Goal: Task Accomplishment & Management: Use online tool/utility

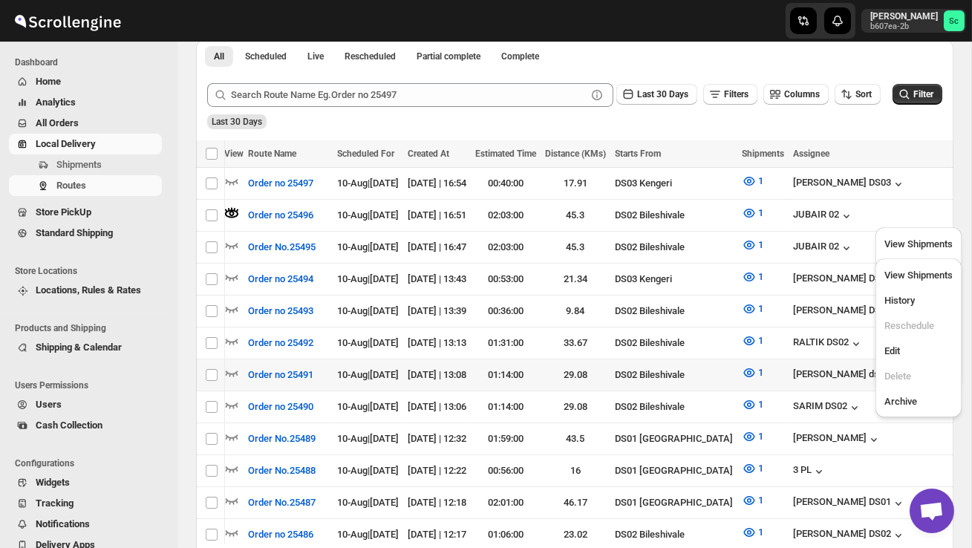
scroll to position [0, 1]
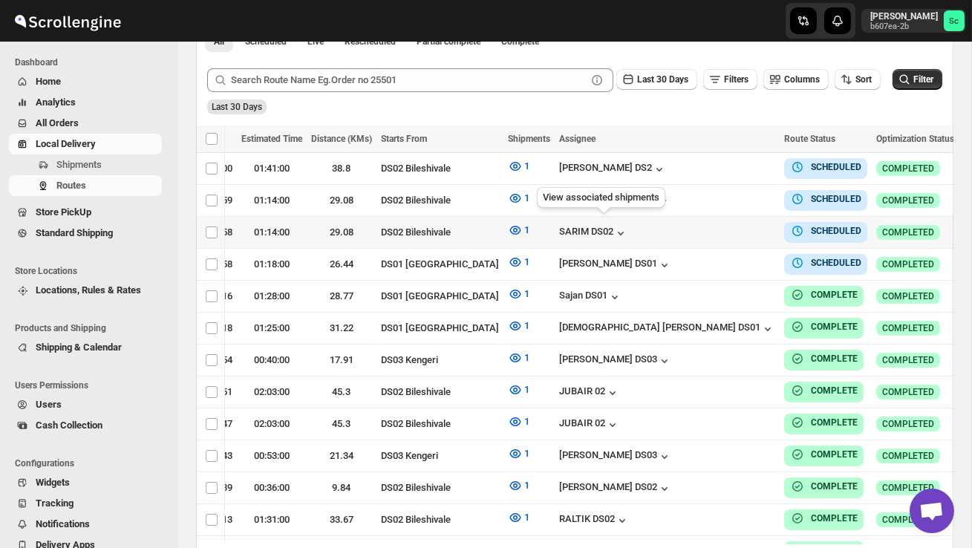
scroll to position [0, 247]
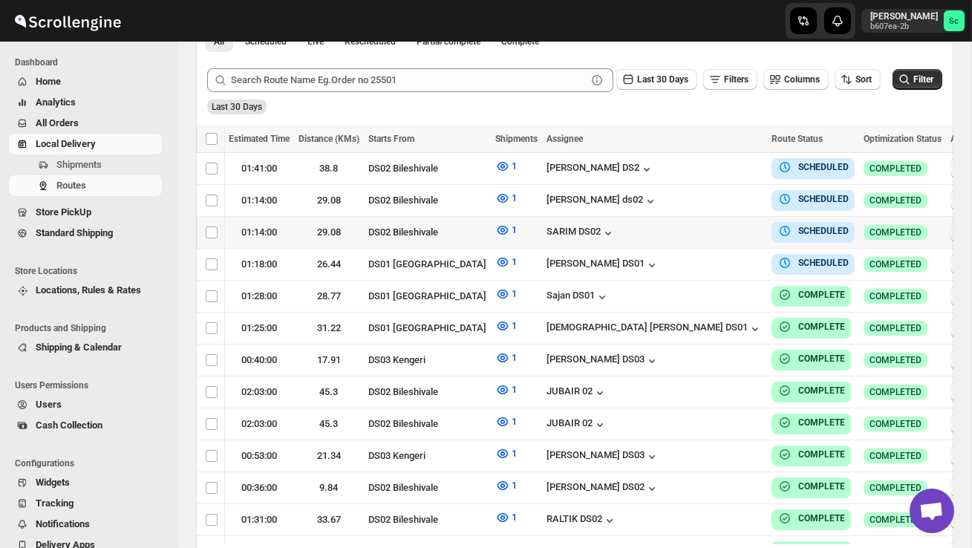
click at [954, 229] on icon "button" at bounding box center [961, 231] width 15 height 15
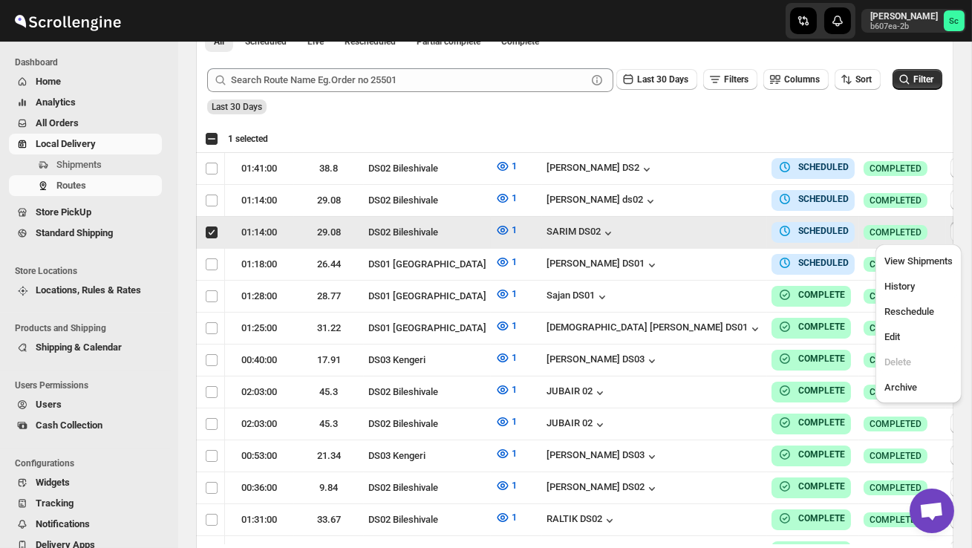
scroll to position [0, 1]
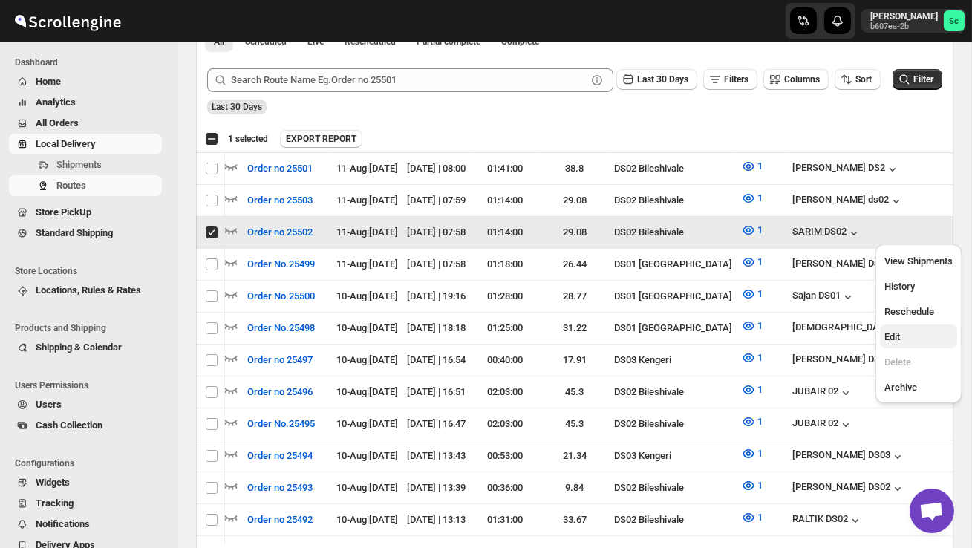
click at [906, 334] on span "Edit" at bounding box center [919, 337] width 68 height 15
checkbox input "false"
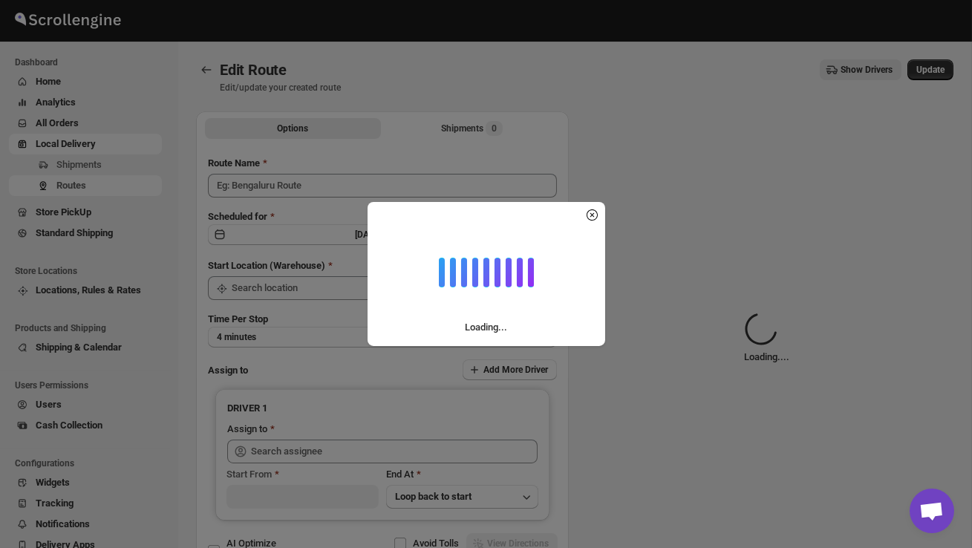
type input "Order no 25502"
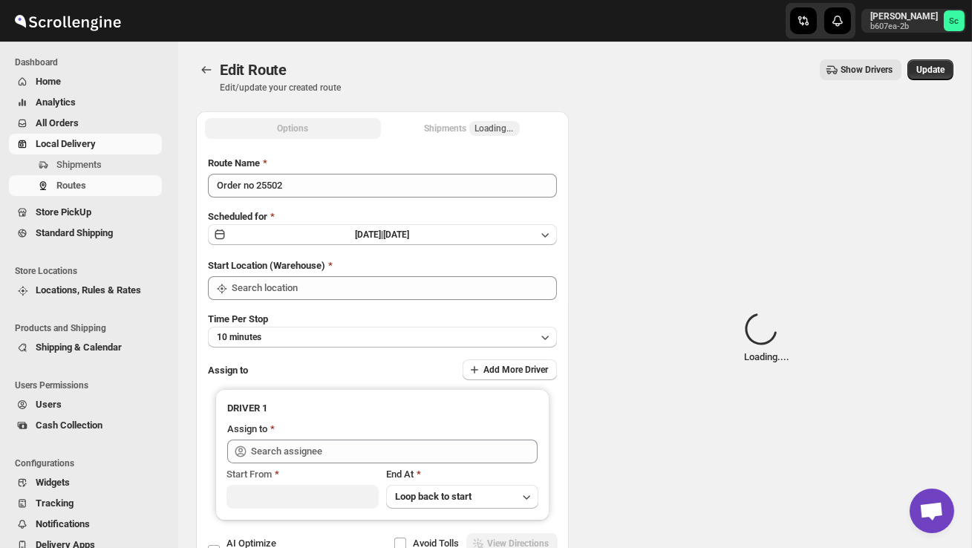
type input "DS02 Bileshivale"
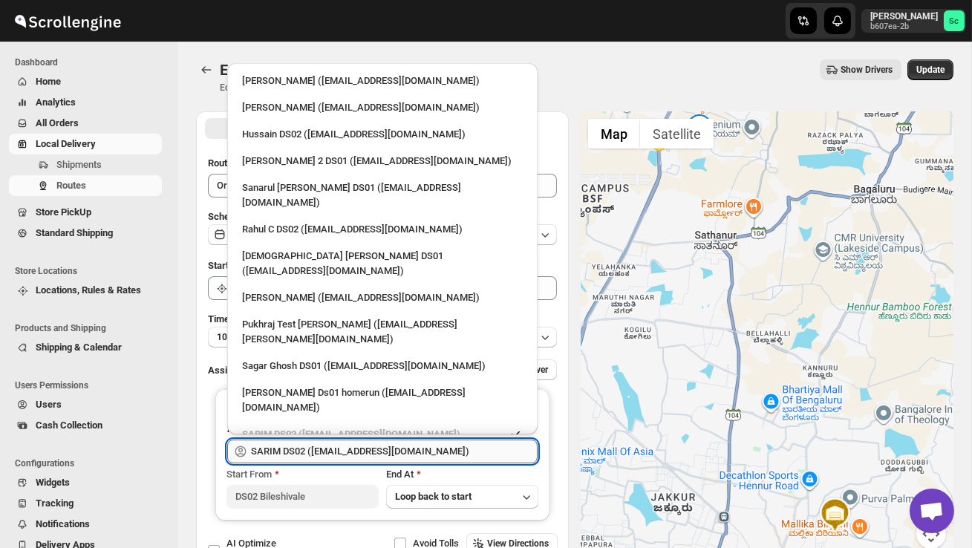
click at [438, 449] on input "SARIM DS02 ([EMAIL_ADDRESS][DOMAIN_NAME])" at bounding box center [394, 452] width 287 height 24
click at [329, 146] on div "Hussain DS02 ([EMAIL_ADDRESS][DOMAIN_NAME])" at bounding box center [382, 135] width 299 height 24
type input "Hussain DS02 ([EMAIL_ADDRESS][DOMAIN_NAME])"
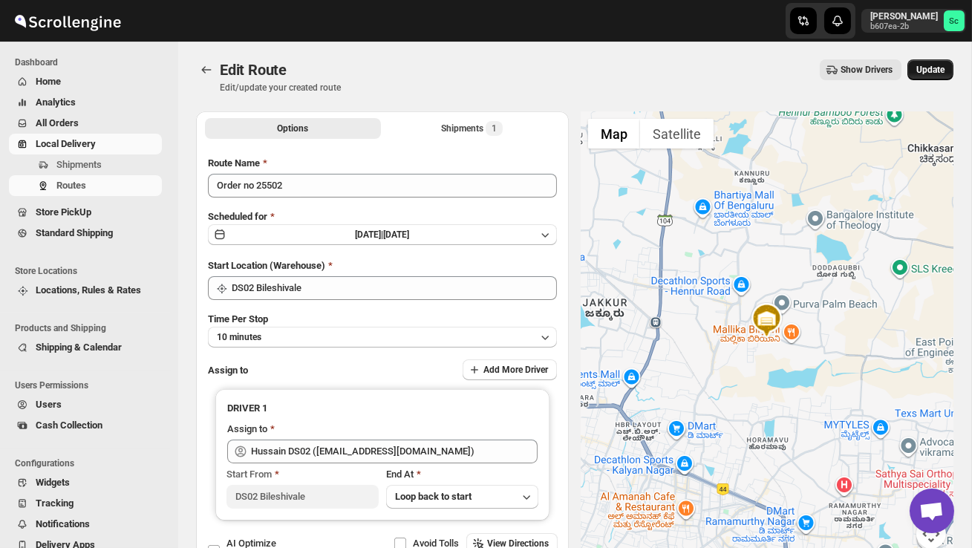
click at [941, 71] on span "Update" at bounding box center [931, 70] width 28 height 12
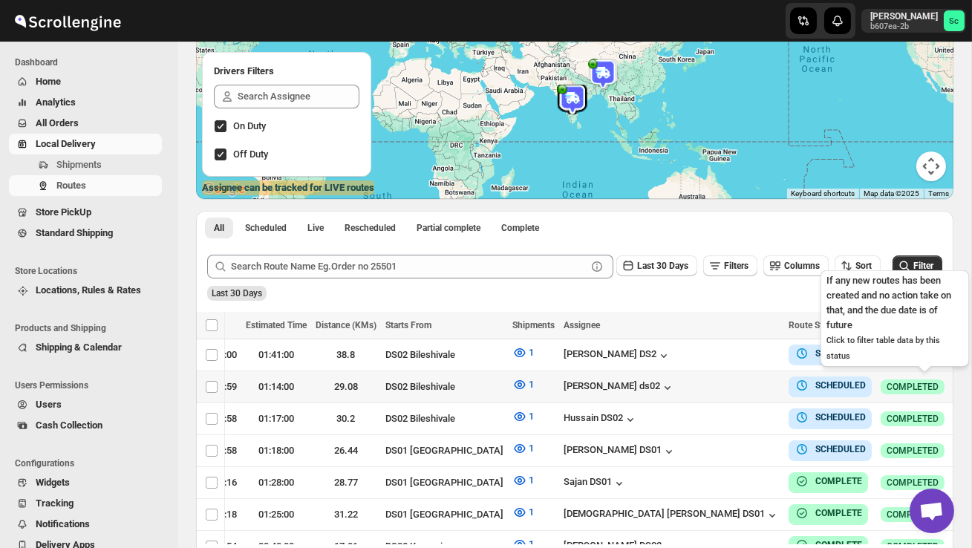
scroll to position [0, 246]
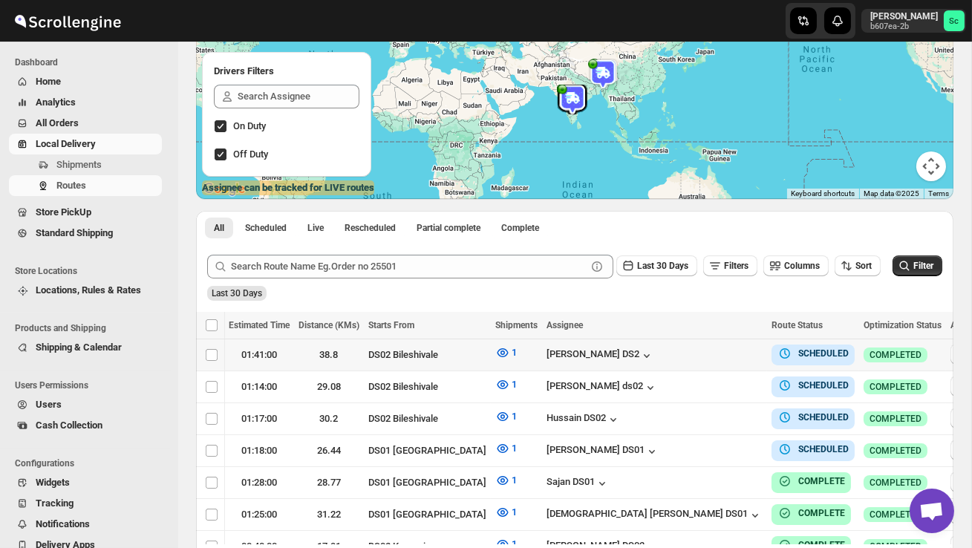
click at [951, 353] on button "button" at bounding box center [961, 354] width 21 height 21
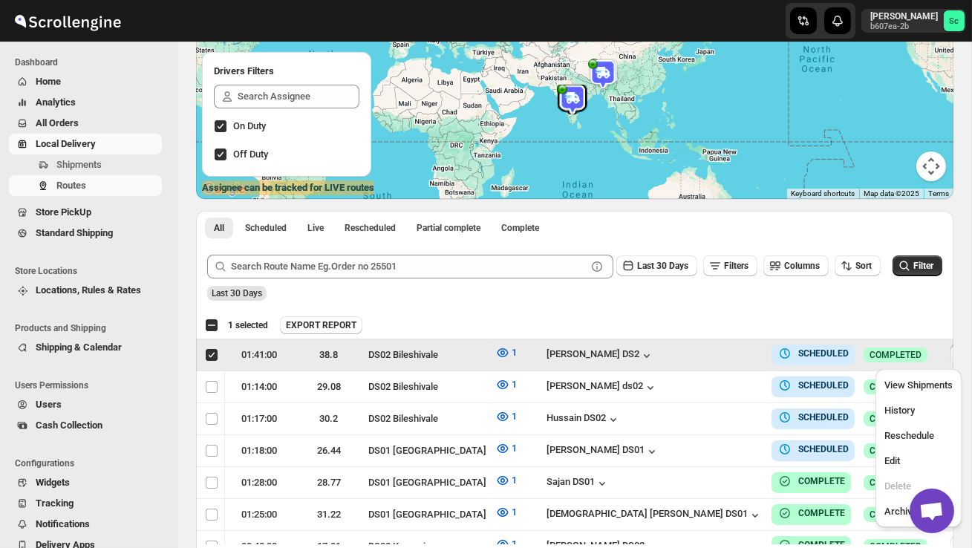
scroll to position [0, 1]
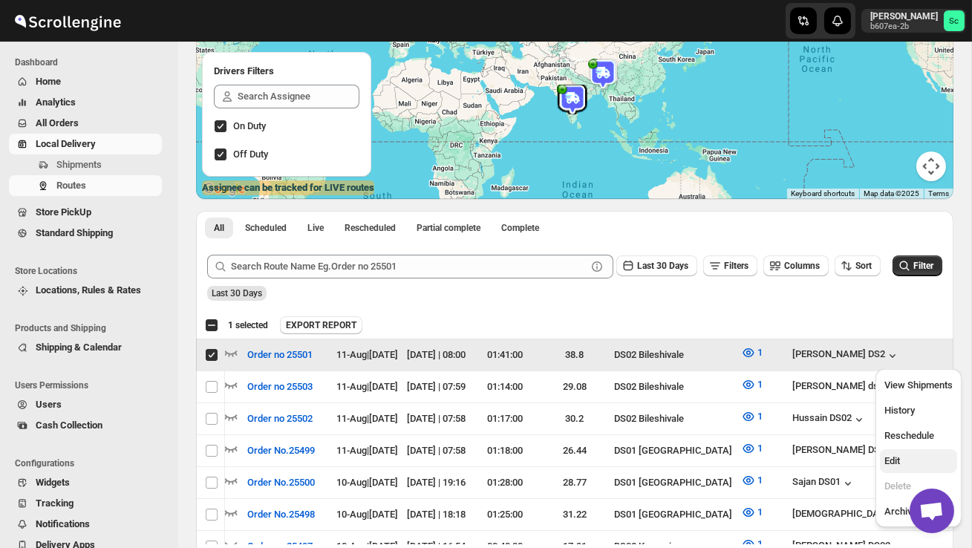
click at [906, 459] on span "Edit" at bounding box center [919, 461] width 68 height 15
checkbox input "false"
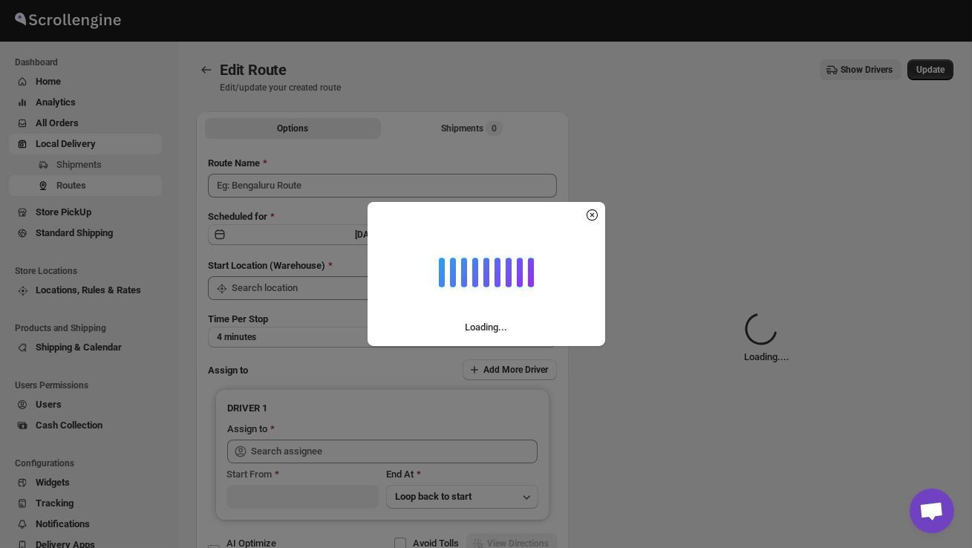
type input "Order no 25501"
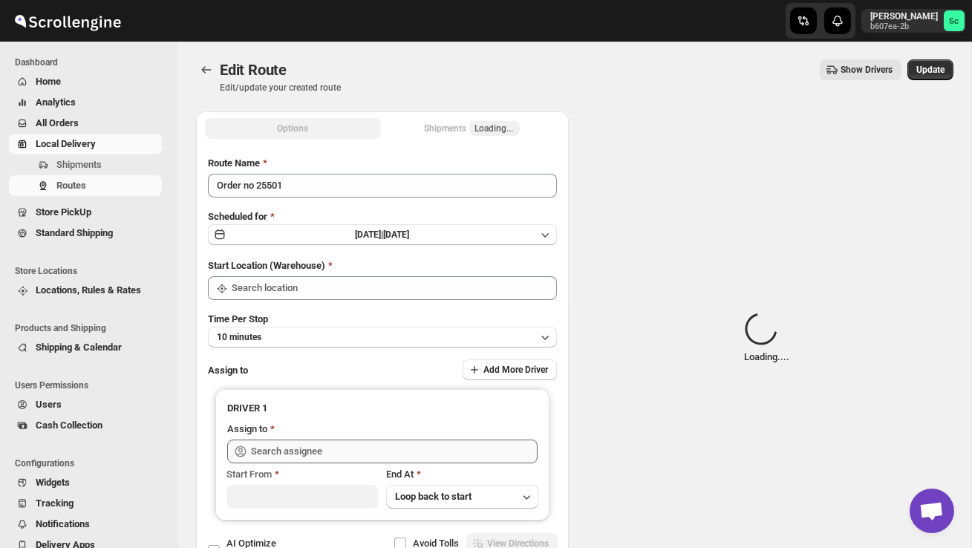
type input "DS02 Bileshivale"
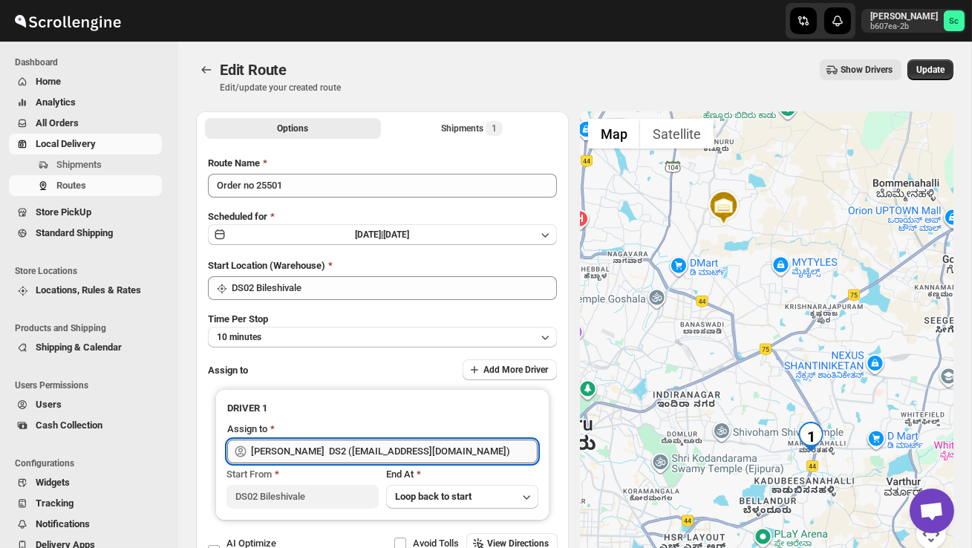
click at [483, 445] on input "[PERSON_NAME] DS2 ([EMAIL_ADDRESS][DOMAIN_NAME])" at bounding box center [394, 452] width 287 height 24
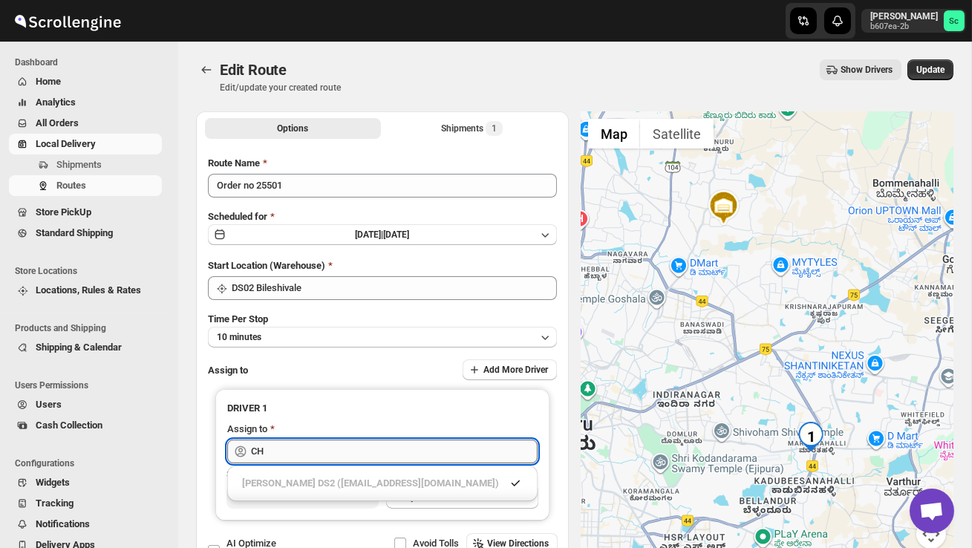
type input "C"
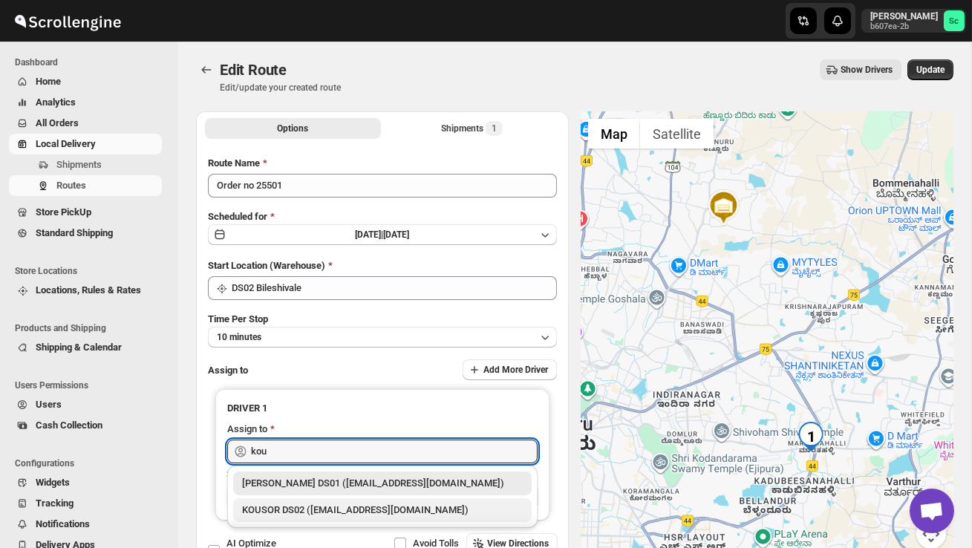
click at [455, 511] on div "KOUSOR DS02 ([EMAIL_ADDRESS][DOMAIN_NAME])" at bounding box center [382, 510] width 281 height 15
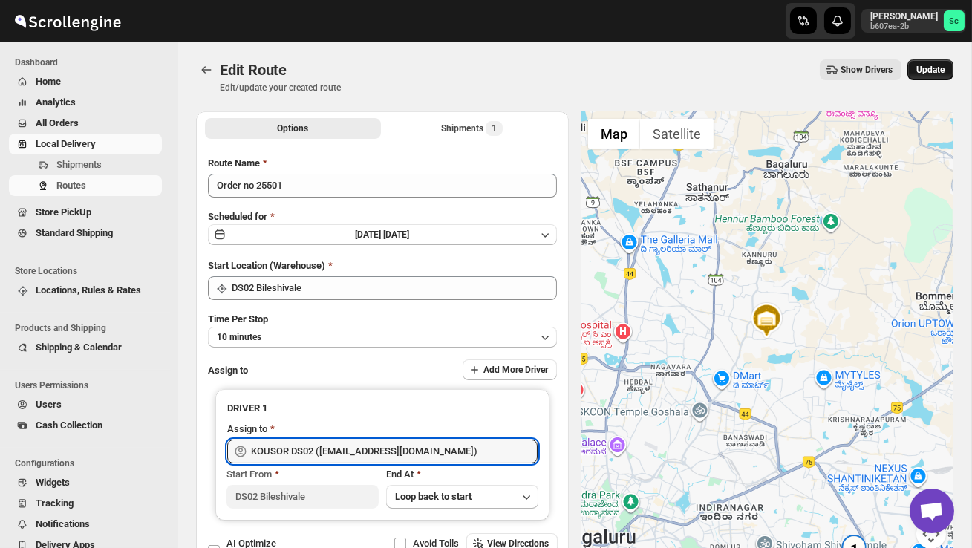
type input "KOUSOR DS02 ([EMAIL_ADDRESS][DOMAIN_NAME])"
click at [931, 72] on span "Update" at bounding box center [931, 70] width 28 height 12
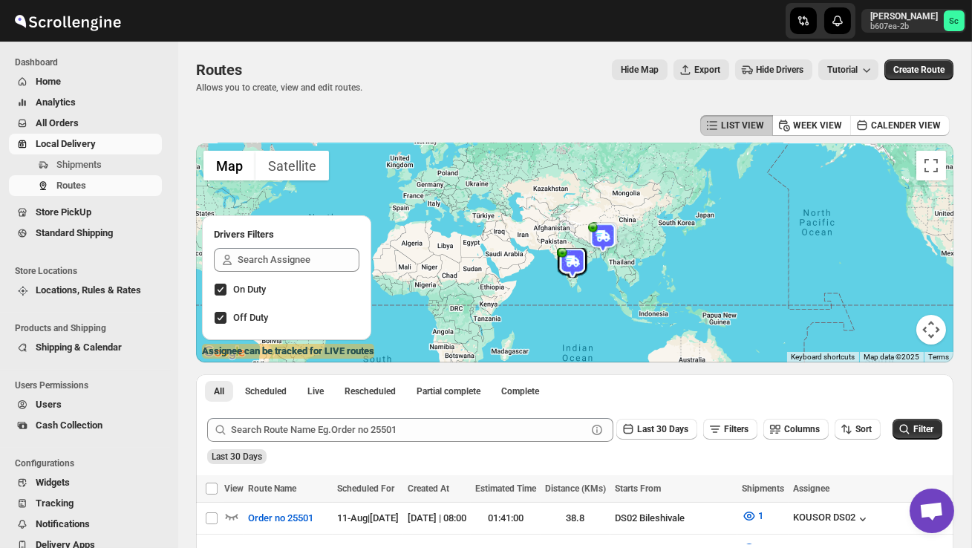
click at [85, 401] on span "Users" at bounding box center [97, 404] width 123 height 15
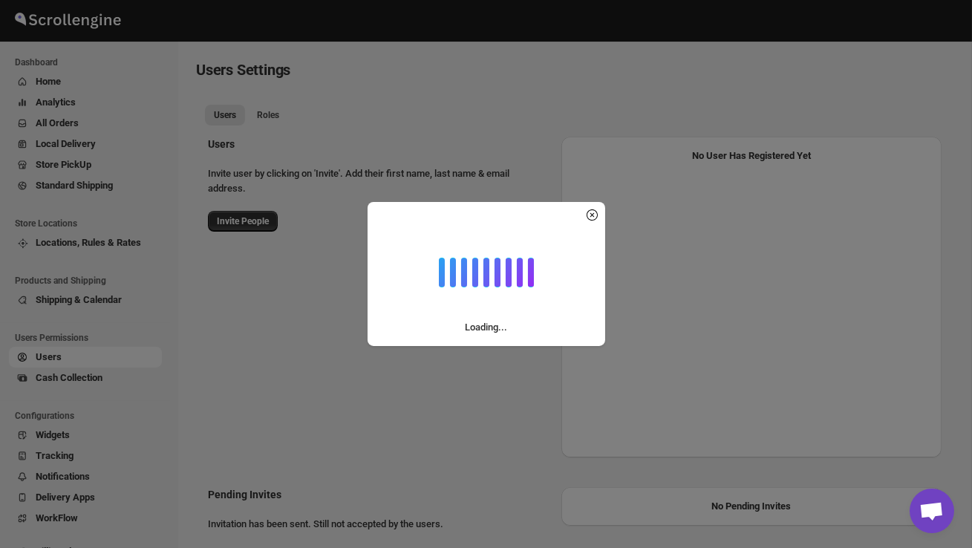
select select "637b767fbaab0276b10c91d5"
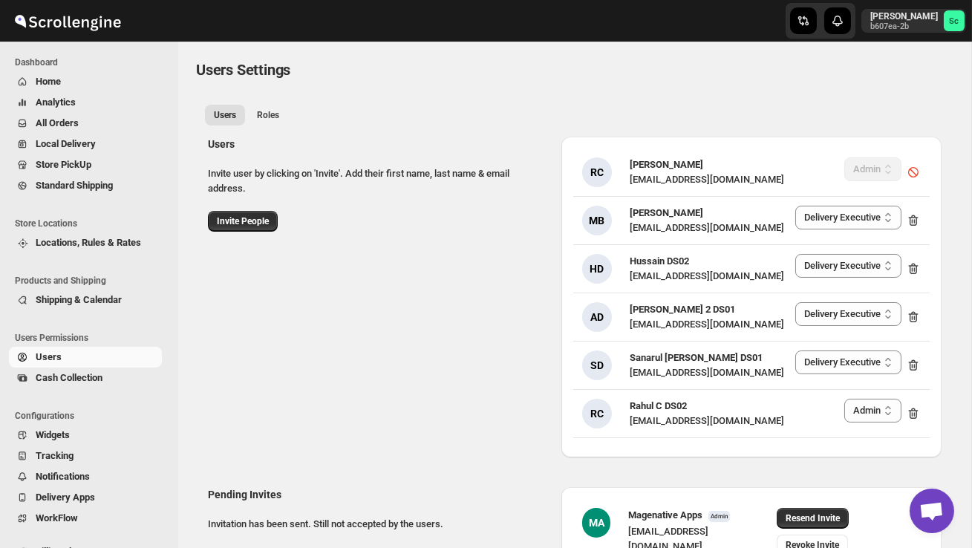
click at [77, 360] on span "Users" at bounding box center [97, 357] width 123 height 15
click at [62, 123] on span "All Orders" at bounding box center [57, 122] width 43 height 11
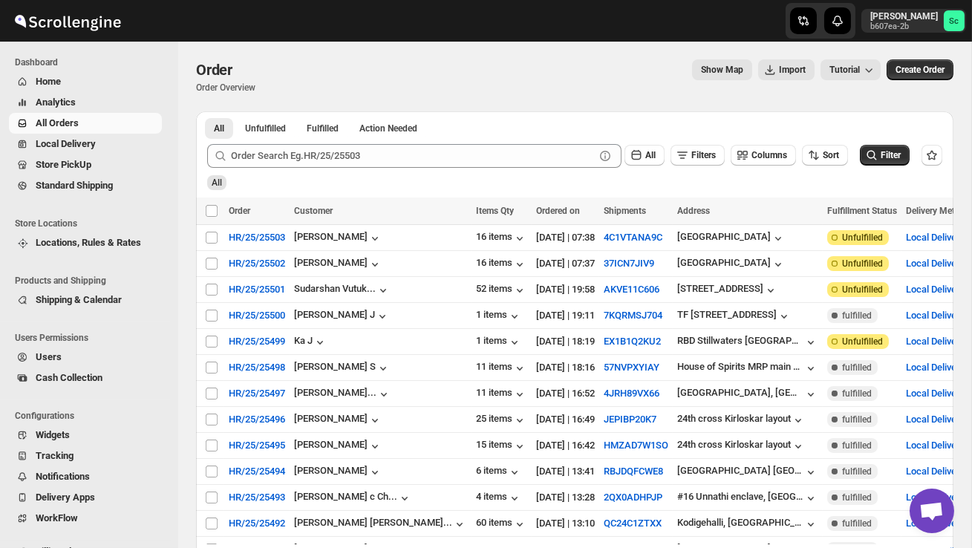
click at [60, 350] on span "Users" at bounding box center [97, 357] width 123 height 15
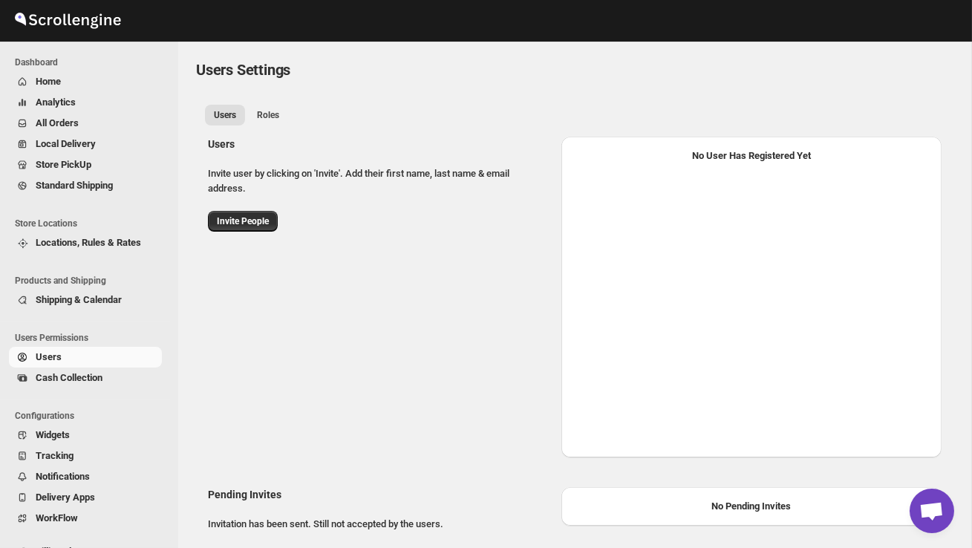
select select "637b767fbaab0276b10c91d5"
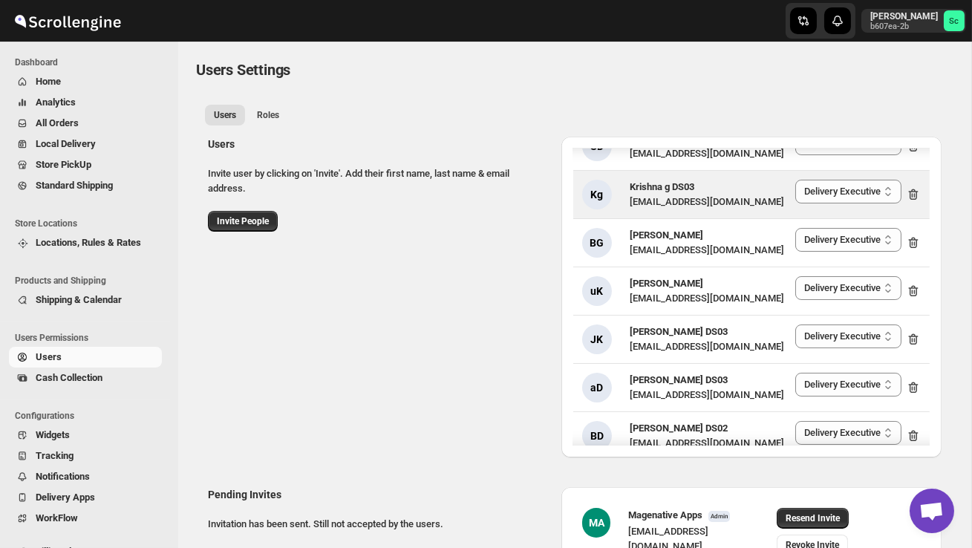
scroll to position [1521, 0]
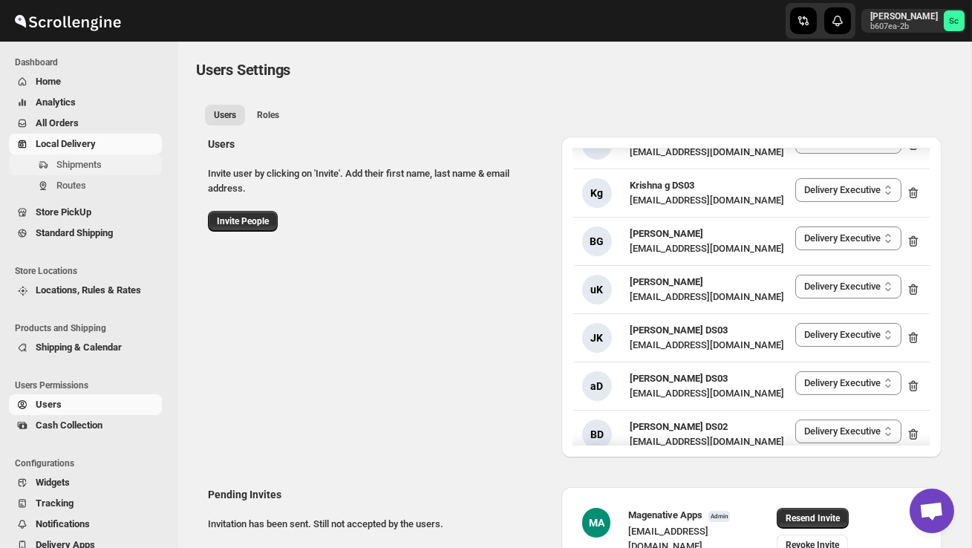
click at [97, 170] on span "Shipments" at bounding box center [78, 164] width 45 height 11
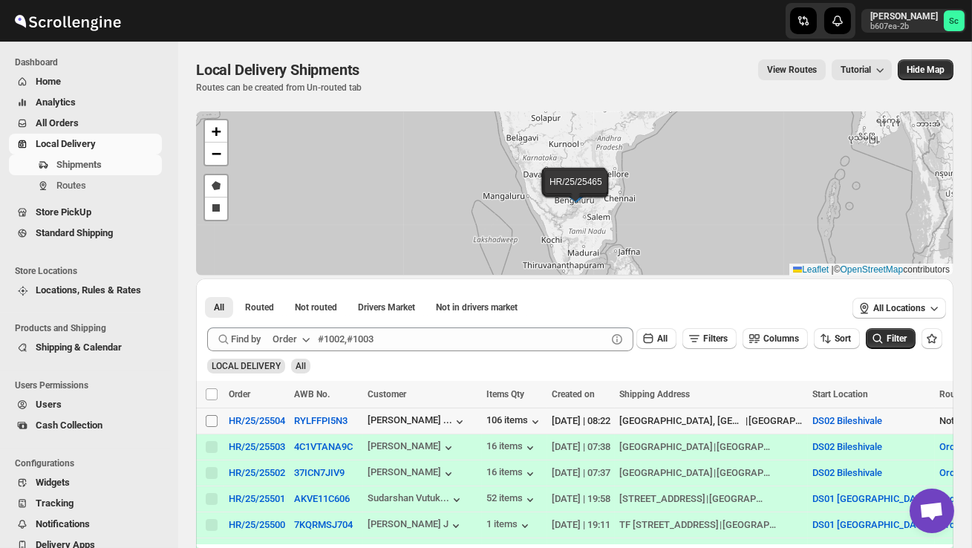
click at [211, 421] on input "Select shipment" at bounding box center [212, 421] width 12 height 12
checkbox input "true"
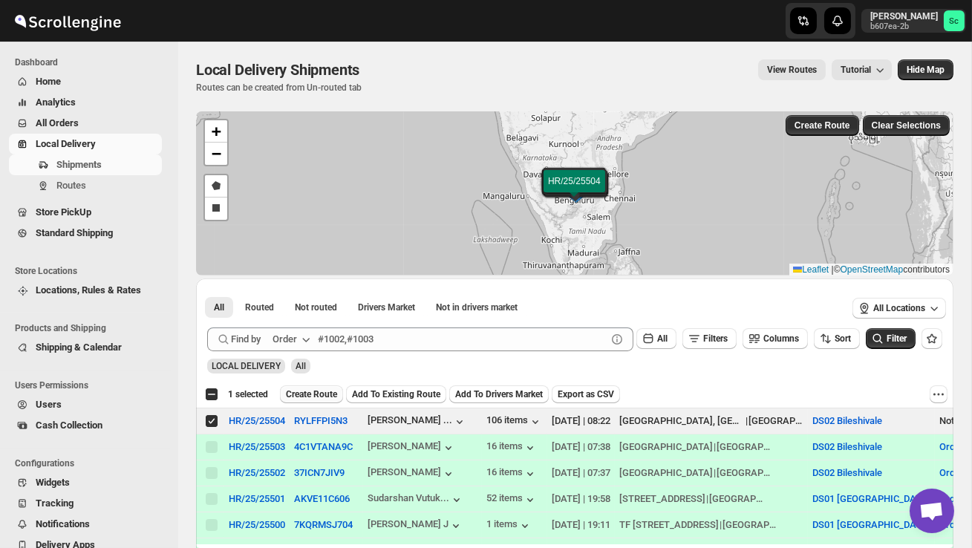
click at [305, 386] on button "Create Route" at bounding box center [311, 395] width 63 height 18
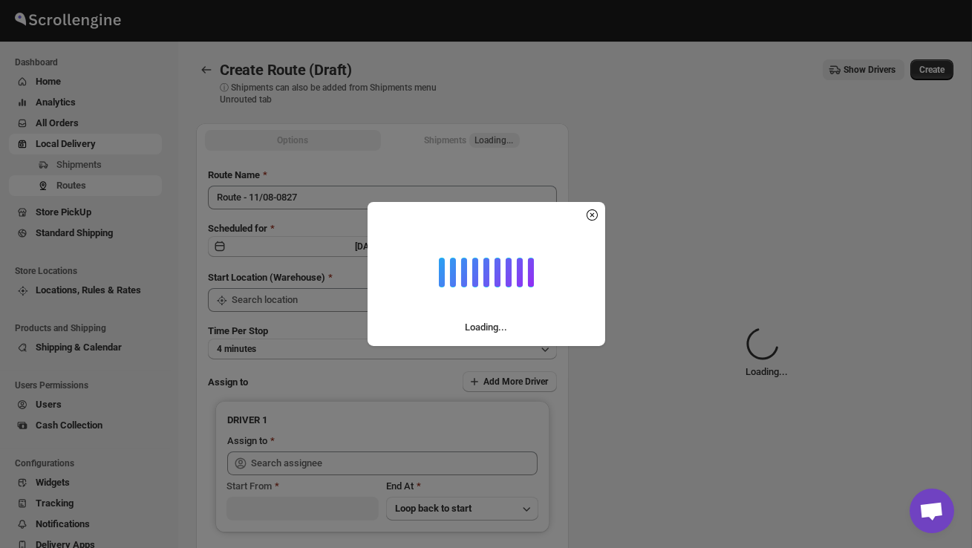
type input "DS02 Bileshivale"
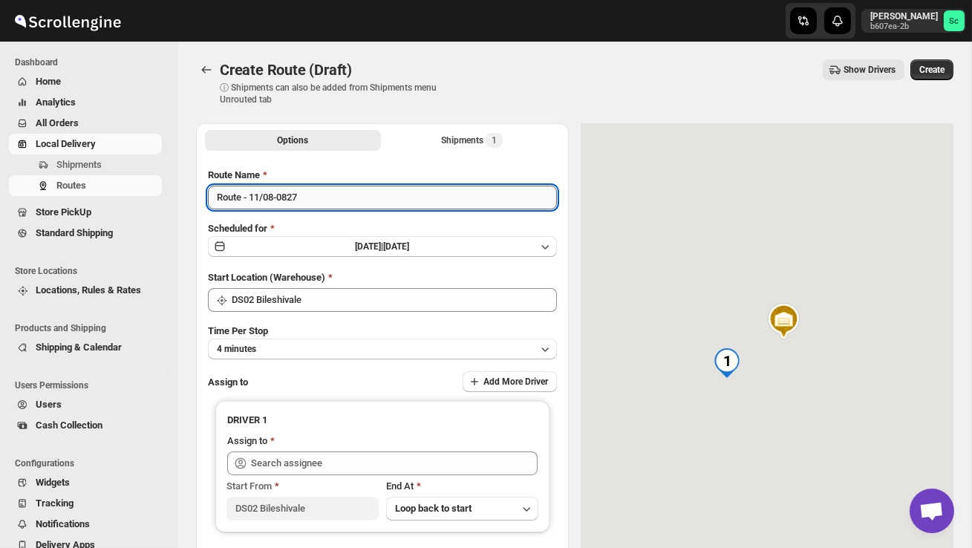
click at [322, 208] on input "Route - 11/08-0827" at bounding box center [382, 198] width 349 height 24
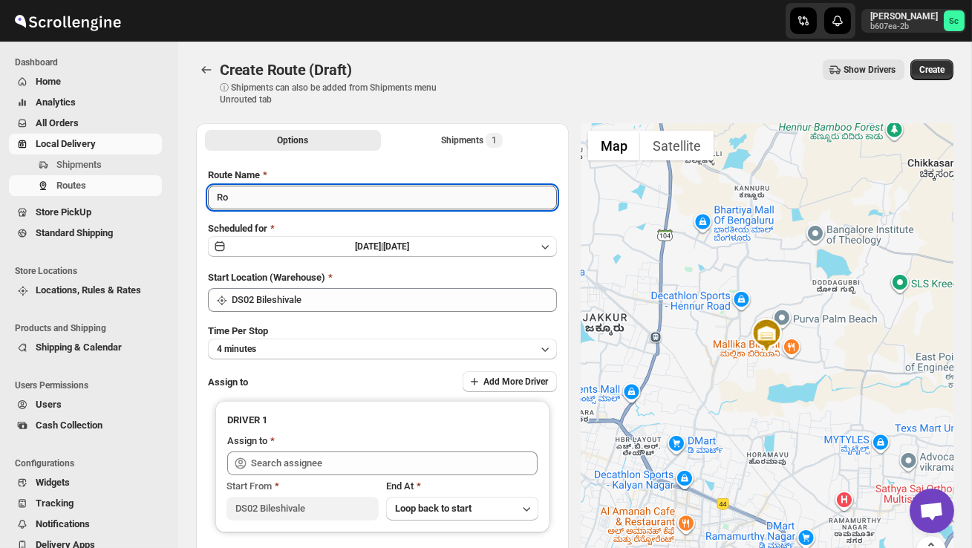
type input "R"
type input "Order no 25504"
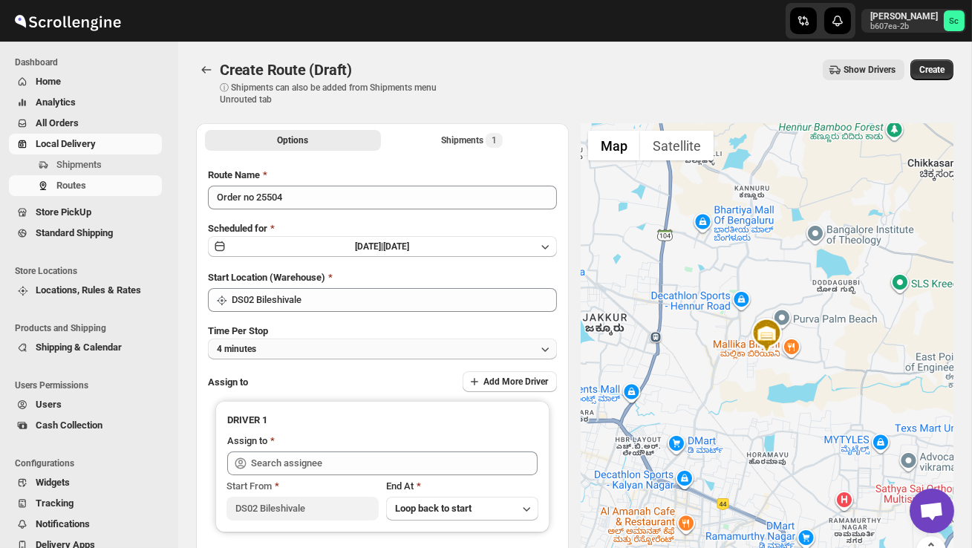
click at [369, 348] on button "4 minutes" at bounding box center [382, 349] width 349 height 21
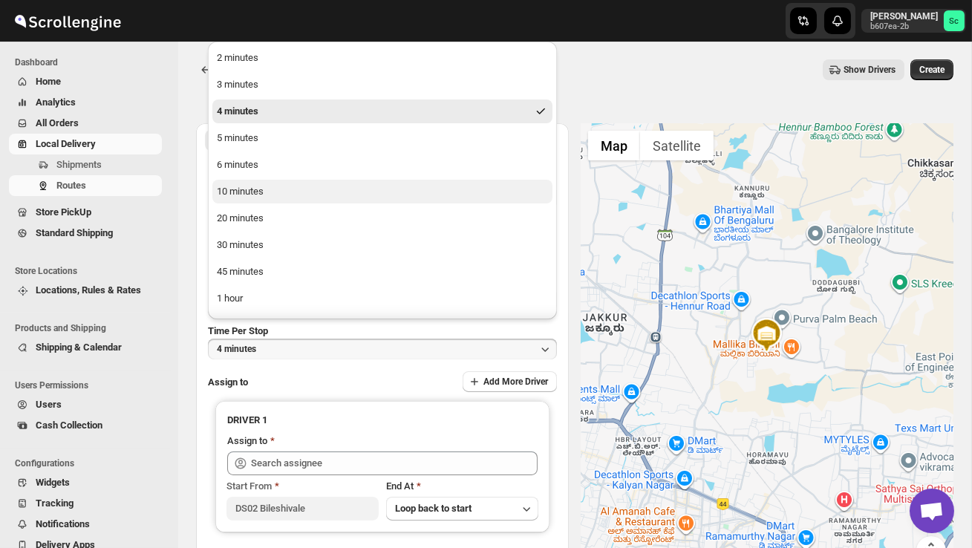
click at [290, 199] on button "10 minutes" at bounding box center [382, 192] width 340 height 24
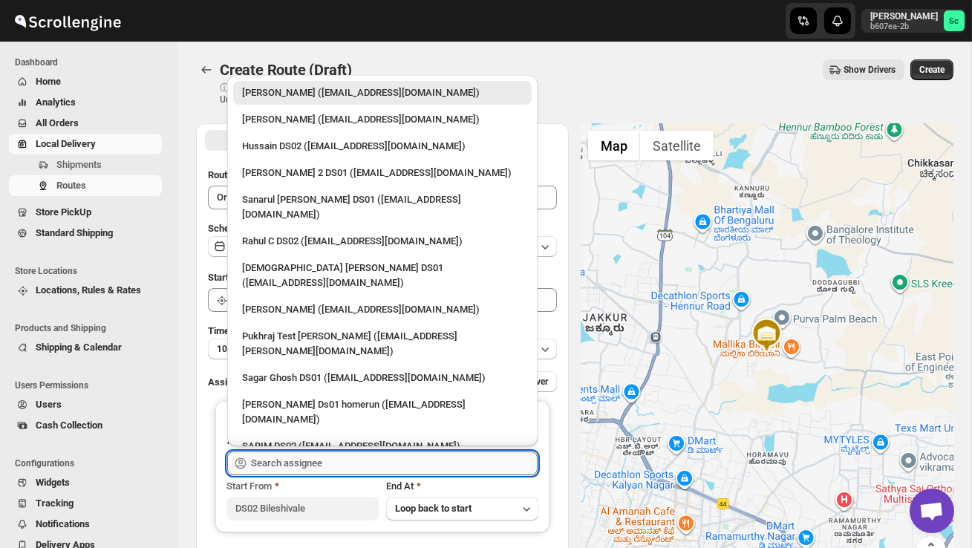
click at [317, 456] on input "text" at bounding box center [394, 464] width 287 height 24
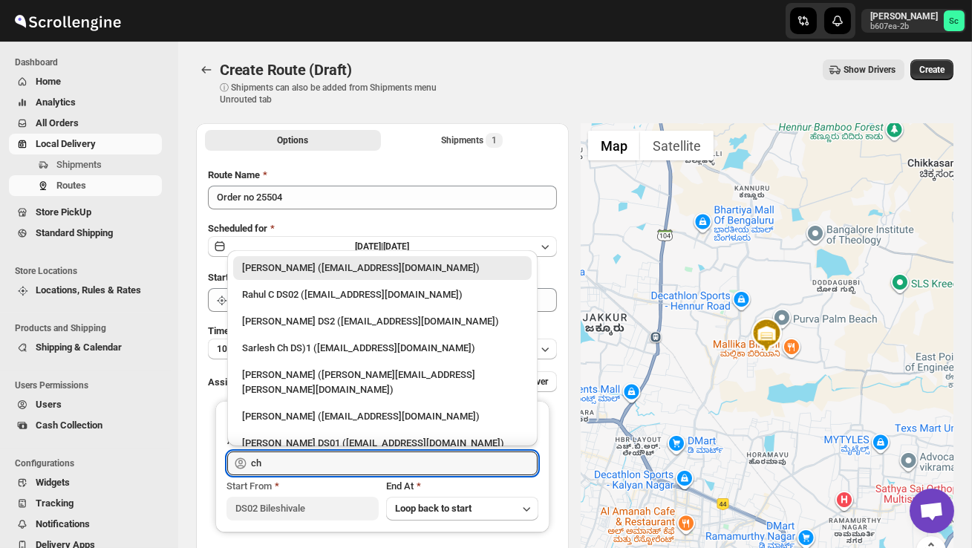
click at [337, 335] on li "Sarlesh Ch DS)1 ([EMAIL_ADDRESS][DOMAIN_NAME])" at bounding box center [382, 347] width 311 height 27
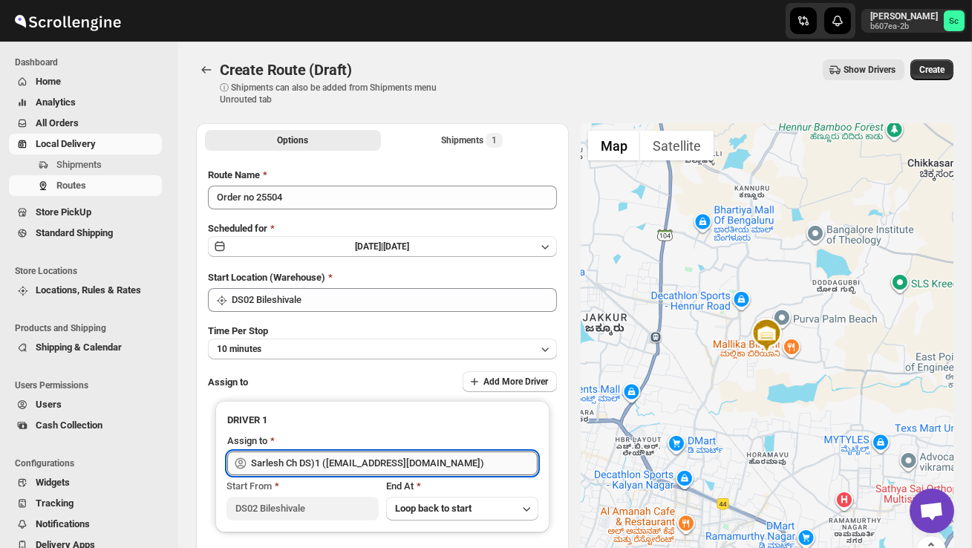
click at [418, 459] on input "Sarlesh Ch DS)1 ([EMAIL_ADDRESS][DOMAIN_NAME])" at bounding box center [394, 464] width 287 height 24
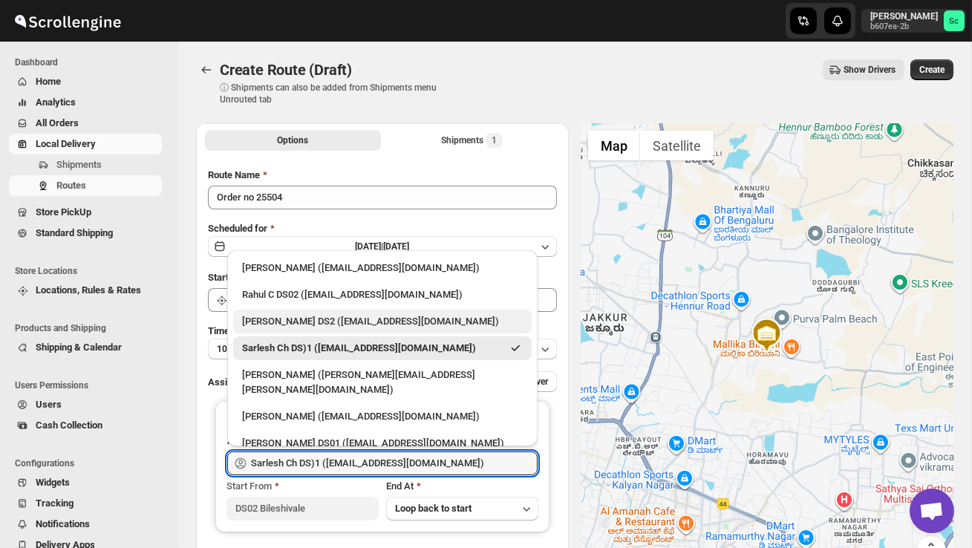
click at [361, 324] on div "[PERSON_NAME] DS2 ([EMAIL_ADDRESS][DOMAIN_NAME])" at bounding box center [382, 321] width 281 height 15
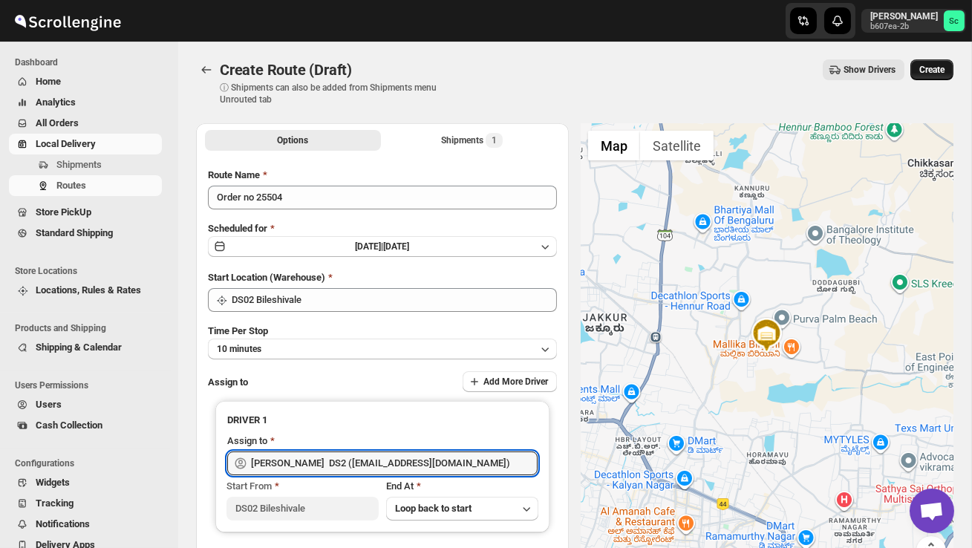
type input "[PERSON_NAME] DS2 ([EMAIL_ADDRESS][DOMAIN_NAME])"
click at [923, 68] on span "Create" at bounding box center [932, 70] width 25 height 12
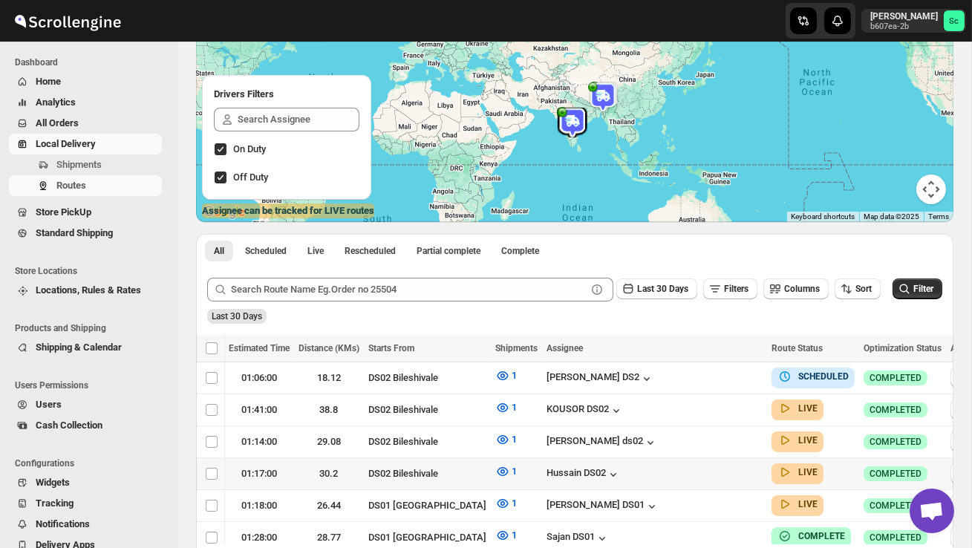
scroll to position [0, 246]
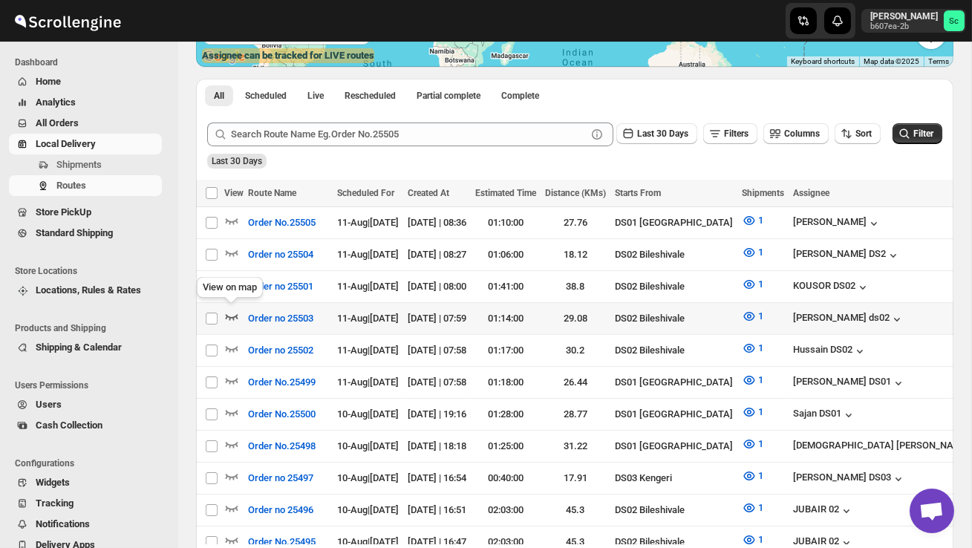
click at [233, 312] on icon "button" at bounding box center [231, 316] width 15 height 15
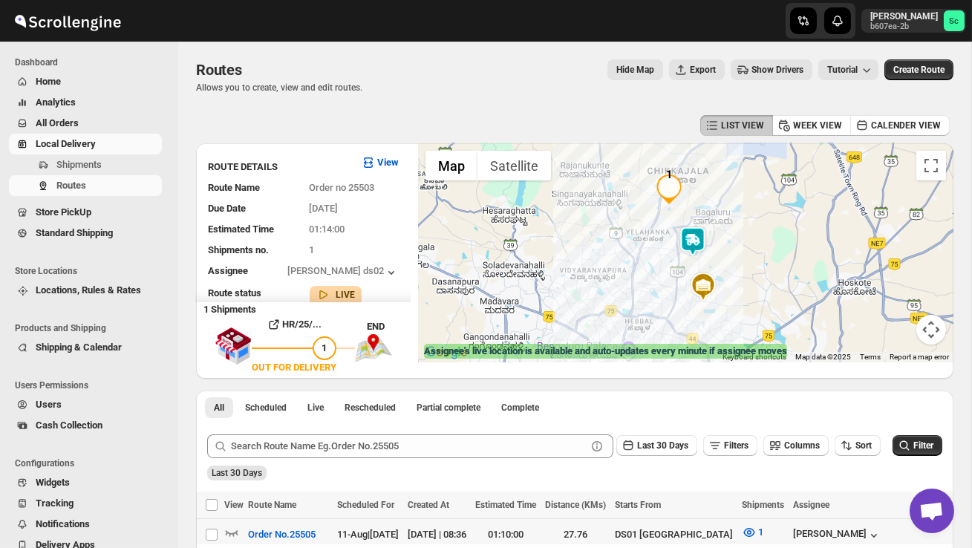
click at [698, 235] on img at bounding box center [693, 242] width 30 height 30
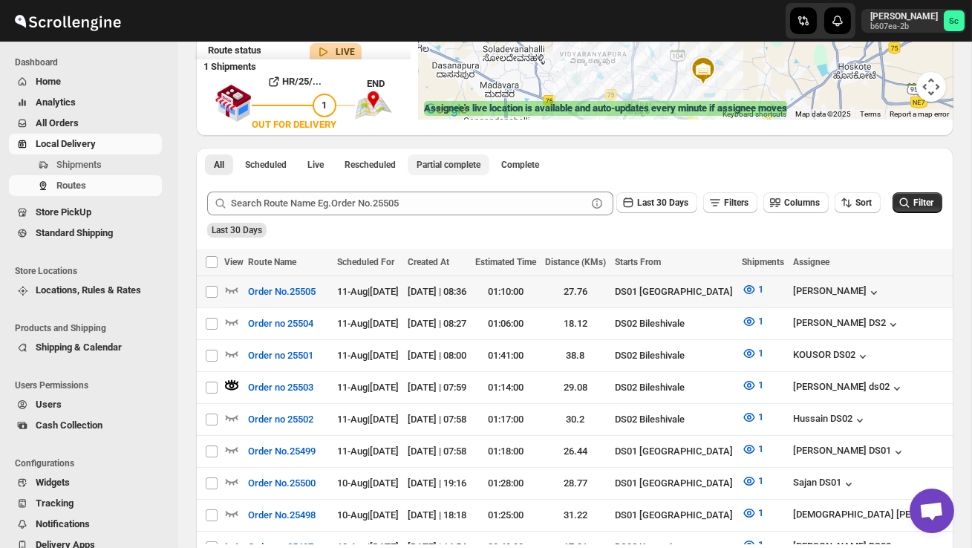
scroll to position [350, 0]
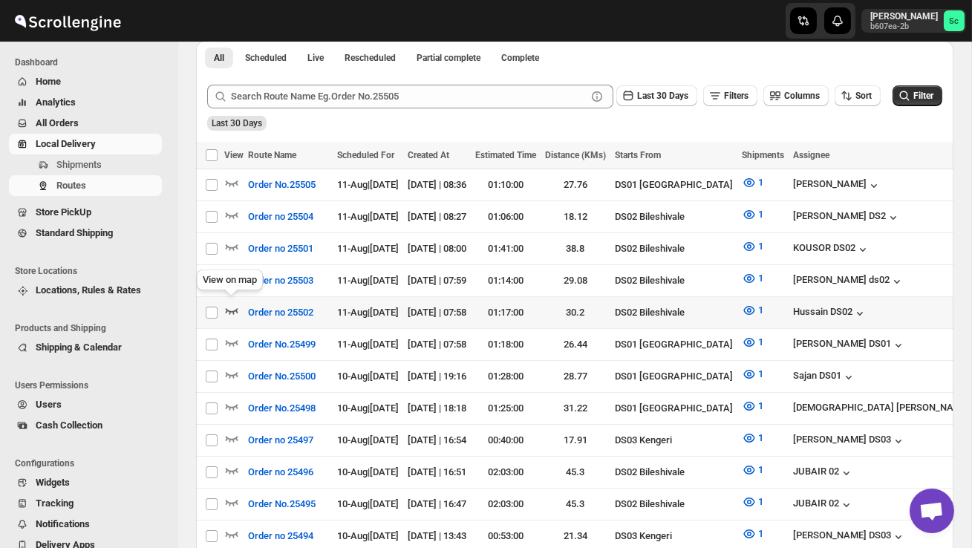
click at [233, 308] on icon "button" at bounding box center [232, 311] width 13 height 6
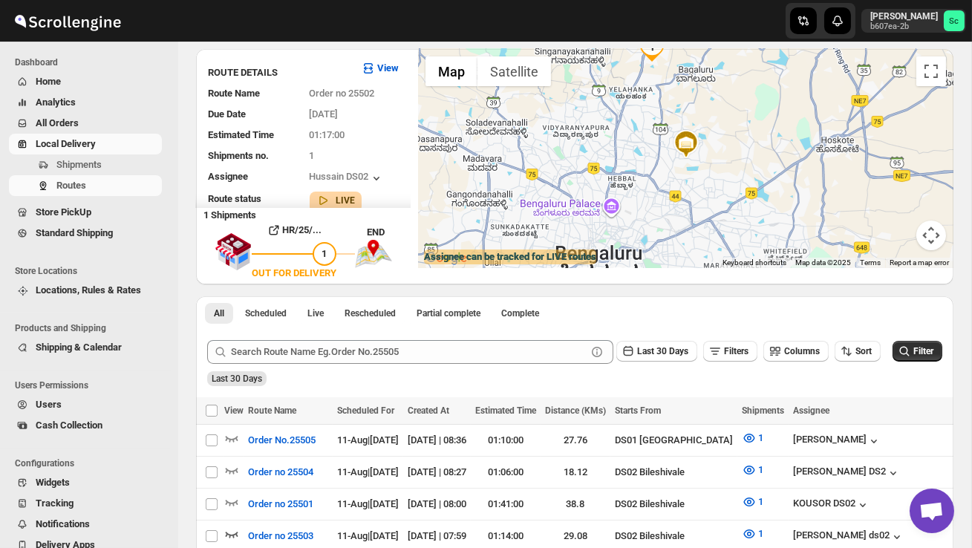
scroll to position [0, 0]
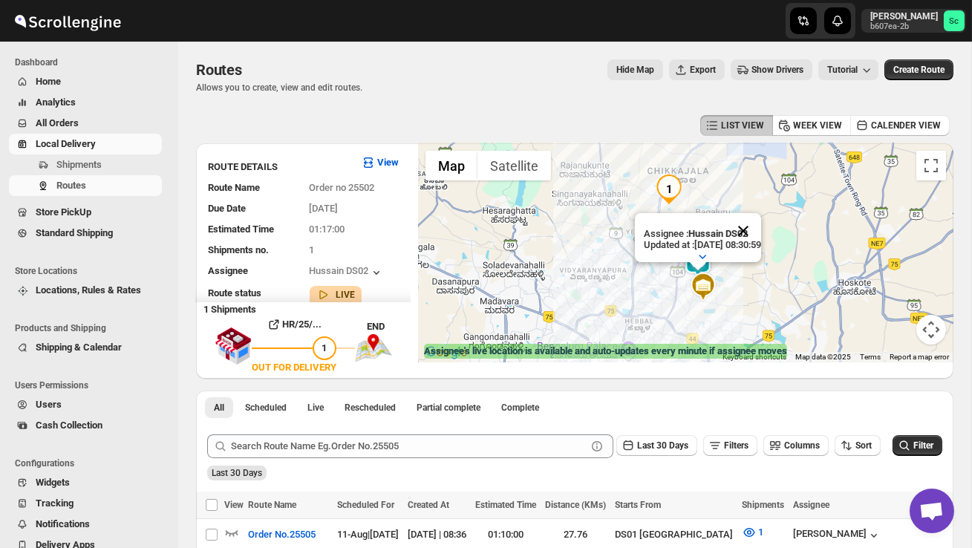
click at [761, 231] on button "Close" at bounding box center [744, 231] width 36 height 36
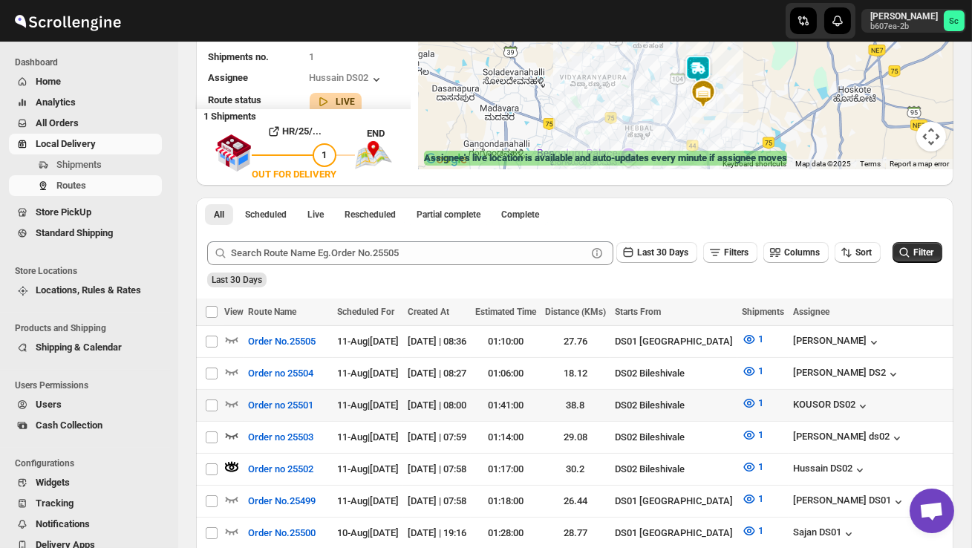
scroll to position [193, 0]
click at [232, 398] on icon "button" at bounding box center [231, 403] width 15 height 15
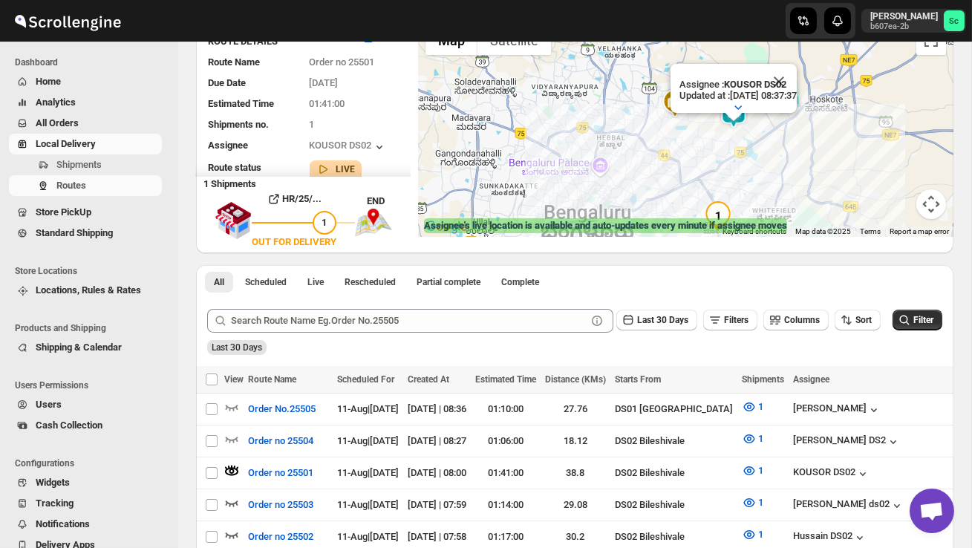
scroll to position [94, 0]
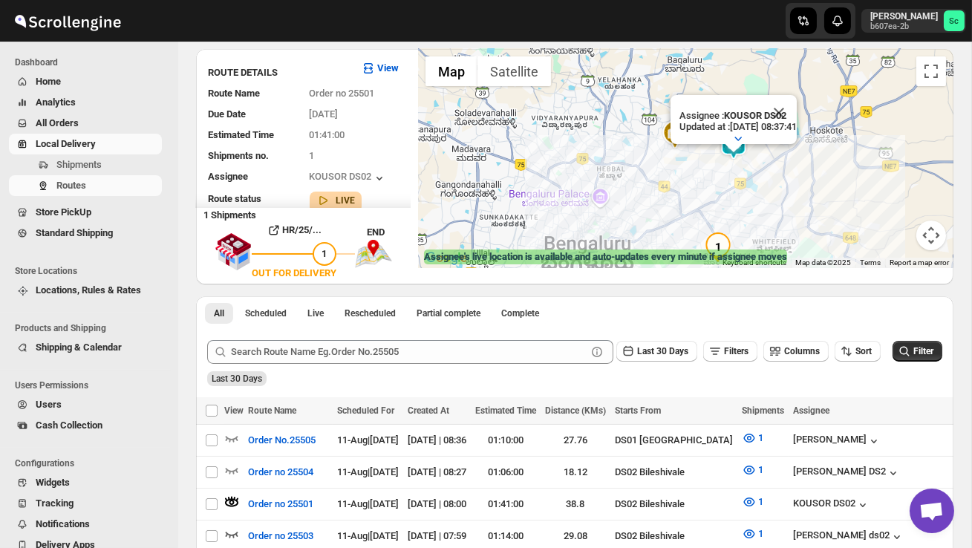
click at [781, 203] on div "Assignee : KOUSOR DS02 Updated at : 11/08/2025, 08:37:41 Duty mode Enabled Batt…" at bounding box center [686, 158] width 536 height 219
click at [796, 113] on button "Close" at bounding box center [779, 113] width 36 height 36
click at [764, 195] on div at bounding box center [686, 158] width 536 height 219
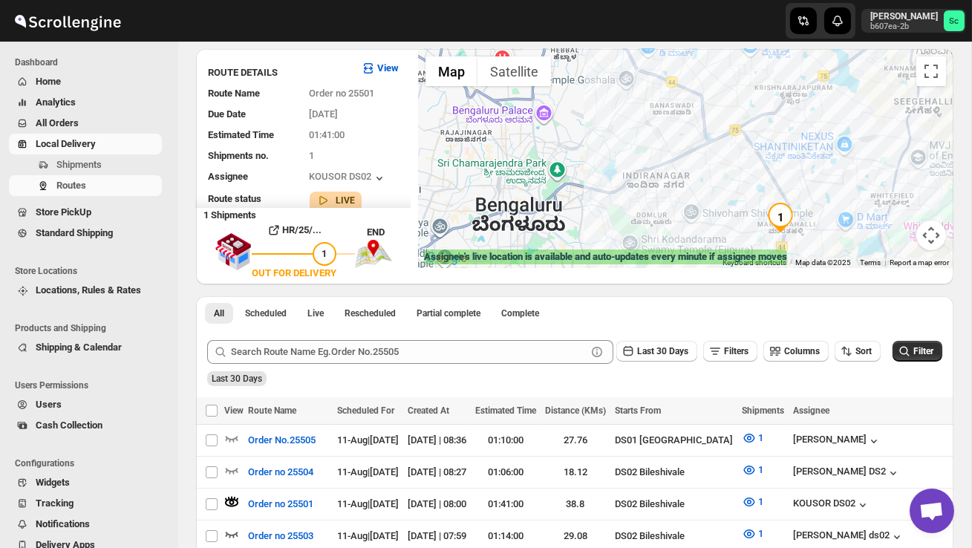
drag, startPoint x: 579, startPoint y: 233, endPoint x: 685, endPoint y: 135, distance: 144.1
click at [685, 134] on div at bounding box center [686, 158] width 536 height 219
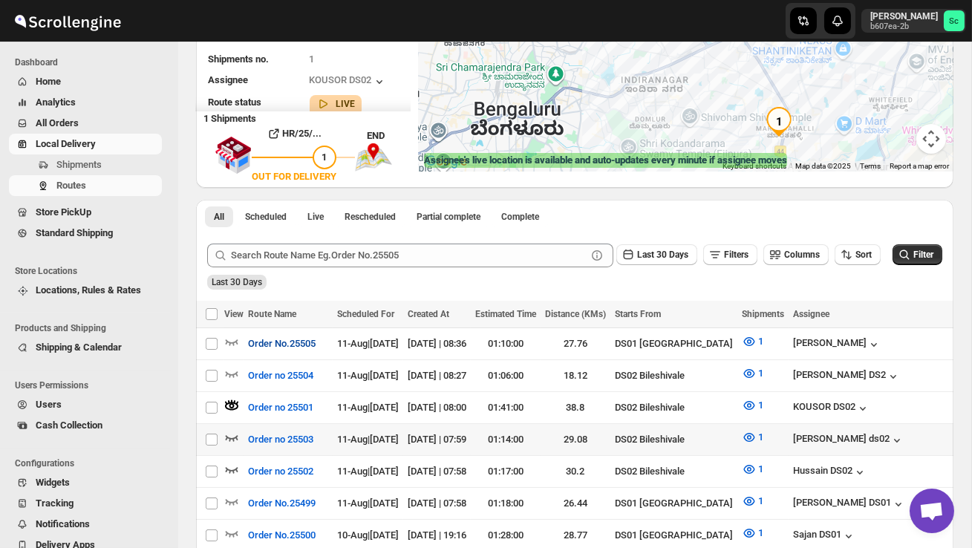
scroll to position [197, 0]
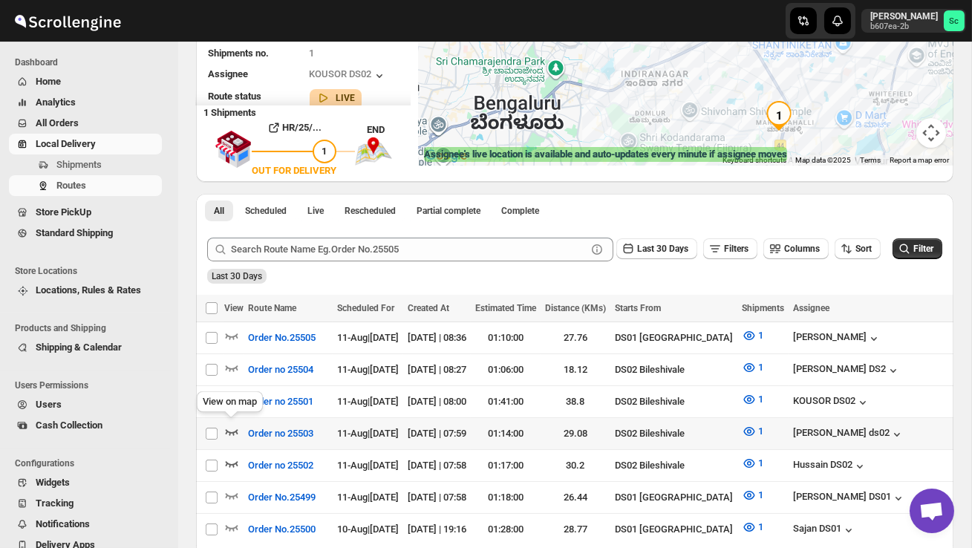
click at [233, 428] on icon "button" at bounding box center [231, 431] width 15 height 15
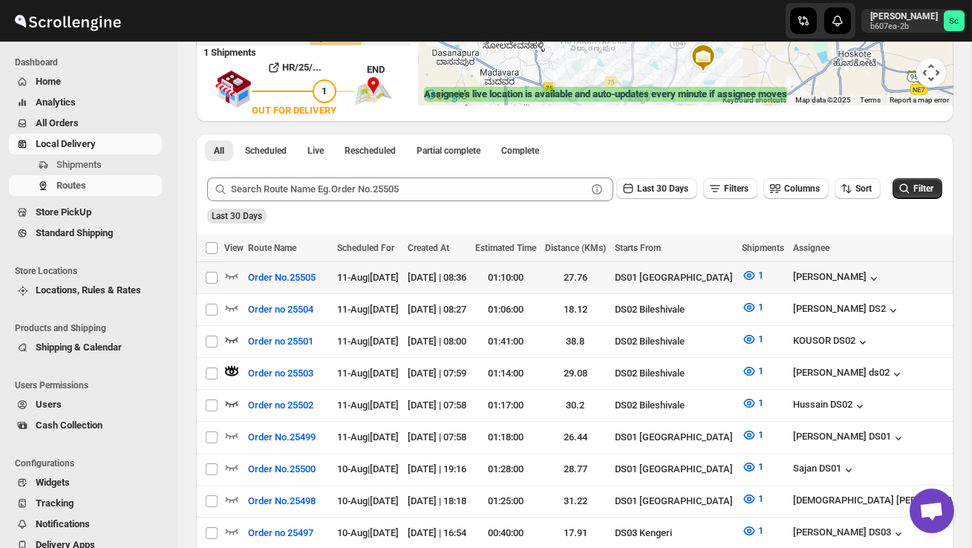
scroll to position [305, 0]
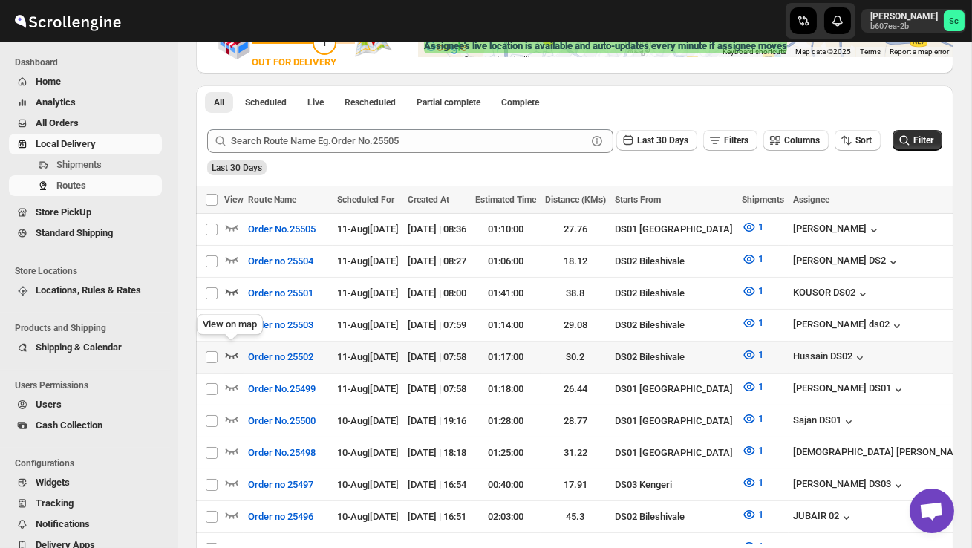
click at [228, 349] on icon "button" at bounding box center [231, 355] width 15 height 15
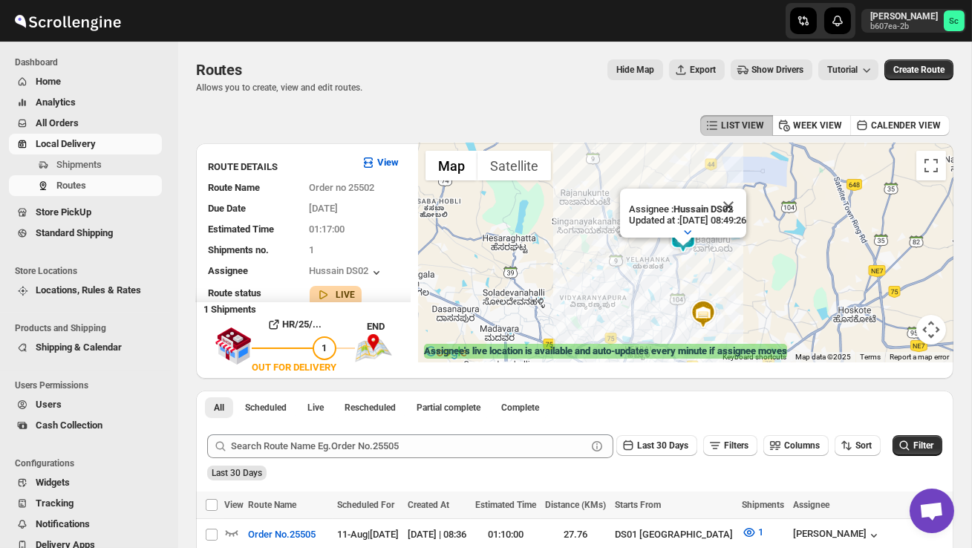
click at [747, 201] on button "Close" at bounding box center [729, 207] width 36 height 36
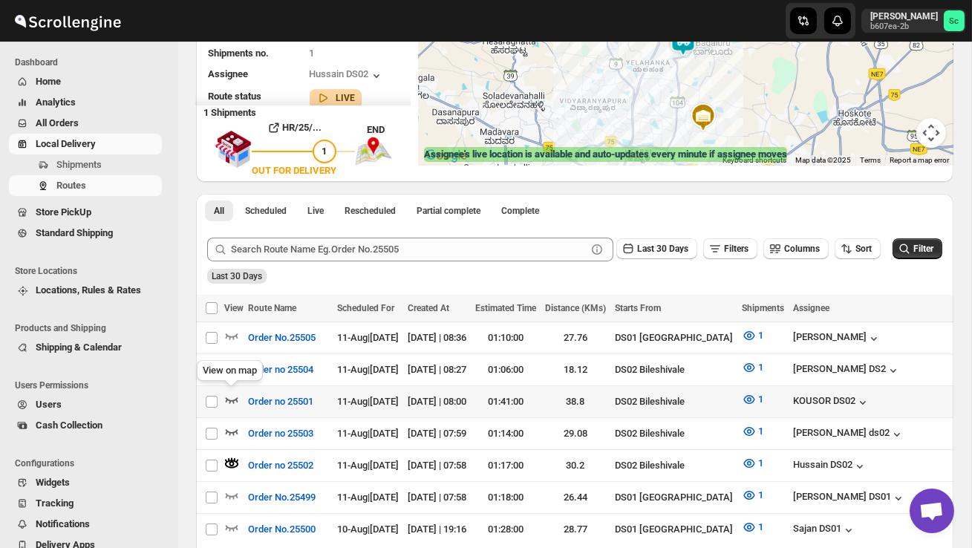
click at [229, 395] on icon "button" at bounding box center [231, 399] width 15 height 15
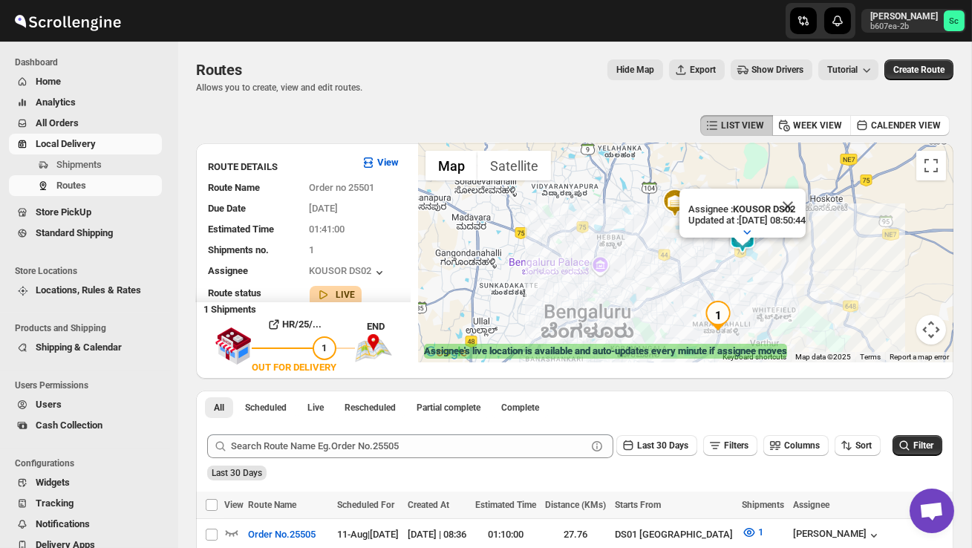
drag, startPoint x: 757, startPoint y: 318, endPoint x: 745, endPoint y: 263, distance: 56.2
click at [746, 263] on div "Assignee : KOUSOR DS02 Updated at : 11/08/2025, 08:50:44 Duty mode Enabled Batt…" at bounding box center [686, 252] width 536 height 219
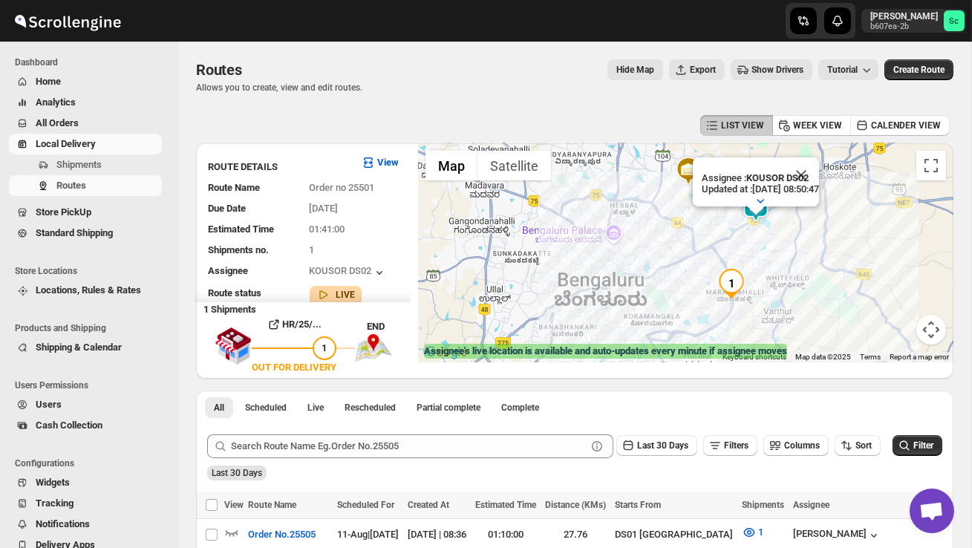
drag, startPoint x: 724, startPoint y: 334, endPoint x: 765, endPoint y: 282, distance: 66.6
click at [764, 283] on div "Assignee : KOUSOR DS02 Updated at : 11/08/2025, 08:50:47 Duty mode Enabled Batt…" at bounding box center [686, 252] width 536 height 219
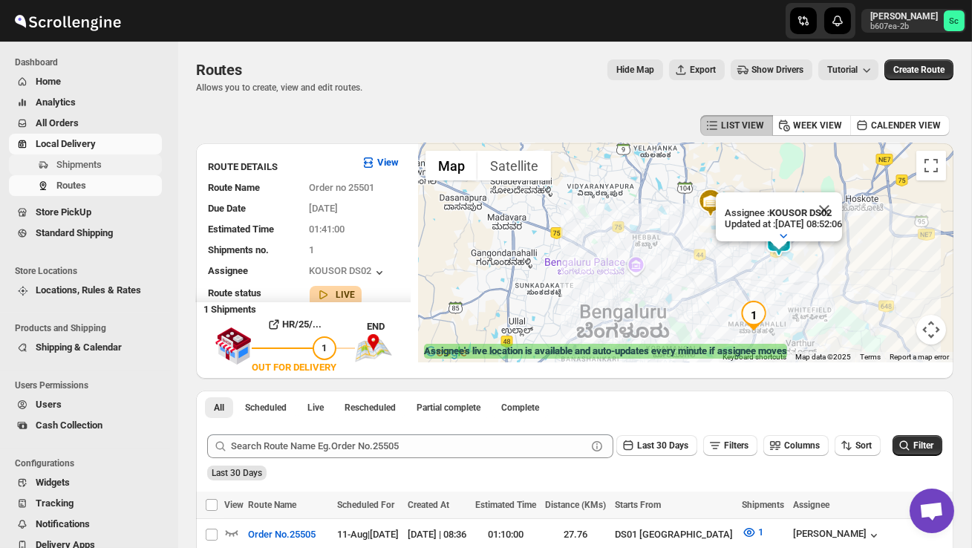
click at [101, 155] on button "Shipments" at bounding box center [85, 165] width 153 height 21
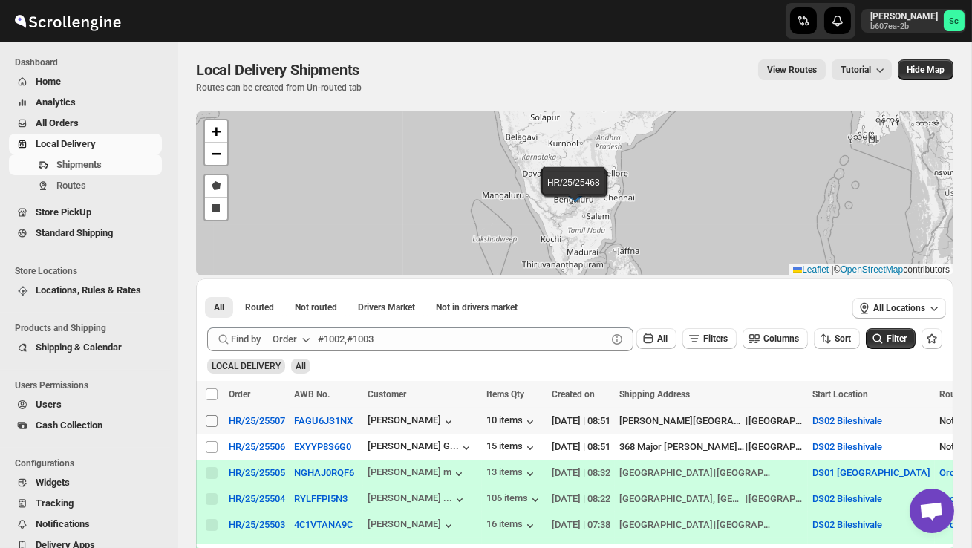
click at [211, 419] on input "Select shipment" at bounding box center [212, 421] width 12 height 12
checkbox input "true"
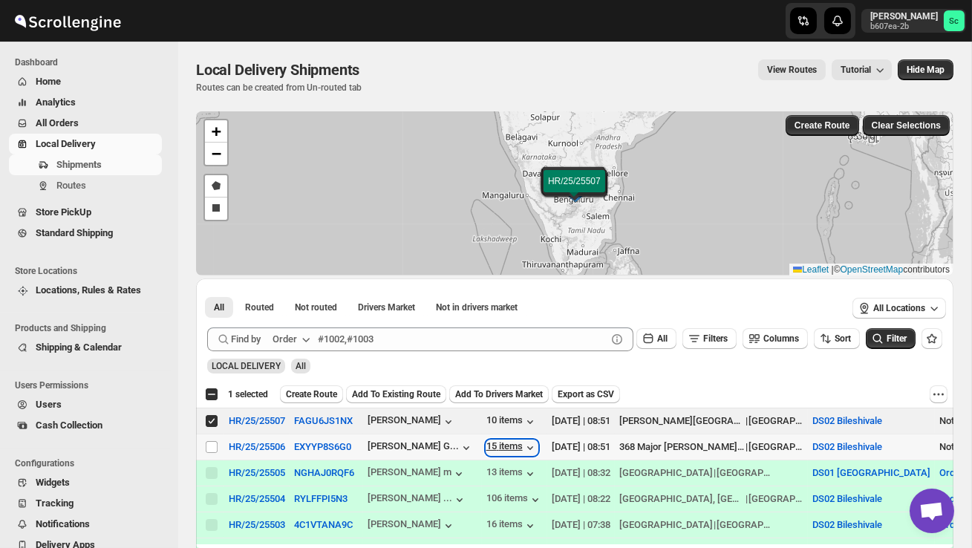
click at [512, 444] on div "15 items" at bounding box center [512, 448] width 51 height 15
click at [311, 391] on span "Create Route" at bounding box center [311, 395] width 51 height 12
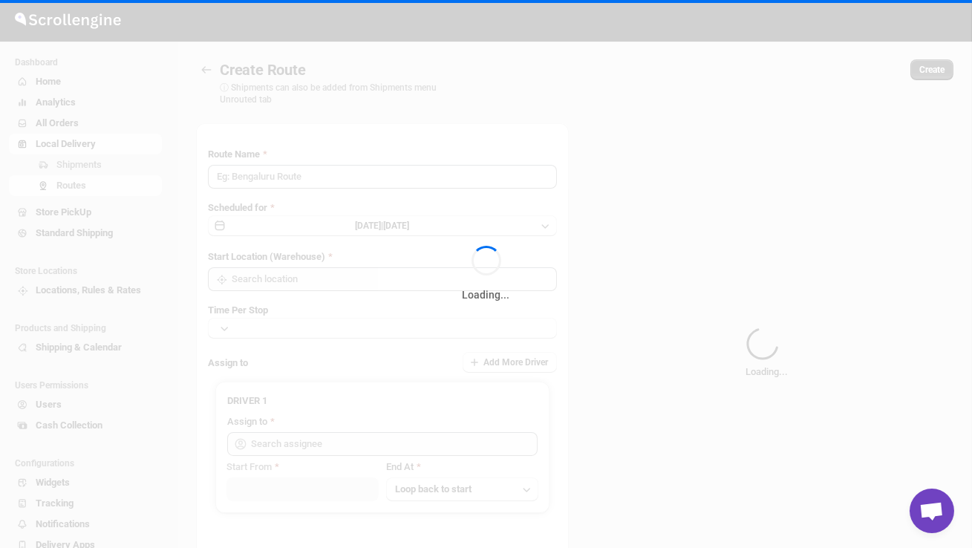
type input "Route - 11/08-0852"
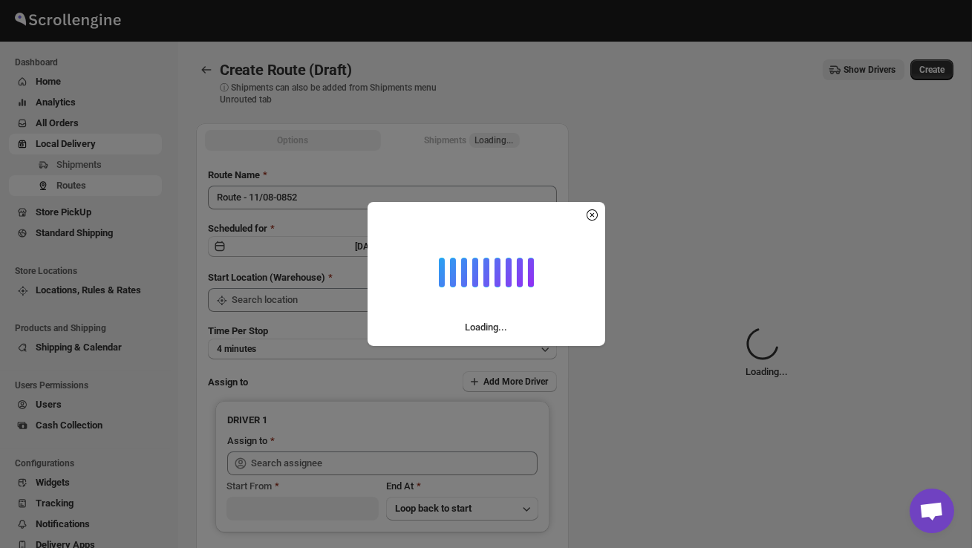
type input "DS02 Bileshivale"
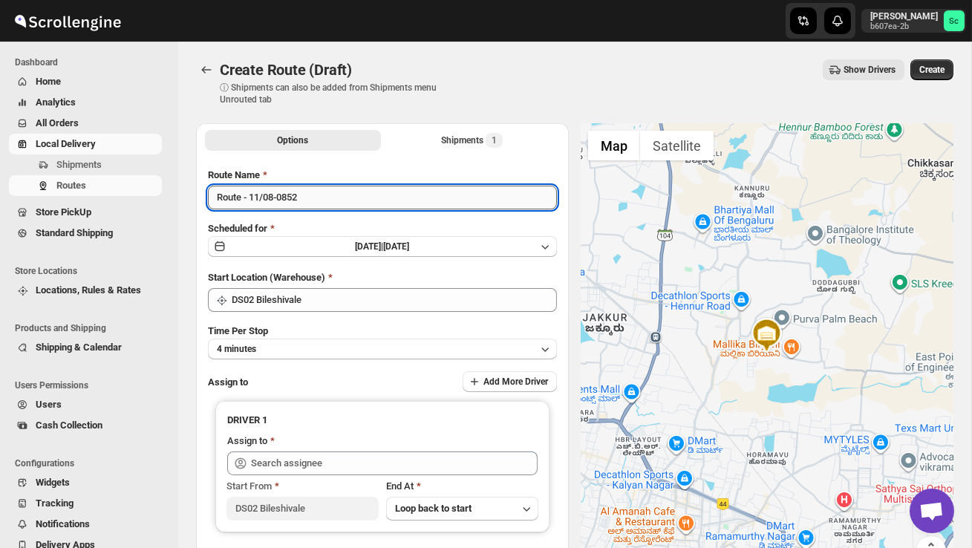
click at [313, 200] on input "Route - 11/08-0852" at bounding box center [382, 198] width 349 height 24
type input "R"
type input "Order no 25507"
click at [298, 339] on button "4 minutes" at bounding box center [382, 349] width 349 height 21
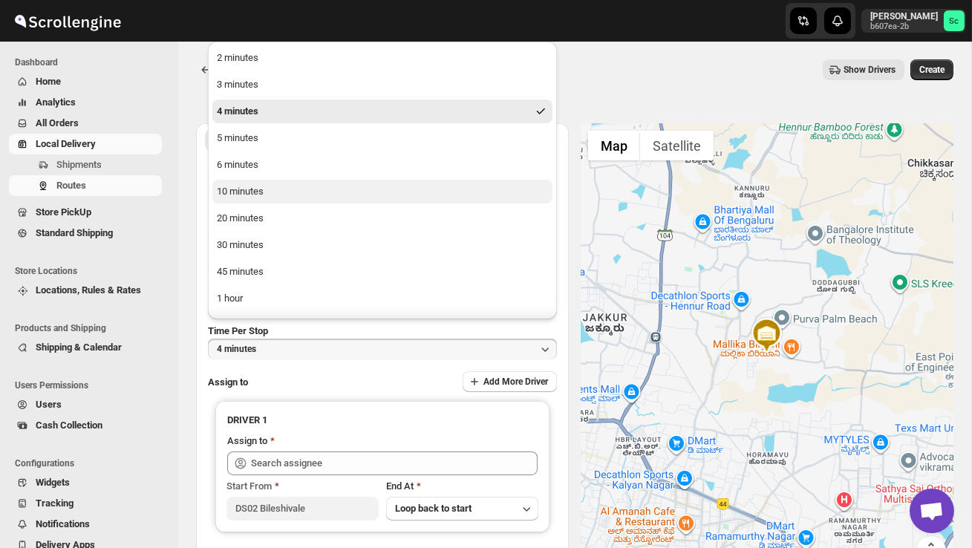
click at [255, 197] on div "10 minutes" at bounding box center [240, 191] width 47 height 15
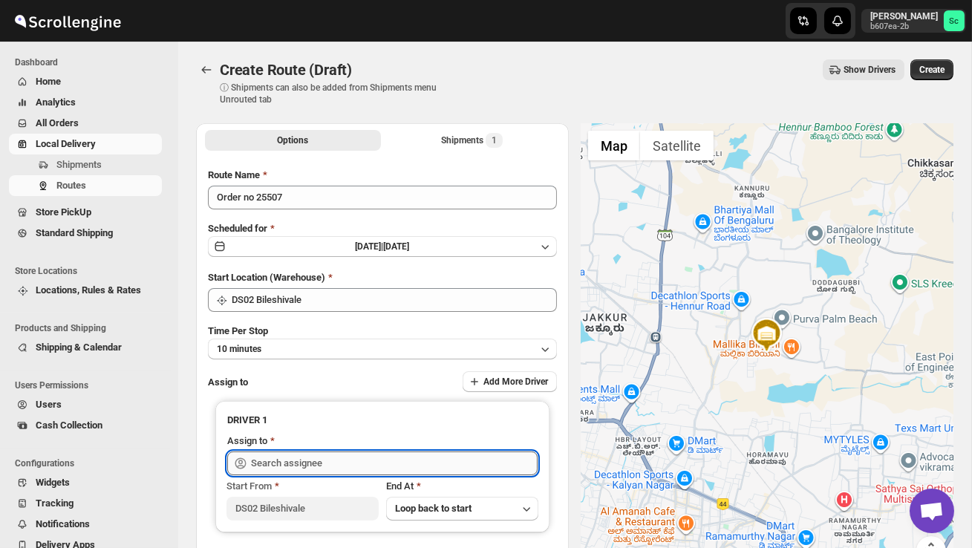
click at [294, 455] on input "text" at bounding box center [394, 464] width 287 height 24
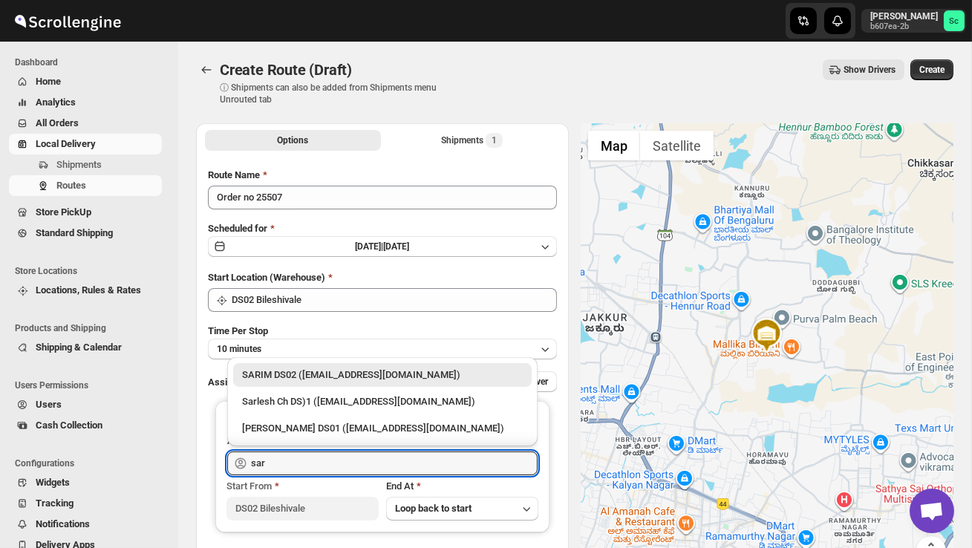
click at [325, 371] on div "SARIM DS02 ([EMAIL_ADDRESS][DOMAIN_NAME])" at bounding box center [382, 375] width 281 height 15
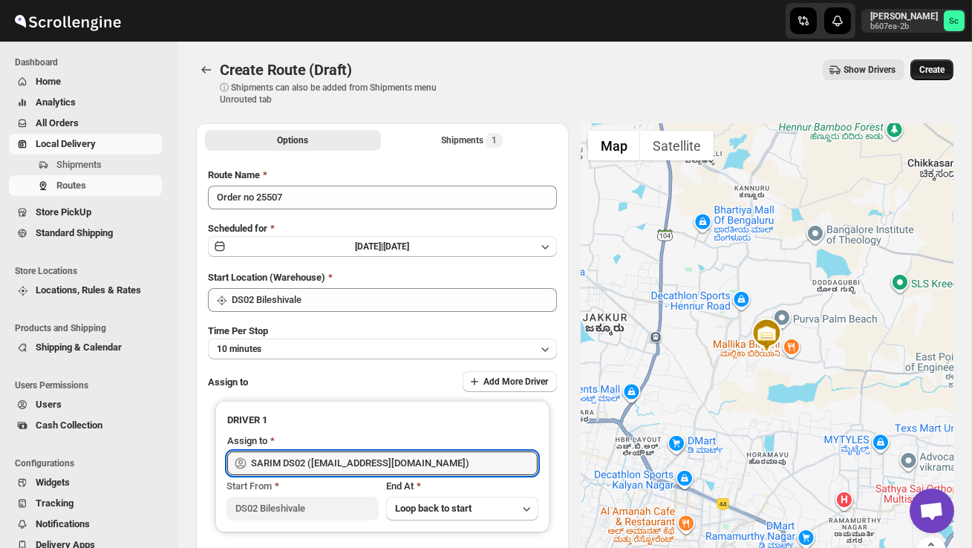
type input "SARIM DS02 ([EMAIL_ADDRESS][DOMAIN_NAME])"
click at [927, 75] on span "Create" at bounding box center [932, 70] width 25 height 12
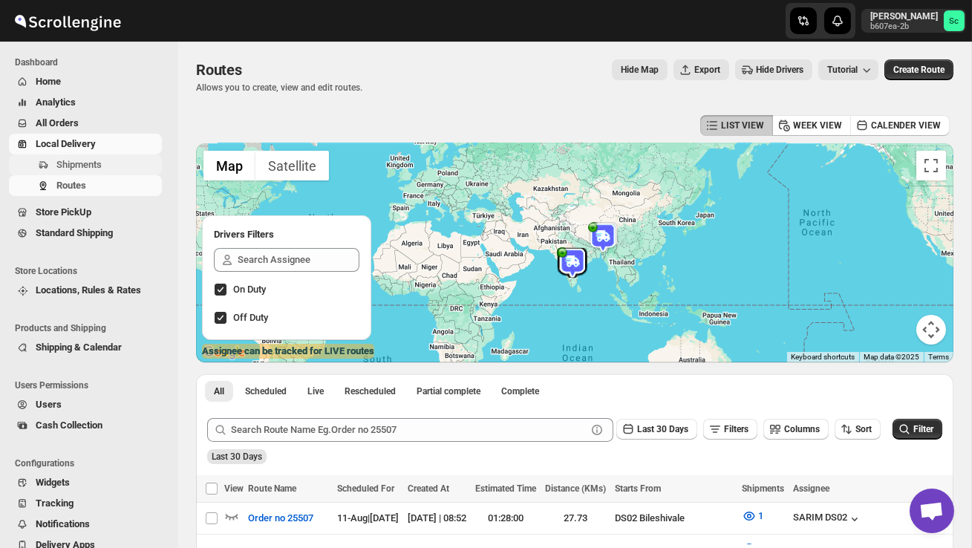
click at [95, 168] on span "Shipments" at bounding box center [78, 164] width 45 height 11
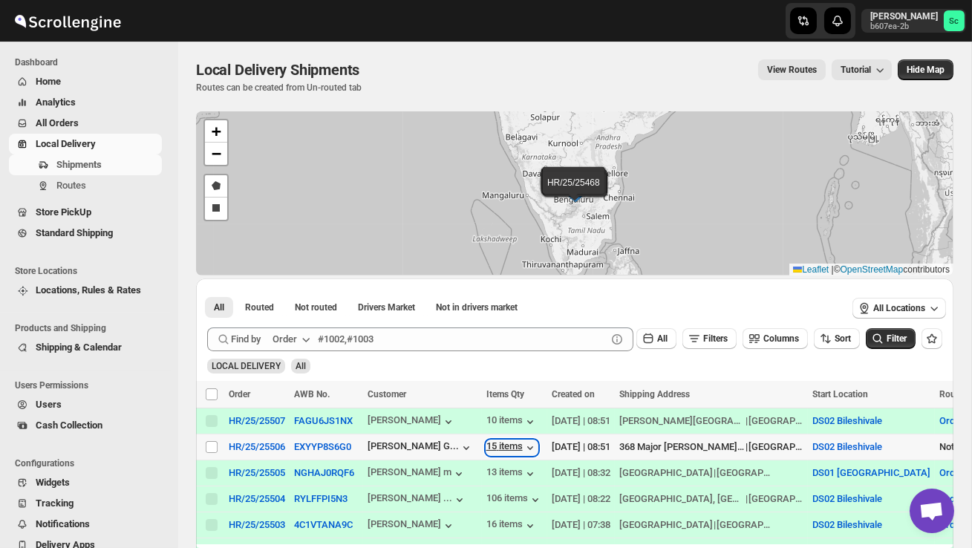
click at [516, 452] on div "15 items" at bounding box center [512, 448] width 51 height 15
click at [206, 446] on input "Select shipment" at bounding box center [212, 447] width 12 height 12
checkbox input "true"
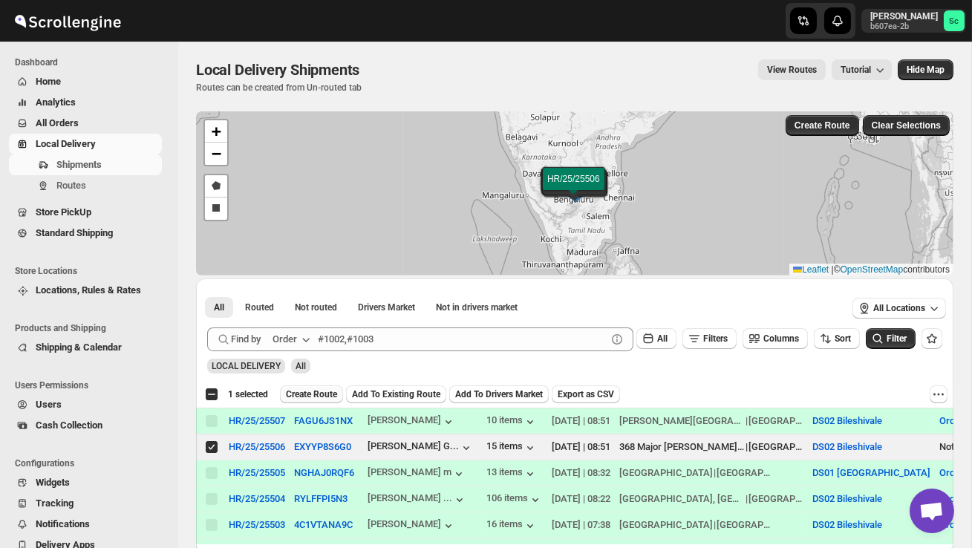
click at [326, 388] on button "Create Route" at bounding box center [311, 395] width 63 height 18
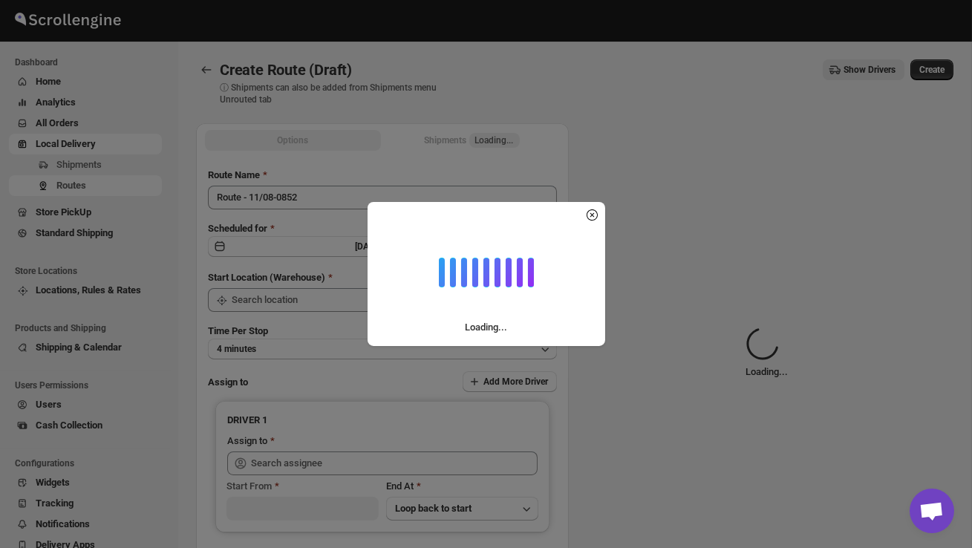
type input "DS02 Bileshivale"
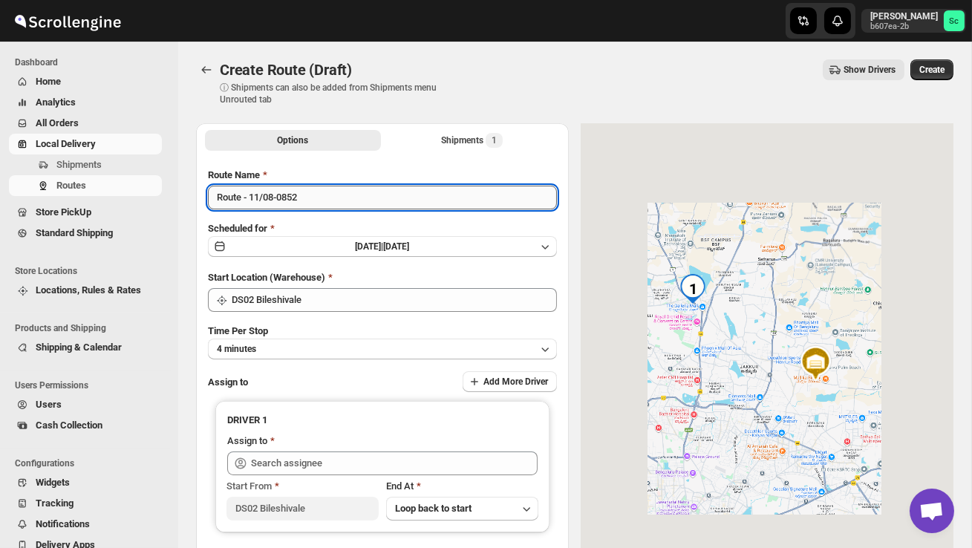
click at [313, 199] on input "Route - 11/08-0852" at bounding box center [382, 198] width 349 height 24
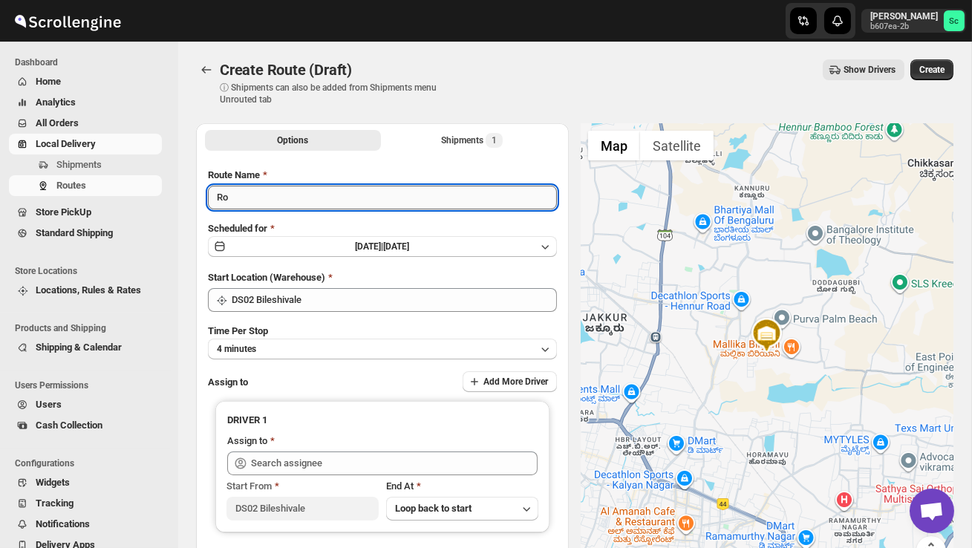
type input "R"
type input "Order no 25506"
click at [321, 341] on button "4 minutes" at bounding box center [382, 349] width 349 height 21
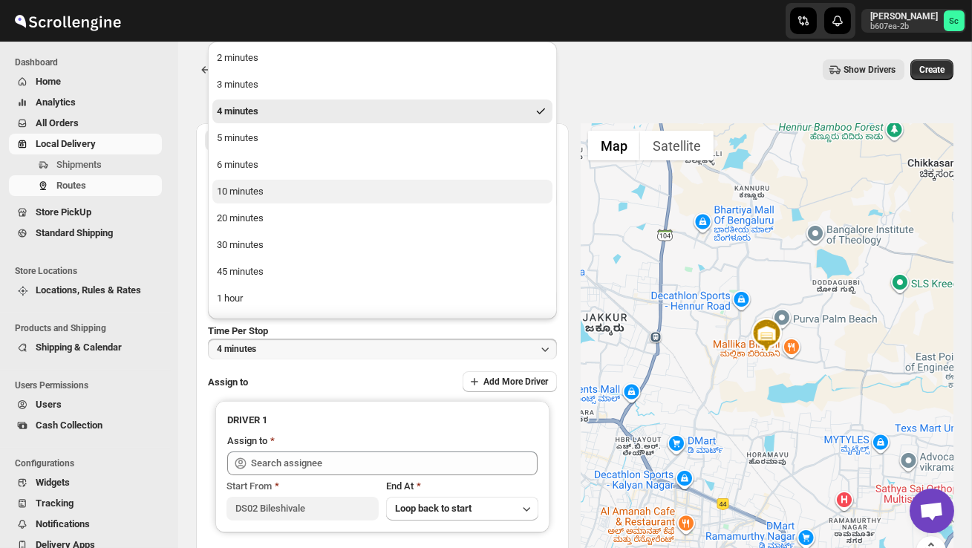
click at [251, 192] on div "10 minutes" at bounding box center [240, 191] width 47 height 15
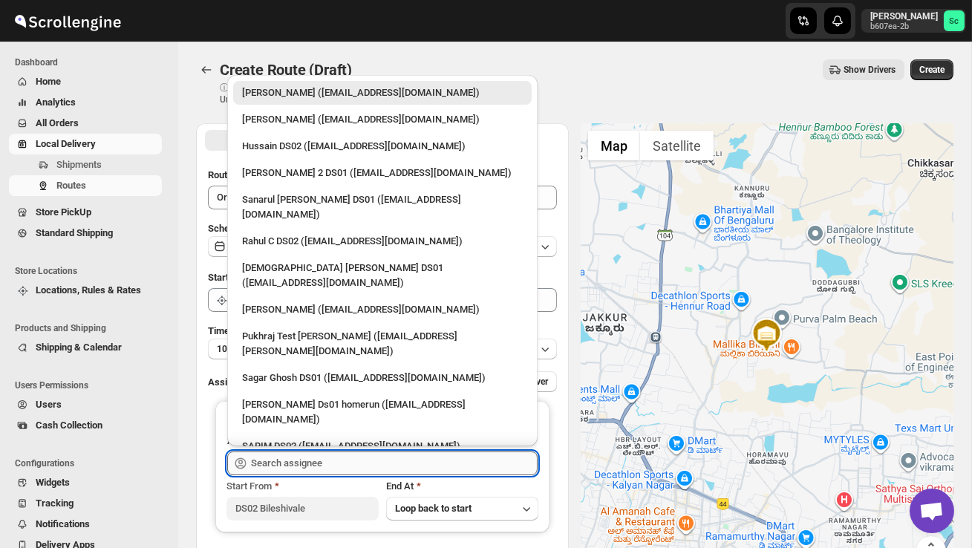
click at [306, 472] on input "text" at bounding box center [394, 464] width 287 height 24
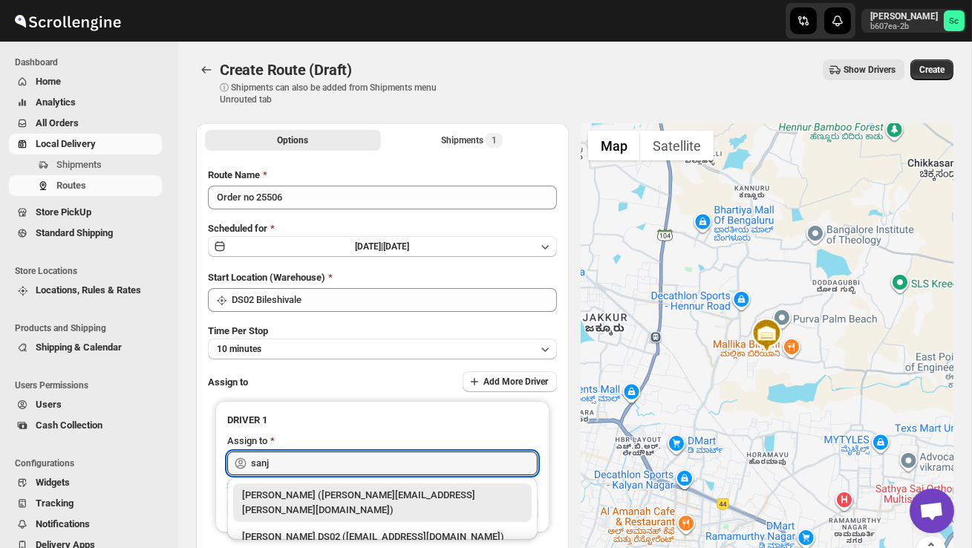
click at [325, 522] on li "[PERSON_NAME] DS02 ([EMAIL_ADDRESS][DOMAIN_NAME])" at bounding box center [382, 535] width 311 height 27
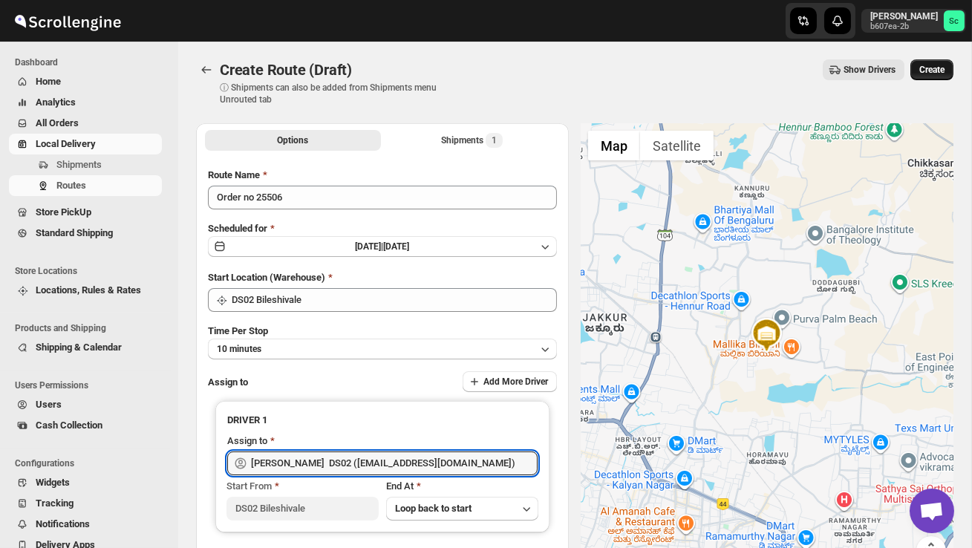
type input "[PERSON_NAME] DS02 ([EMAIL_ADDRESS][DOMAIN_NAME])"
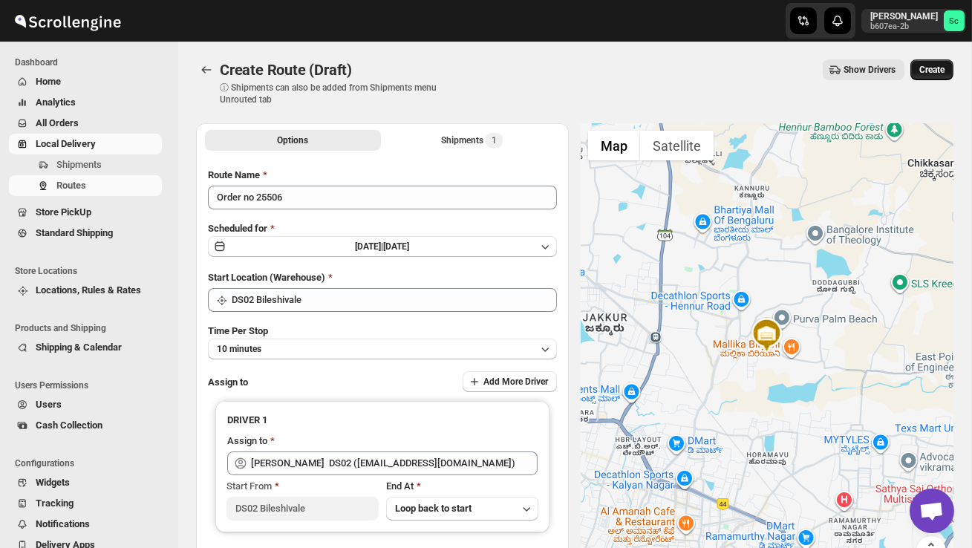
click at [932, 69] on span "Create" at bounding box center [932, 70] width 25 height 12
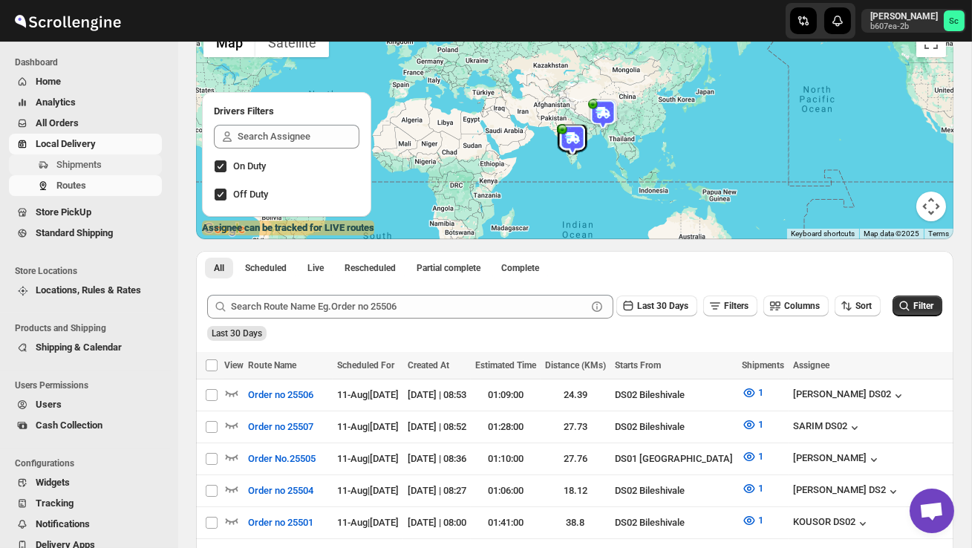
click at [97, 157] on span "Shipments" at bounding box center [107, 164] width 103 height 15
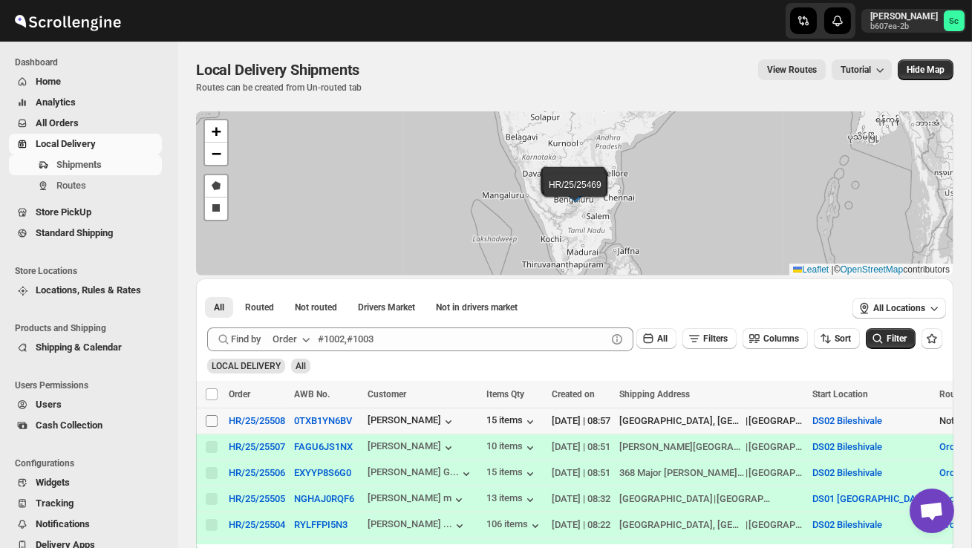
click at [208, 420] on input "Select shipment" at bounding box center [212, 421] width 12 height 12
checkbox input "true"
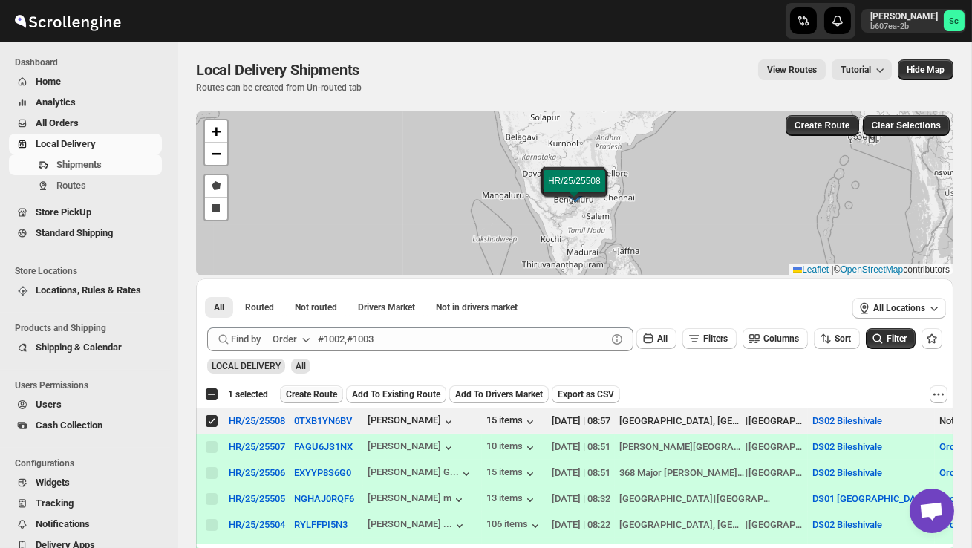
click at [324, 390] on span "Create Route" at bounding box center [311, 395] width 51 height 12
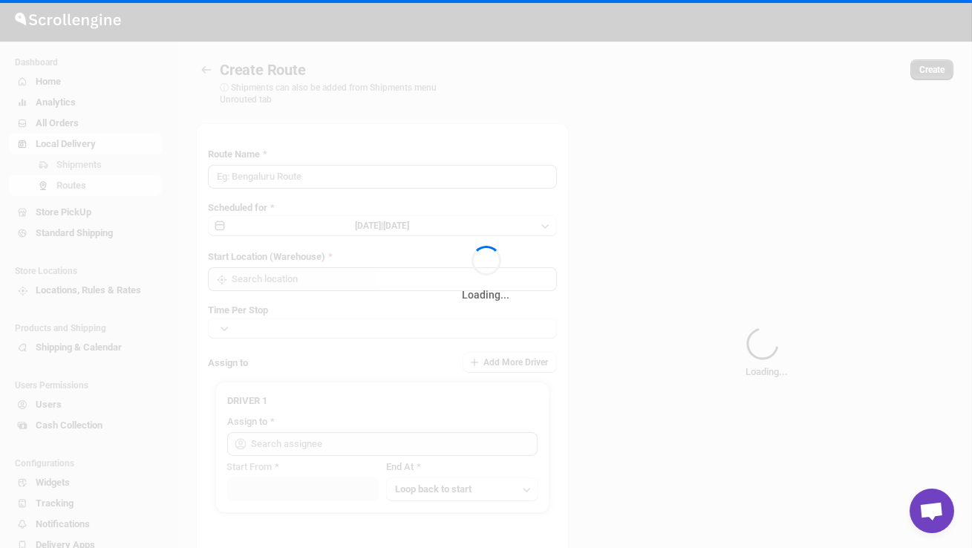
type input "Route - 11/08-0857"
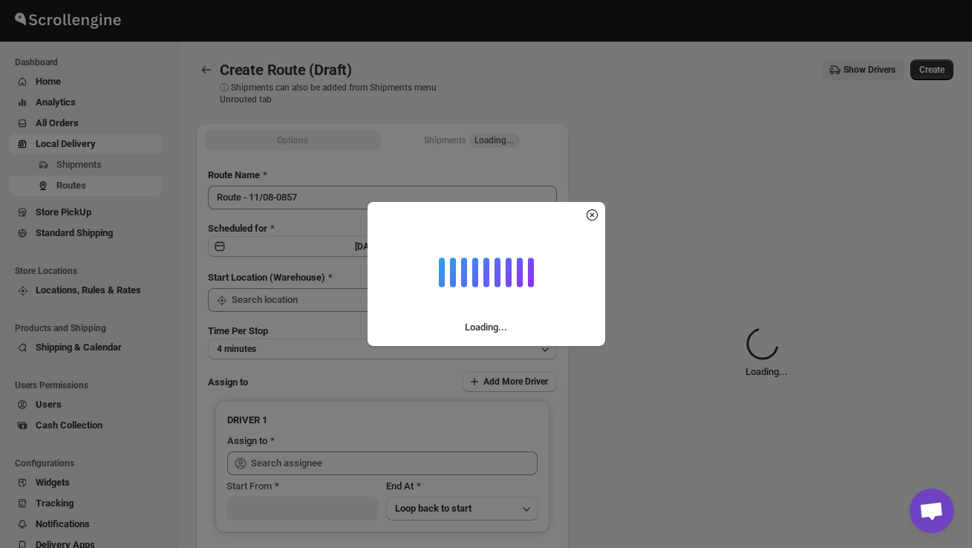
type input "DS02 Bileshivale"
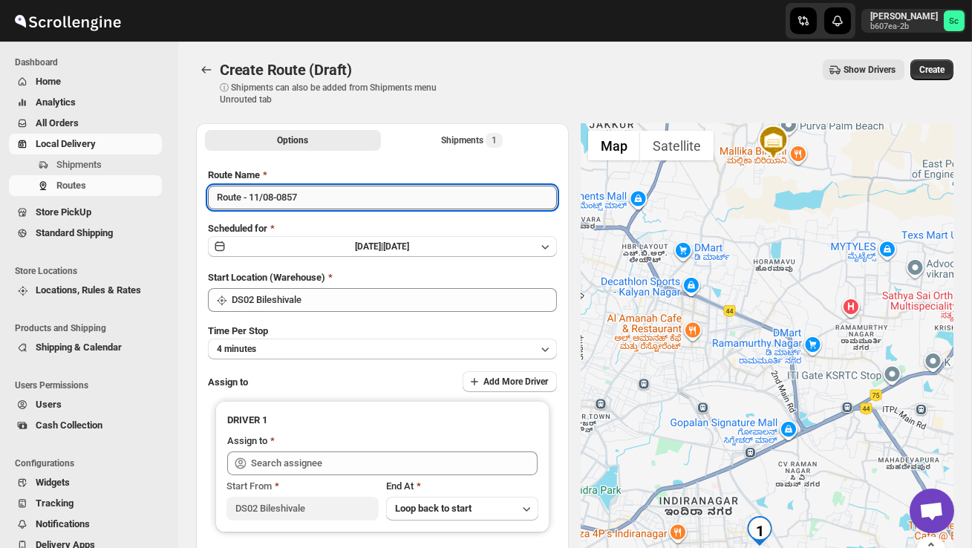
click at [334, 200] on input "Route - 11/08-0857" at bounding box center [382, 198] width 349 height 24
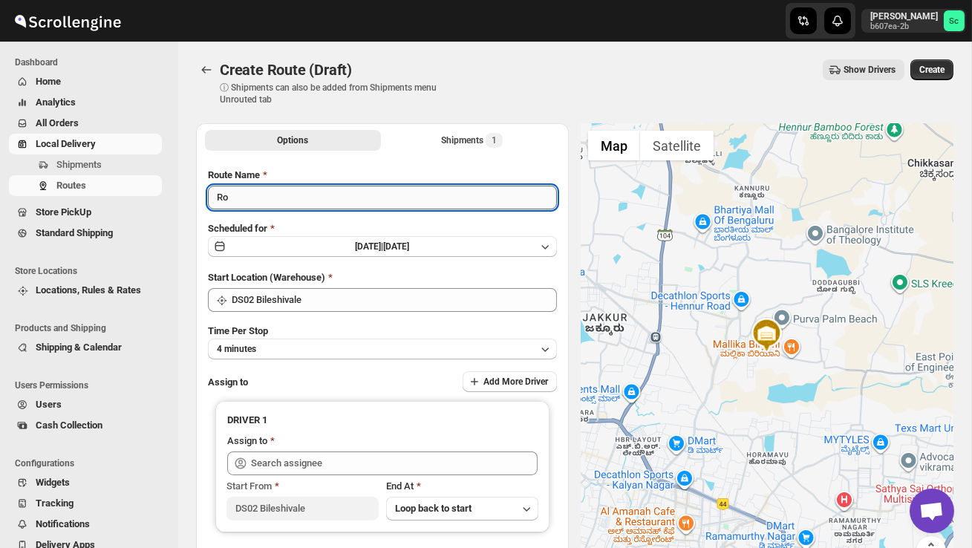
type input "R"
type input "Order no 25508"
click at [367, 345] on button "4 minutes" at bounding box center [382, 349] width 349 height 21
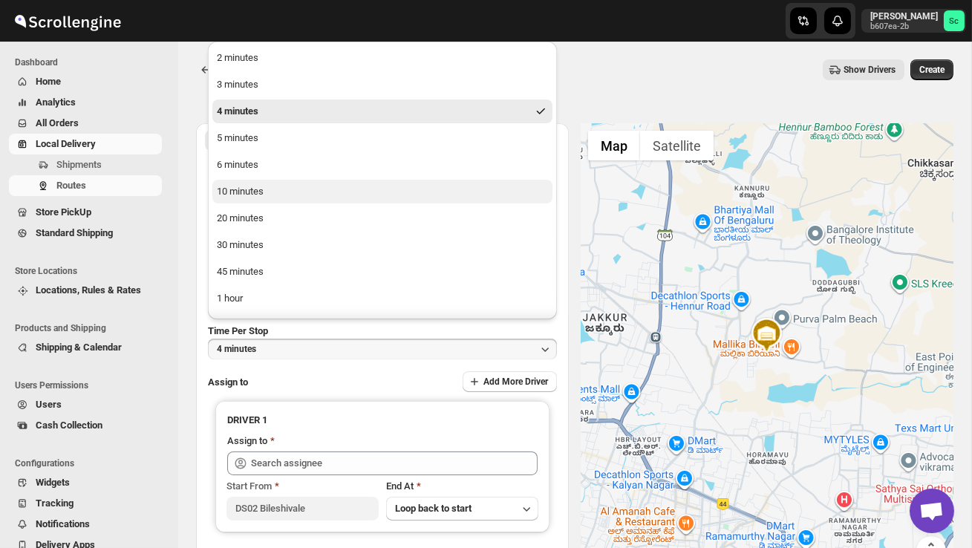
click at [288, 189] on button "10 minutes" at bounding box center [382, 192] width 340 height 24
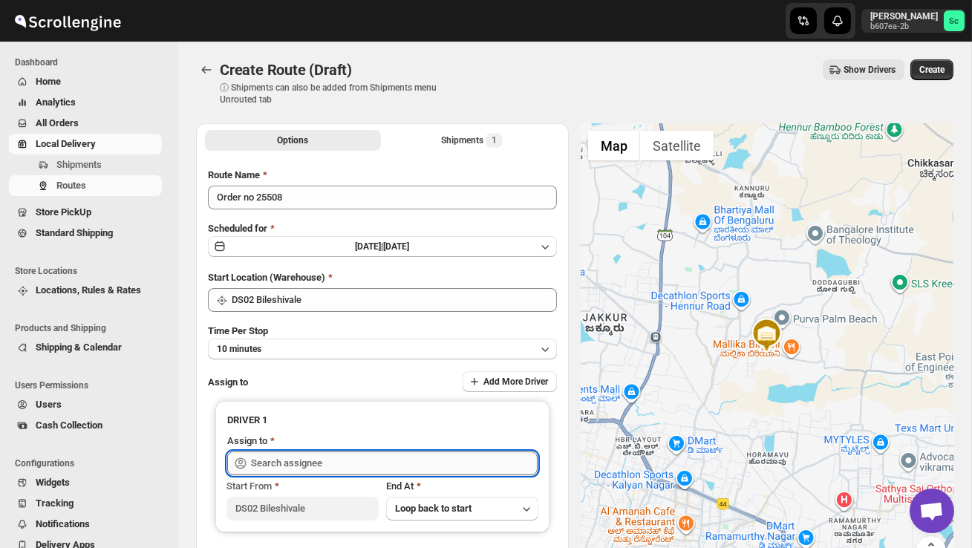
click at [287, 457] on input "text" at bounding box center [394, 464] width 287 height 24
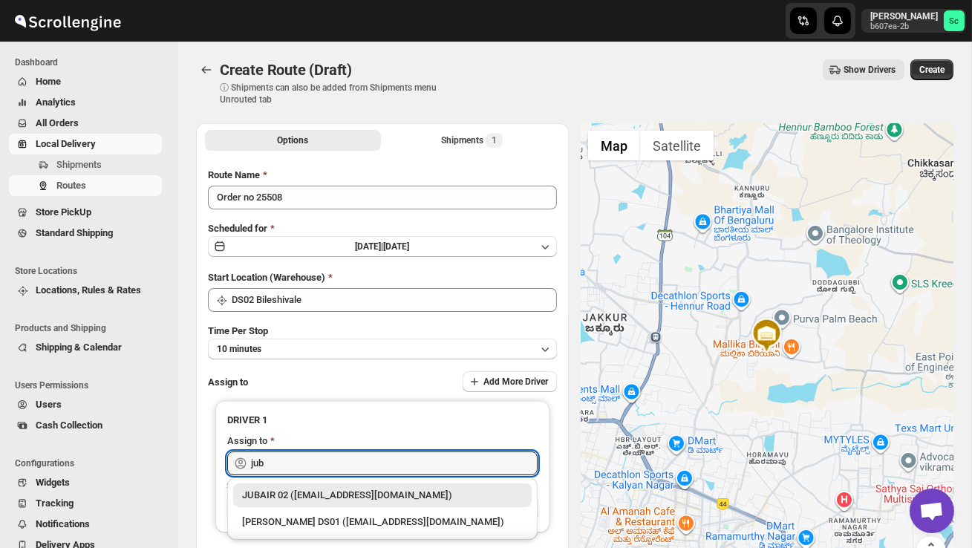
click at [348, 498] on div "JUBAIR 02 ([EMAIL_ADDRESS][DOMAIN_NAME])" at bounding box center [382, 495] width 281 height 15
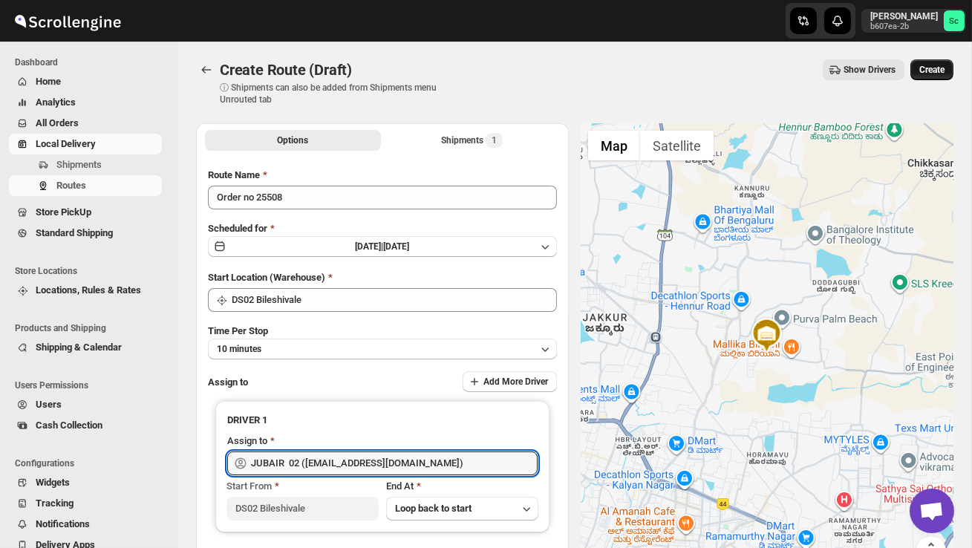
type input "JUBAIR 02 ([EMAIL_ADDRESS][DOMAIN_NAME])"
click at [929, 65] on span "Create" at bounding box center [932, 70] width 25 height 12
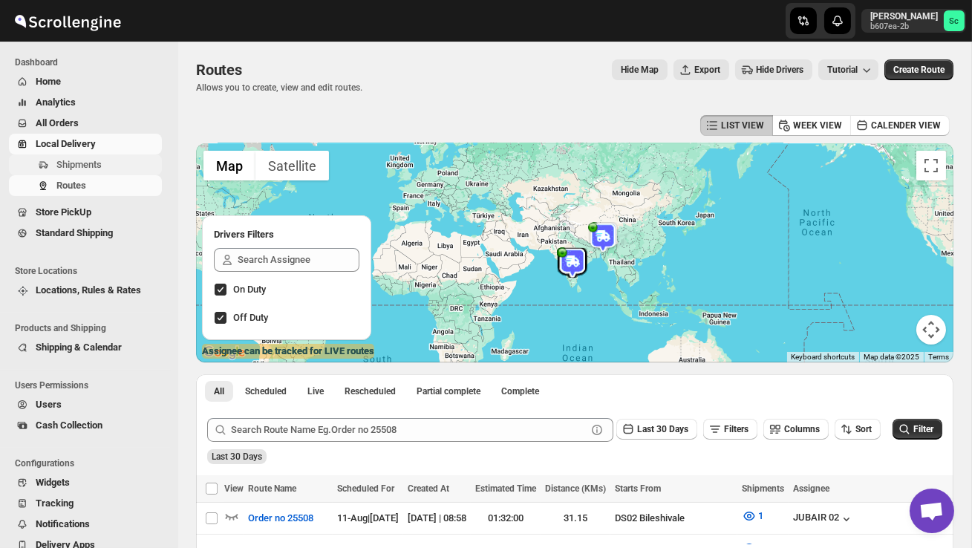
click at [108, 164] on span "Shipments" at bounding box center [107, 164] width 103 height 15
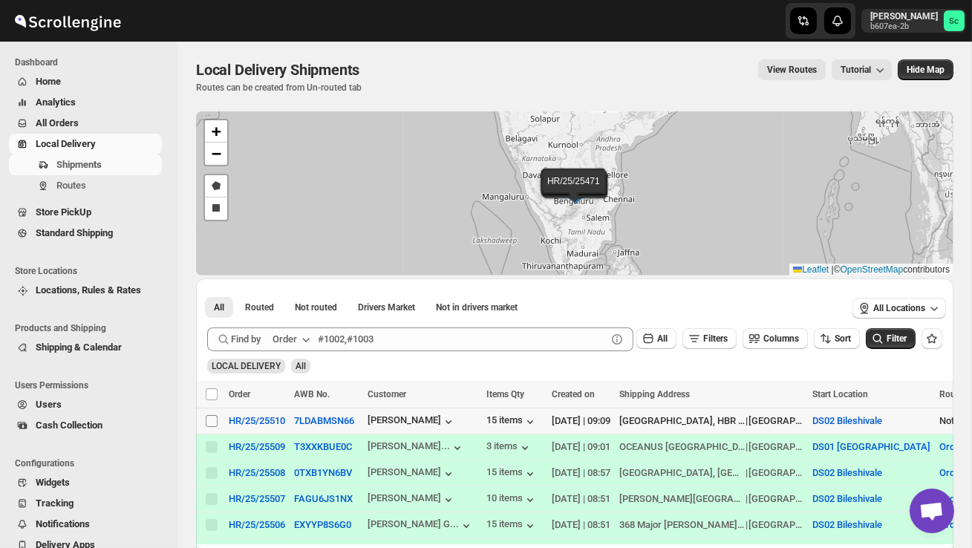
click at [212, 425] on input "Select shipment" at bounding box center [212, 421] width 12 height 12
checkbox input "true"
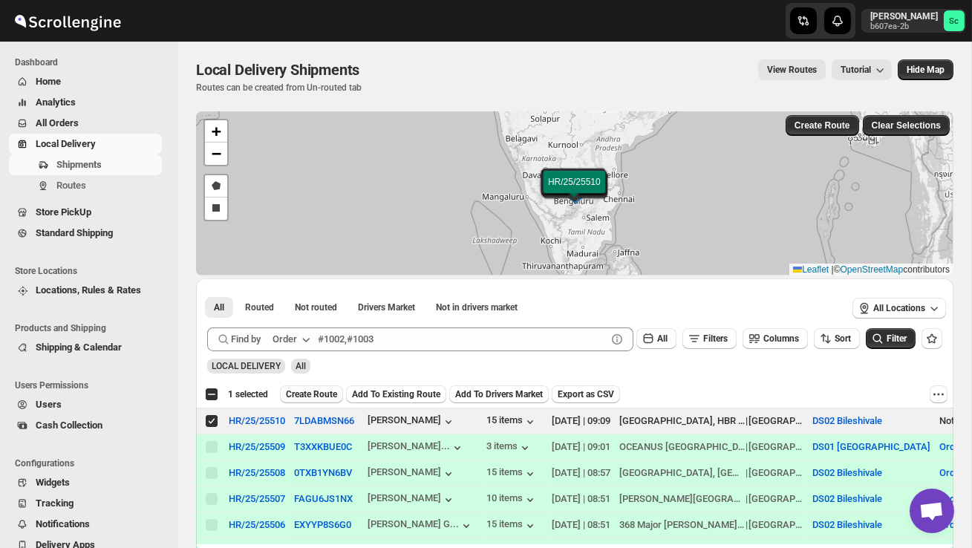
click at [326, 394] on span "Create Route" at bounding box center [311, 395] width 51 height 12
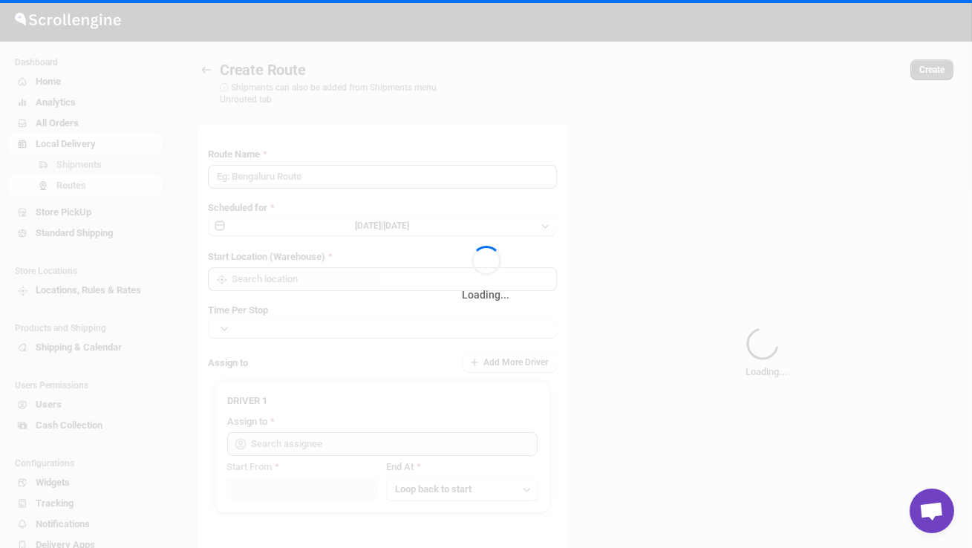
type input "Route - 11/08-0910"
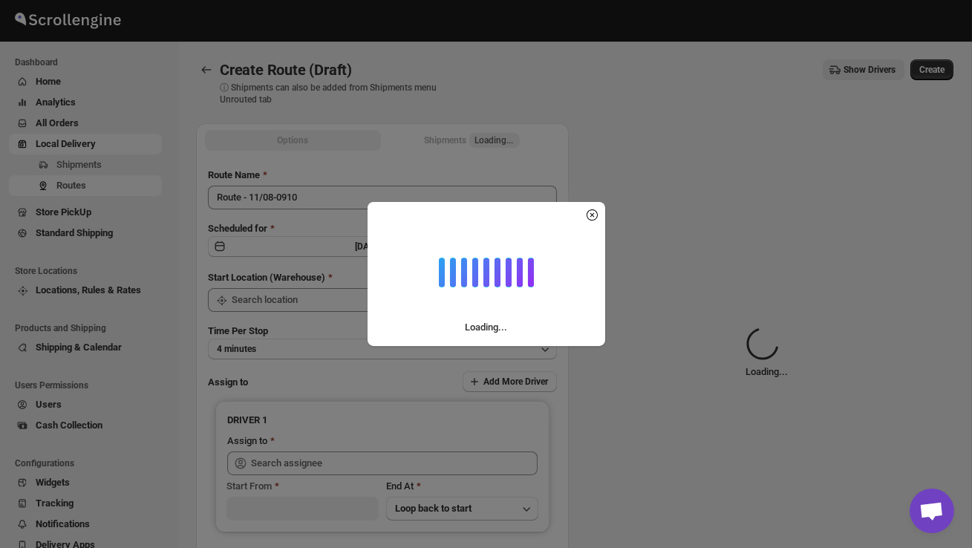
type input "DS02 Bileshivale"
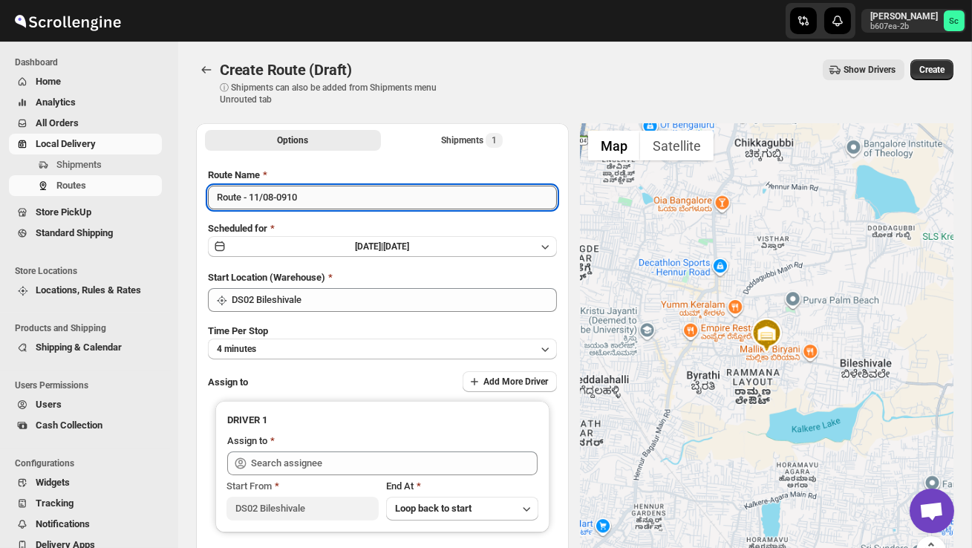
click at [310, 195] on input "Route - 11/08-0910" at bounding box center [382, 198] width 349 height 24
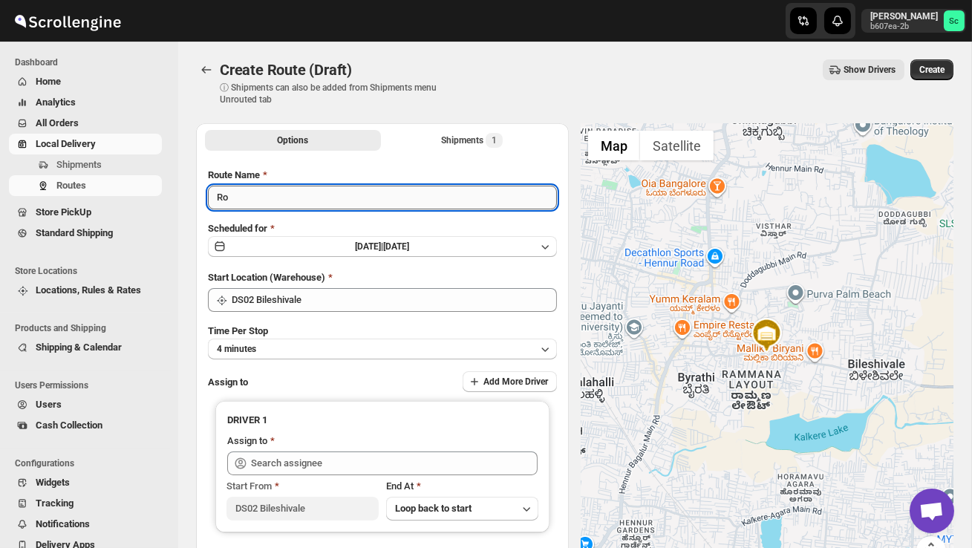
type input "R"
type input "Order no 25510"
click at [326, 351] on button "4 minutes" at bounding box center [382, 349] width 349 height 21
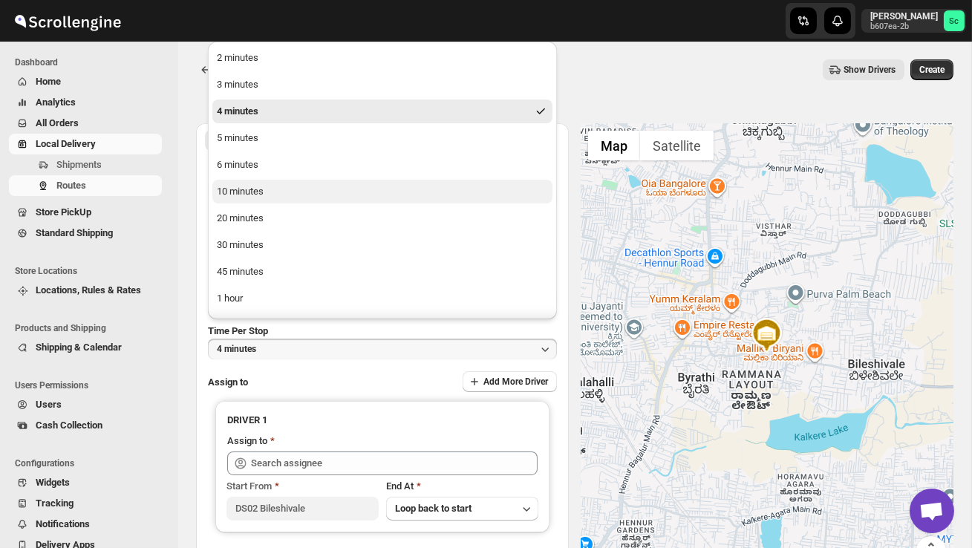
click at [279, 195] on button "10 minutes" at bounding box center [382, 192] width 340 height 24
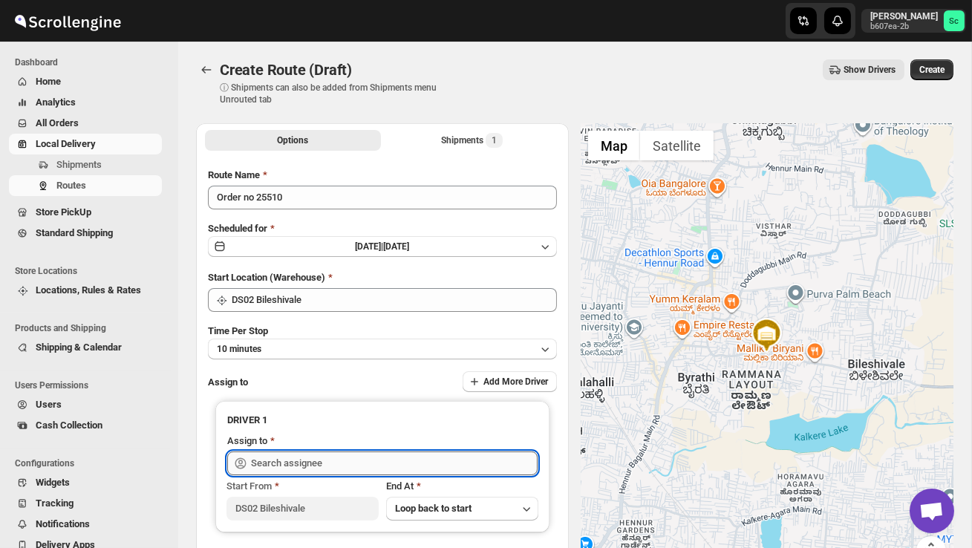
click at [287, 454] on input "text" at bounding box center [394, 464] width 287 height 24
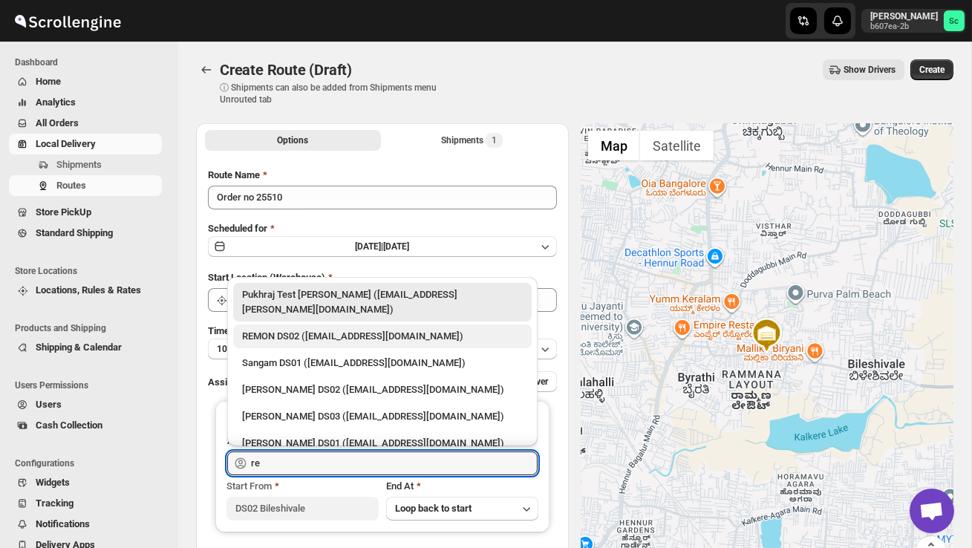
click at [299, 329] on div "REMON DS02 ([EMAIL_ADDRESS][DOMAIN_NAME])" at bounding box center [382, 336] width 281 height 15
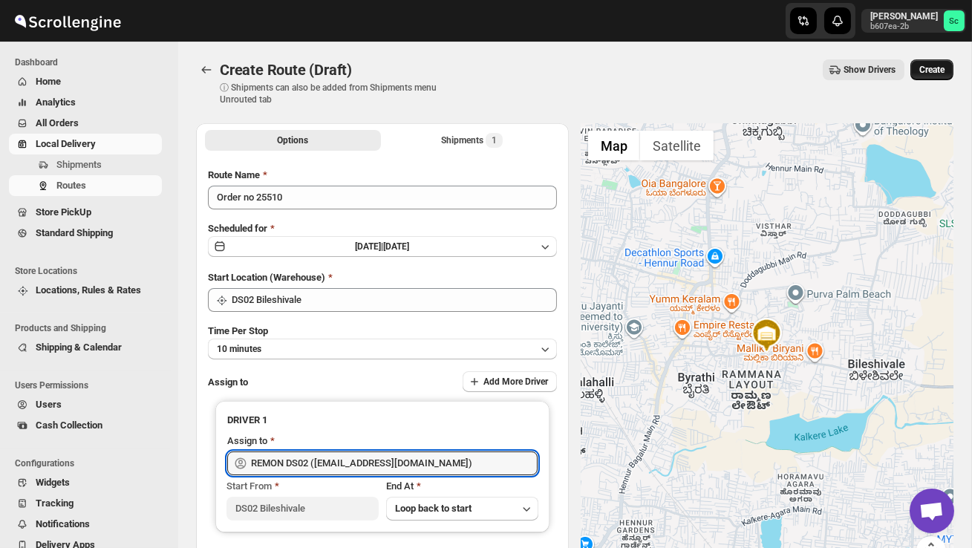
type input "REMON DS02 ([EMAIL_ADDRESS][DOMAIN_NAME])"
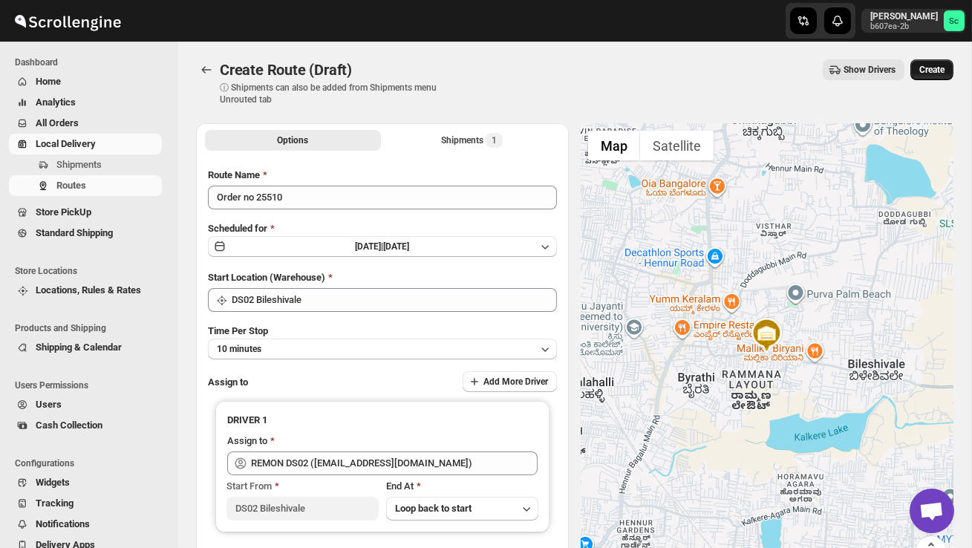
click at [940, 70] on span "Create" at bounding box center [932, 70] width 25 height 12
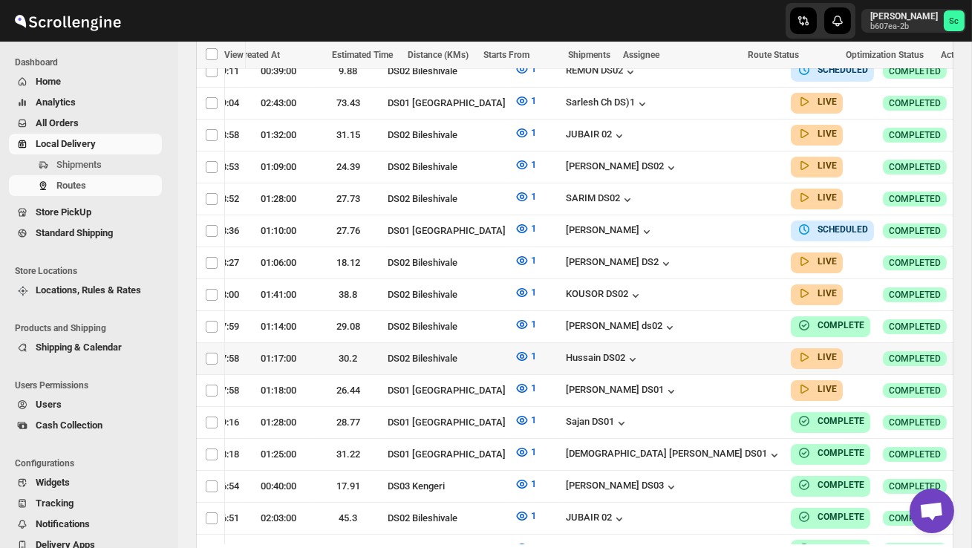
scroll to position [0, 227]
click at [972, 351] on icon "button" at bounding box center [980, 358] width 15 height 15
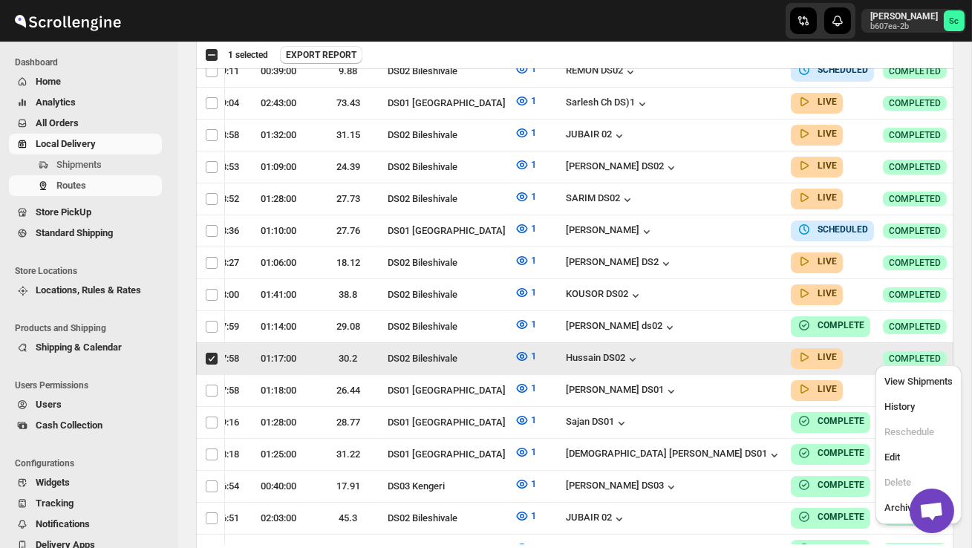
scroll to position [0, 1]
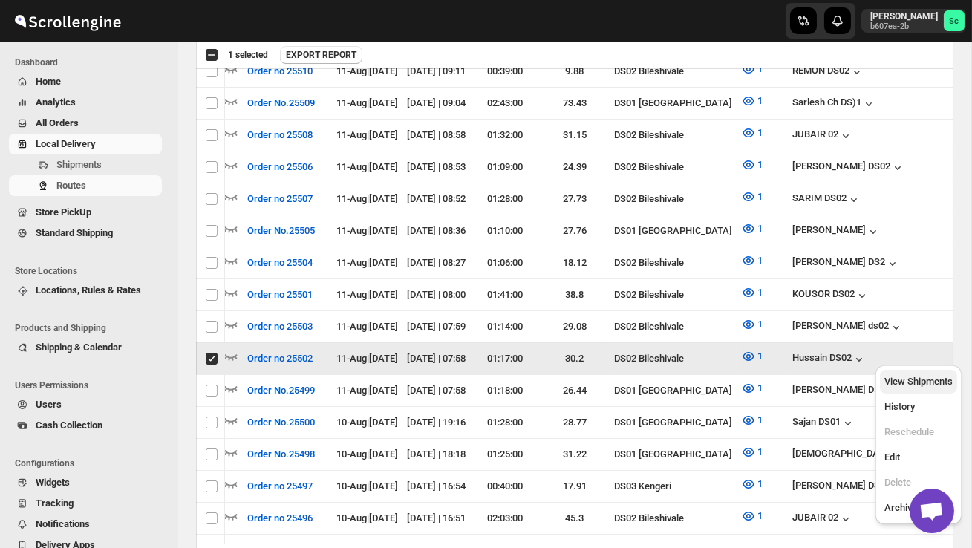
click at [926, 378] on span "View Shipments" at bounding box center [919, 381] width 68 height 11
checkbox input "false"
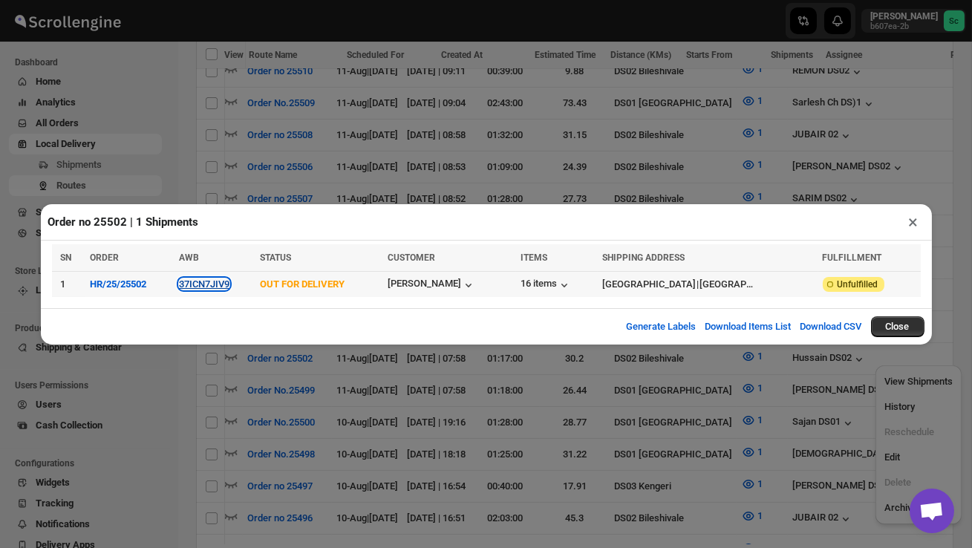
click at [219, 285] on button "37ICN7JIV9" at bounding box center [204, 284] width 51 height 11
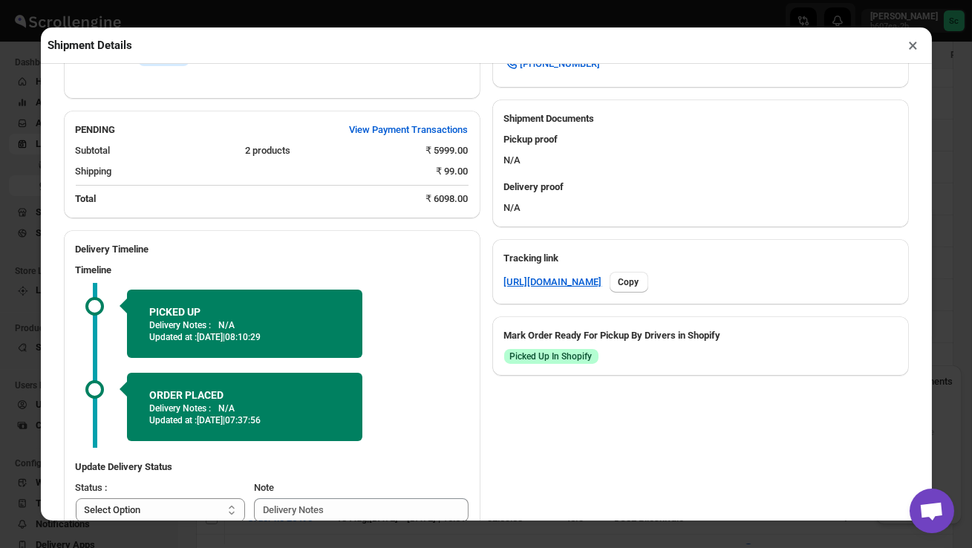
scroll to position [663, 0]
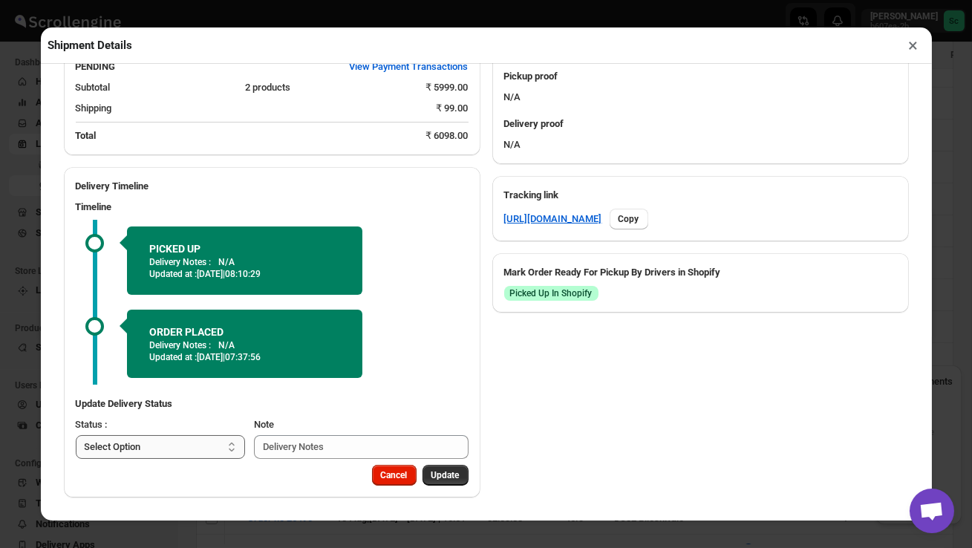
click at [196, 446] on select "Select Option PICKED UP OUT FOR DELIVERY RESCHEDULE DELIVERED CANCELLED" at bounding box center [161, 447] width 170 height 24
select select "DELIVERED"
click at [458, 477] on span "Update" at bounding box center [446, 475] width 28 height 12
select select
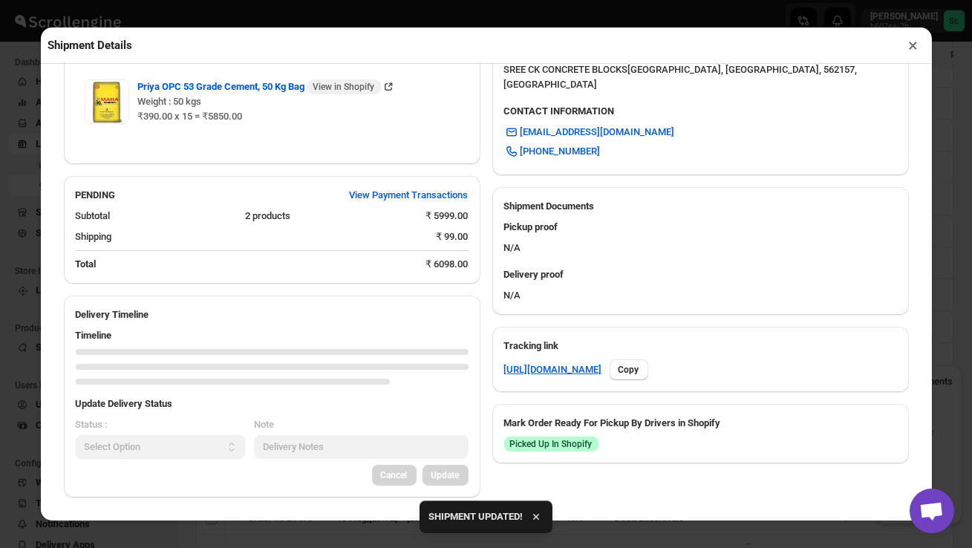
scroll to position [511, 0]
click at [916, 51] on button "×" at bounding box center [914, 45] width 22 height 21
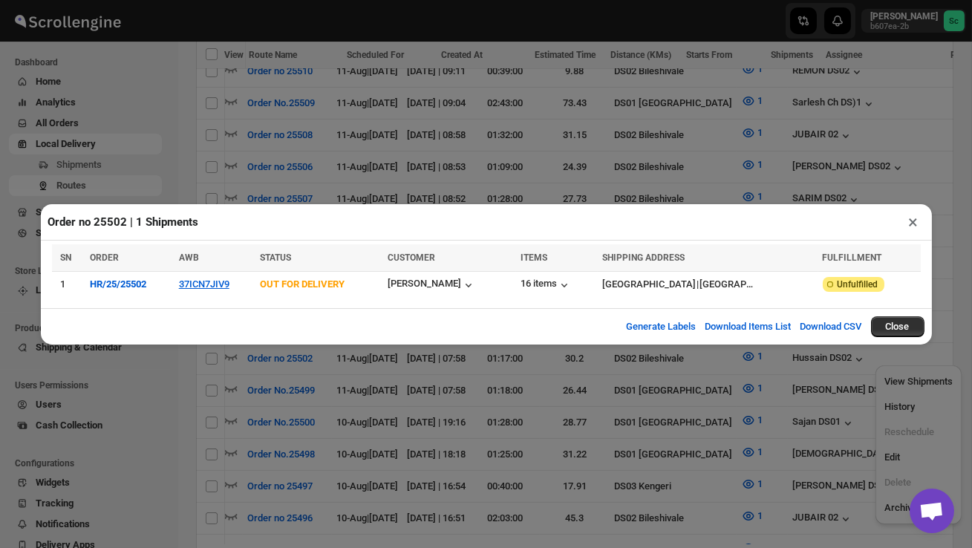
drag, startPoint x: 915, startPoint y: 218, endPoint x: 896, endPoint y: 213, distance: 20.0
click at [915, 218] on button "×" at bounding box center [914, 222] width 22 height 21
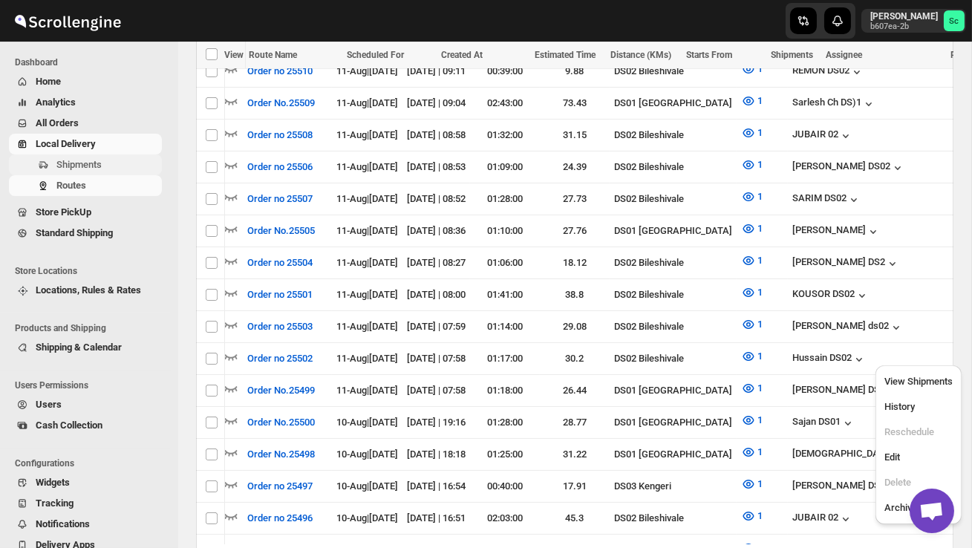
click at [104, 157] on span "Shipments" at bounding box center [107, 164] width 103 height 15
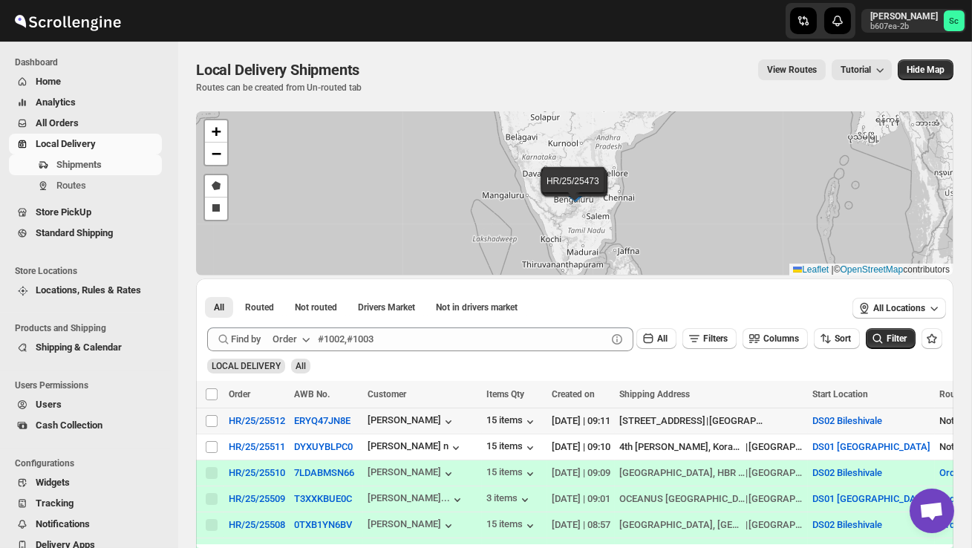
click at [200, 423] on td "Select shipment" at bounding box center [210, 422] width 28 height 26
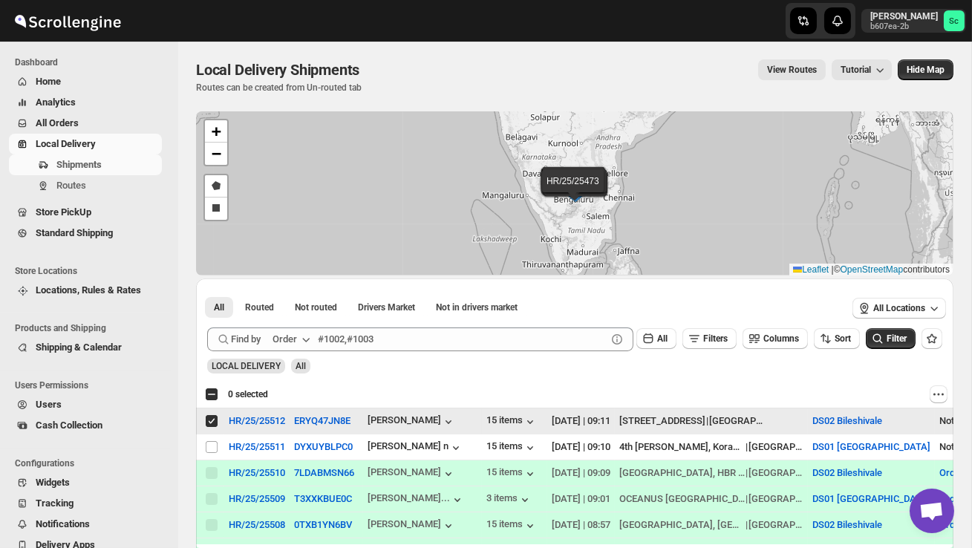
checkbox input "true"
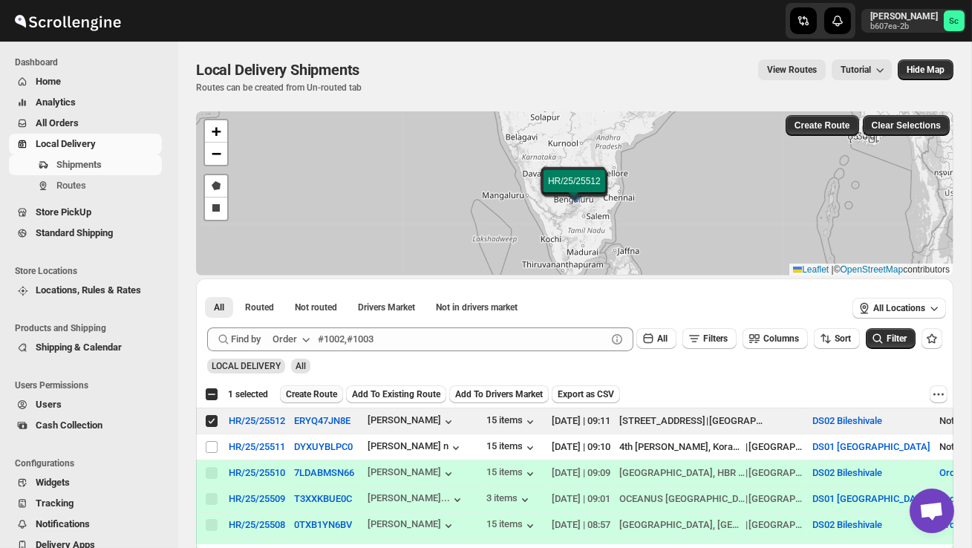
click at [319, 397] on span "Create Route" at bounding box center [311, 395] width 51 height 12
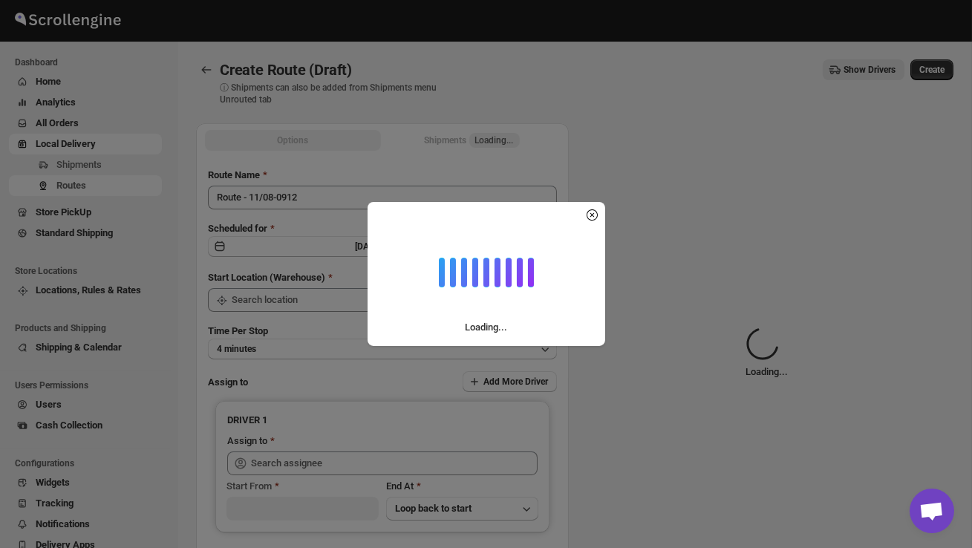
type input "DS02 Bileshivale"
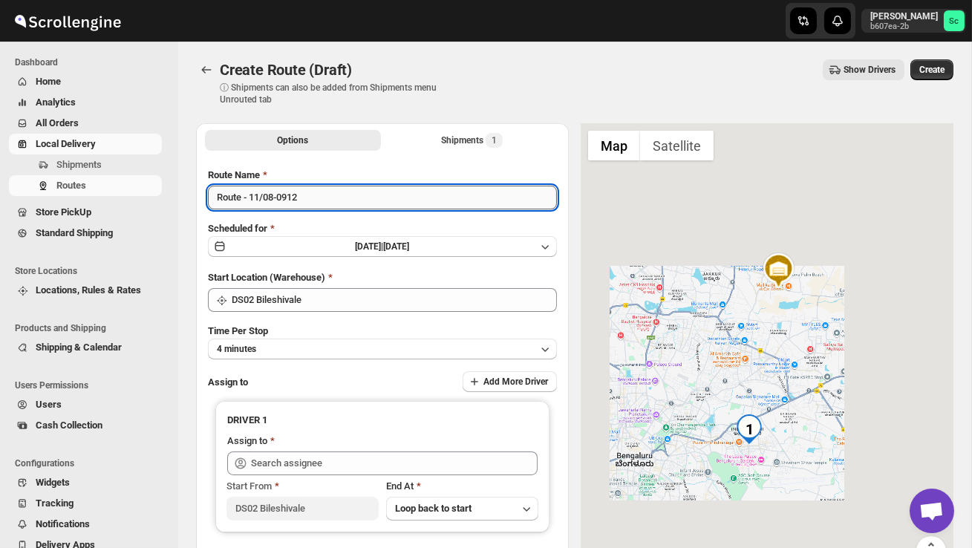
click at [322, 195] on input "Route - 11/08-0912" at bounding box center [382, 198] width 349 height 24
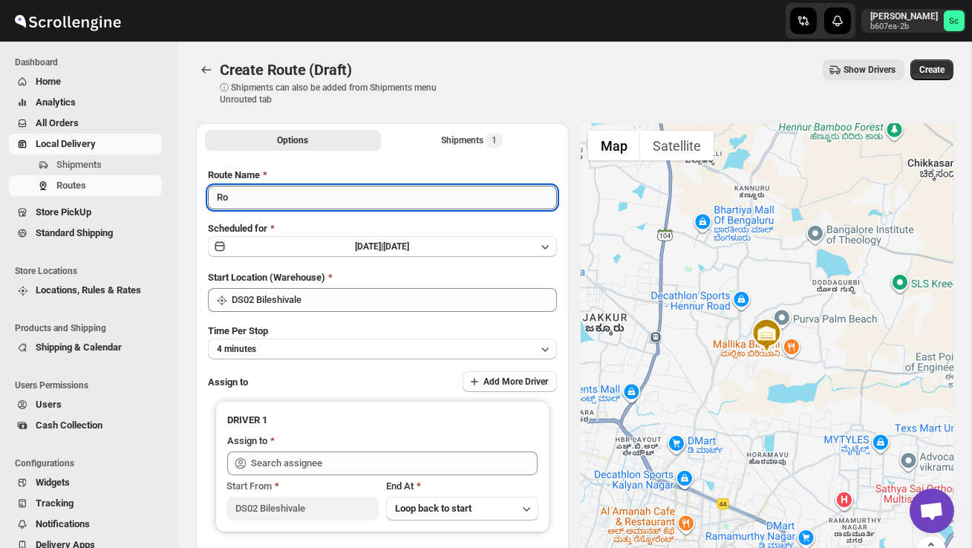
type input "R"
type input "Order no 25512"
click at [362, 344] on button "4 minutes" at bounding box center [382, 349] width 349 height 21
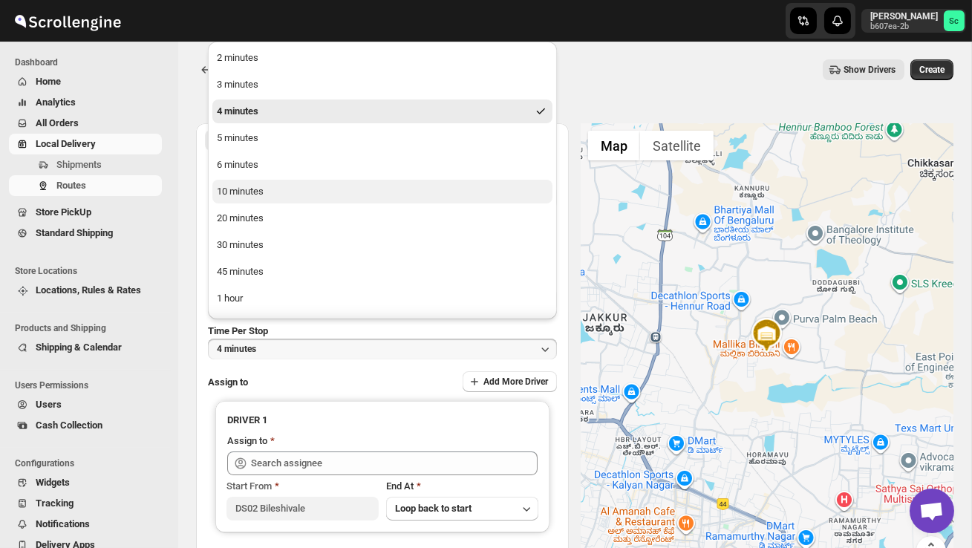
click at [284, 192] on button "10 minutes" at bounding box center [382, 192] width 340 height 24
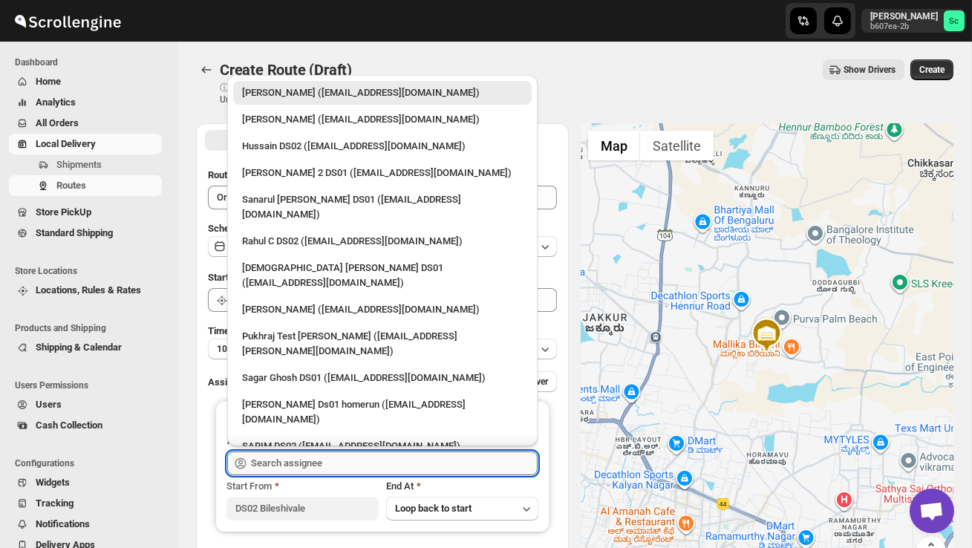
click at [284, 455] on input "text" at bounding box center [394, 464] width 287 height 24
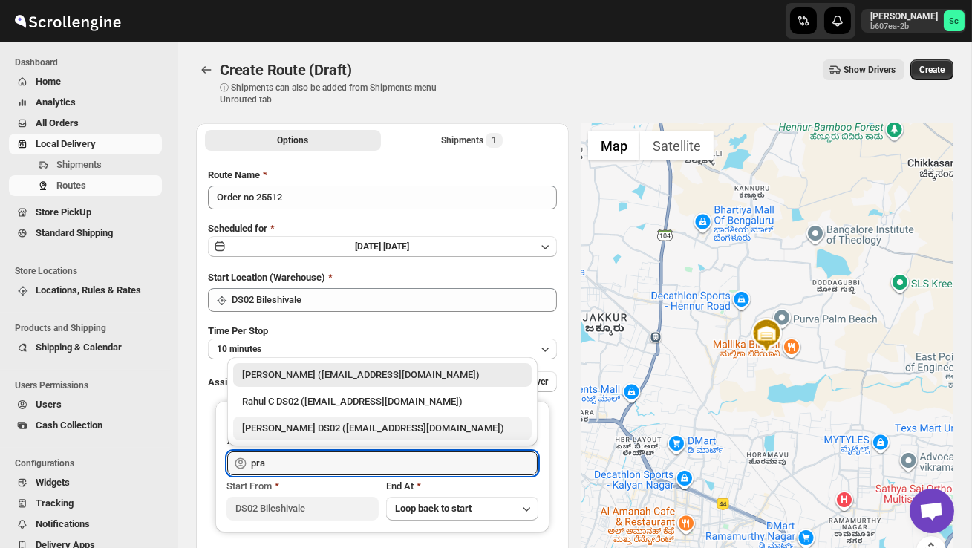
click at [322, 431] on div "PRAKSH DS02 (tetidoh251@flektel.com)" at bounding box center [382, 428] width 281 height 15
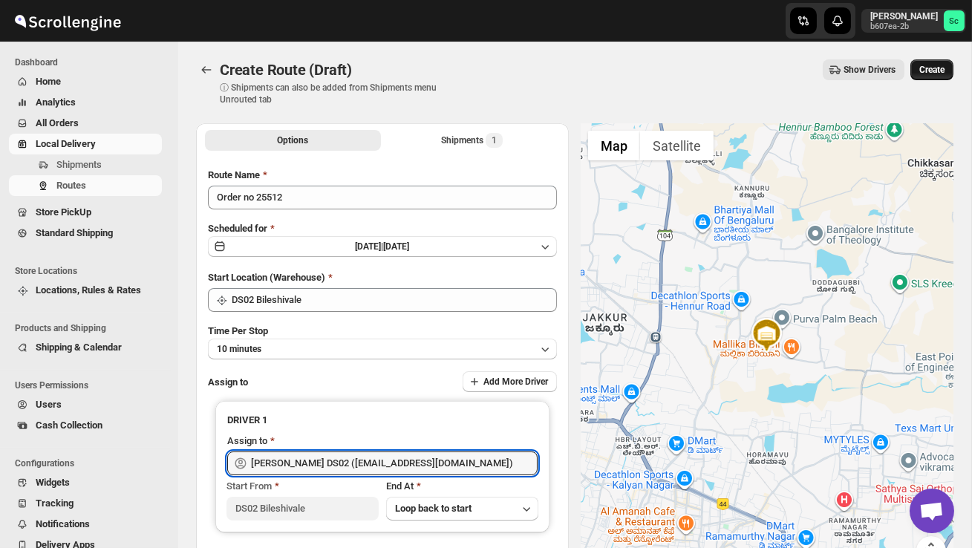
type input "PRAKSH DS02 (tetidoh251@flektel.com)"
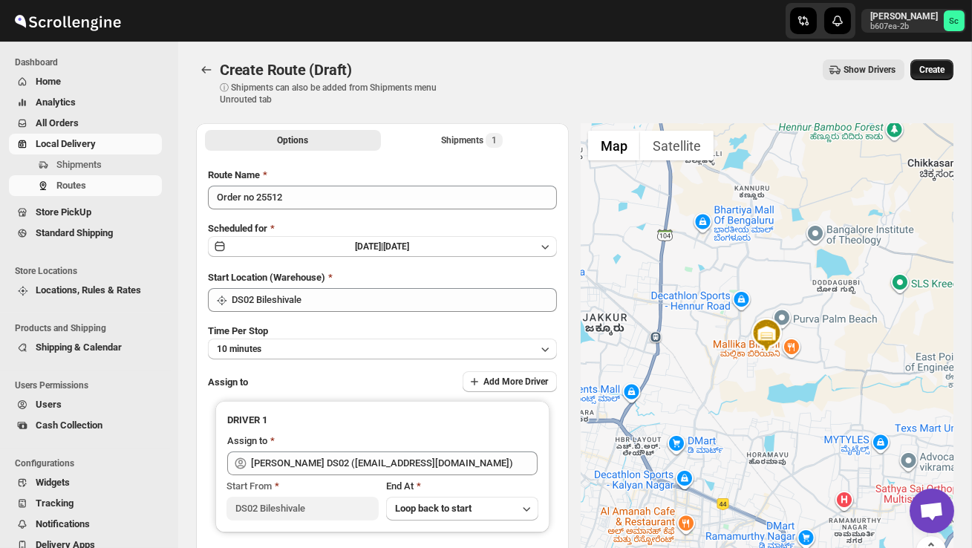
click at [939, 68] on span "Create" at bounding box center [932, 70] width 25 height 12
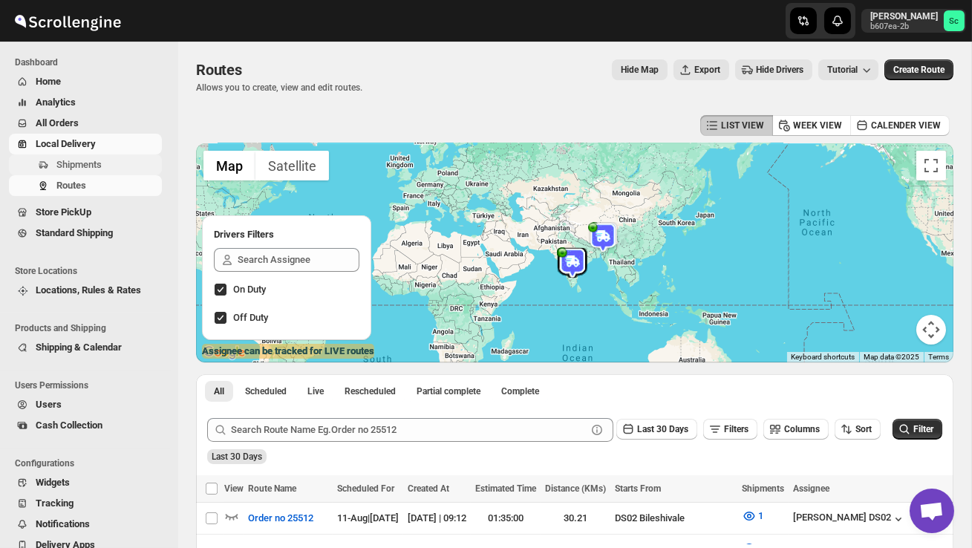
click at [102, 163] on span "Shipments" at bounding box center [78, 164] width 45 height 11
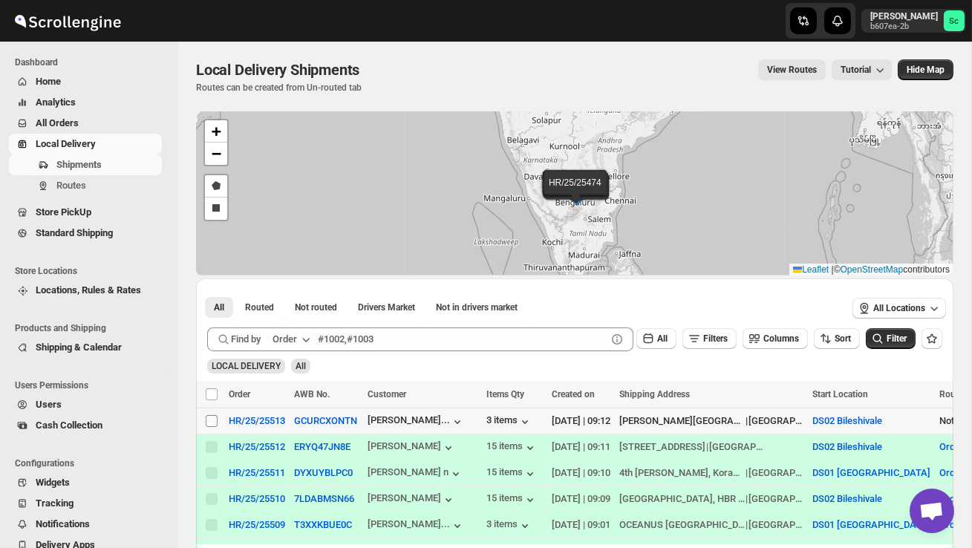
click at [209, 418] on input "Select shipment" at bounding box center [212, 421] width 12 height 12
checkbox input "true"
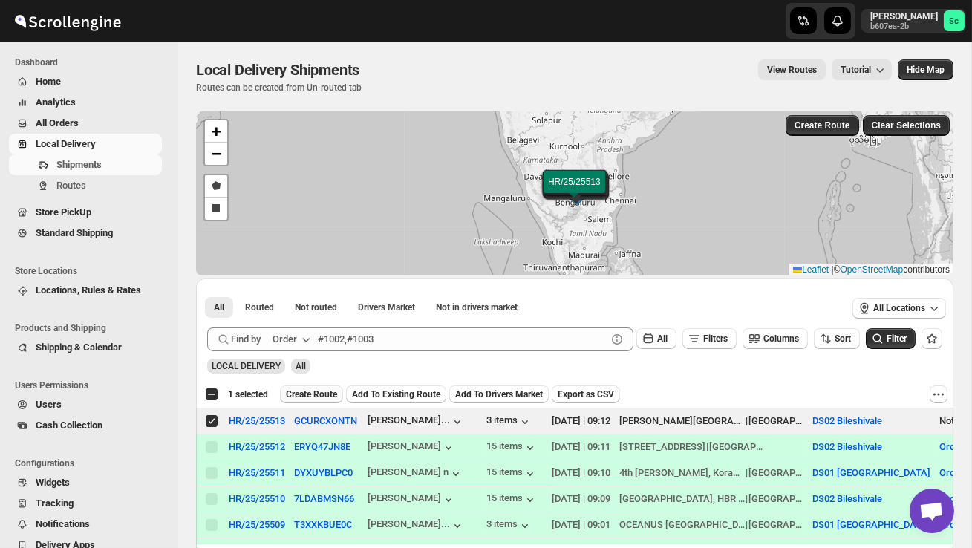
click at [316, 393] on span "Create Route" at bounding box center [311, 395] width 51 height 12
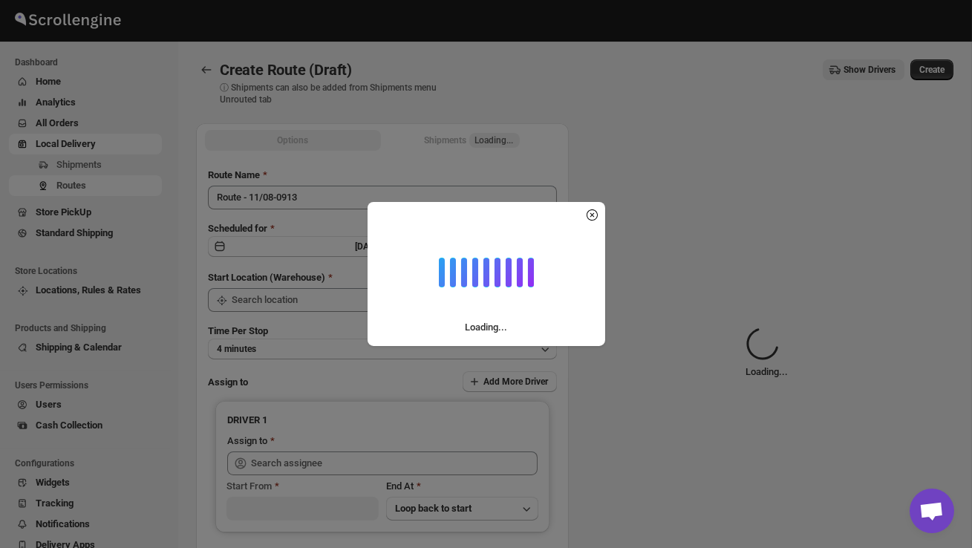
type input "DS02 Bileshivale"
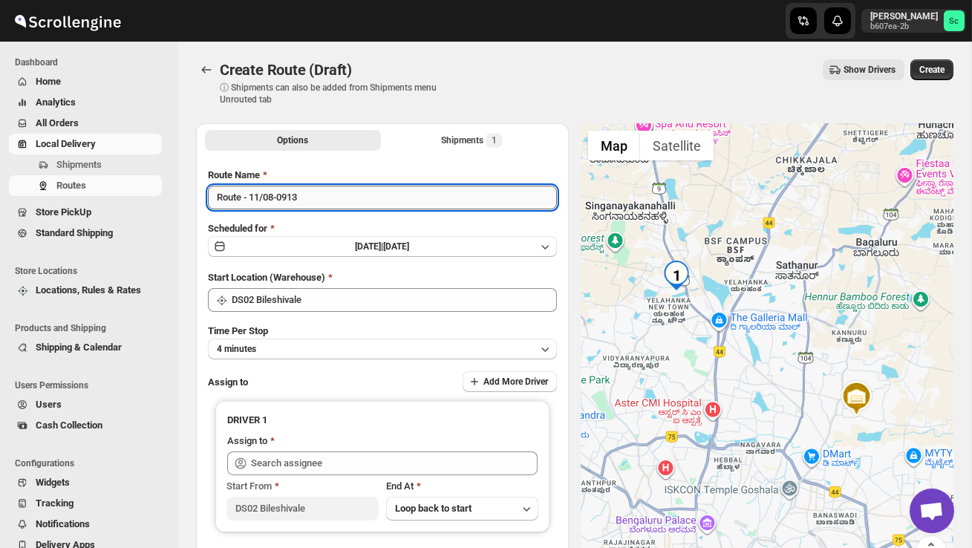
click at [316, 207] on input "Route - 11/08-0913" at bounding box center [382, 198] width 349 height 24
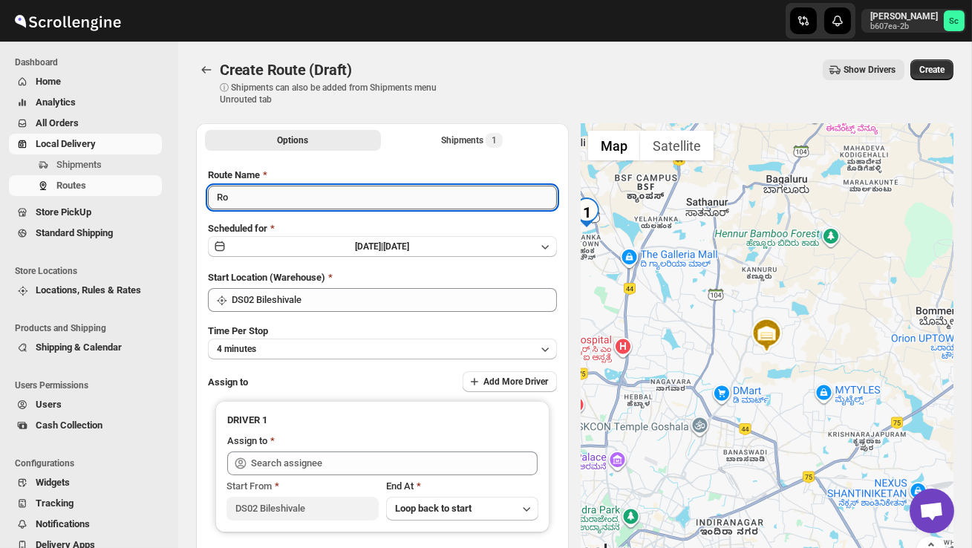
type input "R"
type input "Order no 25513"
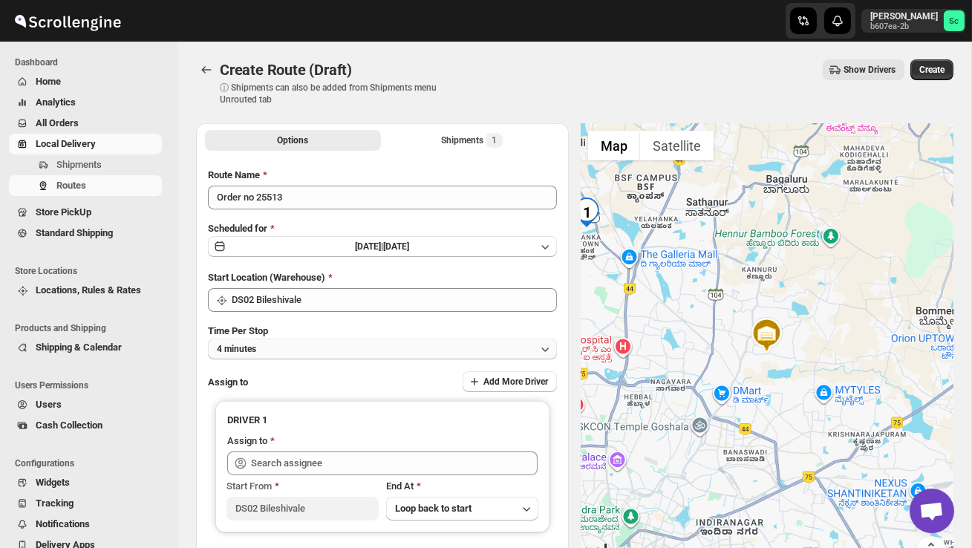
click at [303, 347] on button "4 minutes" at bounding box center [382, 349] width 349 height 21
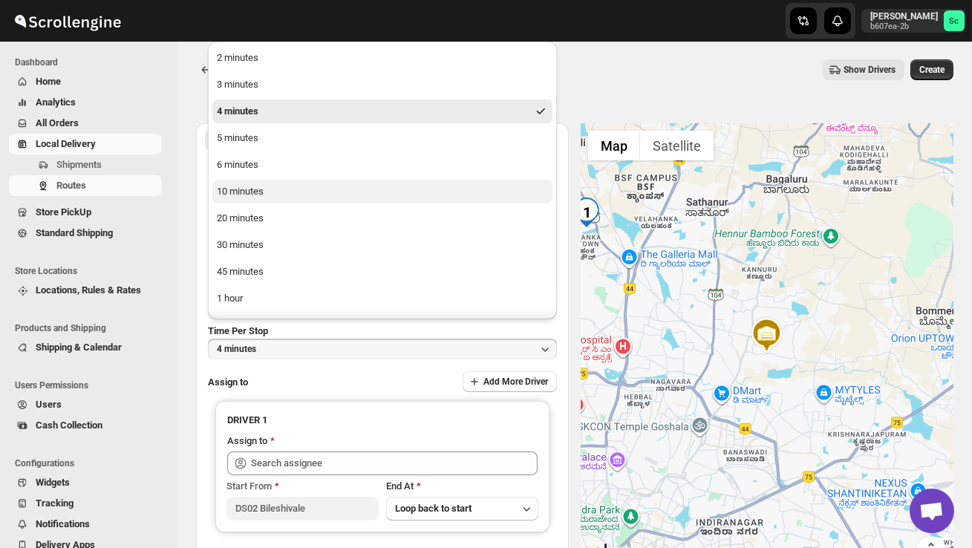
click at [261, 196] on div "10 minutes" at bounding box center [240, 191] width 47 height 15
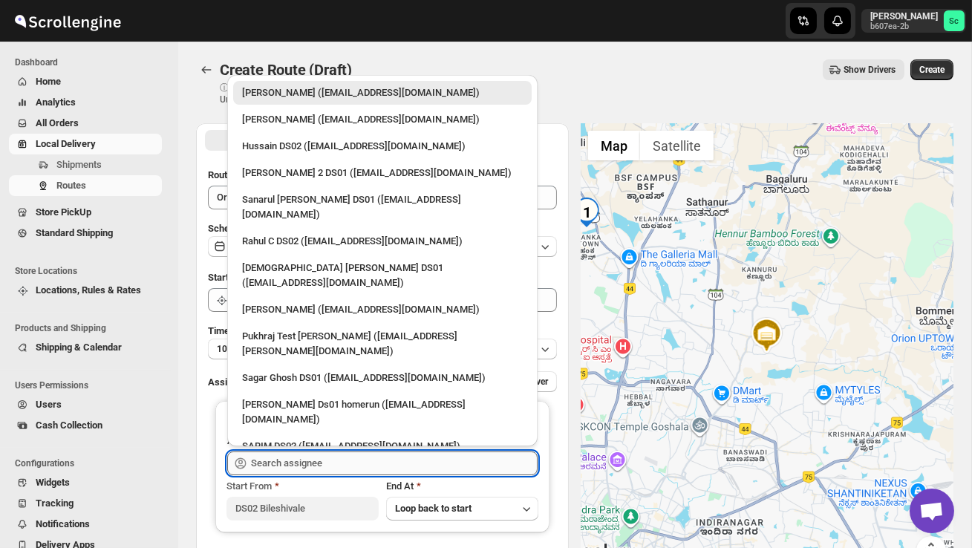
click at [304, 460] on input "text" at bounding box center [394, 464] width 287 height 24
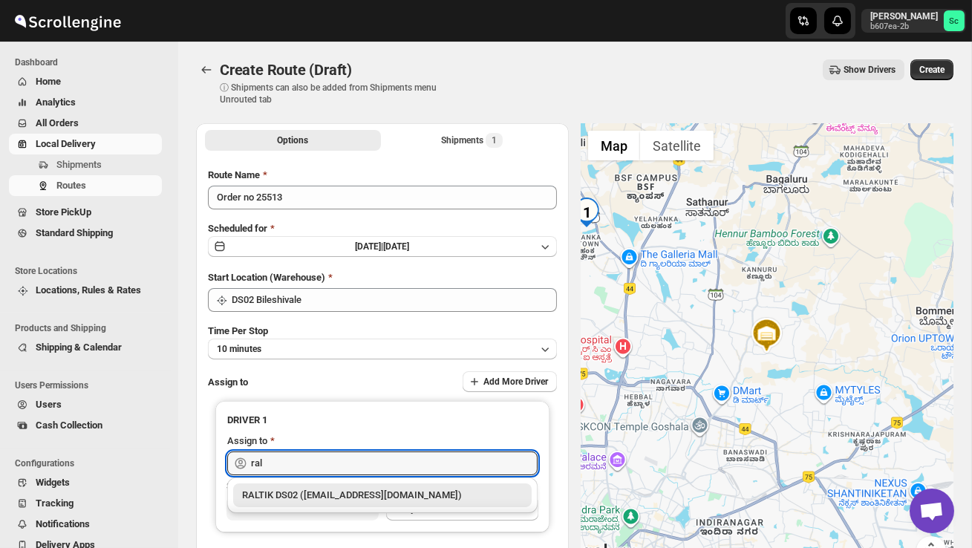
click at [335, 492] on div "RALTIK DS02 (cecih54531@btcours.com)" at bounding box center [382, 495] width 281 height 15
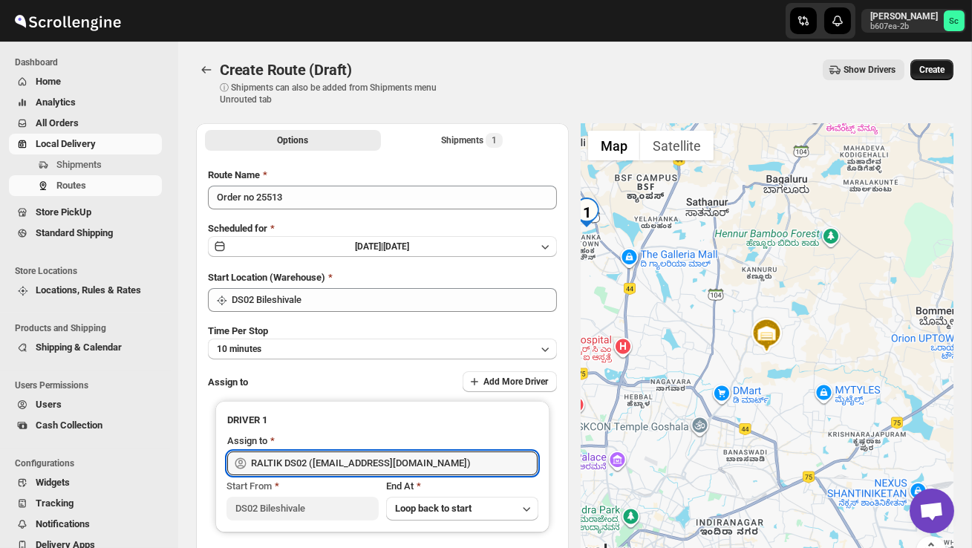
type input "RALTIK DS02 (cecih54531@btcours.com)"
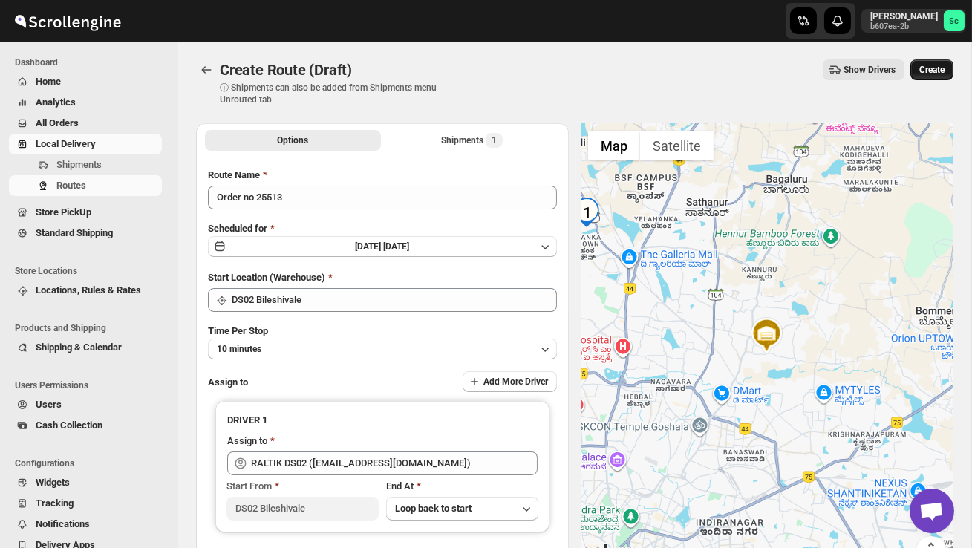
click at [934, 75] on span "Create" at bounding box center [932, 70] width 25 height 12
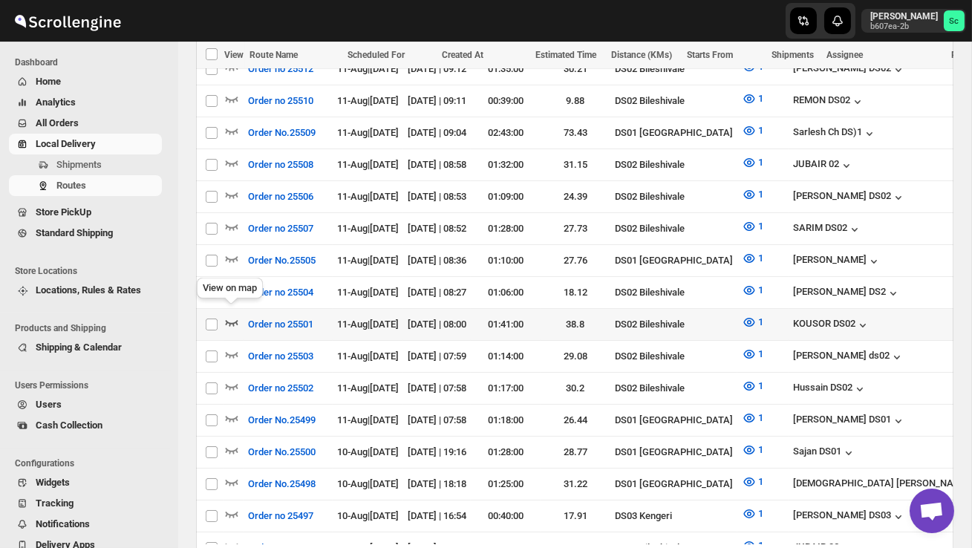
click at [234, 315] on icon "button" at bounding box center [231, 322] width 15 height 15
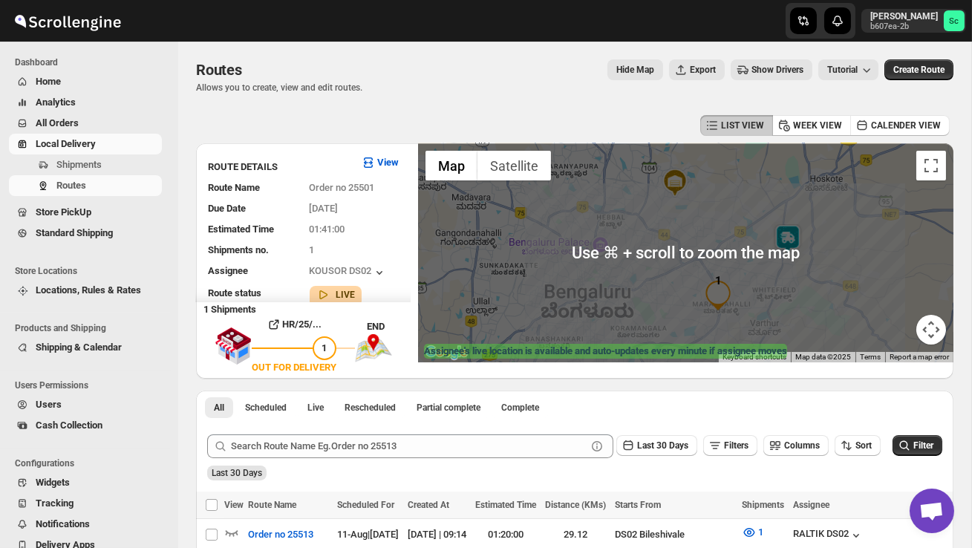
click at [755, 305] on div at bounding box center [686, 252] width 536 height 219
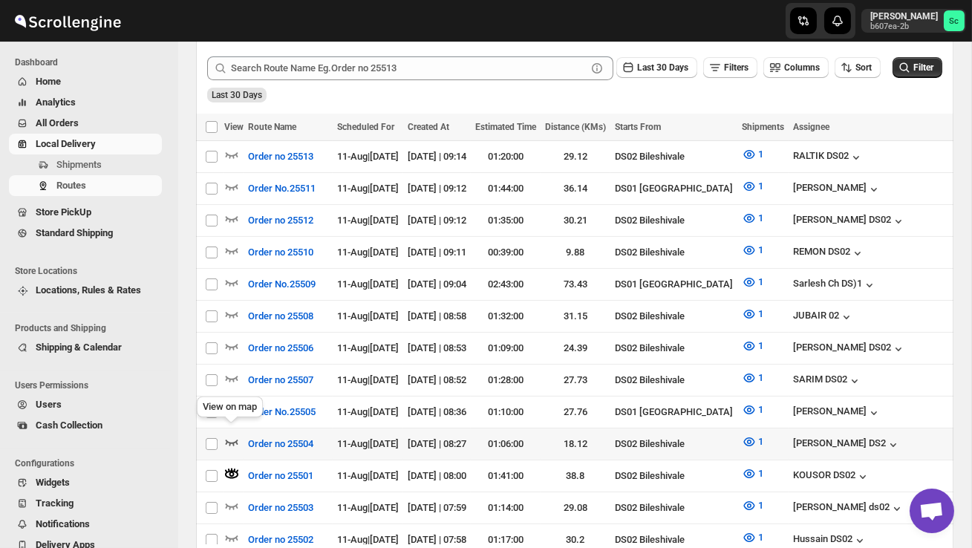
click at [232, 435] on icon "button" at bounding box center [231, 442] width 15 height 15
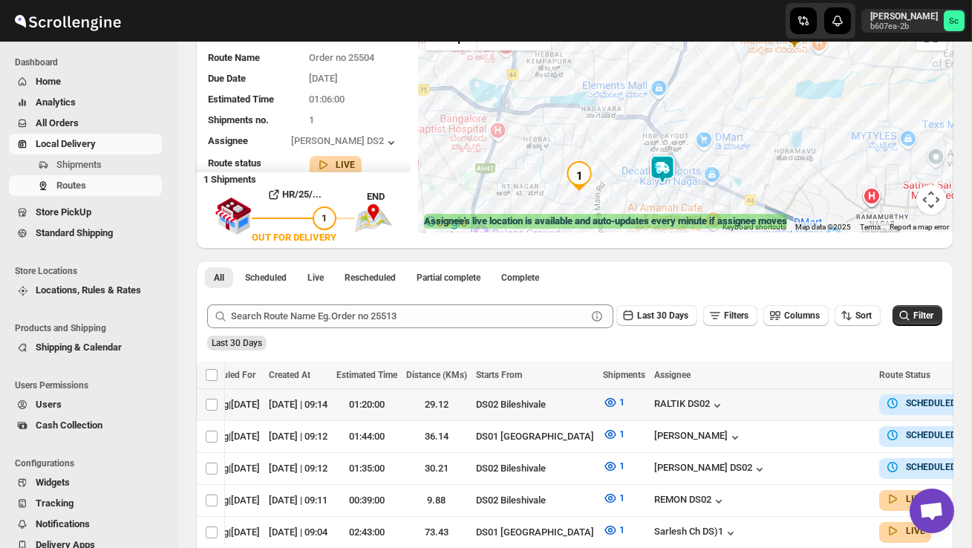
scroll to position [0, 221]
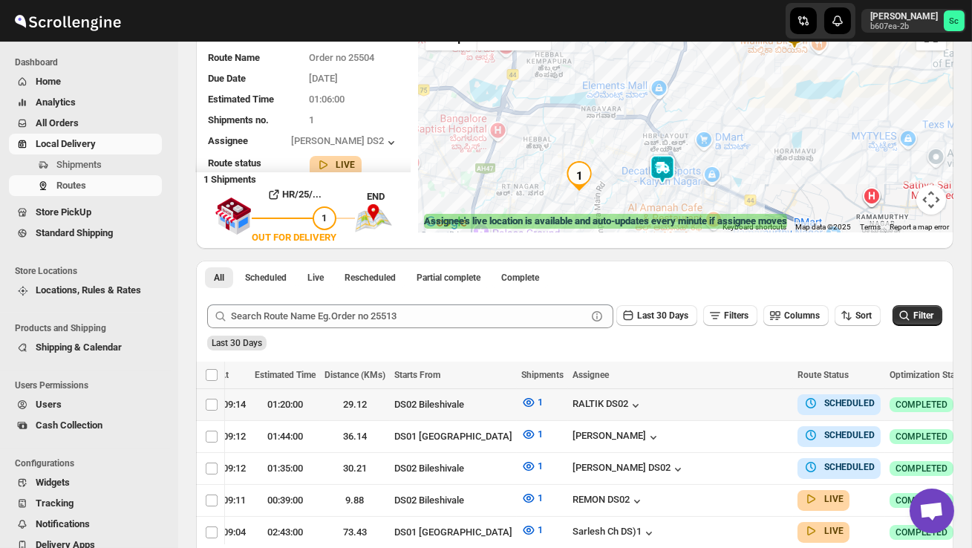
click at [972, 401] on icon "button" at bounding box center [987, 404] width 15 height 15
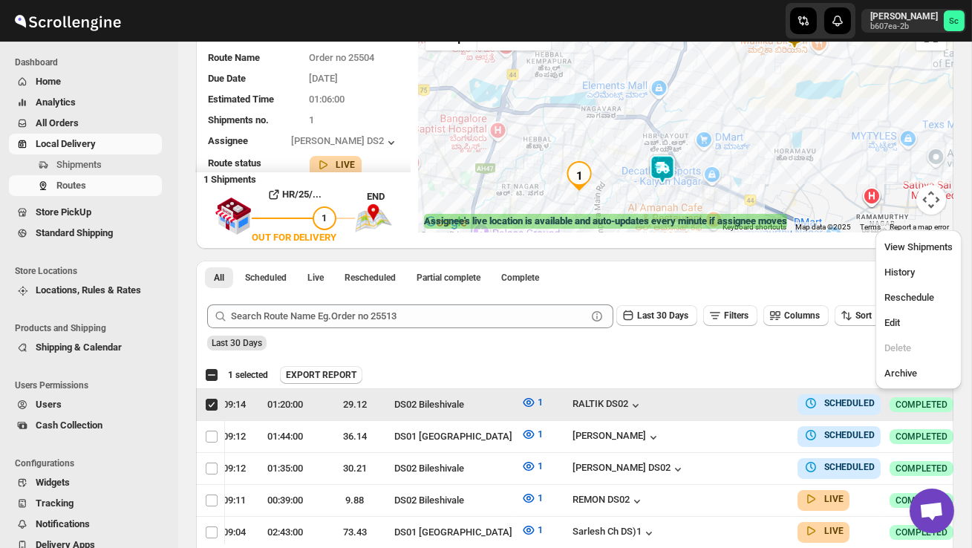
scroll to position [0, 1]
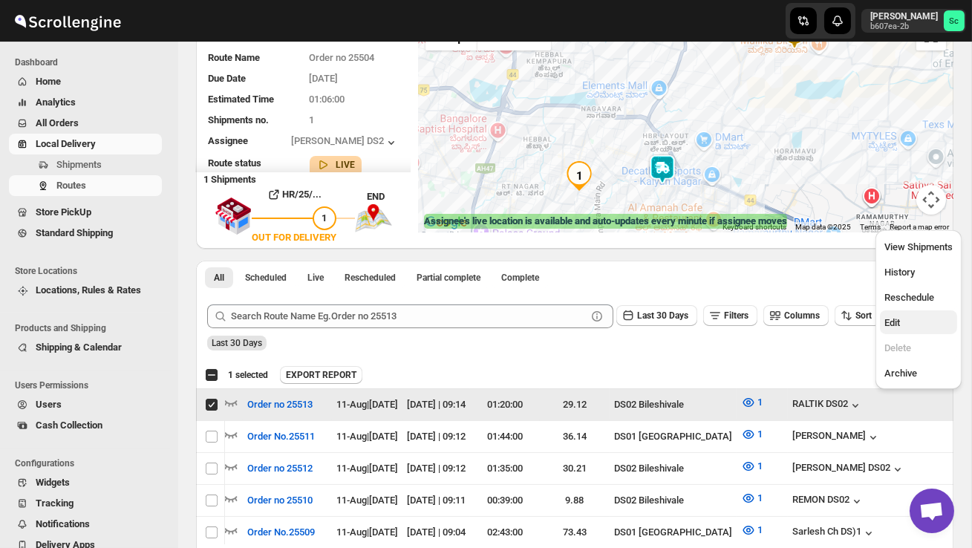
click at [930, 327] on span "Edit" at bounding box center [919, 323] width 68 height 15
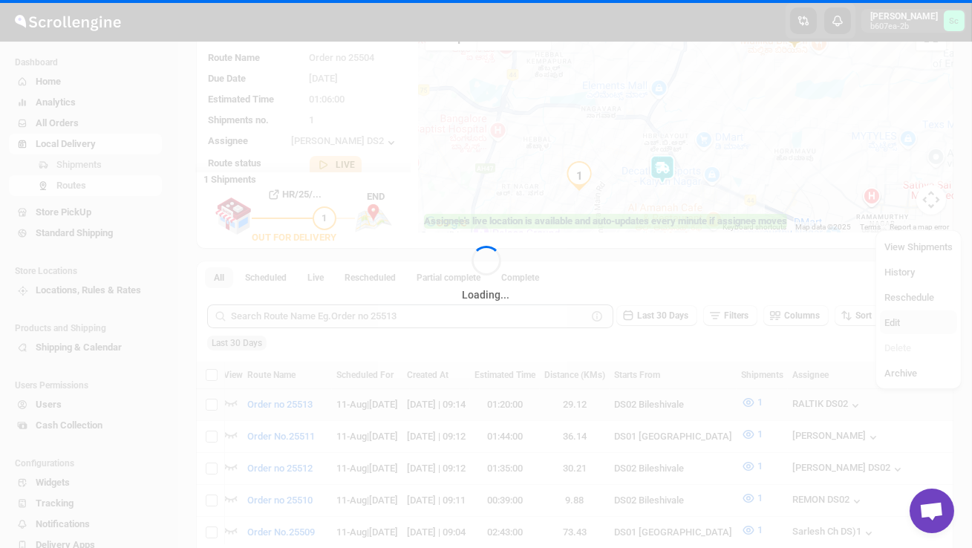
checkbox input "false"
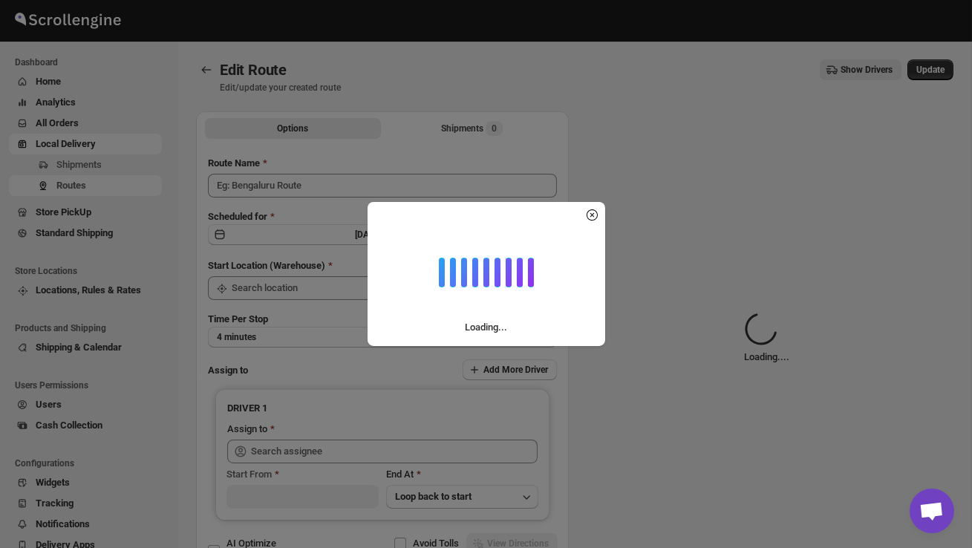
type input "Order no 25513"
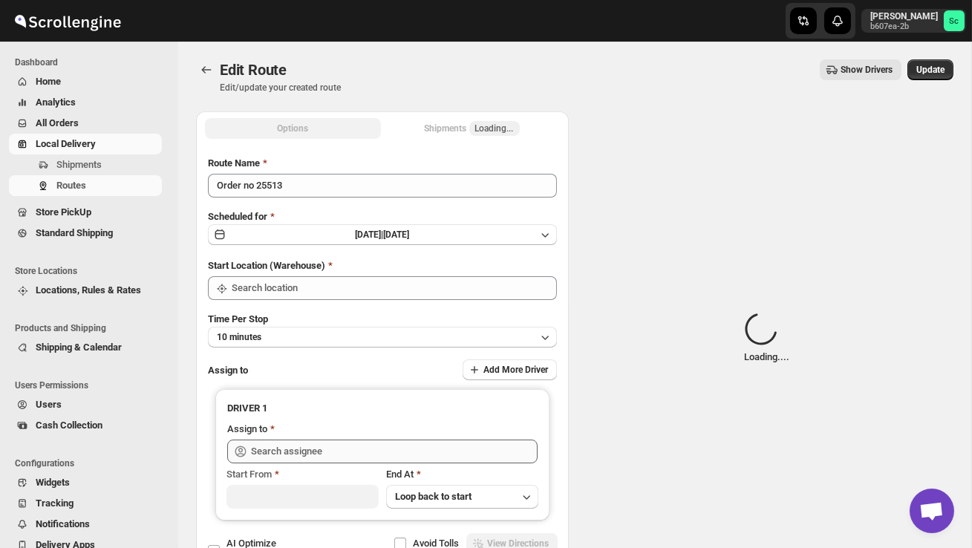
type input "DS02 Bileshivale"
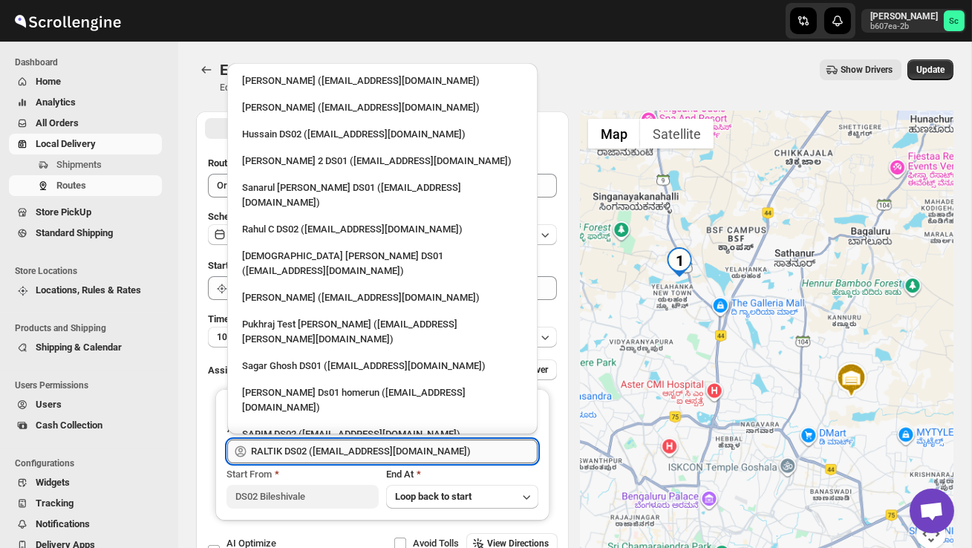
click at [460, 452] on input "RALTIK DS02 ([EMAIL_ADDRESS][DOMAIN_NAME])" at bounding box center [394, 452] width 287 height 24
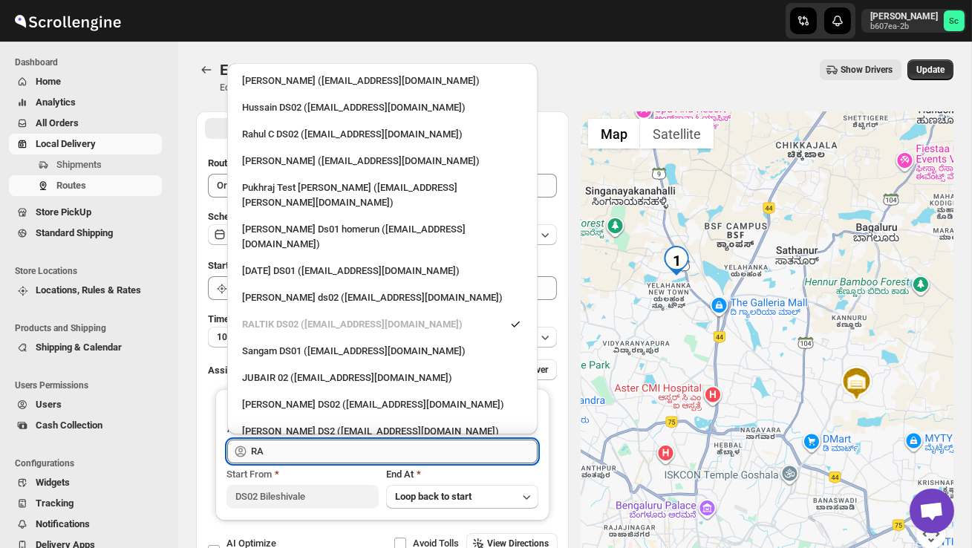
type input "R"
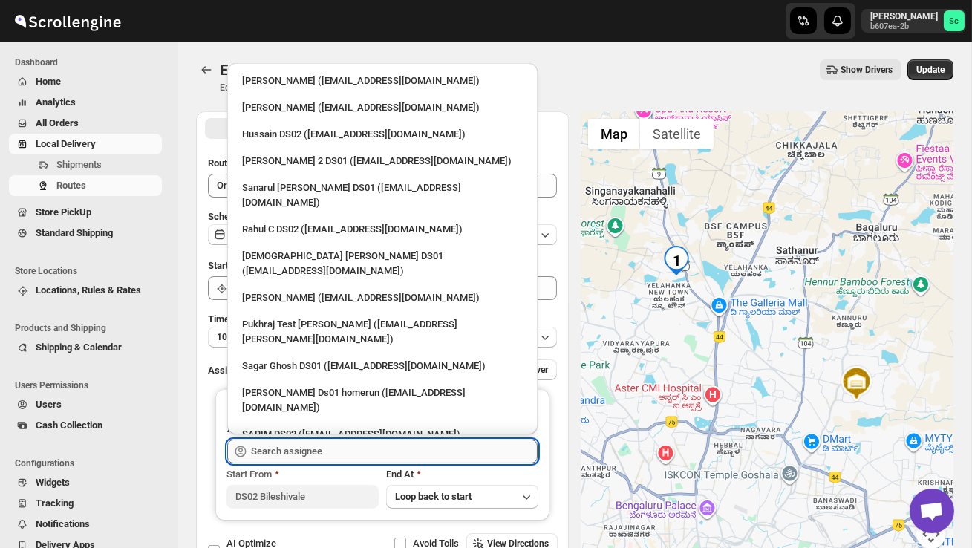
type input "b"
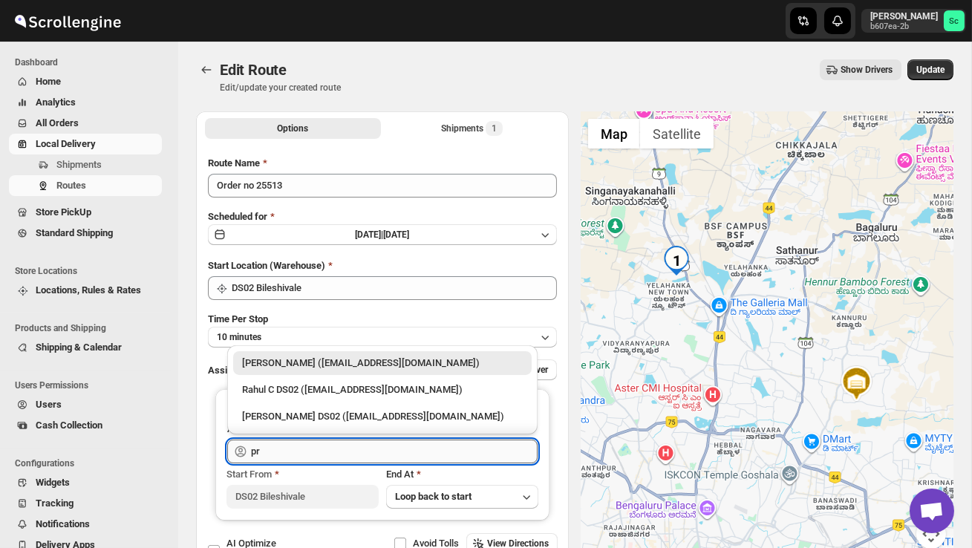
type input "p"
click at [423, 410] on div "[PERSON_NAME] DS02 ([EMAIL_ADDRESS][DOMAIN_NAME])" at bounding box center [382, 416] width 281 height 15
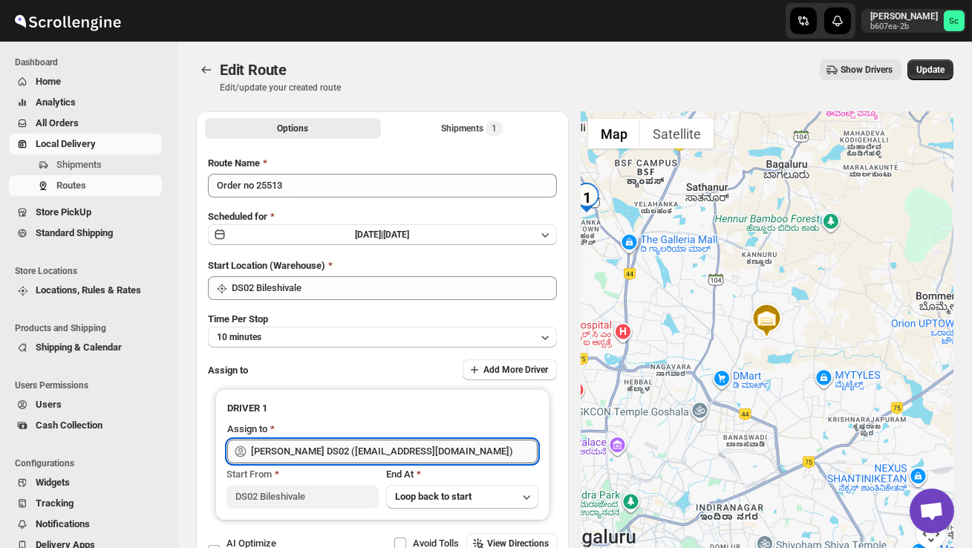
click at [443, 449] on input "[PERSON_NAME] DS02 ([EMAIL_ADDRESS][DOMAIN_NAME])" at bounding box center [394, 452] width 287 height 24
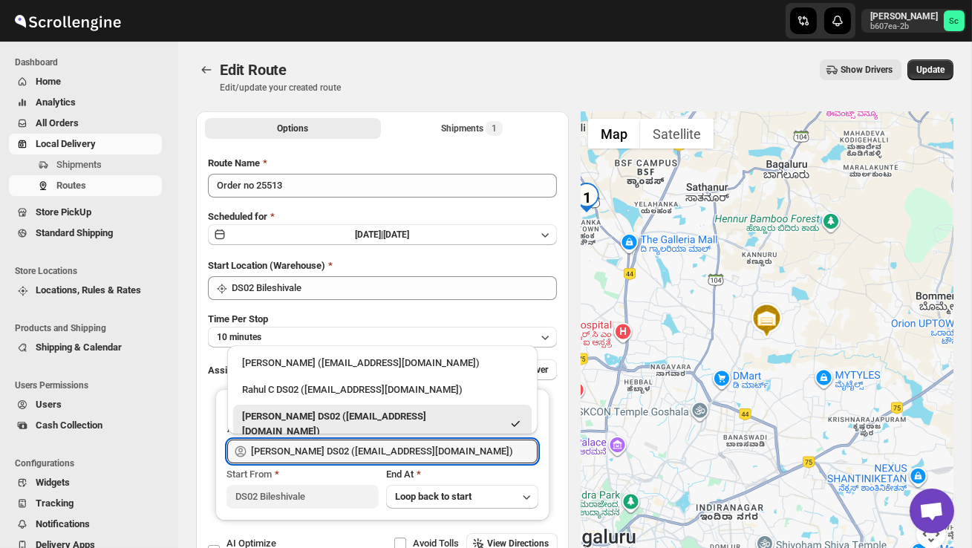
type input "[PERSON_NAME] DS02 ([EMAIL_ADDRESS][DOMAIN_NAME])"
click at [426, 413] on div "[PERSON_NAME] DS02 ([EMAIL_ADDRESS][DOMAIN_NAME])" at bounding box center [372, 424] width 260 height 30
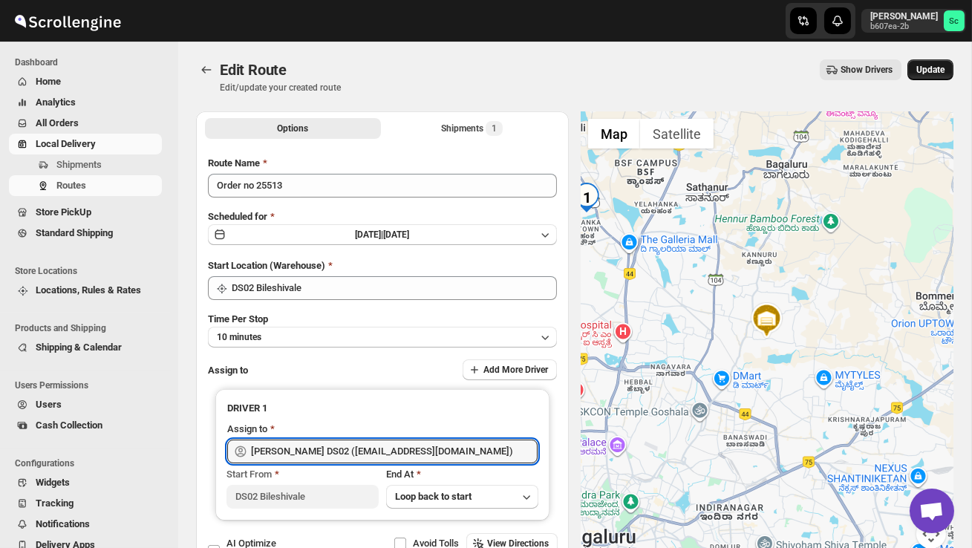
click at [925, 65] on span "Update" at bounding box center [931, 70] width 28 height 12
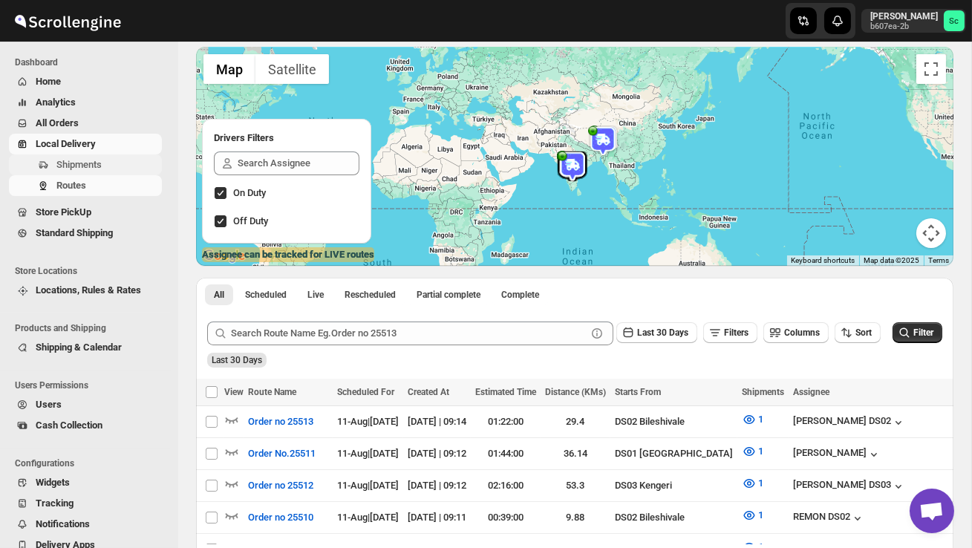
click at [86, 169] on span "Shipments" at bounding box center [78, 164] width 45 height 11
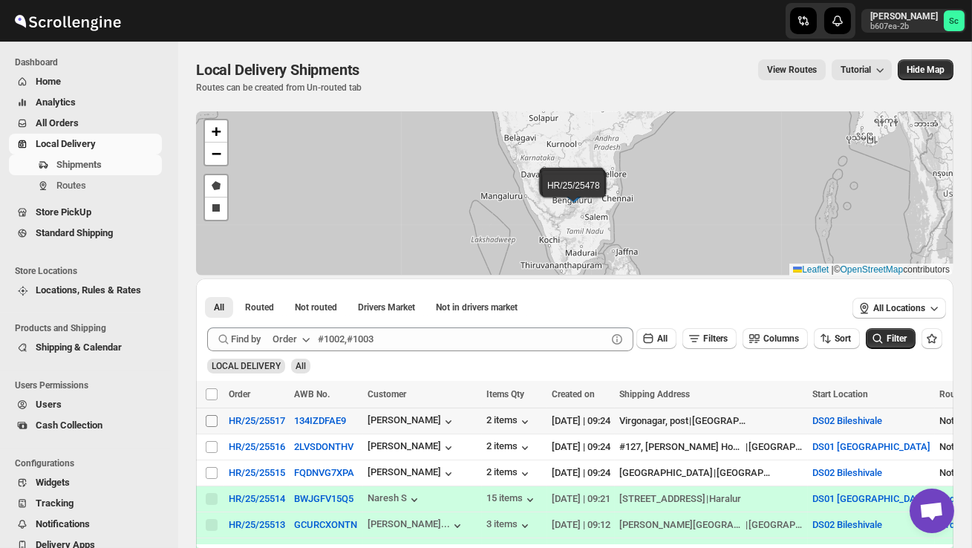
click at [207, 418] on input "Select shipment" at bounding box center [212, 421] width 12 height 12
checkbox input "true"
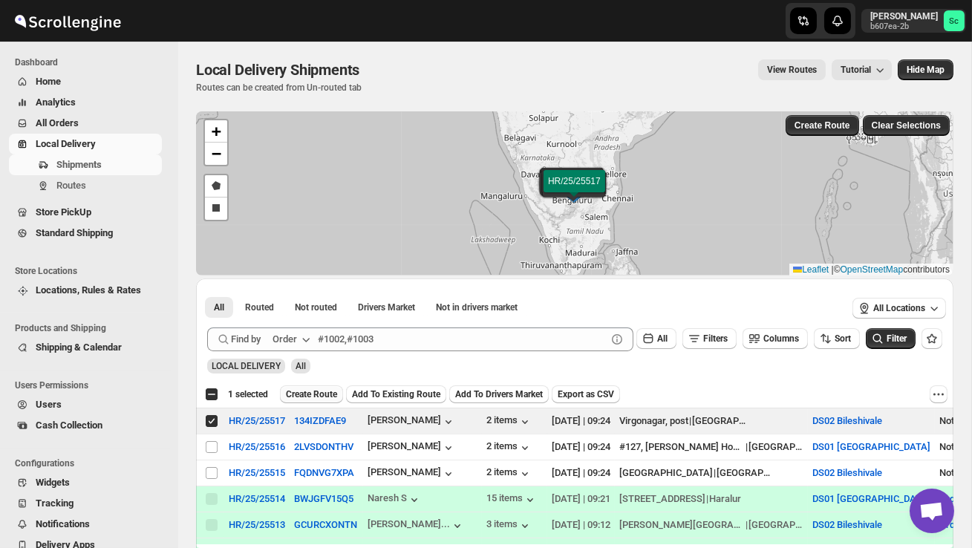
click at [334, 394] on span "Create Route" at bounding box center [311, 395] width 51 height 12
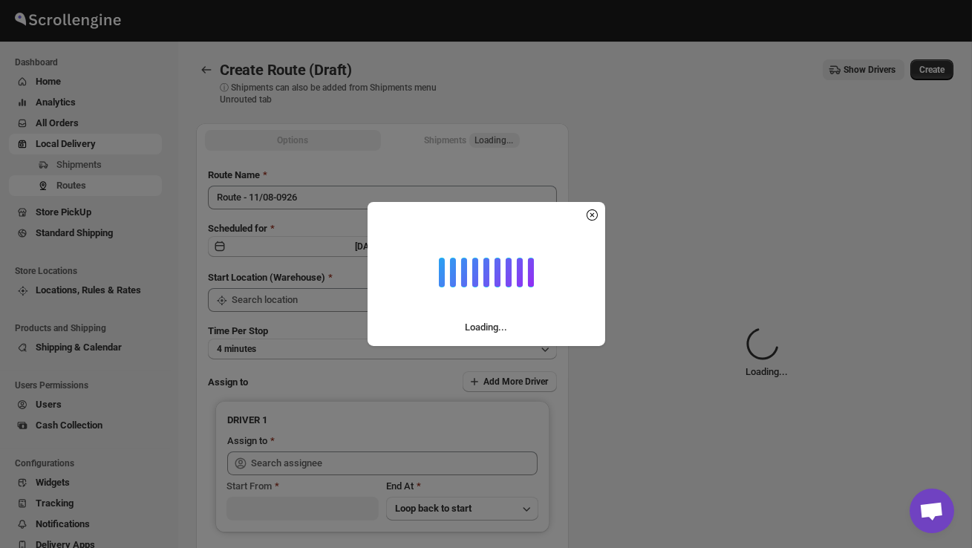
type input "DS02 Bileshivale"
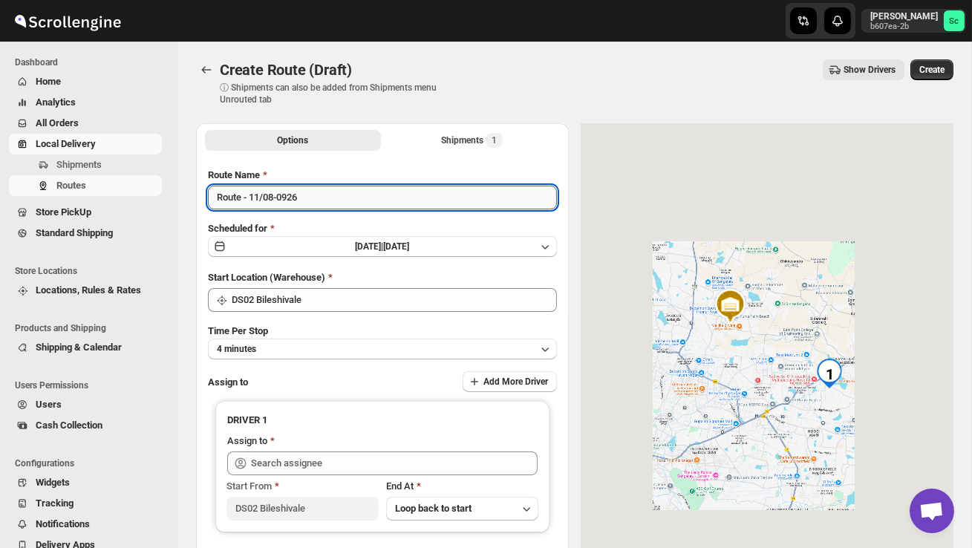
click at [325, 193] on input "Route - 11/08-0926" at bounding box center [382, 198] width 349 height 24
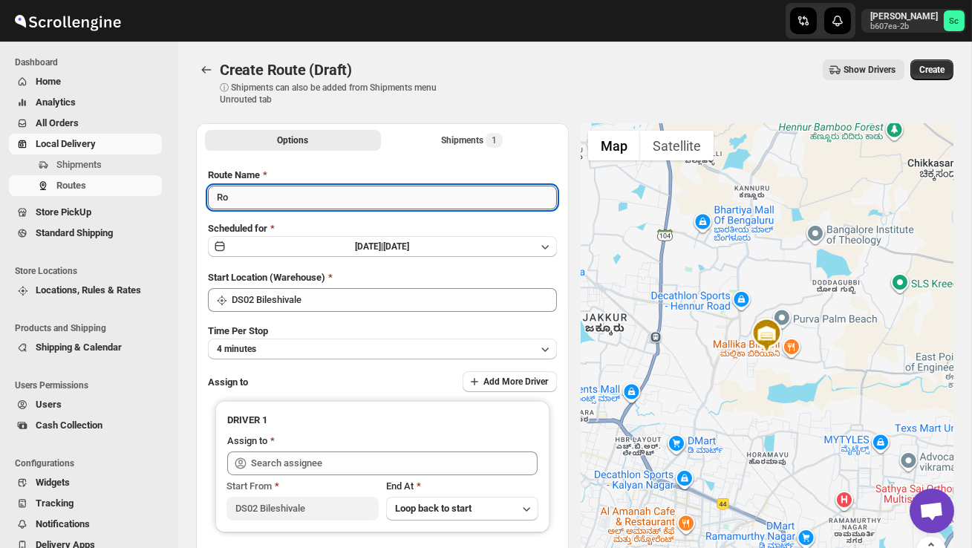
type input "R"
type input "Order no 25517"
click at [311, 347] on button "4 minutes" at bounding box center [382, 349] width 349 height 21
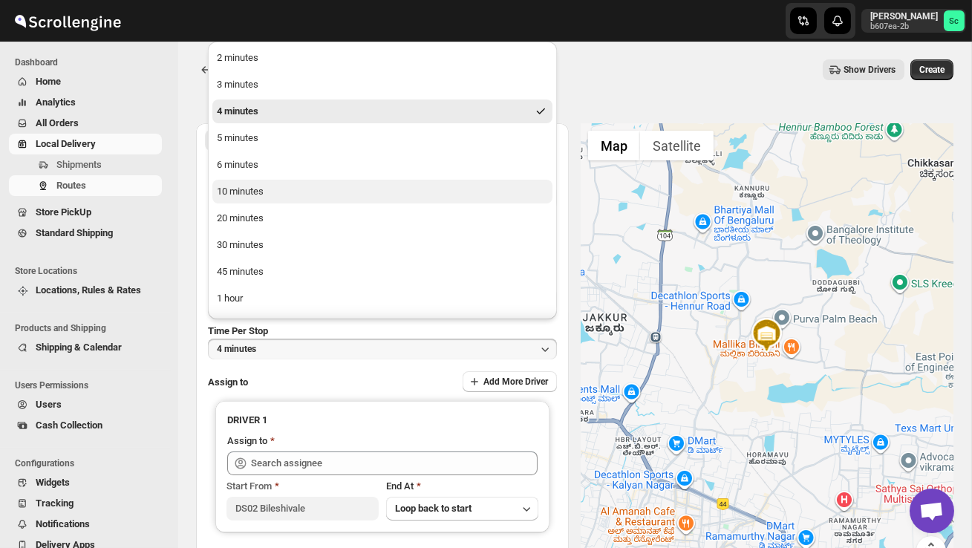
click at [260, 197] on div "10 minutes" at bounding box center [240, 191] width 47 height 15
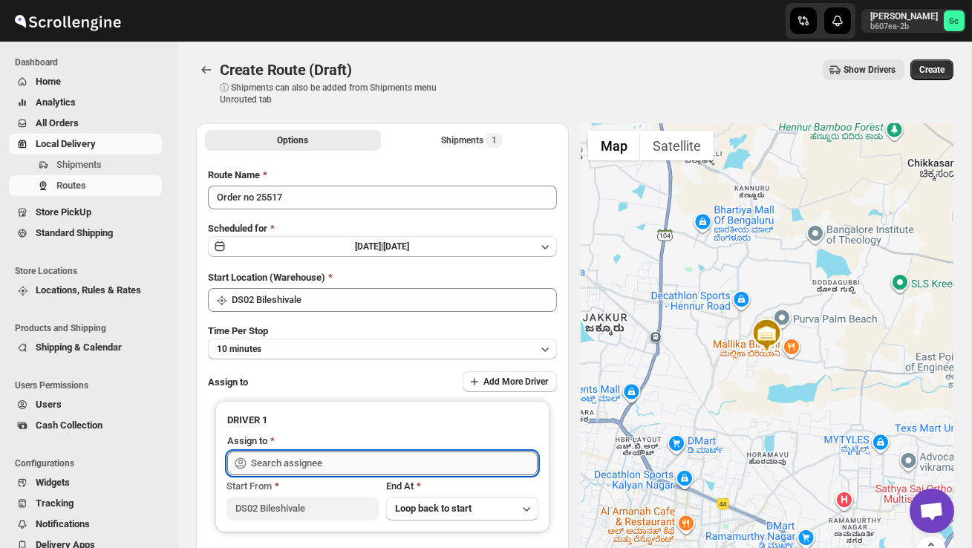
click at [320, 471] on input "text" at bounding box center [394, 464] width 287 height 24
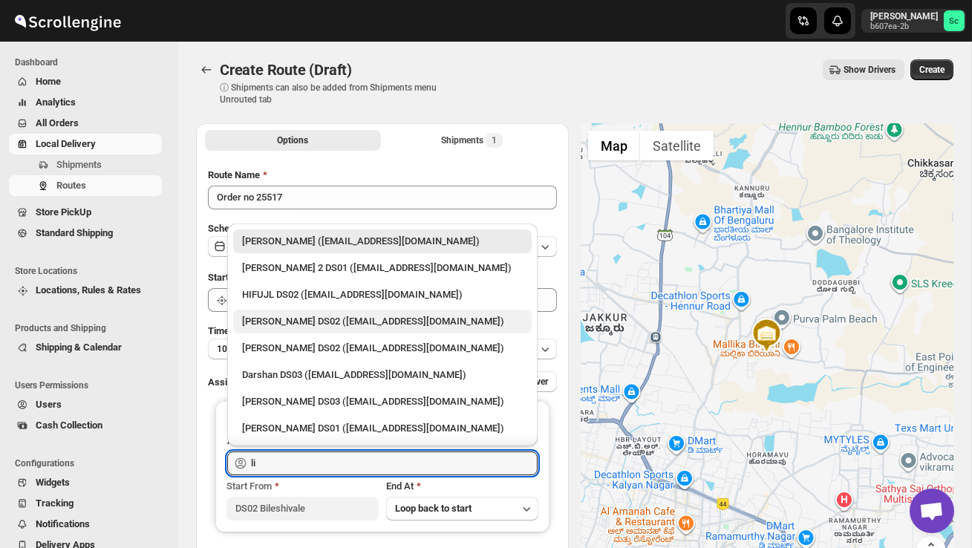
click at [330, 326] on div "[PERSON_NAME] DS02 ([EMAIL_ADDRESS][DOMAIN_NAME])" at bounding box center [382, 321] width 281 height 15
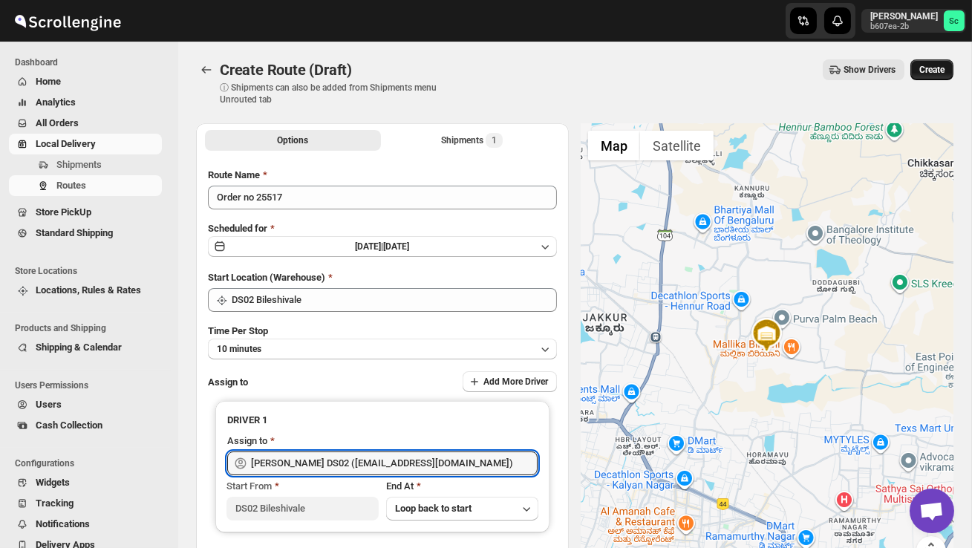
type input "[PERSON_NAME] DS02 ([EMAIL_ADDRESS][DOMAIN_NAME])"
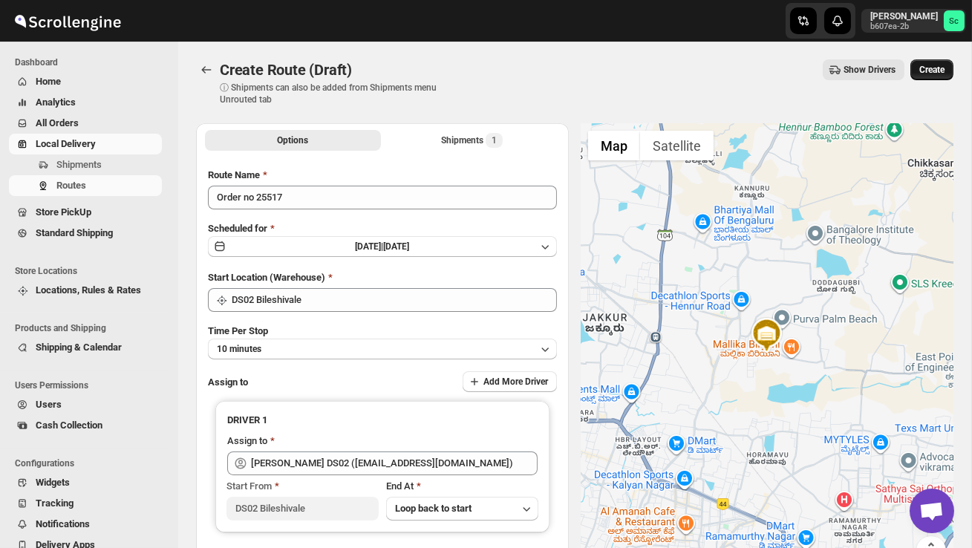
click at [943, 65] on span "Create" at bounding box center [932, 70] width 25 height 12
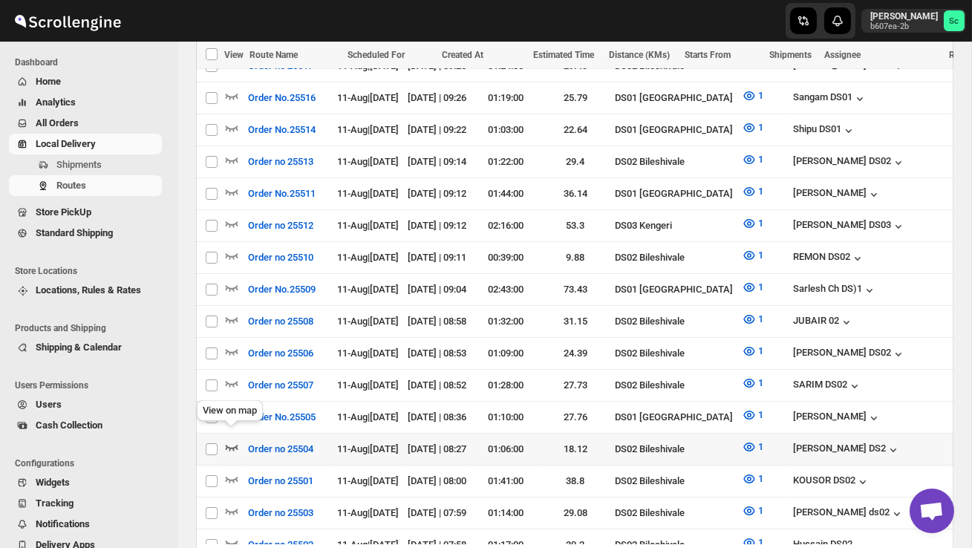
click at [232, 440] on icon "button" at bounding box center [231, 447] width 15 height 15
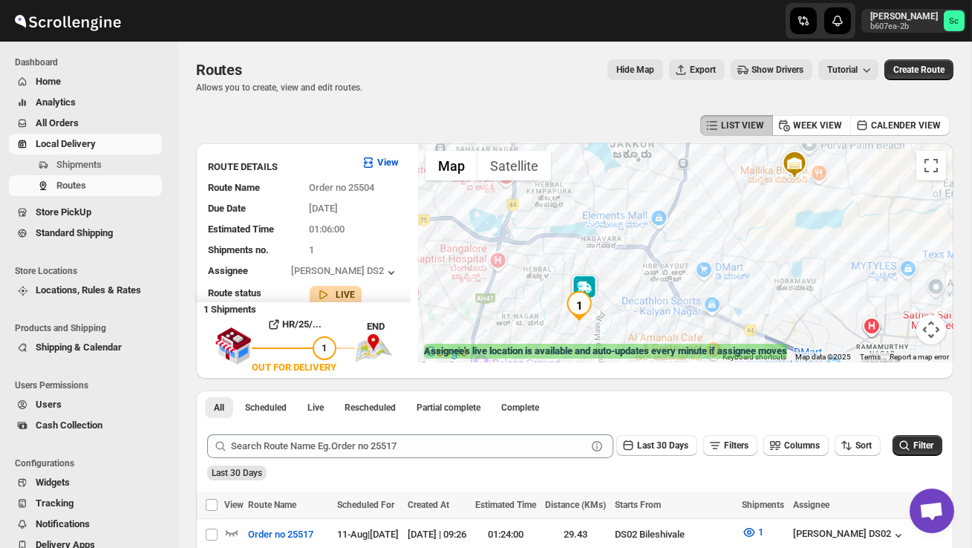
drag, startPoint x: 544, startPoint y: 389, endPoint x: 544, endPoint y: 256, distance: 133.0
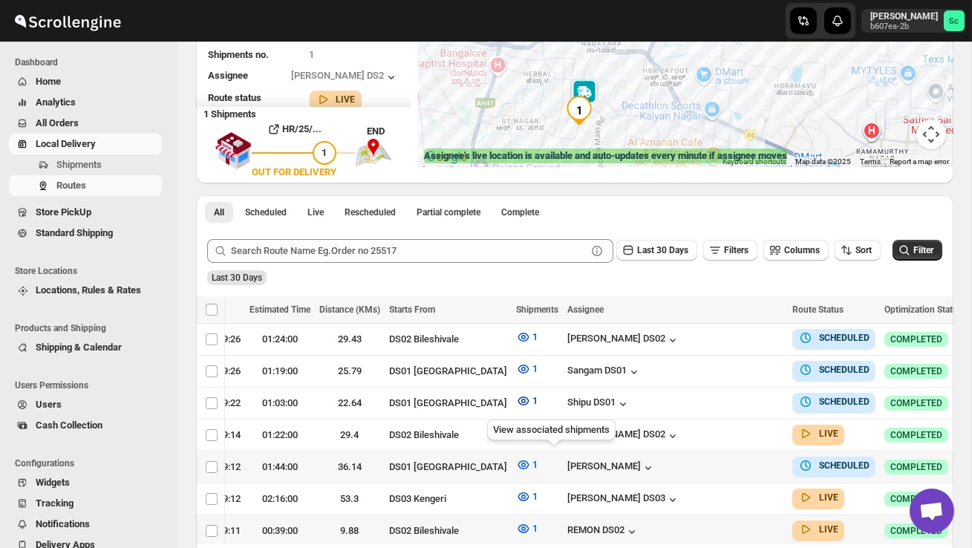
scroll to position [196, 0]
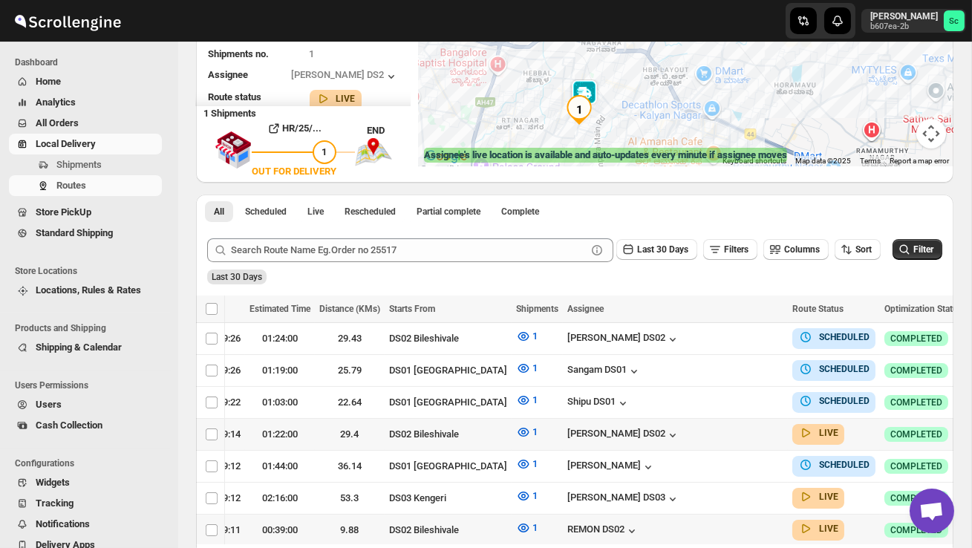
click at [972, 426] on icon "button" at bounding box center [982, 433] width 15 height 15
checkbox input "true"
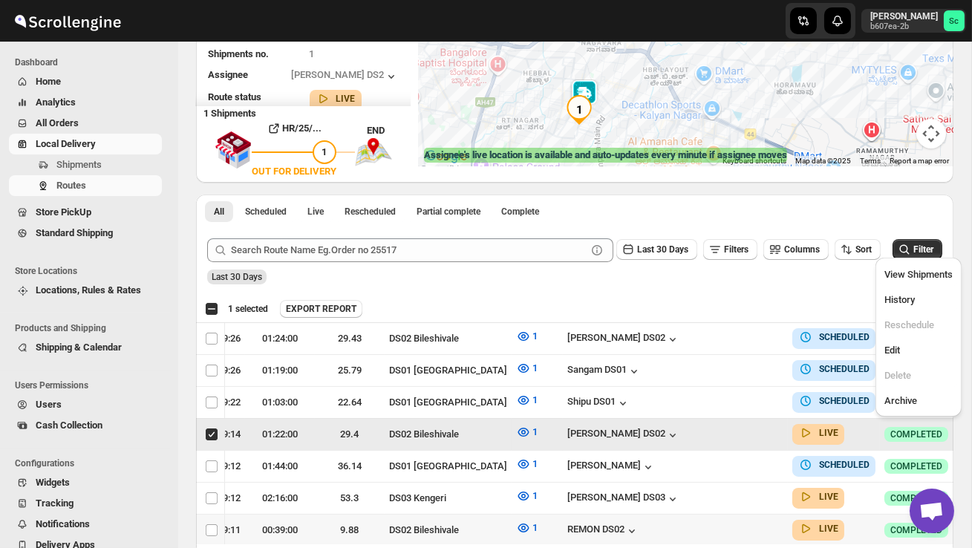
scroll to position [0, 1]
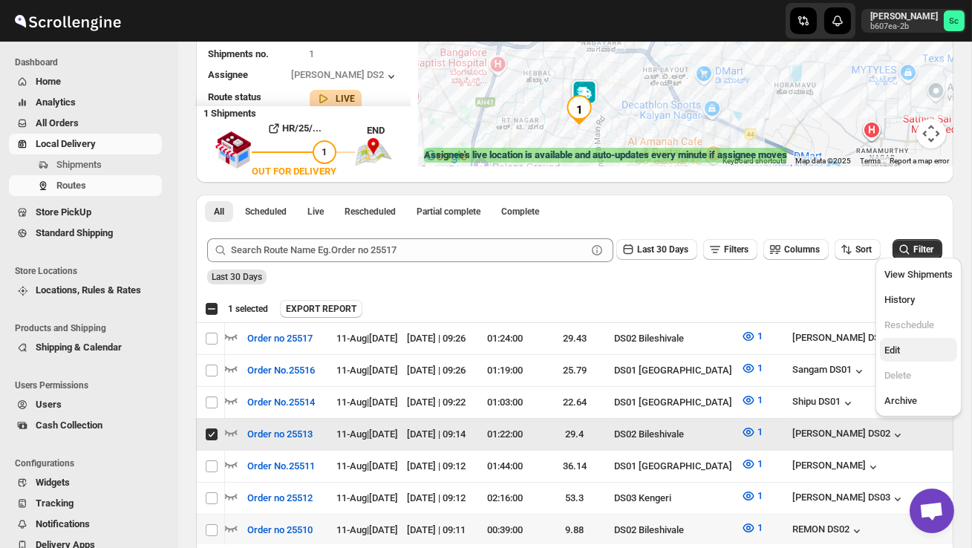
click at [900, 348] on span "Edit" at bounding box center [893, 350] width 16 height 11
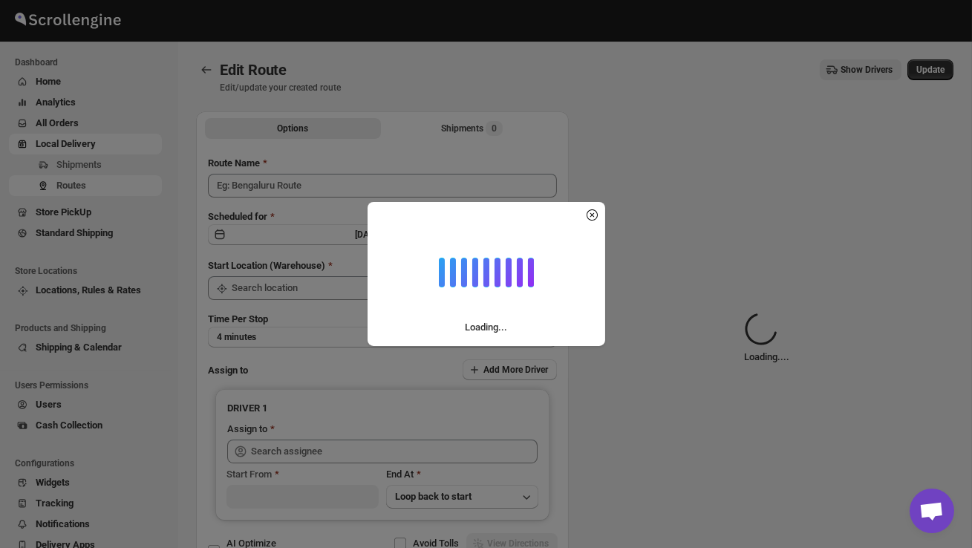
type input "Order no 25513"
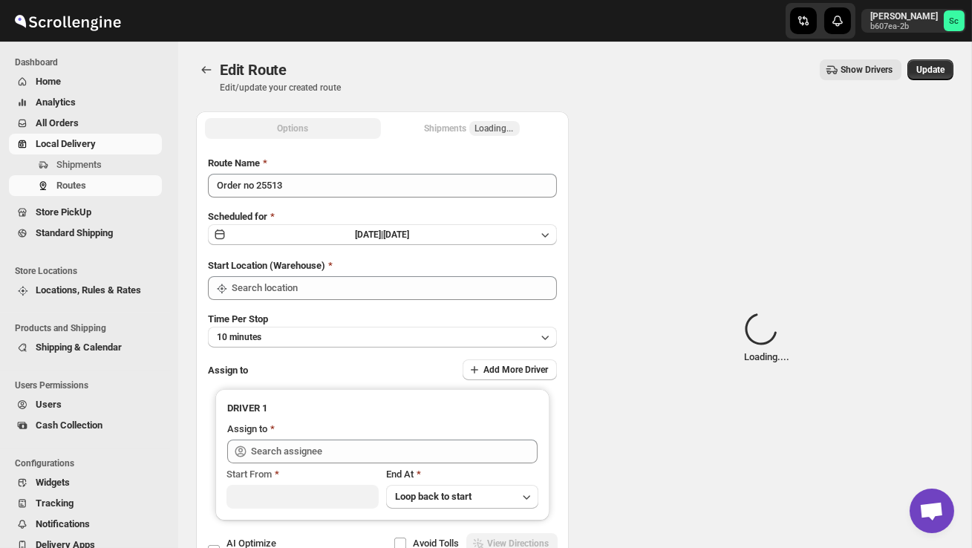
type input "DS02 Bileshivale"
type input "[PERSON_NAME] DS02 ([EMAIL_ADDRESS][DOMAIN_NAME])"
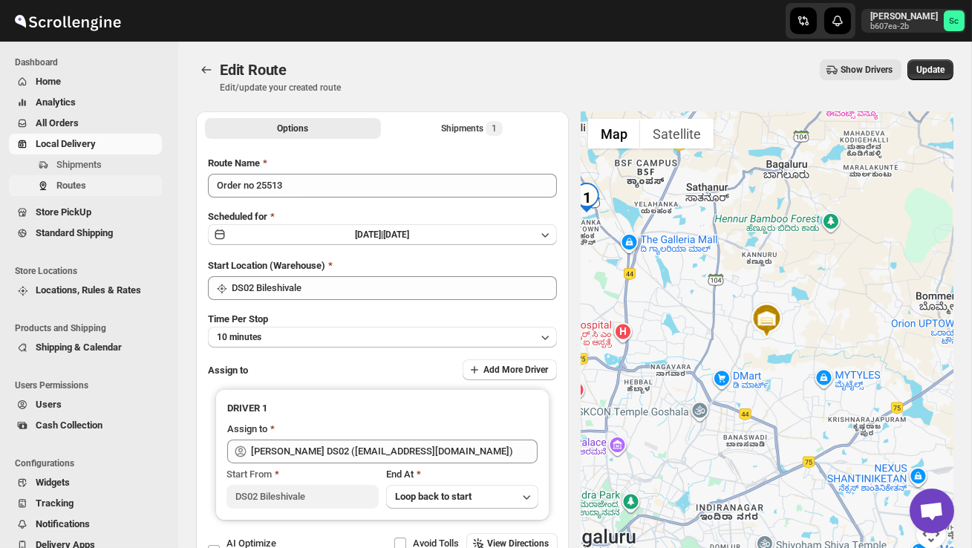
click at [96, 191] on span "Routes" at bounding box center [107, 185] width 103 height 15
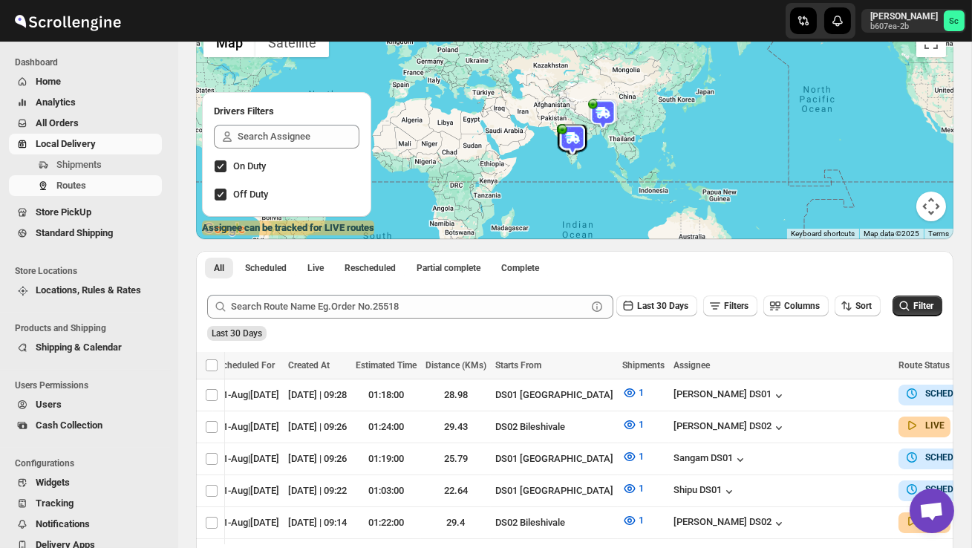
scroll to position [0, 165]
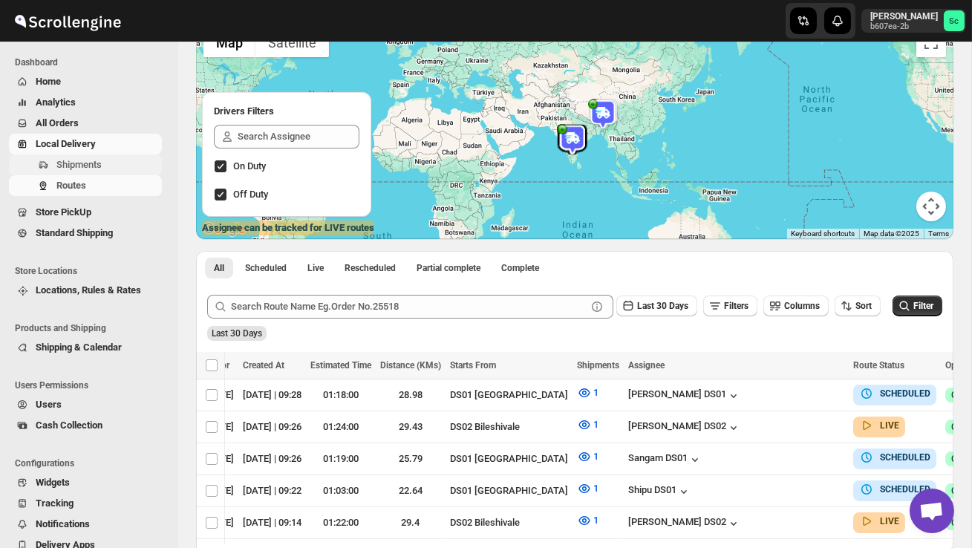
click at [114, 172] on span "Shipments" at bounding box center [107, 164] width 103 height 15
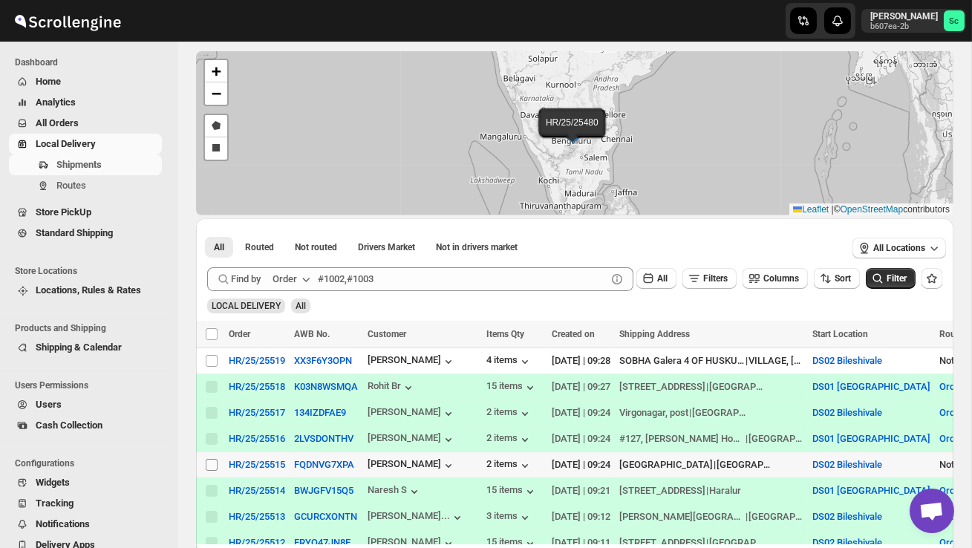
click at [212, 467] on input "Select shipment" at bounding box center [212, 465] width 12 height 12
checkbox input "true"
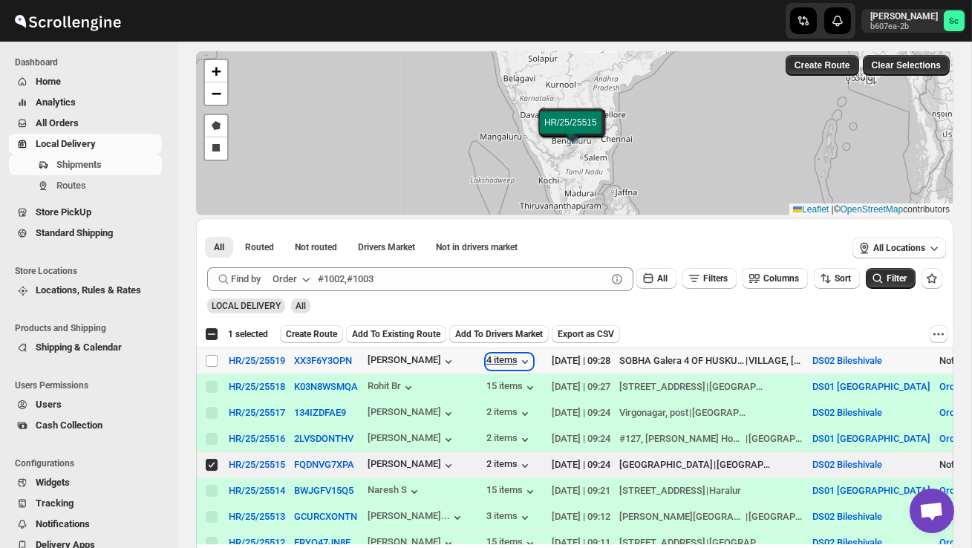
click at [501, 360] on div "4 items" at bounding box center [510, 361] width 46 height 15
click at [214, 328] on div "Select all 4 shipments 1 selected" at bounding box center [236, 334] width 63 height 13
checkbox input "true"
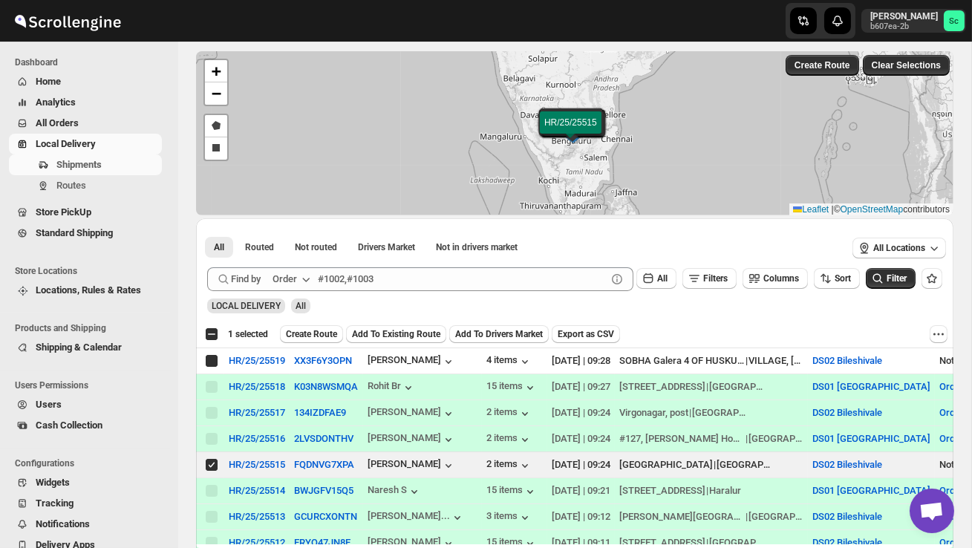
checkbox input "true"
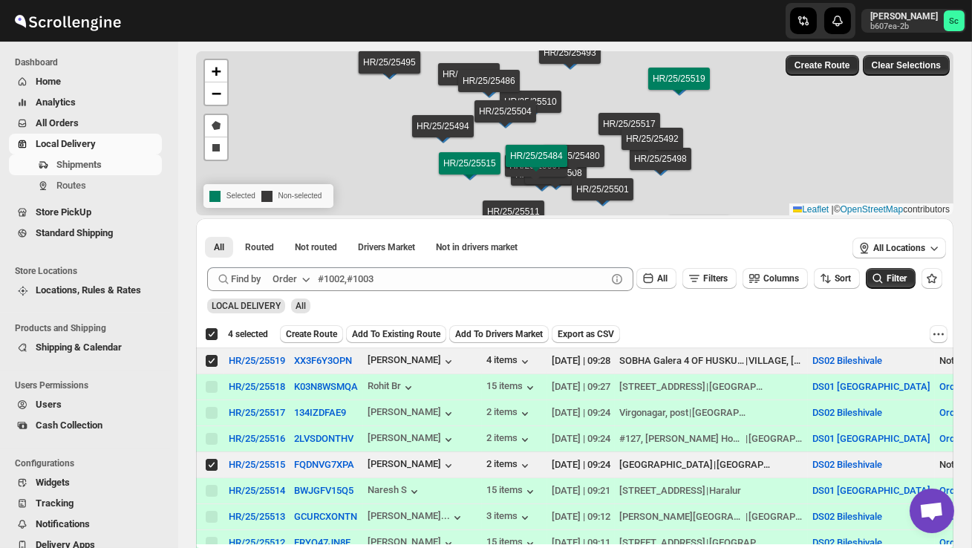
click at [214, 328] on div "Deselect all 4 shipments 4 selected" at bounding box center [236, 334] width 63 height 13
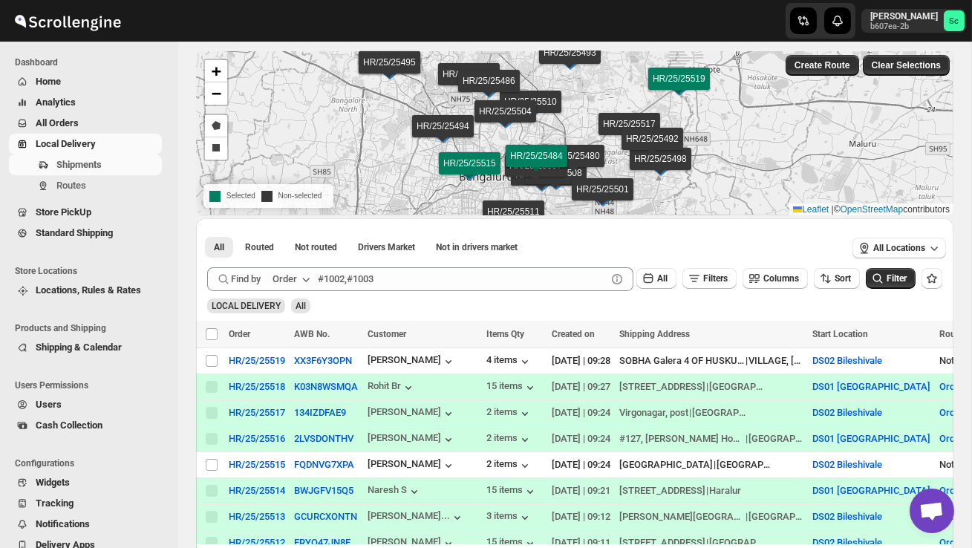
checkbox input "false"
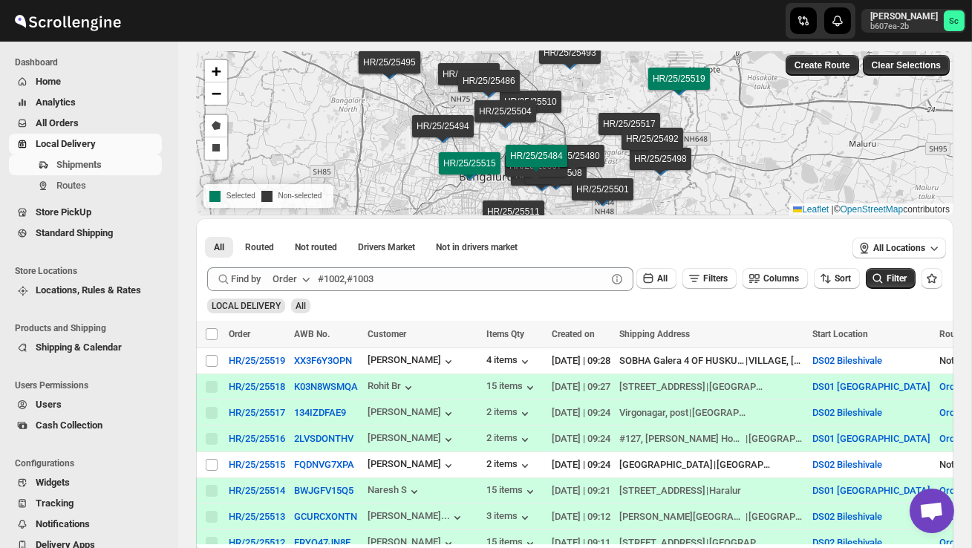
checkbox input "false"
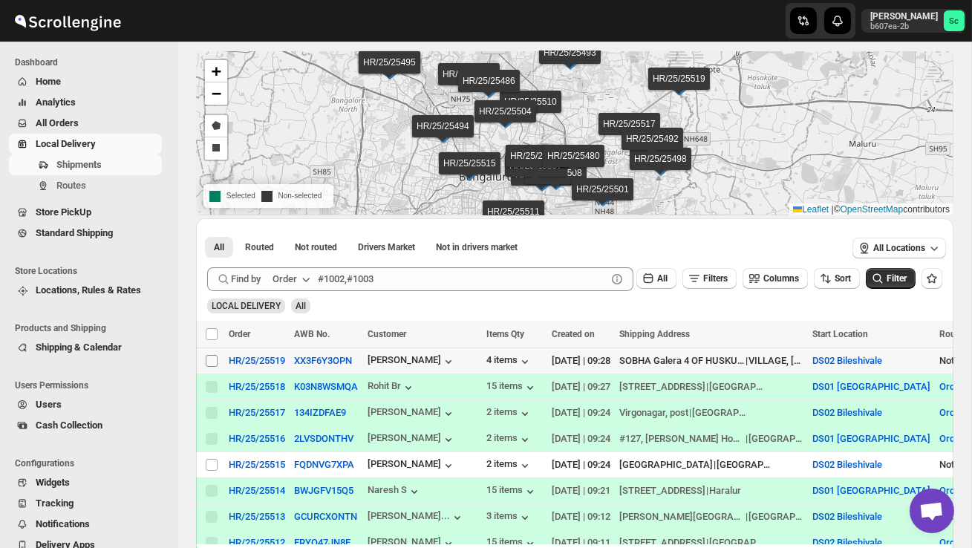
click at [210, 357] on input "Select shipment" at bounding box center [212, 361] width 12 height 12
checkbox input "true"
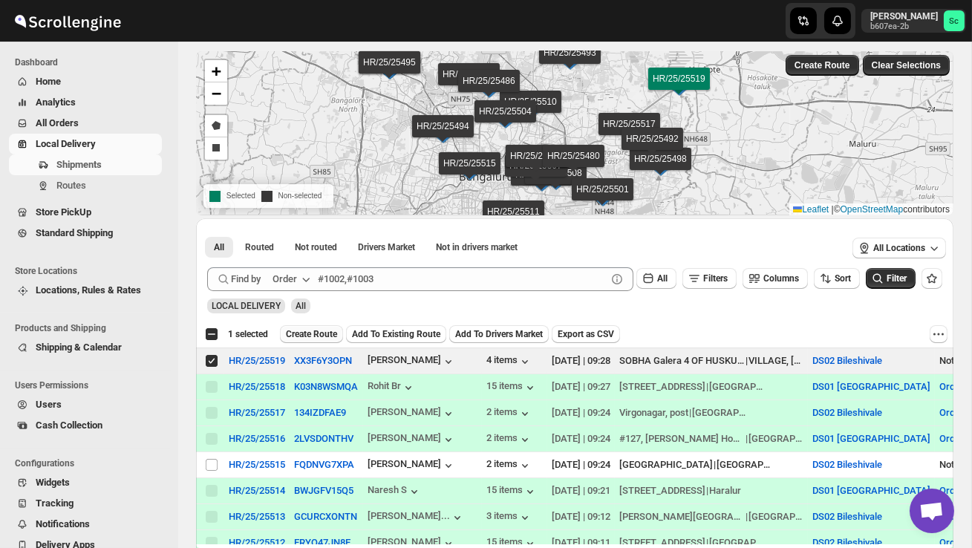
click at [326, 329] on span "Create Route" at bounding box center [311, 334] width 51 height 12
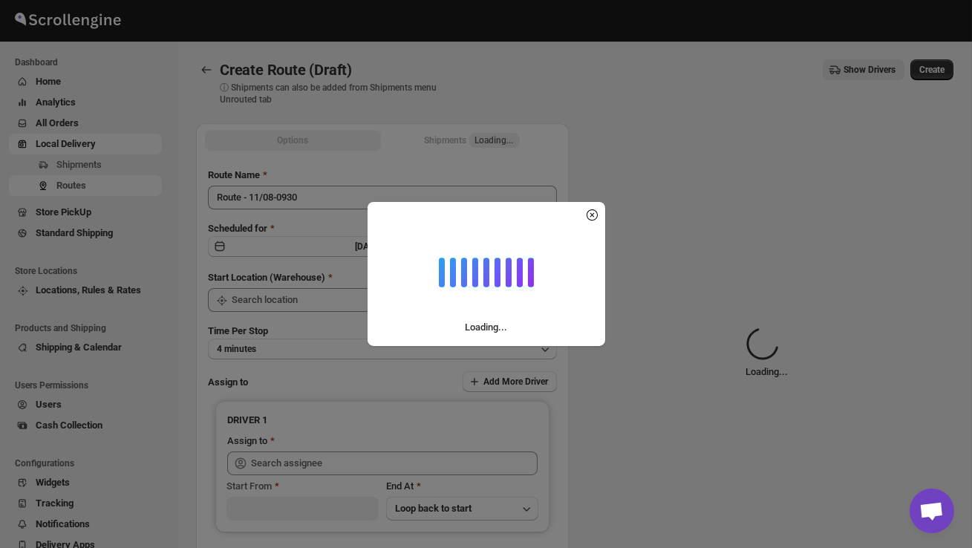
type input "DS02 Bileshivale"
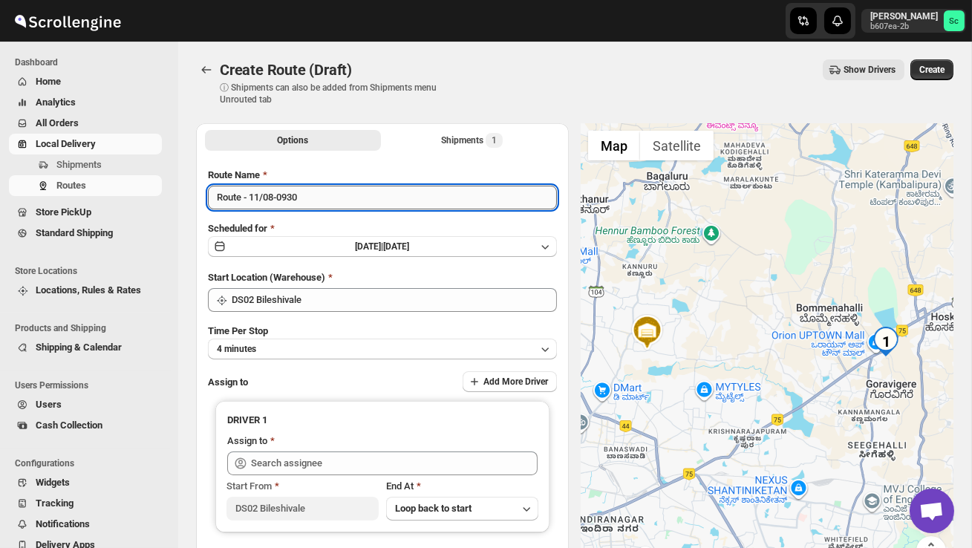
click at [321, 192] on input "Route - 11/08-0930" at bounding box center [382, 198] width 349 height 24
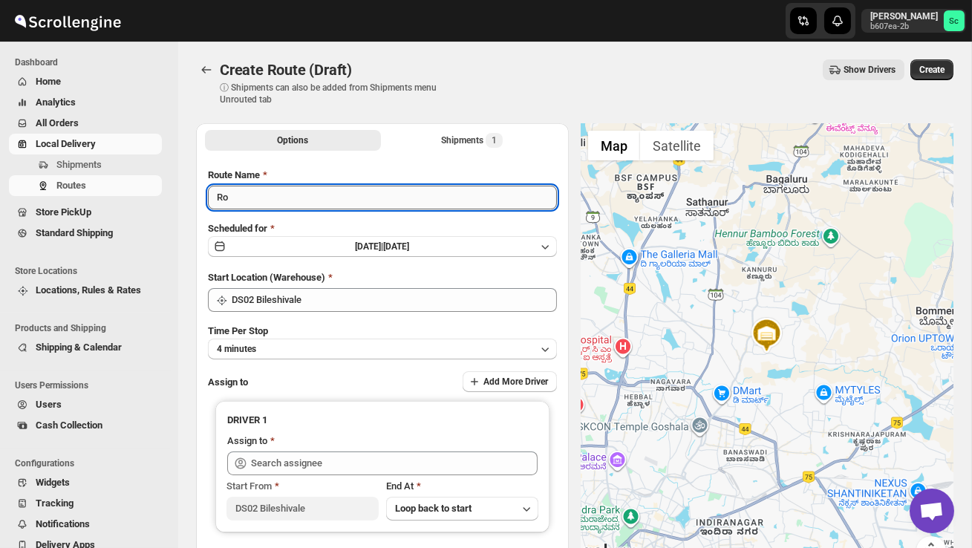
type input "R"
type input "I"
type input "Order no 25519"
click at [370, 352] on button "4 minutes" at bounding box center [382, 349] width 349 height 21
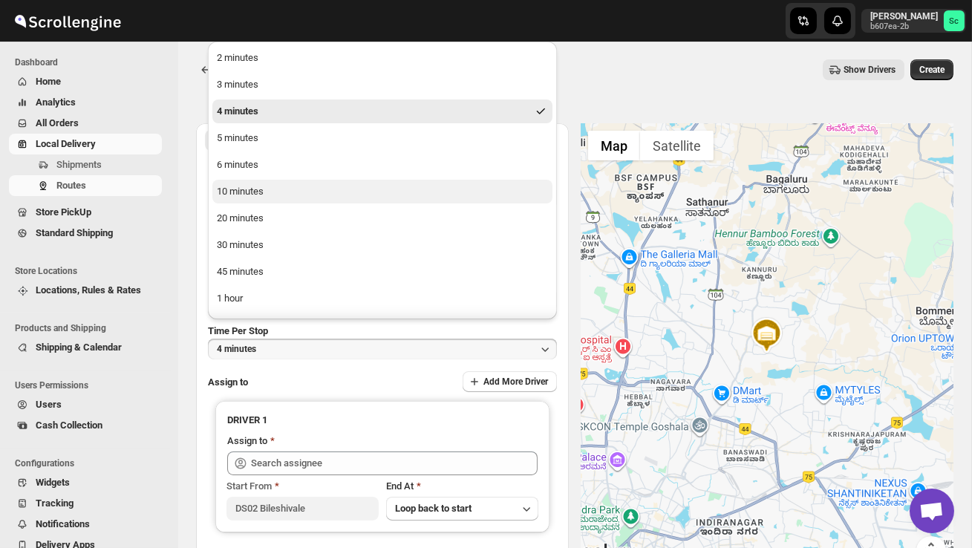
click at [273, 185] on button "10 minutes" at bounding box center [382, 192] width 340 height 24
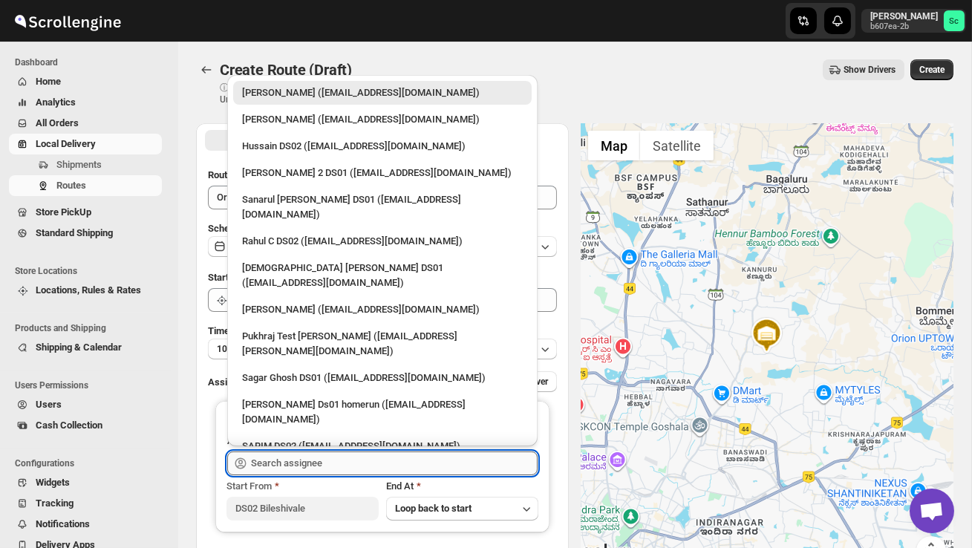
click at [317, 461] on input "text" at bounding box center [394, 464] width 287 height 24
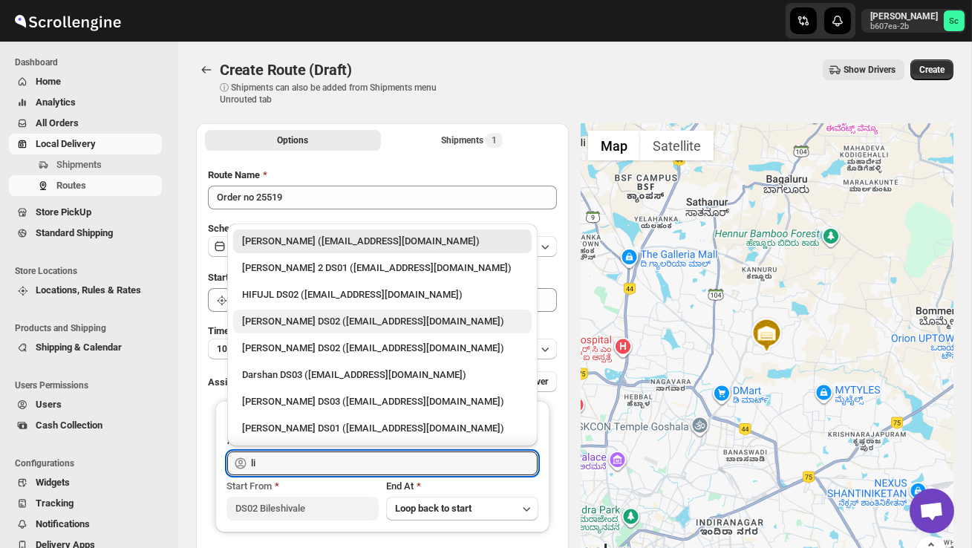
click at [298, 324] on div "[PERSON_NAME] DS02 ([EMAIL_ADDRESS][DOMAIN_NAME])" at bounding box center [382, 321] width 281 height 15
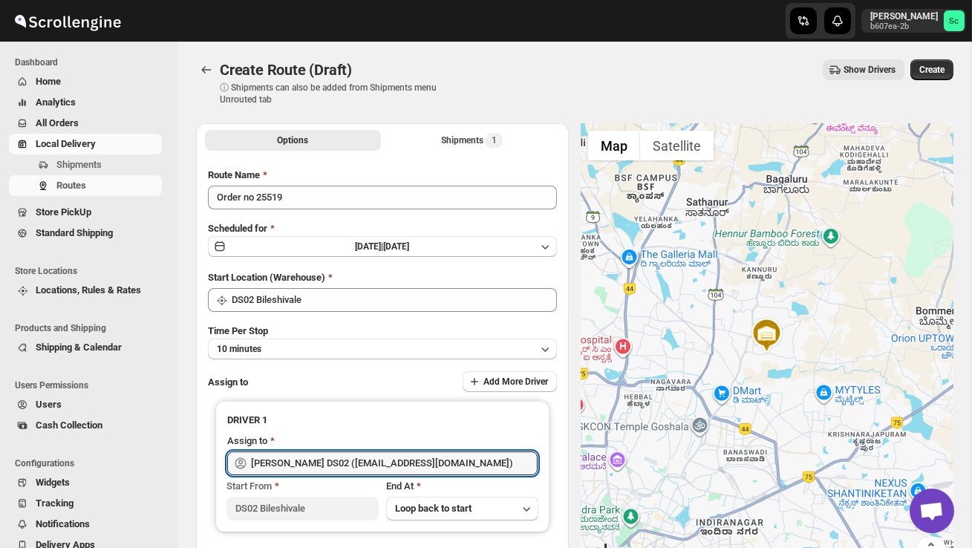
type input "[PERSON_NAME] DS02 ([EMAIL_ADDRESS][DOMAIN_NAME])"
click at [931, 68] on span "Create" at bounding box center [932, 70] width 25 height 12
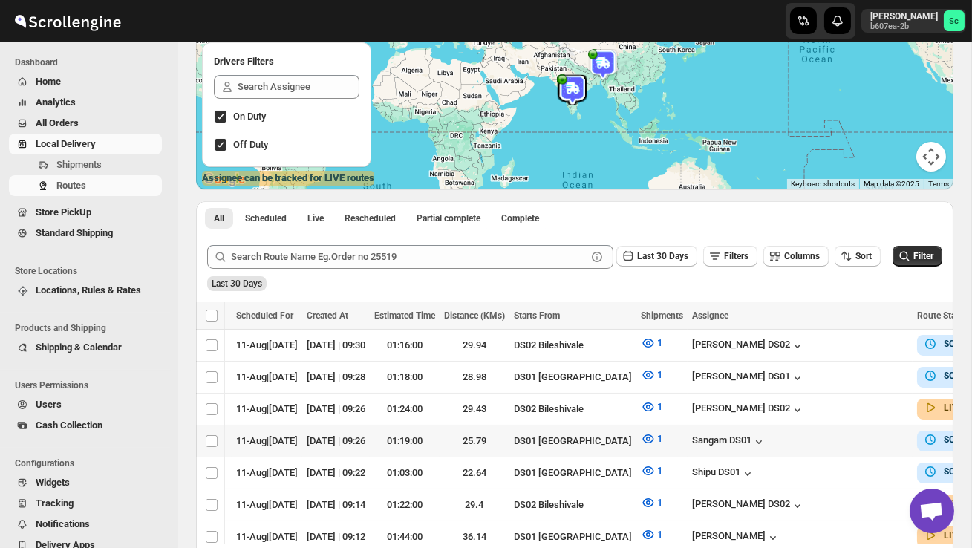
scroll to position [0, 101]
click at [105, 166] on span "Shipments" at bounding box center [107, 164] width 103 height 15
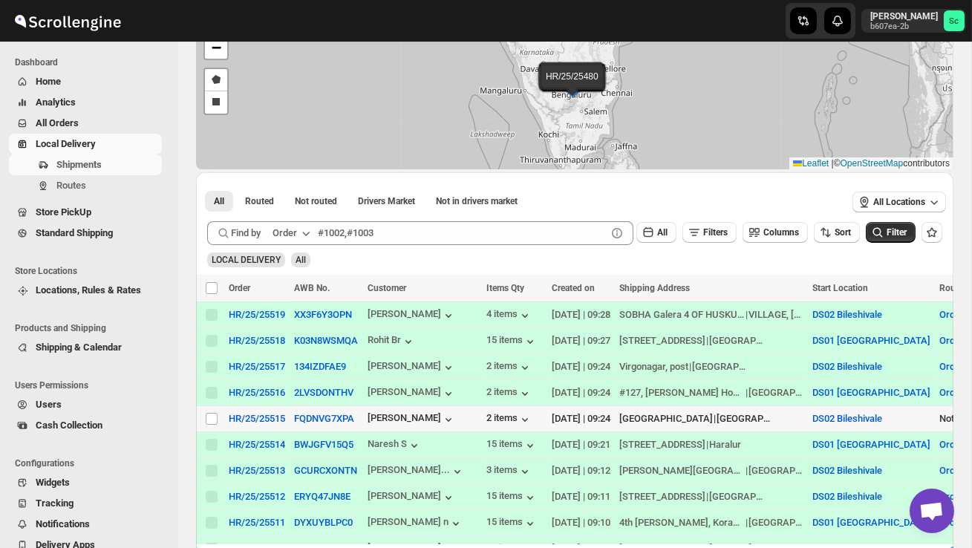
scroll to position [111, 0]
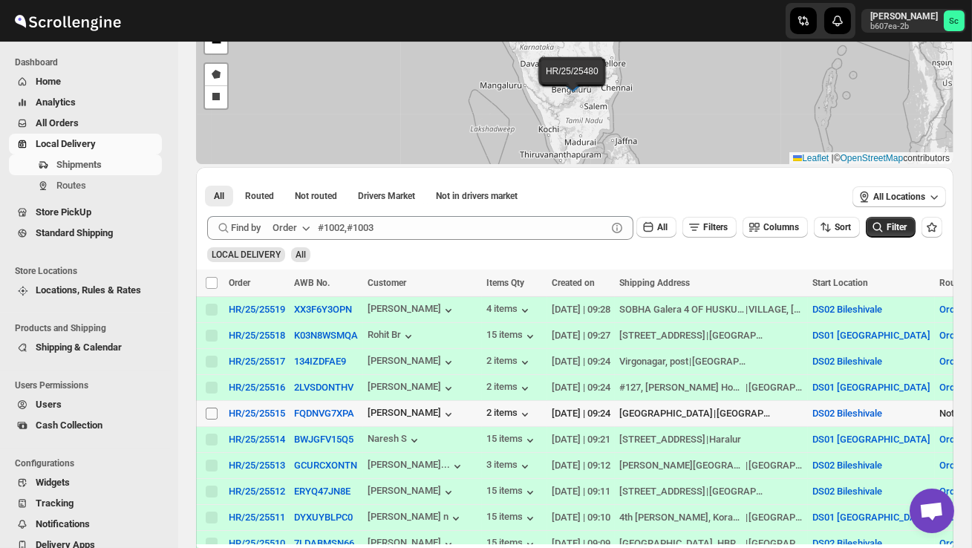
click at [212, 412] on input "Select shipment" at bounding box center [212, 414] width 12 height 12
checkbox input "true"
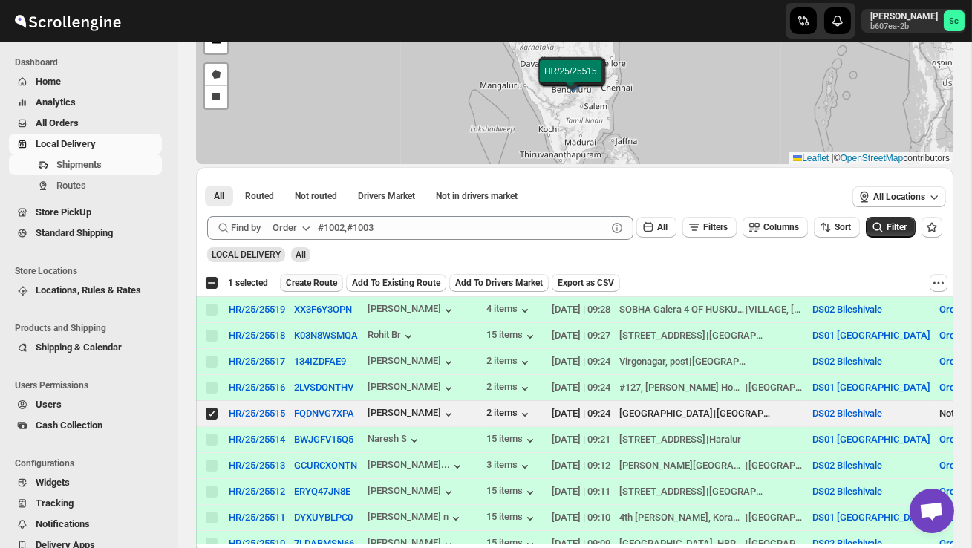
click at [313, 283] on span "Create Route" at bounding box center [311, 283] width 51 height 12
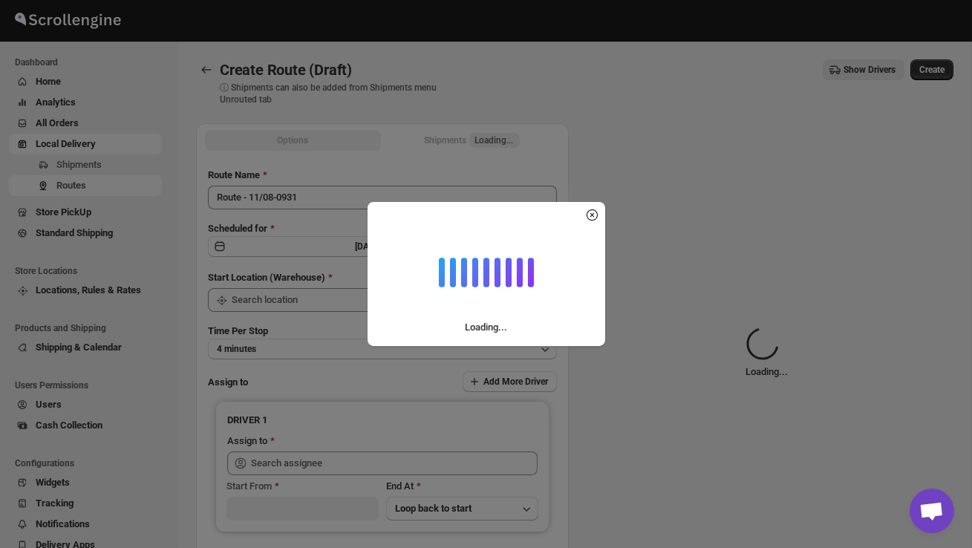
type input "DS02 Bileshivale"
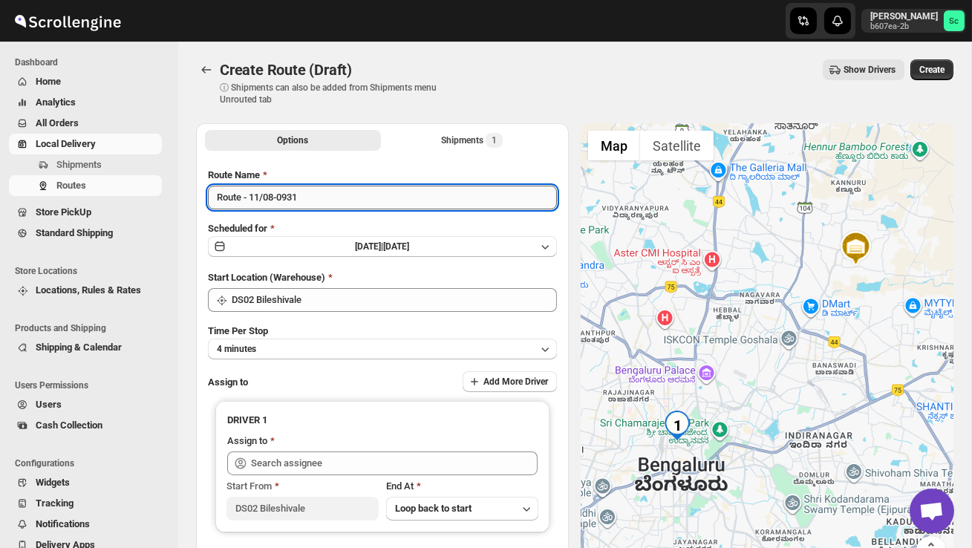
click at [322, 198] on input "Route - 11/08-0931" at bounding box center [382, 198] width 349 height 24
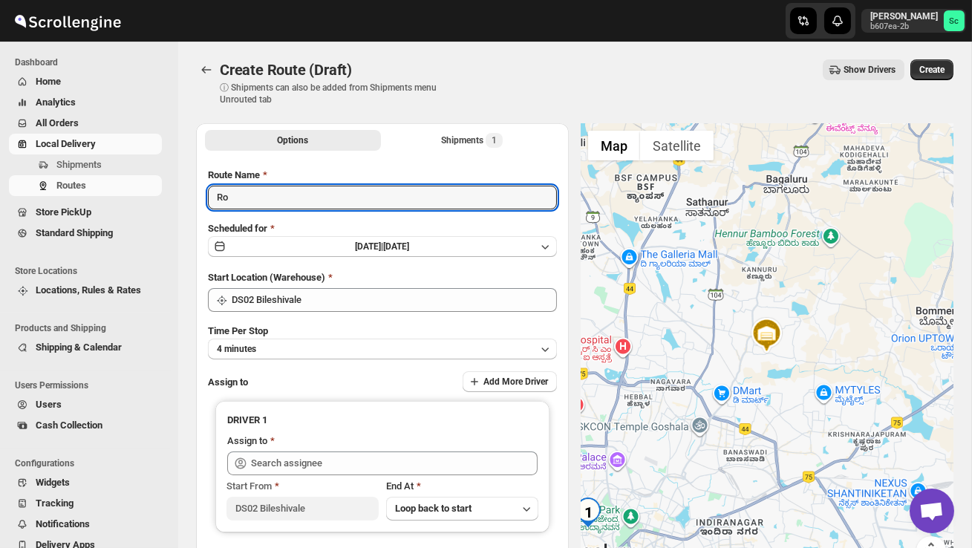
type input "R"
type input "Order no 25515"
click at [331, 351] on button "4 minutes" at bounding box center [382, 349] width 349 height 21
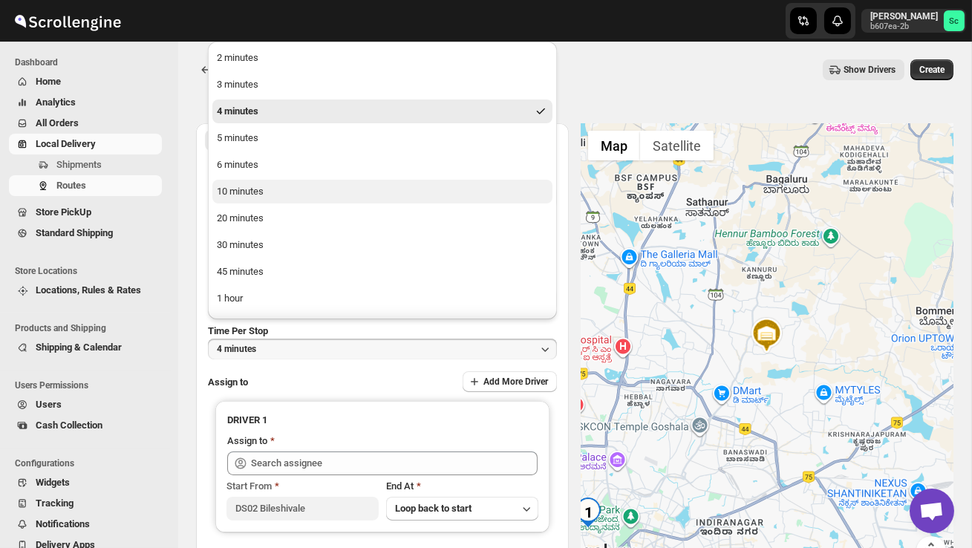
click at [267, 196] on button "10 minutes" at bounding box center [382, 192] width 340 height 24
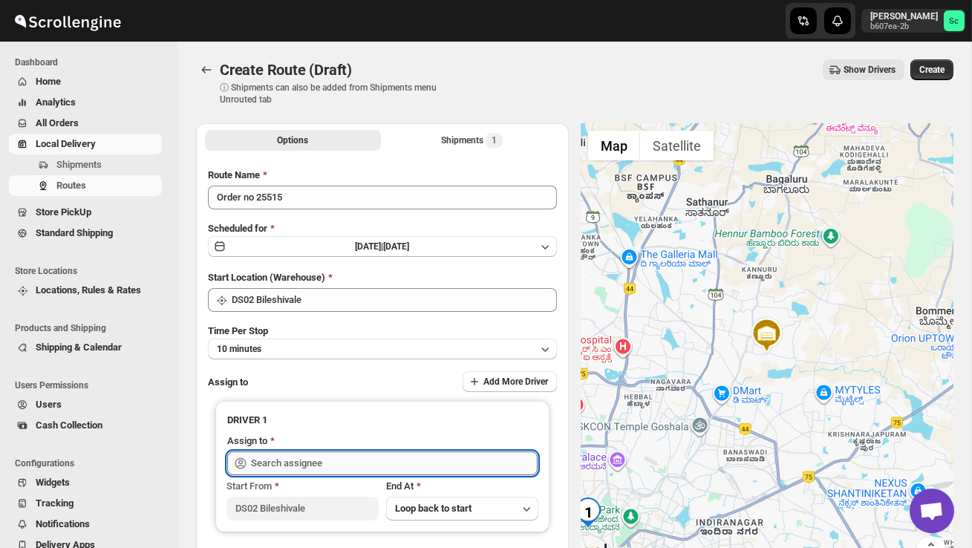
click at [303, 458] on input "text" at bounding box center [394, 464] width 287 height 24
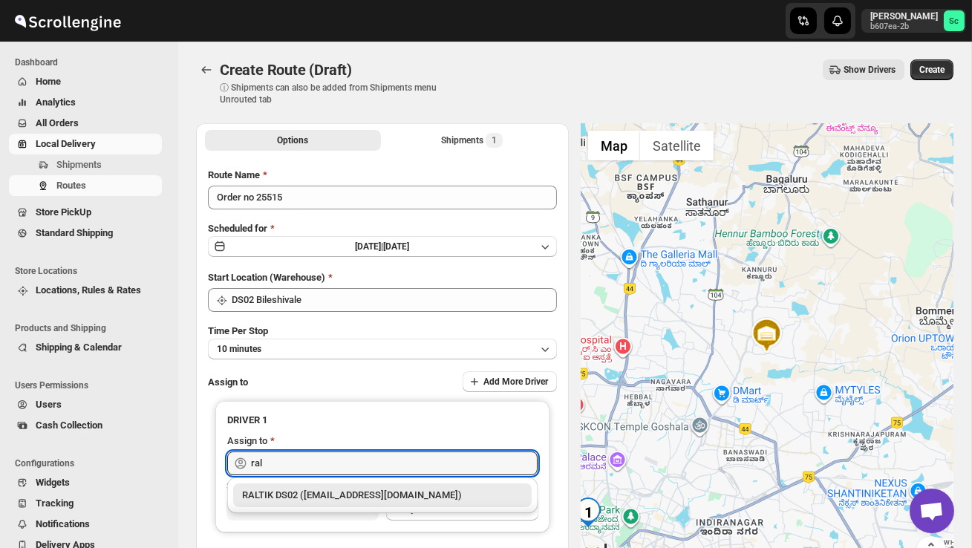
click at [358, 501] on div "RALTIK DS02 ([EMAIL_ADDRESS][DOMAIN_NAME])" at bounding box center [382, 495] width 281 height 15
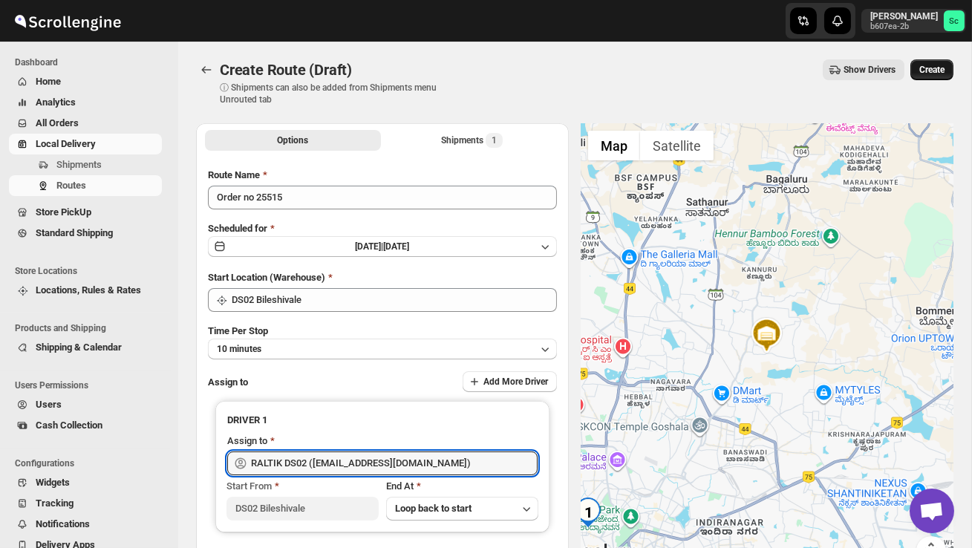
type input "RALTIK DS02 ([EMAIL_ADDRESS][DOMAIN_NAME])"
click at [932, 65] on span "Create" at bounding box center [932, 70] width 25 height 12
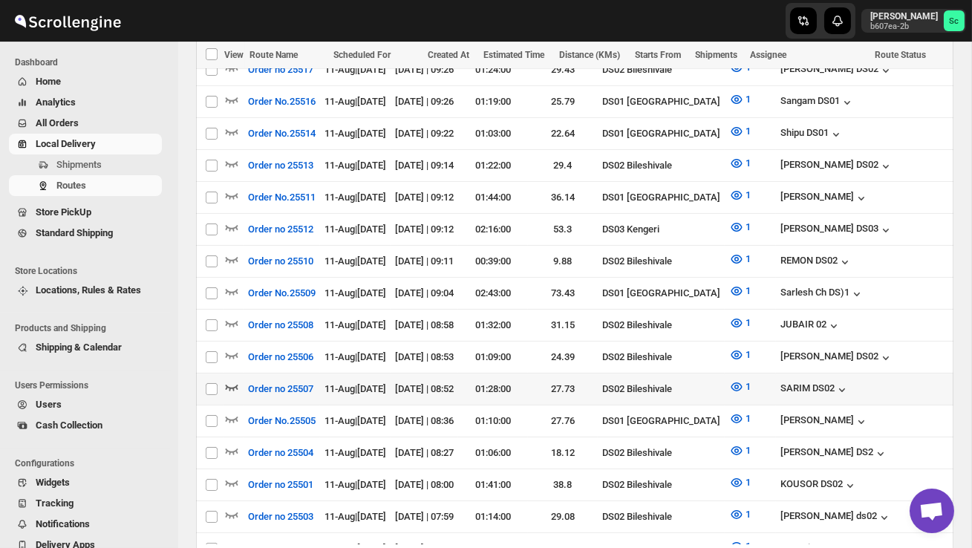
click at [238, 380] on icon "button" at bounding box center [231, 387] width 15 height 15
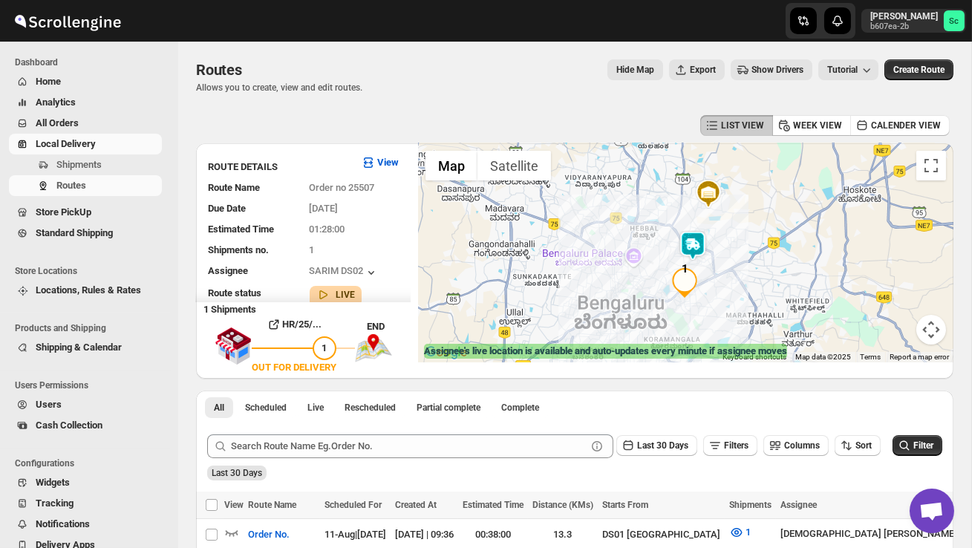
click at [698, 239] on img at bounding box center [693, 246] width 30 height 30
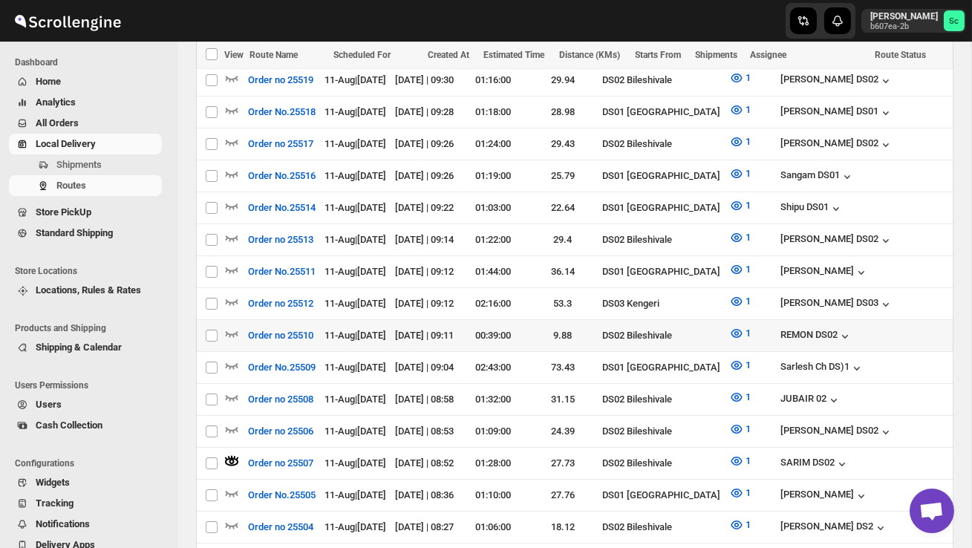
scroll to position [570, 0]
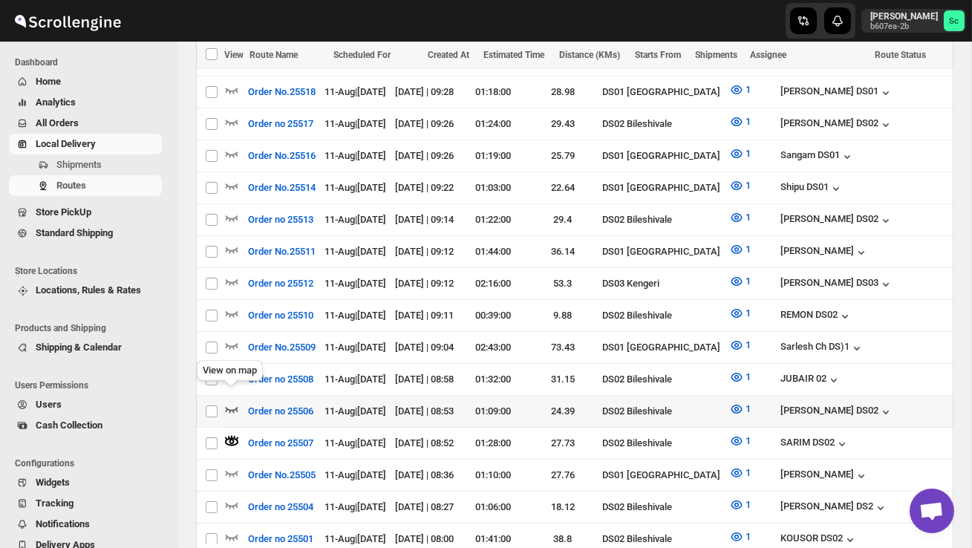
click at [231, 402] on icon "button" at bounding box center [231, 409] width 15 height 15
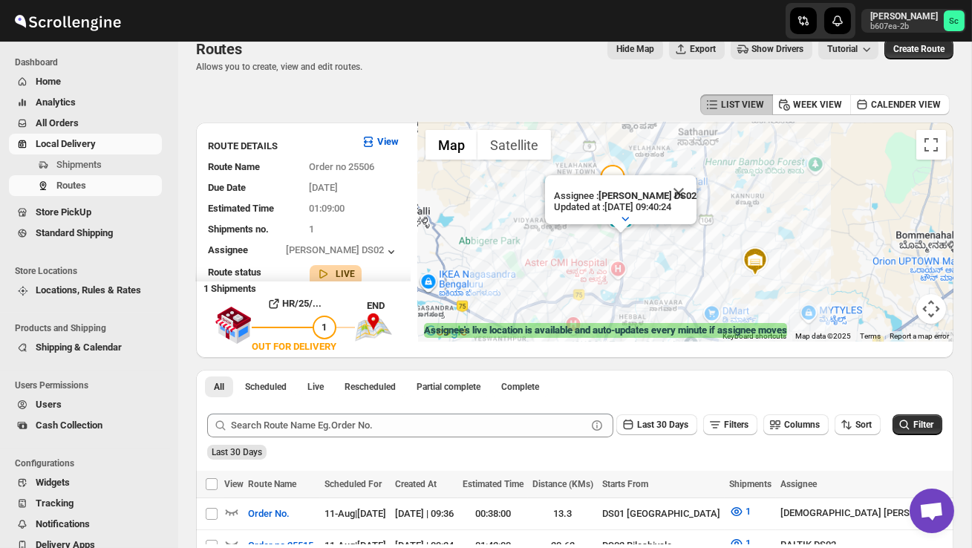
scroll to position [0, 0]
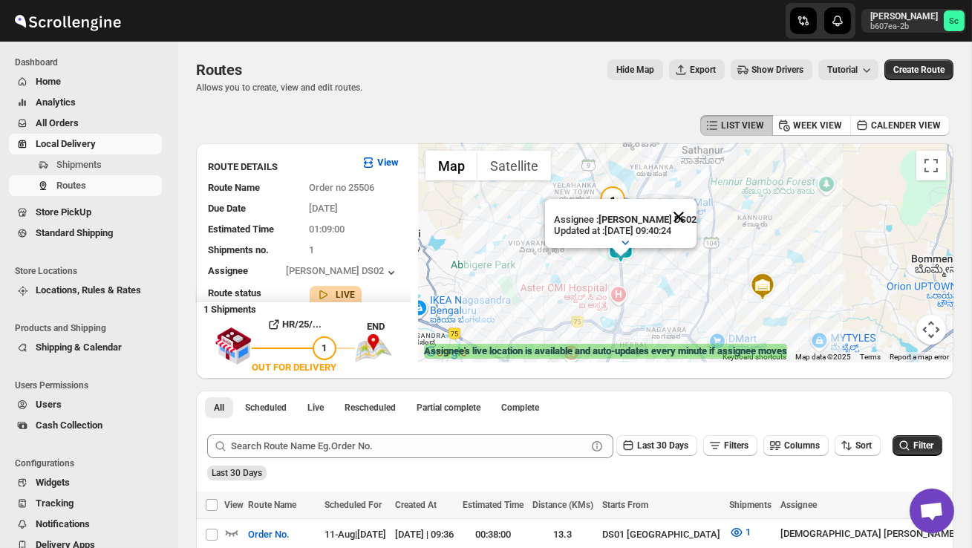
click at [683, 215] on button "Close" at bounding box center [679, 217] width 36 height 36
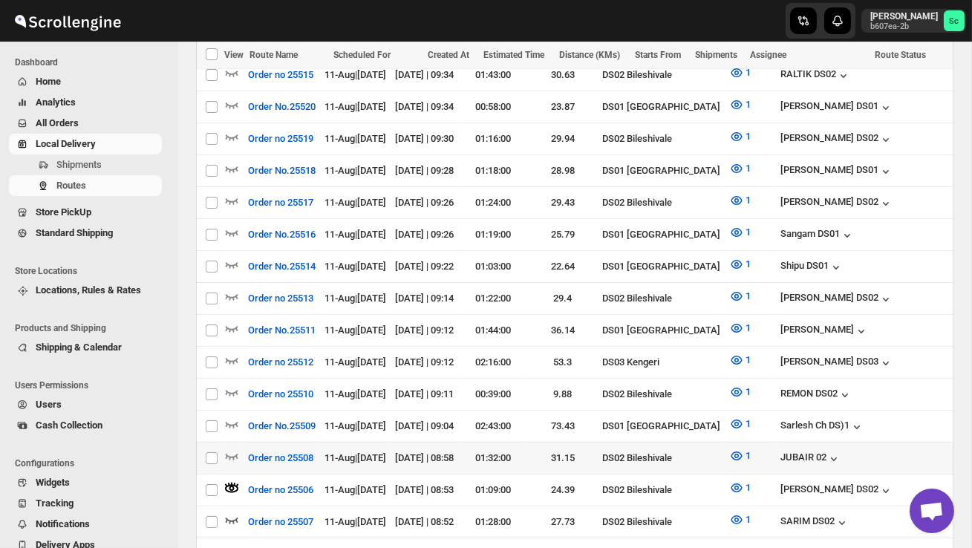
scroll to position [493, 0]
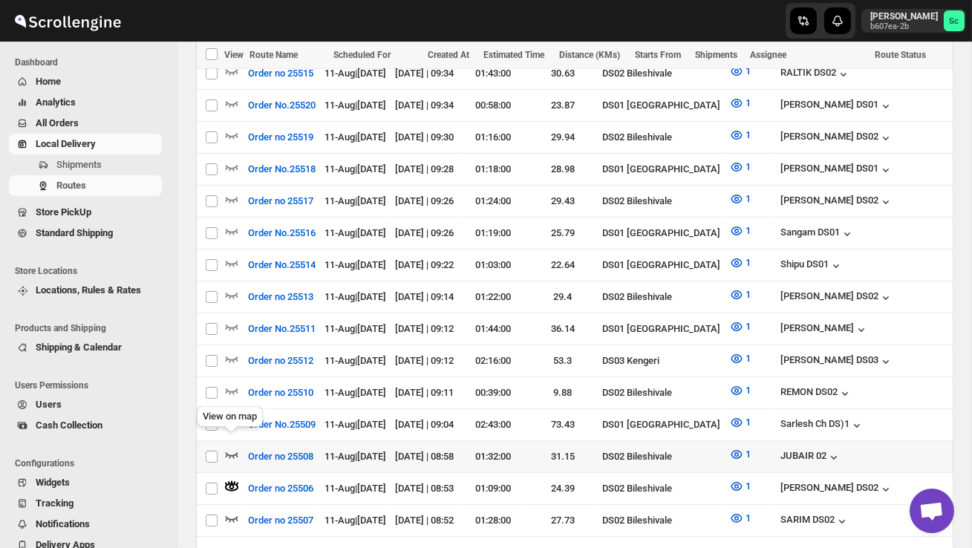
click at [233, 447] on icon "button" at bounding box center [231, 454] width 15 height 15
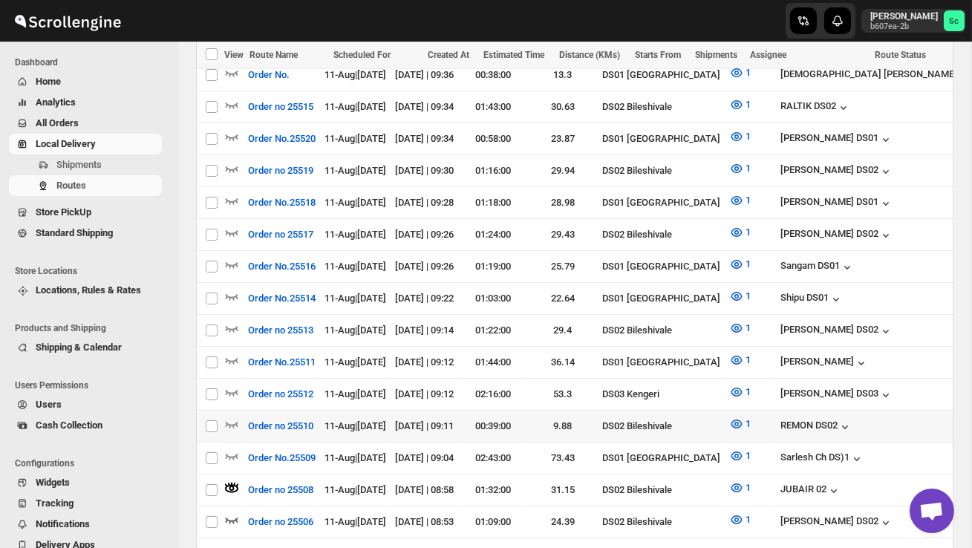
scroll to position [467, 0]
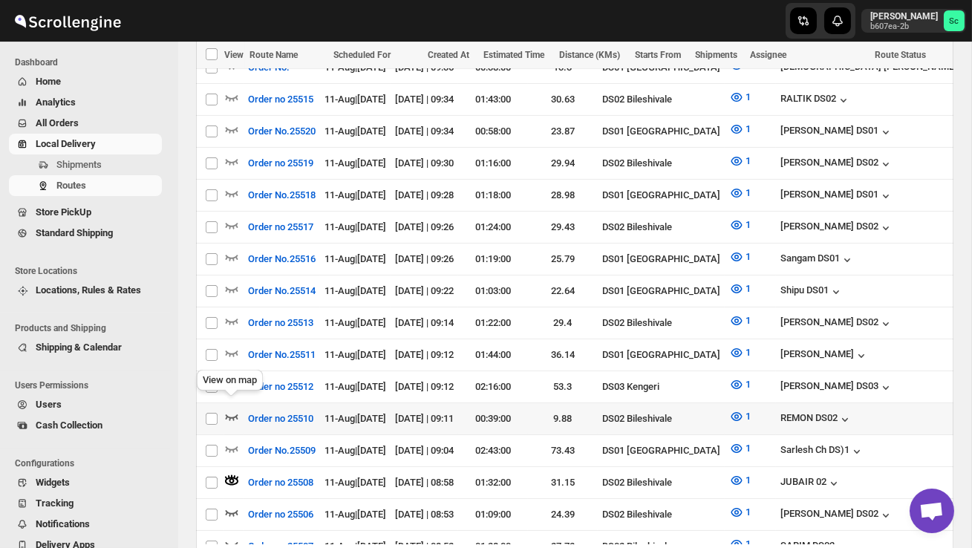
click at [234, 409] on icon "button" at bounding box center [231, 416] width 15 height 15
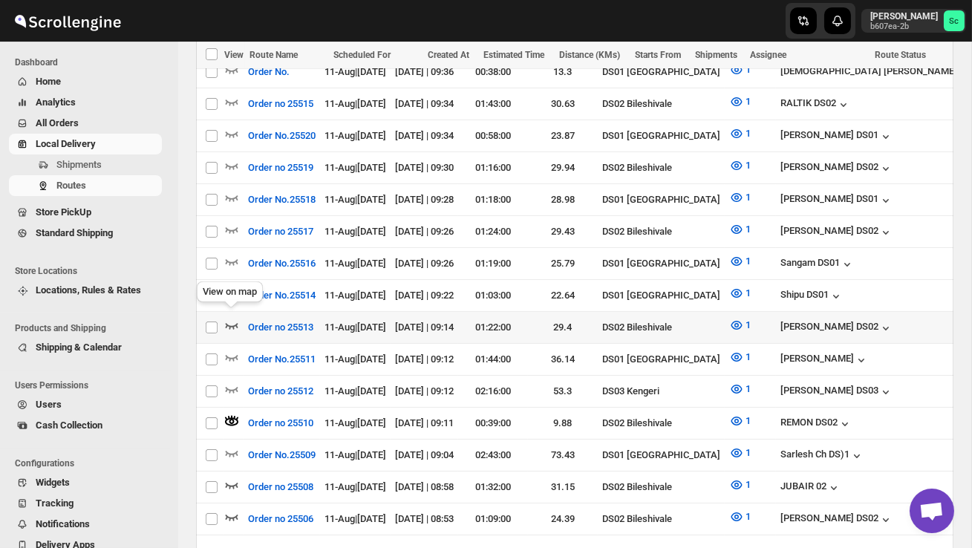
click at [228, 318] on icon "button" at bounding box center [231, 325] width 15 height 15
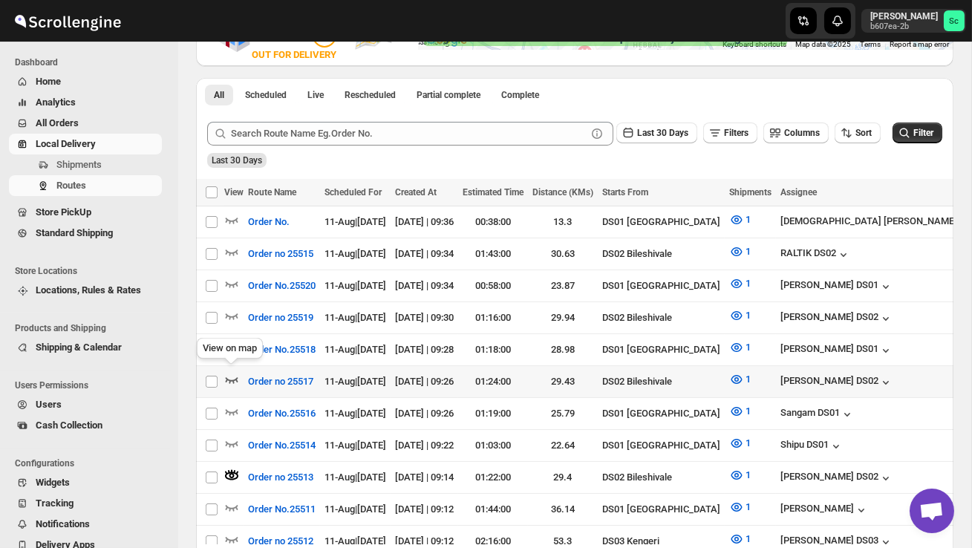
click at [230, 372] on icon "button" at bounding box center [231, 379] width 15 height 15
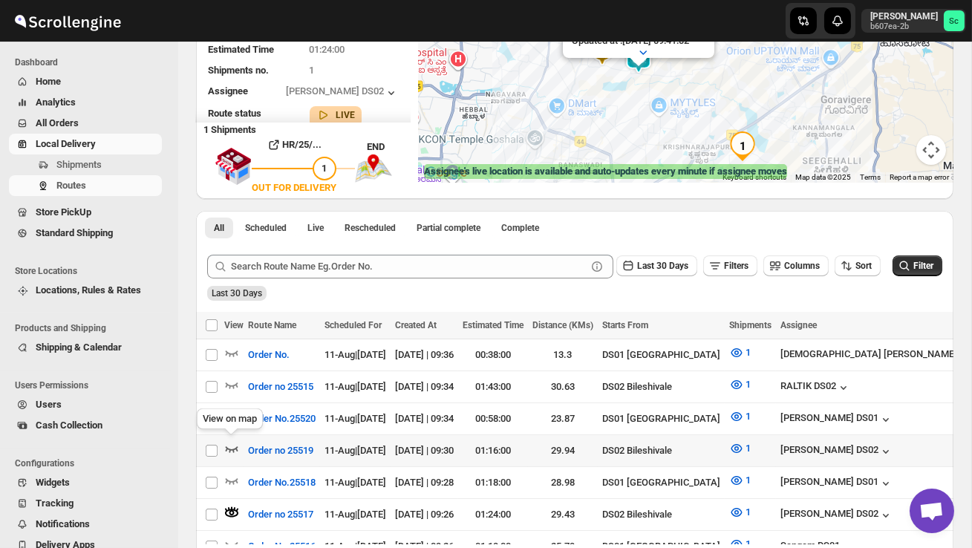
click at [232, 446] on icon "button" at bounding box center [232, 449] width 13 height 6
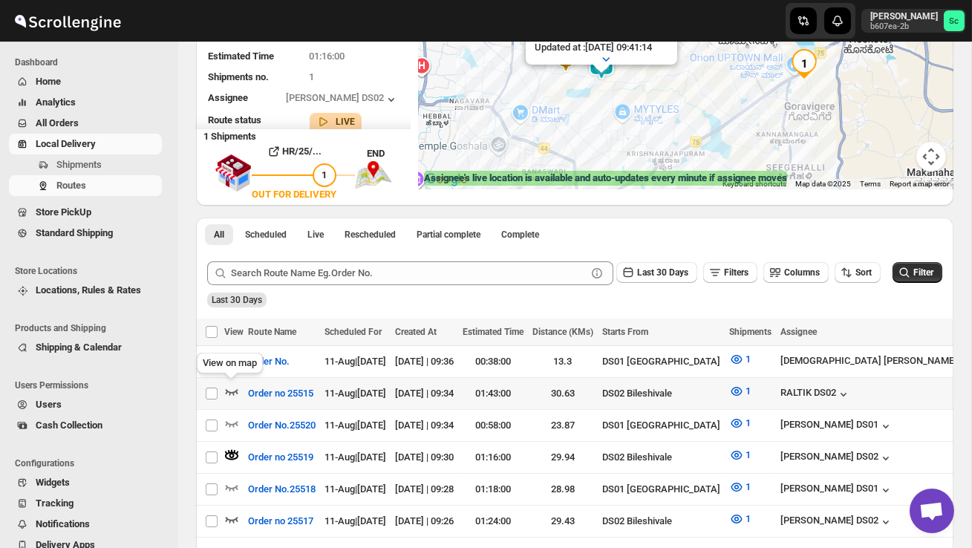
click at [234, 387] on icon "button" at bounding box center [231, 391] width 15 height 15
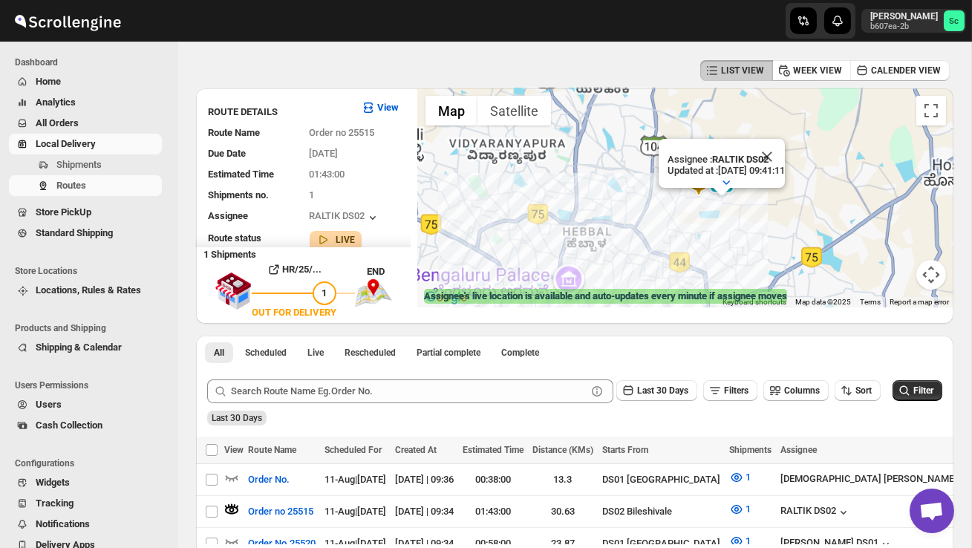
scroll to position [4, 0]
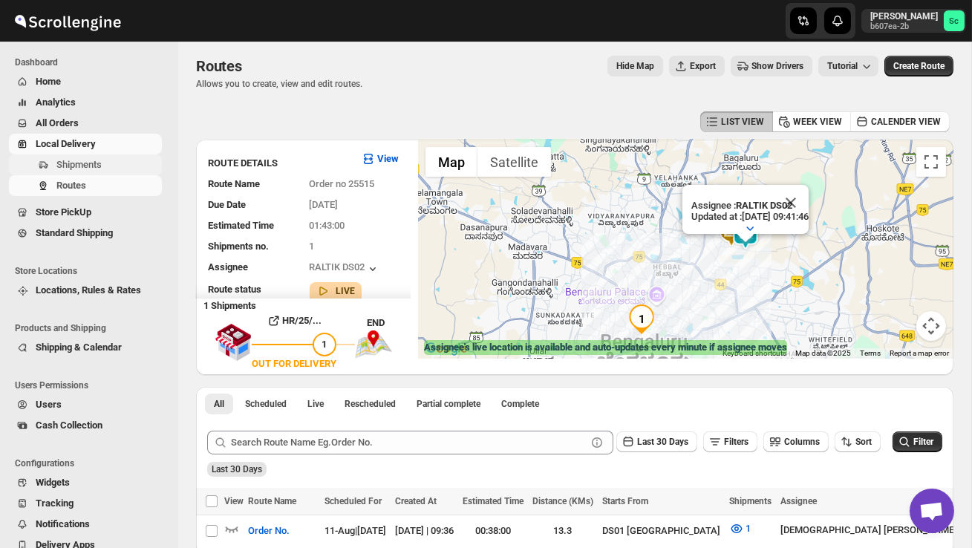
click at [128, 166] on span "Shipments" at bounding box center [107, 164] width 103 height 15
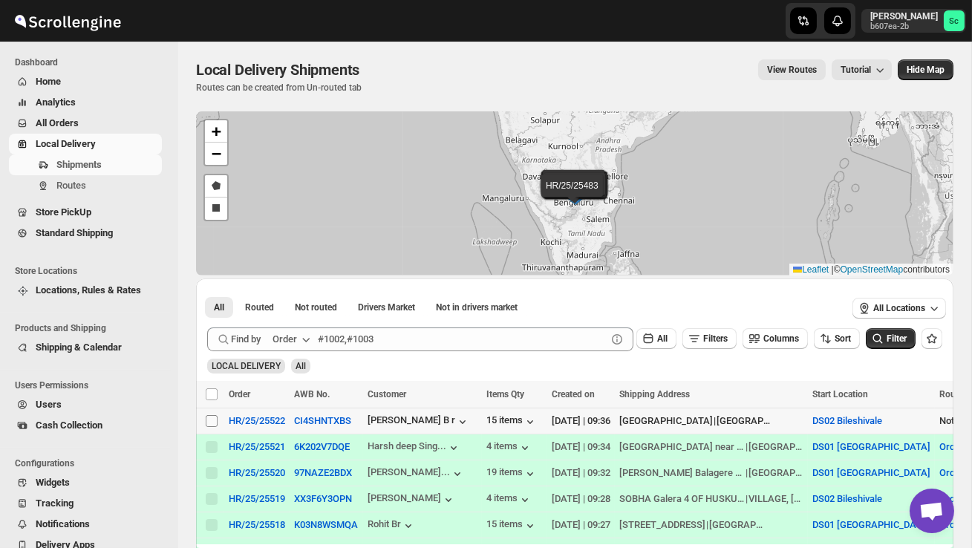
click at [207, 423] on input "Select shipment" at bounding box center [212, 421] width 12 height 12
checkbox input "true"
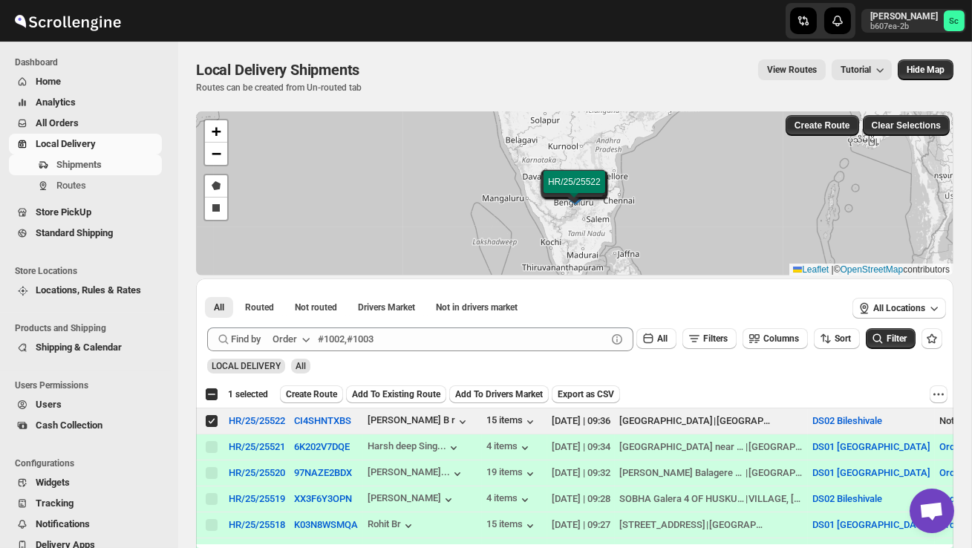
click at [322, 389] on span "Create Route" at bounding box center [311, 395] width 51 height 12
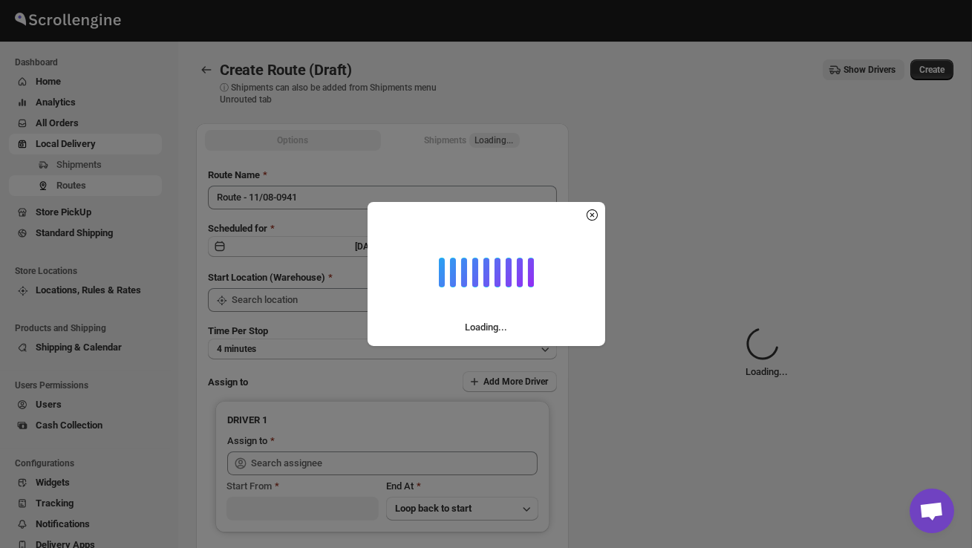
type input "DS02 Bileshivale"
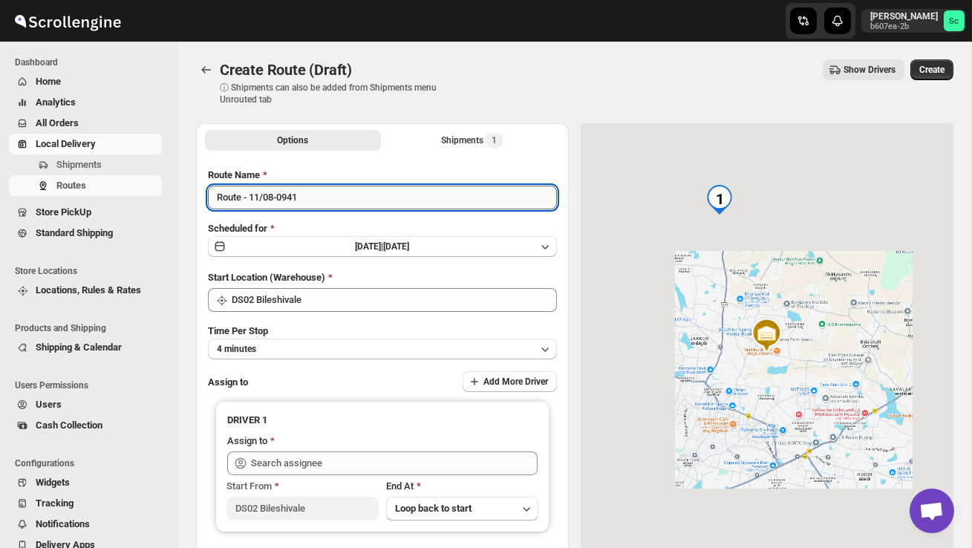
click at [330, 207] on input "Route - 11/08-0941" at bounding box center [382, 198] width 349 height 24
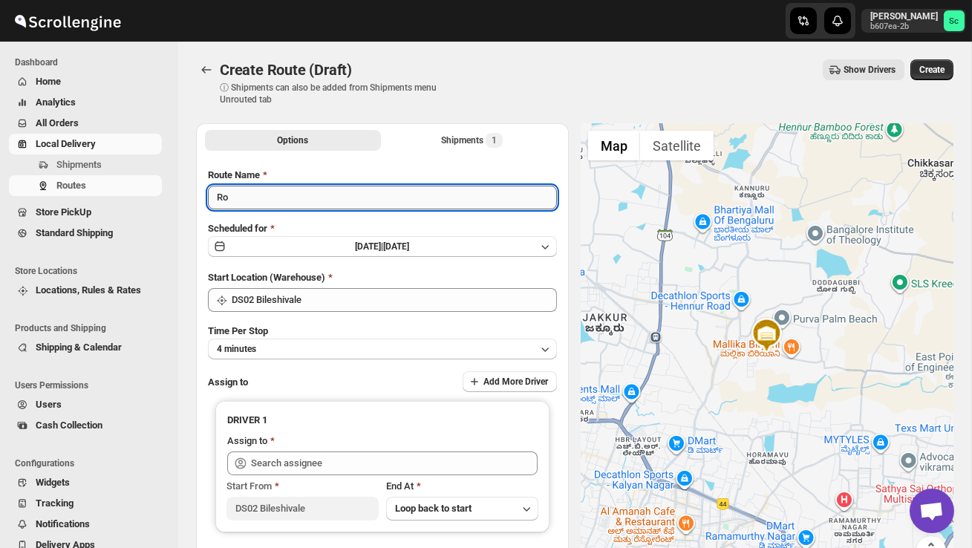
type input "R"
type input "Order no 25522"
click at [328, 345] on button "4 minutes" at bounding box center [382, 349] width 349 height 21
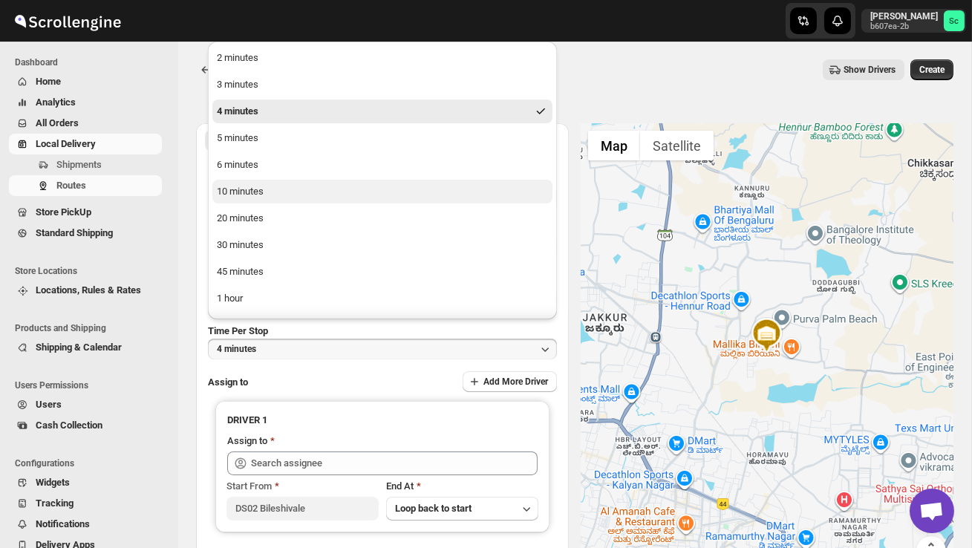
click at [259, 185] on div "10 minutes" at bounding box center [240, 191] width 47 height 15
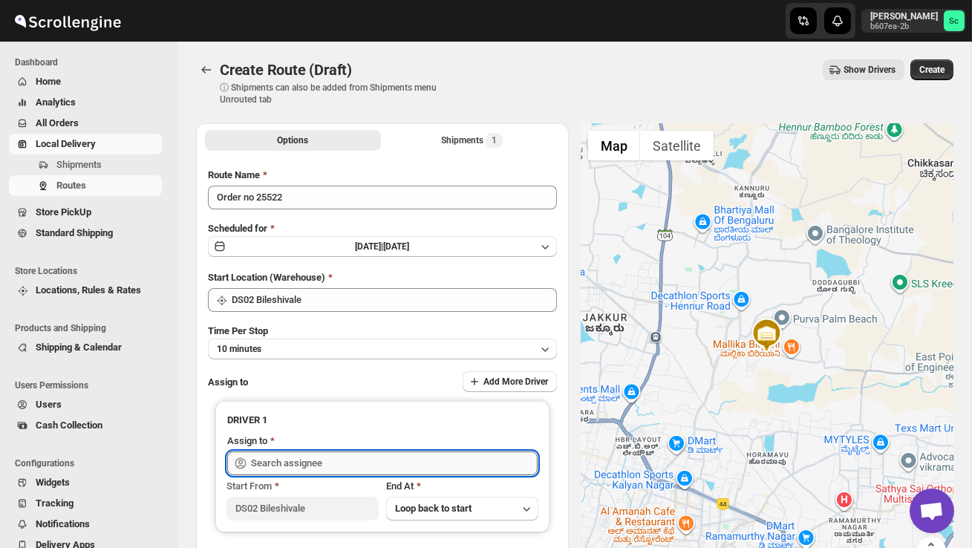
click at [294, 460] on input "text" at bounding box center [394, 464] width 287 height 24
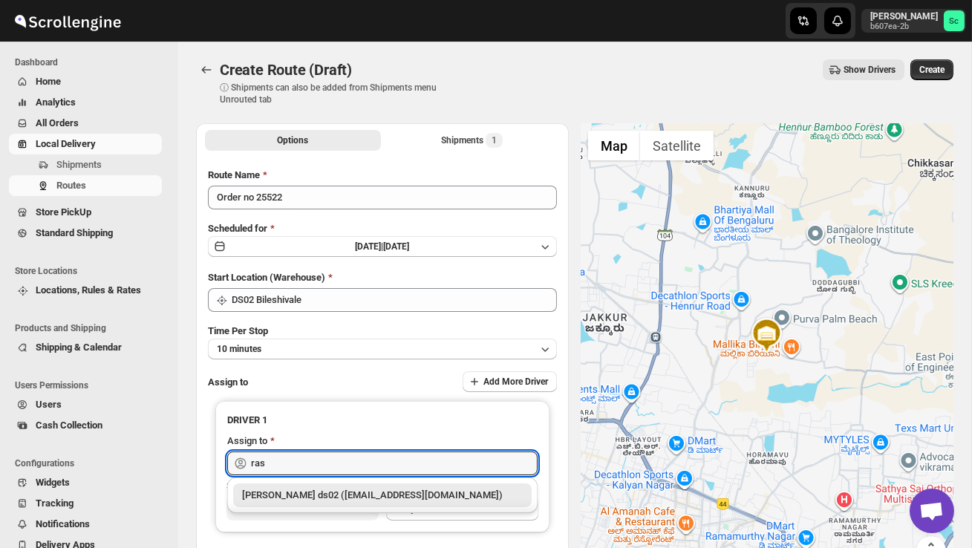
click at [323, 486] on div "[PERSON_NAME] ds02 ([EMAIL_ADDRESS][DOMAIN_NAME])" at bounding box center [382, 496] width 299 height 24
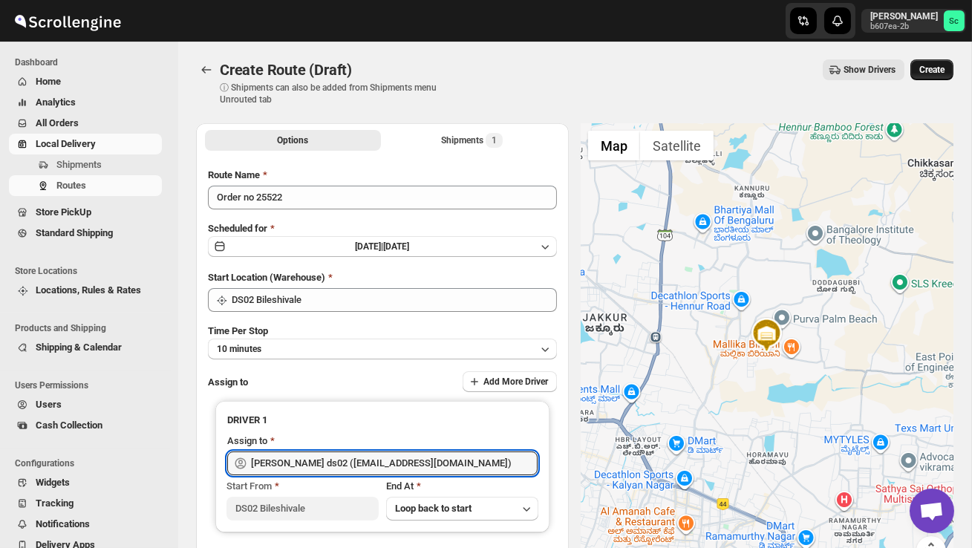
type input "[PERSON_NAME] ds02 ([EMAIL_ADDRESS][DOMAIN_NAME])"
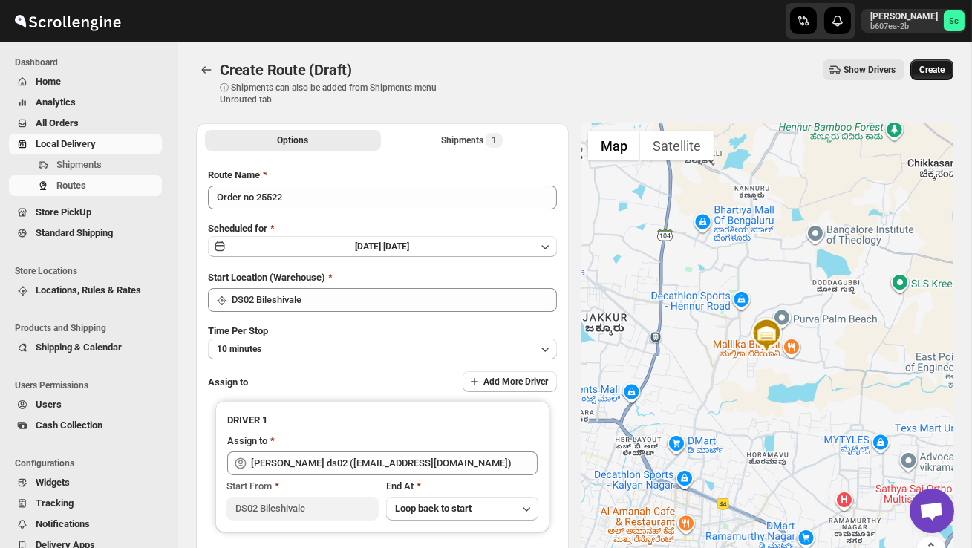
click at [934, 62] on button "Create" at bounding box center [932, 69] width 43 height 21
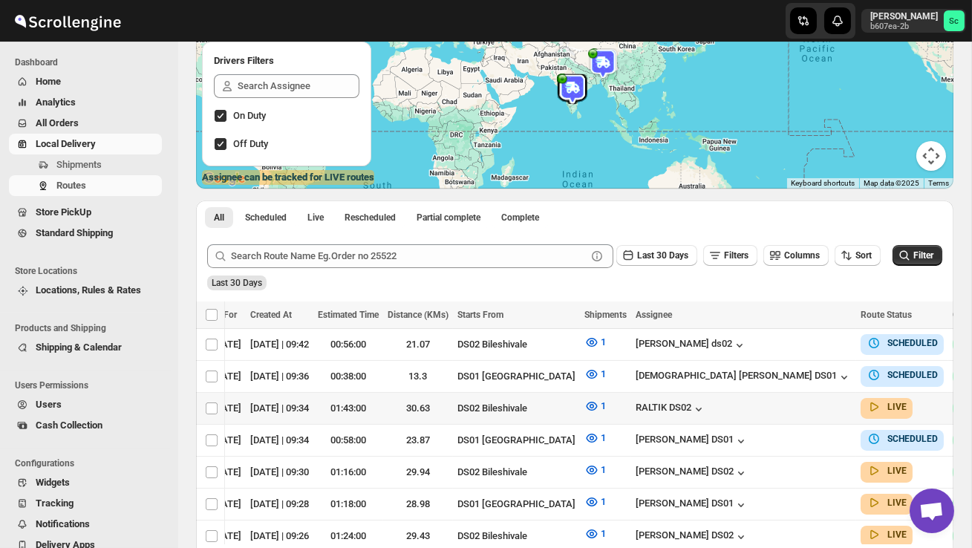
scroll to position [178, 0]
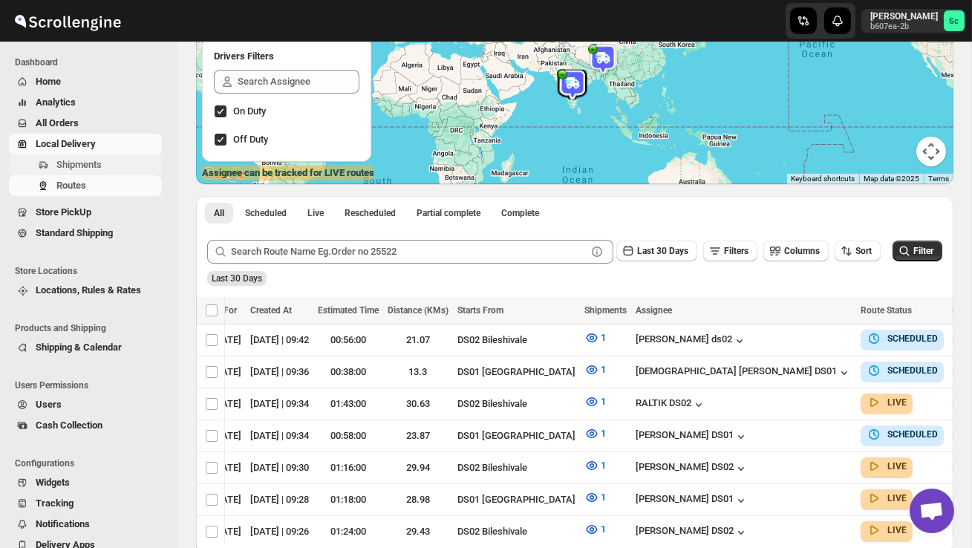
click at [92, 166] on span "Shipments" at bounding box center [78, 164] width 45 height 11
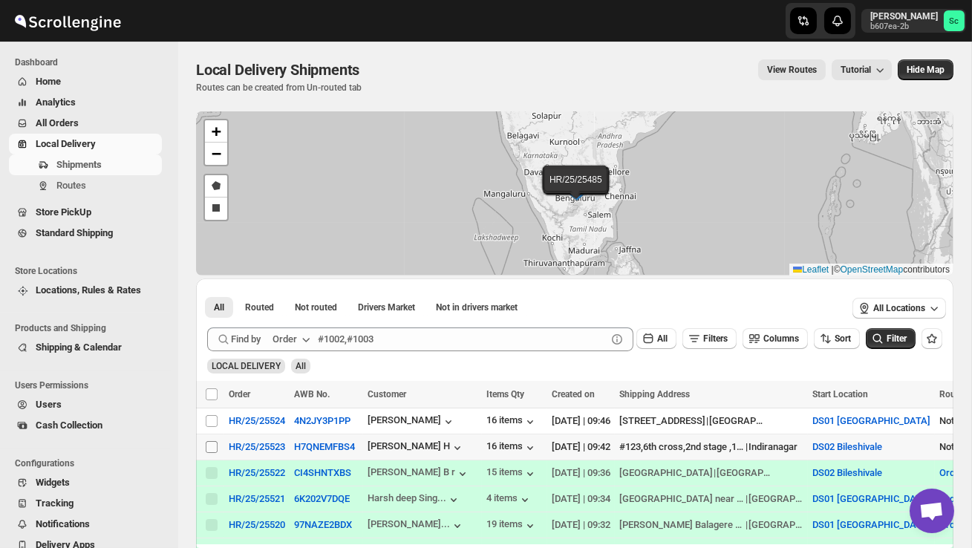
click at [215, 444] on input "Select shipment" at bounding box center [212, 447] width 12 height 12
checkbox input "true"
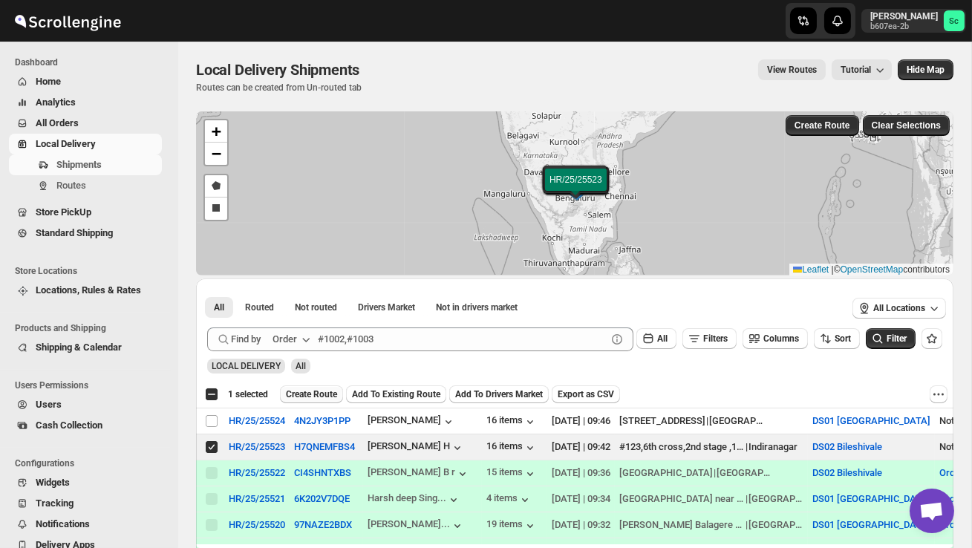
click at [322, 395] on span "Create Route" at bounding box center [311, 395] width 51 height 12
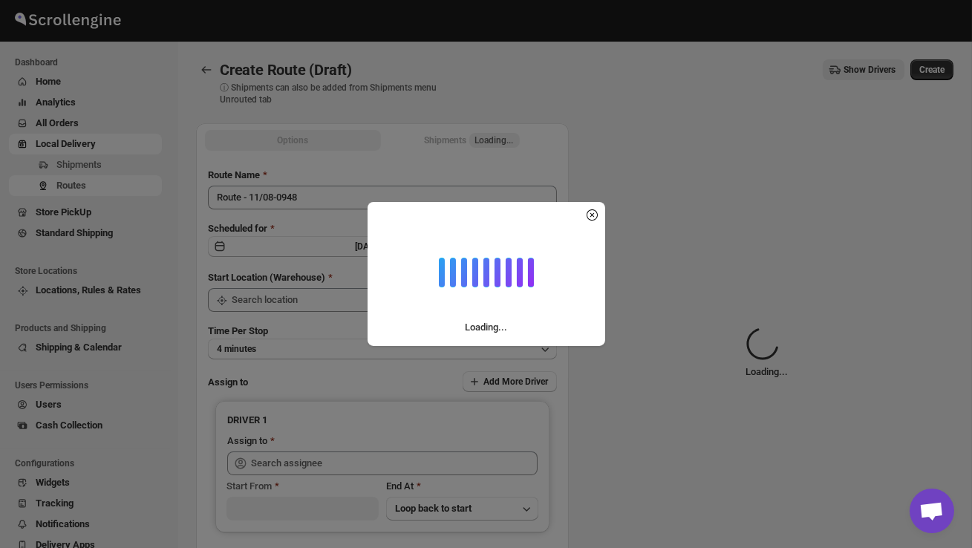
type input "DS02 Bileshivale"
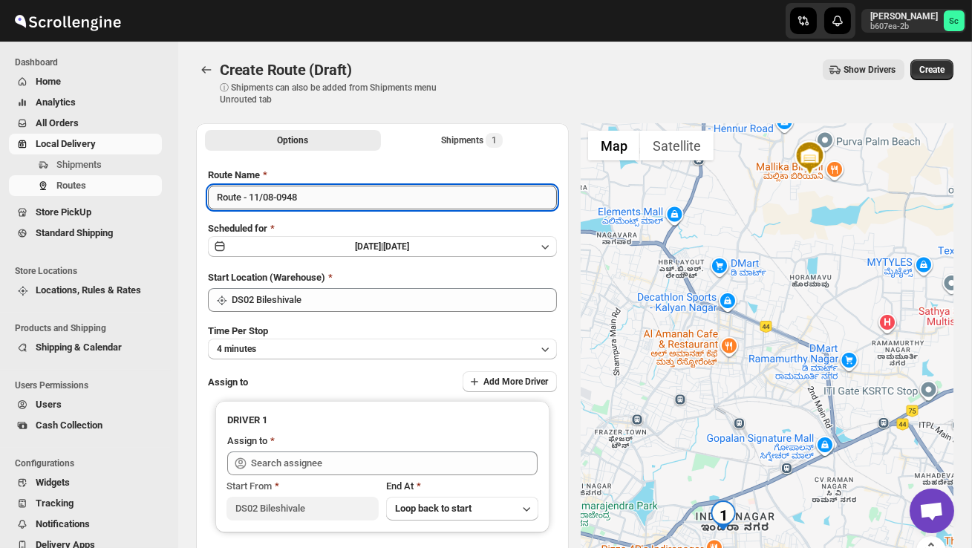
click at [324, 189] on input "Route - 11/08-0948" at bounding box center [382, 198] width 349 height 24
click at [322, 201] on input "Route - 11/08-0948" at bounding box center [382, 198] width 349 height 24
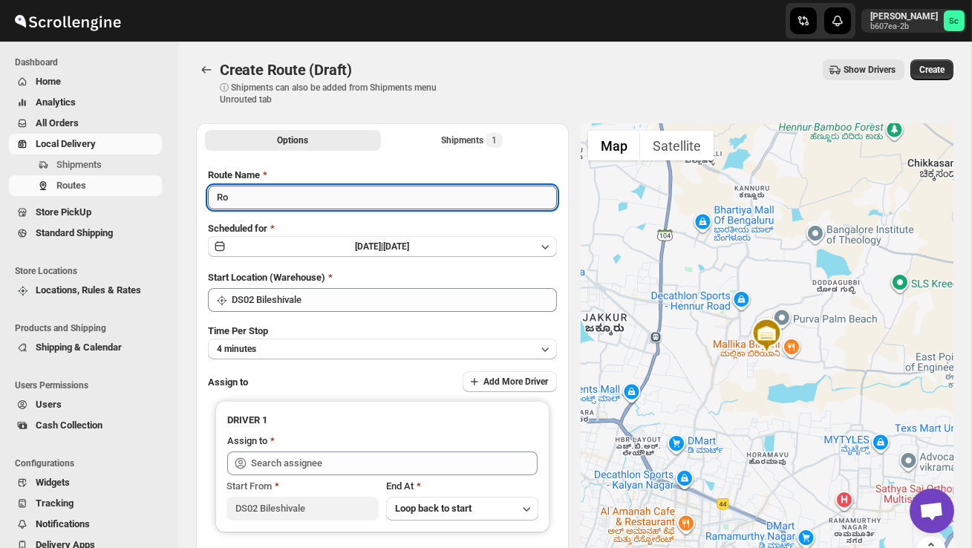
type input "R"
type input "Order no 25523"
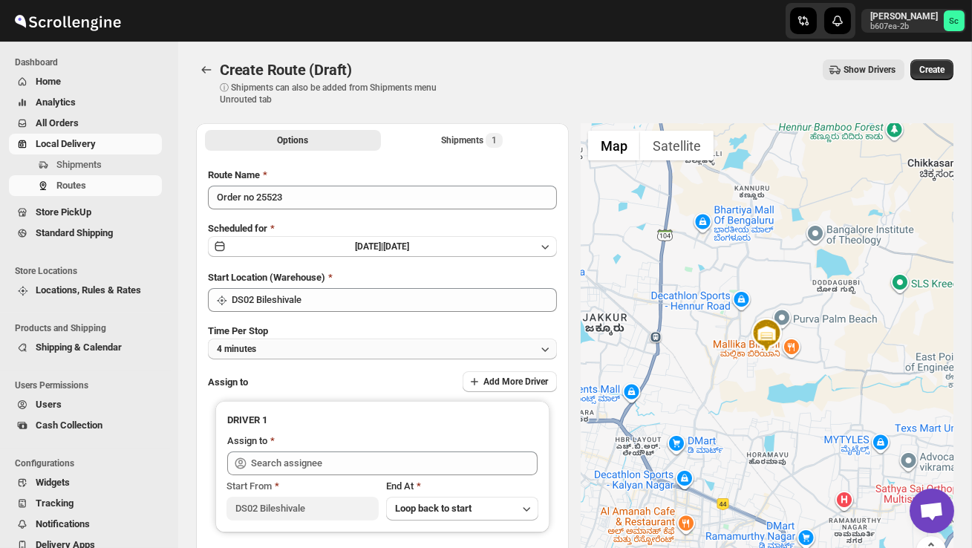
click at [325, 346] on button "4 minutes" at bounding box center [382, 349] width 349 height 21
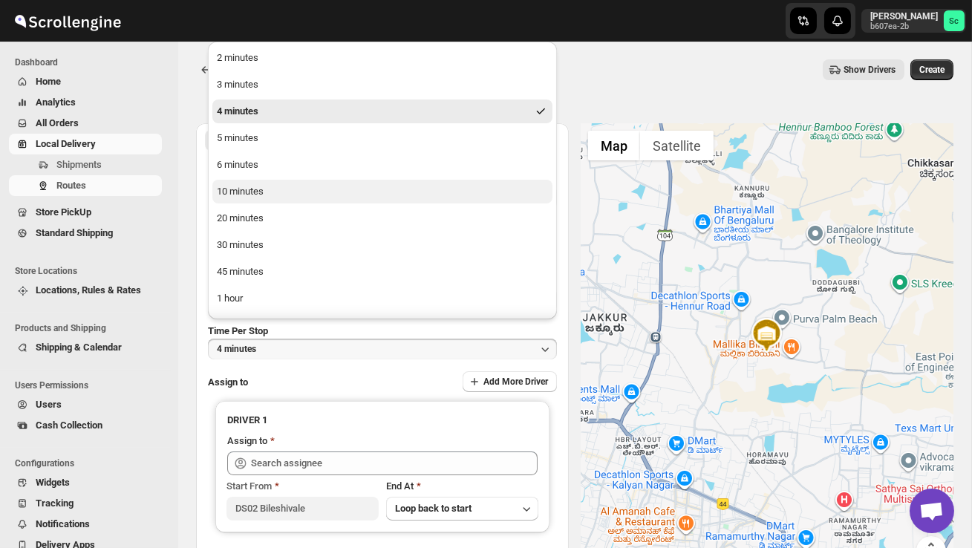
click at [256, 195] on div "10 minutes" at bounding box center [240, 191] width 47 height 15
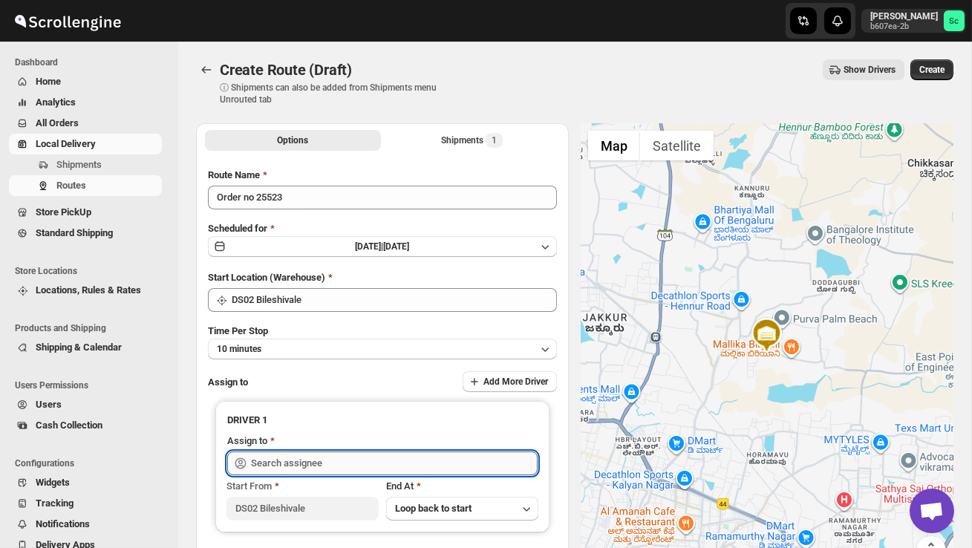
click at [313, 461] on input "text" at bounding box center [394, 464] width 287 height 24
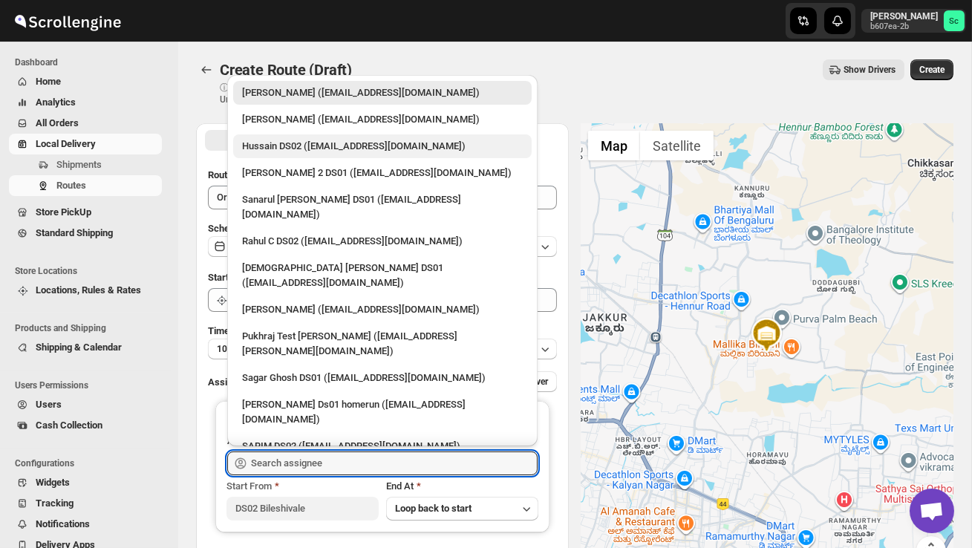
click at [263, 157] on div "Hussain DS02 ([EMAIL_ADDRESS][DOMAIN_NAME])" at bounding box center [382, 146] width 299 height 24
type input "Hussain DS02 ([EMAIL_ADDRESS][DOMAIN_NAME])"
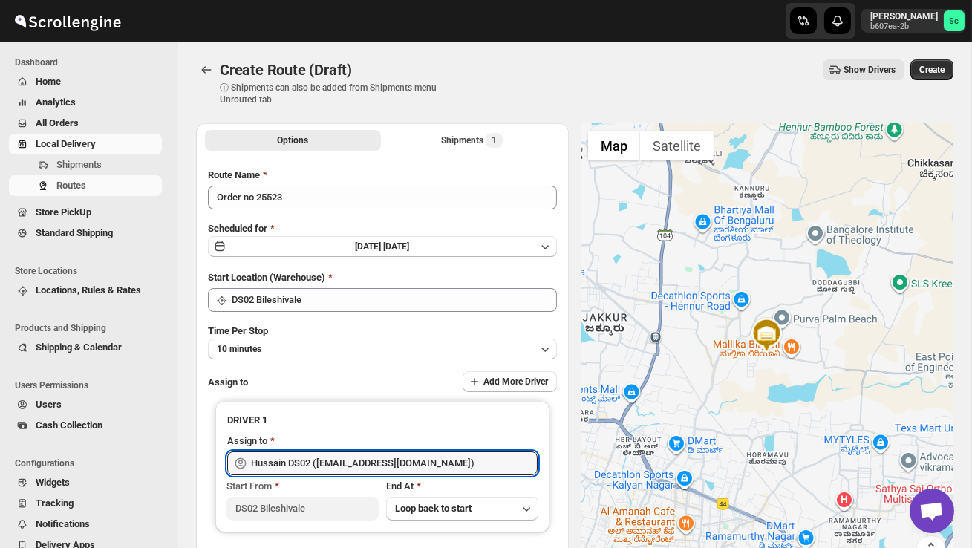
click at [935, 60] on button "Create" at bounding box center [932, 69] width 43 height 21
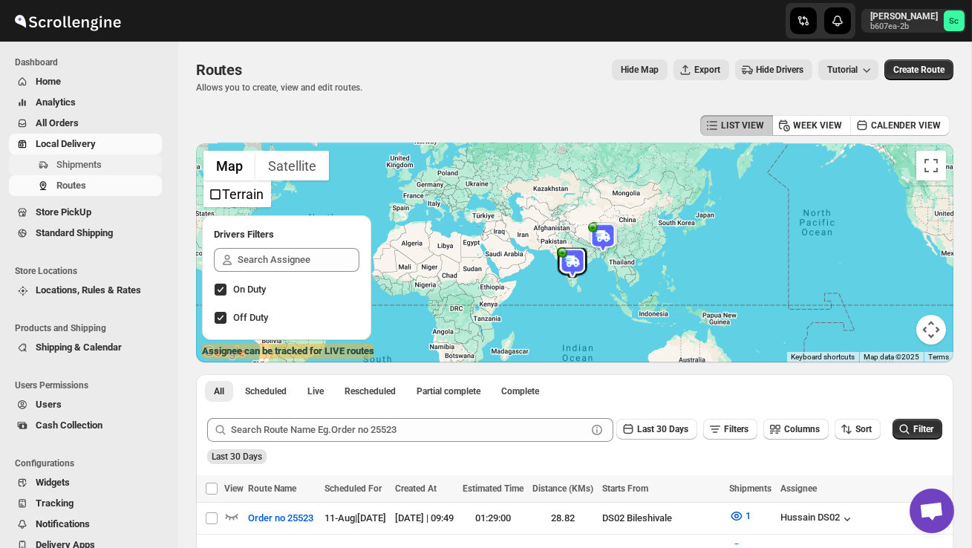
click at [102, 165] on span "Shipments" at bounding box center [78, 164] width 45 height 11
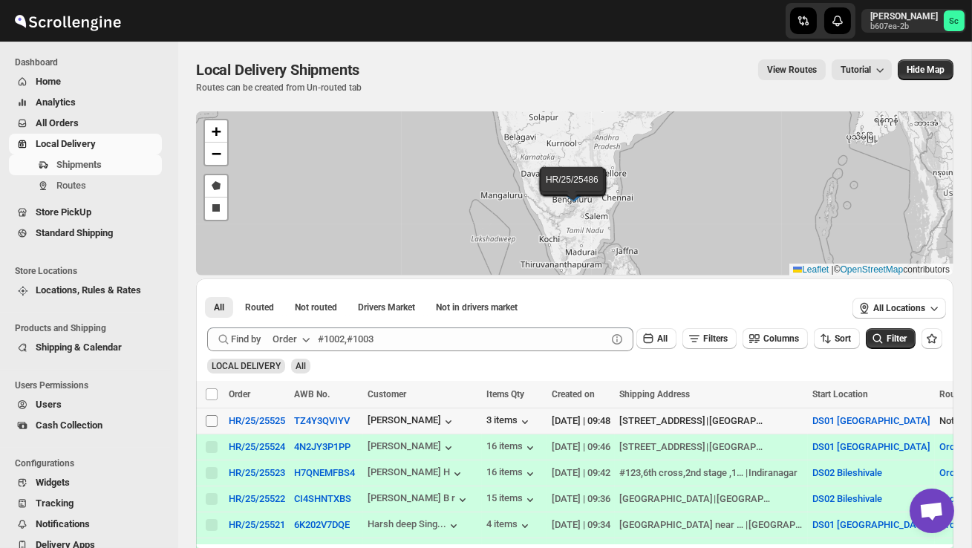
click at [208, 420] on input "Select shipment" at bounding box center [212, 421] width 12 height 12
checkbox input "true"
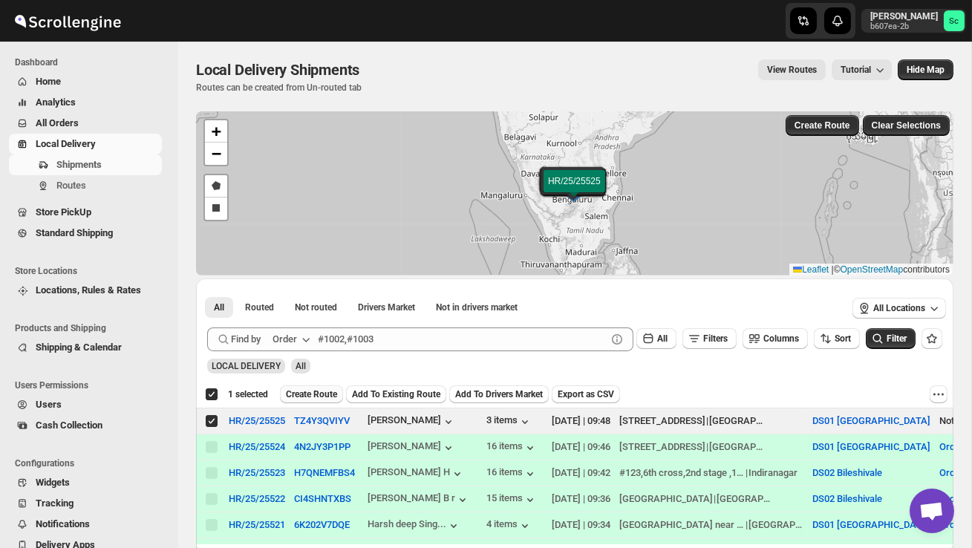
click at [312, 393] on span "Create Route" at bounding box center [311, 395] width 51 height 12
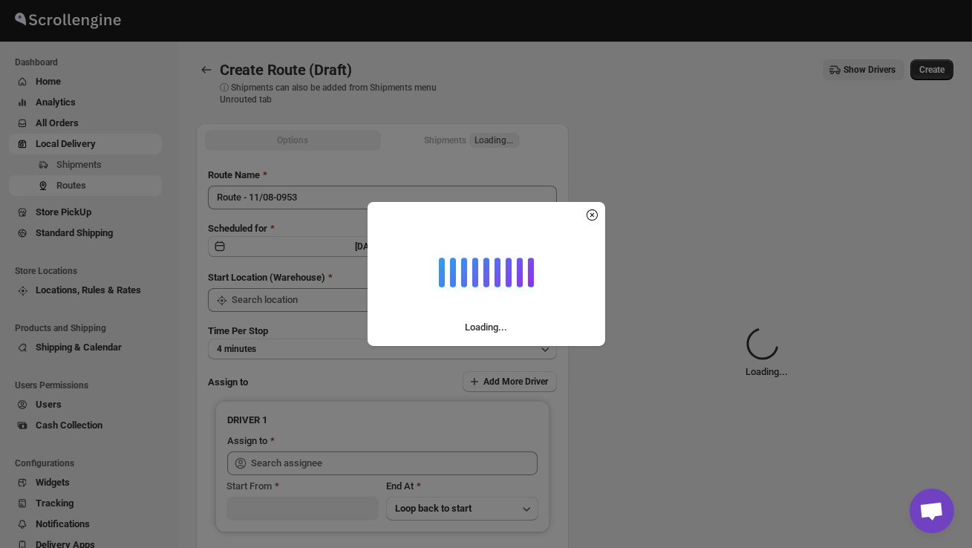
type input "DS01 [GEOGRAPHIC_DATA]"
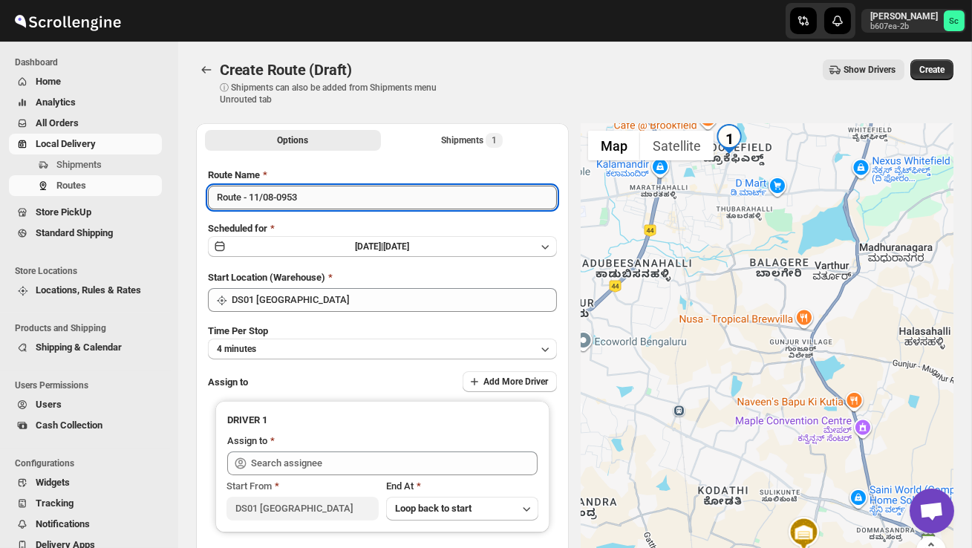
click at [316, 198] on input "Route - 11/08-0953" at bounding box center [382, 198] width 349 height 24
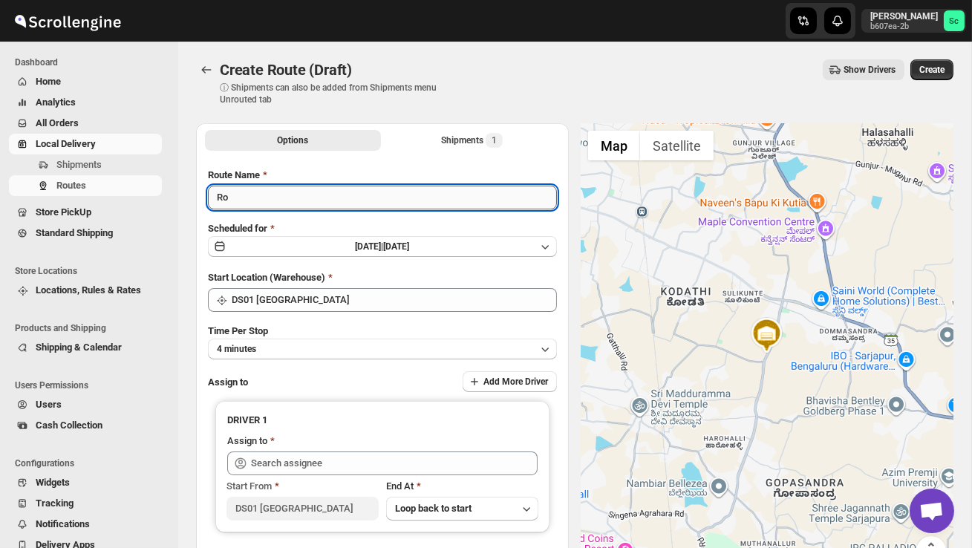
type input "R"
type input "Order no 25525"
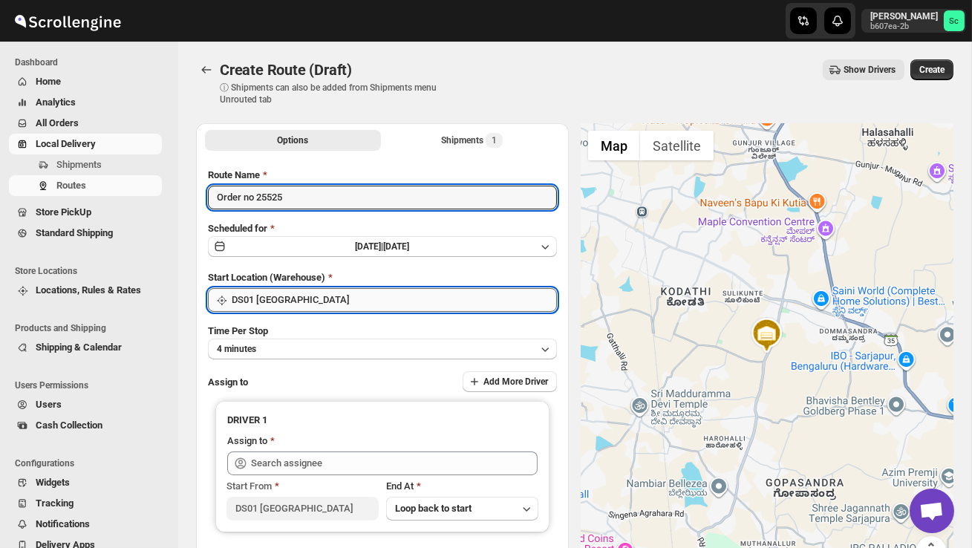
click at [345, 298] on input "DS01 [GEOGRAPHIC_DATA]" at bounding box center [394, 300] width 325 height 24
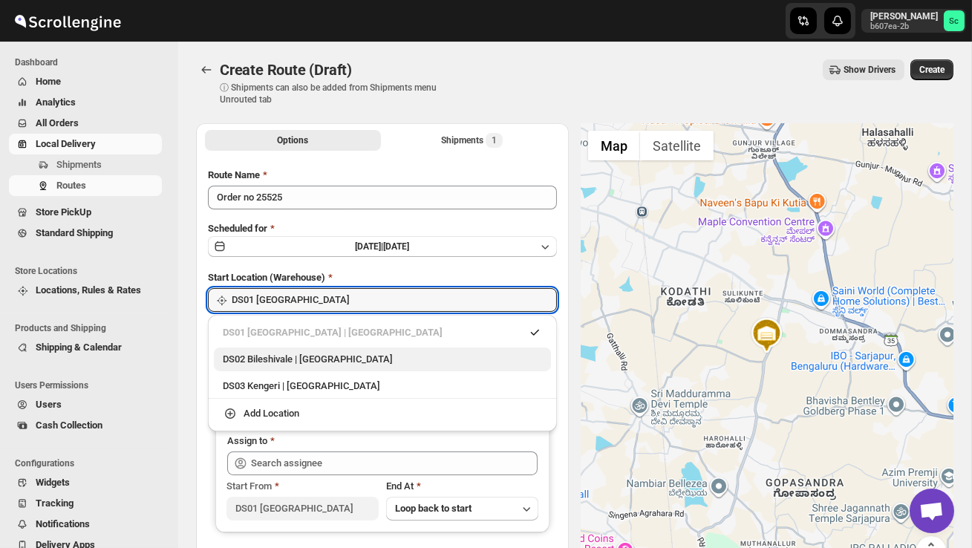
click at [342, 357] on div "DS02 Bileshivale | Bangalore" at bounding box center [382, 359] width 319 height 15
type input "DS02 Bileshivale"
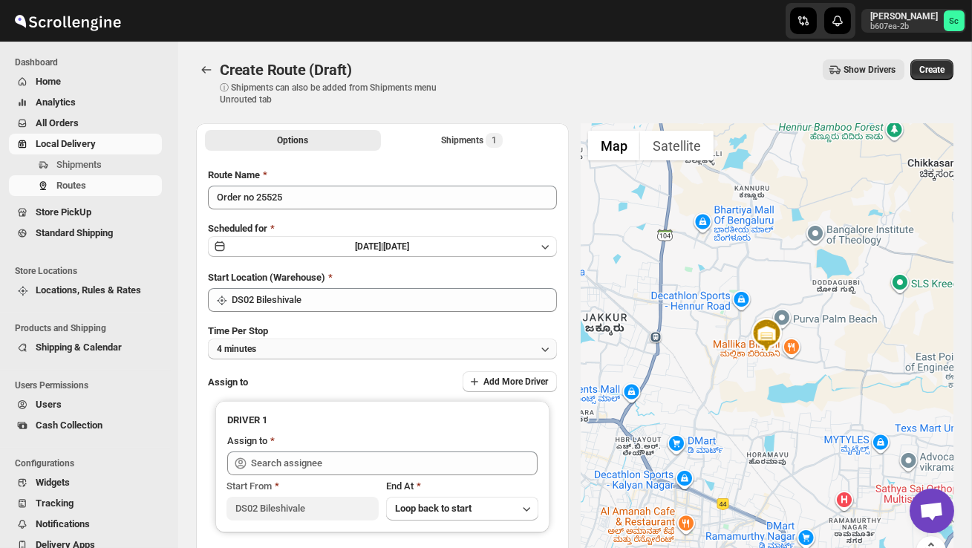
click at [339, 353] on button "4 minutes" at bounding box center [382, 349] width 349 height 21
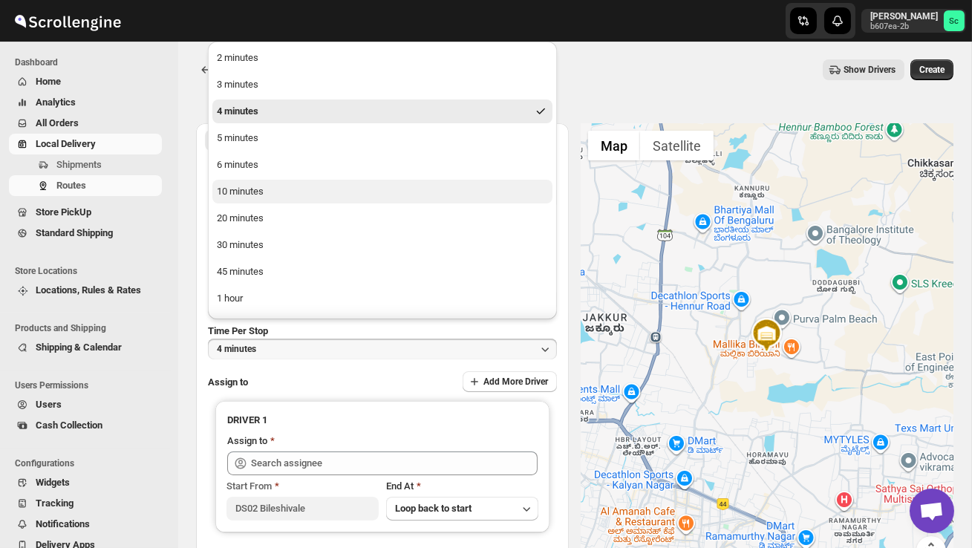
click at [268, 185] on button "10 minutes" at bounding box center [382, 192] width 340 height 24
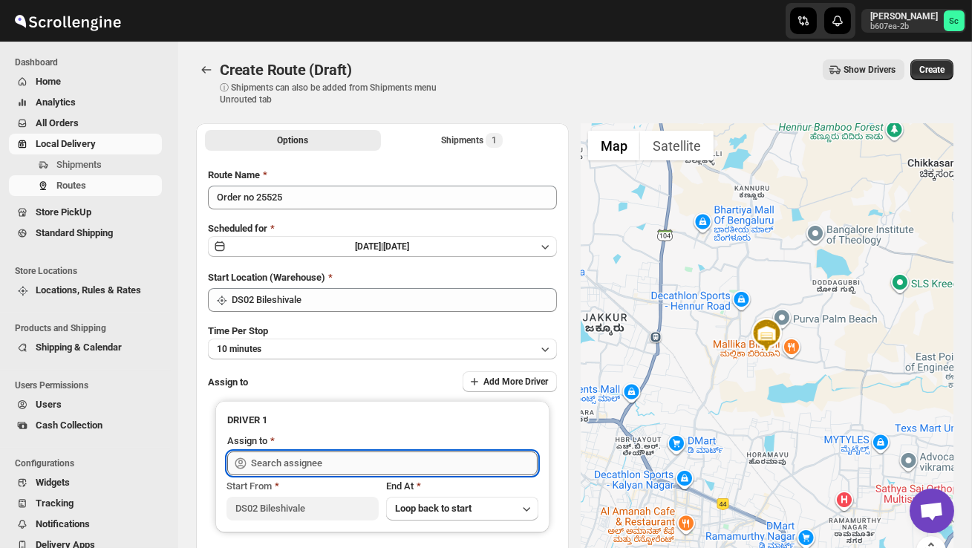
click at [295, 453] on input "text" at bounding box center [394, 464] width 287 height 24
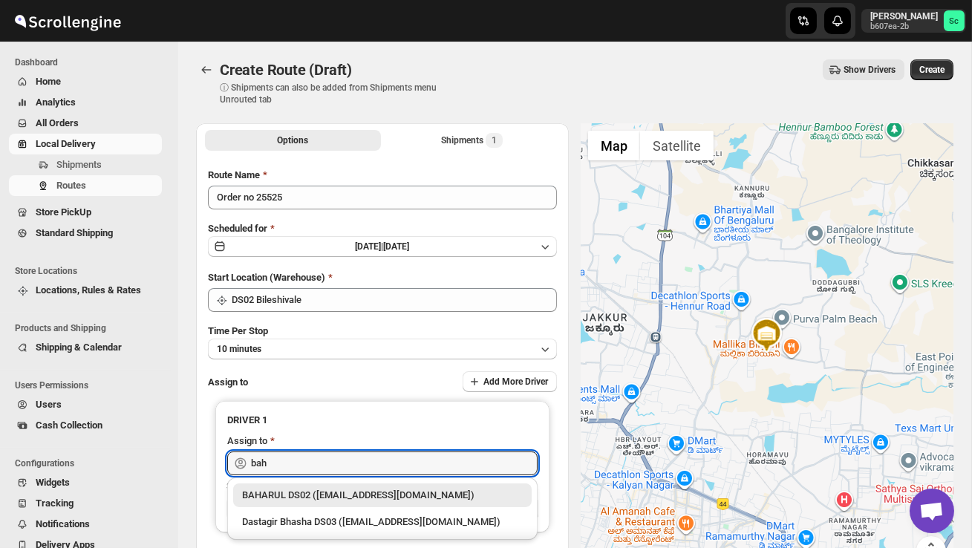
click at [337, 486] on div "BAHARUL DS02 ([EMAIL_ADDRESS][DOMAIN_NAME])" at bounding box center [382, 496] width 299 height 24
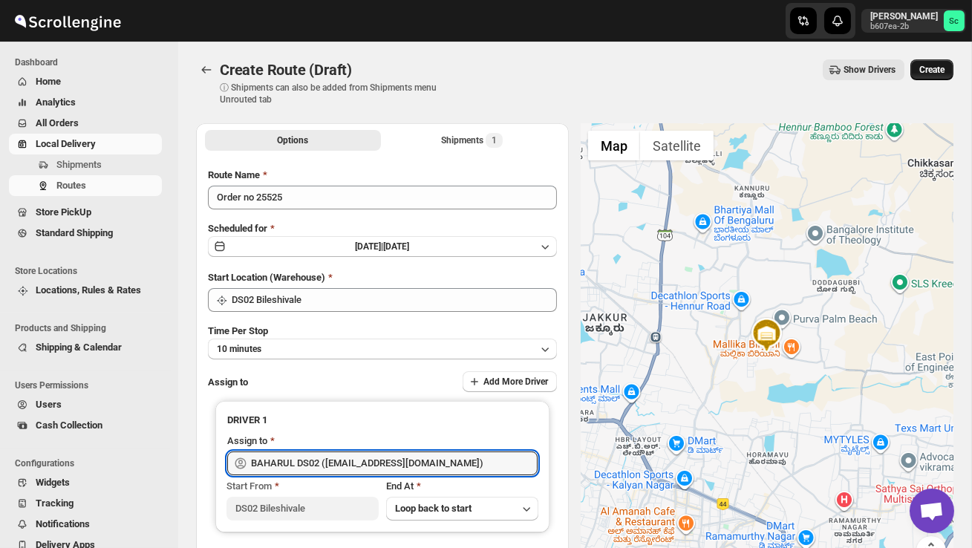
type input "BAHARUL DS02 ([EMAIL_ADDRESS][DOMAIN_NAME])"
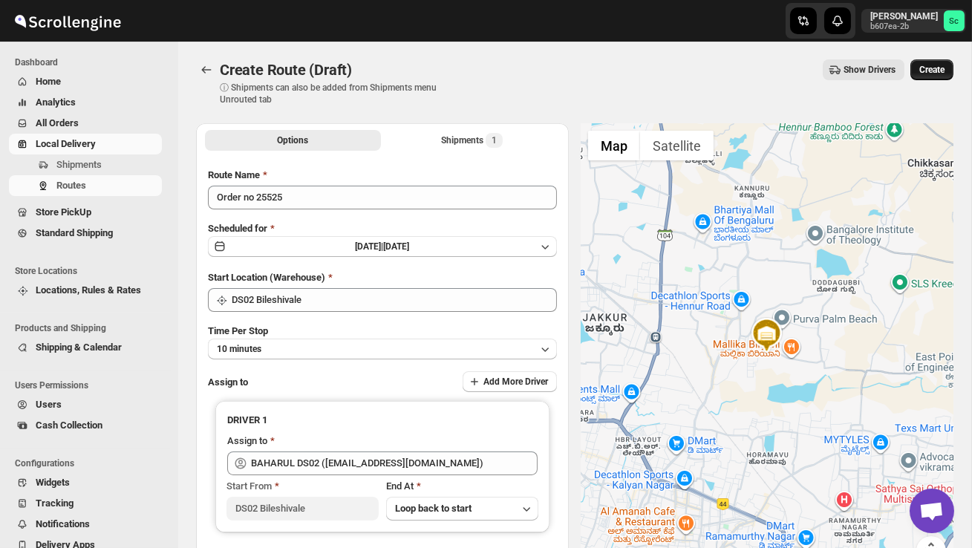
click at [937, 68] on span "Create" at bounding box center [932, 70] width 25 height 12
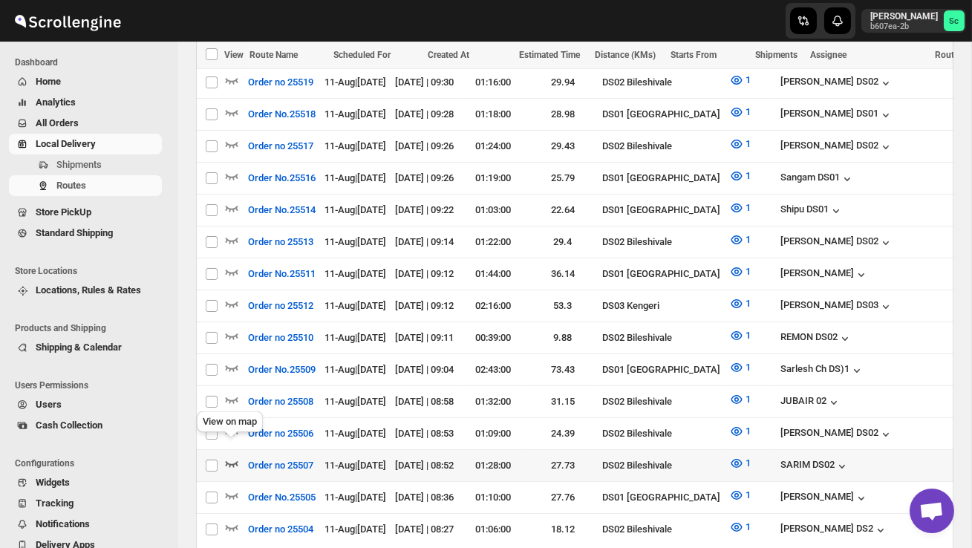
click at [233, 456] on icon "button" at bounding box center [231, 463] width 15 height 15
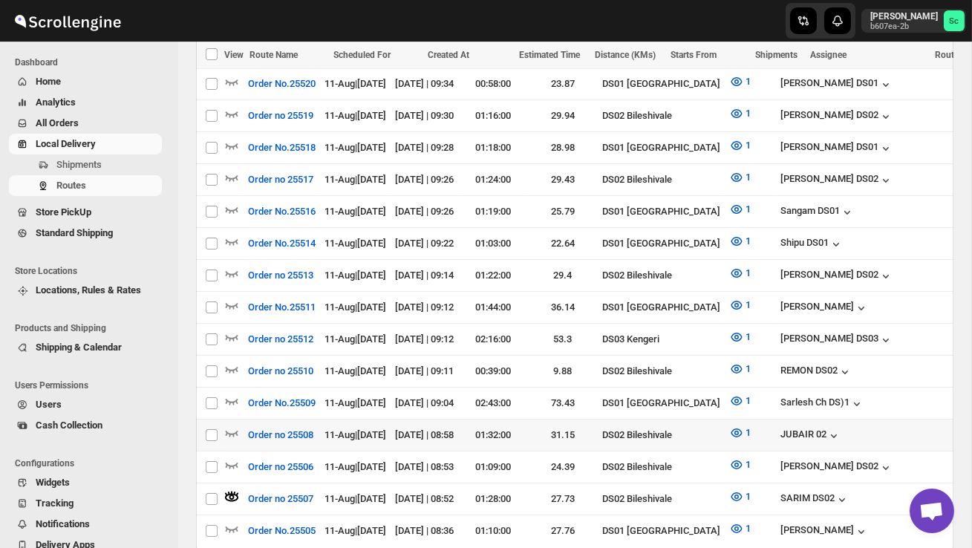
scroll to position [647, 0]
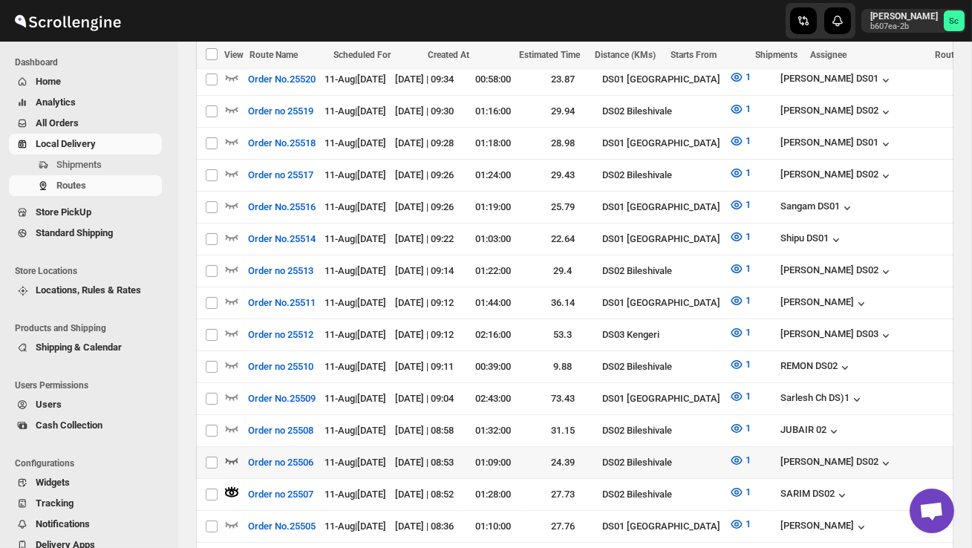
click at [236, 458] on icon "button" at bounding box center [232, 461] width 13 height 6
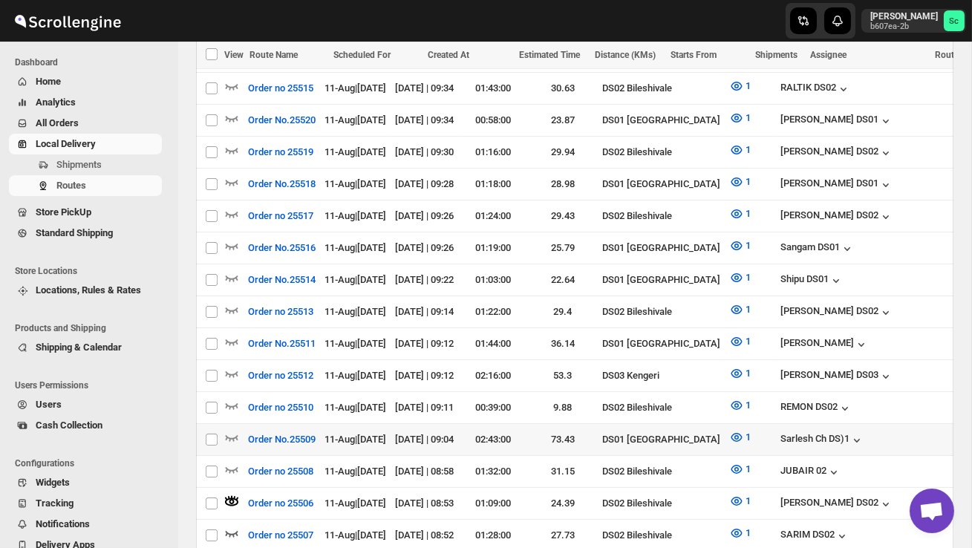
scroll to position [608, 0]
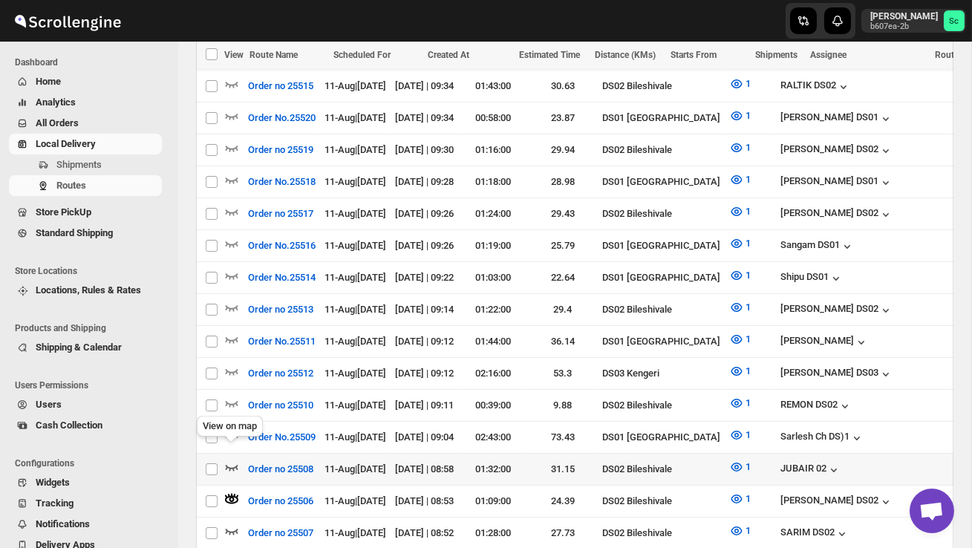
click at [232, 460] on icon "button" at bounding box center [231, 467] width 15 height 15
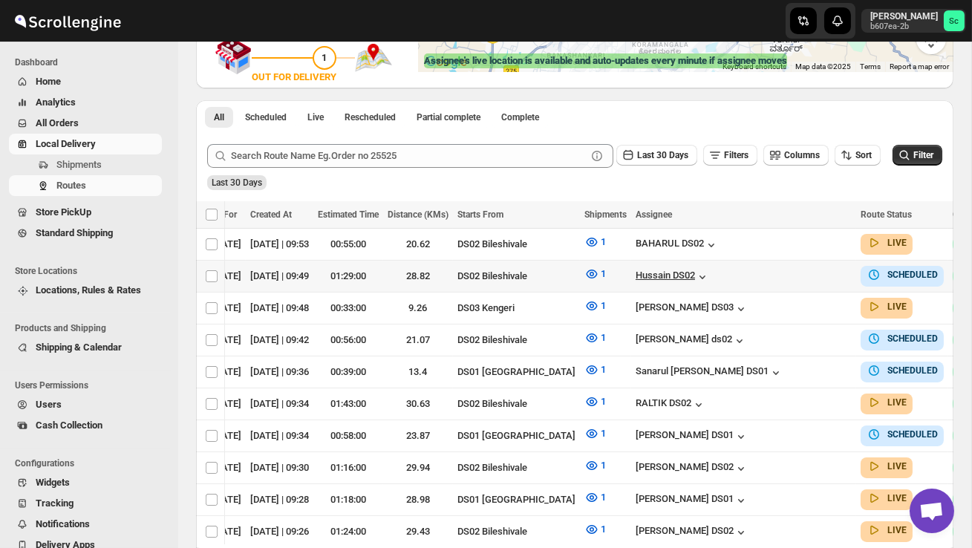
scroll to position [0, 203]
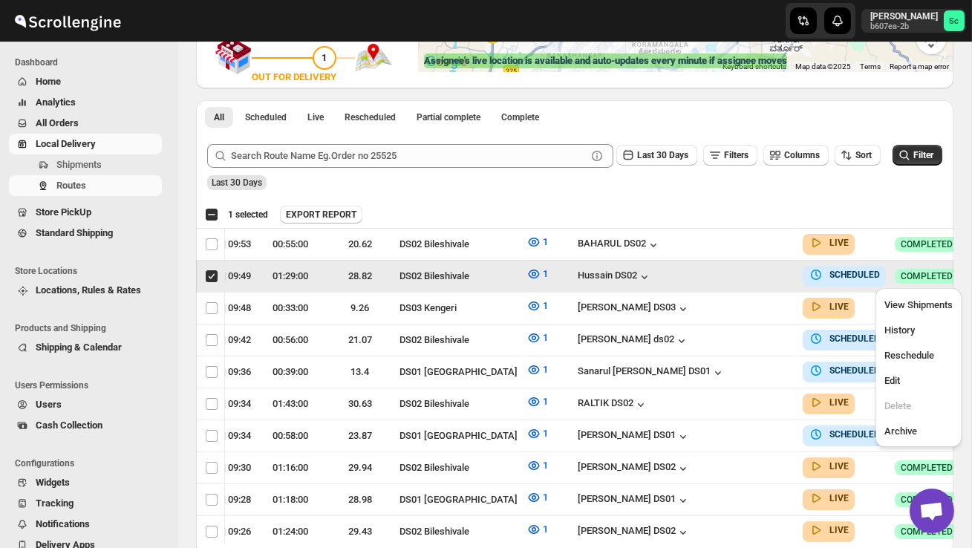
scroll to position [0, 1]
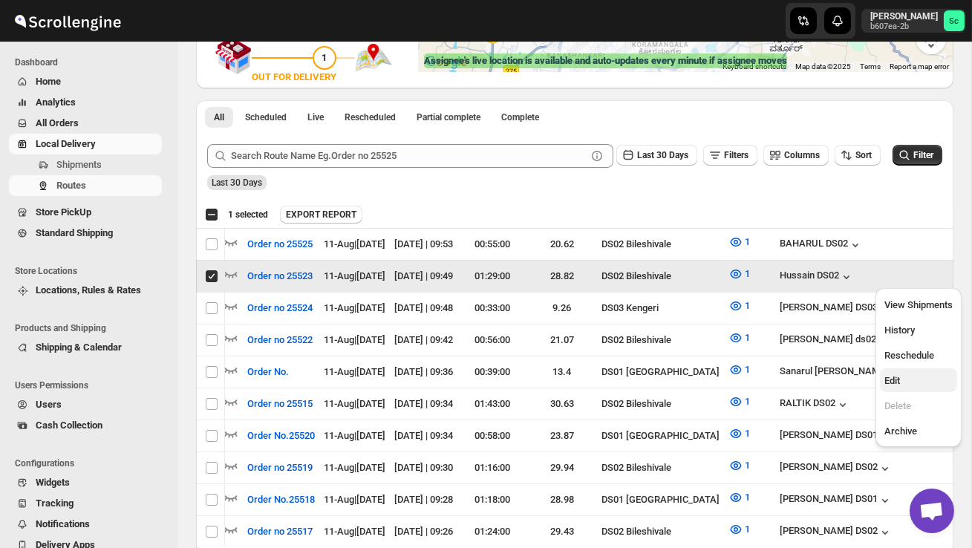
click at [919, 374] on span "Edit" at bounding box center [919, 381] width 68 height 15
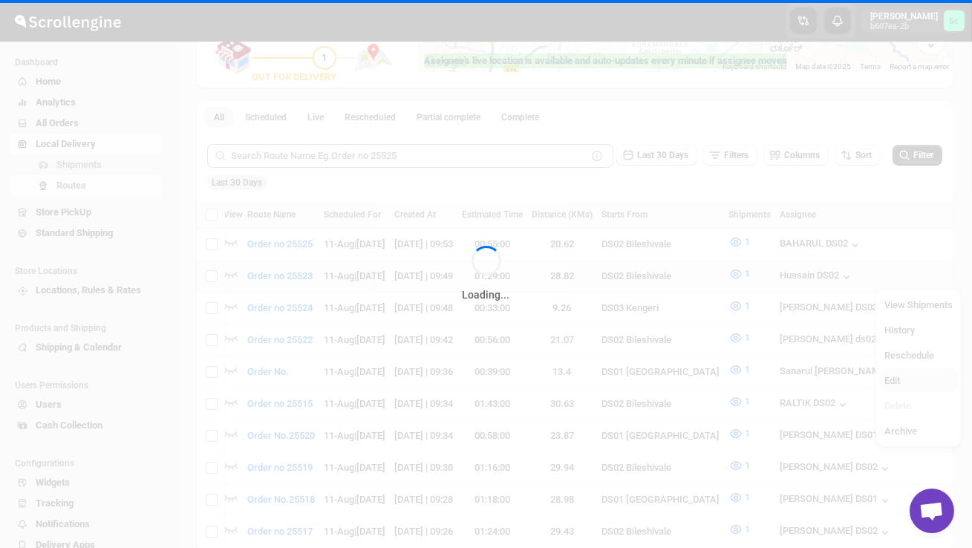
checkbox input "false"
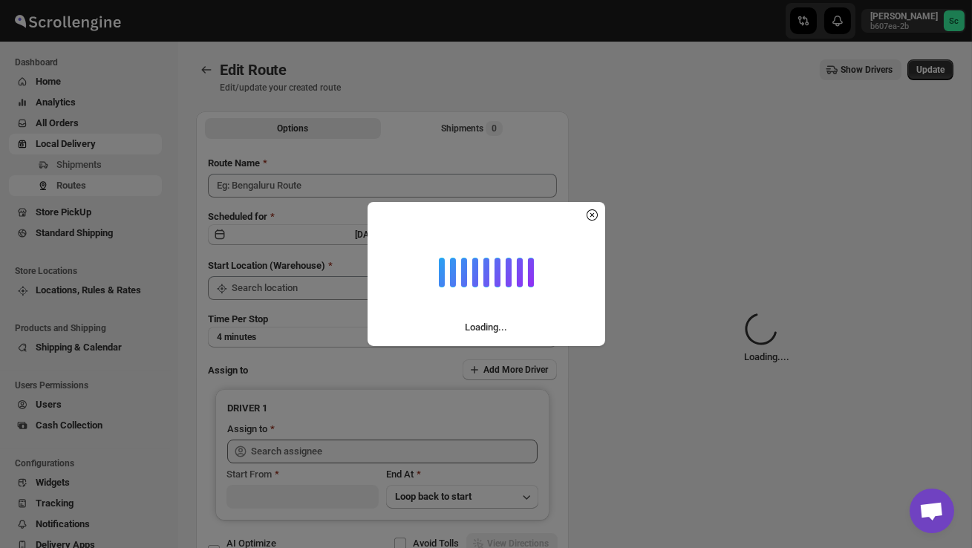
type input "Order no 25523"
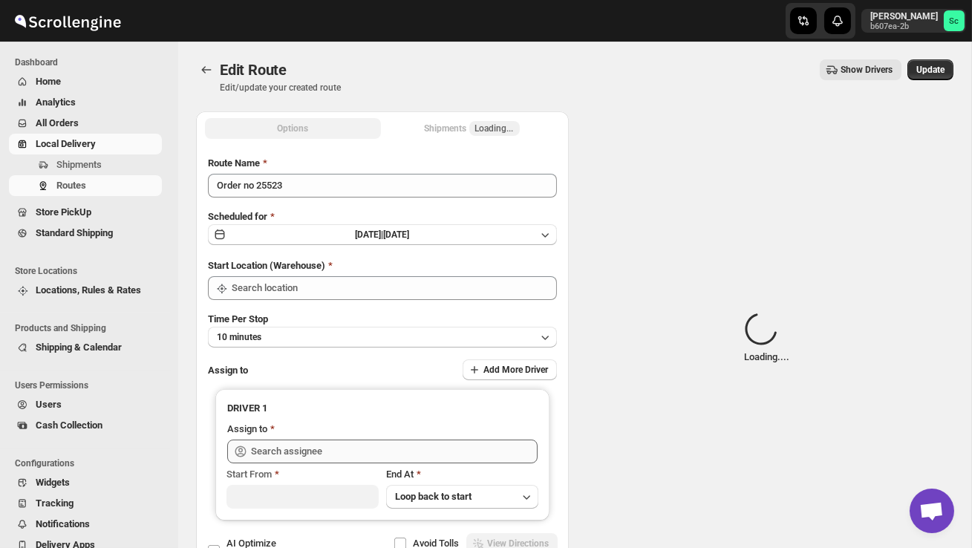
type input "DS02 Bileshivale"
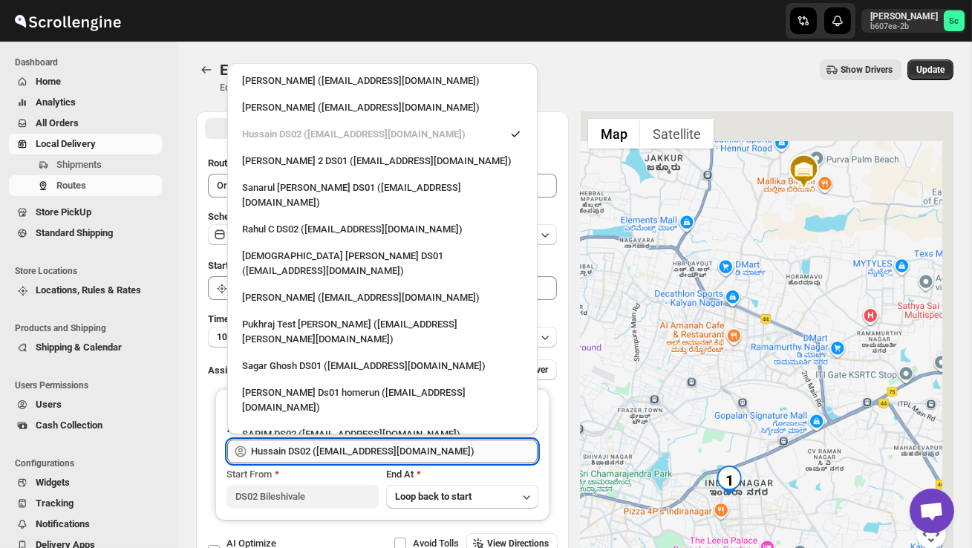
click at [445, 447] on input "Hussain DS02 ([EMAIL_ADDRESS][DOMAIN_NAME])" at bounding box center [394, 452] width 287 height 24
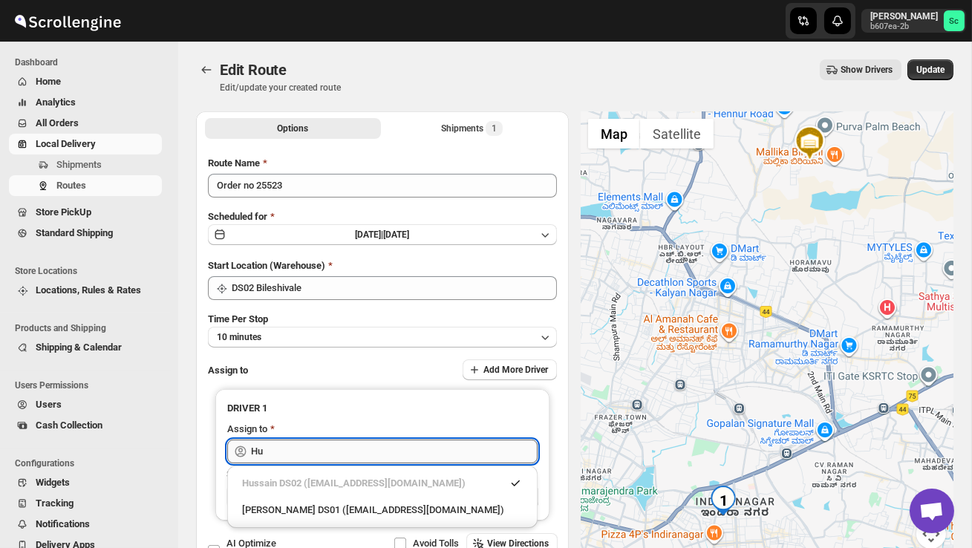
type input "H"
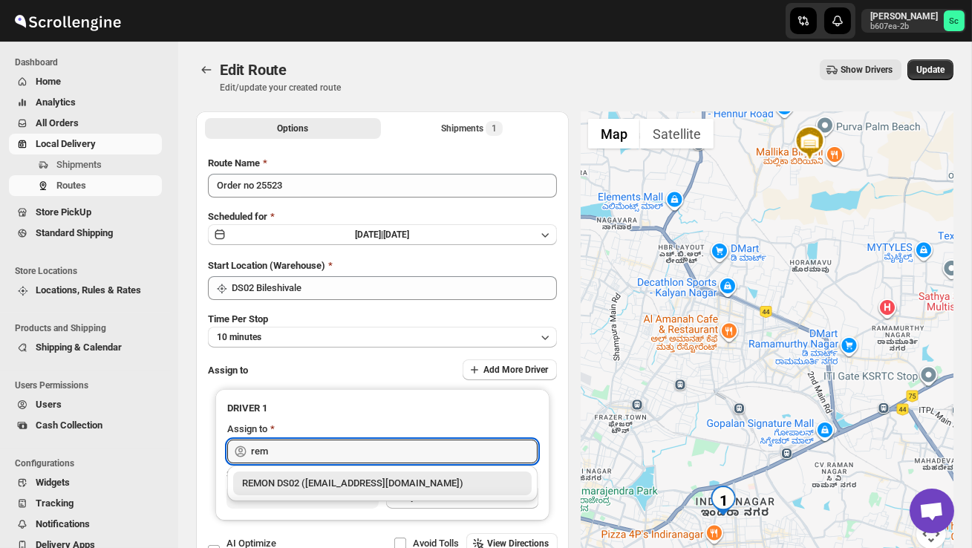
click at [437, 484] on div "REMON DS02 ([EMAIL_ADDRESS][DOMAIN_NAME])" at bounding box center [382, 483] width 281 height 15
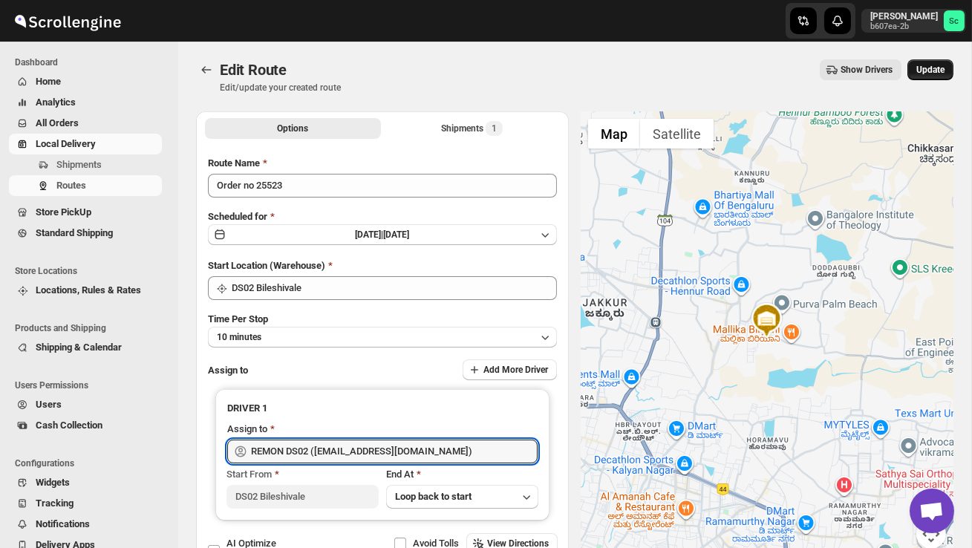
type input "REMON DS02 ([EMAIL_ADDRESS][DOMAIN_NAME])"
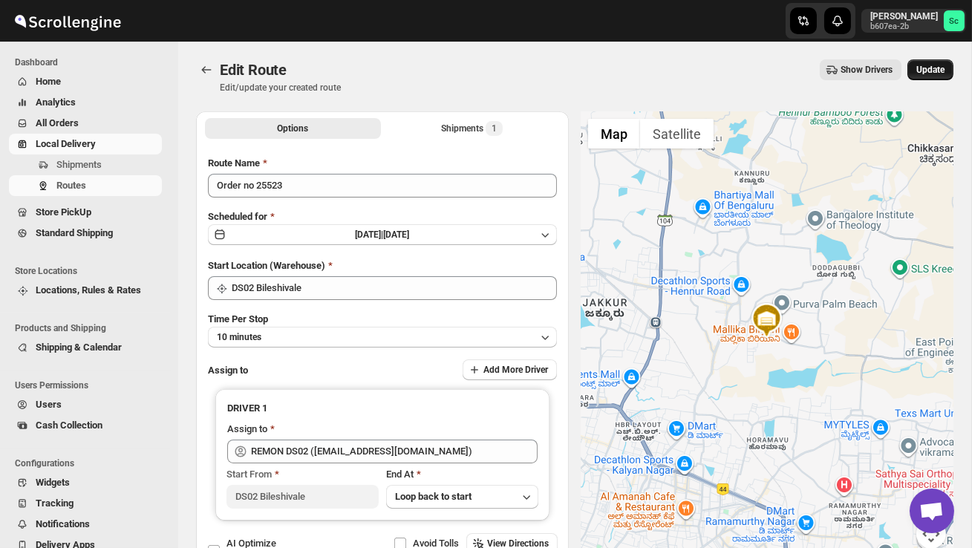
click at [932, 72] on span "Update" at bounding box center [931, 70] width 28 height 12
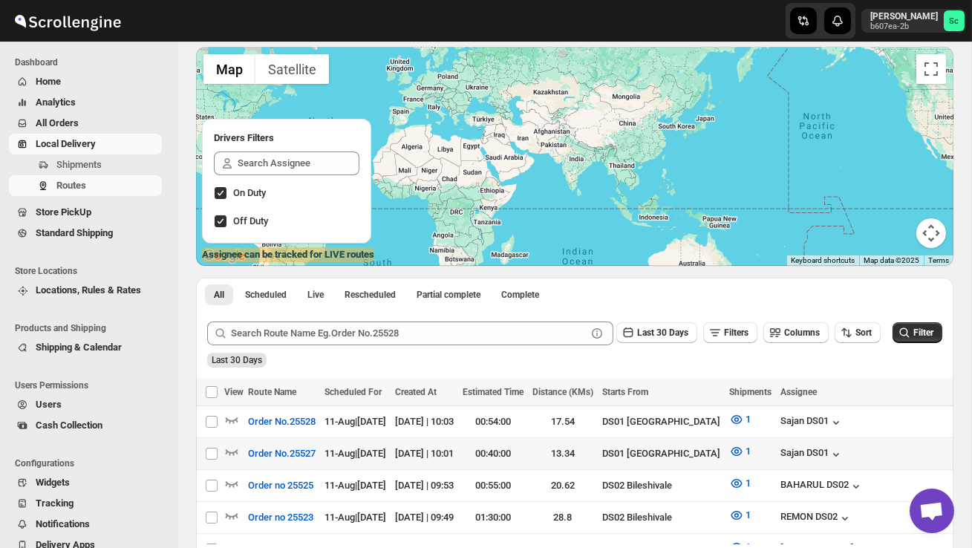
scroll to position [117, 0]
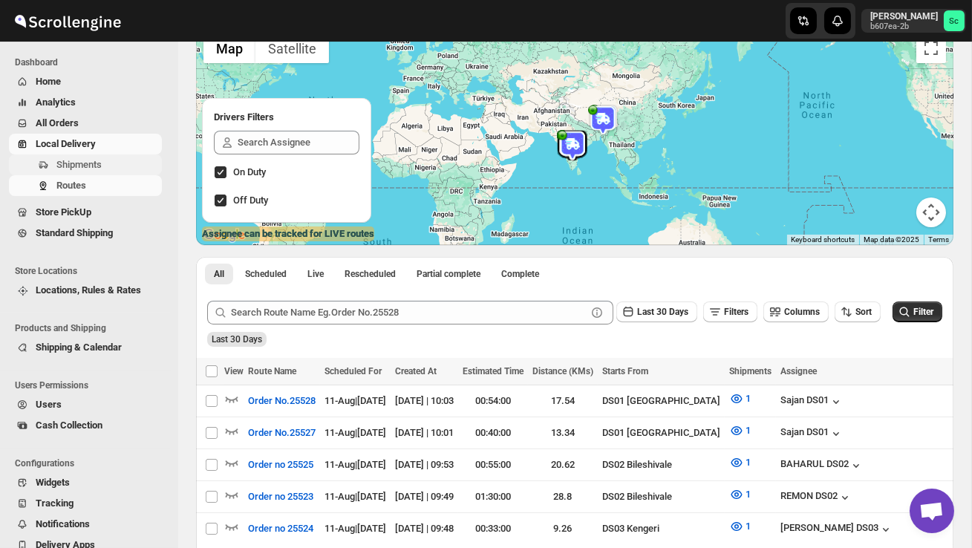
click at [111, 172] on span "Shipments" at bounding box center [107, 164] width 103 height 15
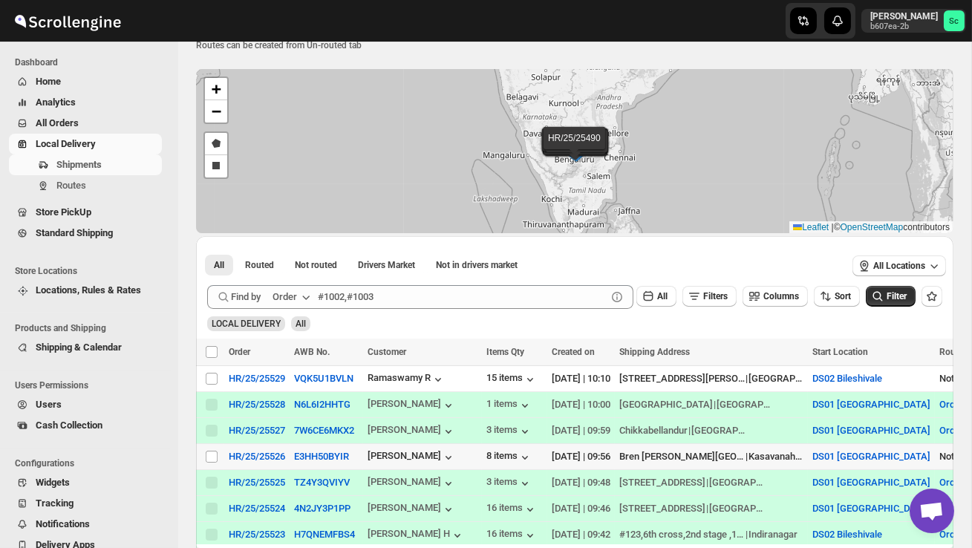
scroll to position [43, 0]
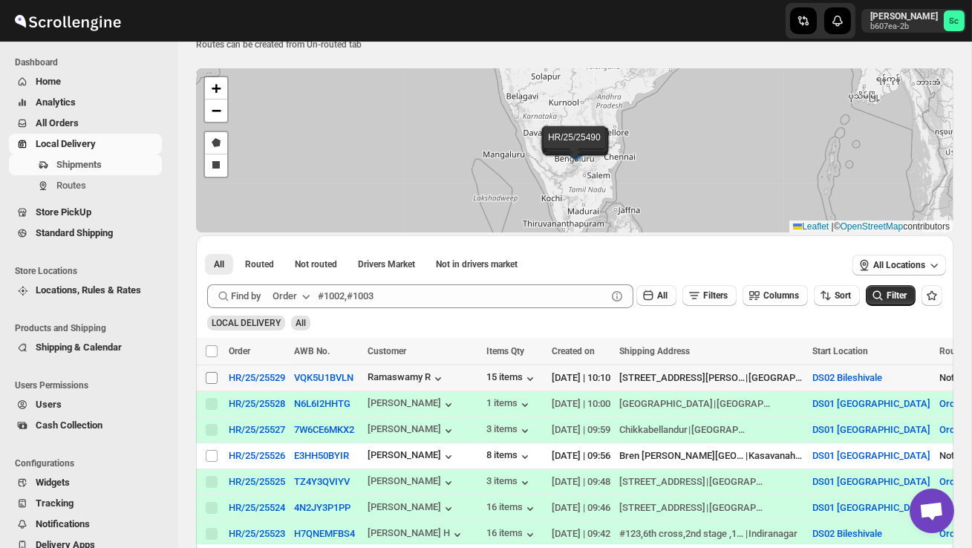
click at [207, 375] on input "Select shipment" at bounding box center [212, 378] width 12 height 12
checkbox input "true"
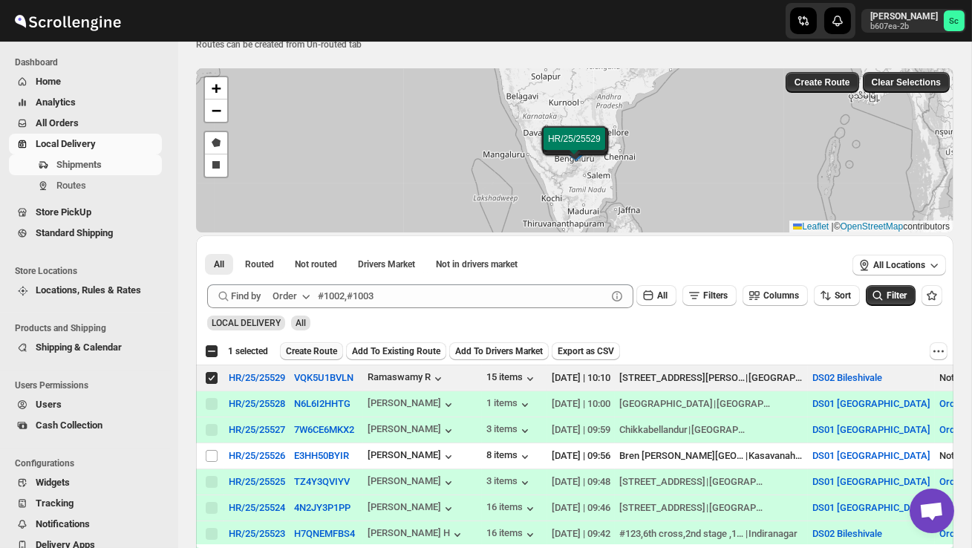
click at [315, 349] on span "Create Route" at bounding box center [311, 351] width 51 height 12
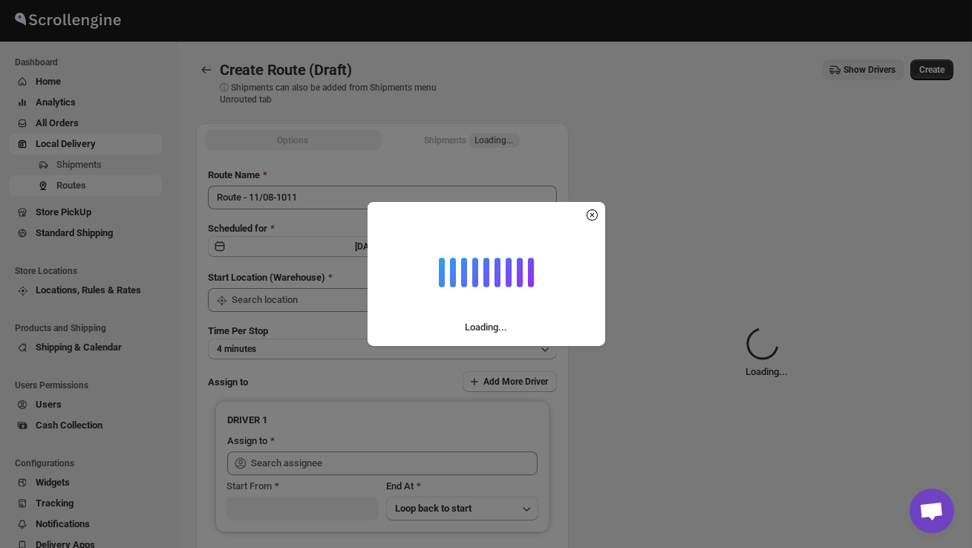
type input "DS02 Bileshivale"
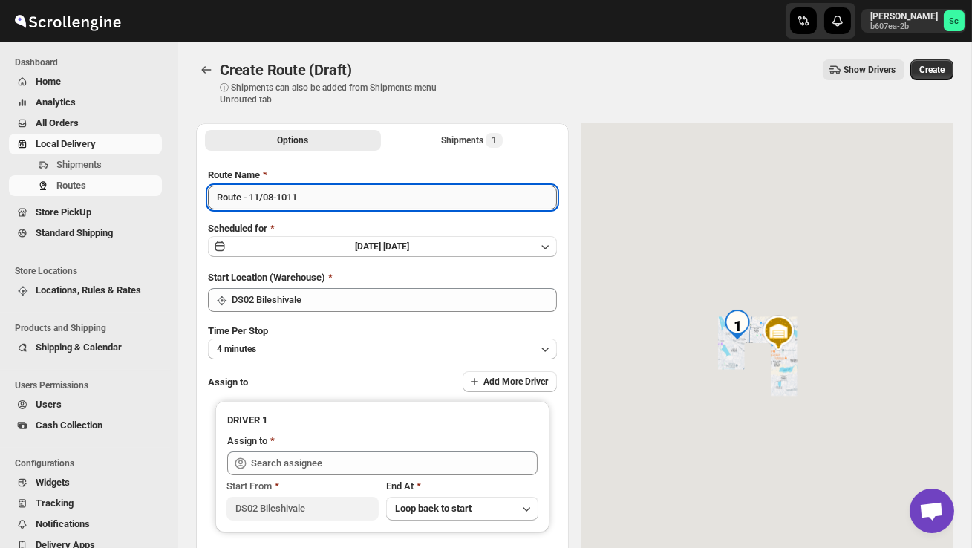
click at [319, 202] on input "Route - 11/08-1011" at bounding box center [382, 198] width 349 height 24
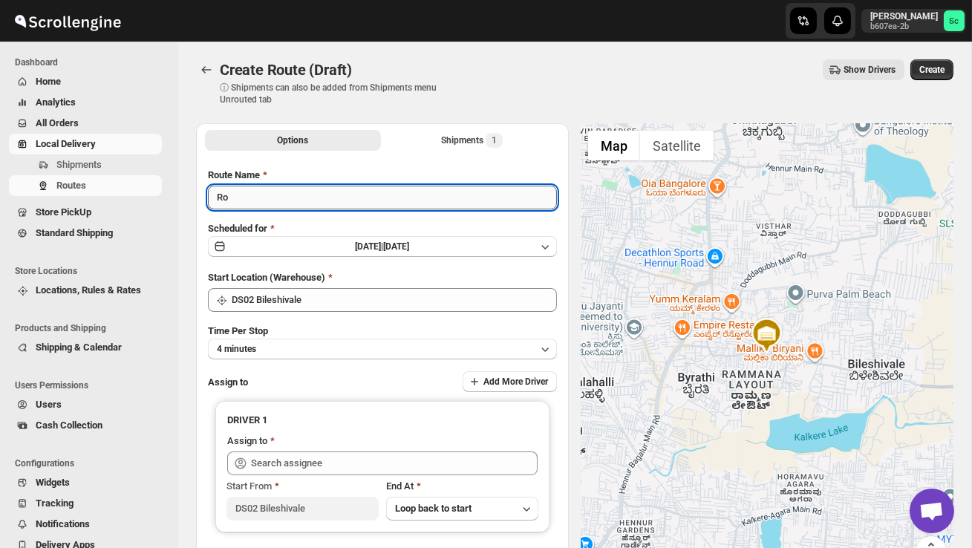
type input "R"
type input "Order no 25529"
click at [326, 339] on button "4 minutes" at bounding box center [382, 349] width 349 height 21
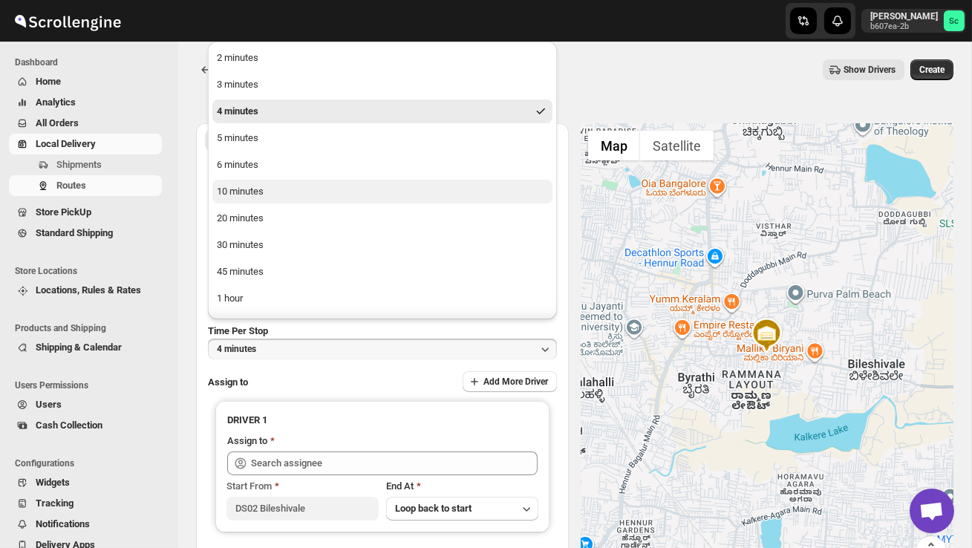
click at [267, 201] on button "10 minutes" at bounding box center [382, 192] width 340 height 24
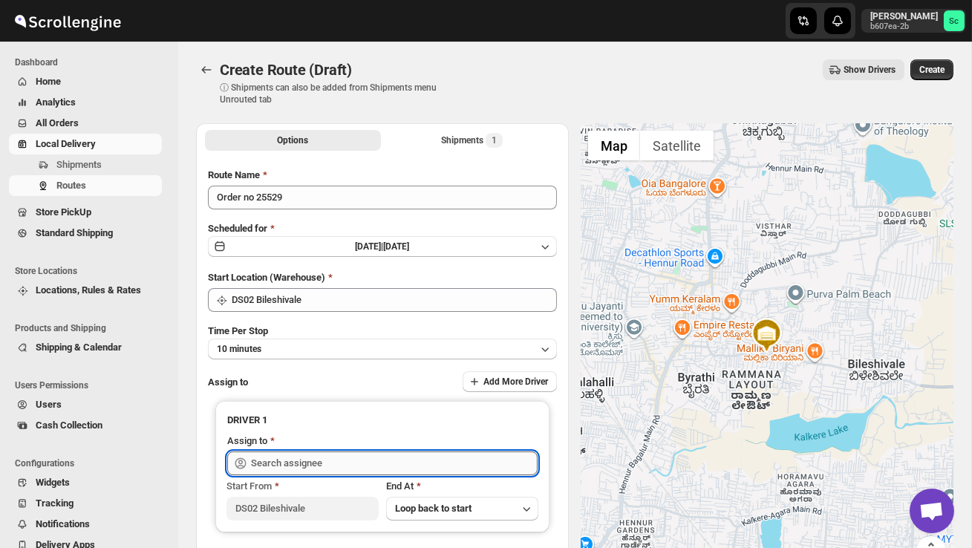
click at [280, 461] on input "text" at bounding box center [394, 464] width 287 height 24
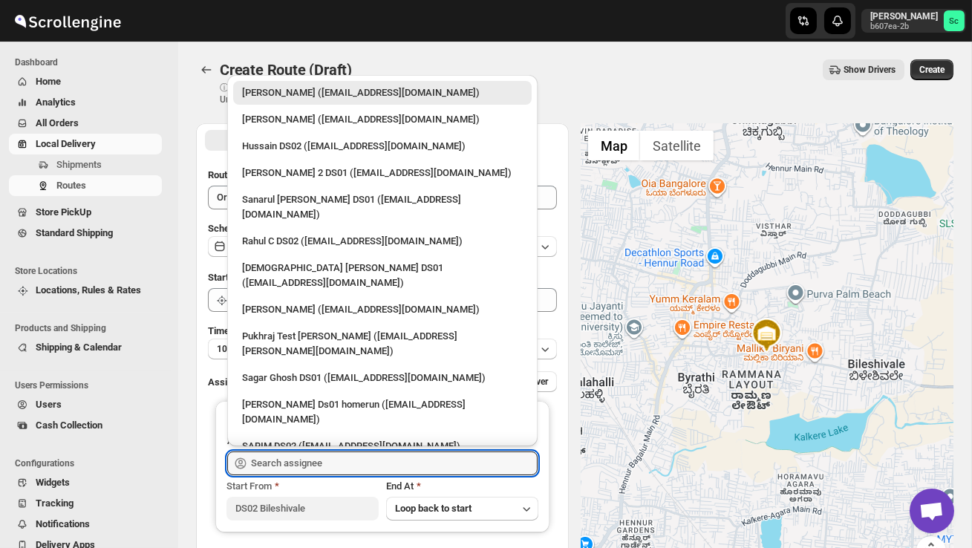
click at [334, 153] on div "Hussain DS02 ([EMAIL_ADDRESS][DOMAIN_NAME])" at bounding box center [382, 146] width 281 height 15
type input "Hussain DS02 ([EMAIL_ADDRESS][DOMAIN_NAME])"
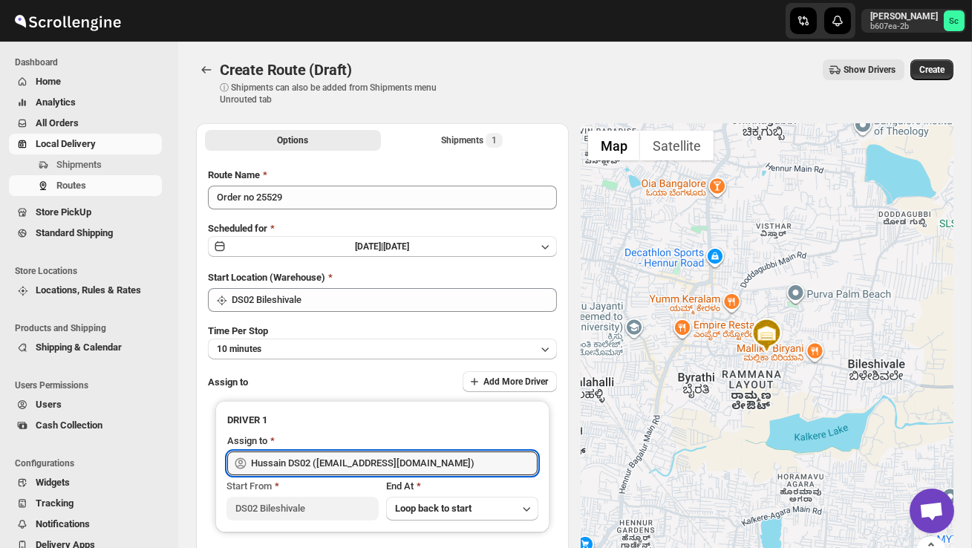
click at [939, 71] on span "Create" at bounding box center [932, 70] width 25 height 12
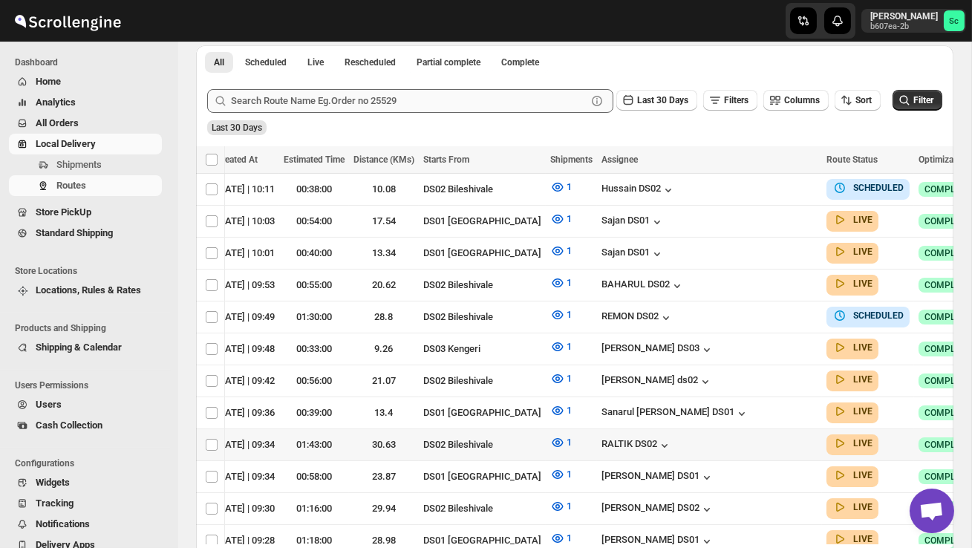
scroll to position [331, 0]
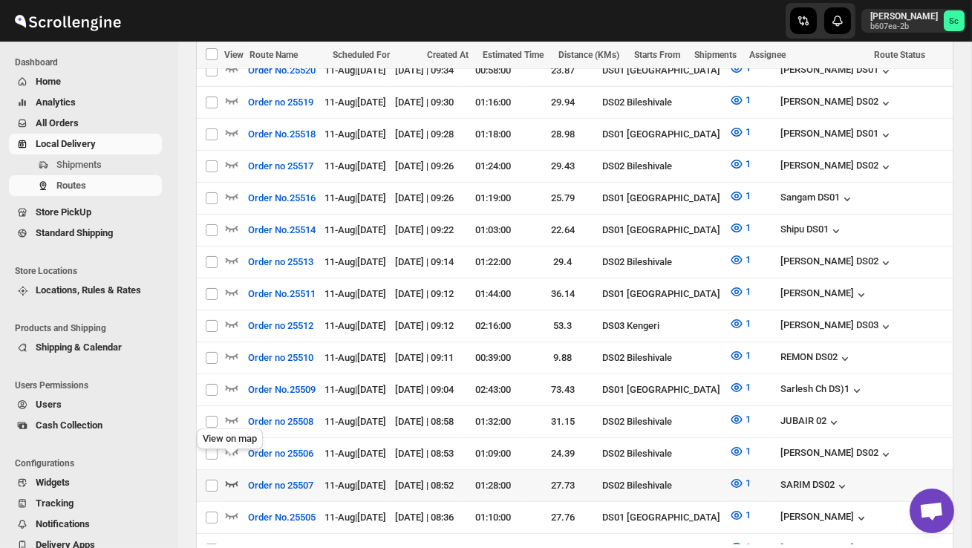
click at [233, 476] on icon "button" at bounding box center [231, 483] width 15 height 15
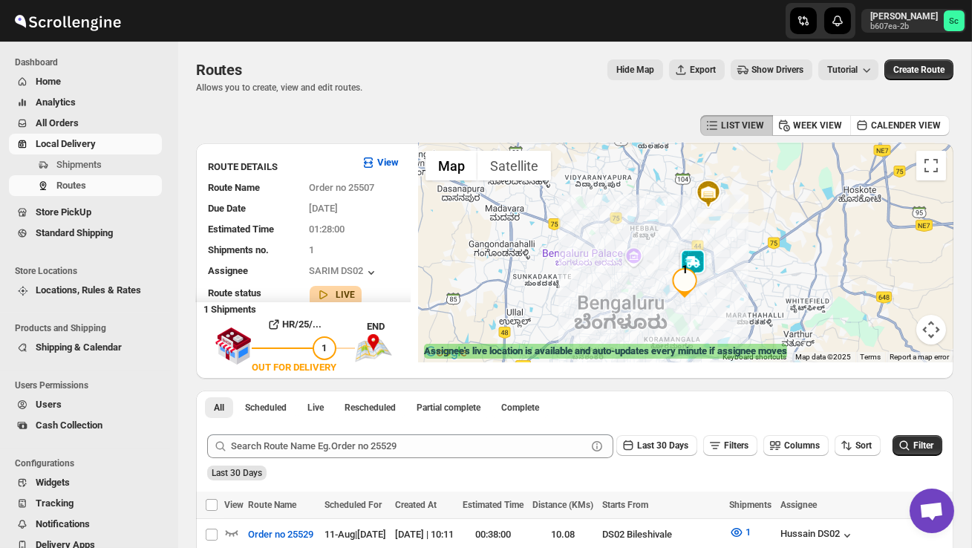
click at [709, 287] on div at bounding box center [686, 252] width 536 height 219
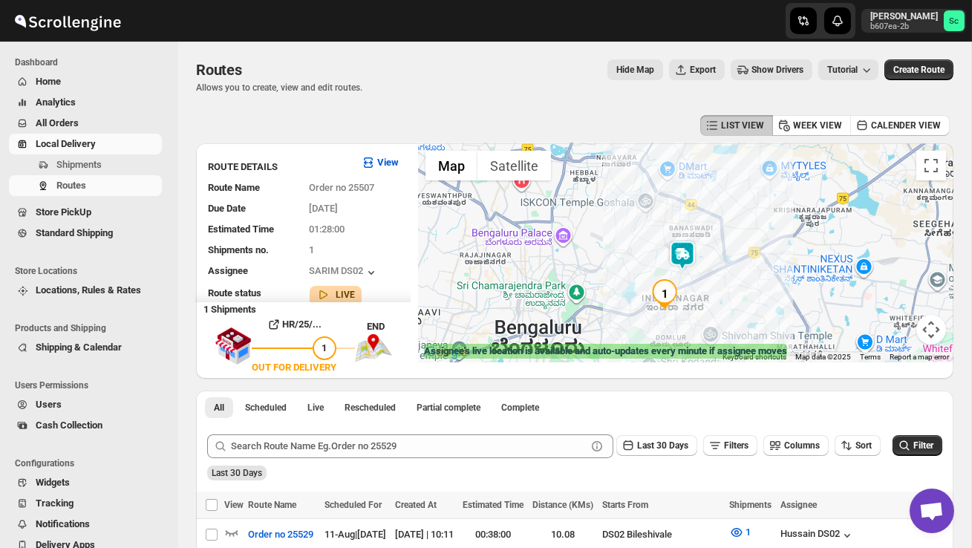
click at [689, 237] on div at bounding box center [686, 252] width 536 height 219
click at [689, 245] on img at bounding box center [683, 256] width 30 height 30
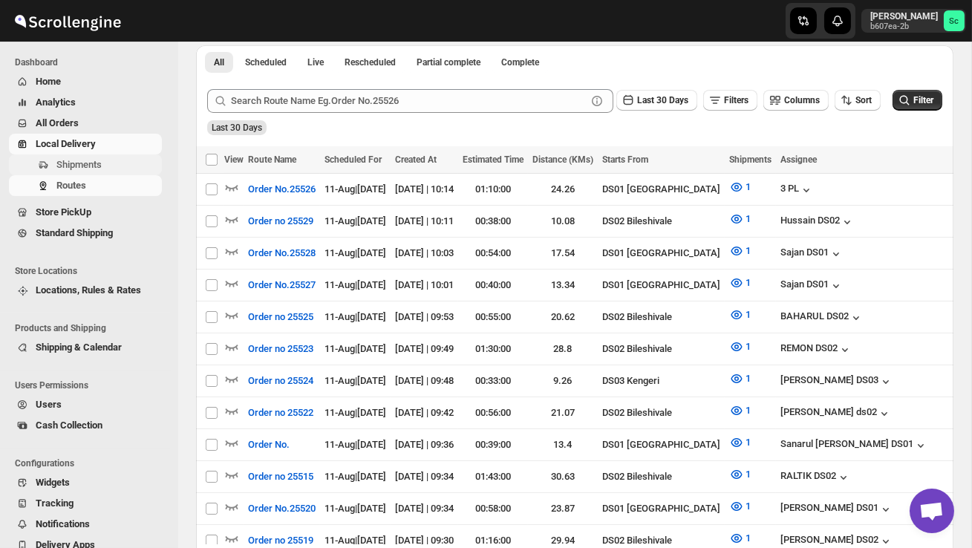
click at [97, 171] on span "Shipments" at bounding box center [107, 164] width 103 height 15
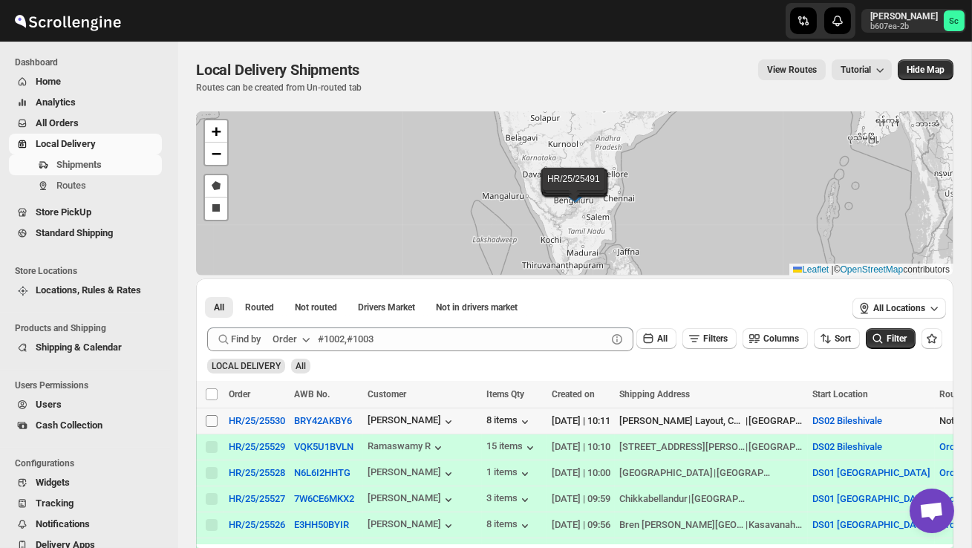
click at [210, 420] on input "Select shipment" at bounding box center [212, 421] width 12 height 12
checkbox input "true"
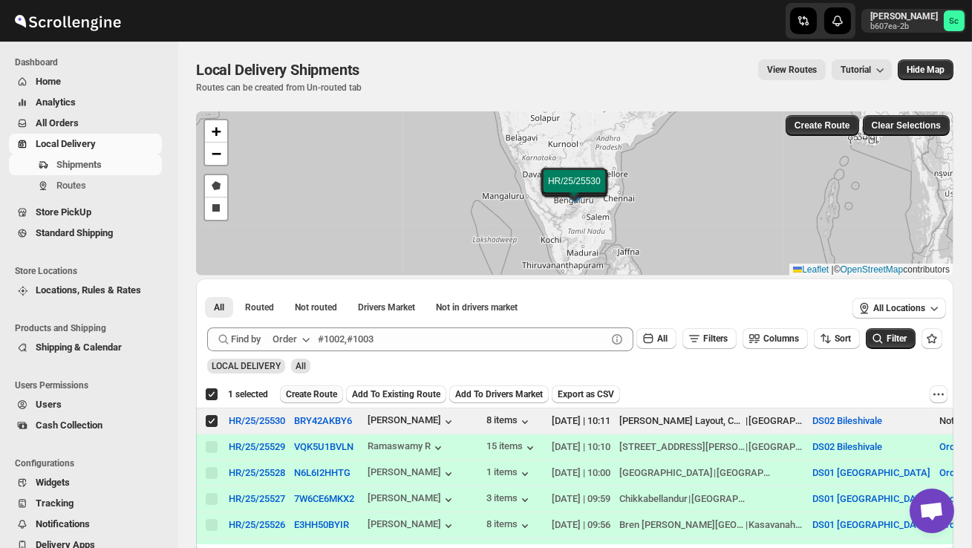
click at [327, 397] on span "Create Route" at bounding box center [311, 395] width 51 height 12
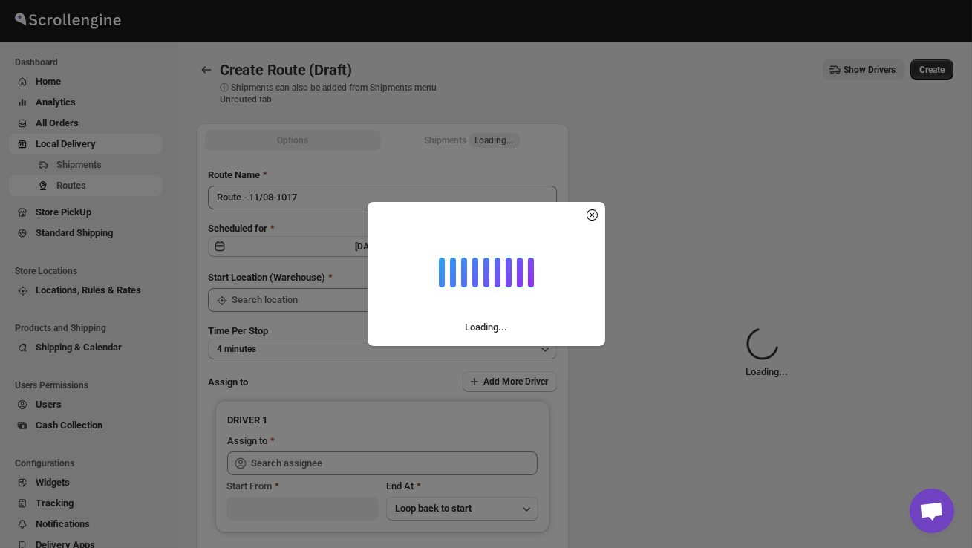
type input "DS02 Bileshivale"
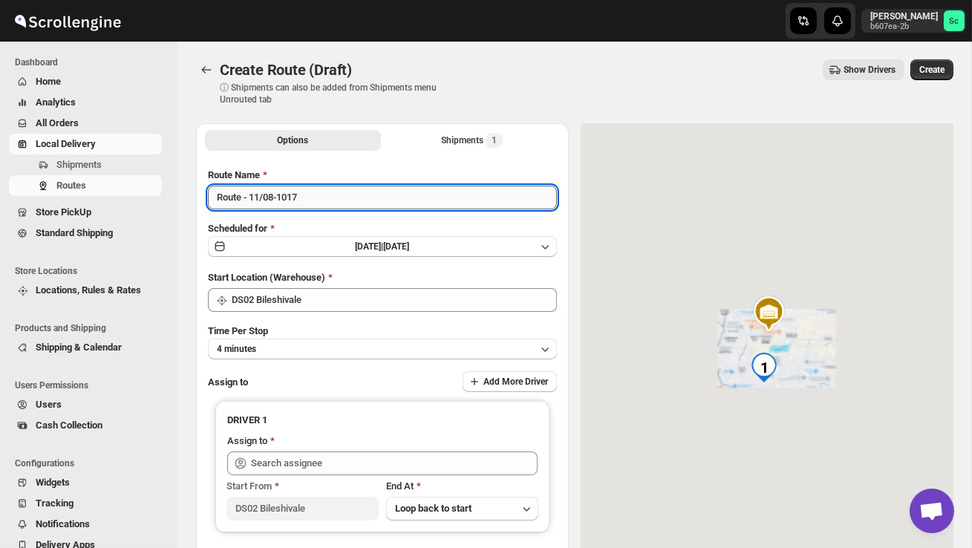
click at [318, 200] on input "Route - 11/08-1017" at bounding box center [382, 198] width 349 height 24
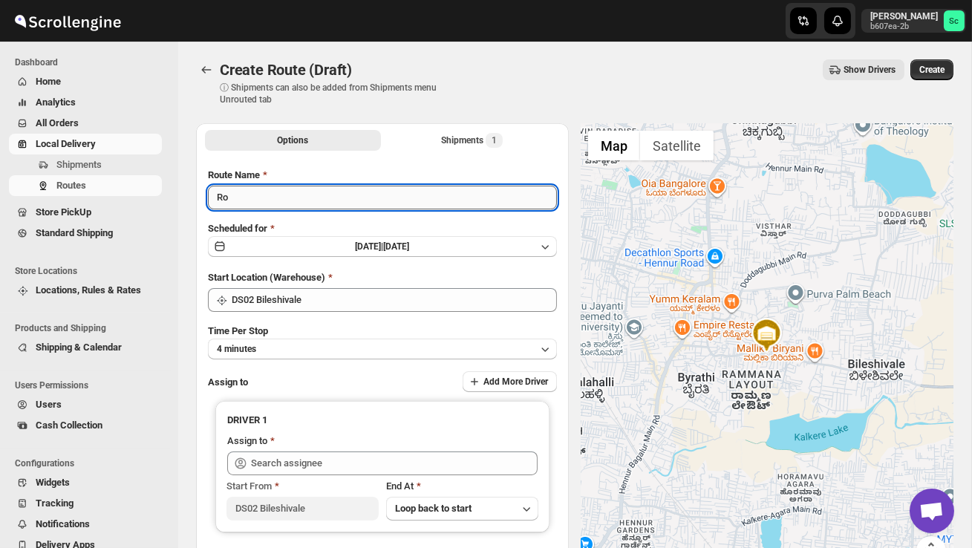
type input "R"
type input "Order no 25530"
click at [307, 352] on button "4 minutes" at bounding box center [382, 349] width 349 height 21
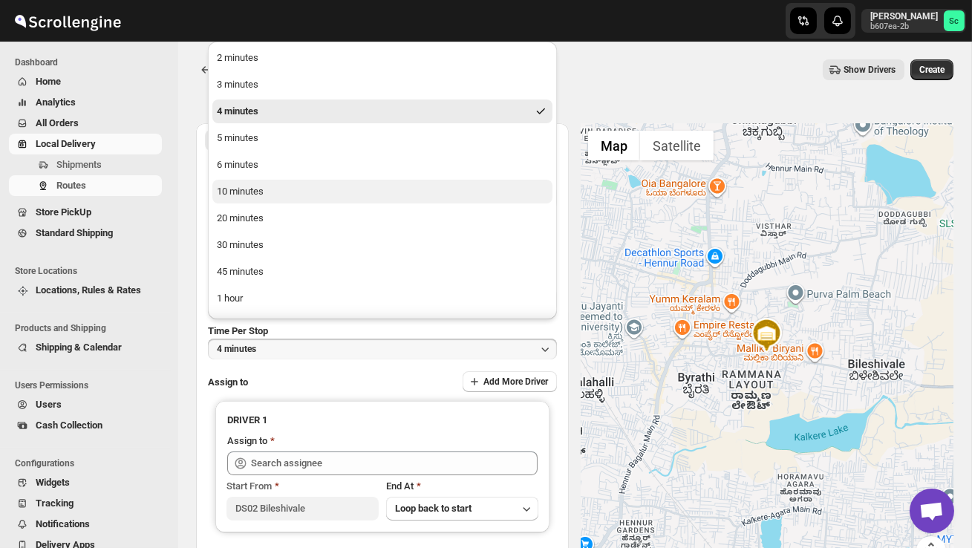
click at [239, 192] on div "10 minutes" at bounding box center [240, 191] width 47 height 15
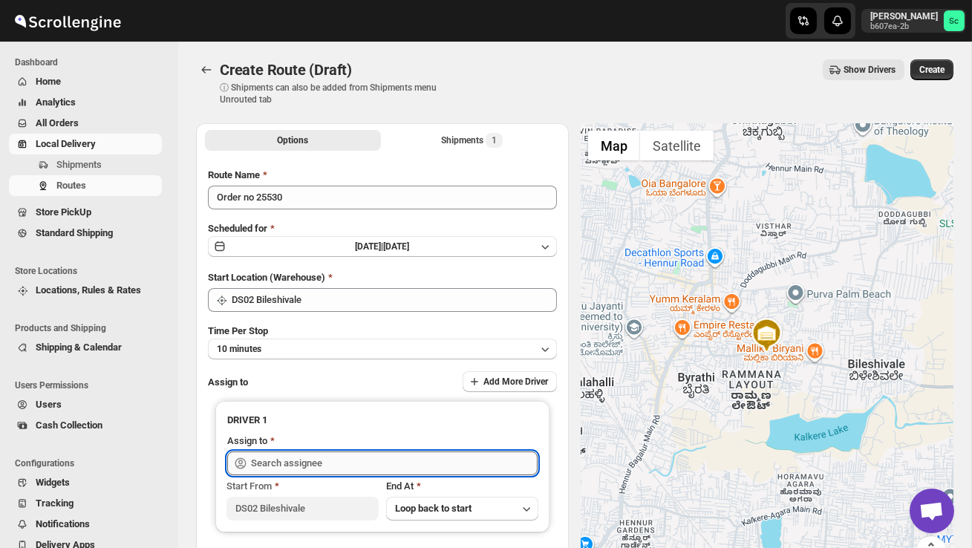
click at [316, 457] on input "text" at bounding box center [394, 464] width 287 height 24
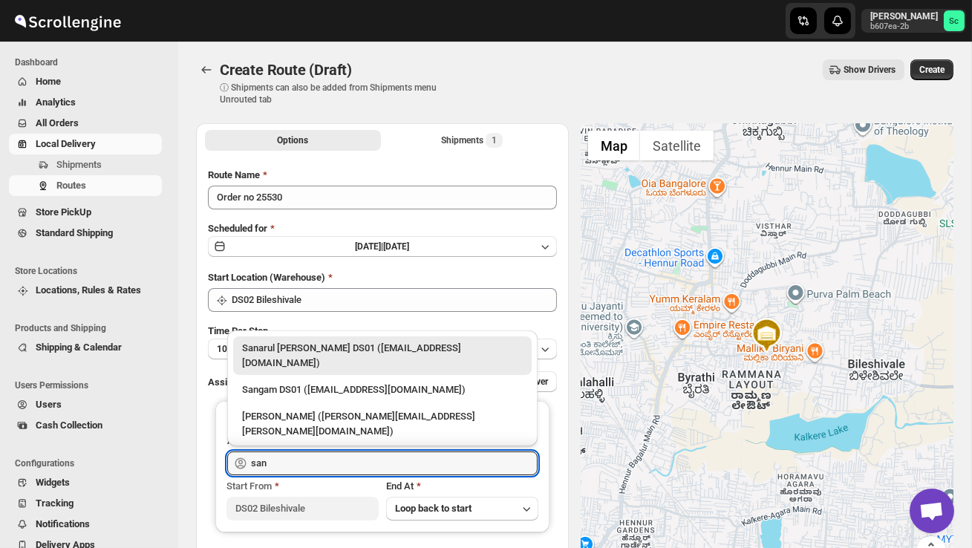
click at [319, 451] on div "[PERSON_NAME] DS02 ([EMAIL_ADDRESS][DOMAIN_NAME])" at bounding box center [382, 458] width 281 height 15
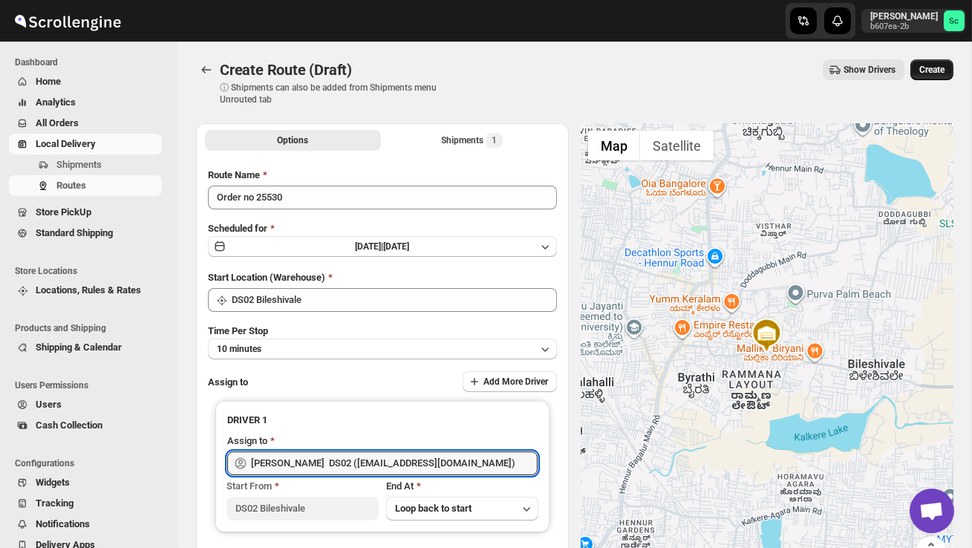
type input "[PERSON_NAME] DS02 ([EMAIL_ADDRESS][DOMAIN_NAME])"
click at [944, 69] on span "Create" at bounding box center [932, 70] width 25 height 12
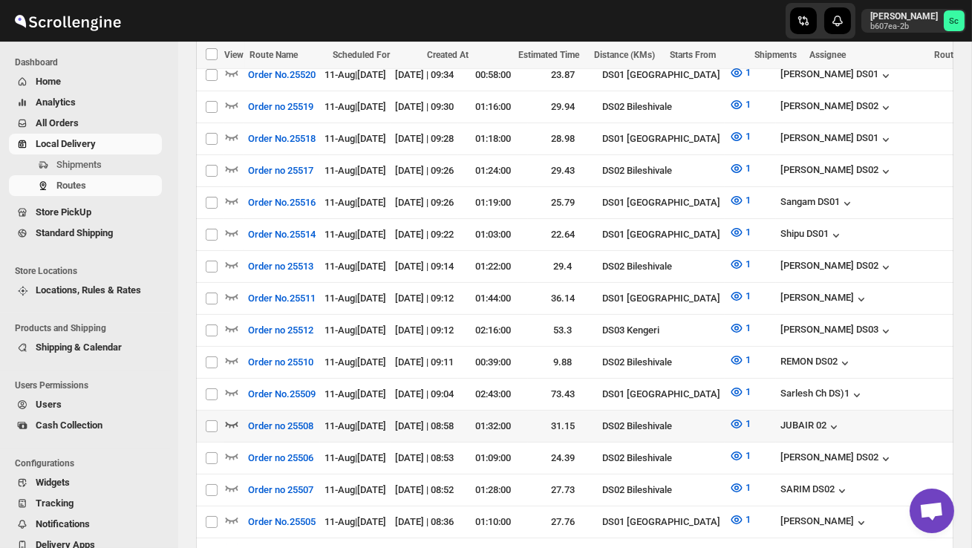
click at [230, 417] on icon "button" at bounding box center [231, 424] width 15 height 15
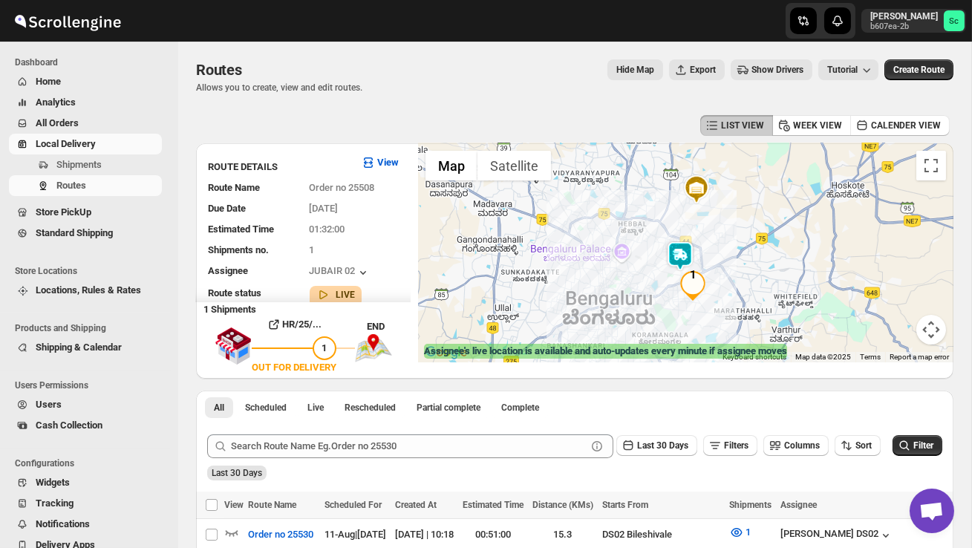
click at [687, 246] on img at bounding box center [681, 256] width 30 height 30
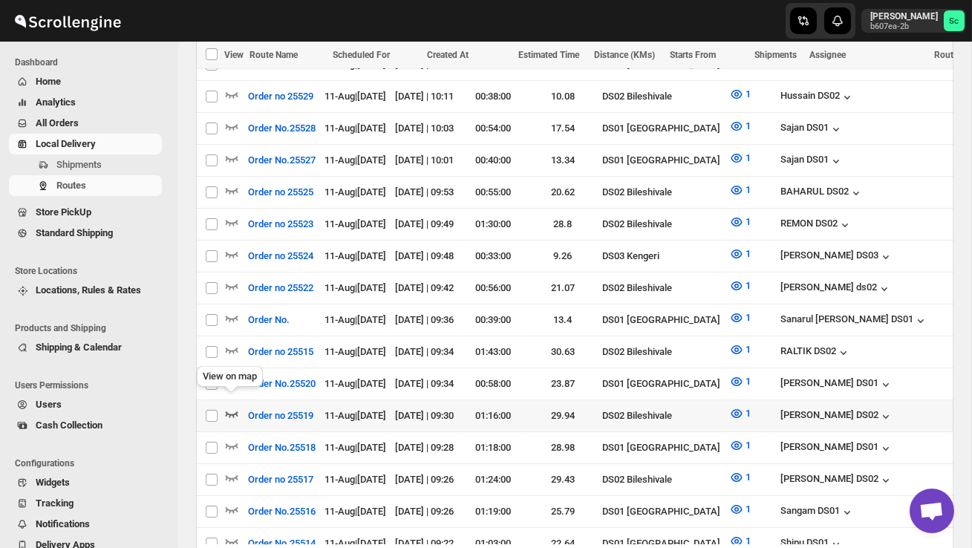
click at [234, 406] on icon "button" at bounding box center [231, 413] width 15 height 15
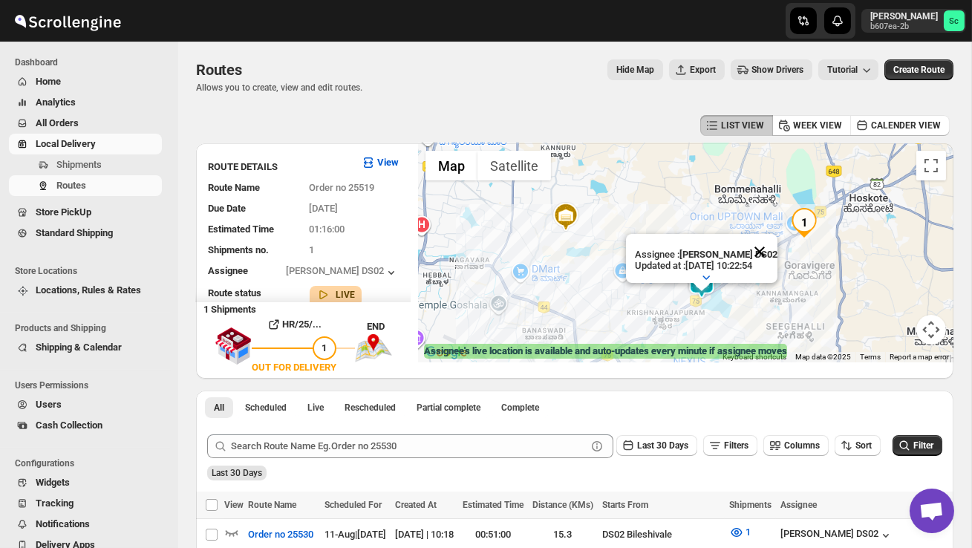
click at [775, 251] on button "Close" at bounding box center [760, 252] width 36 height 36
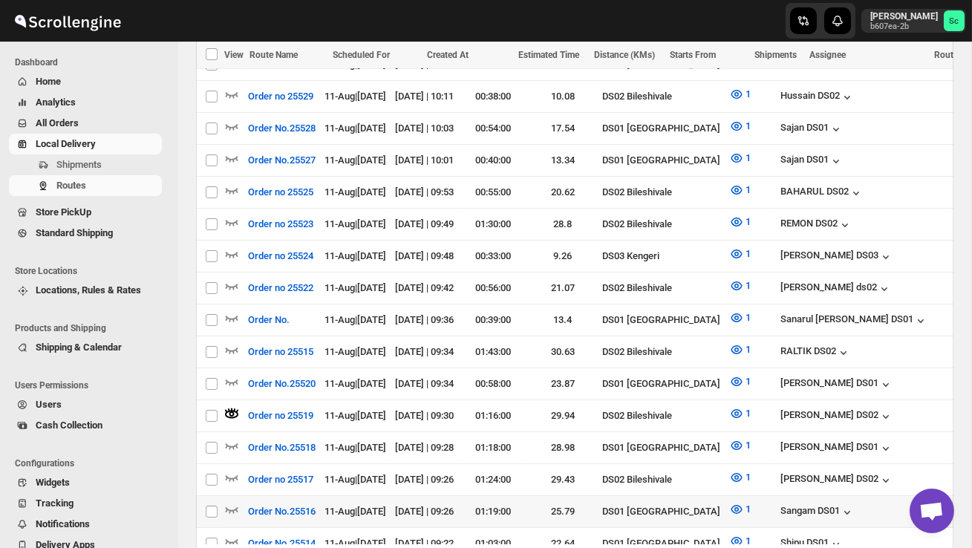
scroll to position [503, 0]
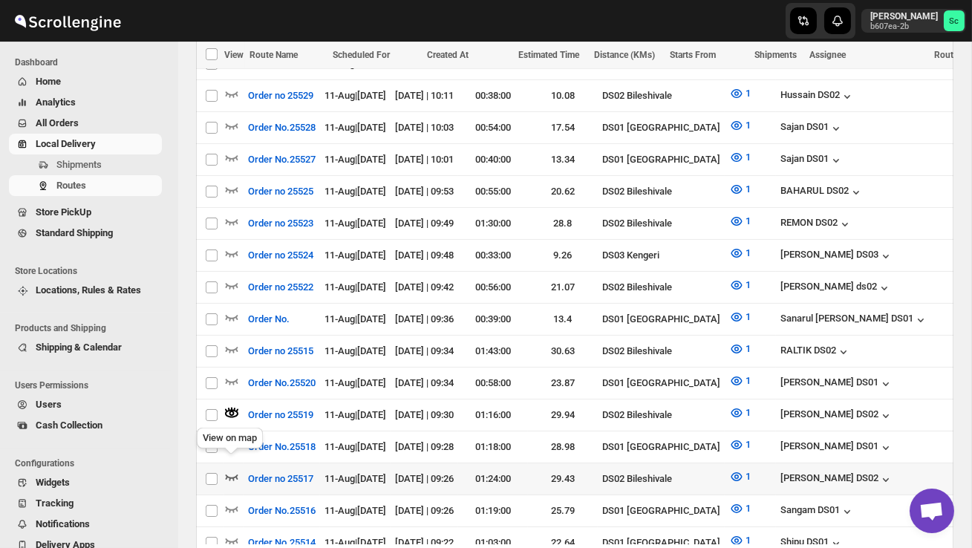
click at [233, 469] on icon "button" at bounding box center [231, 476] width 15 height 15
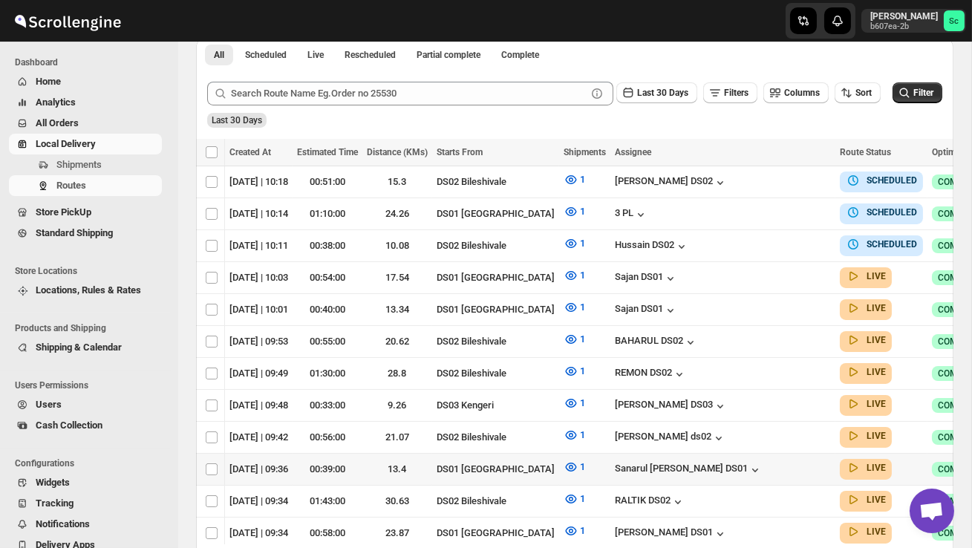
scroll to position [389, 0]
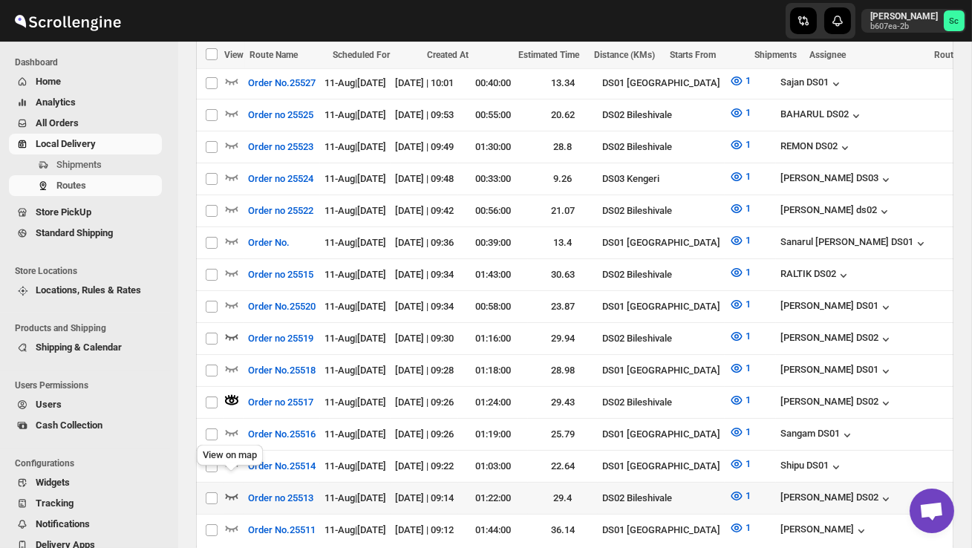
click at [231, 489] on icon "button" at bounding box center [231, 496] width 15 height 15
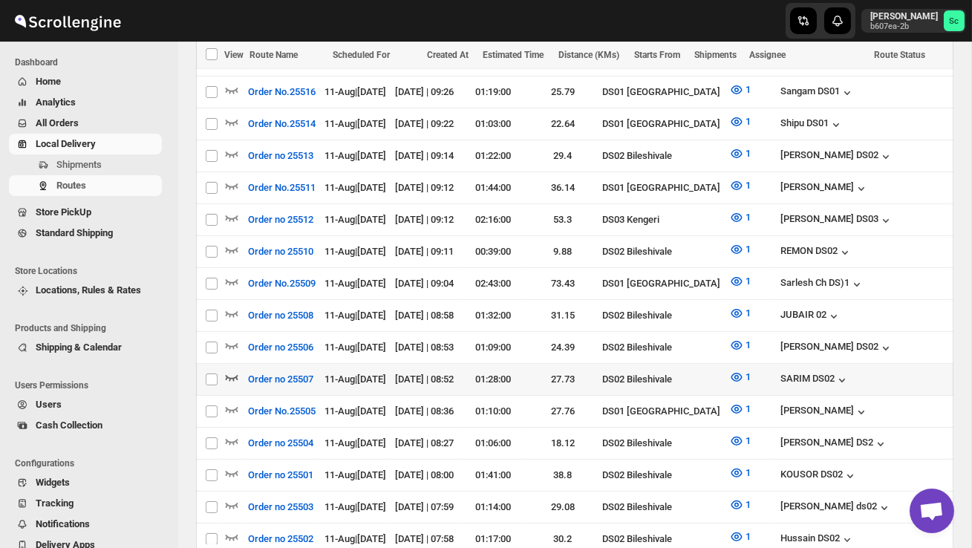
click at [235, 375] on icon "button" at bounding box center [232, 378] width 13 height 6
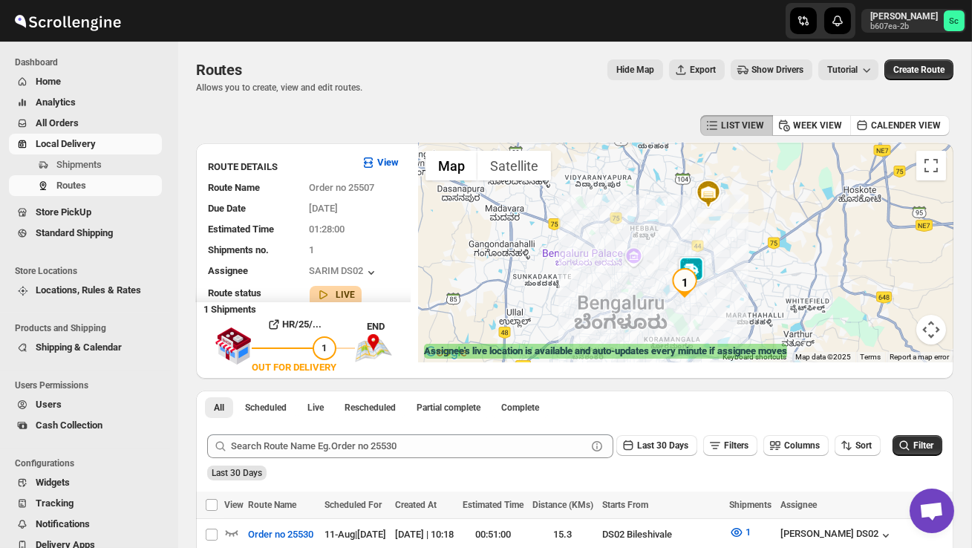
click at [709, 334] on div at bounding box center [686, 252] width 536 height 219
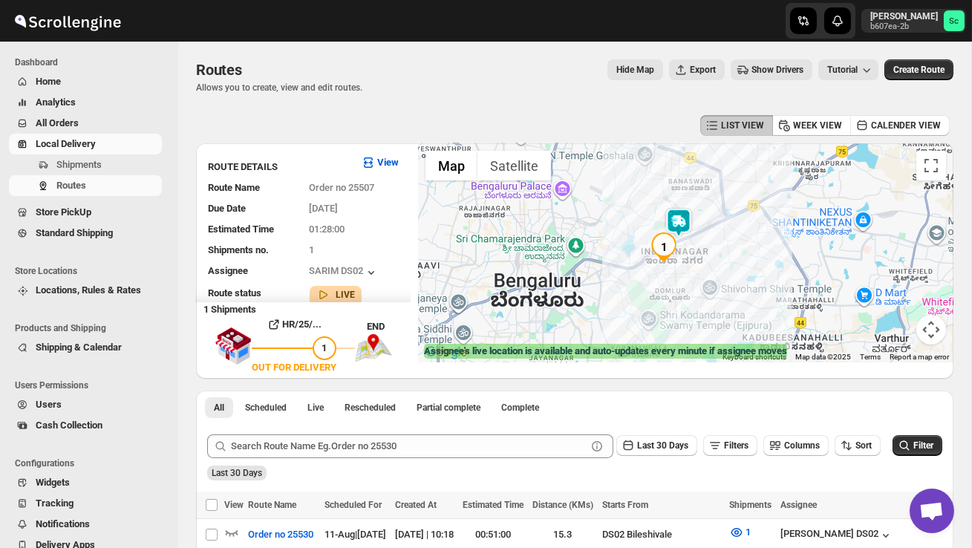
click at [711, 313] on div at bounding box center [686, 252] width 536 height 219
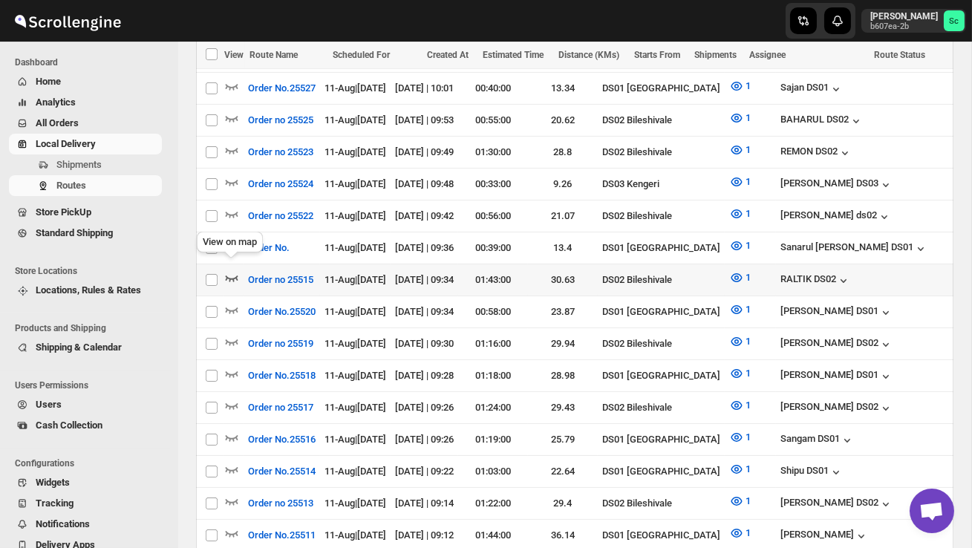
click at [230, 270] on icon "button" at bounding box center [231, 277] width 15 height 15
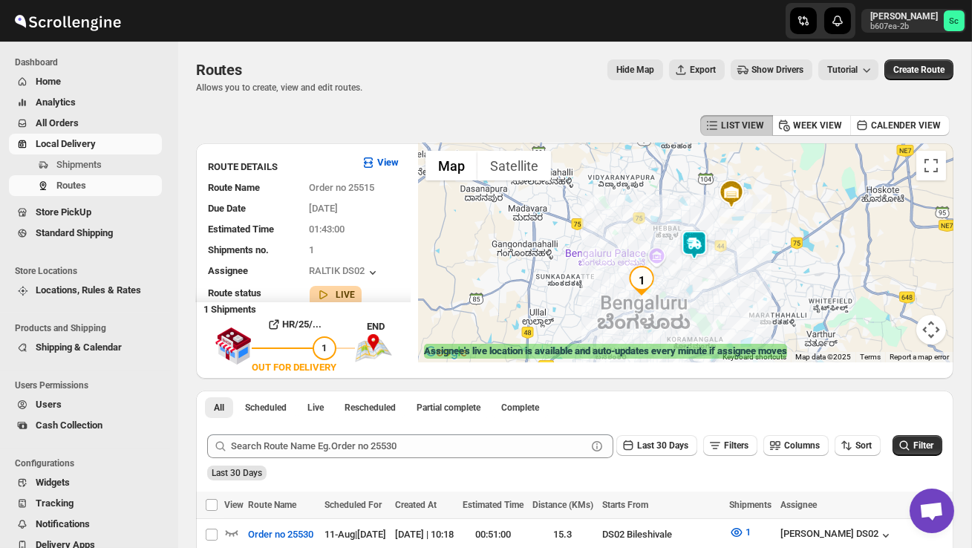
click at [696, 237] on img at bounding box center [695, 245] width 30 height 30
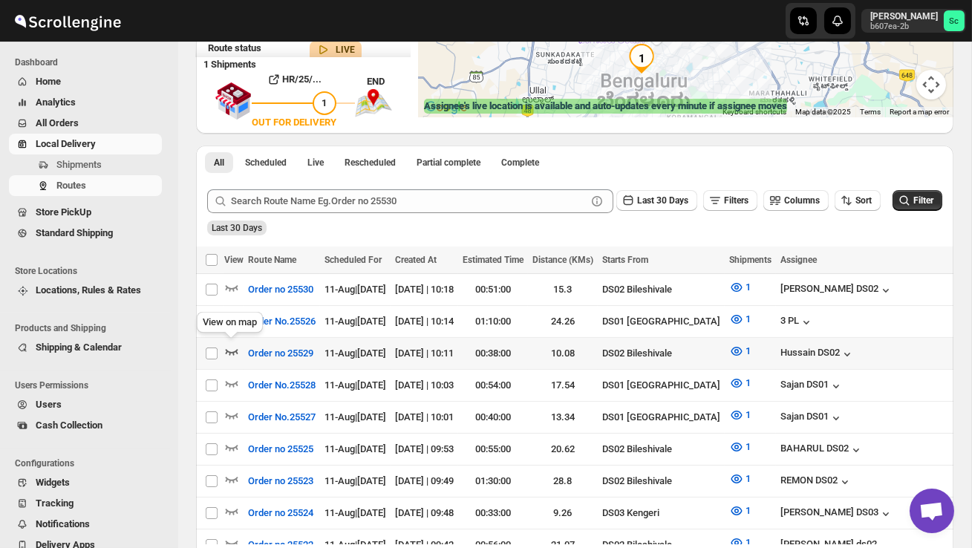
click at [233, 345] on icon "button" at bounding box center [231, 351] width 15 height 15
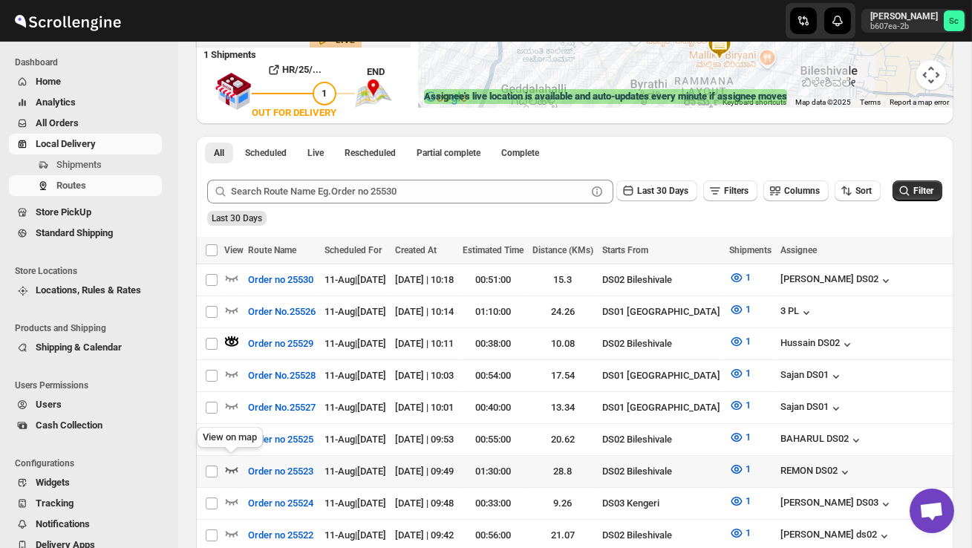
click at [233, 462] on icon "button" at bounding box center [231, 469] width 15 height 15
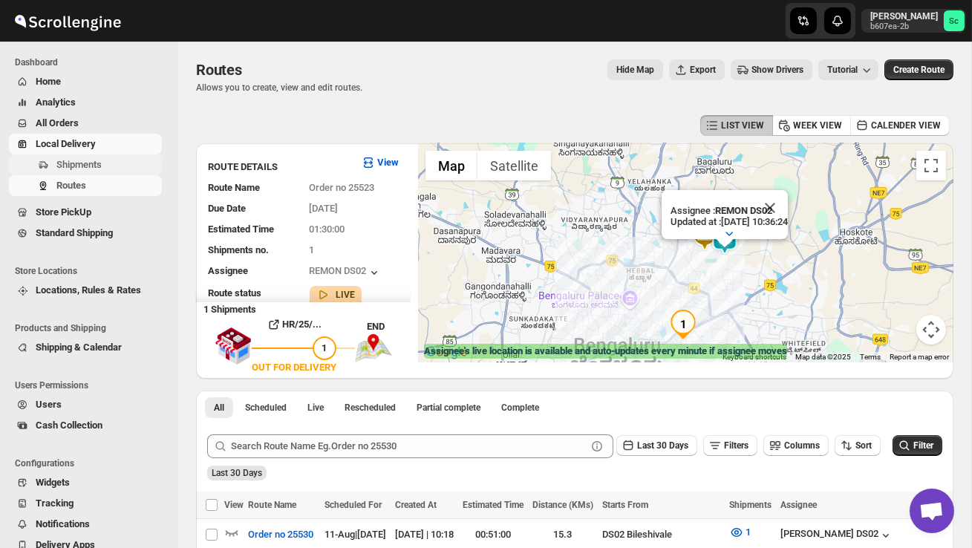
click at [97, 166] on span "Shipments" at bounding box center [78, 164] width 45 height 11
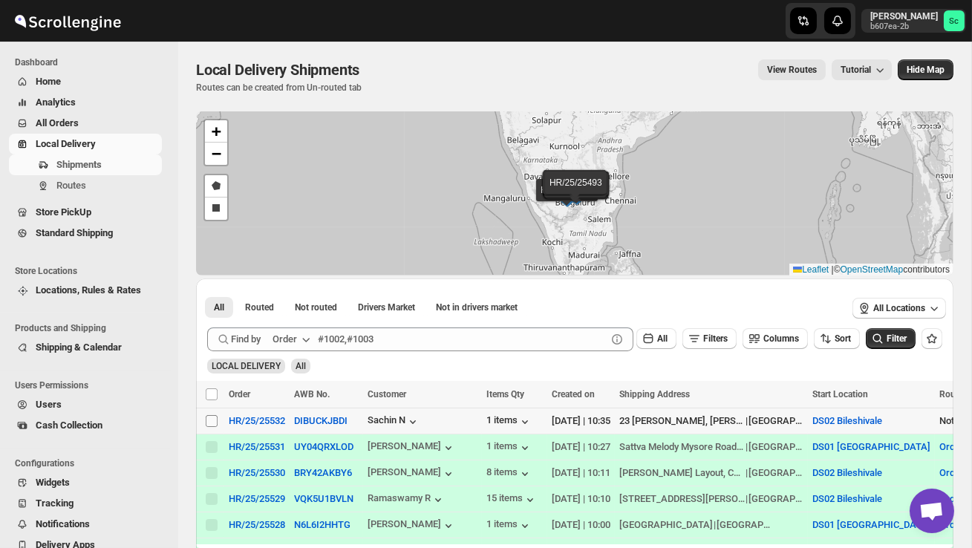
click at [209, 421] on input "Select shipment" at bounding box center [212, 421] width 12 height 12
checkbox input "true"
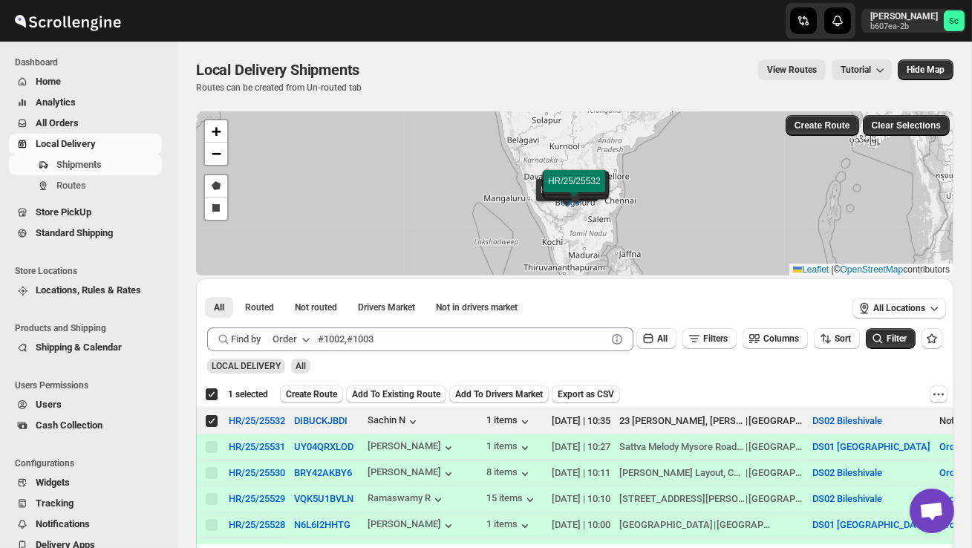
click at [314, 388] on button "Create Route" at bounding box center [311, 395] width 63 height 18
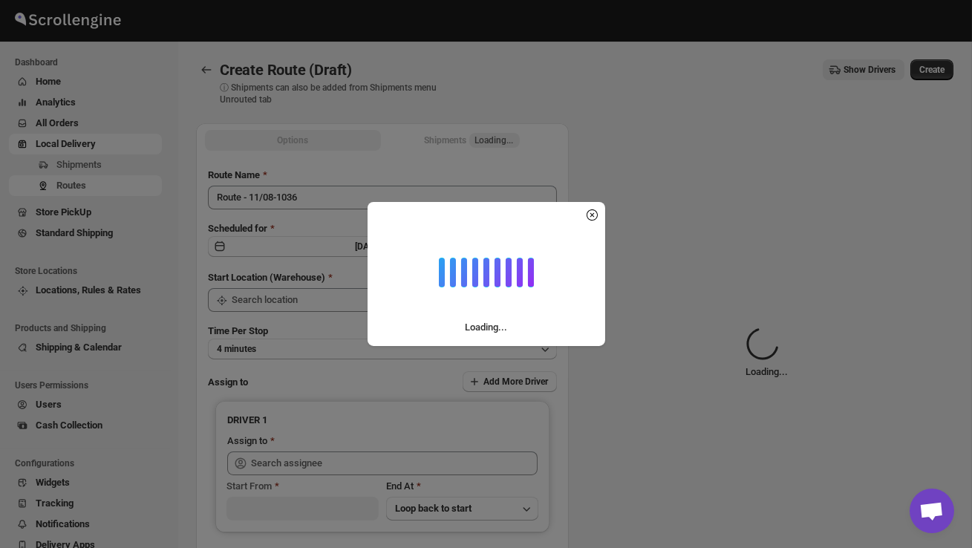
type input "DS02 Bileshivale"
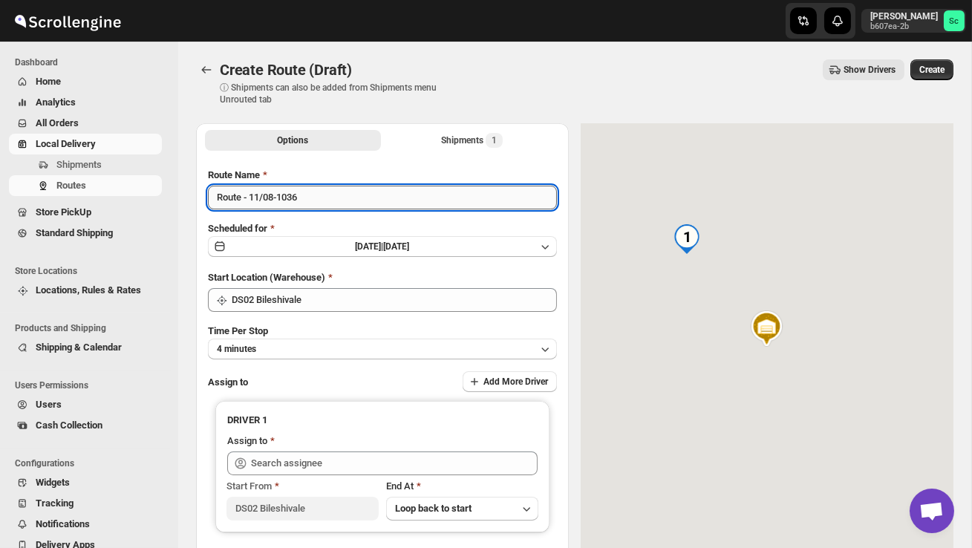
click at [323, 204] on input "Route - 11/08-1036" at bounding box center [382, 198] width 349 height 24
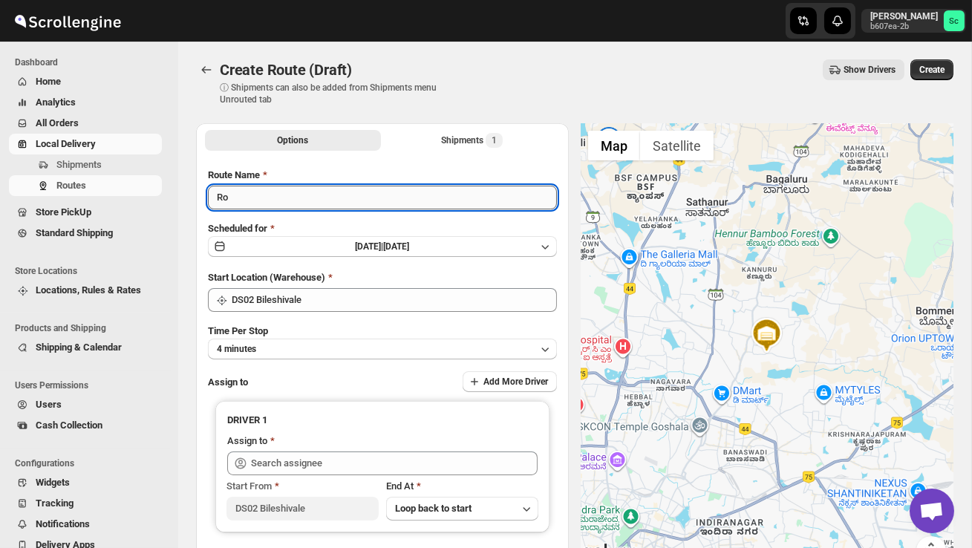
type input "R"
click at [243, 195] on input "Order 25532" at bounding box center [382, 198] width 349 height 24
type input "Order no 25532"
click at [367, 339] on button "4 minutes" at bounding box center [382, 349] width 349 height 21
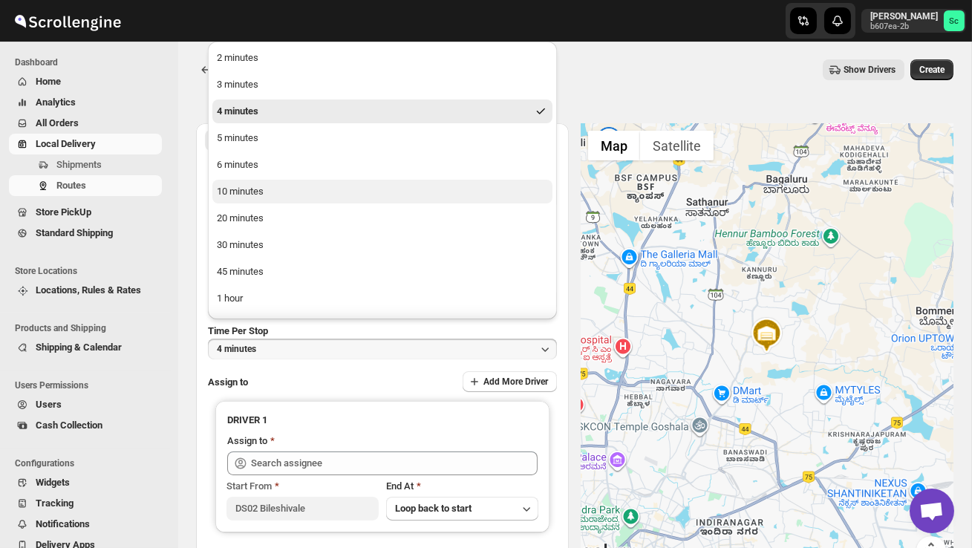
click at [278, 187] on button "10 minutes" at bounding box center [382, 192] width 340 height 24
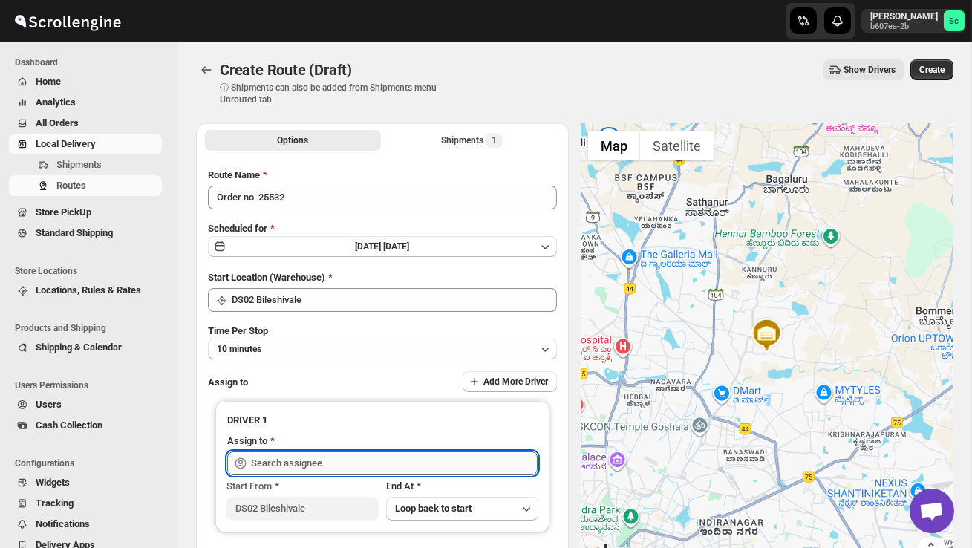
click at [313, 459] on input "text" at bounding box center [394, 464] width 287 height 24
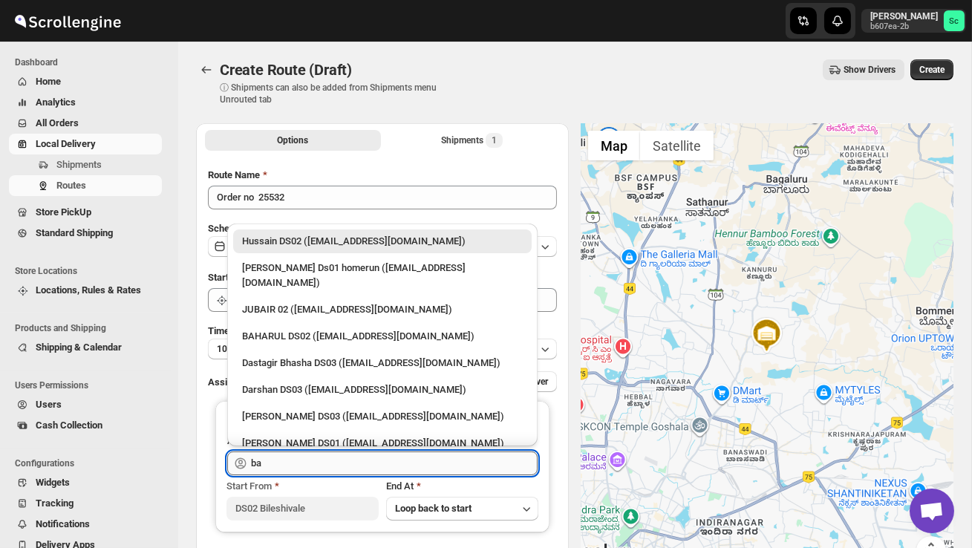
type input "b"
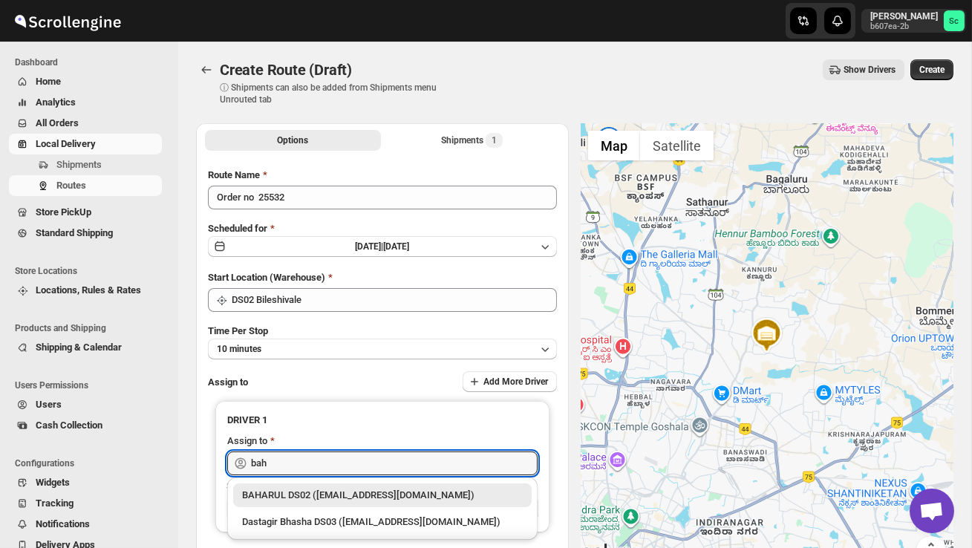
click at [335, 498] on div "BAHARUL DS02 ([EMAIL_ADDRESS][DOMAIN_NAME])" at bounding box center [382, 495] width 281 height 15
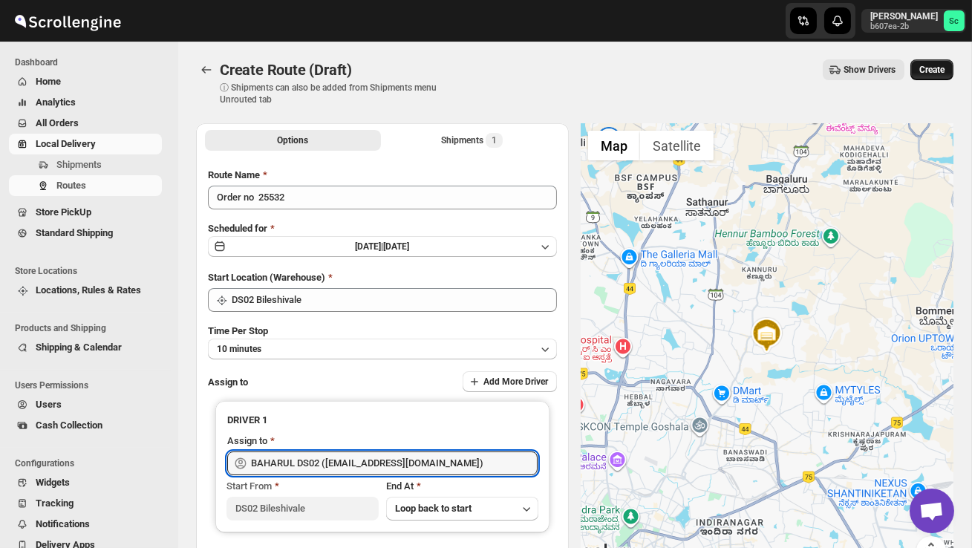
type input "BAHARUL DS02 ([EMAIL_ADDRESS][DOMAIN_NAME])"
click at [934, 64] on span "Create" at bounding box center [932, 70] width 25 height 12
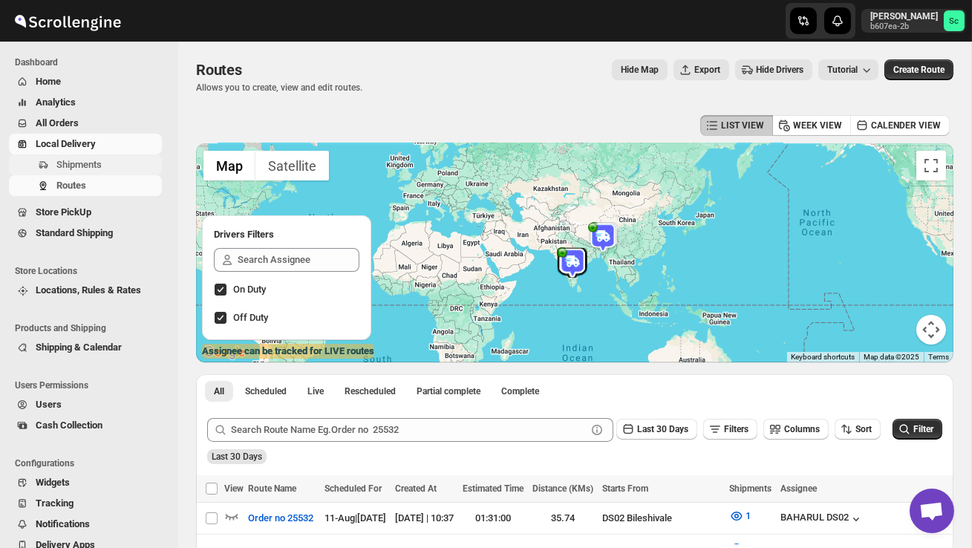
click at [114, 160] on span "Shipments" at bounding box center [107, 164] width 103 height 15
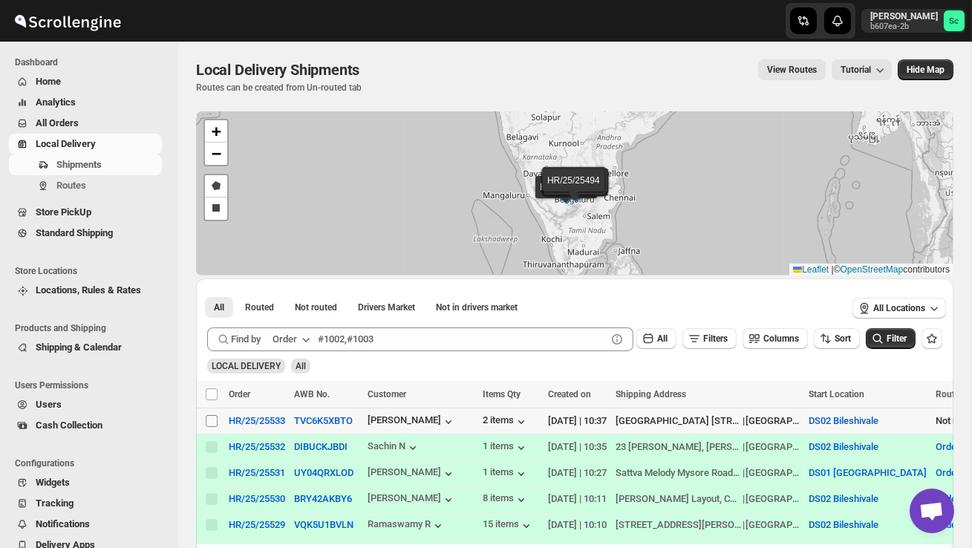
click at [210, 420] on input "Select shipment" at bounding box center [212, 421] width 12 height 12
checkbox input "true"
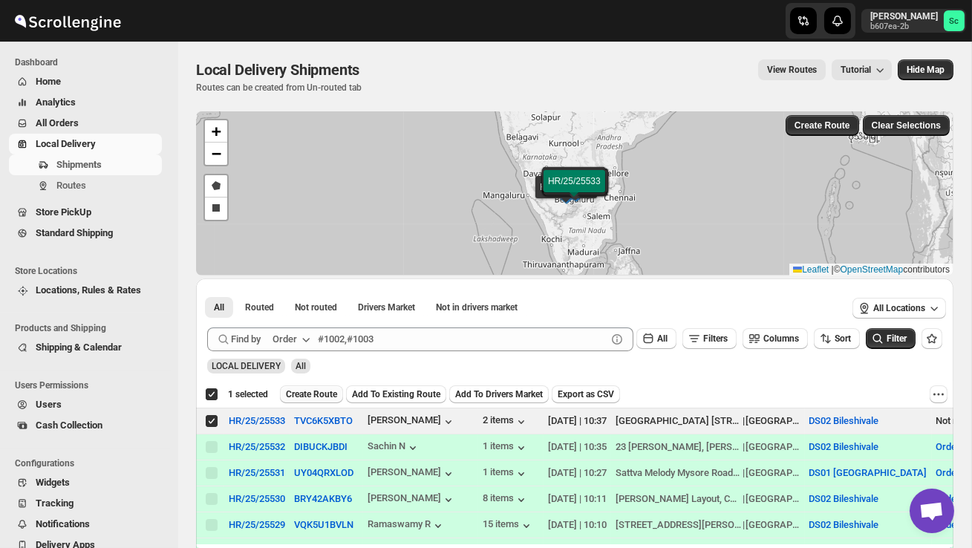
click at [327, 394] on span "Create Route" at bounding box center [311, 395] width 51 height 12
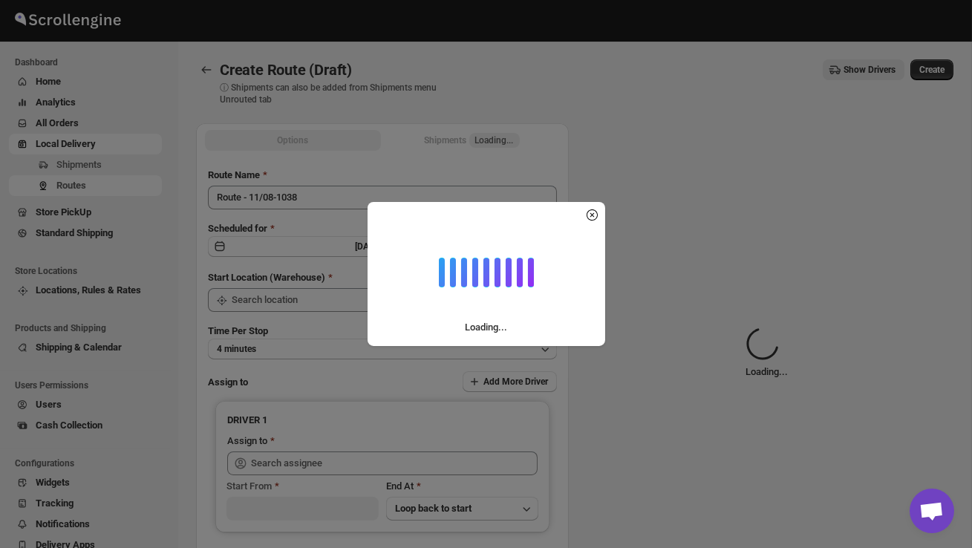
type input "DS02 Bileshivale"
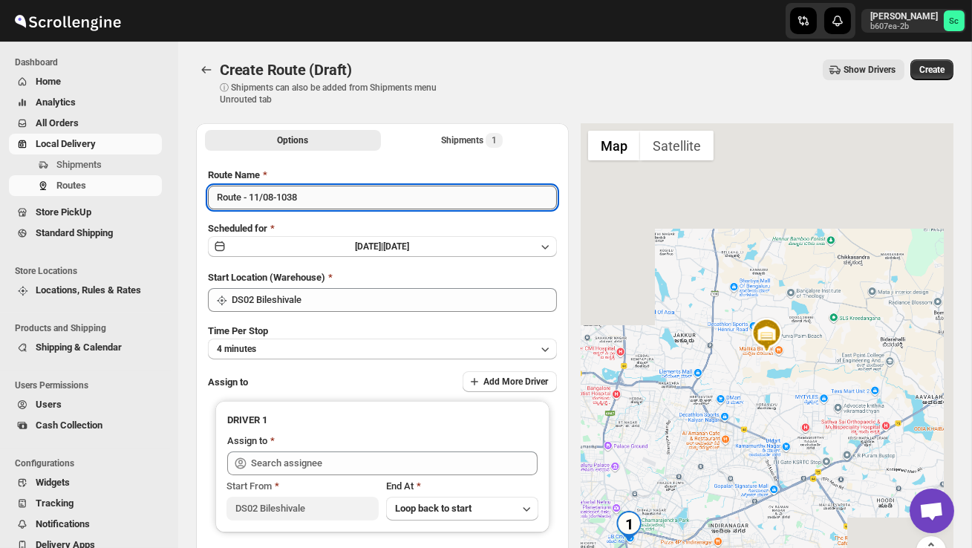
click at [319, 202] on input "Route - 11/08-1038" at bounding box center [382, 198] width 349 height 24
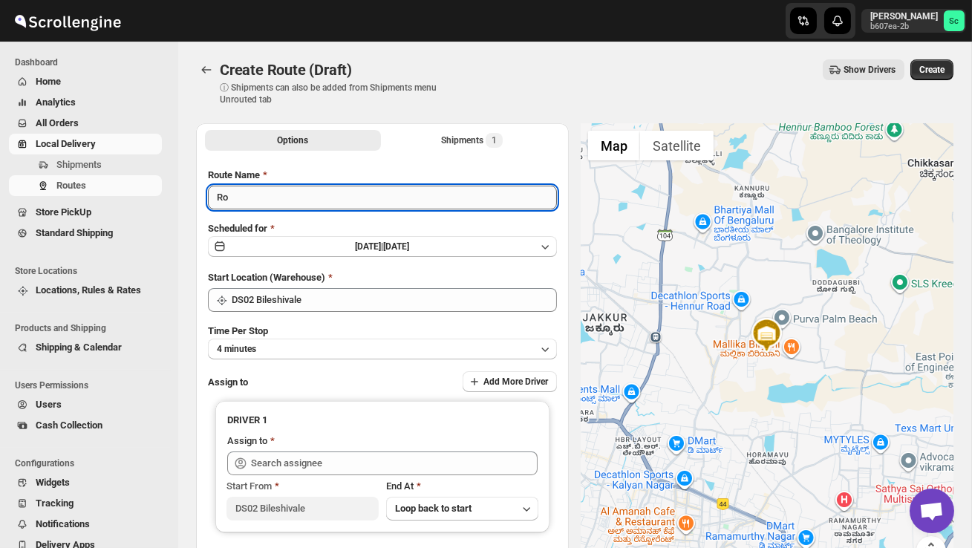
type input "R"
type input "Order no 25533"
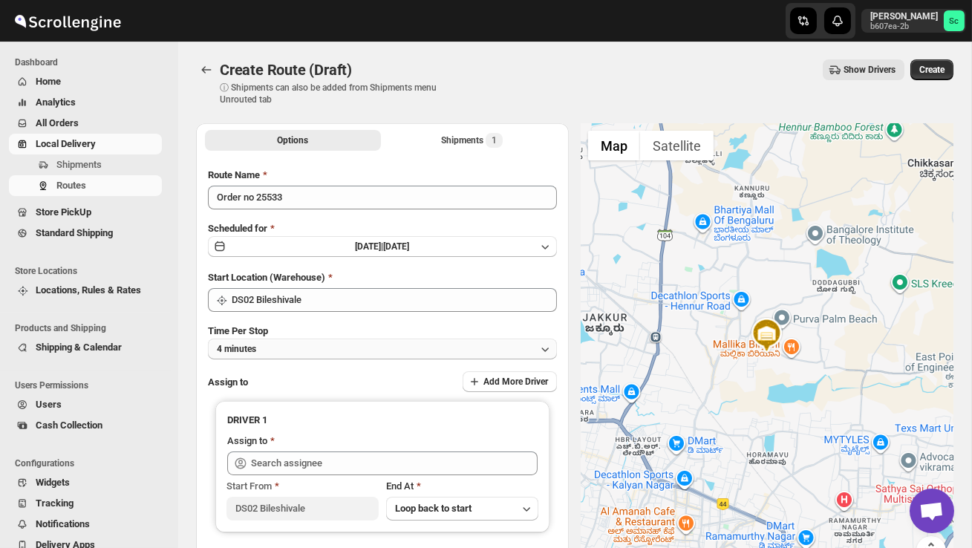
click at [327, 342] on button "4 minutes" at bounding box center [382, 349] width 349 height 21
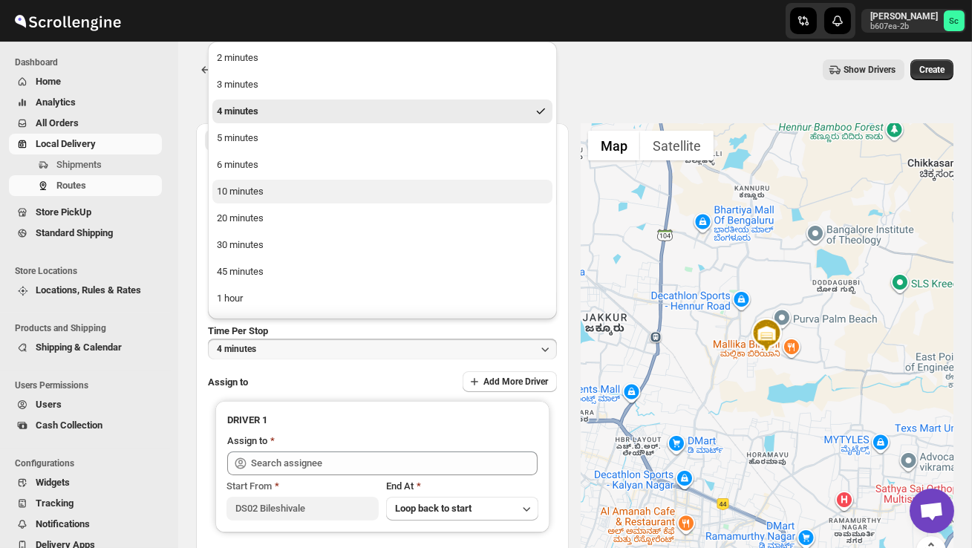
click at [279, 192] on button "10 minutes" at bounding box center [382, 192] width 340 height 24
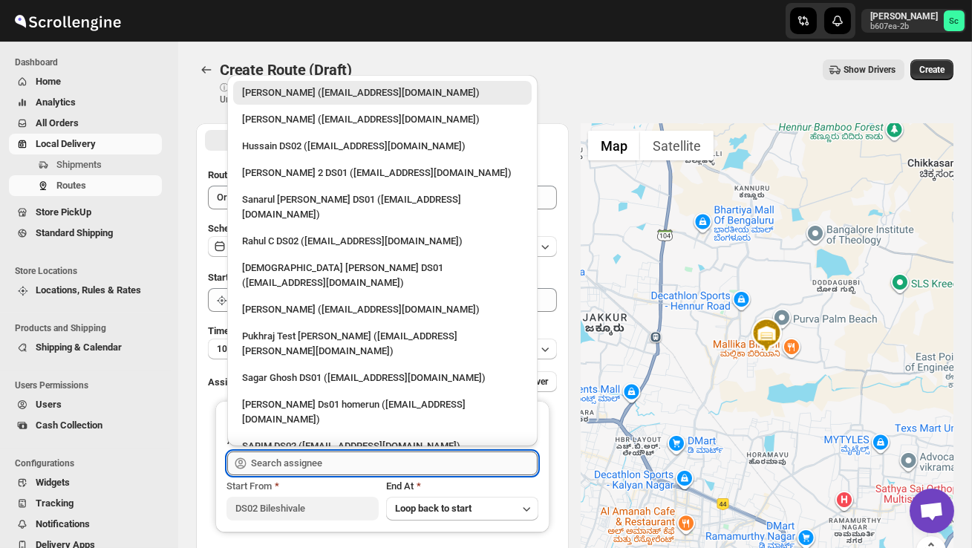
click at [297, 457] on input "text" at bounding box center [394, 464] width 287 height 24
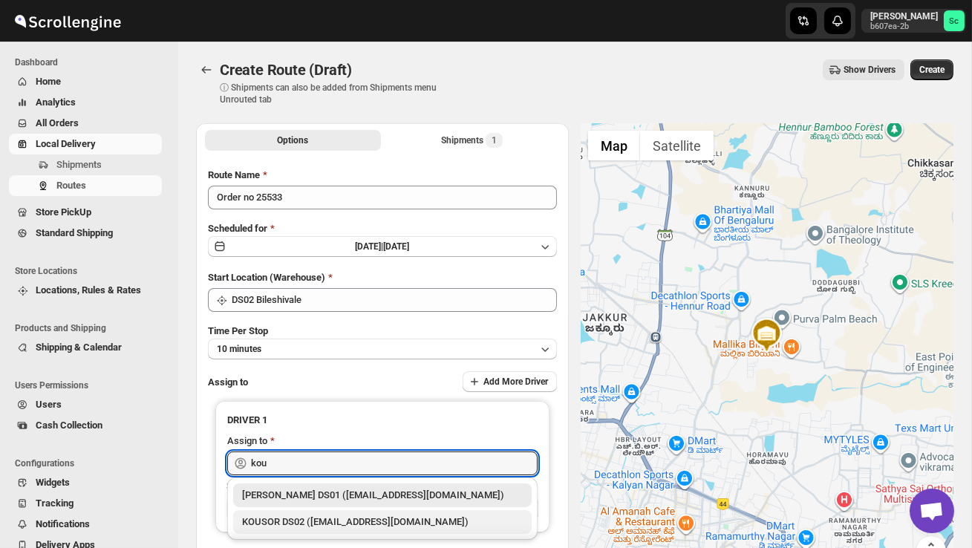
click at [319, 515] on div "KOUSOR DS02 ([EMAIL_ADDRESS][DOMAIN_NAME])" at bounding box center [382, 522] width 281 height 15
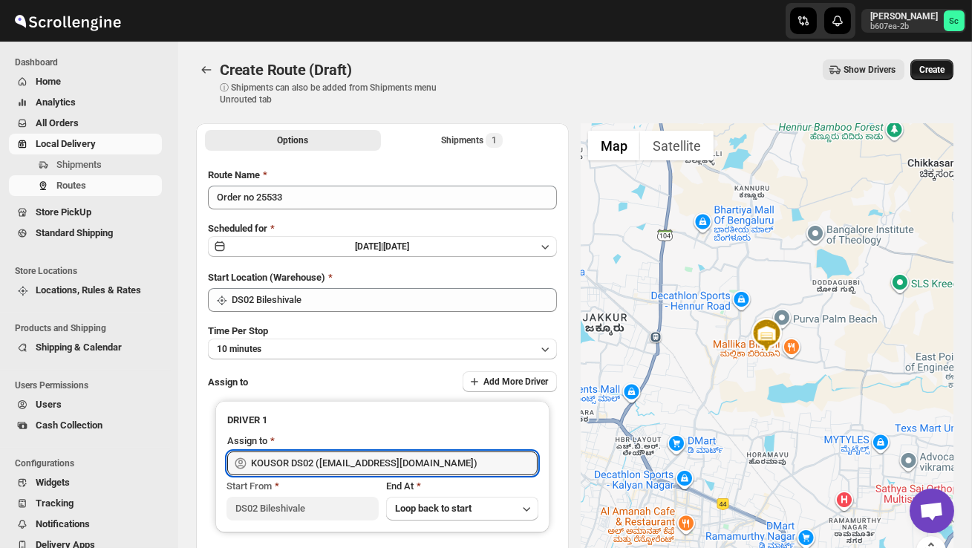
type input "KOUSOR DS02 ([EMAIL_ADDRESS][DOMAIN_NAME])"
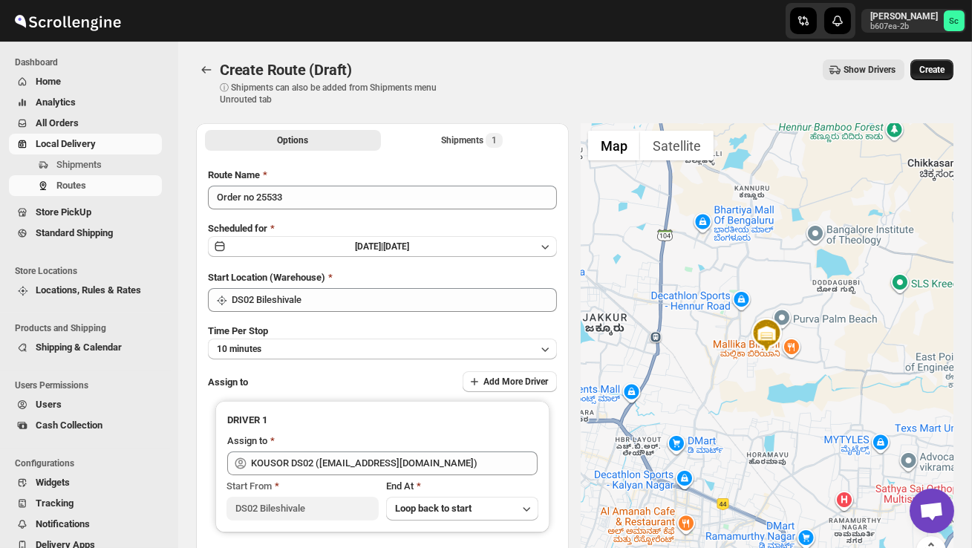
click at [934, 68] on span "Create" at bounding box center [932, 70] width 25 height 12
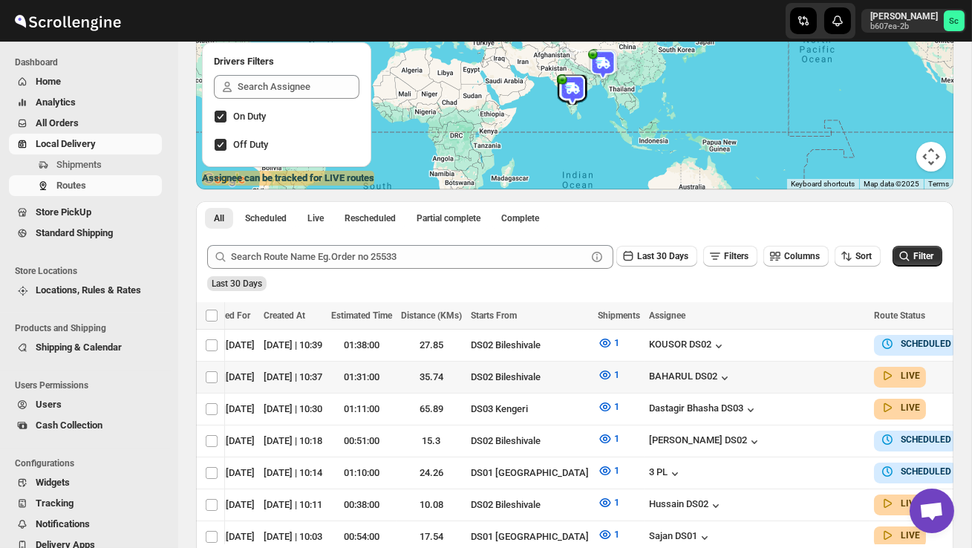
scroll to position [0, 212]
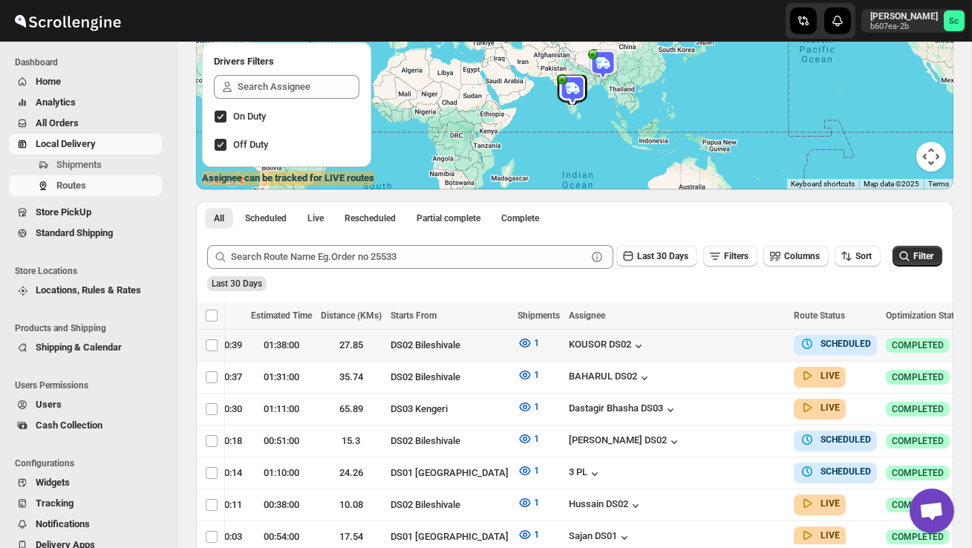
click at [972, 346] on icon "button" at bounding box center [983, 344] width 15 height 15
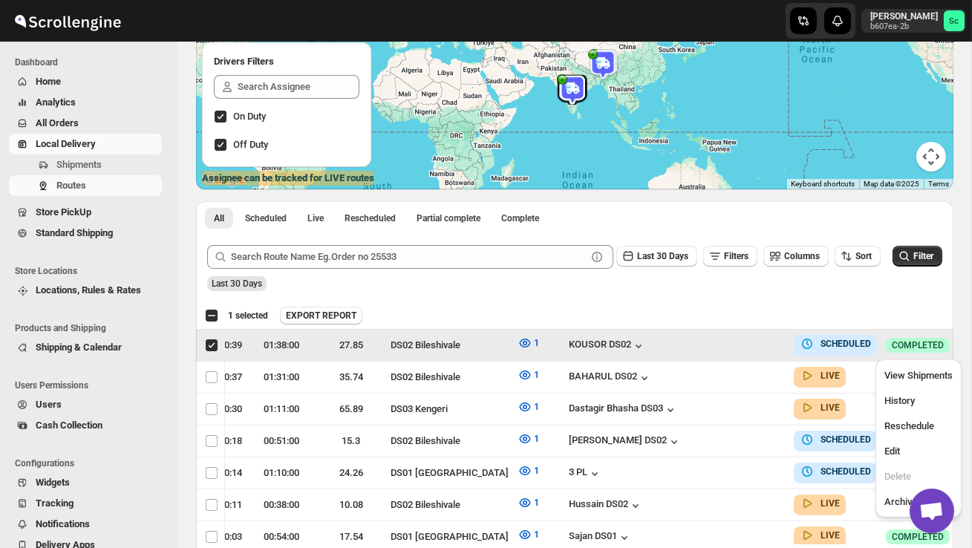
scroll to position [0, 1]
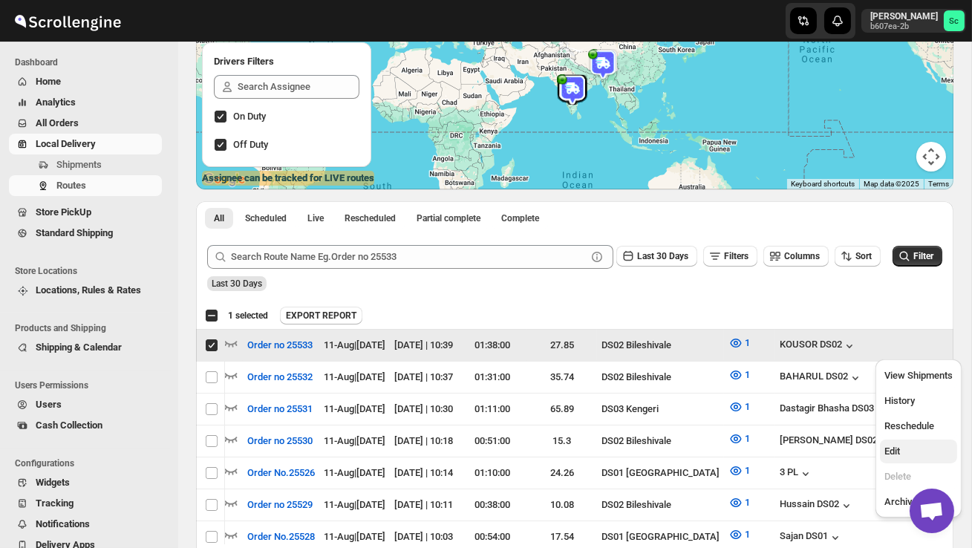
click at [907, 448] on span "Edit" at bounding box center [919, 451] width 68 height 15
checkbox input "false"
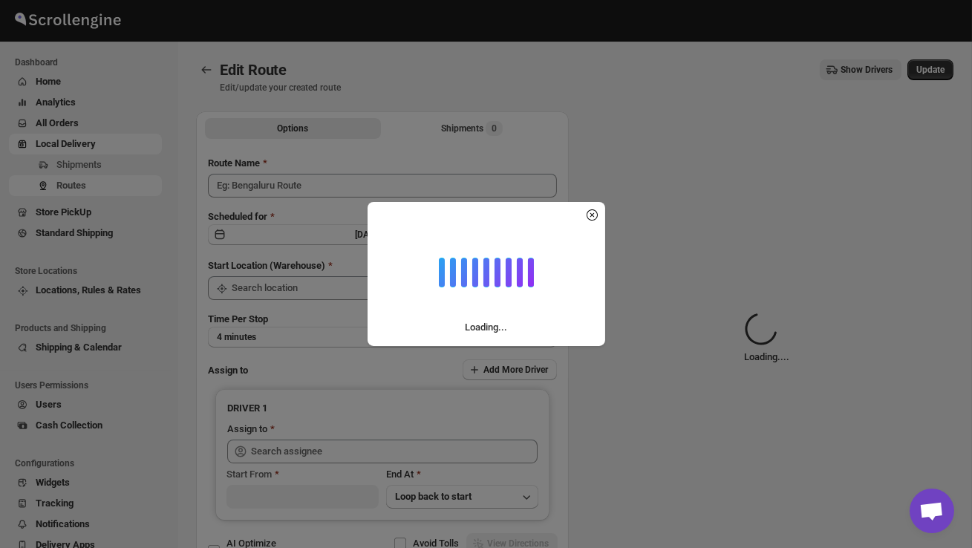
type input "Order no 25533"
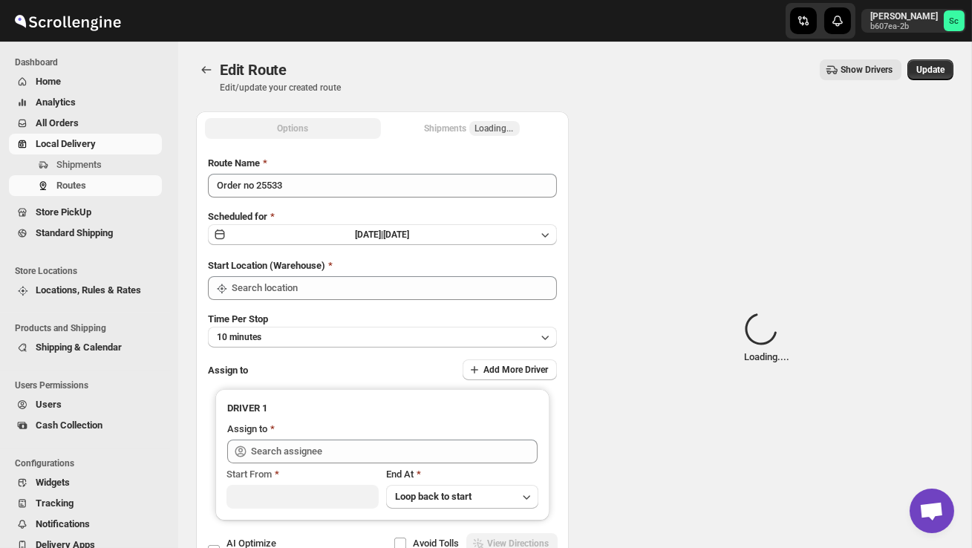
type input "DS02 Bileshivale"
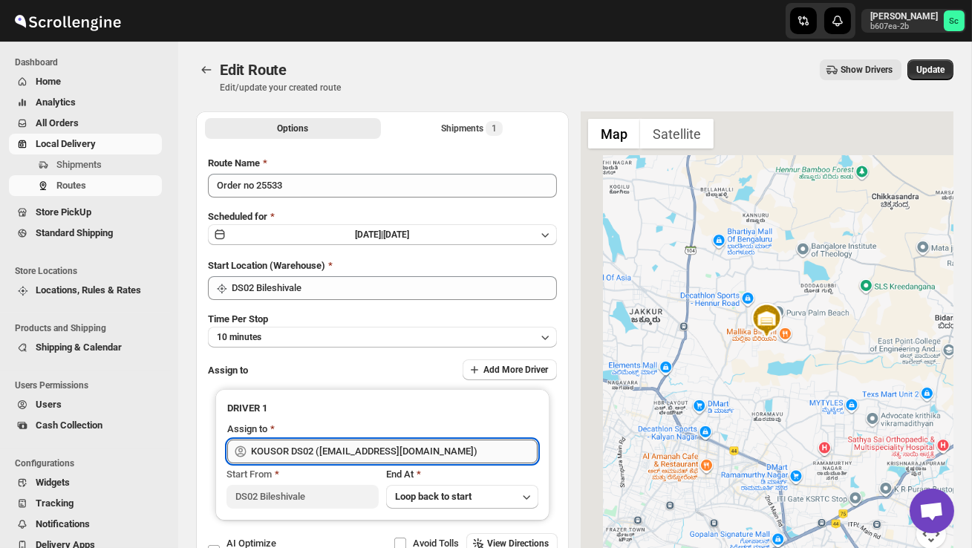
click at [466, 450] on input "KOUSOR DS02 (xivebi6567@decodewp.com)" at bounding box center [394, 452] width 287 height 24
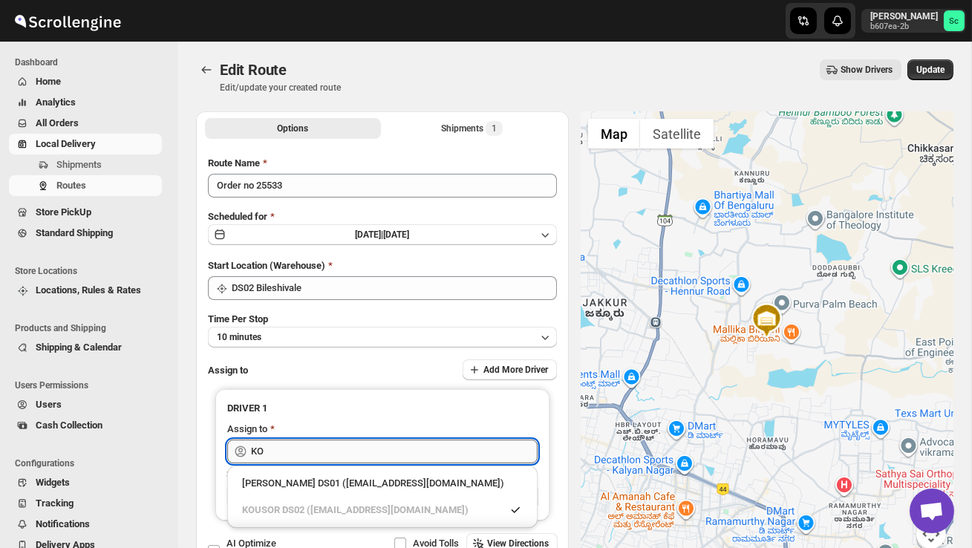
type input "K"
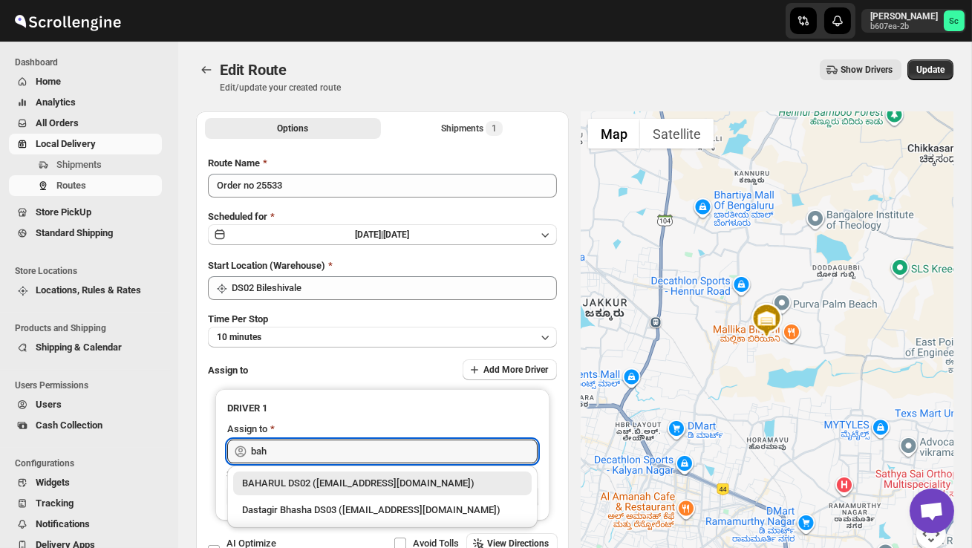
click at [442, 487] on div "BAHARUL DS02 (woyaf10309@lewou.com)" at bounding box center [382, 483] width 281 height 15
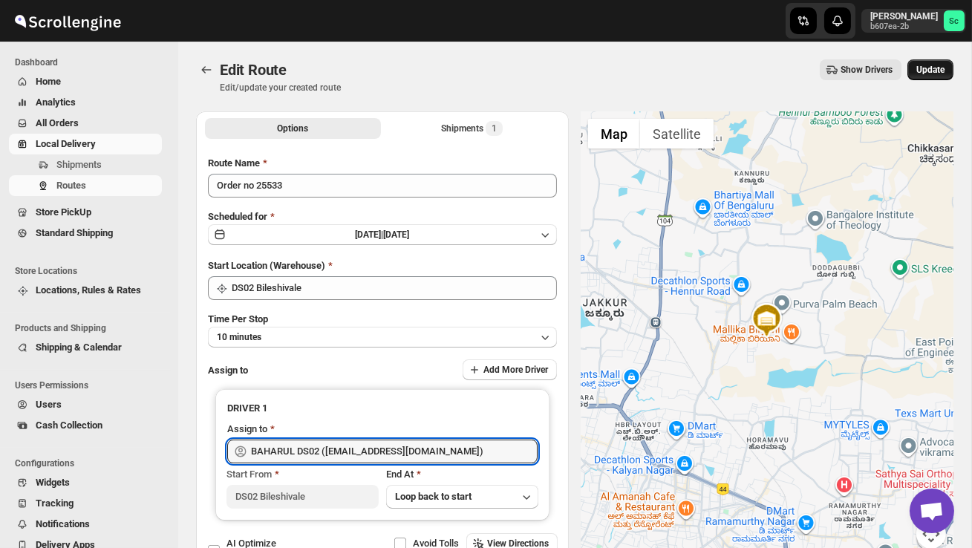
type input "BAHARUL DS02 (woyaf10309@lewou.com)"
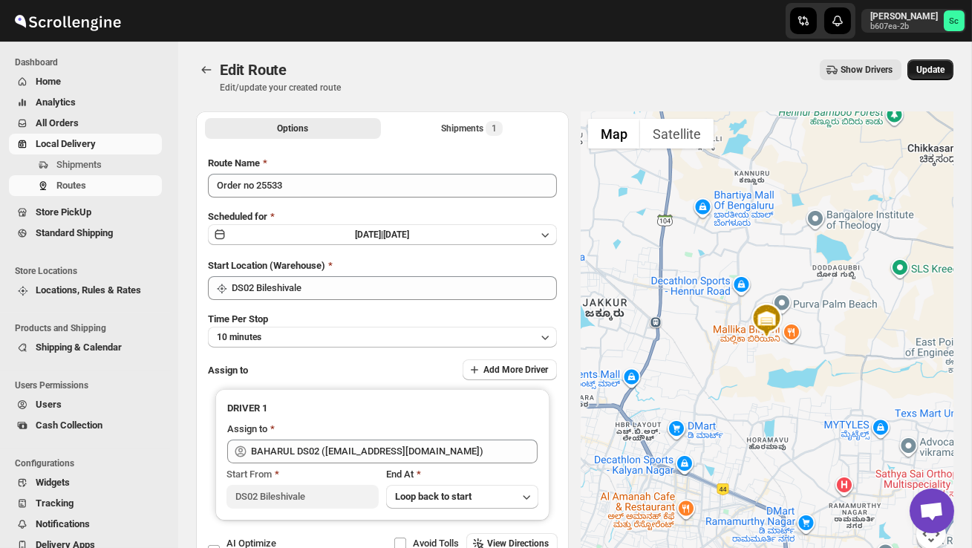
click at [932, 77] on button "Update" at bounding box center [931, 69] width 46 height 21
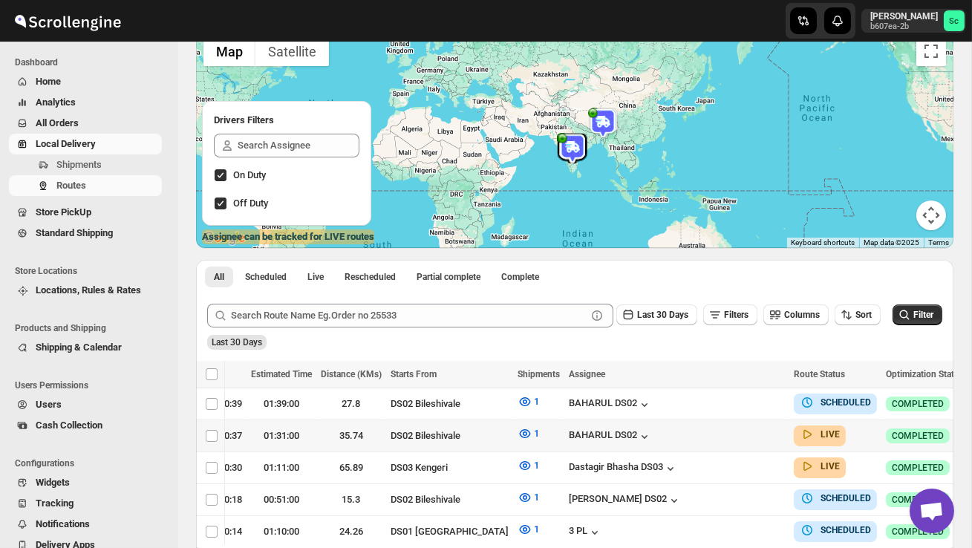
scroll to position [0, 212]
click at [972, 435] on icon "button" at bounding box center [984, 436] width 2 height 2
checkbox input "true"
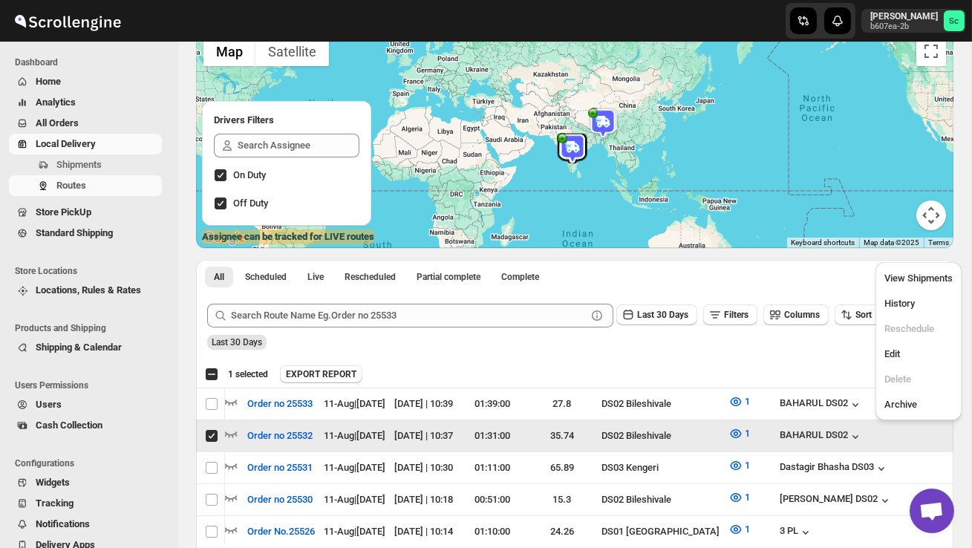
scroll to position [0, 1]
click at [904, 349] on span "Edit" at bounding box center [919, 354] width 68 height 15
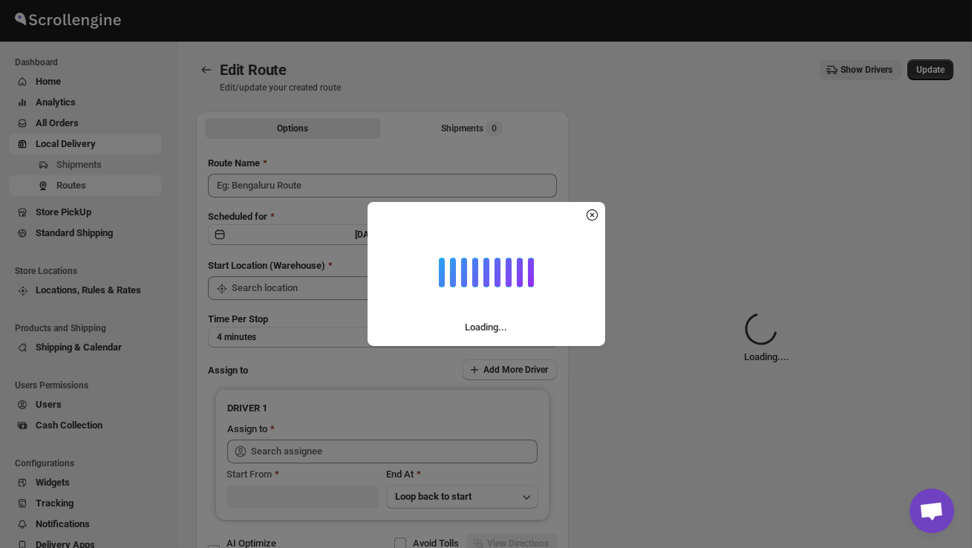
type input "Order no 25532"
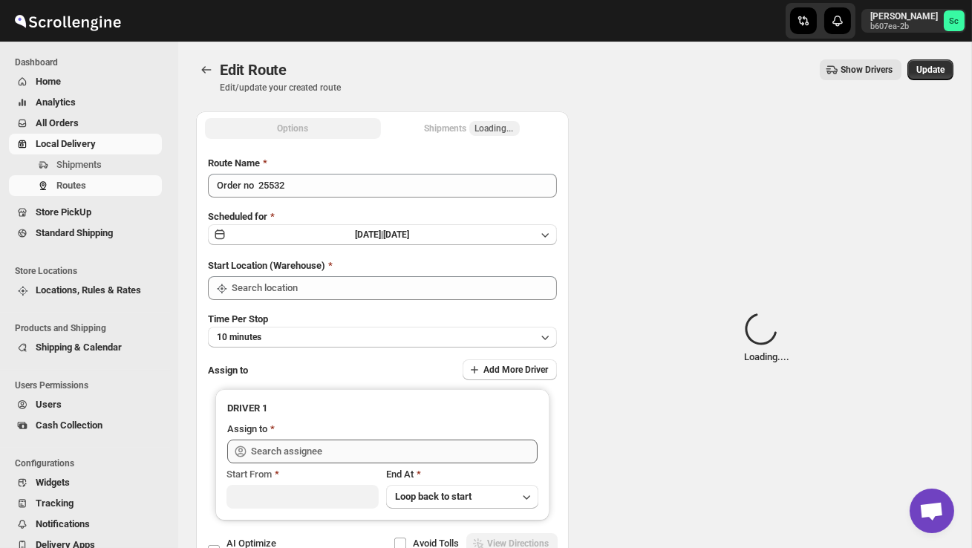
type input "DS02 Bileshivale"
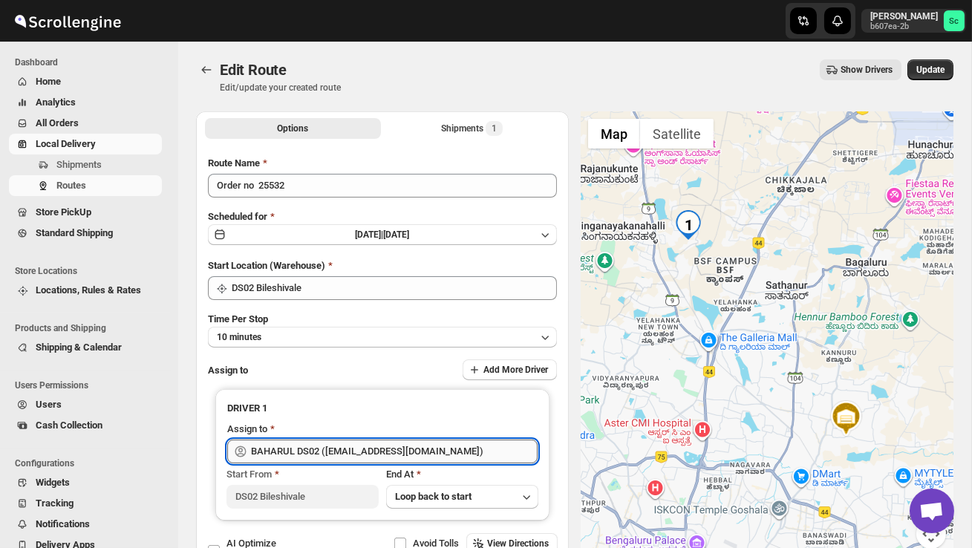
click at [451, 449] on input "BAHARUL DS02 (woyaf10309@lewou.com)" at bounding box center [394, 452] width 287 height 24
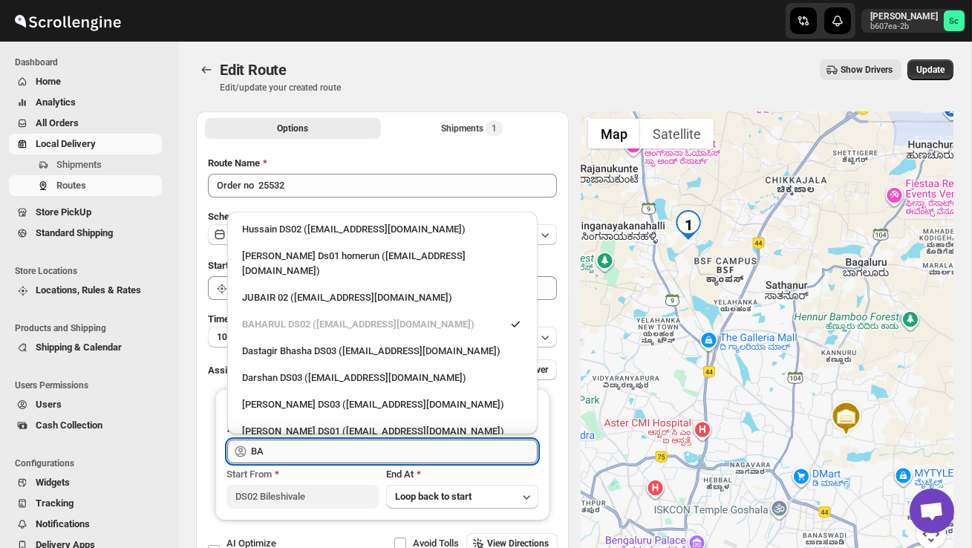
type input "B"
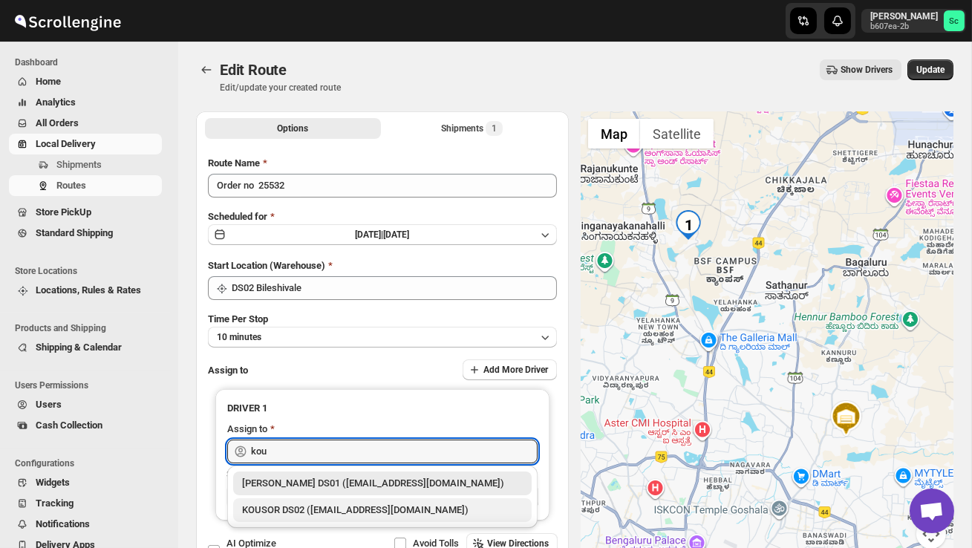
click at [434, 508] on div "KOUSOR DS02 (xivebi6567@decodewp.com)" at bounding box center [382, 510] width 281 height 15
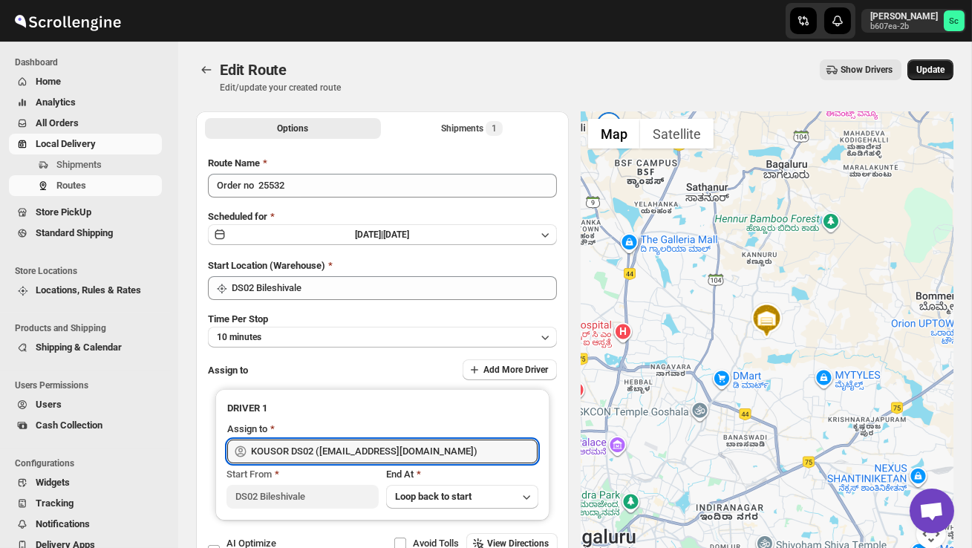
type input "KOUSOR DS02 (xivebi6567@decodewp.com)"
click at [936, 68] on span "Update" at bounding box center [931, 70] width 28 height 12
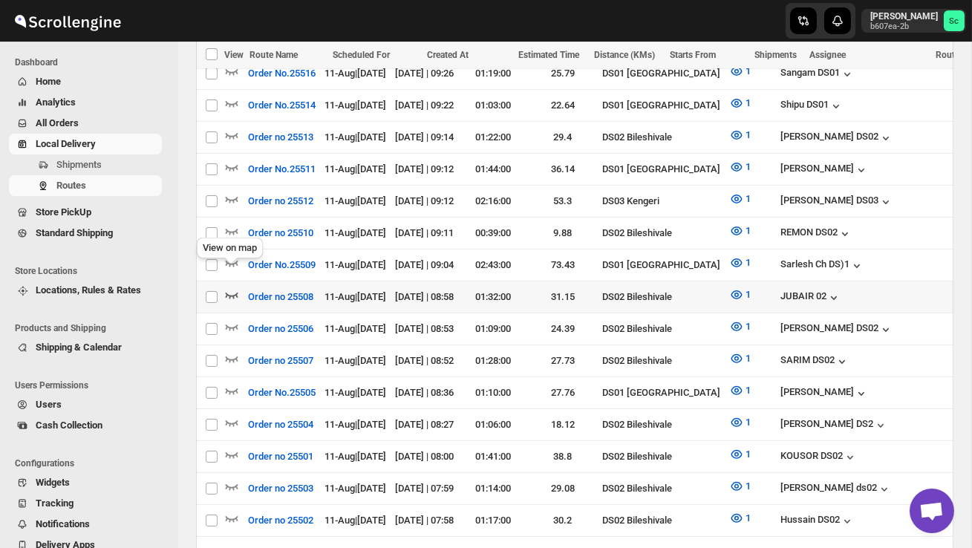
click at [234, 287] on icon "button" at bounding box center [231, 294] width 15 height 15
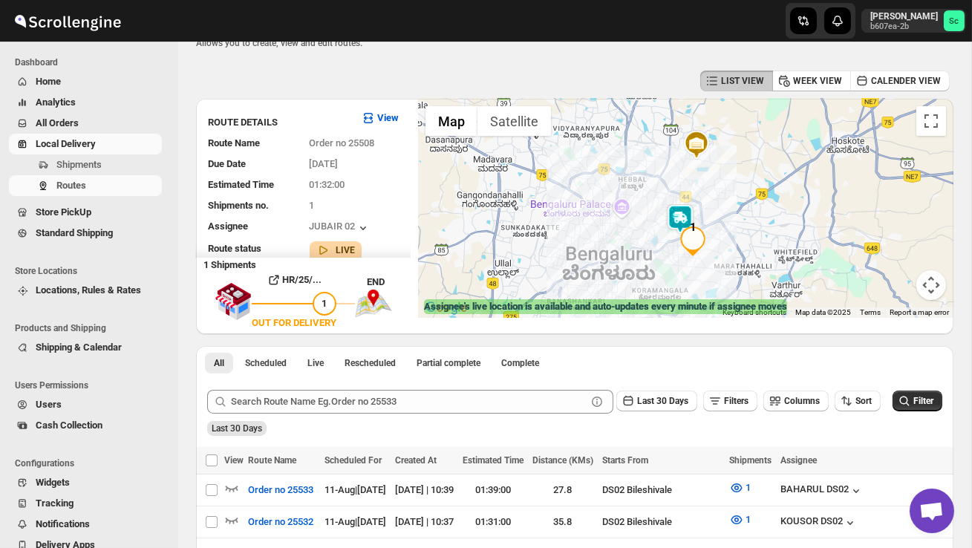
scroll to position [45, 0]
click at [628, 226] on div at bounding box center [686, 208] width 536 height 219
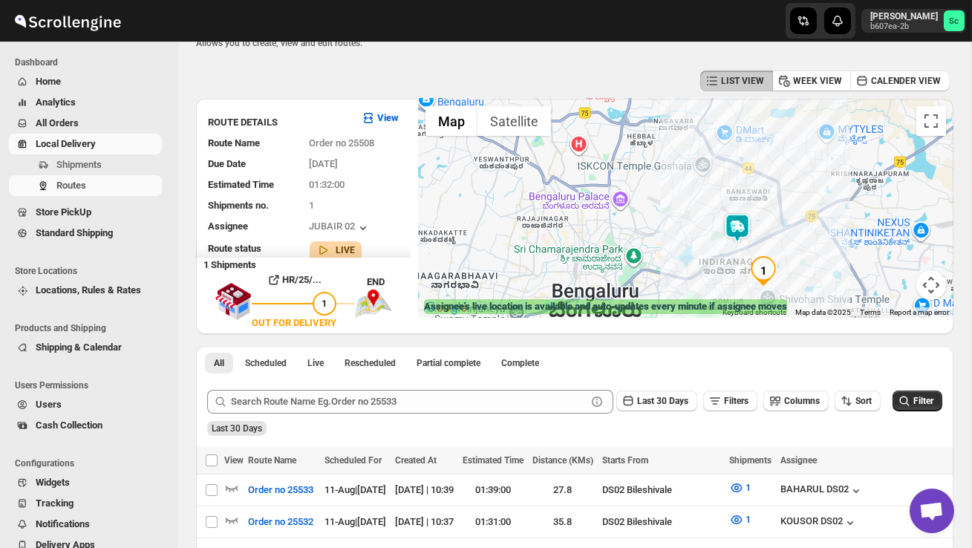
click at [751, 215] on img at bounding box center [738, 228] width 30 height 30
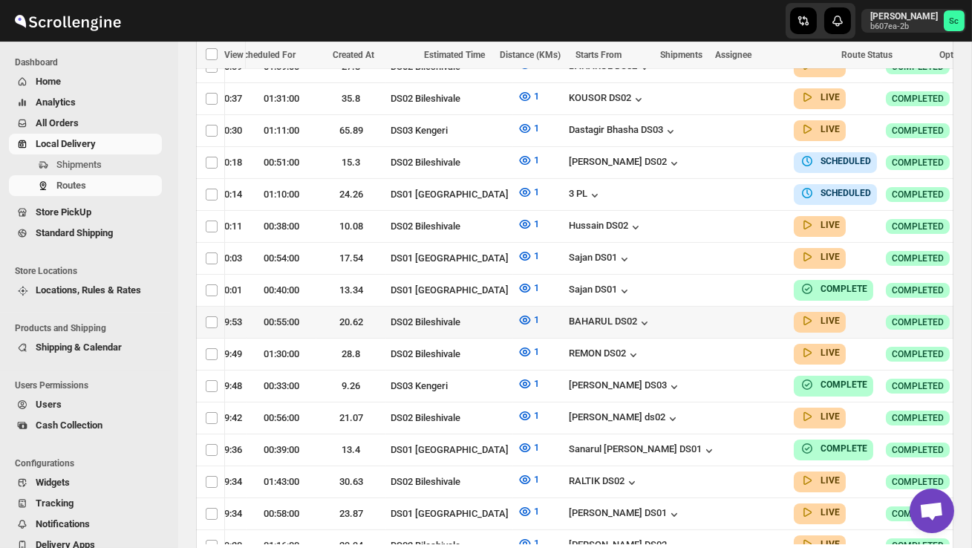
scroll to position [0, 212]
click at [972, 314] on button "button" at bounding box center [983, 321] width 21 height 21
checkbox input "true"
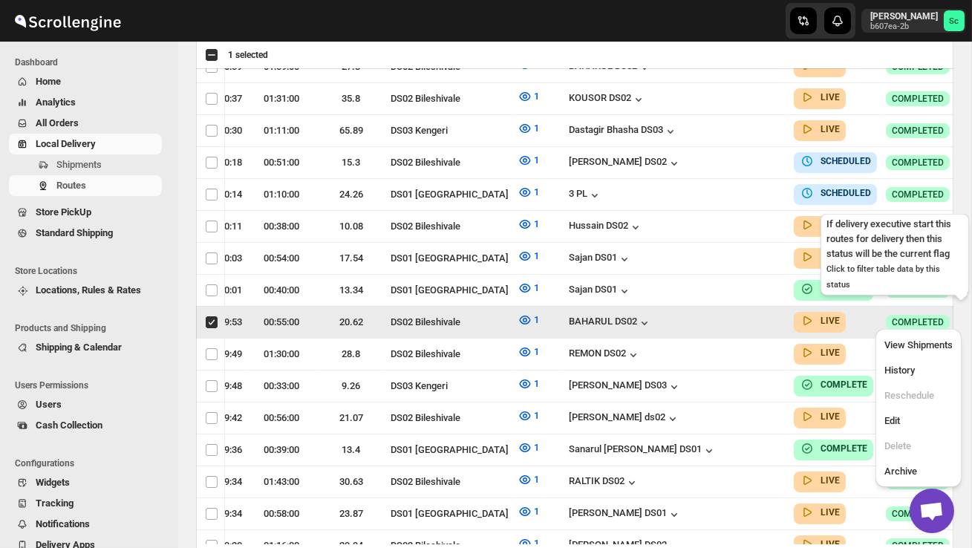
scroll to position [0, 1]
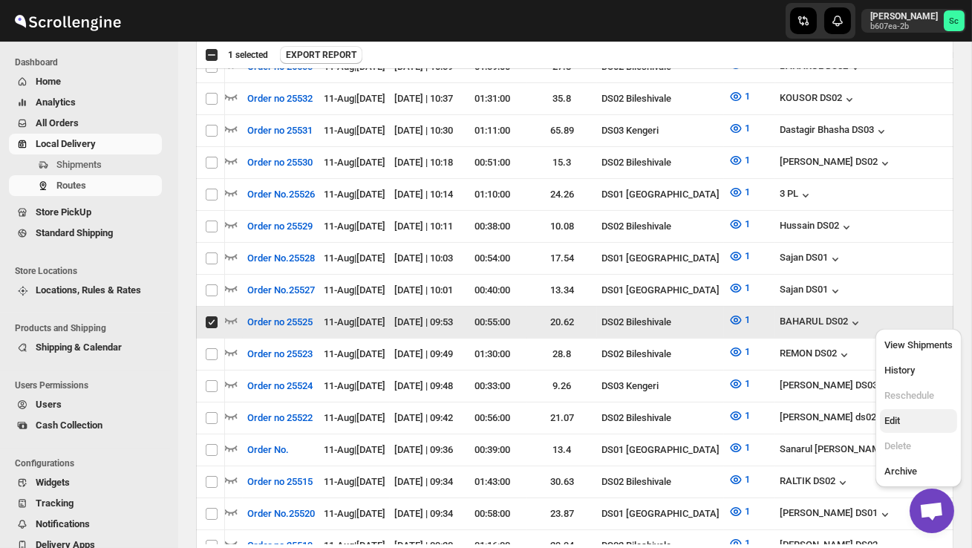
click at [913, 427] on span "Edit" at bounding box center [919, 421] width 68 height 15
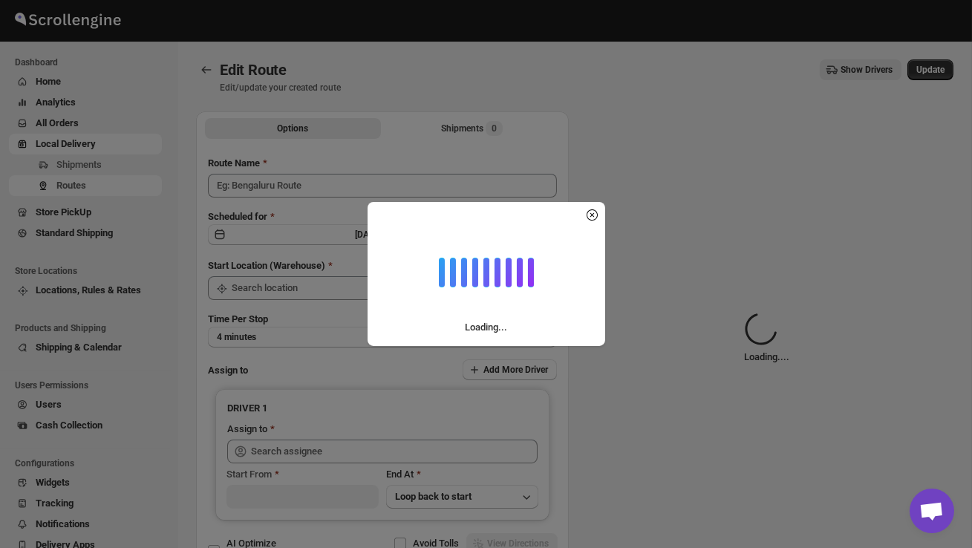
type input "Order no 25525"
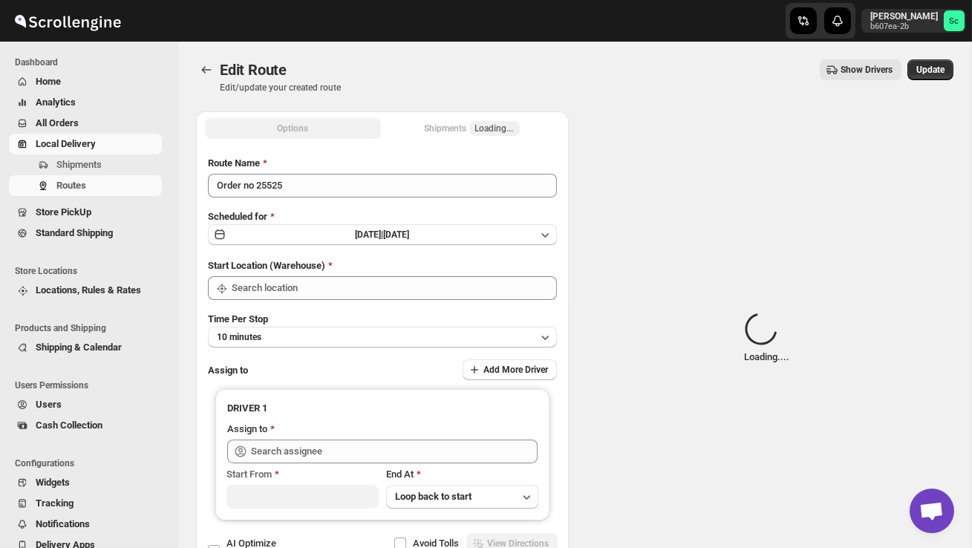
type input "DS02 Bileshivale"
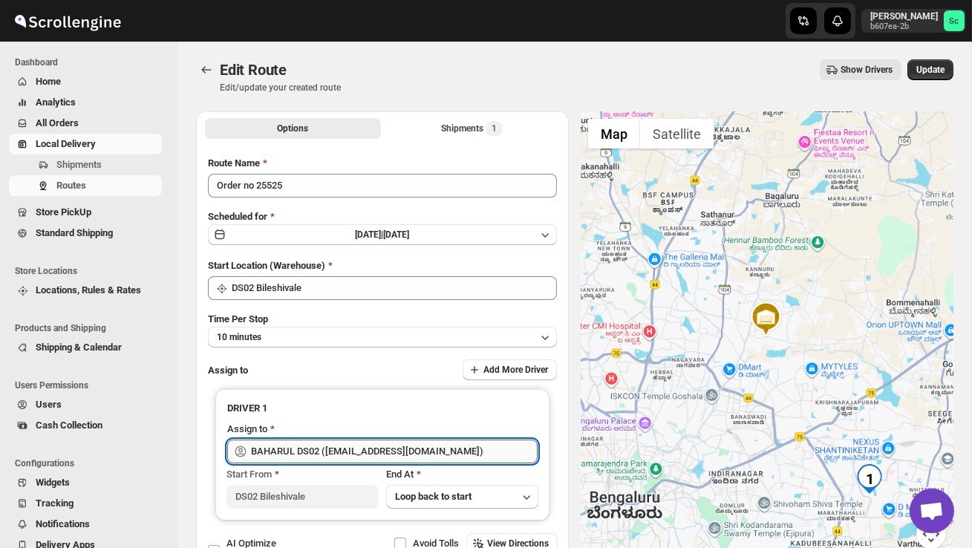
click at [472, 446] on input "BAHARUL DS02 ([EMAIL_ADDRESS][DOMAIN_NAME])" at bounding box center [394, 452] width 287 height 24
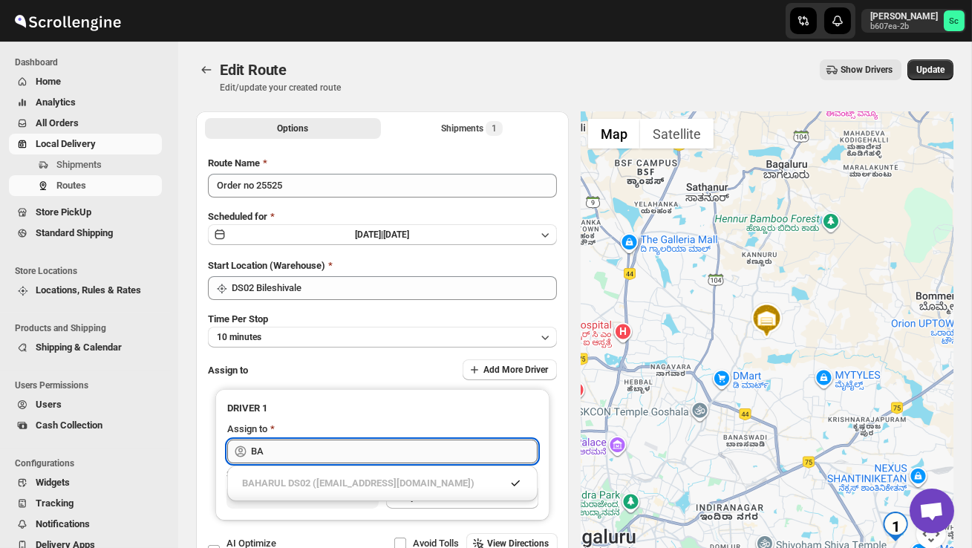
type input "B"
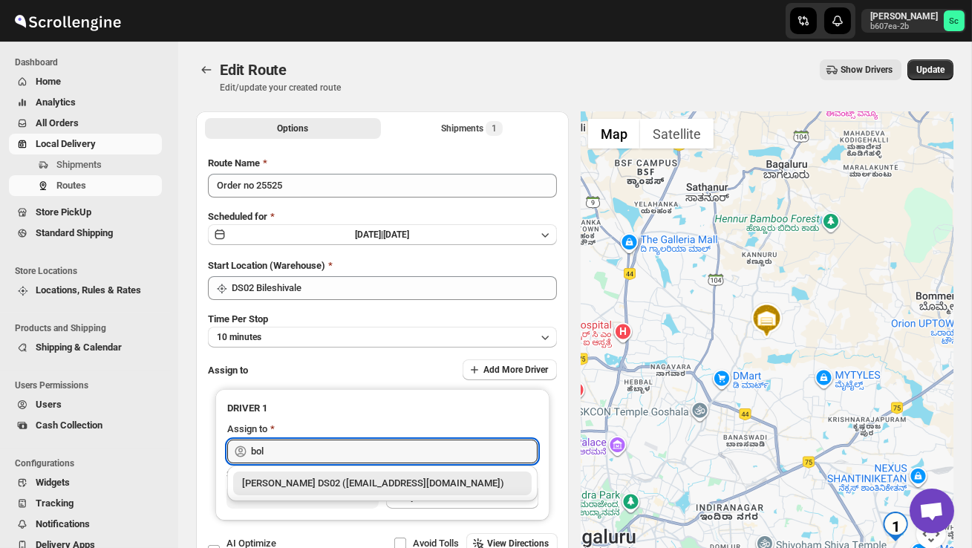
click at [478, 489] on div "[PERSON_NAME] DS02 ([EMAIL_ADDRESS][DOMAIN_NAME])" at bounding box center [382, 483] width 281 height 15
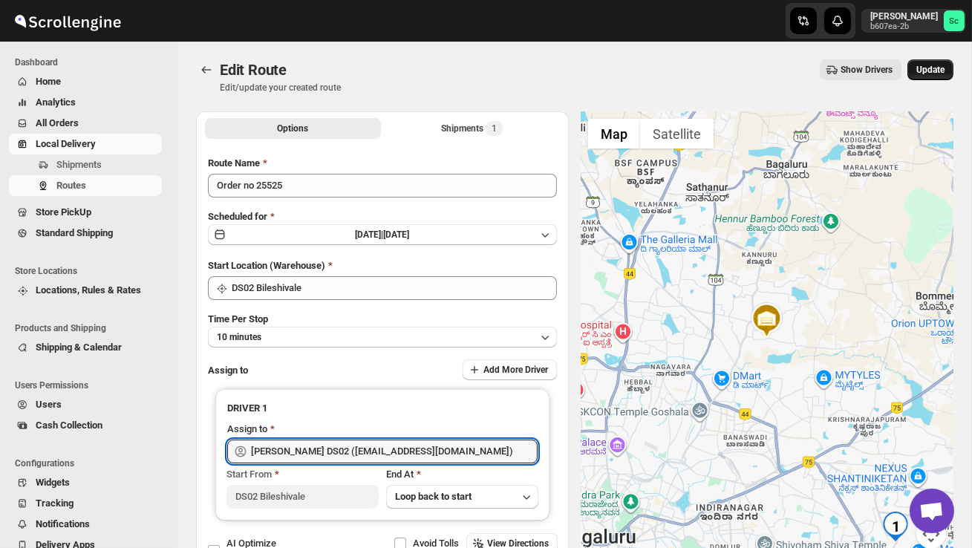
type input "[PERSON_NAME] DS02 ([EMAIL_ADDRESS][DOMAIN_NAME])"
click at [939, 59] on button "Update" at bounding box center [931, 69] width 46 height 21
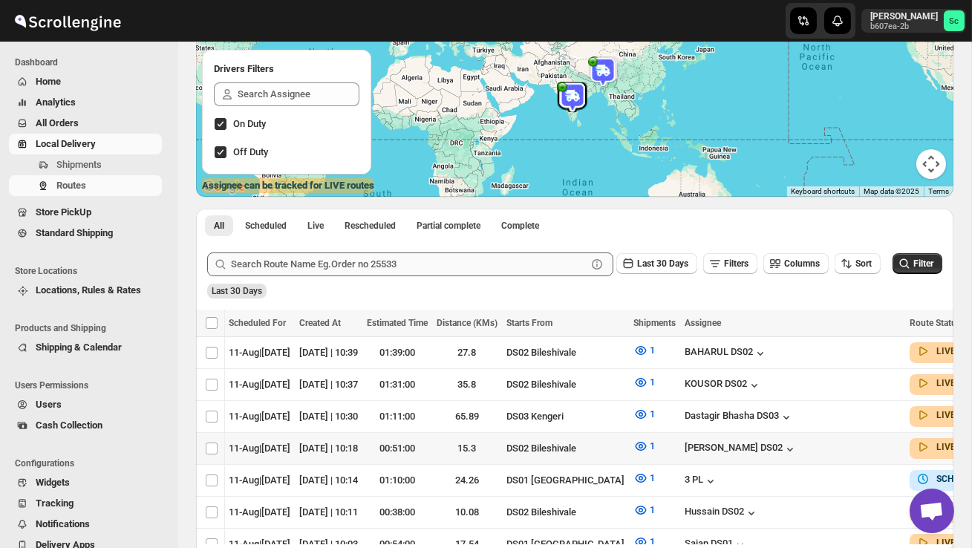
scroll to position [0, 131]
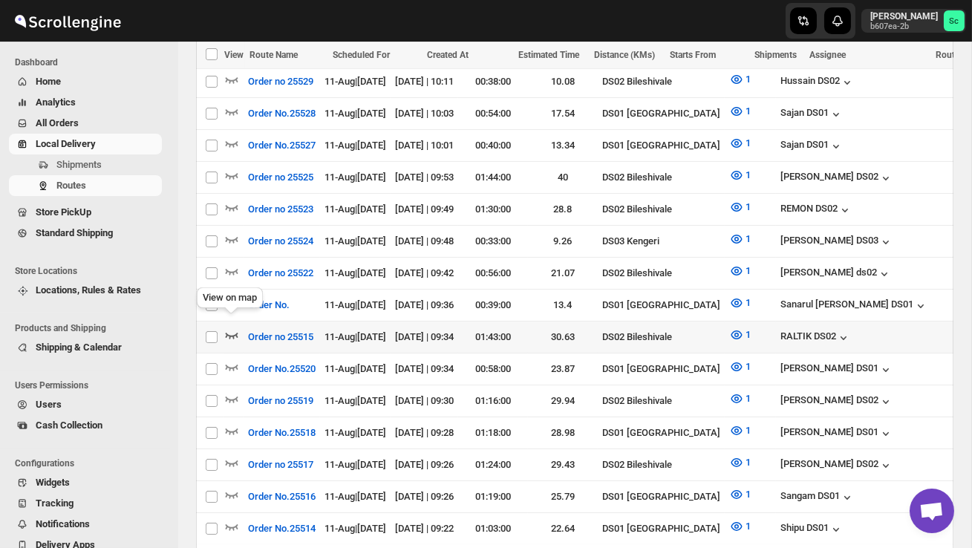
click at [230, 333] on icon "button" at bounding box center [232, 336] width 13 height 6
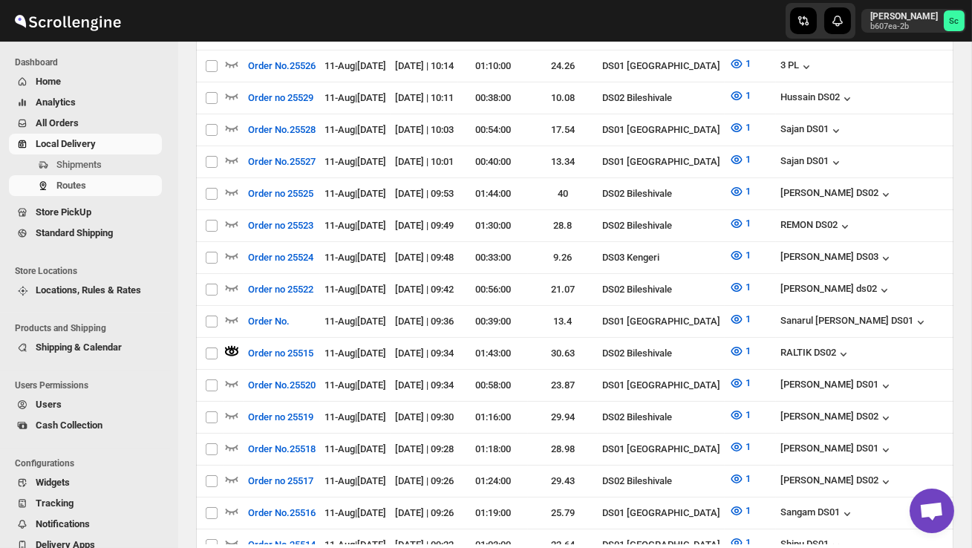
scroll to position [0, 0]
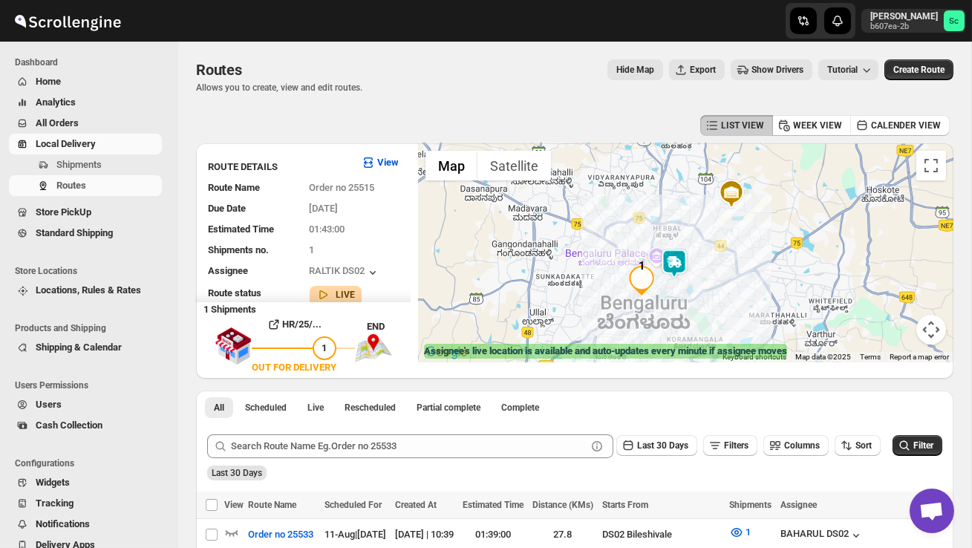
click at [672, 255] on img at bounding box center [675, 264] width 30 height 30
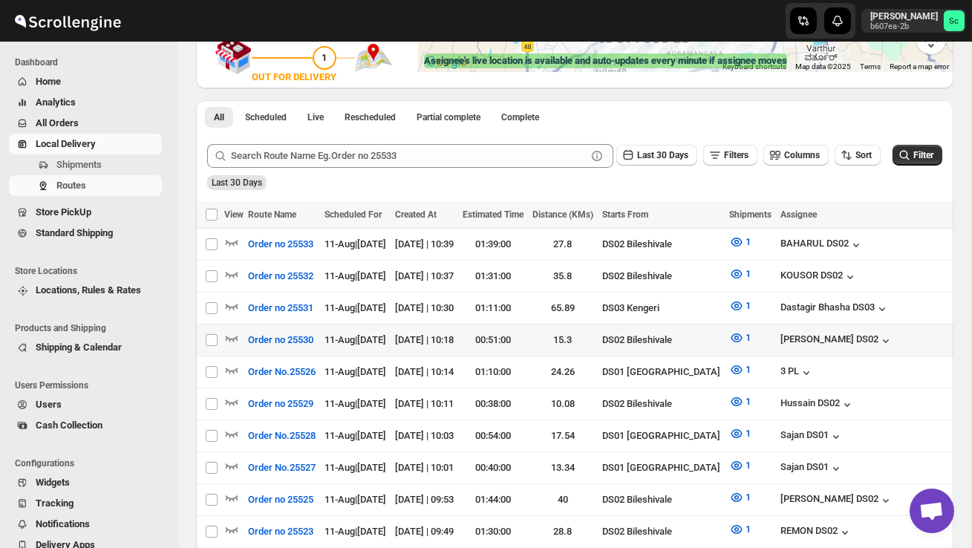
scroll to position [0, 60]
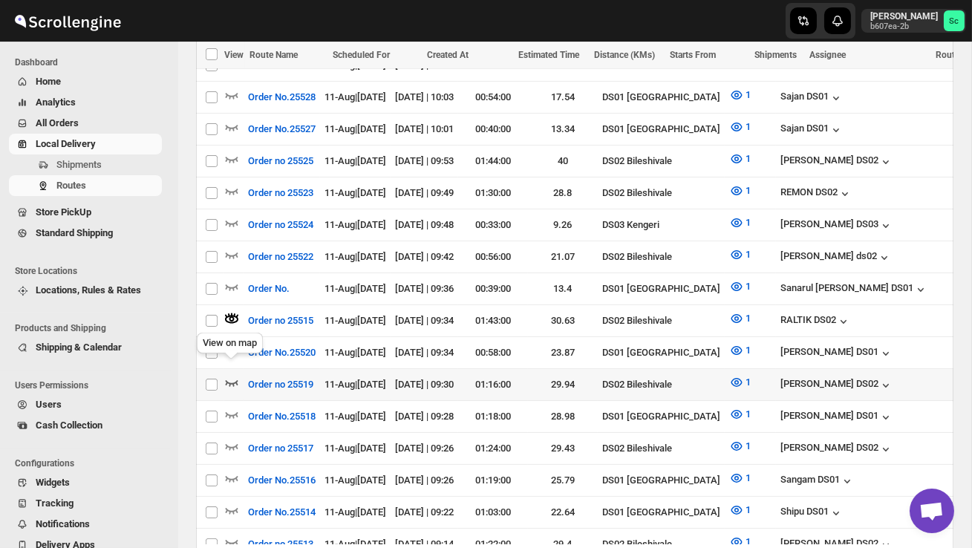
click at [231, 375] on icon "button" at bounding box center [231, 382] width 15 height 15
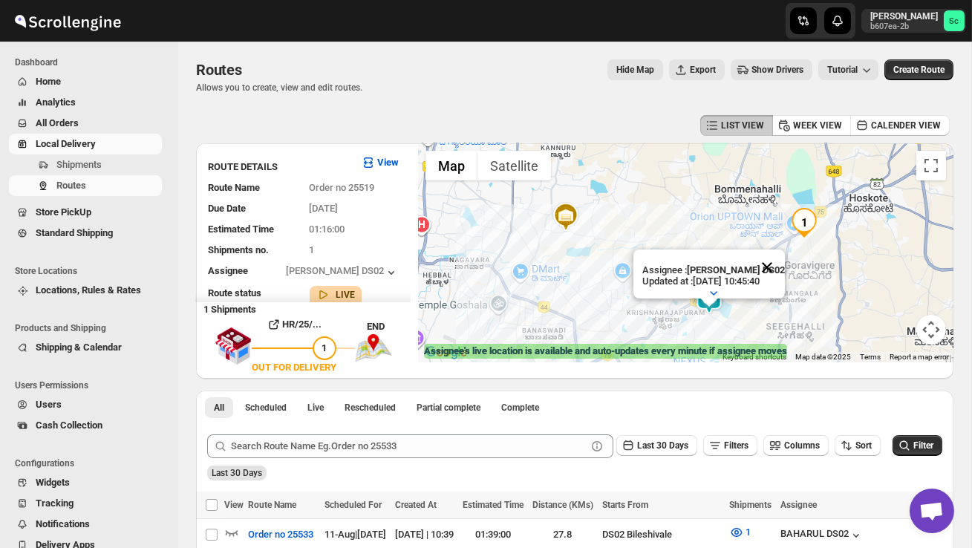
click at [785, 264] on button "Close" at bounding box center [768, 268] width 36 height 36
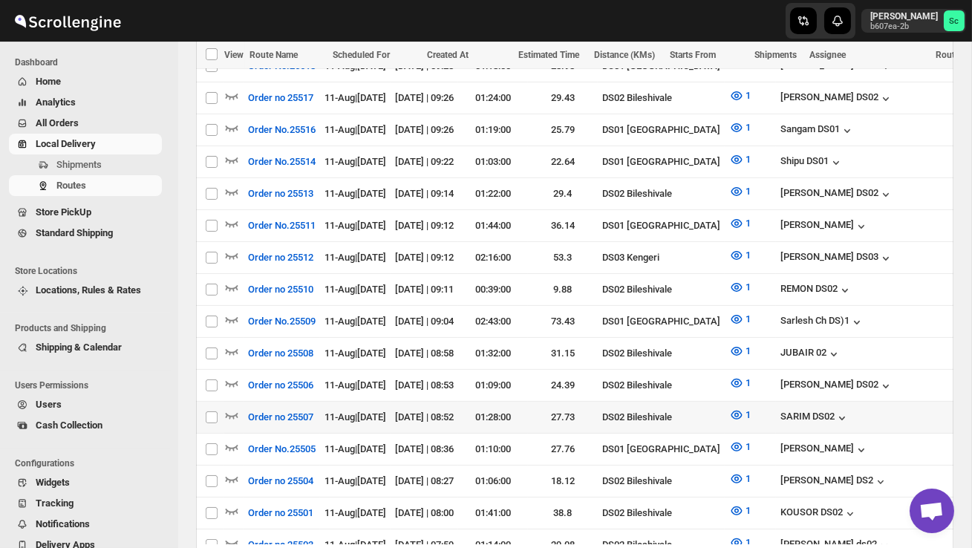
scroll to position [0, 0]
click at [230, 408] on icon "button" at bounding box center [231, 415] width 15 height 15
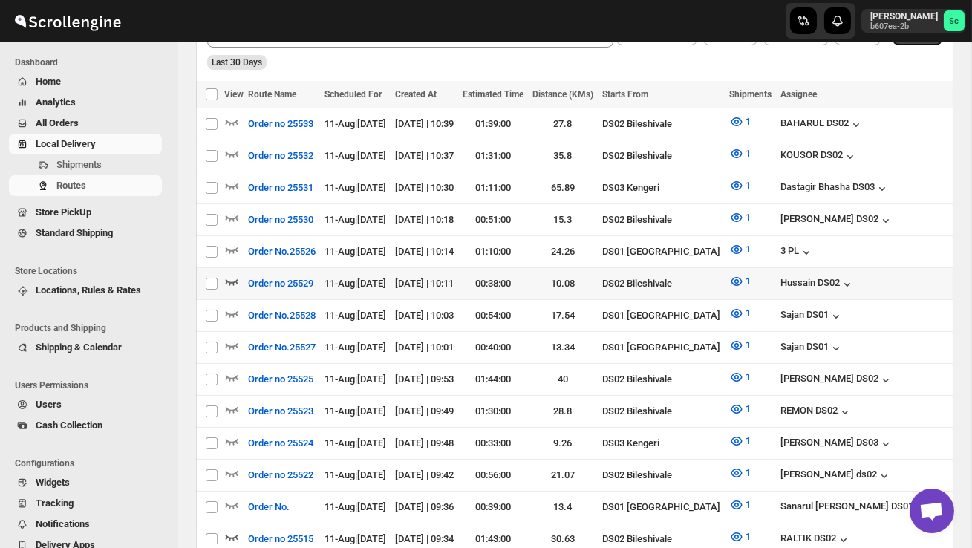
click at [235, 276] on icon "button" at bounding box center [231, 281] width 15 height 15
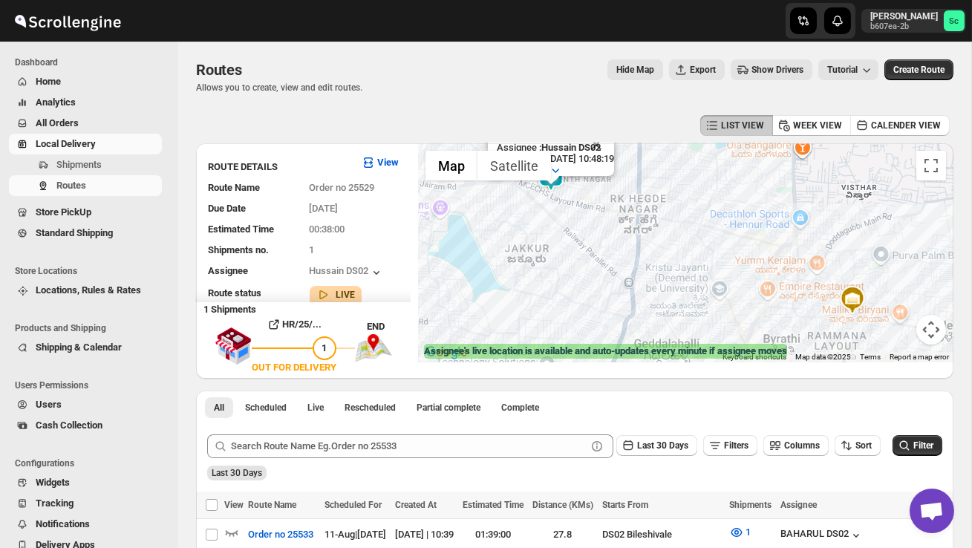
drag, startPoint x: 498, startPoint y: 288, endPoint x: 585, endPoint y: 311, distance: 89.9
click at [576, 302] on div "Assignee : Hussain DS02 Updated at : 11/08/2025, 10:48:19 Duty mode Enabled Bat…" at bounding box center [686, 252] width 536 height 219
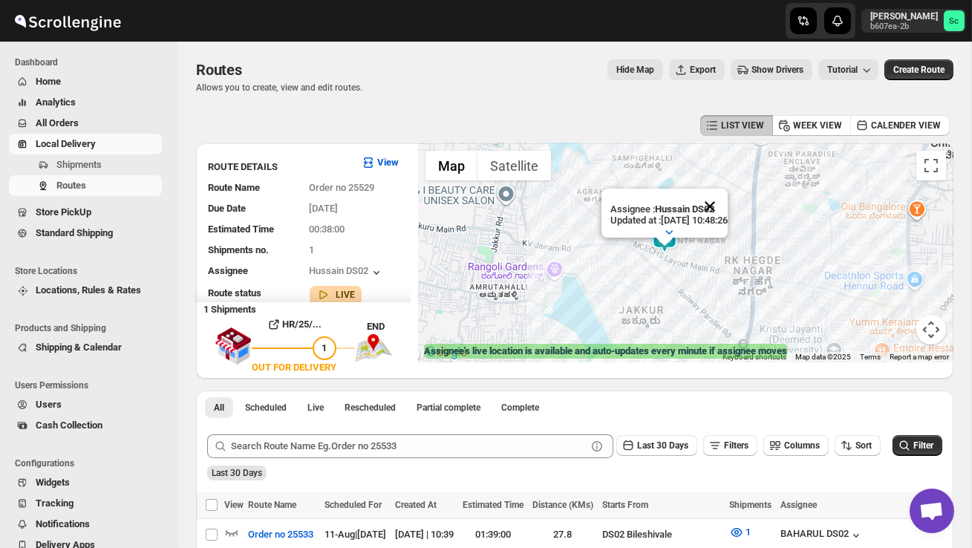
click at [728, 209] on button "Close" at bounding box center [710, 207] width 36 height 36
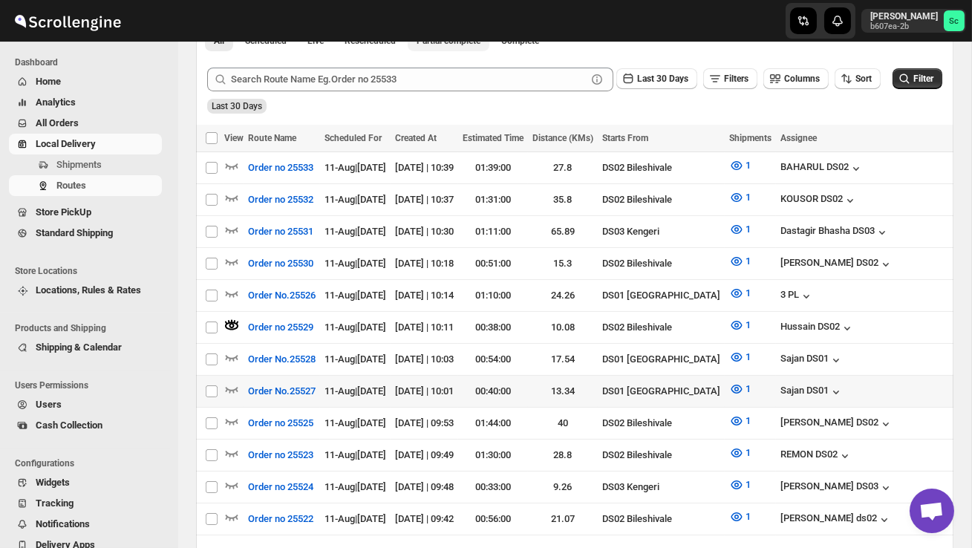
scroll to position [381, 0]
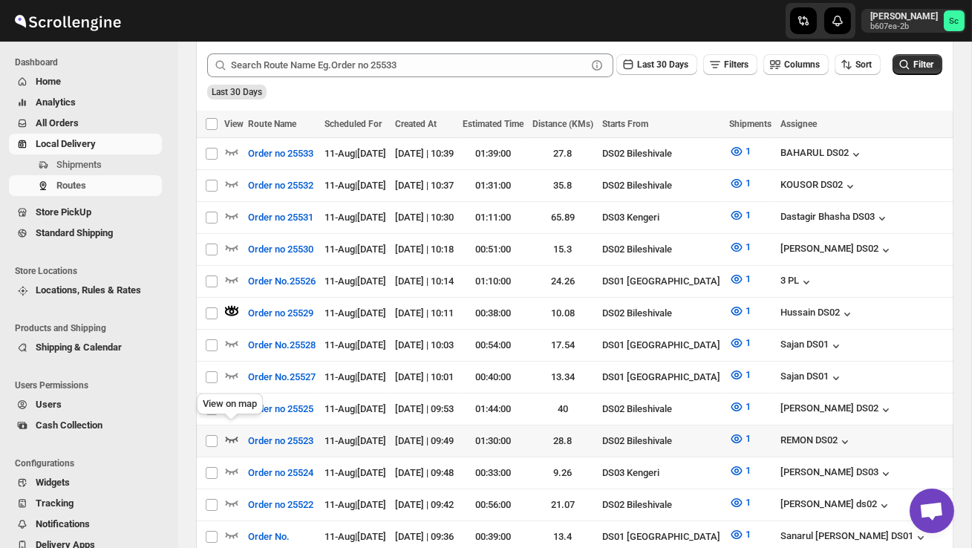
click at [232, 432] on icon "button" at bounding box center [231, 439] width 15 height 15
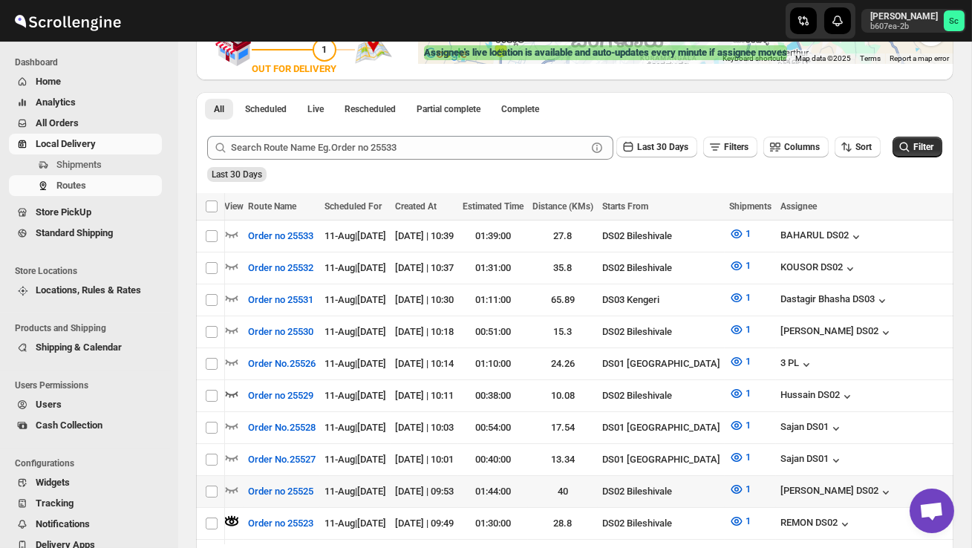
scroll to position [0, 1]
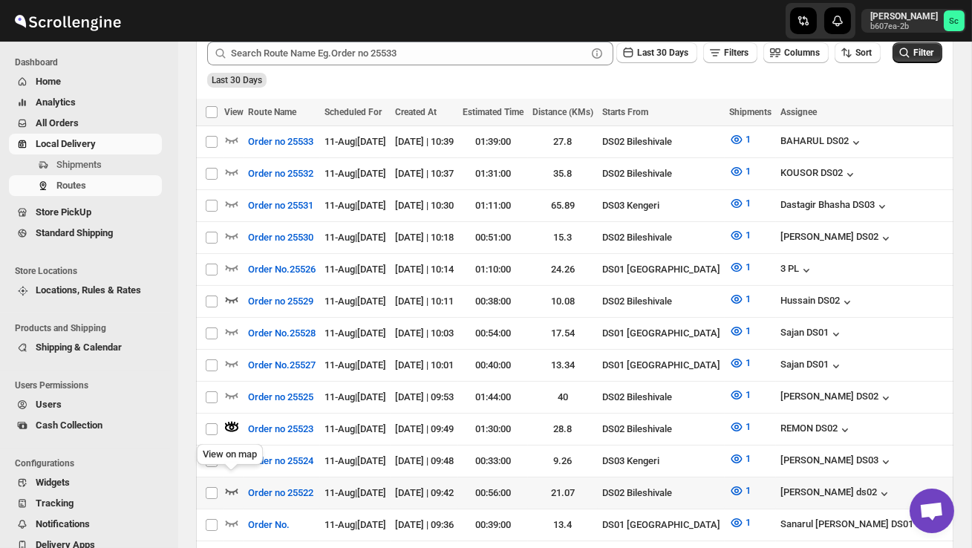
click at [230, 484] on icon "button" at bounding box center [231, 491] width 15 height 15
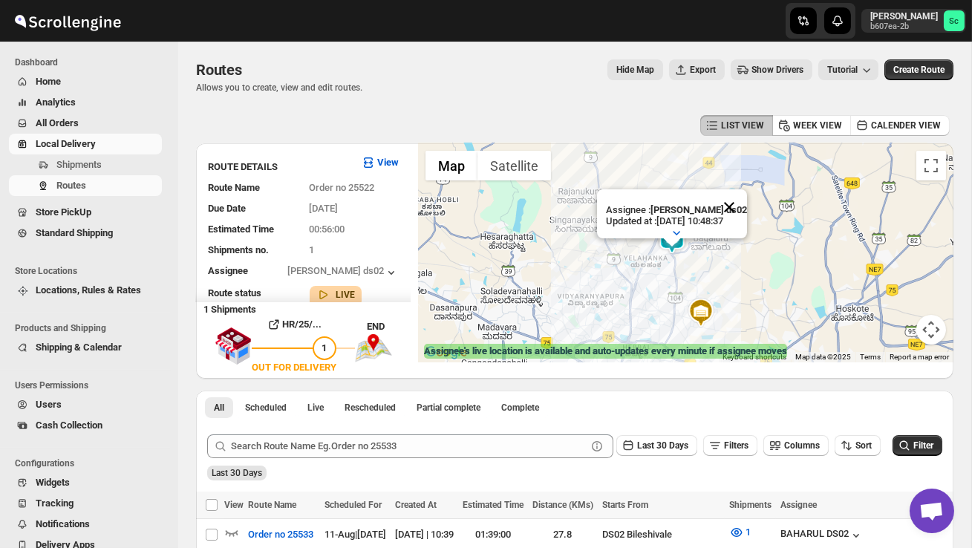
click at [741, 202] on button "Close" at bounding box center [730, 207] width 36 height 36
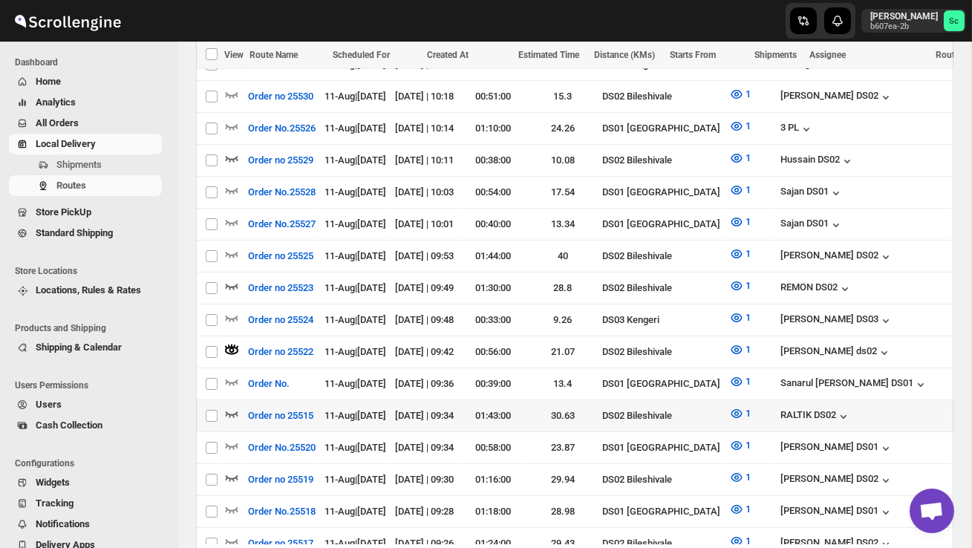
click at [232, 406] on icon "button" at bounding box center [231, 413] width 15 height 15
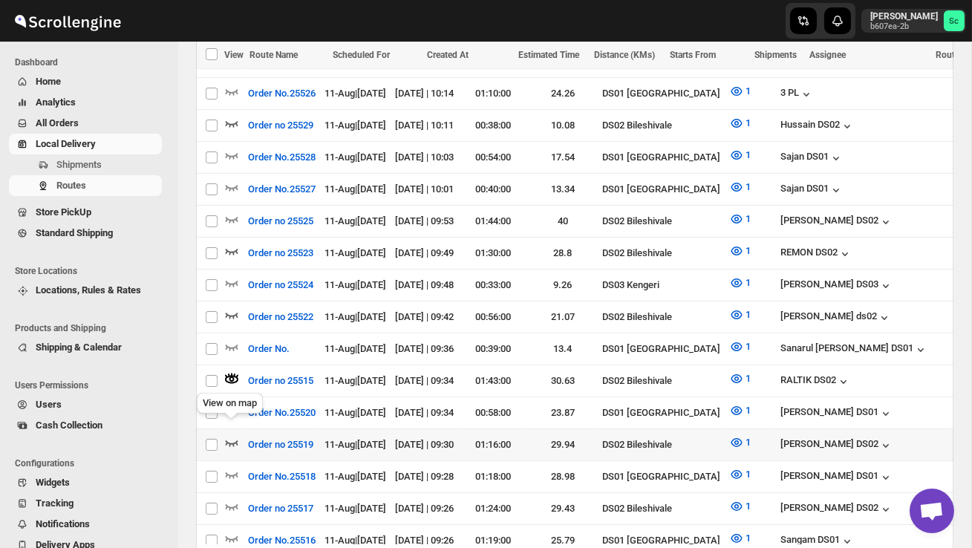
click at [230, 441] on icon "button" at bounding box center [232, 444] width 13 height 6
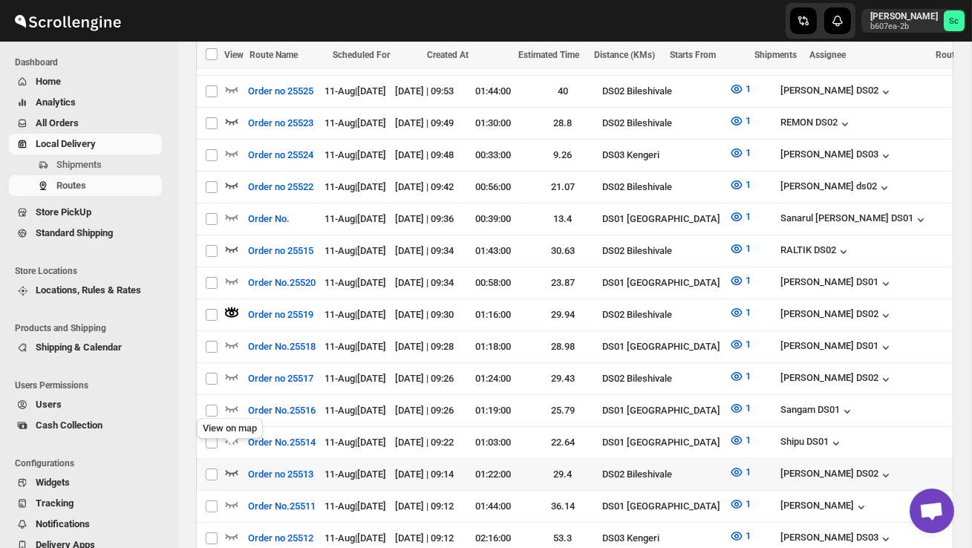
click at [233, 465] on icon "button" at bounding box center [231, 472] width 15 height 15
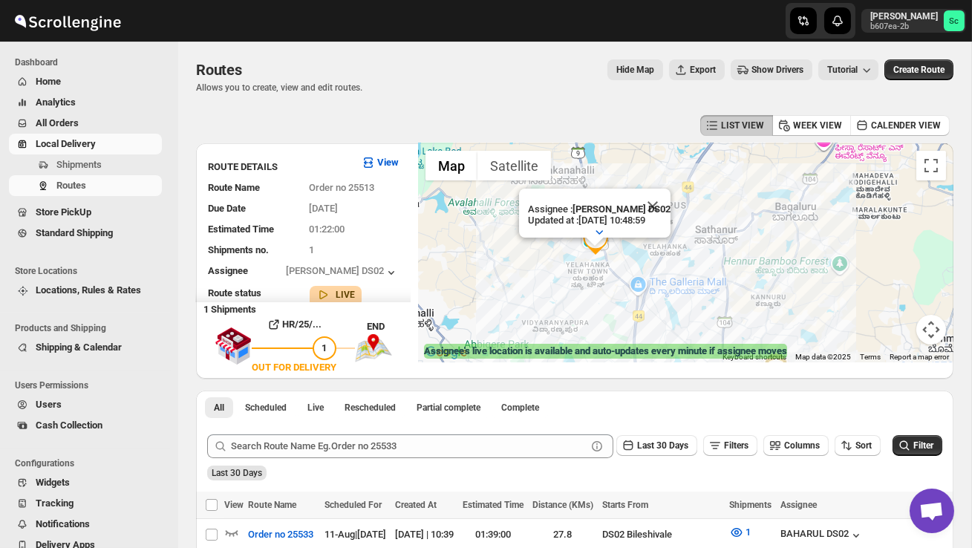
click at [660, 209] on button "Close" at bounding box center [653, 207] width 36 height 36
click at [85, 160] on span "Shipments" at bounding box center [78, 164] width 45 height 11
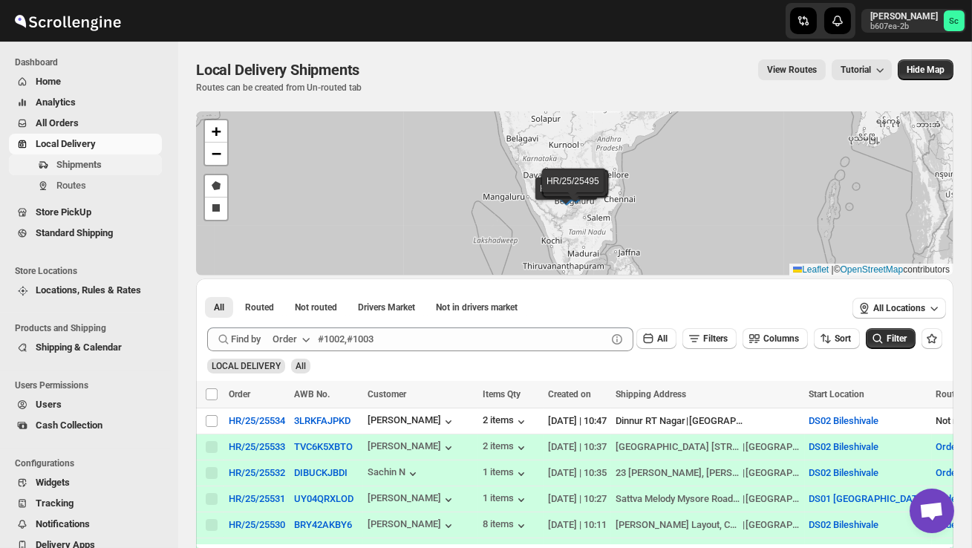
click at [129, 164] on span "Shipments" at bounding box center [107, 164] width 103 height 15
click at [102, 163] on span "Shipments" at bounding box center [78, 164] width 45 height 11
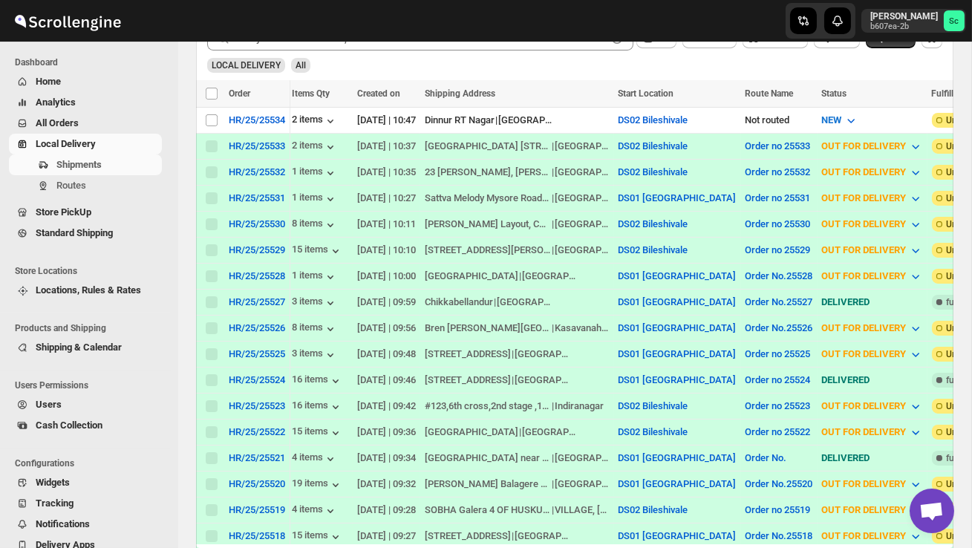
scroll to position [0, 273]
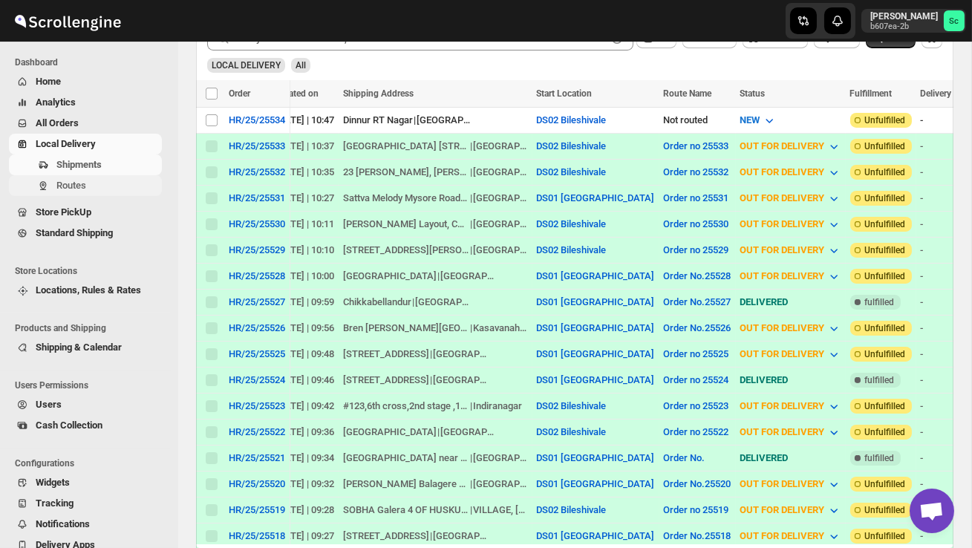
click at [122, 189] on span "Routes" at bounding box center [107, 185] width 103 height 15
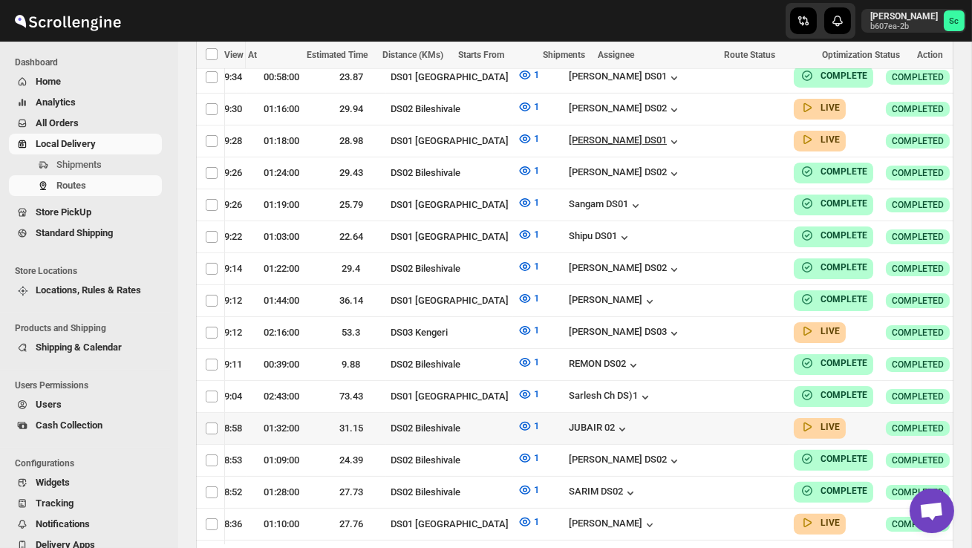
scroll to position [933, 0]
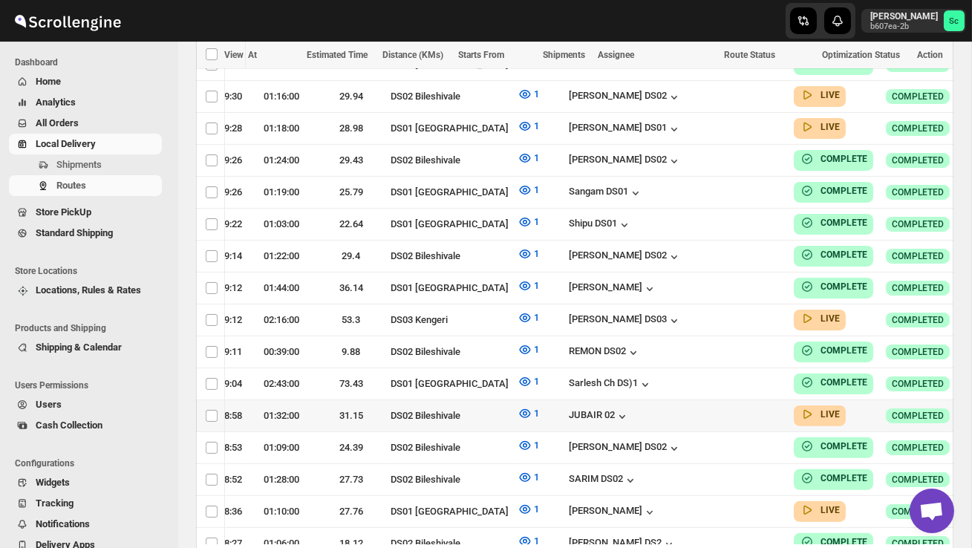
click at [972, 415] on icon "button" at bounding box center [984, 416] width 2 height 2
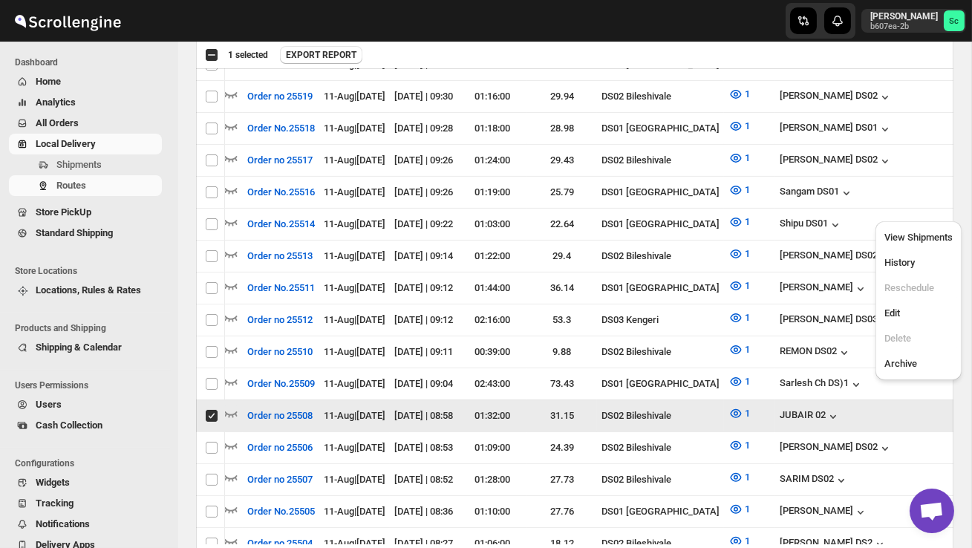
scroll to position [0, 1]
click at [916, 241] on span "View Shipments" at bounding box center [919, 237] width 68 height 11
checkbox input "false"
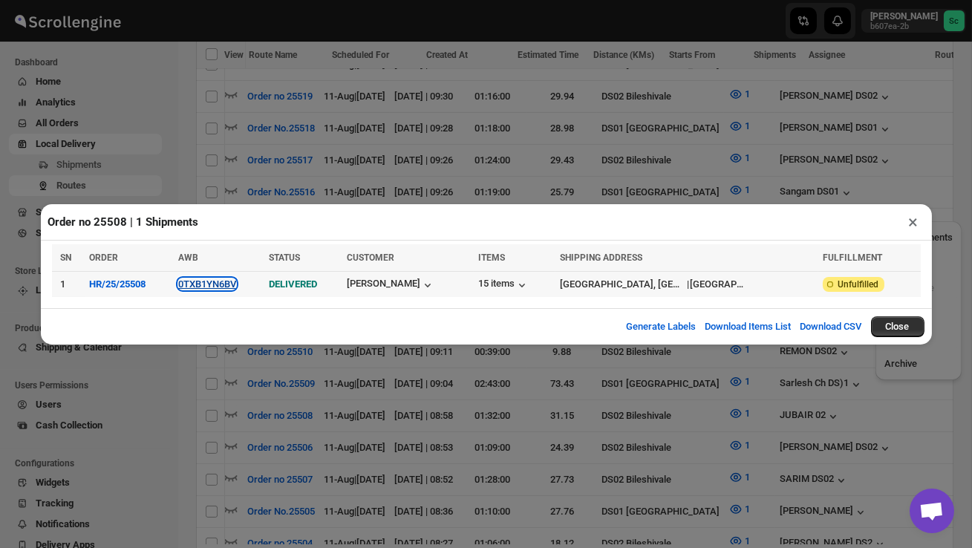
click at [236, 286] on button "0TXB1YN6BV" at bounding box center [207, 284] width 58 height 11
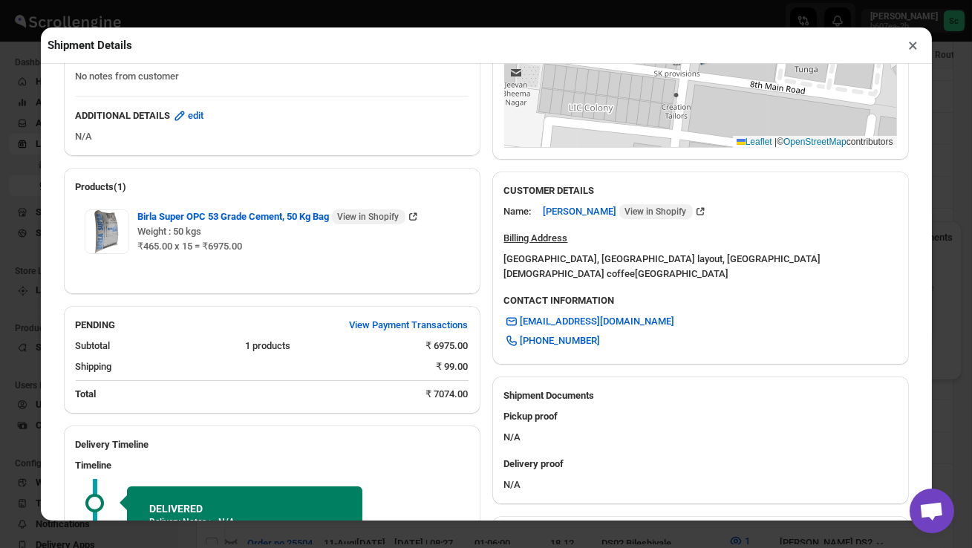
scroll to position [565, 0]
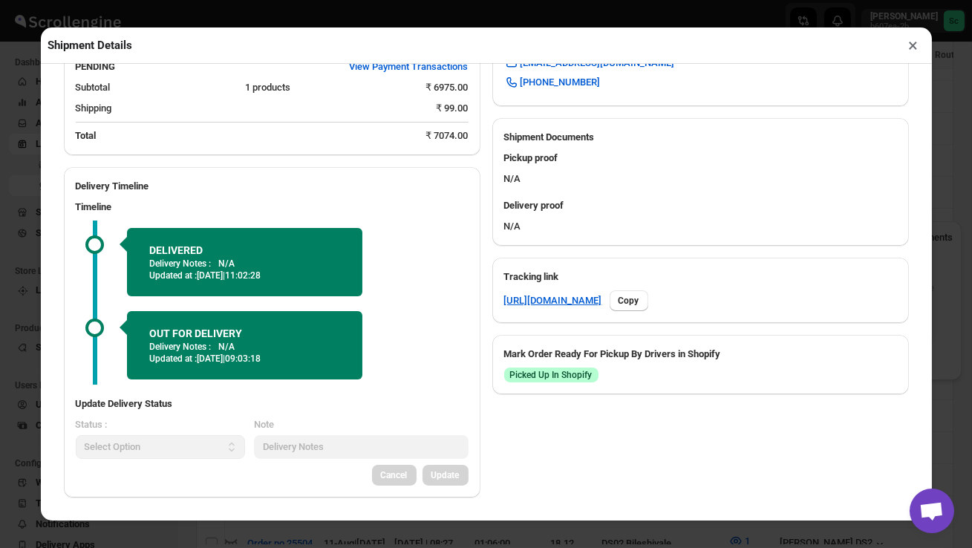
click at [912, 48] on button "×" at bounding box center [914, 45] width 22 height 21
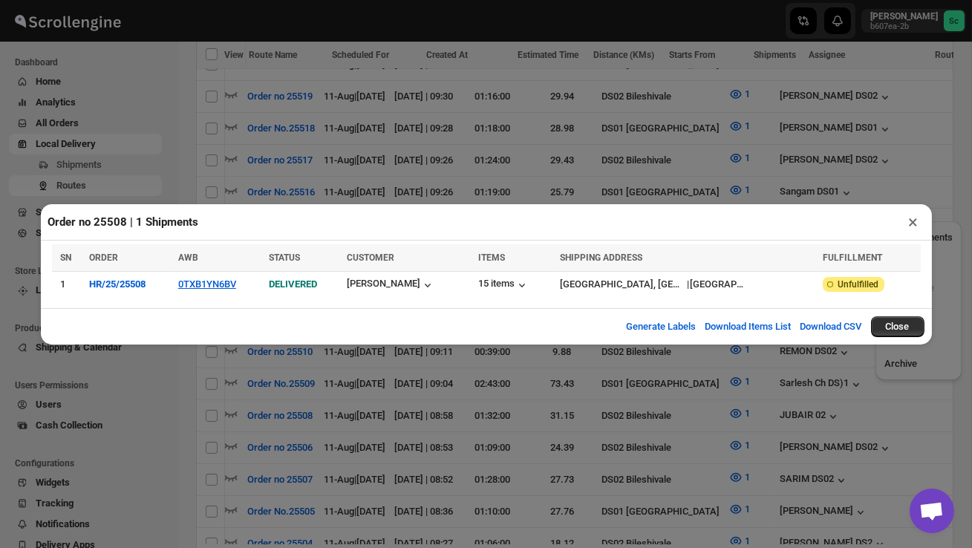
click at [914, 227] on button "×" at bounding box center [914, 222] width 22 height 21
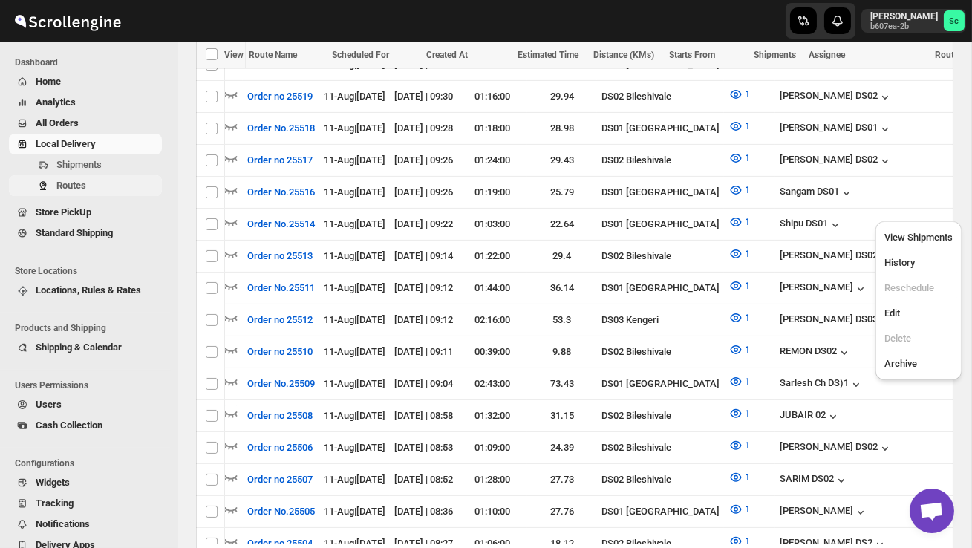
click at [86, 186] on span "Routes" at bounding box center [71, 185] width 30 height 11
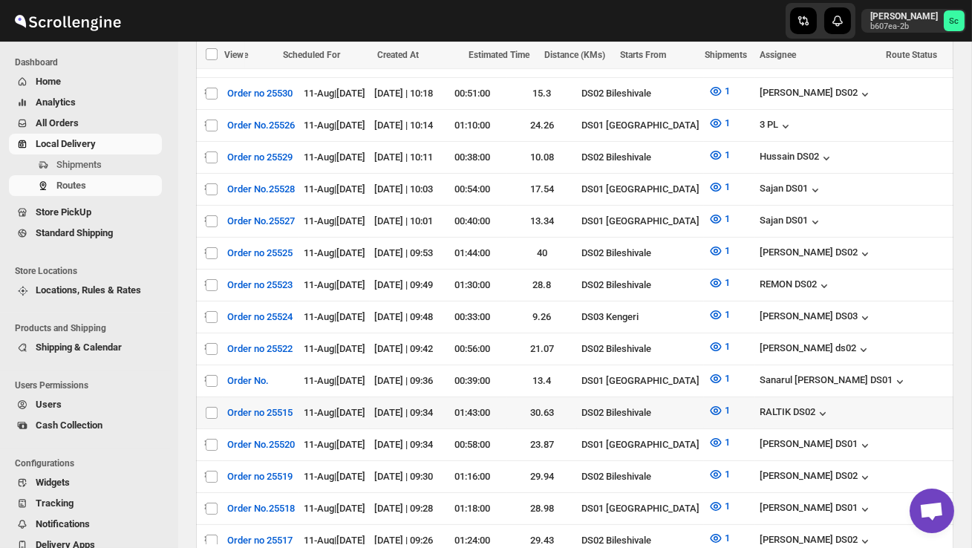
scroll to position [0, 0]
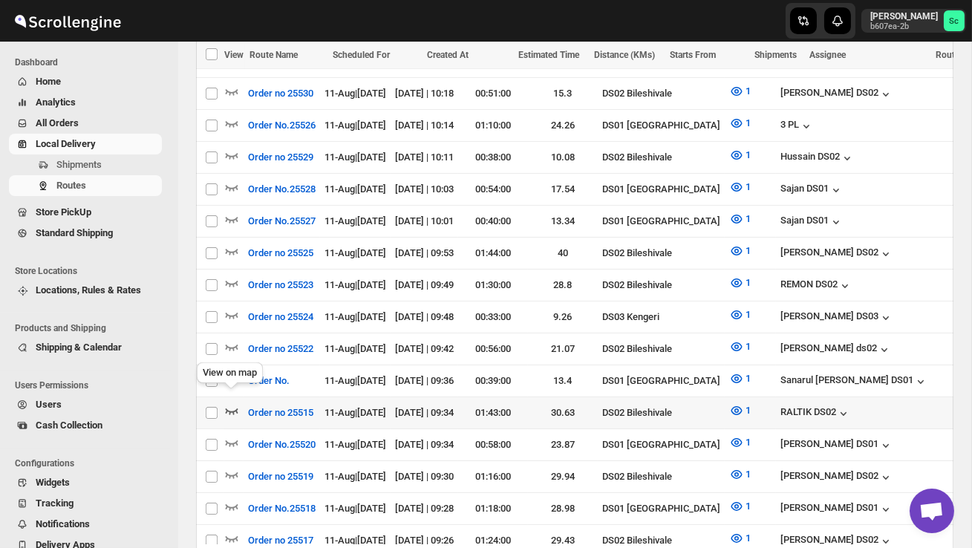
click at [234, 409] on icon "button" at bounding box center [232, 412] width 13 height 6
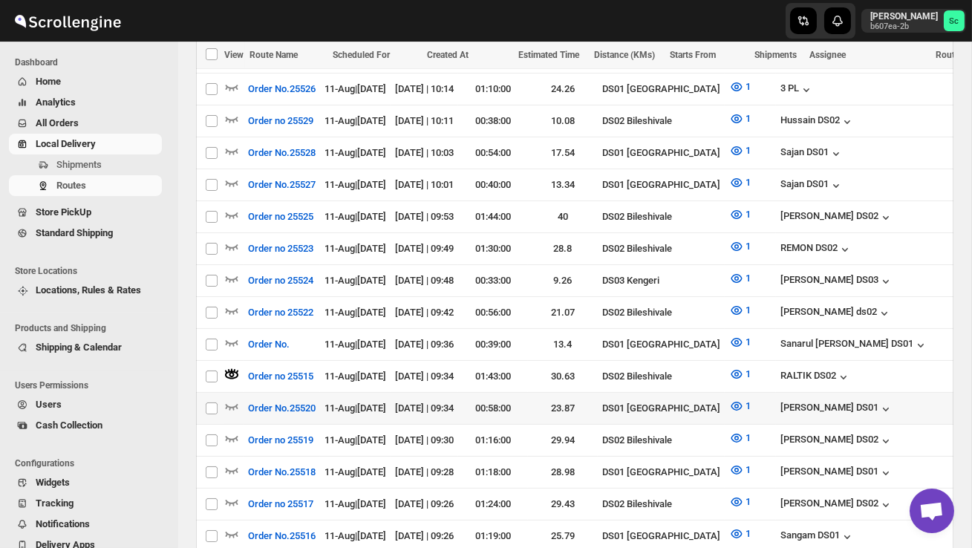
scroll to position [610, 0]
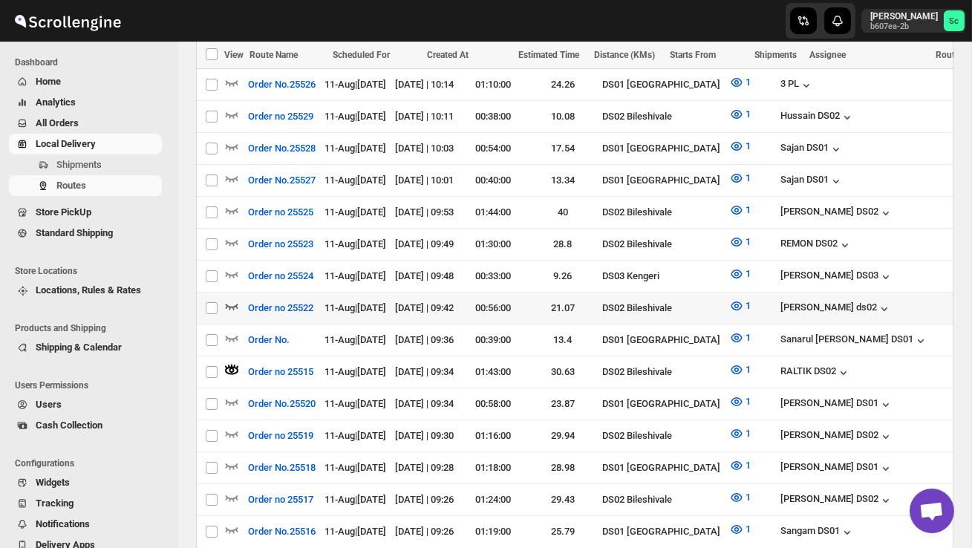
click at [237, 304] on icon "button" at bounding box center [232, 307] width 13 height 6
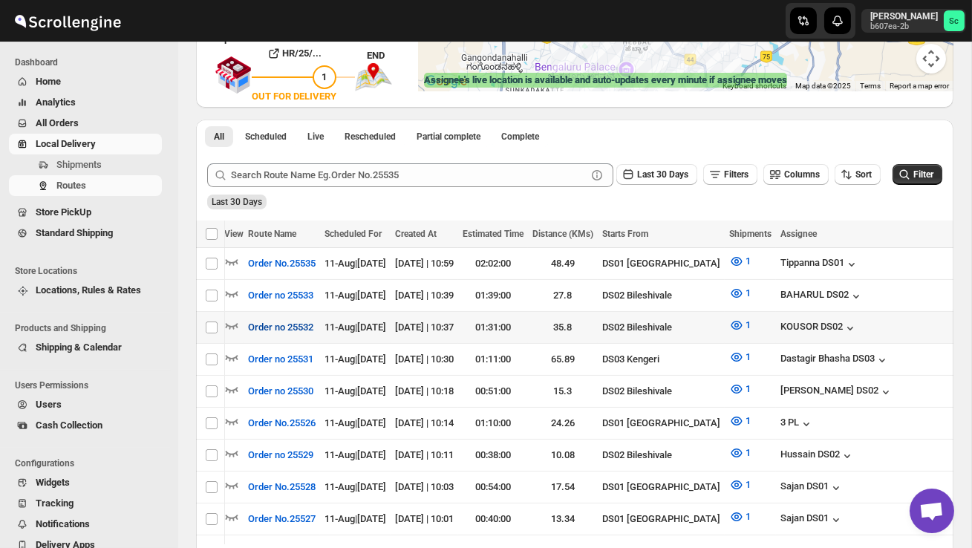
scroll to position [0, 0]
click at [230, 321] on icon "button" at bounding box center [231, 325] width 15 height 15
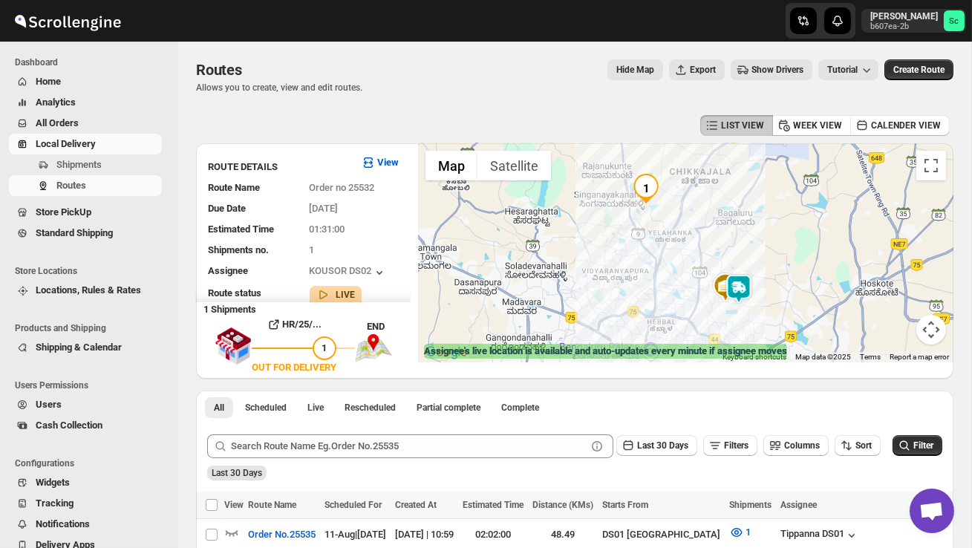
click at [744, 280] on img at bounding box center [739, 289] width 30 height 30
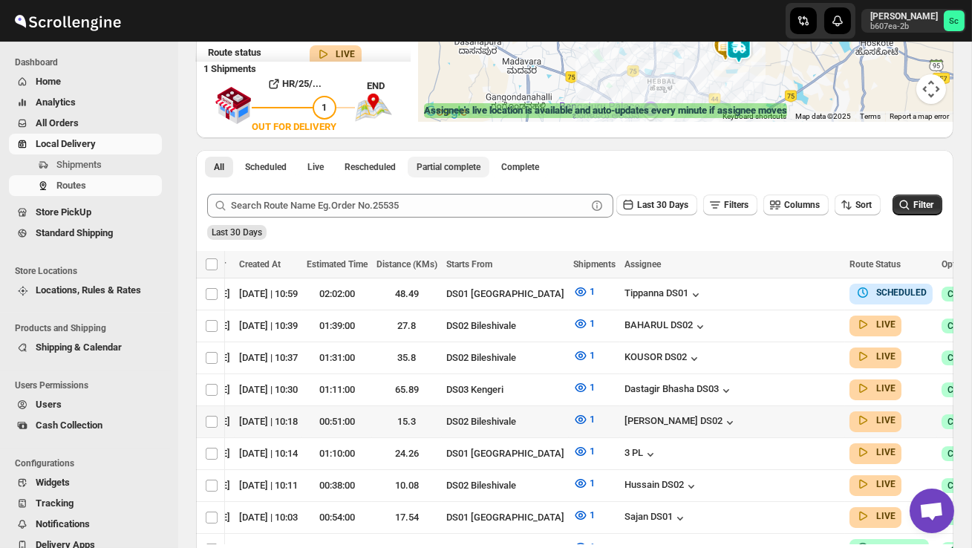
scroll to position [0, 212]
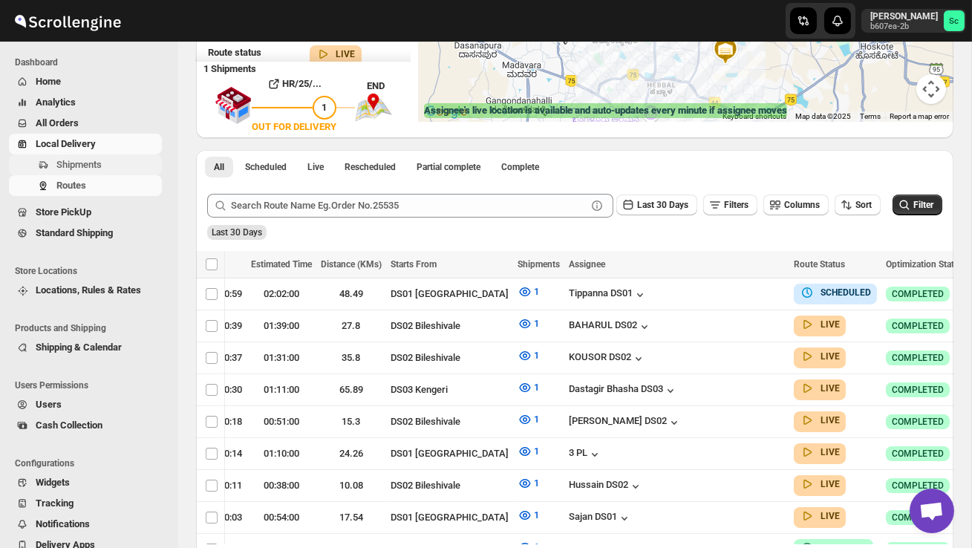
click at [105, 163] on span "Shipments" at bounding box center [107, 164] width 103 height 15
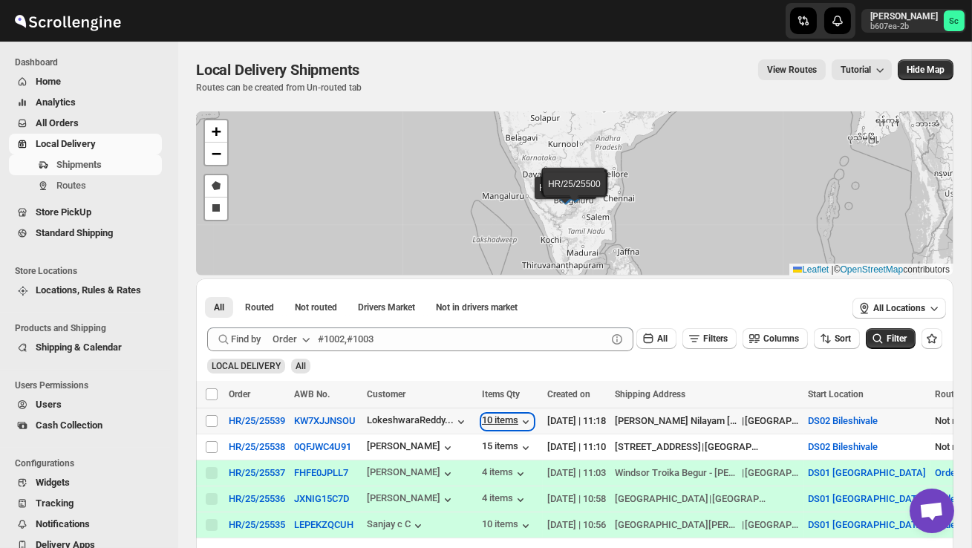
click at [504, 420] on div "10 items" at bounding box center [507, 422] width 51 height 15
click at [217, 446] on span at bounding box center [211, 447] width 13 height 13
click at [217, 446] on input "Select shipment" at bounding box center [212, 447] width 12 height 12
click at [213, 446] on input "Select shipment" at bounding box center [212, 447] width 12 height 12
checkbox input "true"
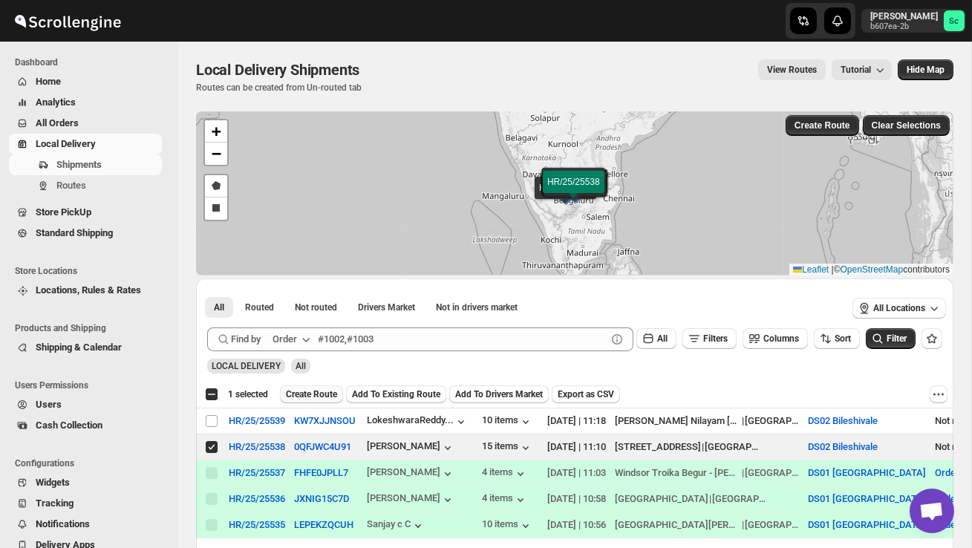
click at [324, 389] on span "Create Route" at bounding box center [311, 395] width 51 height 12
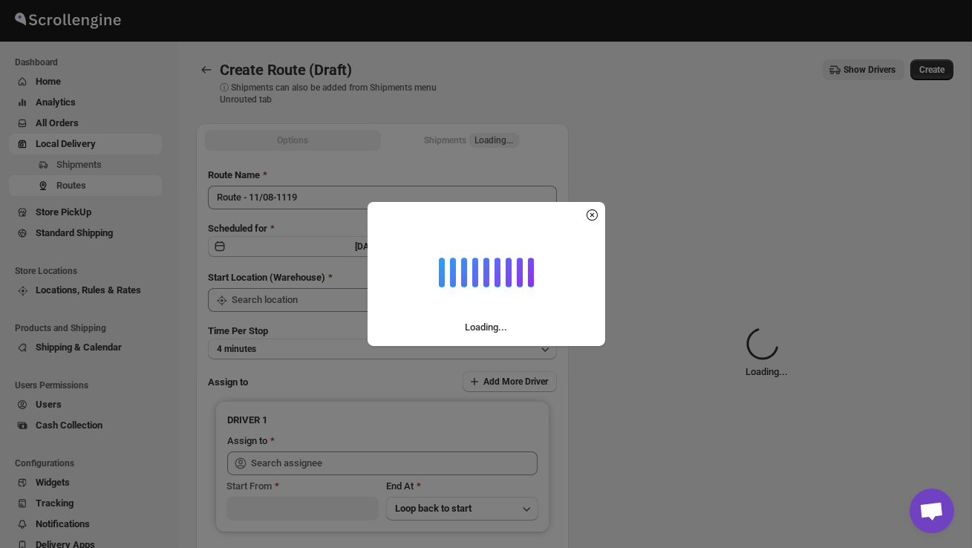
type input "DS02 Bileshivale"
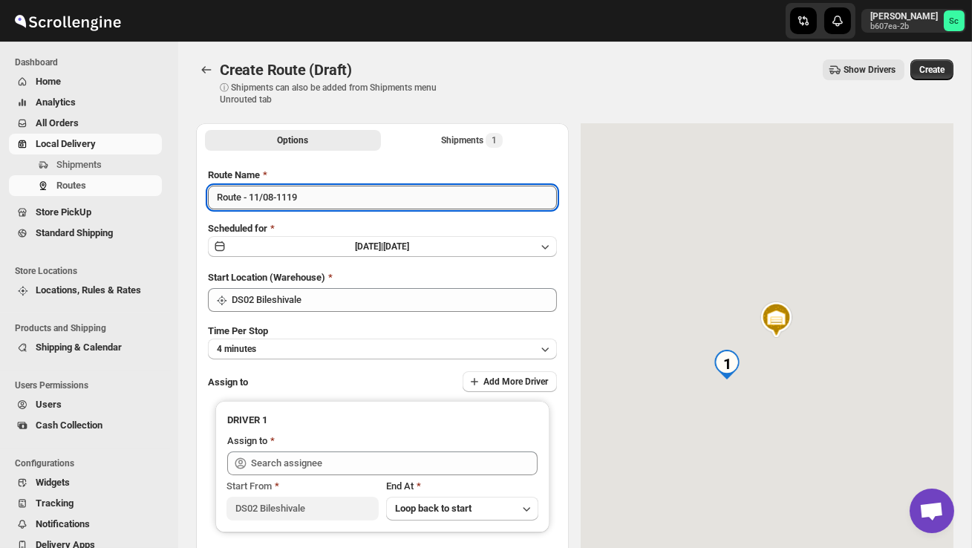
click at [313, 198] on input "Route - 11/08-1119" at bounding box center [382, 198] width 349 height 24
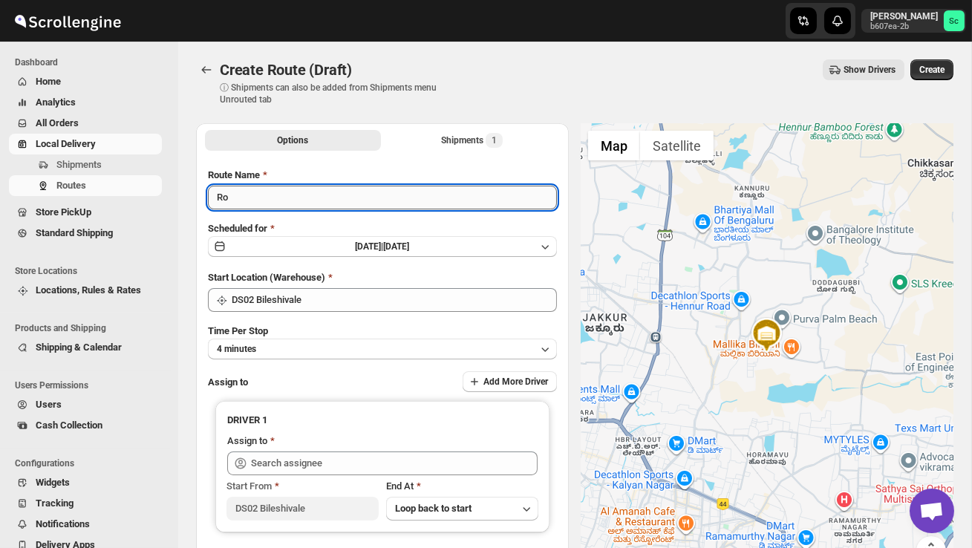
type input "R"
type input "Order no 25538"
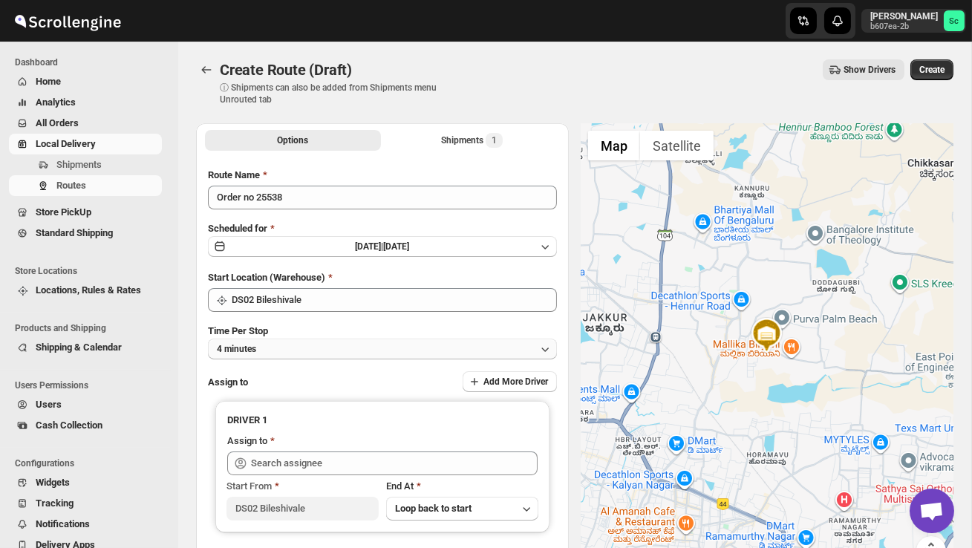
click at [333, 341] on button "4 minutes" at bounding box center [382, 349] width 349 height 21
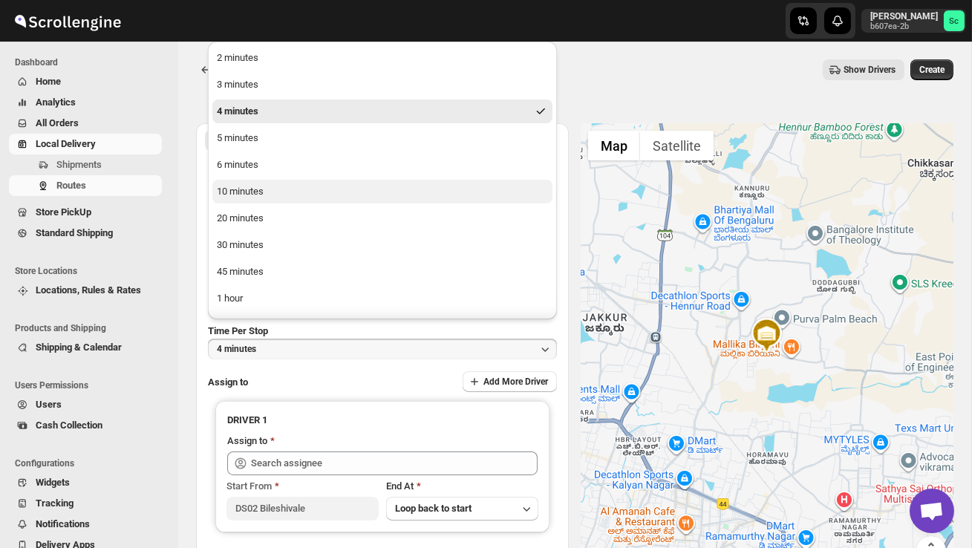
click at [282, 195] on button "10 minutes" at bounding box center [382, 192] width 340 height 24
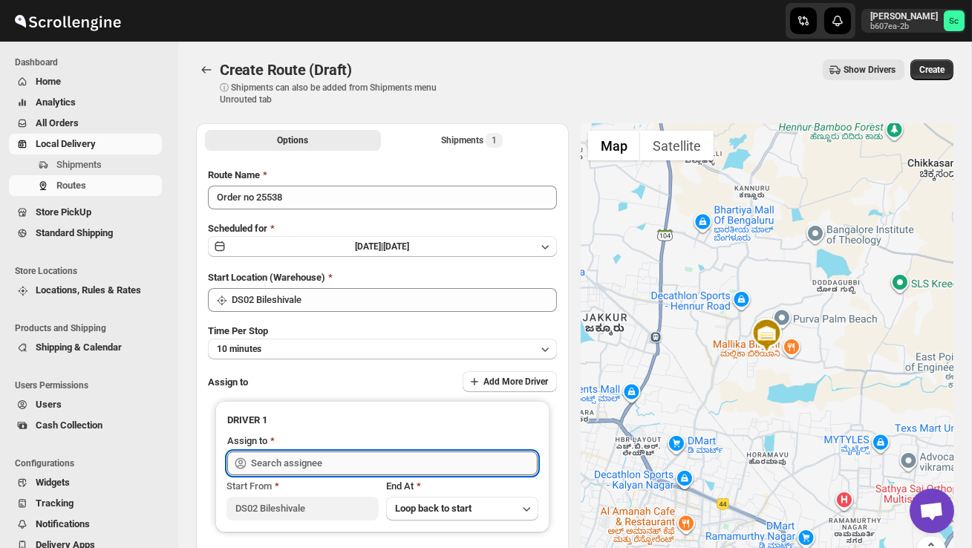
click at [318, 460] on input "text" at bounding box center [394, 464] width 287 height 24
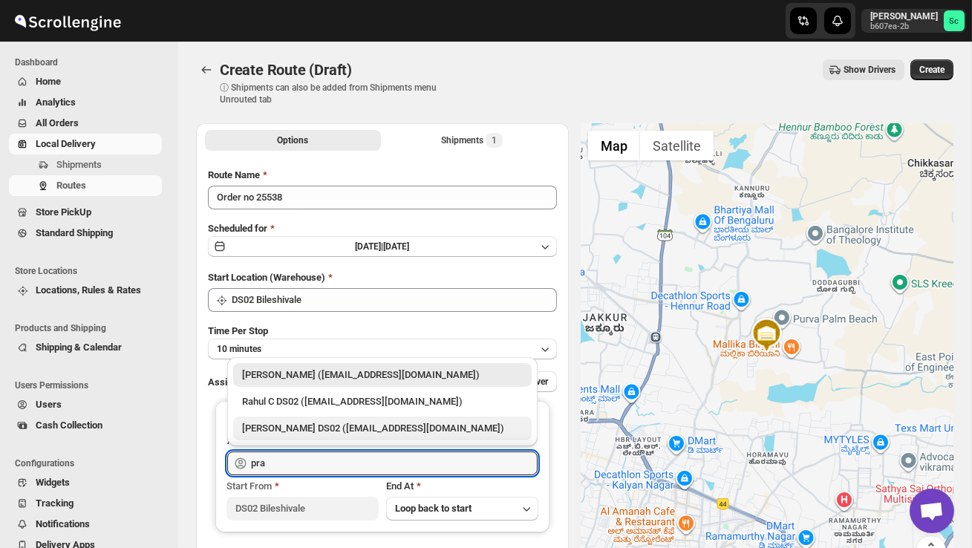
click at [341, 429] on div "[PERSON_NAME] DS02 ([EMAIL_ADDRESS][DOMAIN_NAME])" at bounding box center [382, 428] width 281 height 15
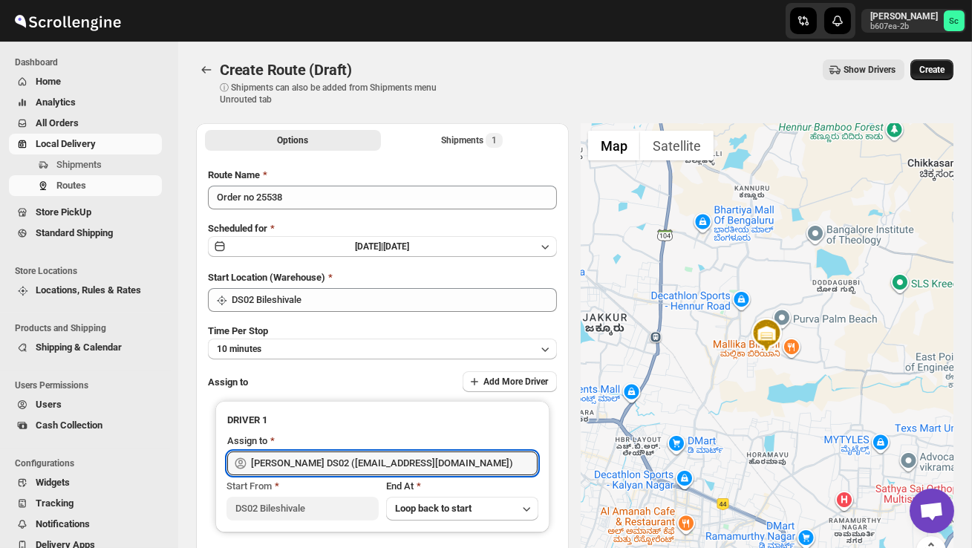
type input "[PERSON_NAME] DS02 ([EMAIL_ADDRESS][DOMAIN_NAME])"
click at [940, 68] on span "Create" at bounding box center [932, 70] width 25 height 12
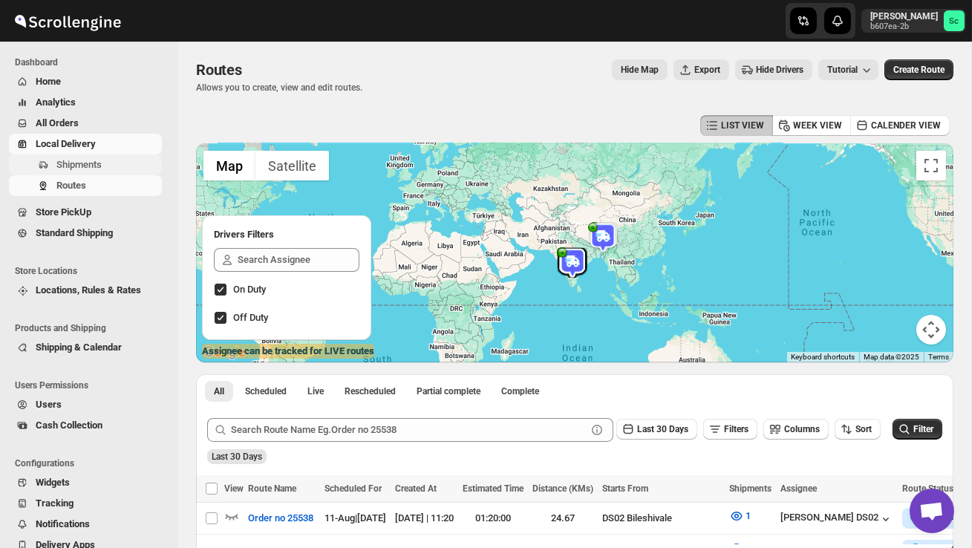
click at [106, 163] on span "Shipments" at bounding box center [107, 164] width 103 height 15
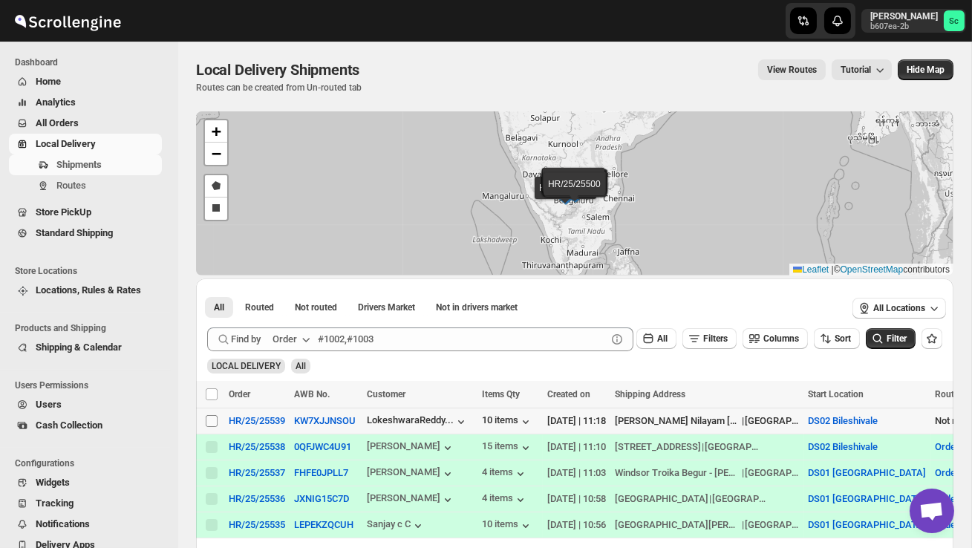
click at [212, 421] on input "Select shipment" at bounding box center [212, 421] width 12 height 12
checkbox input "true"
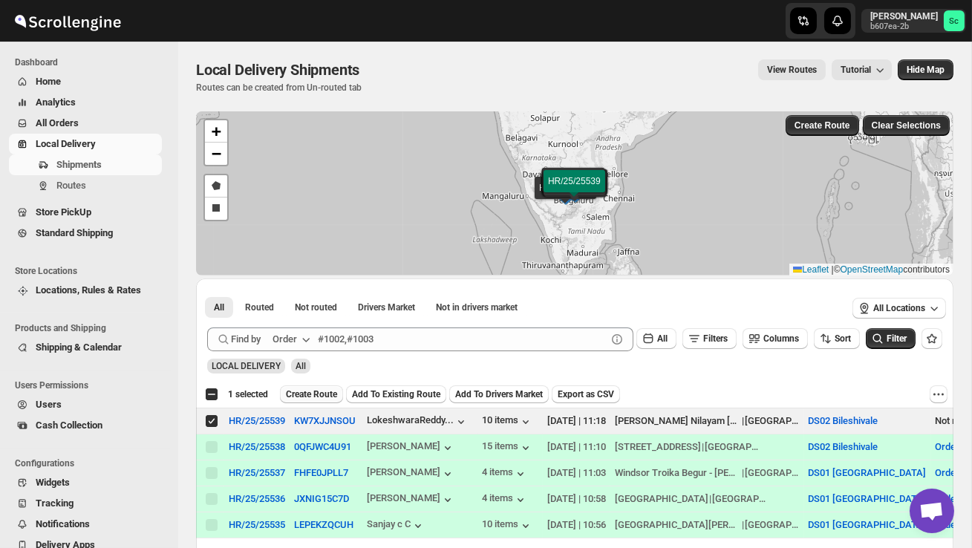
click at [316, 396] on span "Create Route" at bounding box center [311, 395] width 51 height 12
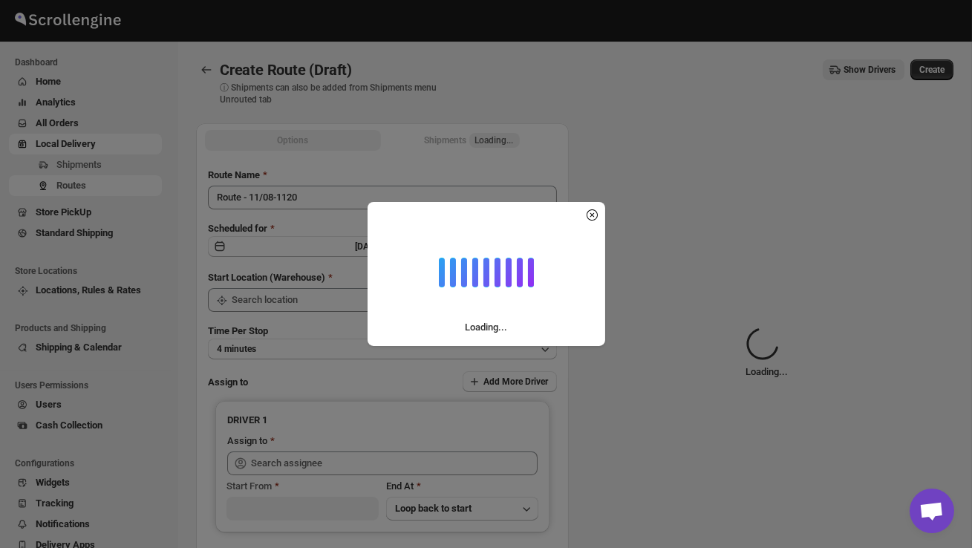
type input "DS02 Bileshivale"
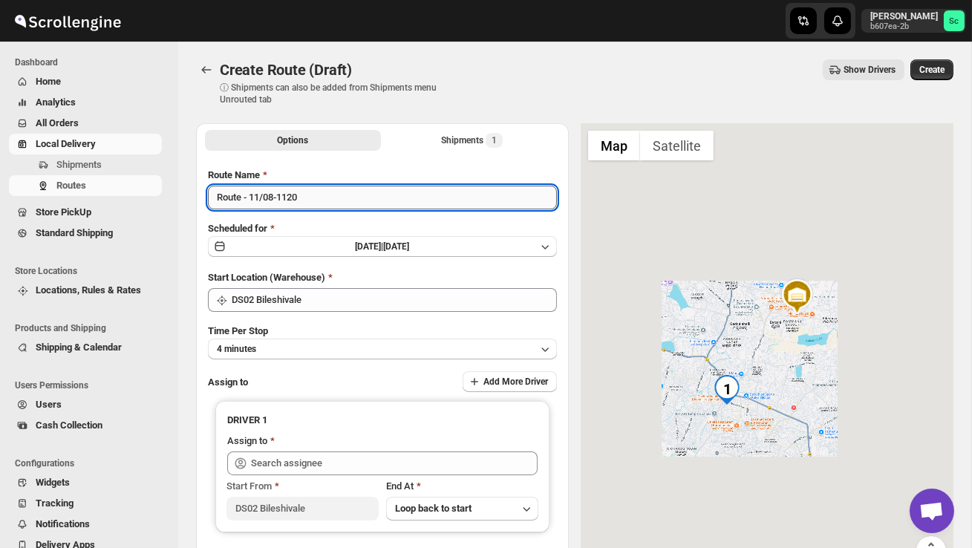
click at [318, 202] on input "Route - 11/08-1120" at bounding box center [382, 198] width 349 height 24
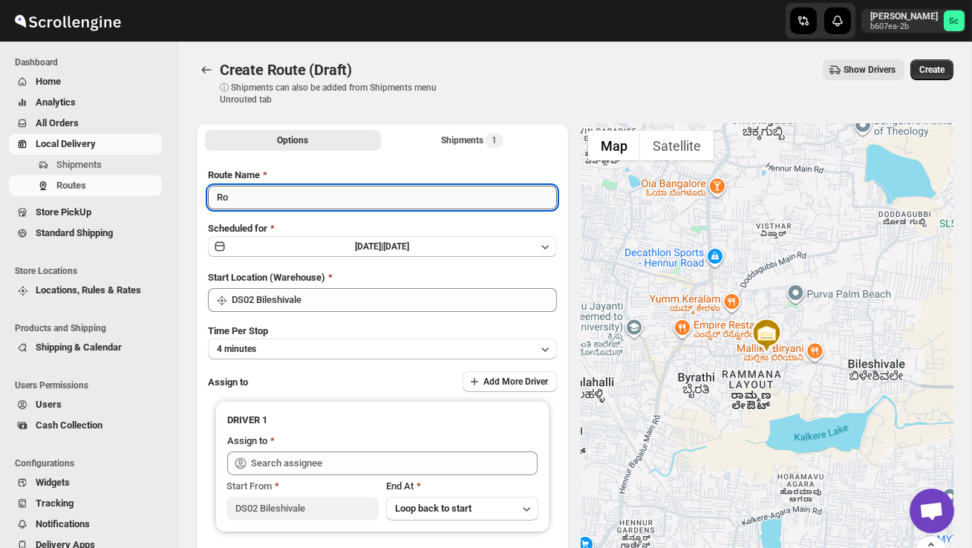
type input "R"
type input "Order no 25539"
click at [321, 343] on button "4 minutes" at bounding box center [382, 349] width 349 height 21
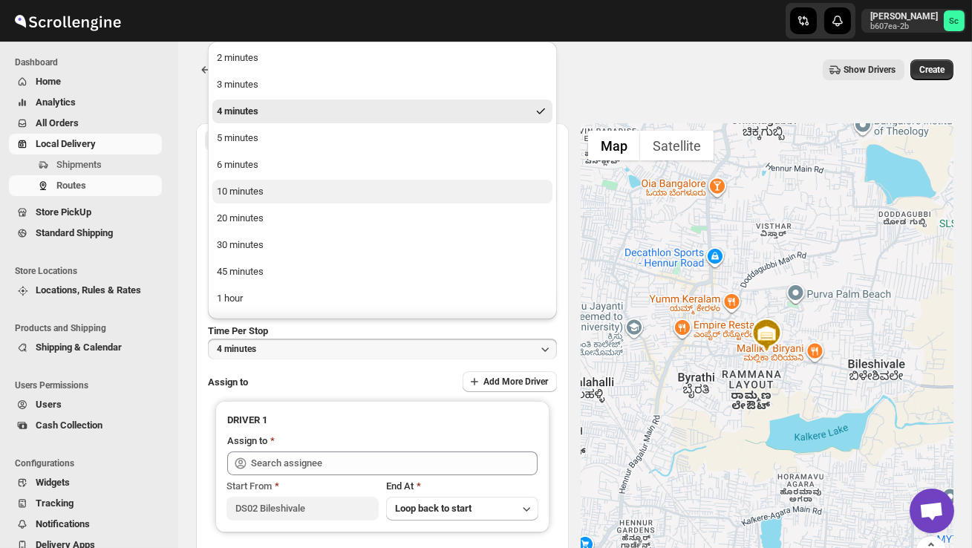
click at [261, 199] on button "10 minutes" at bounding box center [382, 192] width 340 height 24
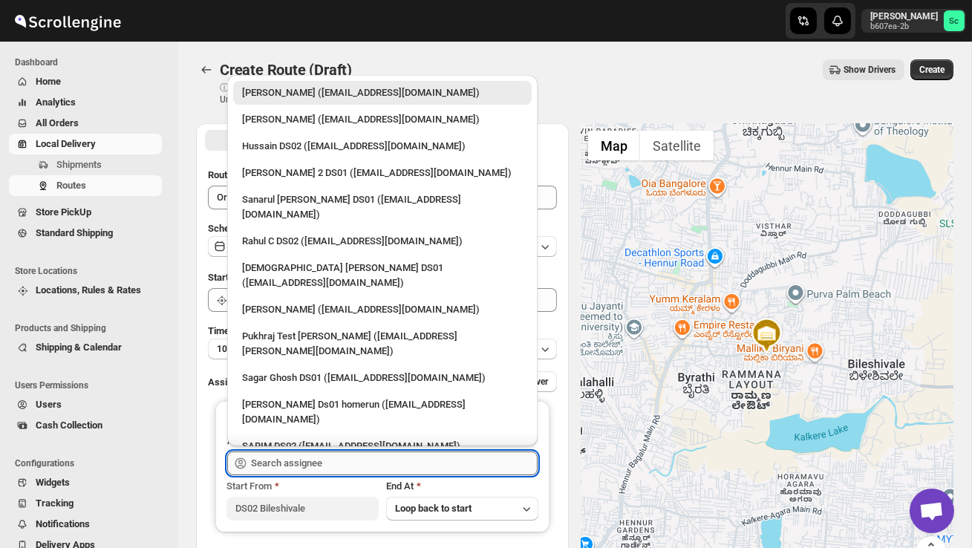
click at [327, 456] on input "text" at bounding box center [394, 464] width 287 height 24
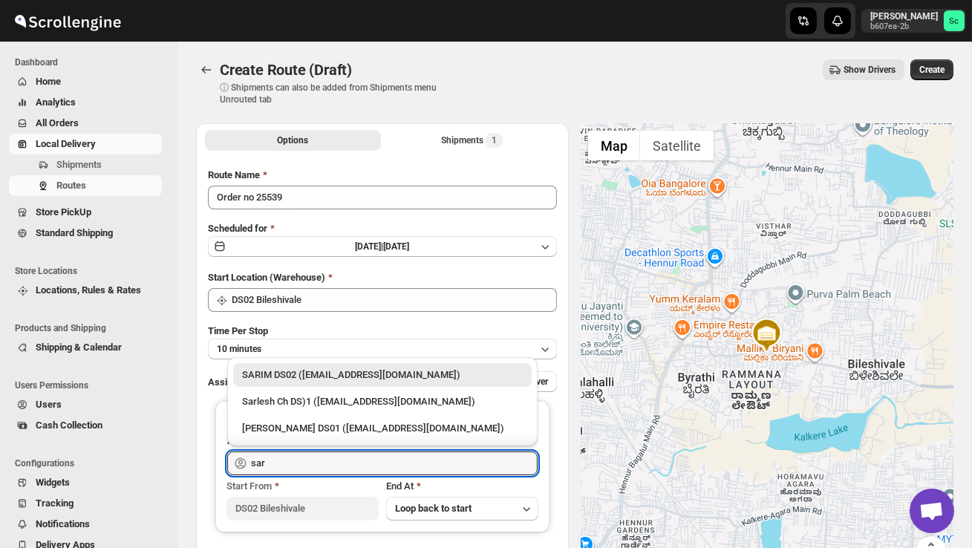
click at [361, 379] on div "SARIM DS02 ([EMAIL_ADDRESS][DOMAIN_NAME])" at bounding box center [382, 375] width 281 height 15
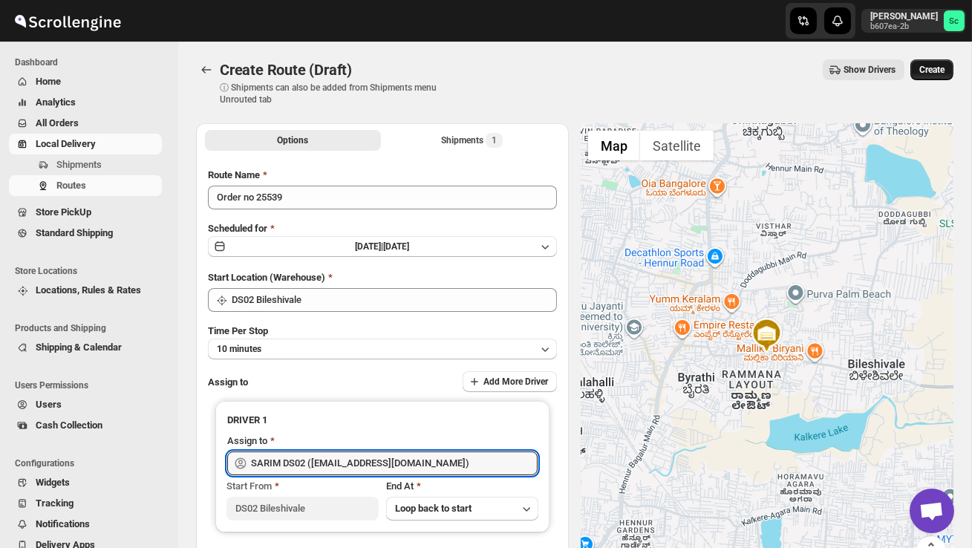
type input "SARIM DS02 ([EMAIL_ADDRESS][DOMAIN_NAME])"
click at [932, 64] on span "Create" at bounding box center [932, 70] width 25 height 12
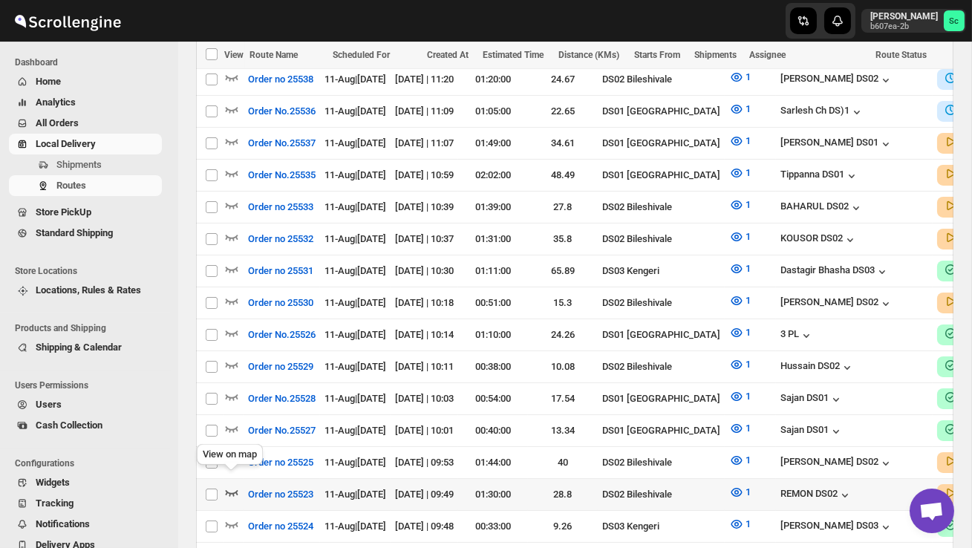
click at [230, 485] on icon "button" at bounding box center [231, 492] width 15 height 15
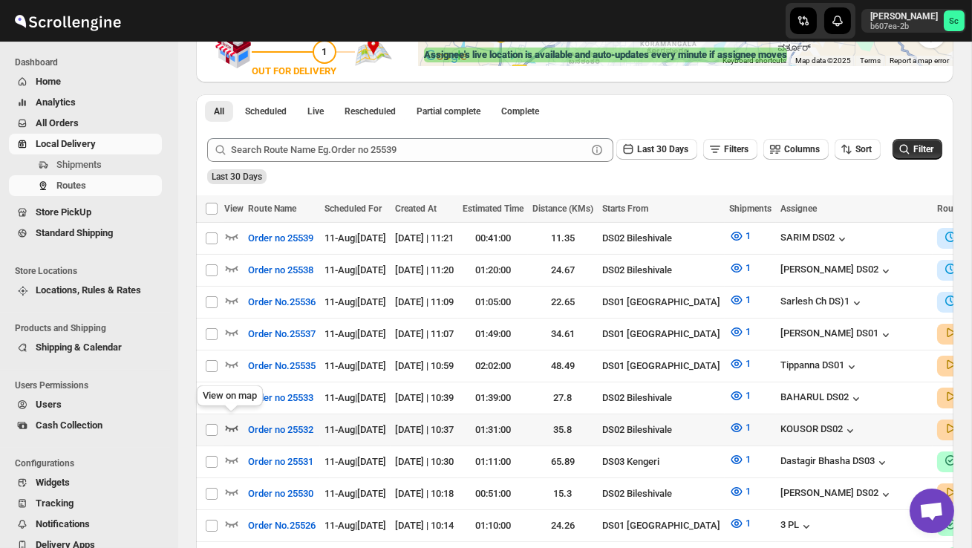
click at [232, 420] on icon "button" at bounding box center [231, 427] width 15 height 15
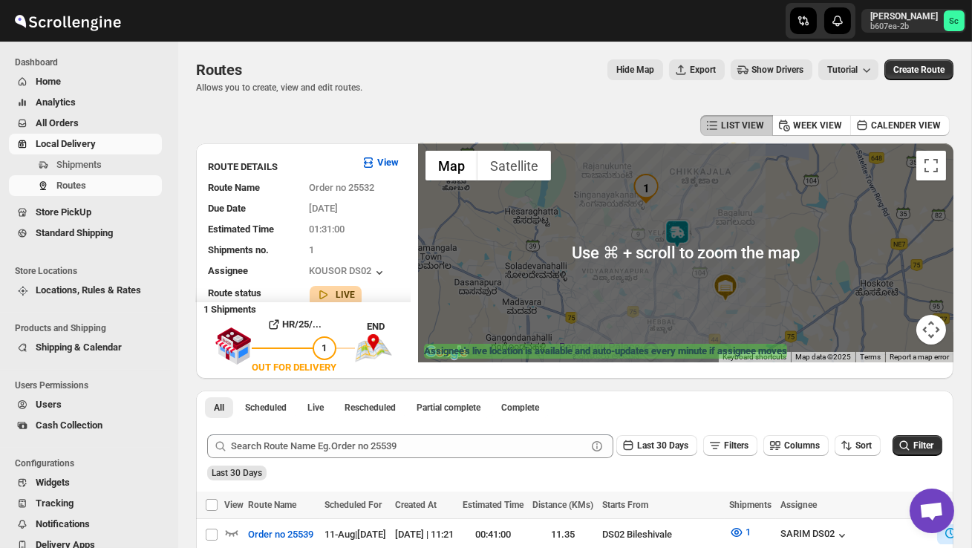
click at [634, 299] on div at bounding box center [686, 252] width 536 height 219
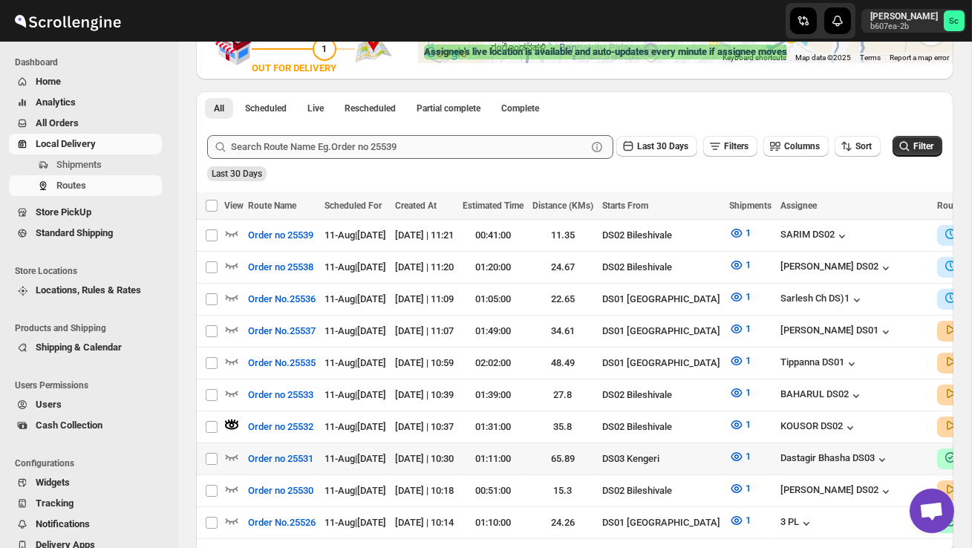
scroll to position [311, 0]
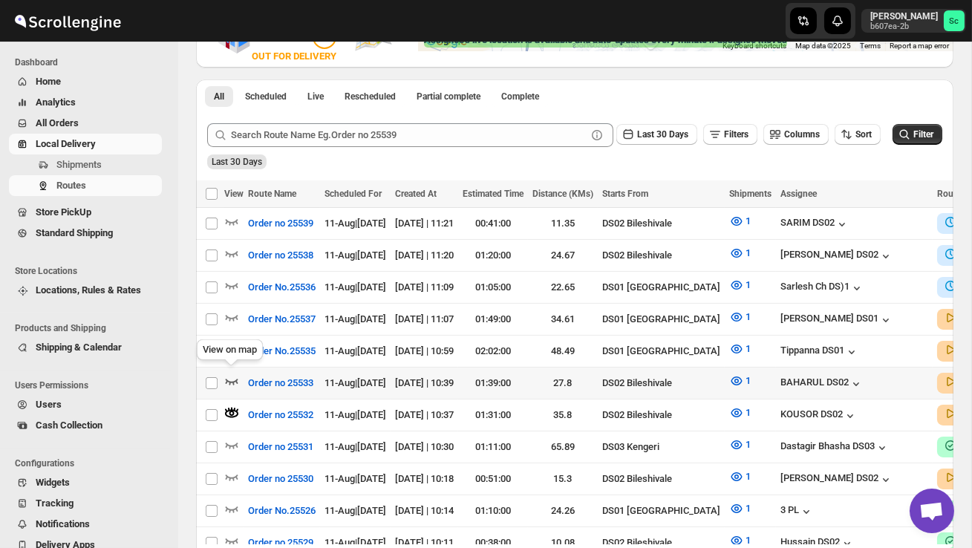
click at [235, 374] on icon "button" at bounding box center [231, 381] width 15 height 15
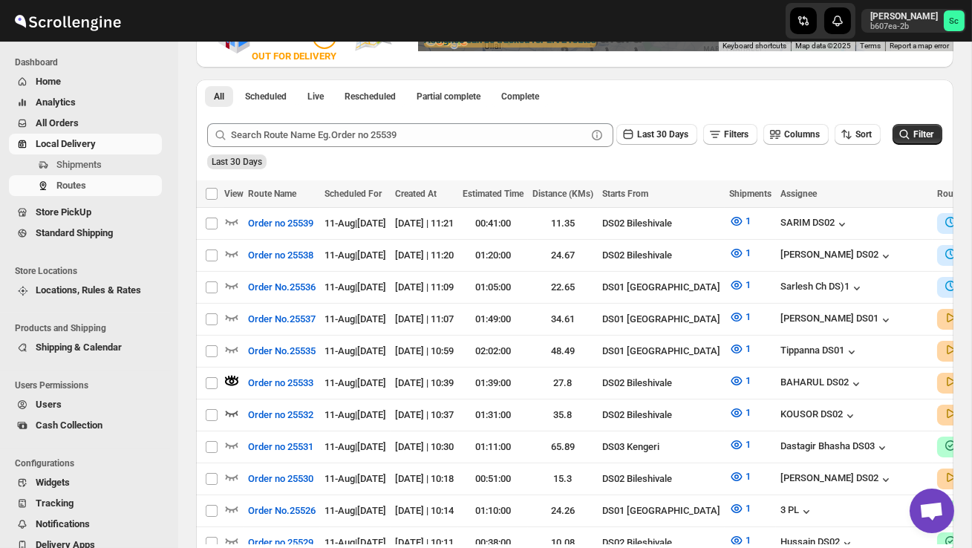
scroll to position [0, 0]
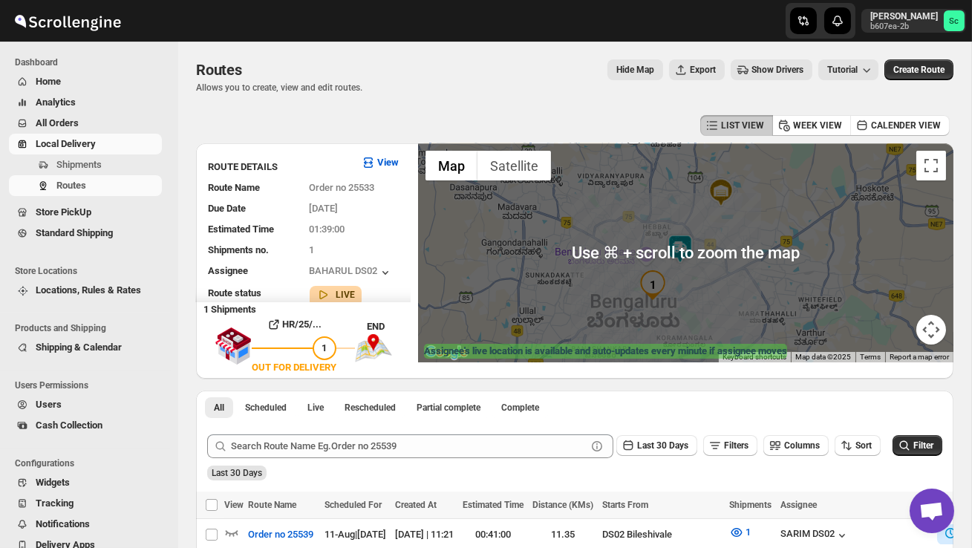
click at [717, 288] on div at bounding box center [686, 252] width 536 height 219
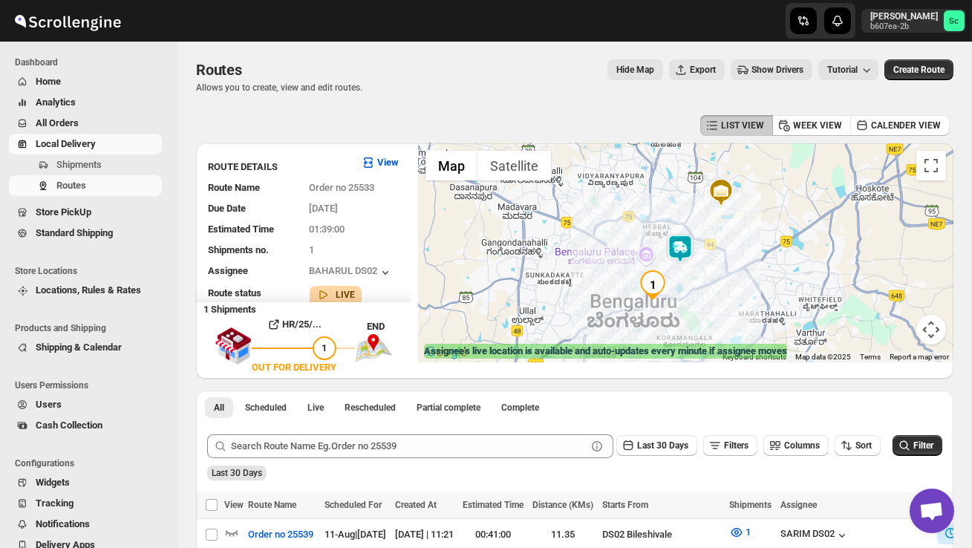
click at [691, 236] on img at bounding box center [681, 249] width 30 height 30
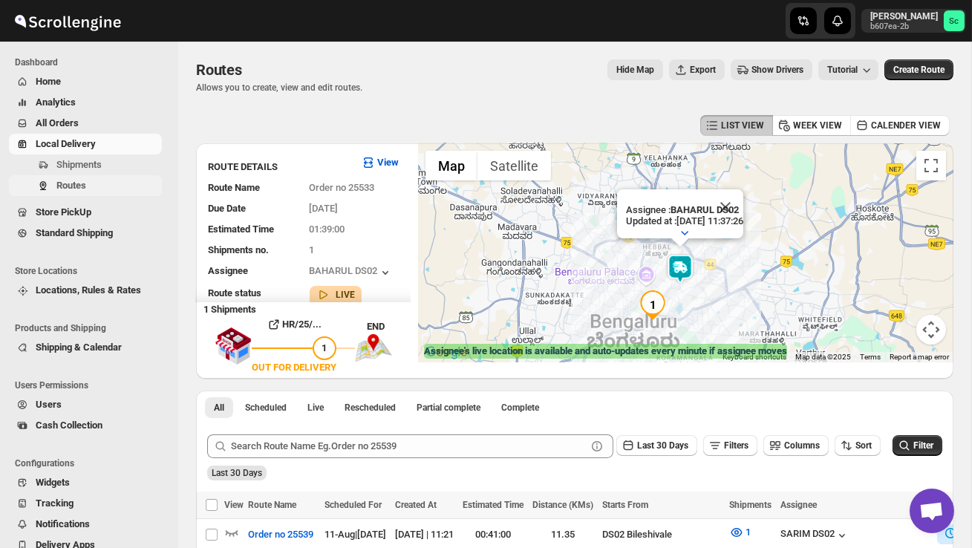
click at [82, 180] on span "Routes" at bounding box center [71, 185] width 30 height 11
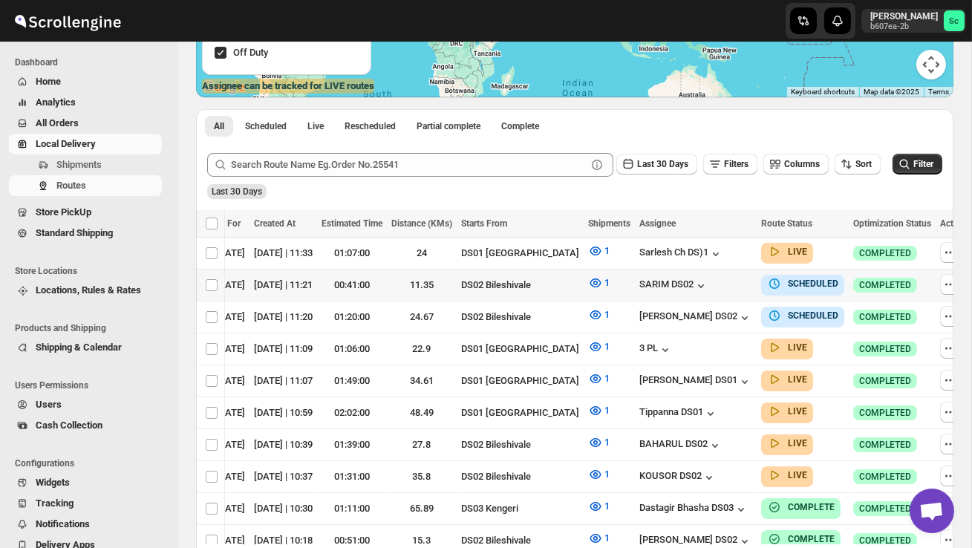
scroll to position [0, 190]
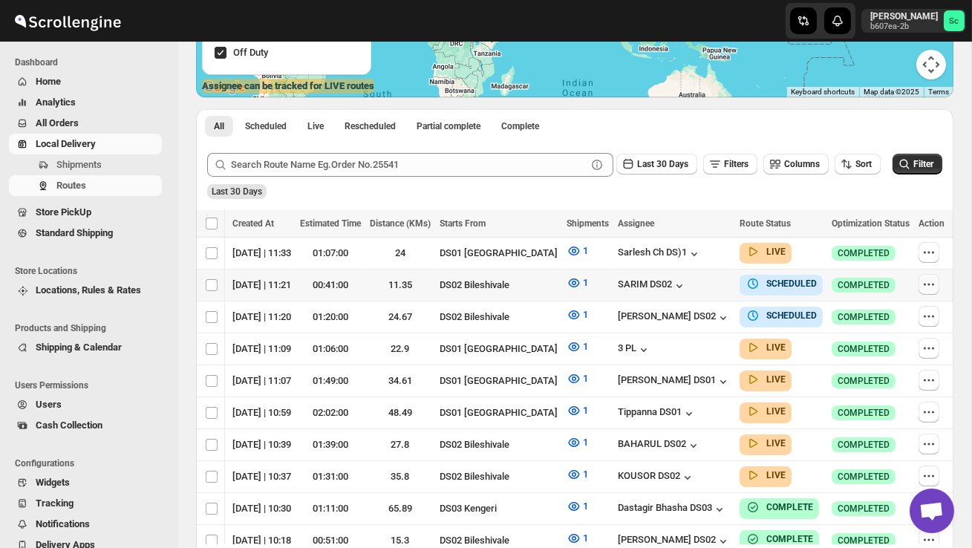
click at [924, 285] on icon "button" at bounding box center [925, 285] width 2 height 2
checkbox input "true"
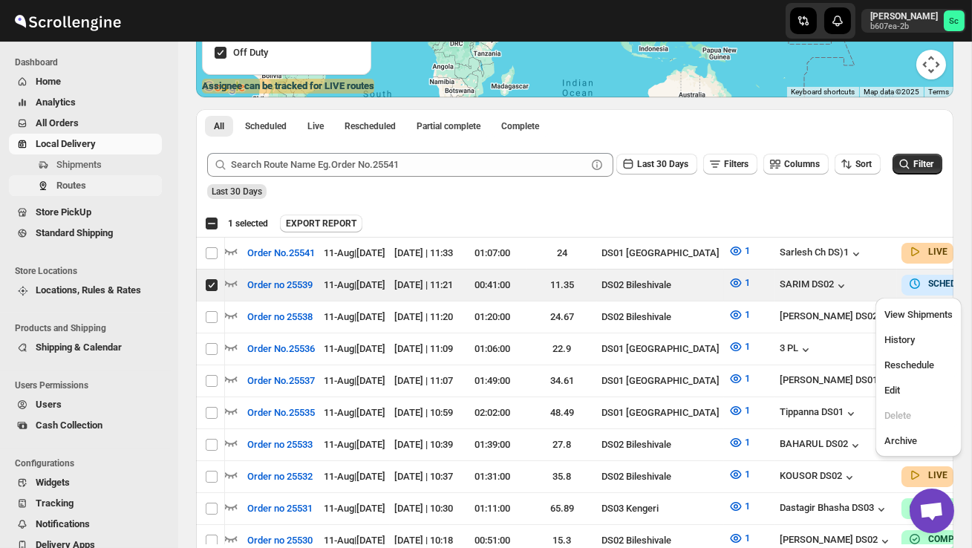
click at [91, 183] on span "Routes" at bounding box center [107, 185] width 103 height 15
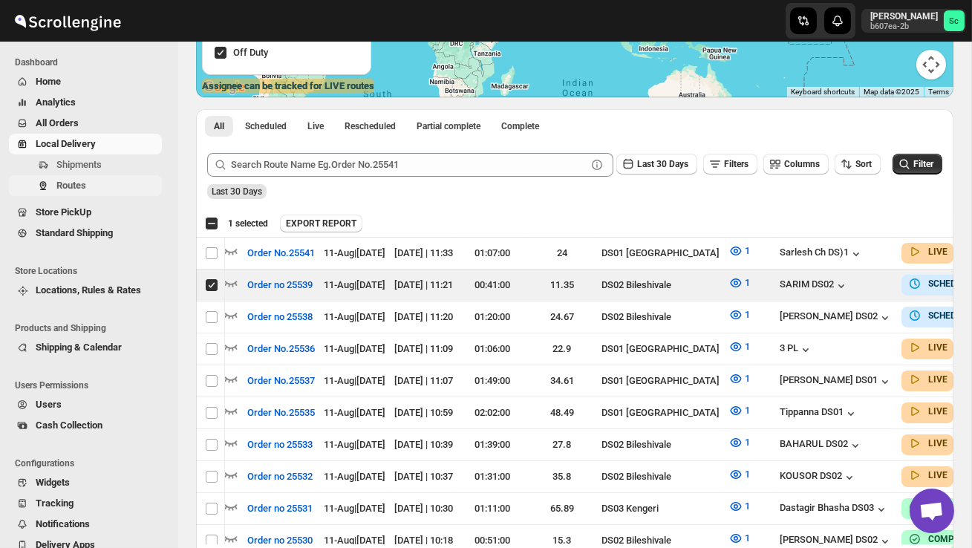
scroll to position [0, 0]
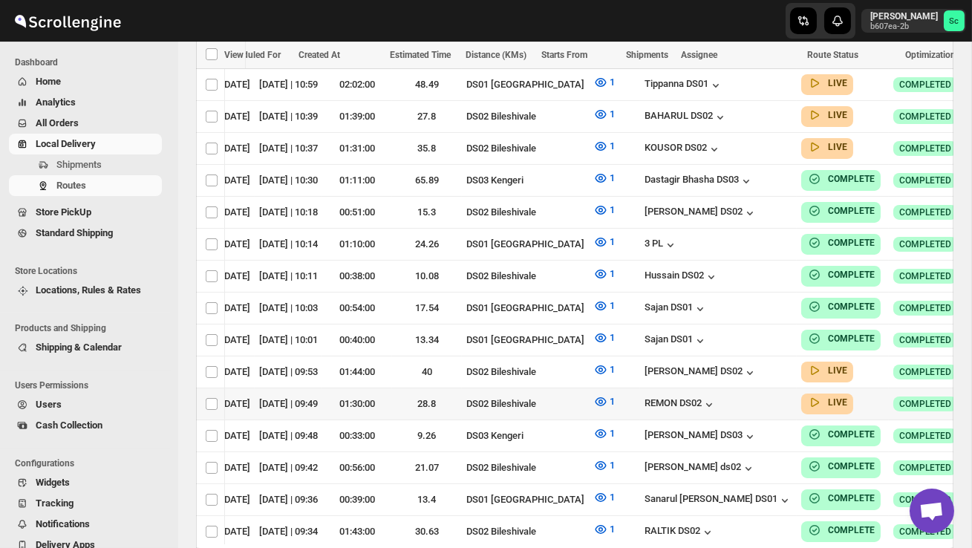
scroll to position [0, 192]
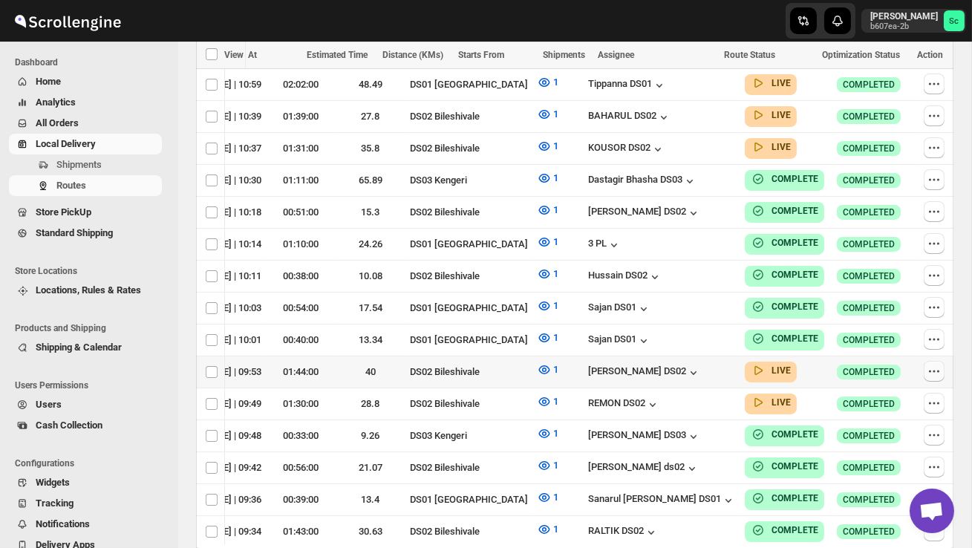
click at [930, 364] on icon "button" at bounding box center [934, 371] width 15 height 15
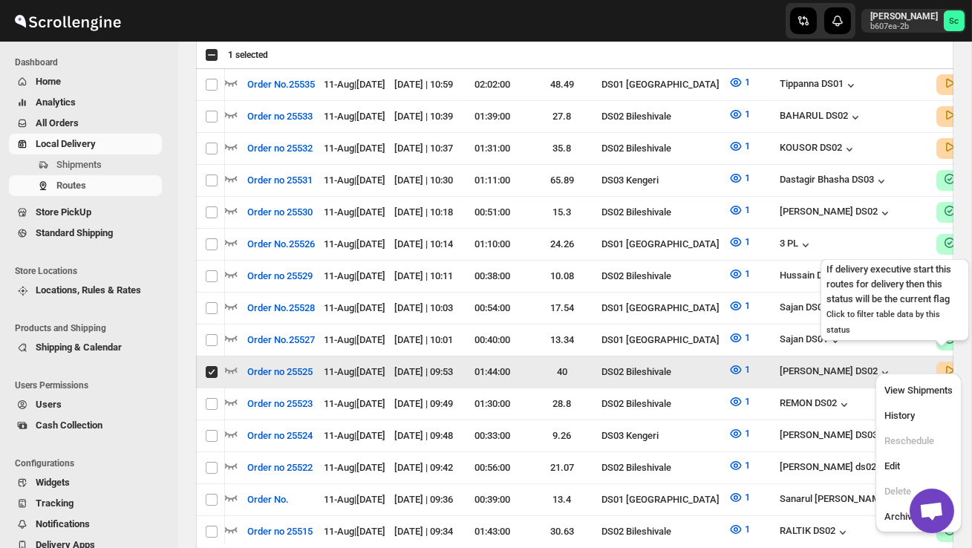
scroll to position [0, 1]
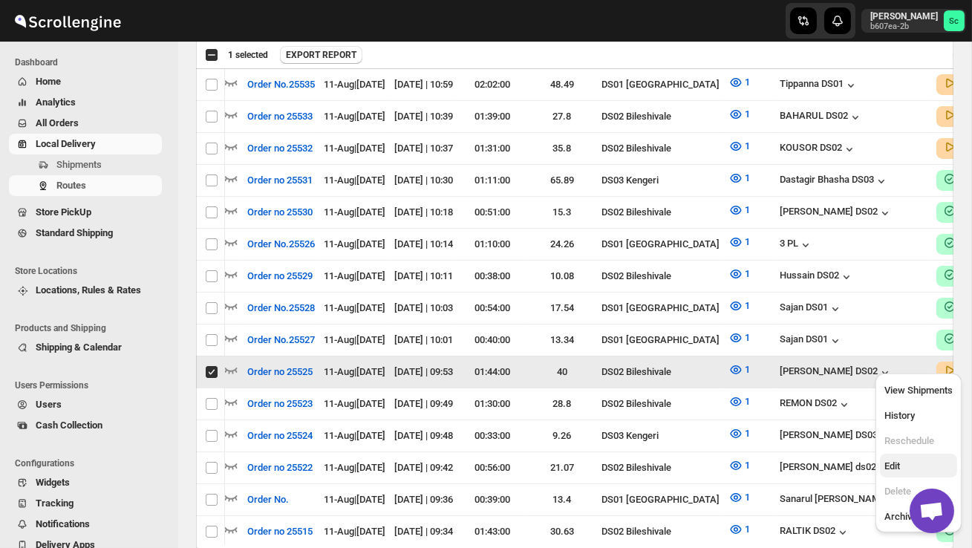
click at [914, 455] on button "Edit" at bounding box center [918, 466] width 77 height 24
checkbox input "false"
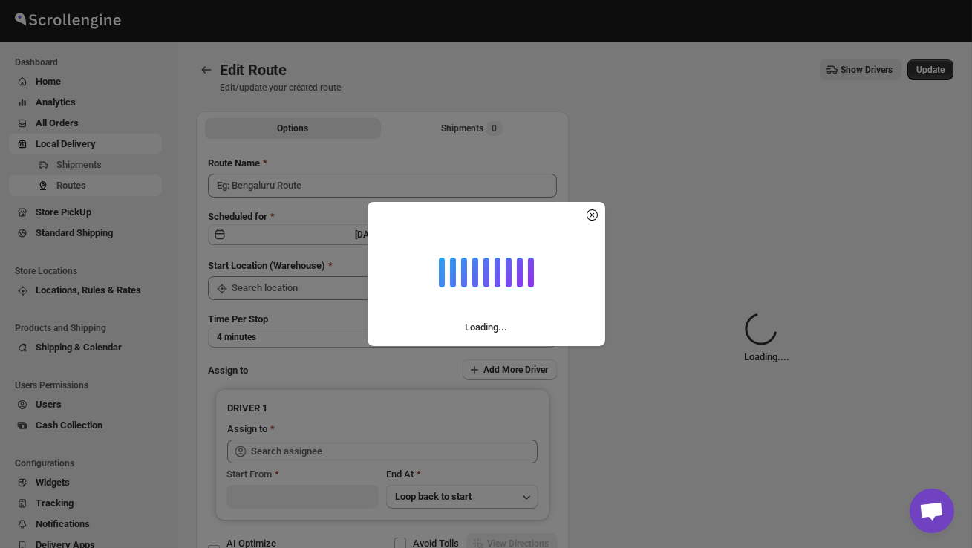
type input "Order no 25525"
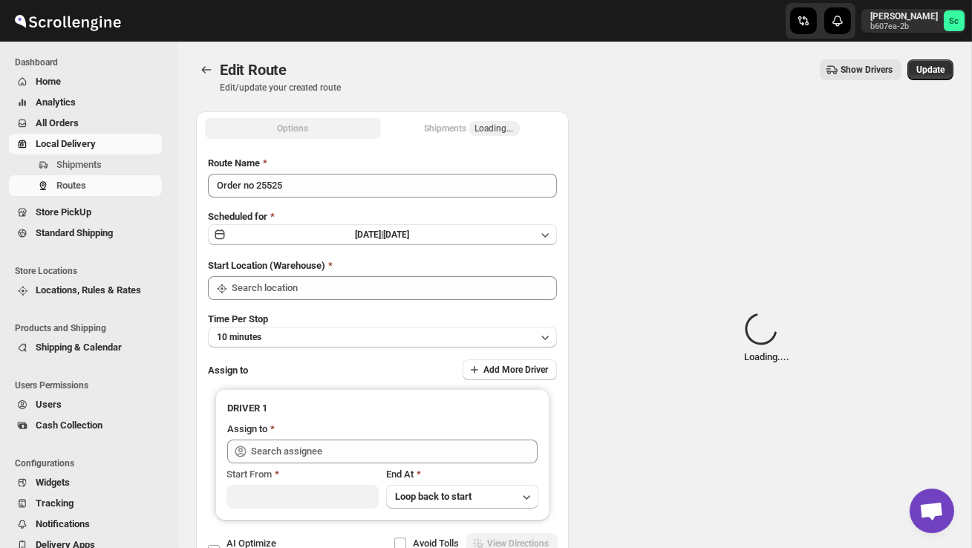
type input "DS02 Bileshivale"
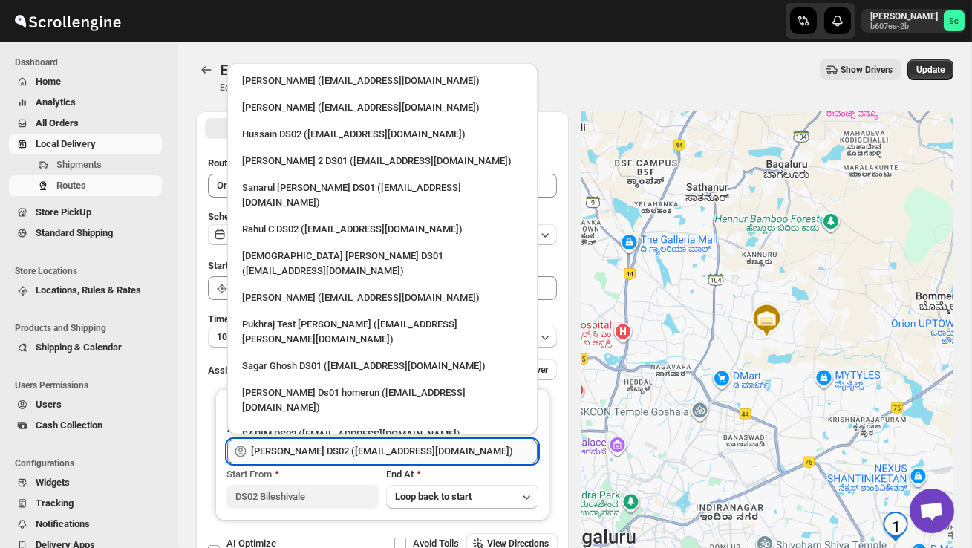
click at [446, 445] on input "[PERSON_NAME] DS02 ([EMAIL_ADDRESS][DOMAIN_NAME])" at bounding box center [394, 452] width 287 height 24
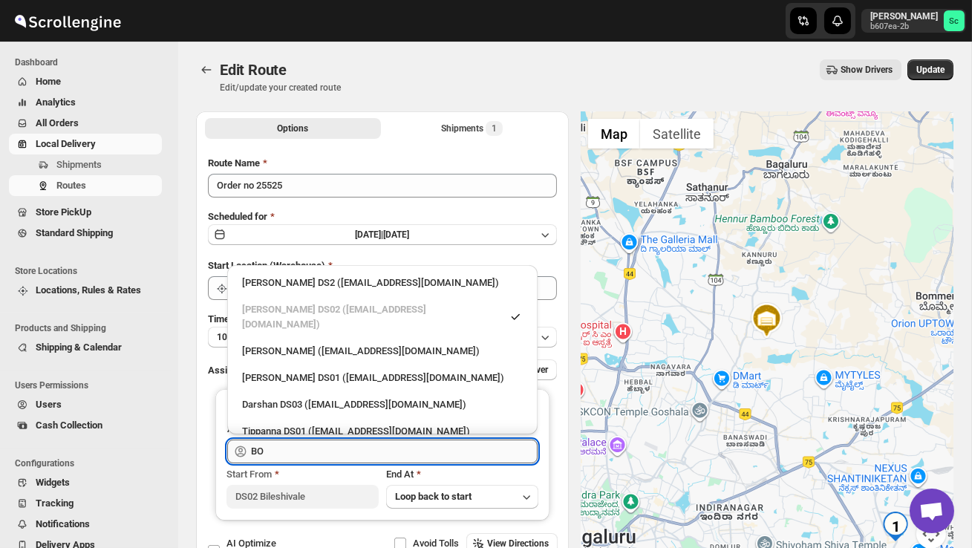
type input "B"
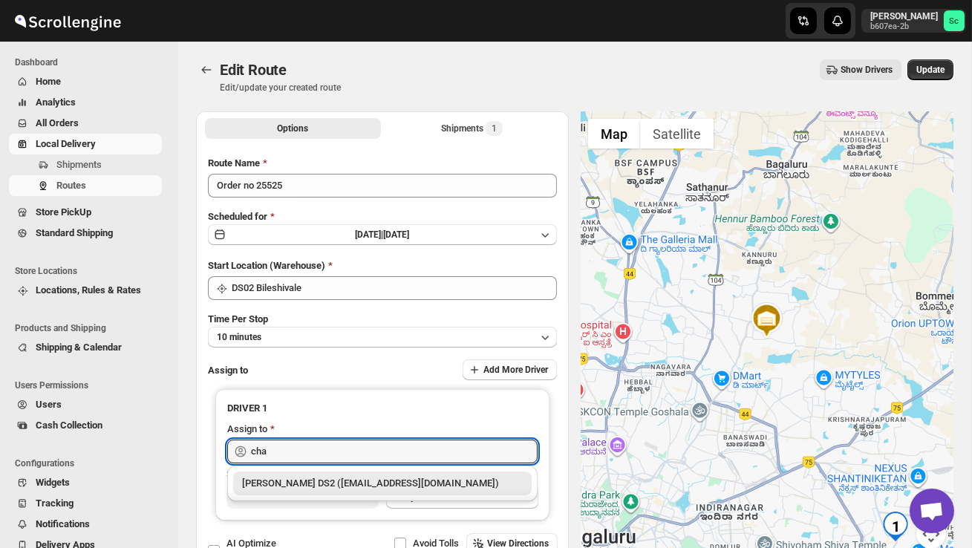
click at [428, 481] on div "[PERSON_NAME] DS2 ([EMAIL_ADDRESS][DOMAIN_NAME])" at bounding box center [382, 483] width 281 height 15
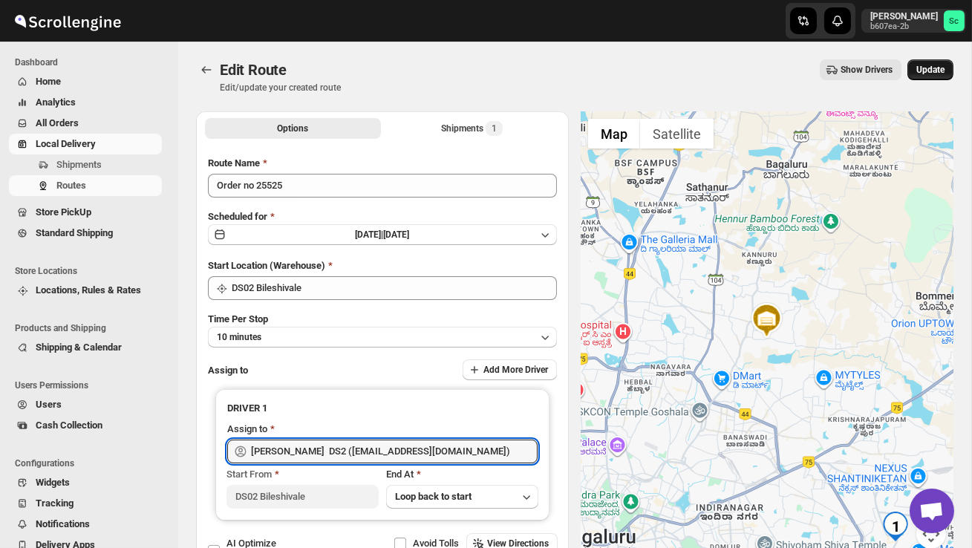
type input "[PERSON_NAME] DS2 ([EMAIL_ADDRESS][DOMAIN_NAME])"
click at [949, 73] on button "Update" at bounding box center [931, 69] width 46 height 21
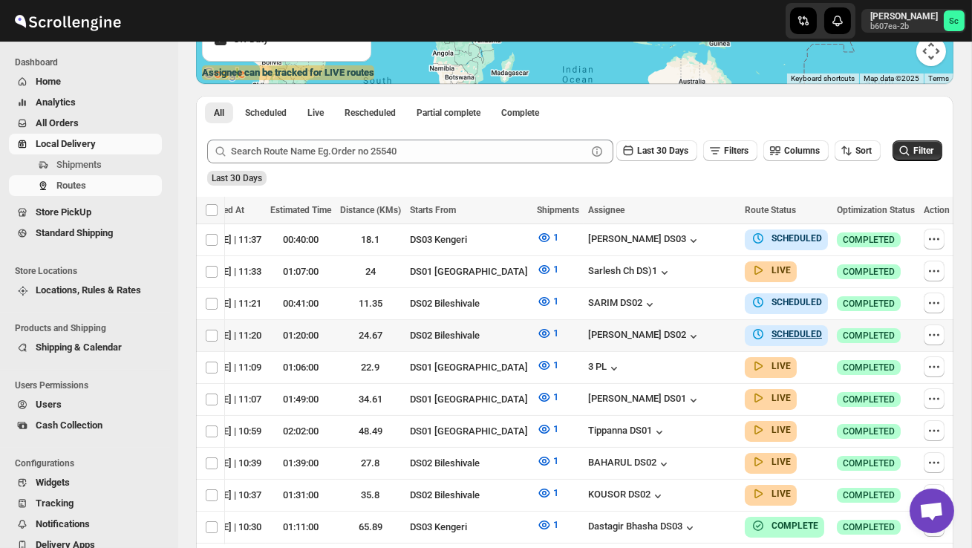
scroll to position [0, 192]
click at [929, 296] on icon "button" at bounding box center [934, 303] width 15 height 15
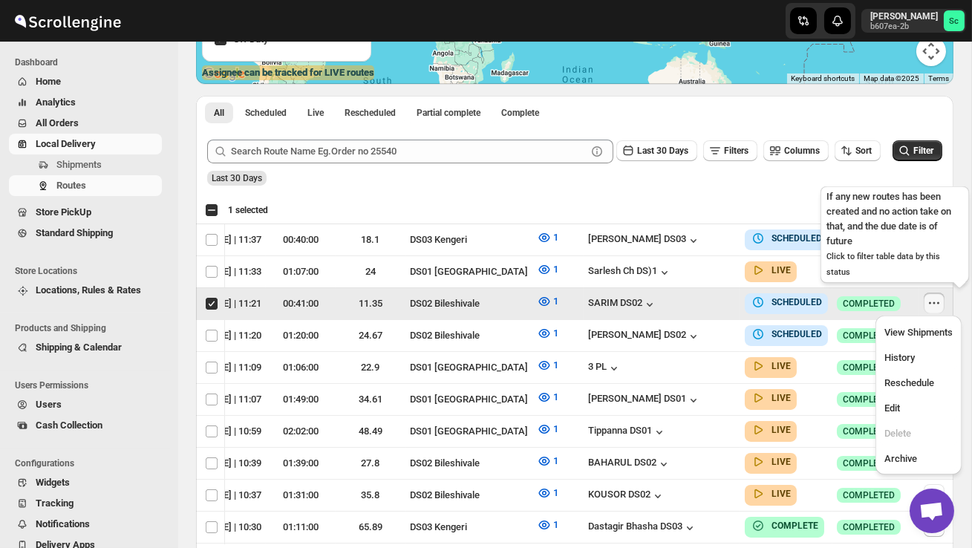
scroll to position [0, 1]
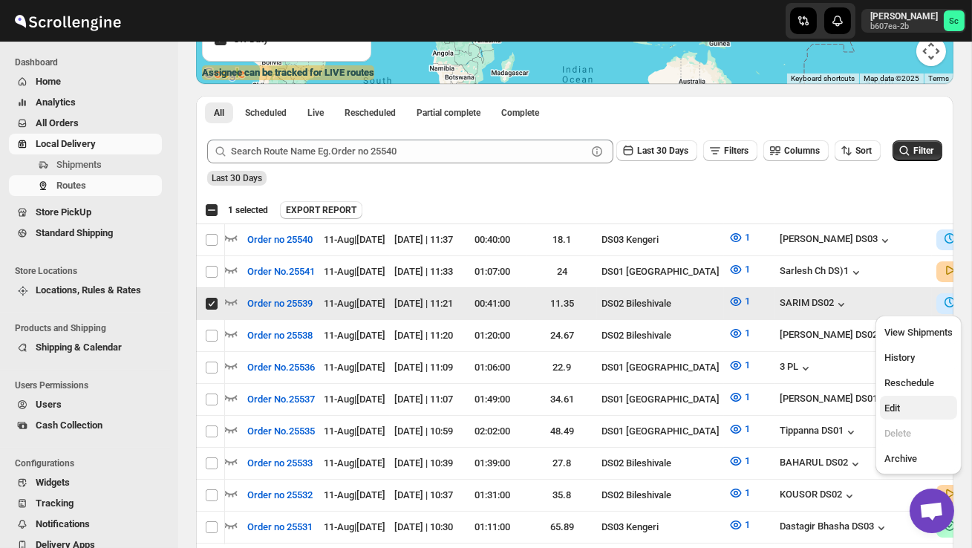
click at [910, 406] on span "Edit" at bounding box center [919, 408] width 68 height 15
checkbox input "false"
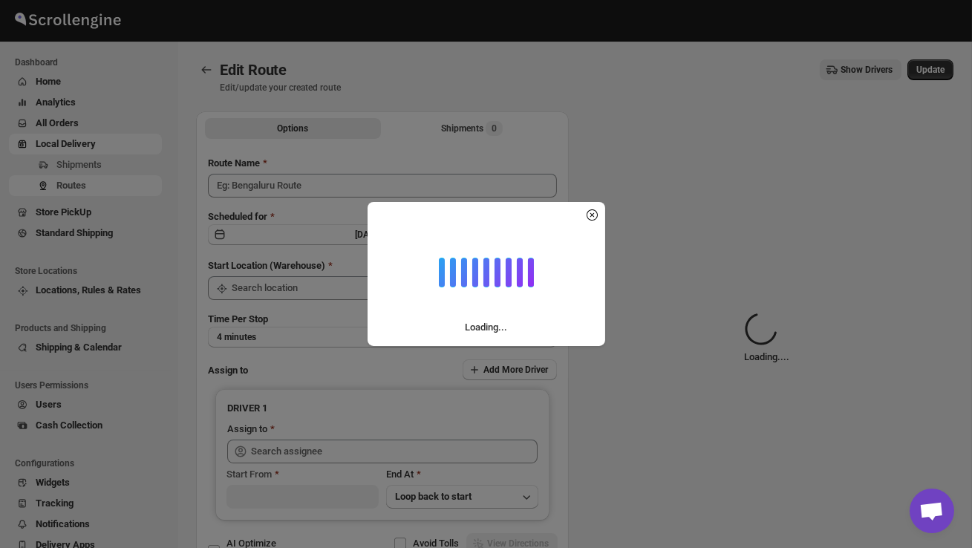
type input "Order no 25539"
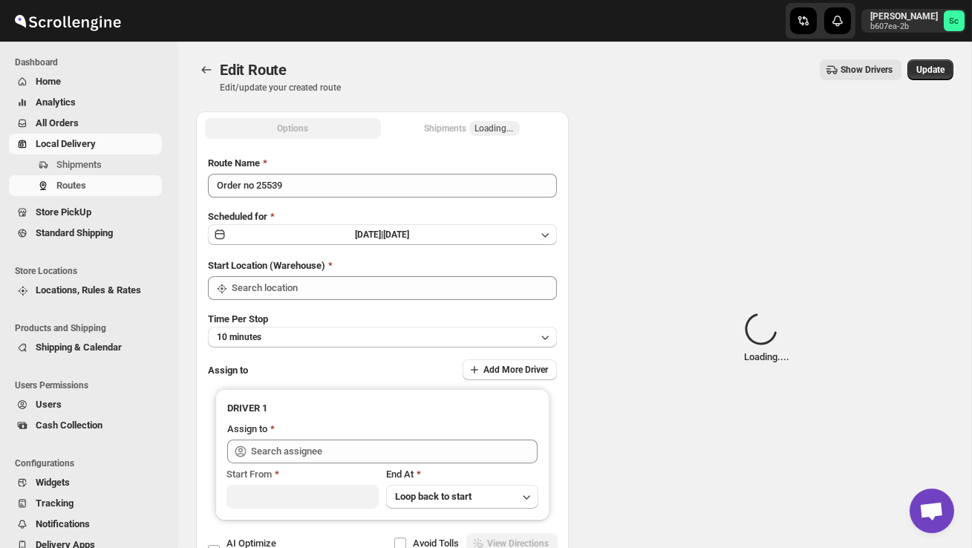
type input "DS02 Bileshivale"
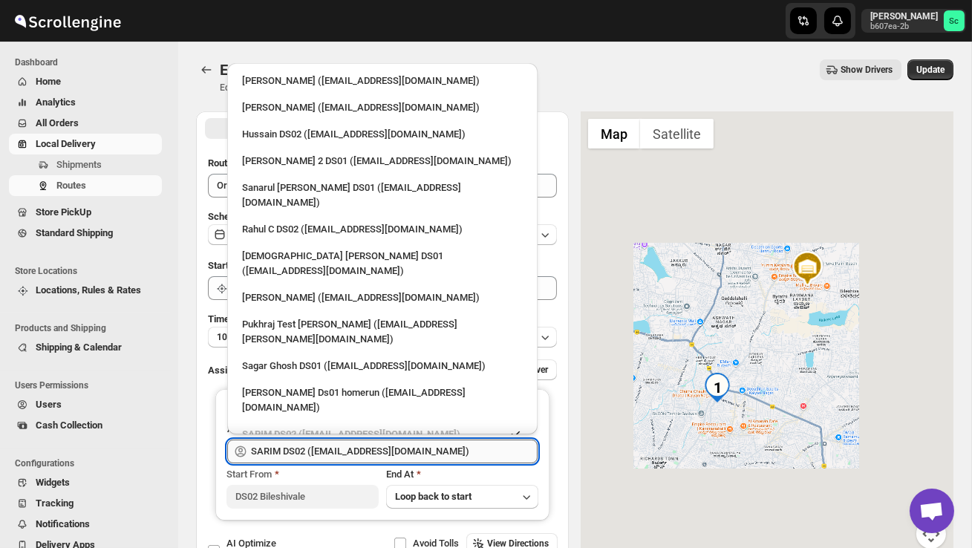
click at [443, 452] on input "SARIM DS02 ([EMAIL_ADDRESS][DOMAIN_NAME])" at bounding box center [394, 452] width 287 height 24
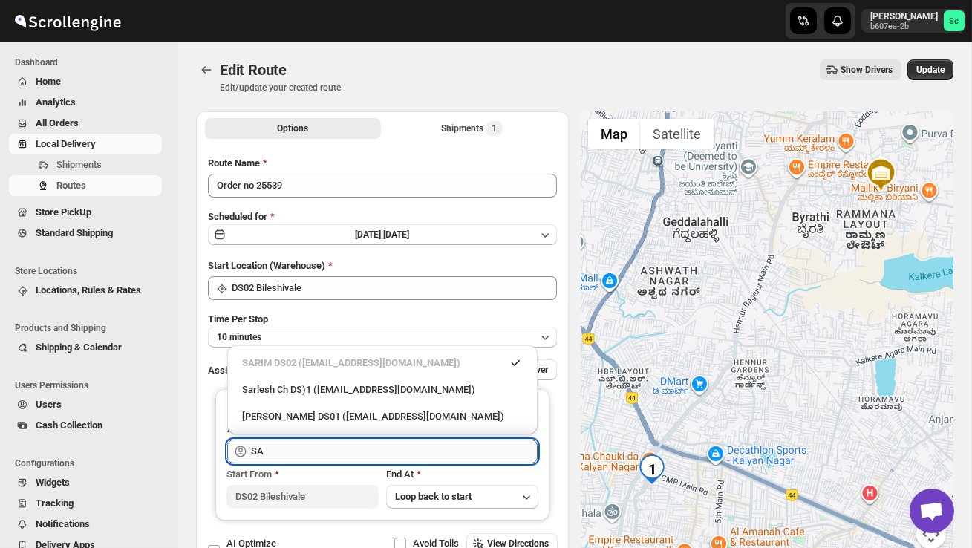
type input "S"
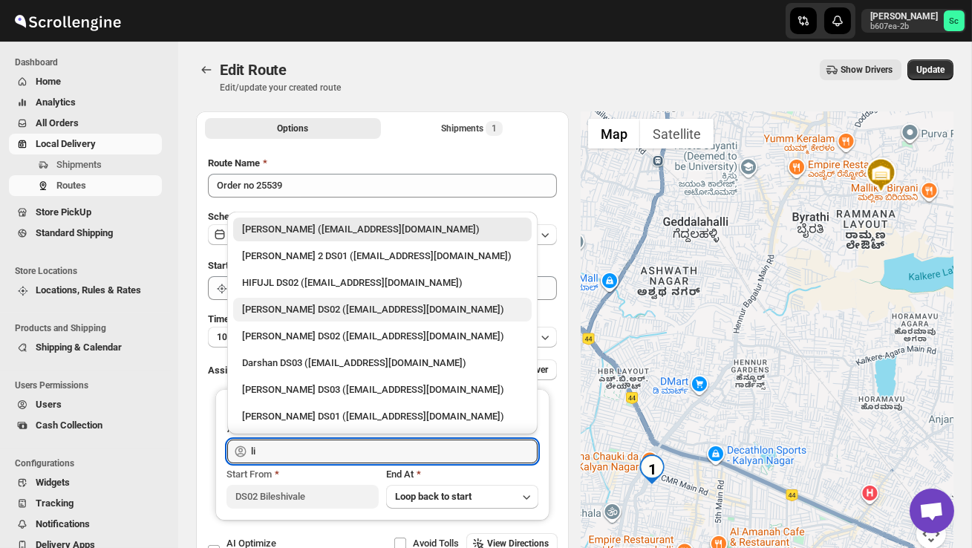
click at [406, 311] on div "[PERSON_NAME] DS02 ([EMAIL_ADDRESS][DOMAIN_NAME])" at bounding box center [382, 309] width 281 height 15
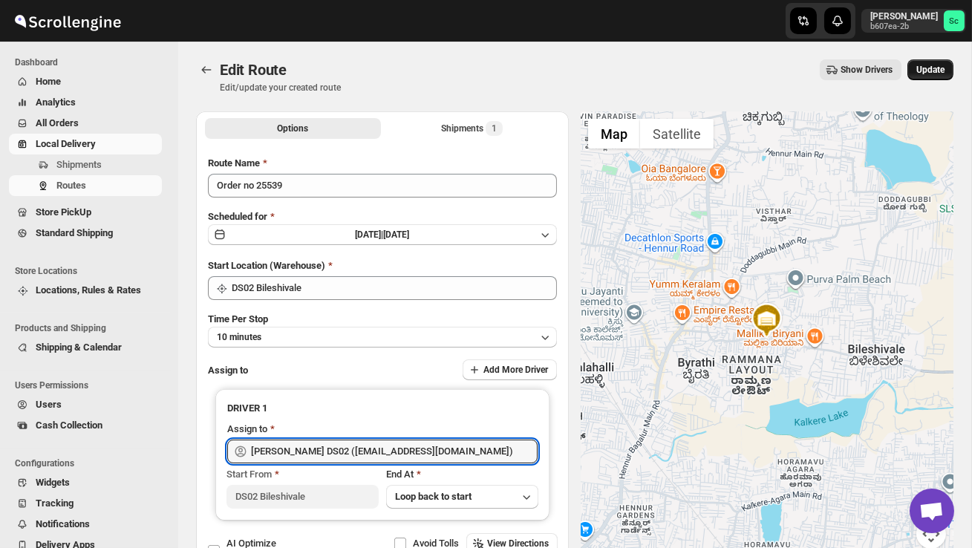
type input "[PERSON_NAME] DS02 ([EMAIL_ADDRESS][DOMAIN_NAME])"
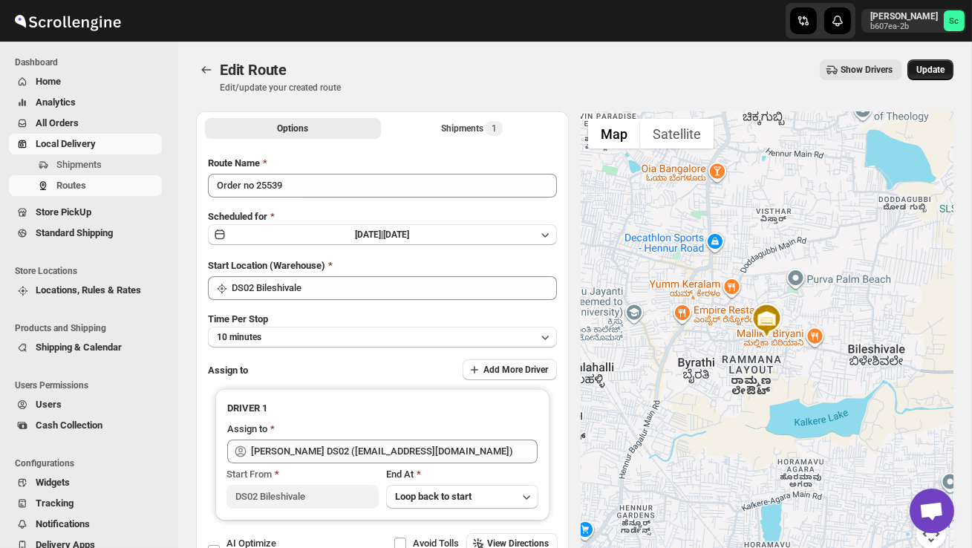
click at [937, 59] on button "Update" at bounding box center [931, 69] width 46 height 21
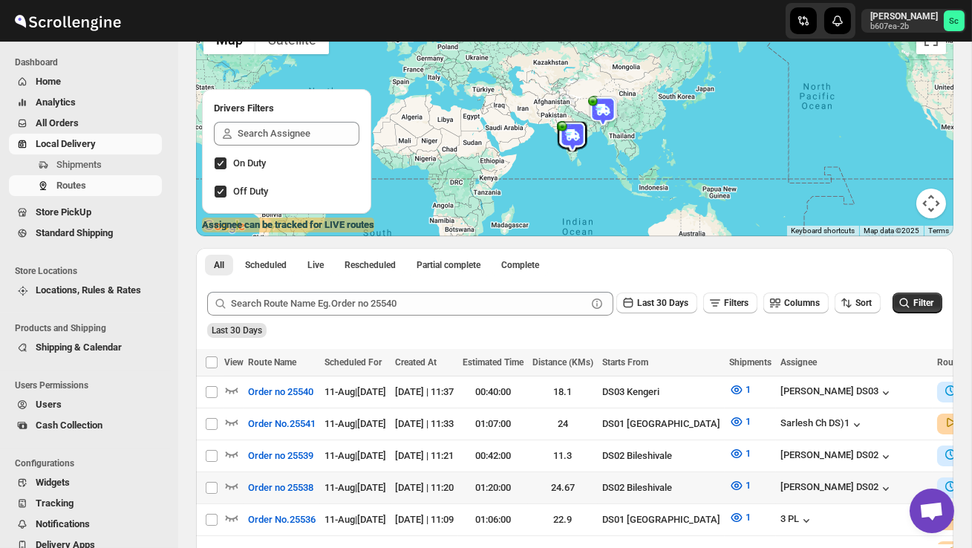
scroll to position [126, 0]
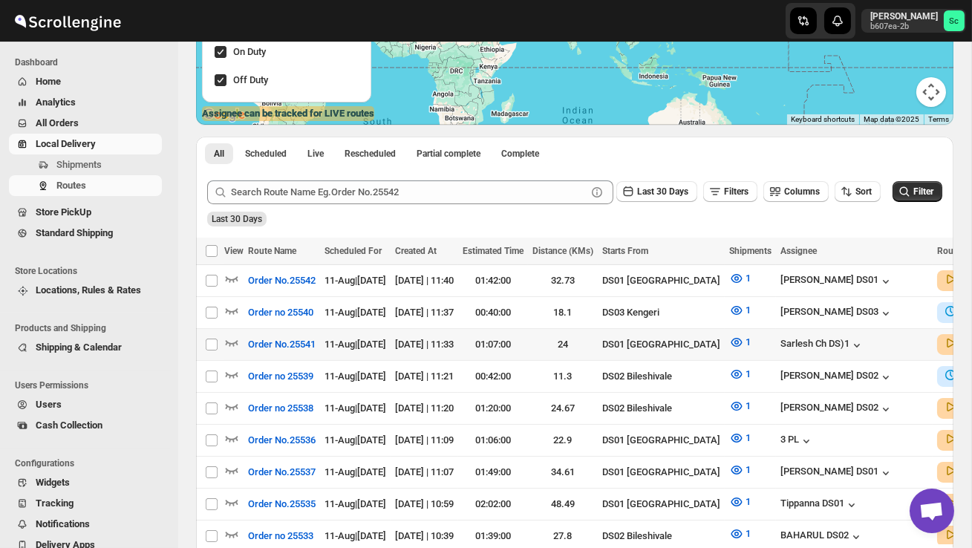
scroll to position [238, 0]
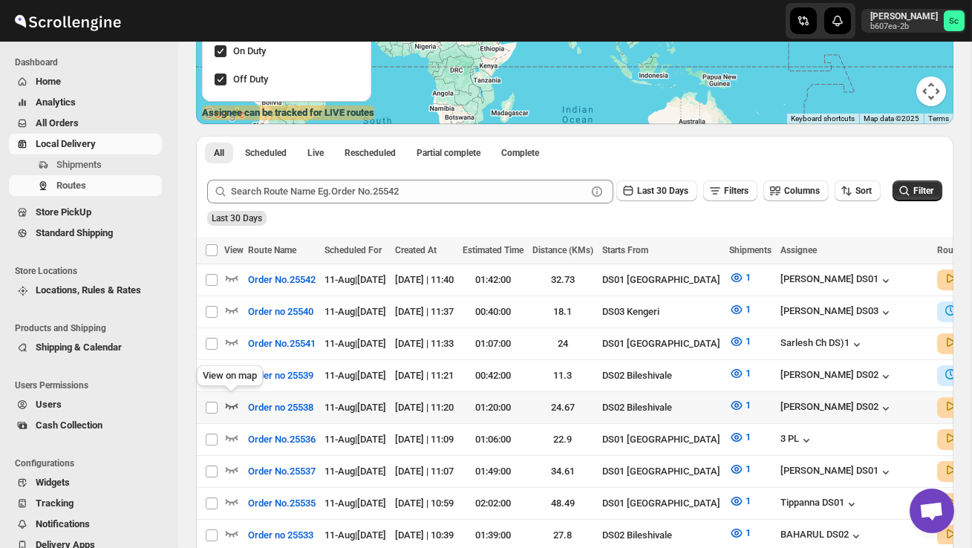
click at [229, 400] on icon "button" at bounding box center [231, 405] width 15 height 15
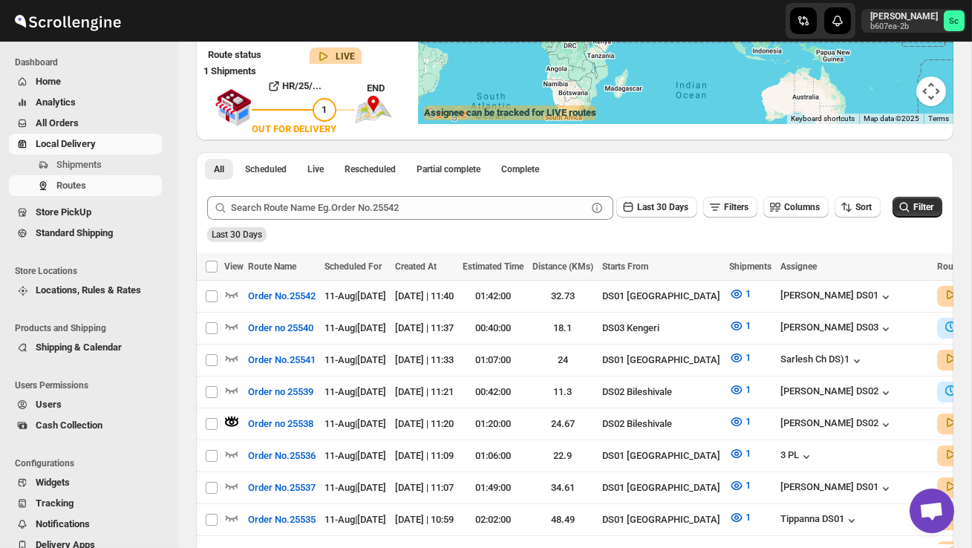
scroll to position [0, 0]
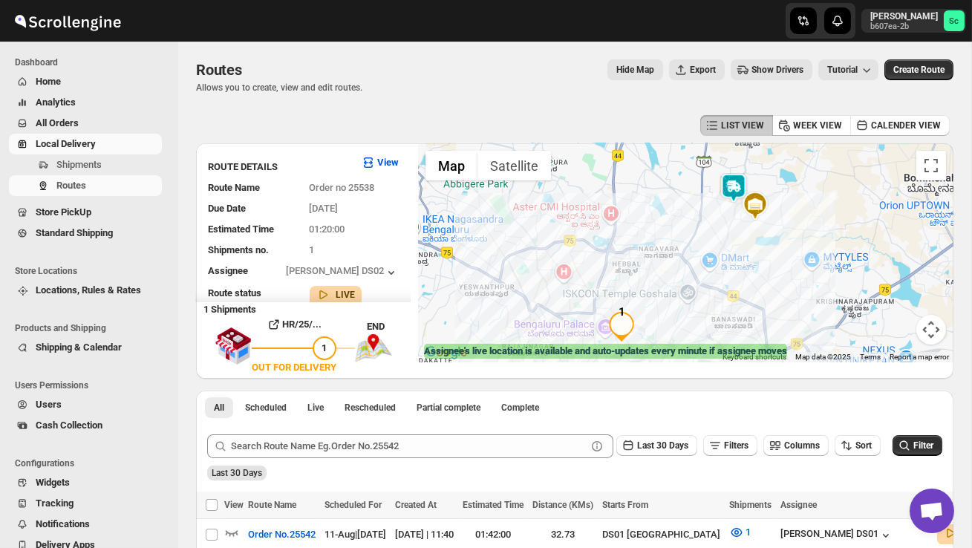
drag, startPoint x: 729, startPoint y: 237, endPoint x: 729, endPoint y: 285, distance: 47.5
click at [729, 285] on div at bounding box center [686, 252] width 536 height 219
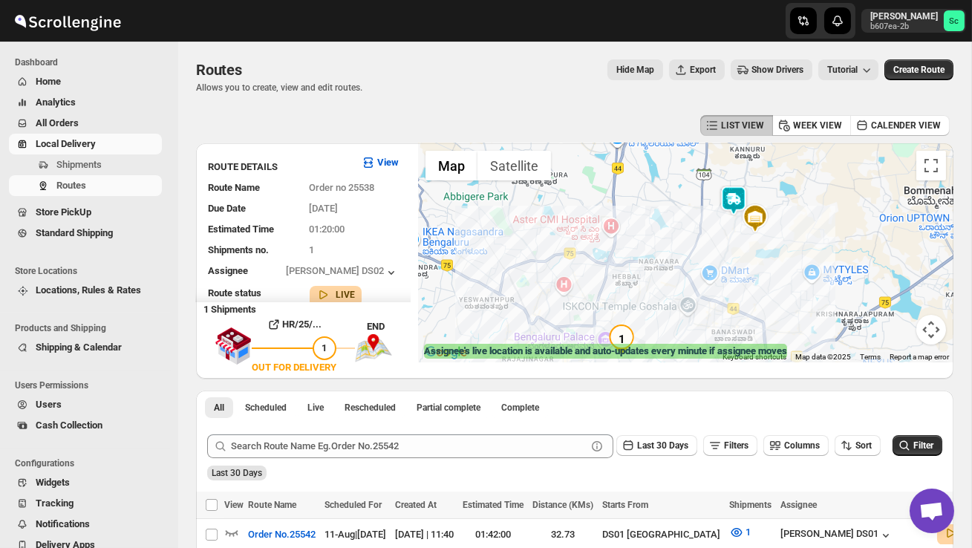
click at [733, 192] on img at bounding box center [734, 201] width 30 height 30
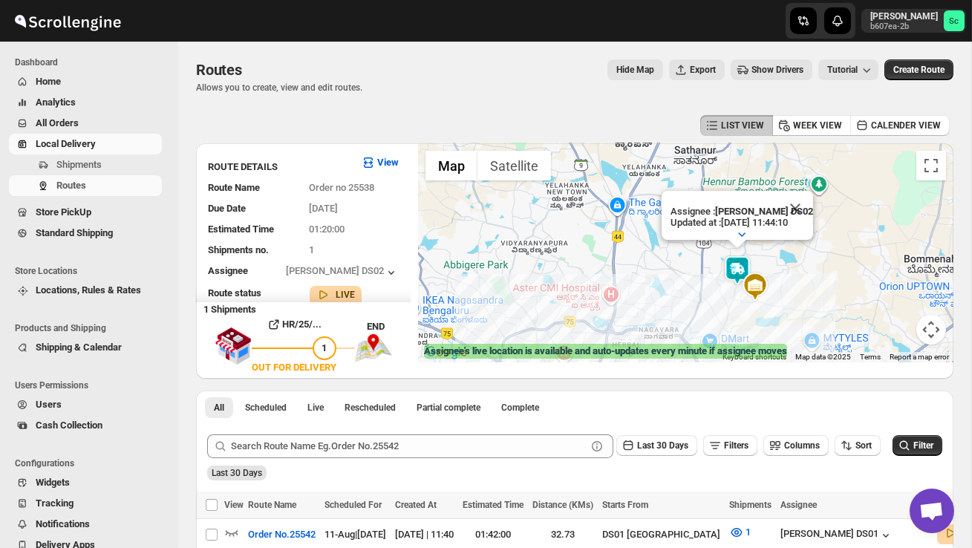
click at [691, 285] on div "Assignee : [PERSON_NAME] DS02 Updated at : [DATE] 11:44:10 Duty mode Enabled Ba…" at bounding box center [686, 252] width 536 height 219
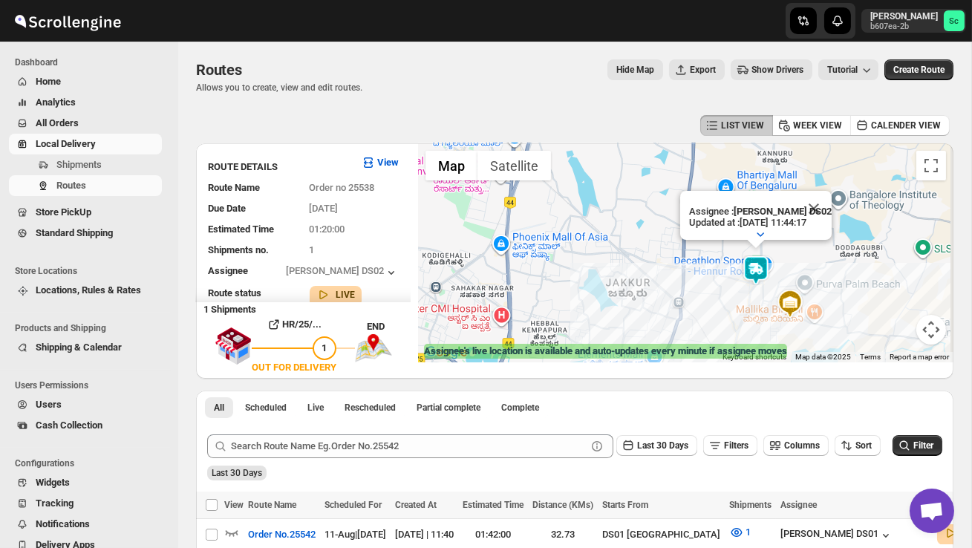
drag, startPoint x: 752, startPoint y: 302, endPoint x: 675, endPoint y: 302, distance: 77.3
click at [676, 302] on div "Assignee : [PERSON_NAME] DS02 Updated at : [DATE] 11:44:17 Duty mode Enabled Ba…" at bounding box center [686, 252] width 536 height 219
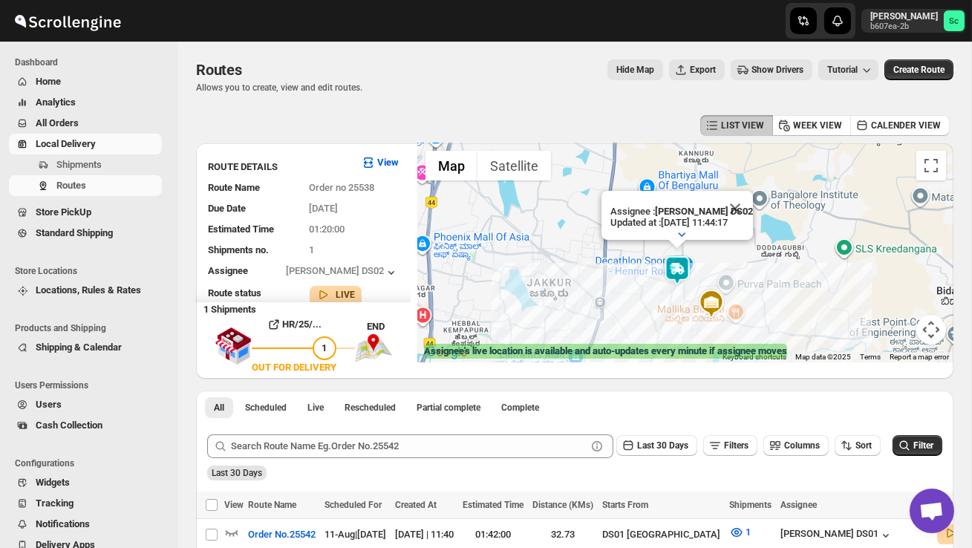
click at [675, 302] on div "Assignee : PRAKSH DS02 Updated at : 11/08/2025, 11:44:17 Duty mode Enabled Batt…" at bounding box center [686, 252] width 536 height 219
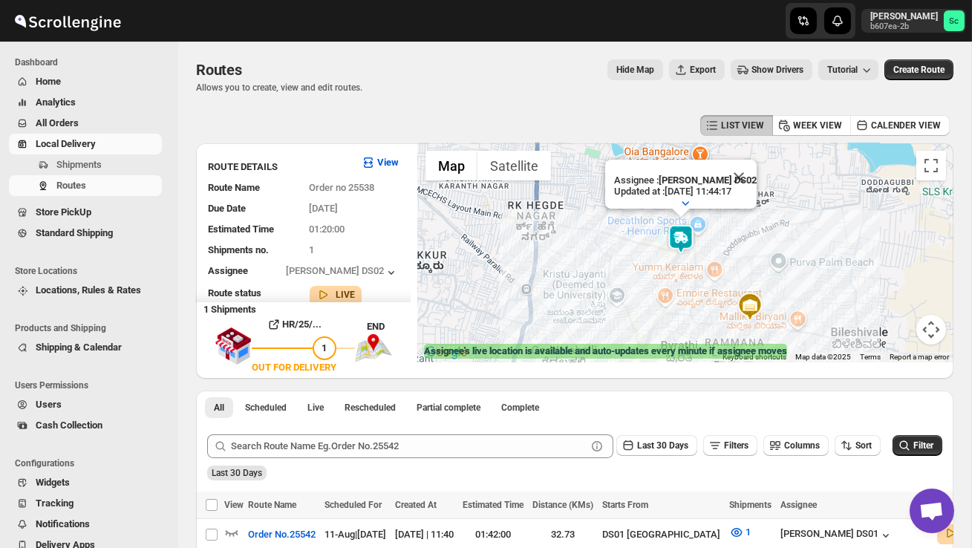
drag, startPoint x: 686, startPoint y: 302, endPoint x: 693, endPoint y: 282, distance: 20.4
click at [692, 282] on div "Assignee : PRAKSH DS02 Updated at : 11/08/2025, 11:44:17 Duty mode Enabled Batt…" at bounding box center [686, 252] width 536 height 219
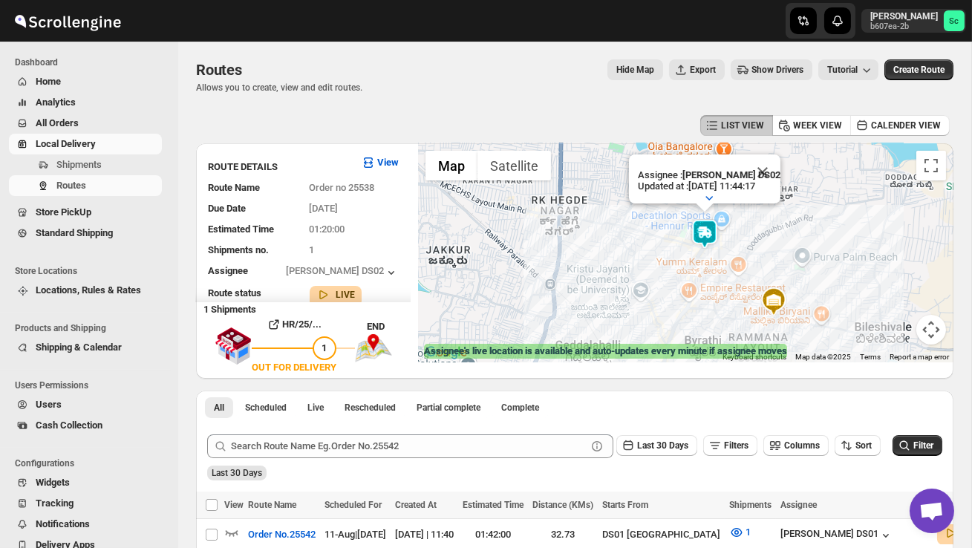
drag, startPoint x: 612, startPoint y: 300, endPoint x: 651, endPoint y: 298, distance: 38.7
click at [651, 299] on div "Assignee : PRAKSH DS02 Updated at : 11/08/2025, 11:44:17 Duty mode Enabled Batt…" at bounding box center [686, 252] width 536 height 219
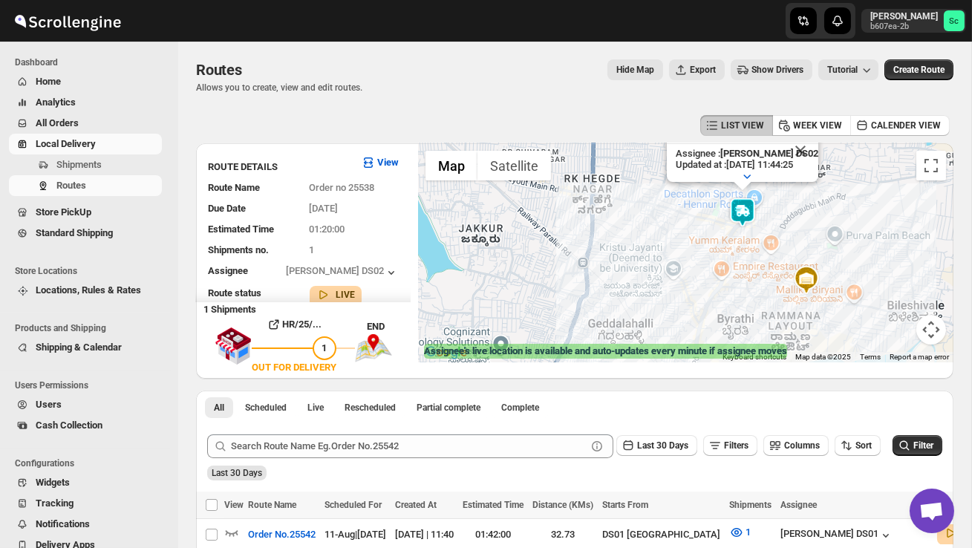
drag, startPoint x: 611, startPoint y: 316, endPoint x: 622, endPoint y: 241, distance: 76.7
click at [622, 241] on div "Assignee : PRAKSH DS02 Updated at : 11/08/2025, 11:44:25 Duty mode Enabled Batt…" at bounding box center [686, 252] width 536 height 219
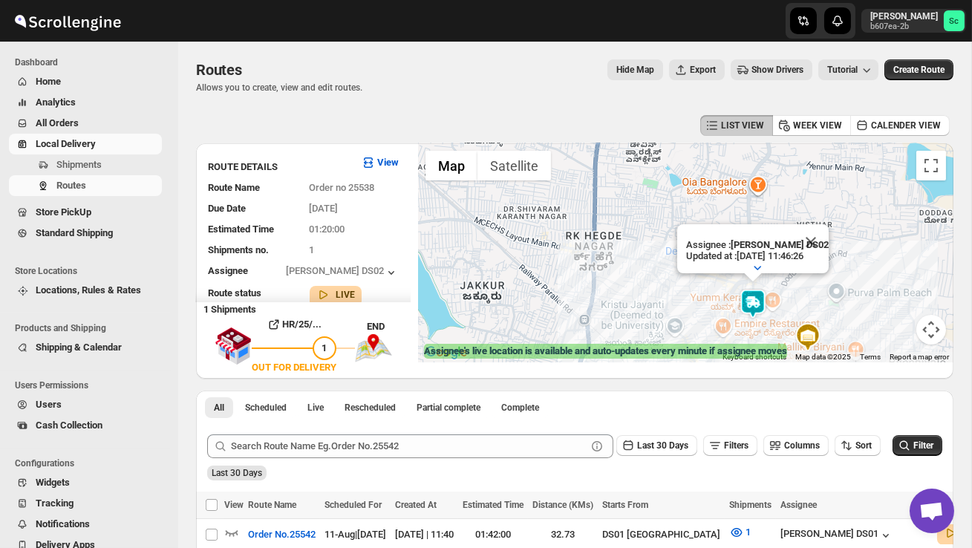
drag, startPoint x: 536, startPoint y: 323, endPoint x: 536, endPoint y: 269, distance: 54.2
click at [536, 271] on div "Assignee : PRAKSH DS02 Updated at : 11/08/2025, 11:46:26 Duty mode Enabled Batt…" at bounding box center [686, 252] width 536 height 219
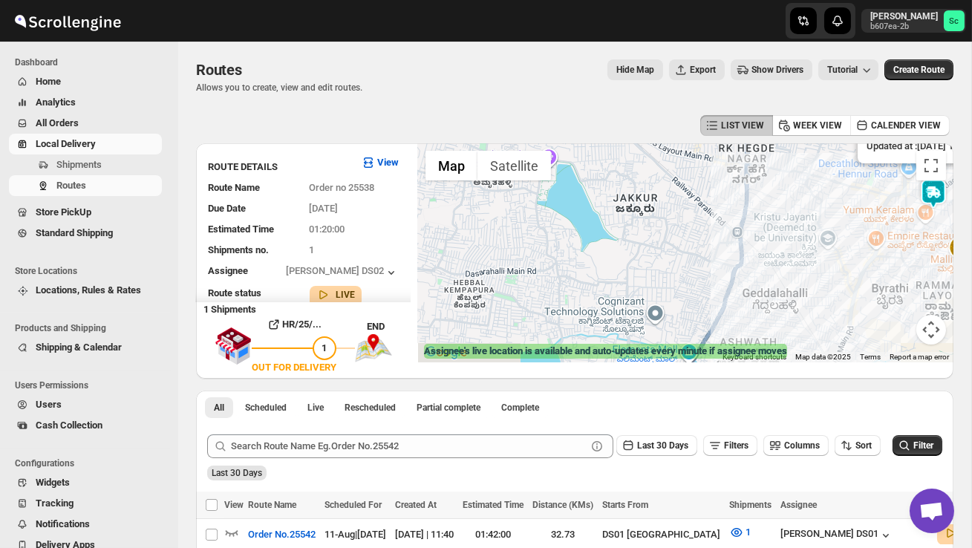
drag, startPoint x: 568, startPoint y: 288, endPoint x: 749, endPoint y: 207, distance: 198.8
click at [735, 209] on div "Assignee : PRAKSH DS02 Updated at : 11/08/2025, 11:47:53 Duty mode Enabled Batt…" at bounding box center [686, 252] width 536 height 219
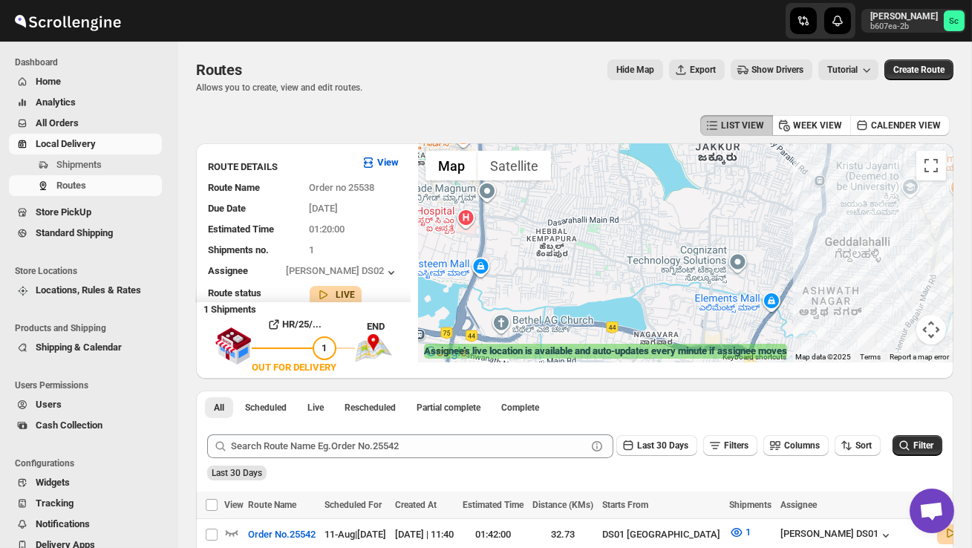
drag, startPoint x: 770, startPoint y: 282, endPoint x: 713, endPoint y: 209, distance: 92.6
click at [718, 212] on div "Assignee : PRAKSH DS02 Updated at : 11/08/2025, 11:48:00 Duty mode Enabled Batt…" at bounding box center [686, 252] width 536 height 219
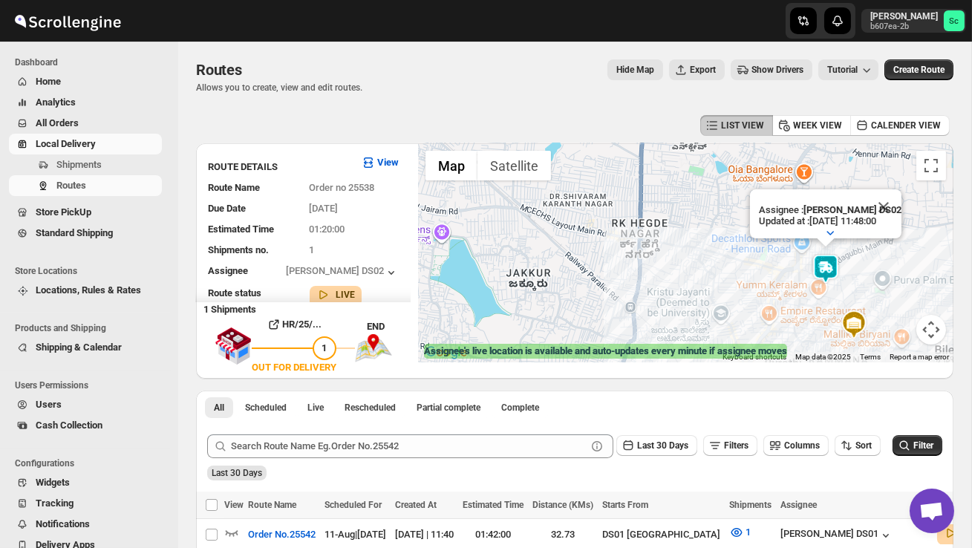
drag, startPoint x: 659, startPoint y: 267, endPoint x: 698, endPoint y: 104, distance: 167.9
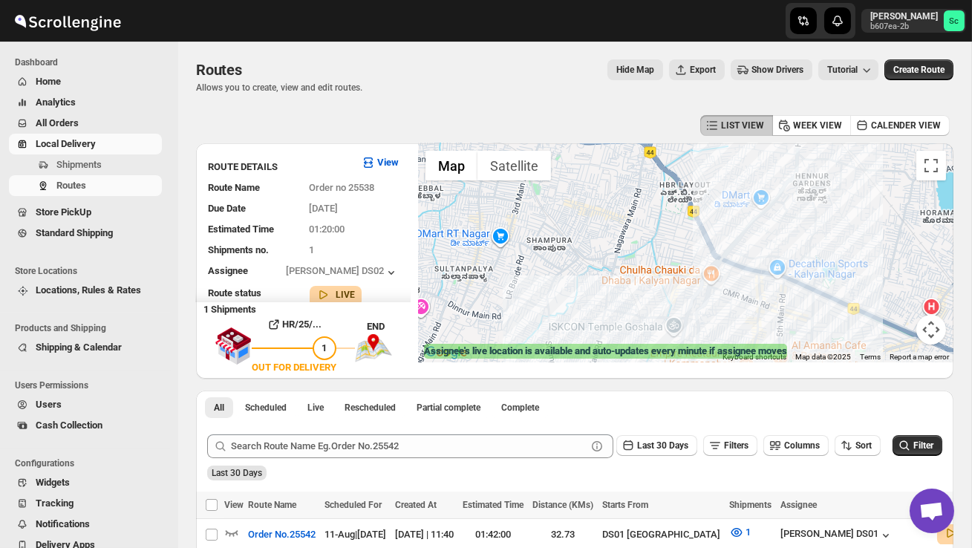
click at [683, 233] on div "Assignee : PRAKSH DS02 Updated at : 11/08/2025, 11:48:00 Duty mode Enabled Batt…" at bounding box center [686, 252] width 536 height 219
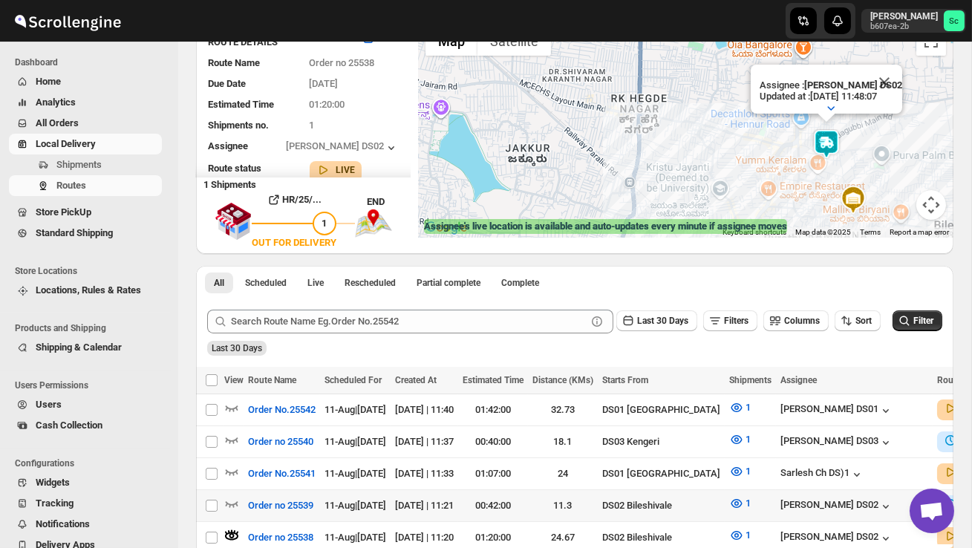
scroll to position [141, 0]
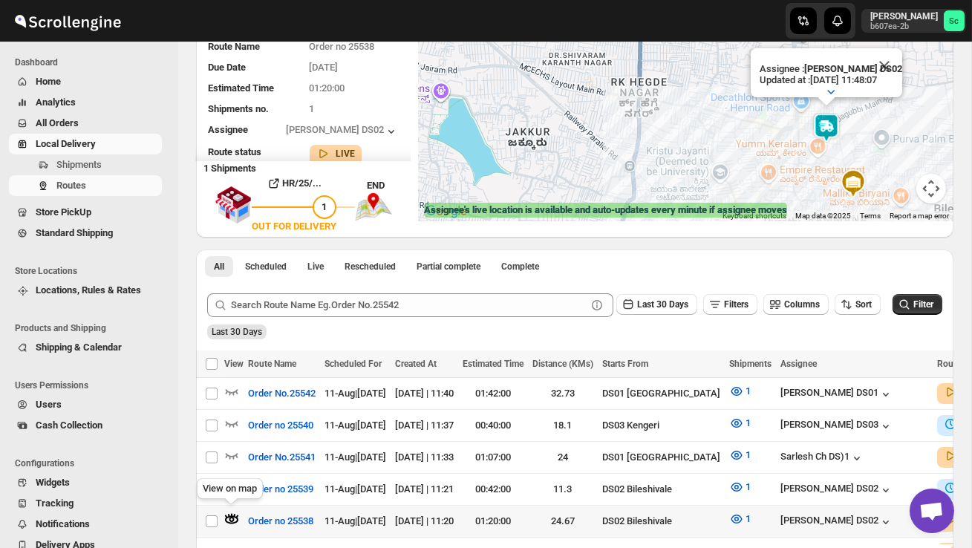
click at [230, 517] on icon "button" at bounding box center [232, 519] width 5 height 5
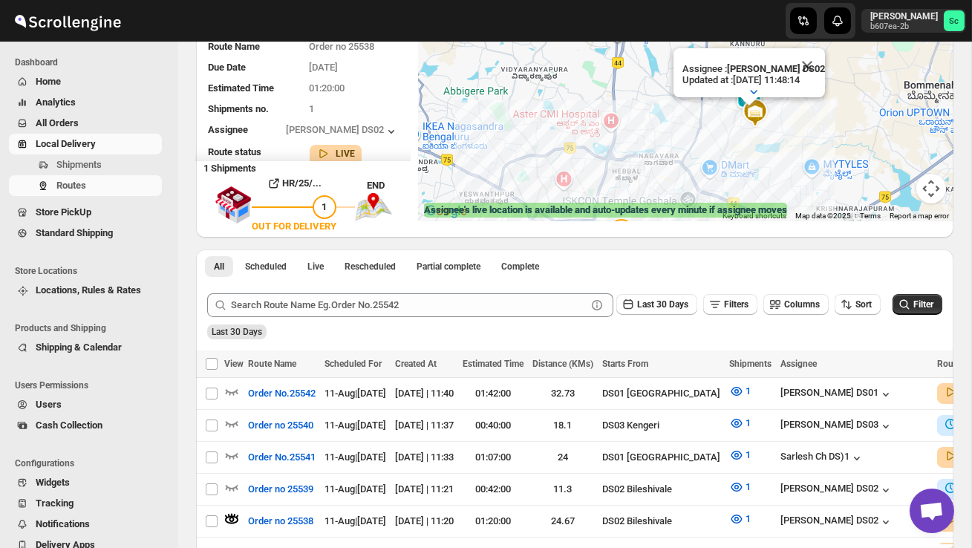
drag, startPoint x: 668, startPoint y: 162, endPoint x: 698, endPoint y: 65, distance: 101.3
click at [695, 70] on div "Assignee : PRAKSH DS02 Updated at : 11/08/2025, 11:48:14 Duty mode Enabled Batt…" at bounding box center [686, 111] width 536 height 219
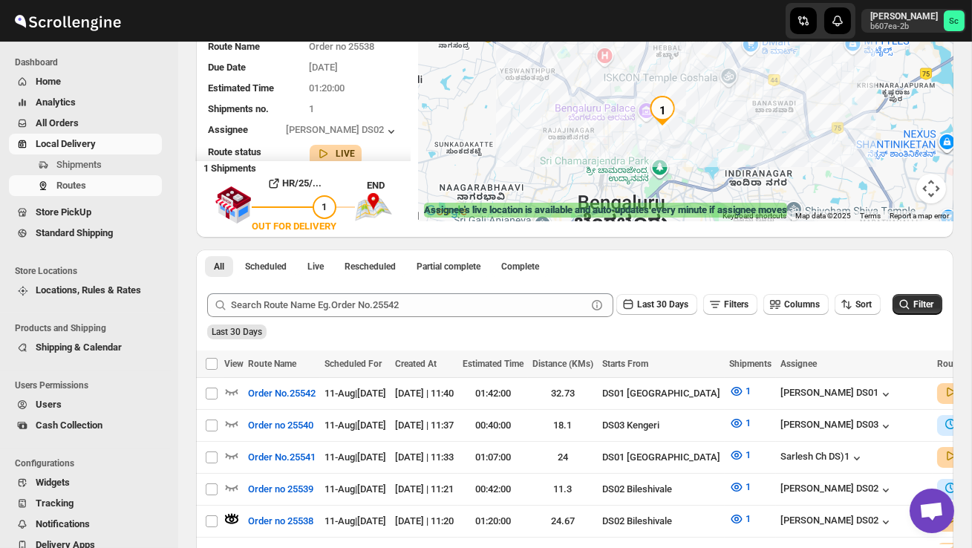
click at [671, 104] on img "1" at bounding box center [663, 111] width 30 height 30
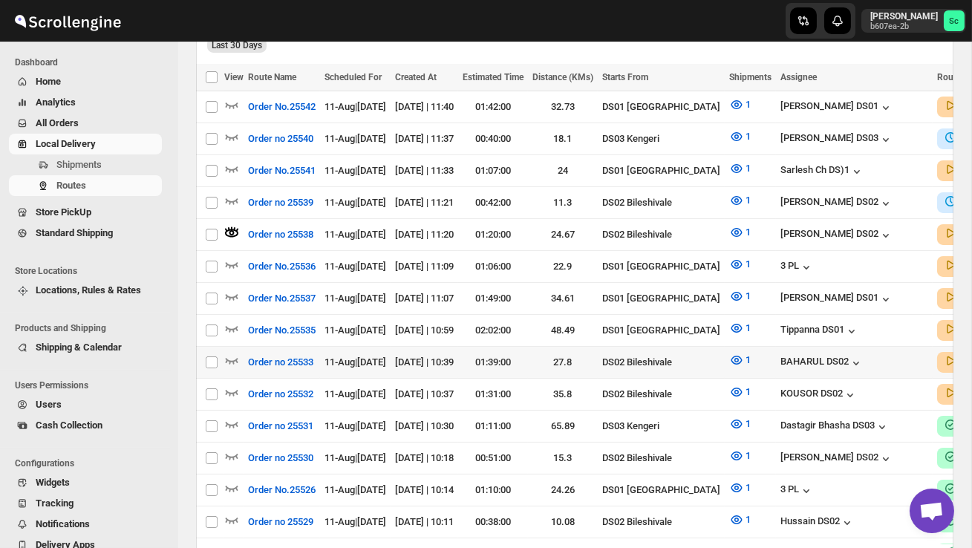
scroll to position [430, 0]
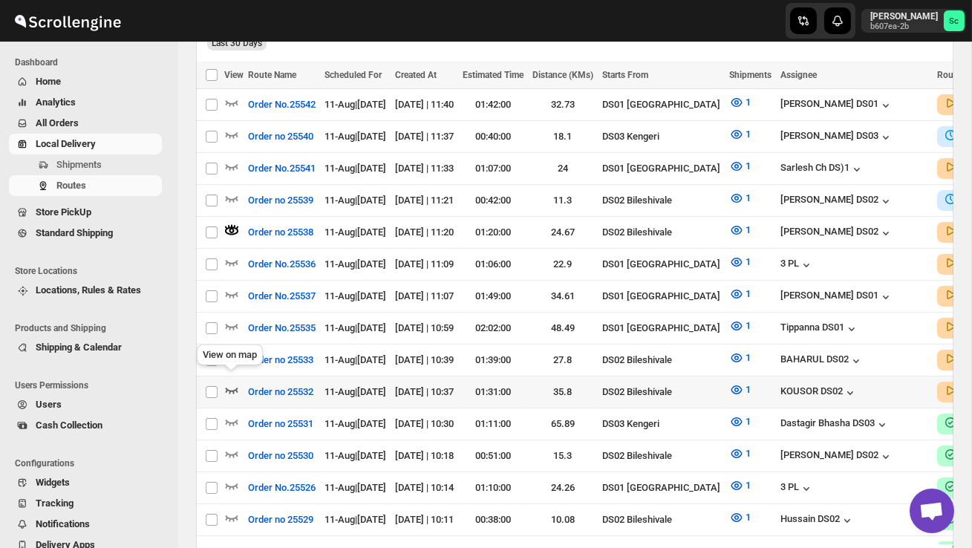
click at [231, 383] on icon "button" at bounding box center [231, 390] width 15 height 15
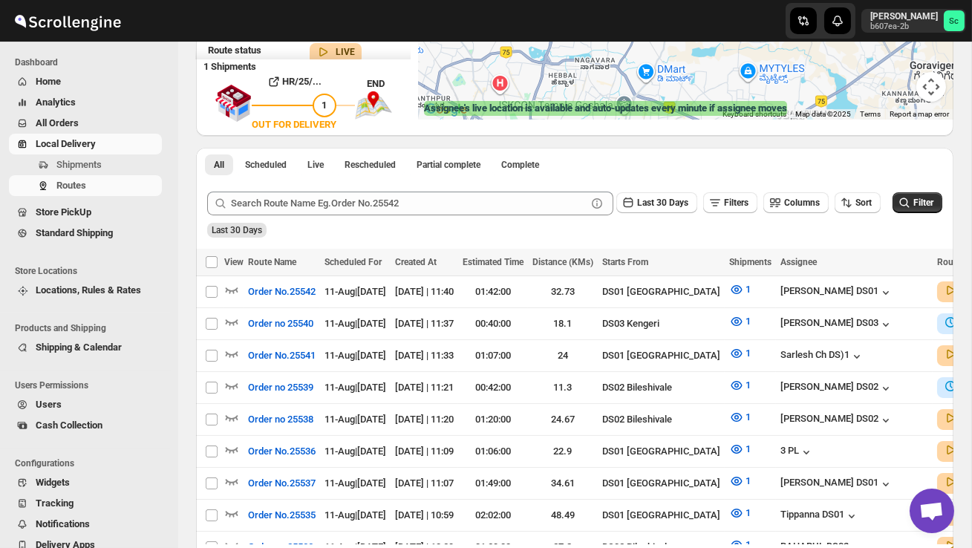
scroll to position [0, 0]
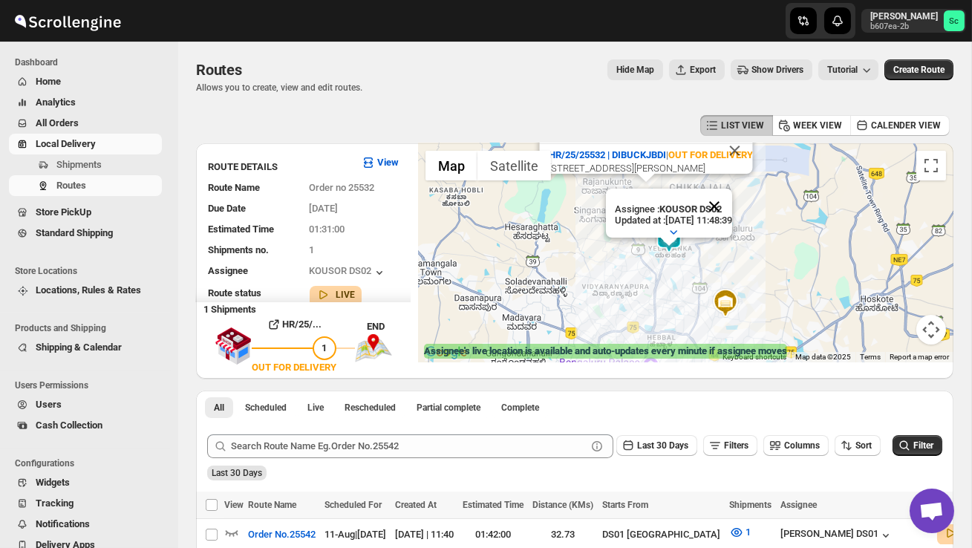
click at [732, 202] on button "Close" at bounding box center [715, 207] width 36 height 36
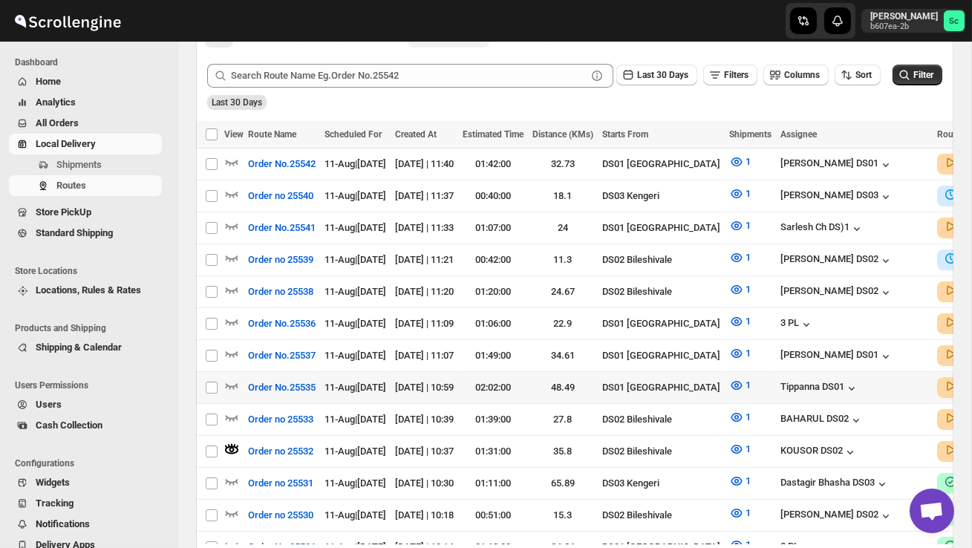
scroll to position [381, 0]
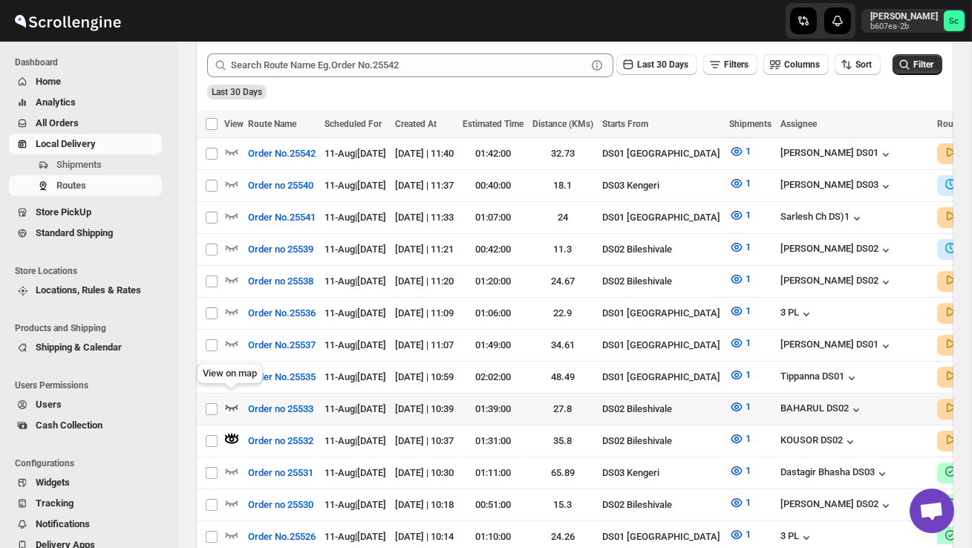
click at [235, 400] on icon "button" at bounding box center [231, 407] width 15 height 15
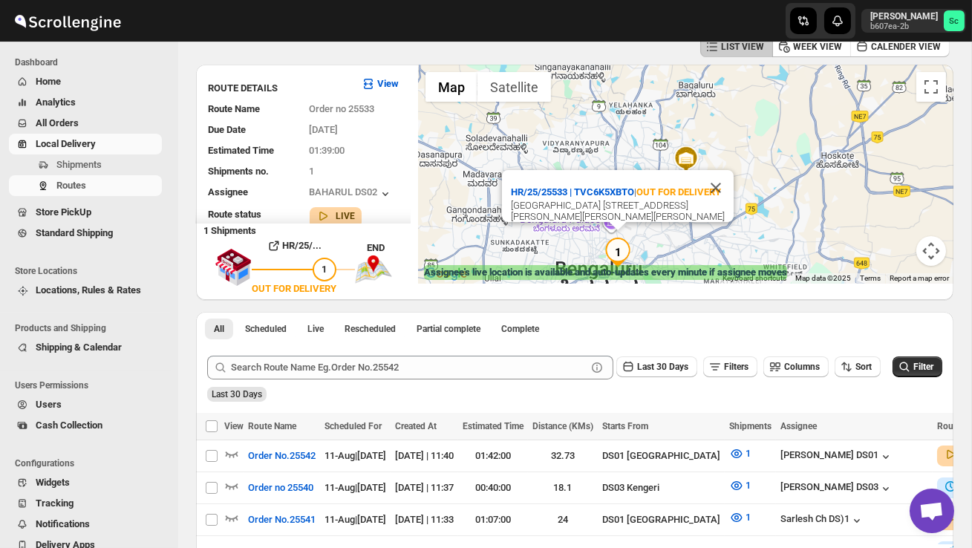
scroll to position [0, 0]
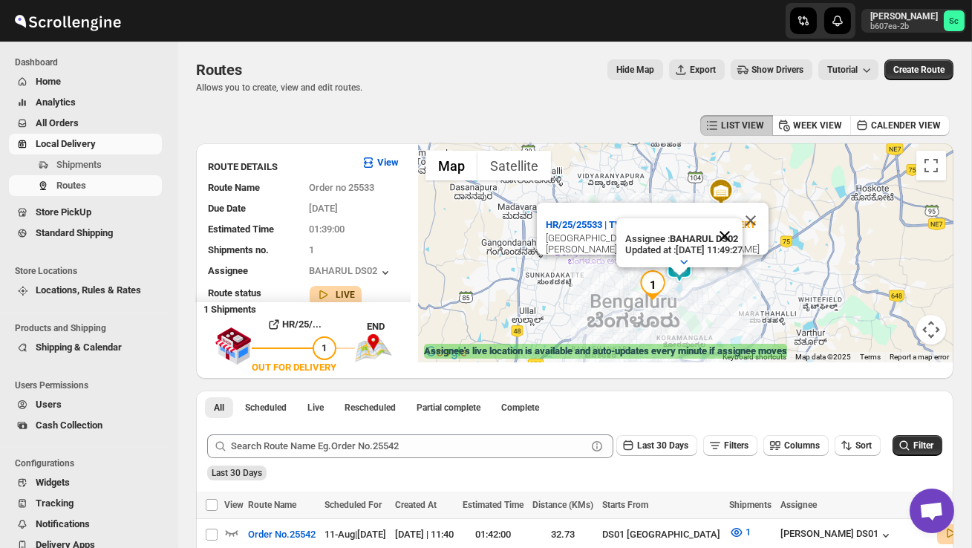
click at [743, 233] on button "Close" at bounding box center [725, 236] width 36 height 36
click at [751, 206] on button "Close" at bounding box center [751, 221] width 36 height 36
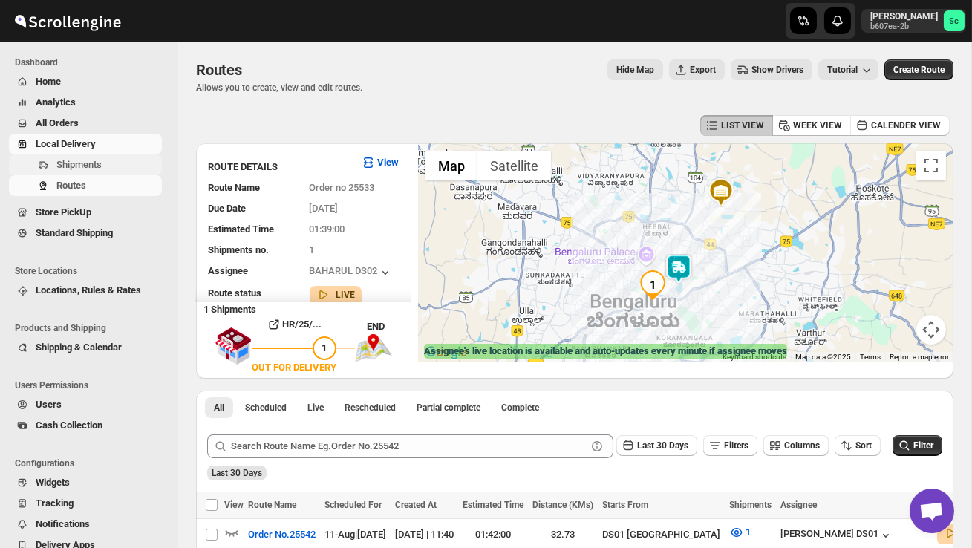
click at [88, 163] on span "Shipments" at bounding box center [78, 164] width 45 height 11
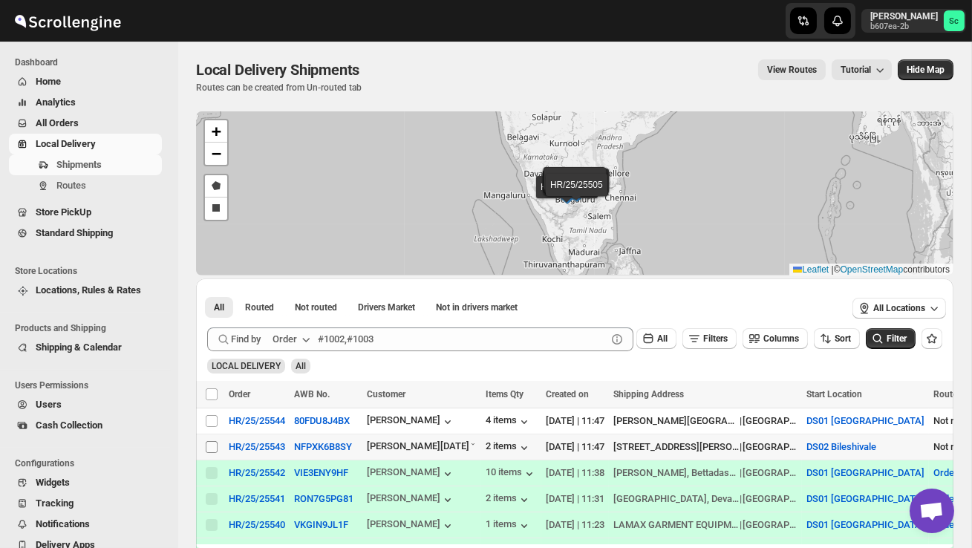
click at [210, 449] on input "Select shipment" at bounding box center [212, 447] width 12 height 12
checkbox input "true"
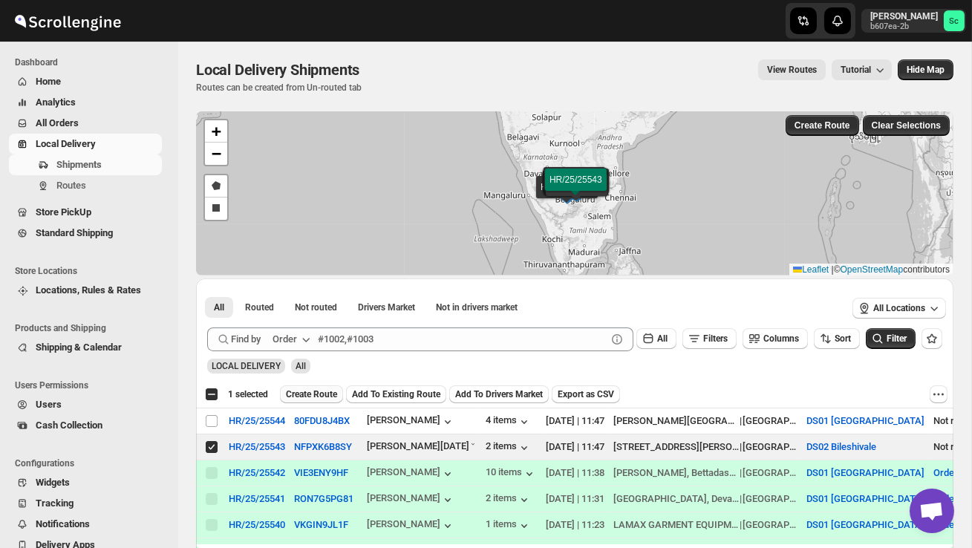
click at [321, 396] on span "Create Route" at bounding box center [311, 395] width 51 height 12
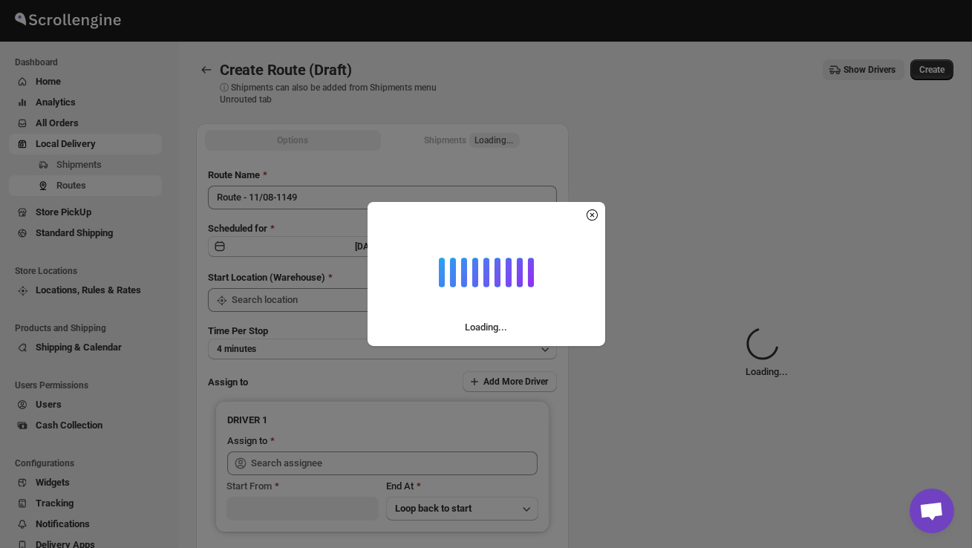
type input "DS02 Bileshivale"
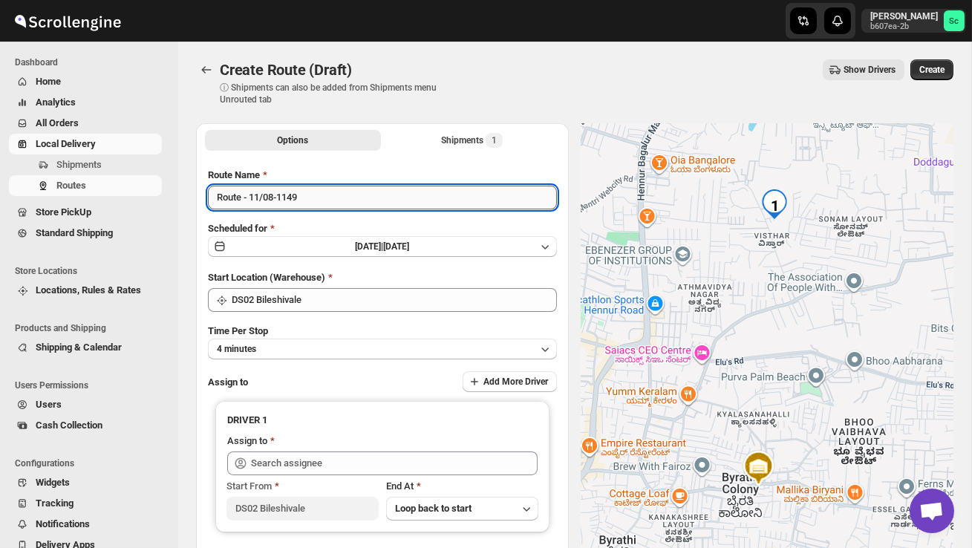
click at [313, 201] on input "Route - 11/08-1149" at bounding box center [382, 198] width 349 height 24
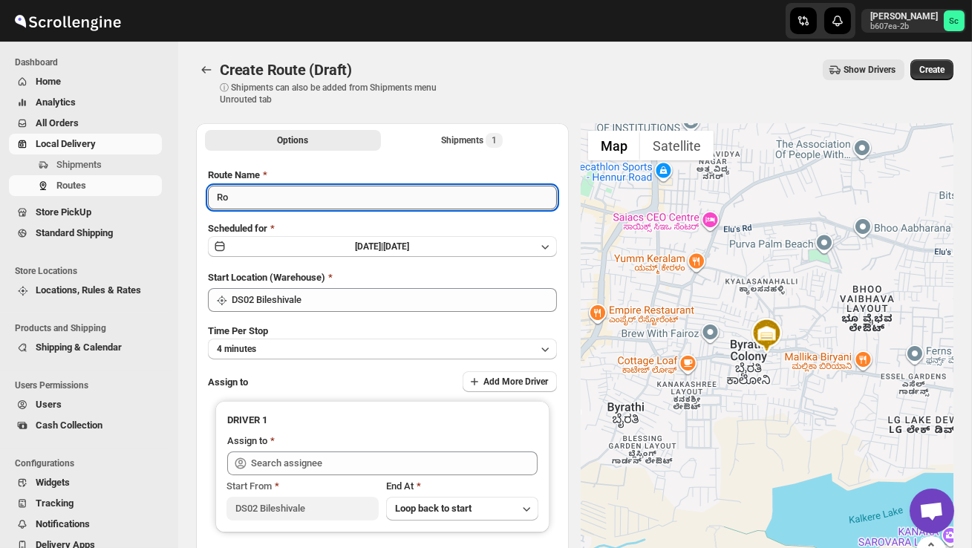
type input "R"
type input "Order no 25543"
click at [336, 342] on button "4 minutes" at bounding box center [382, 349] width 349 height 21
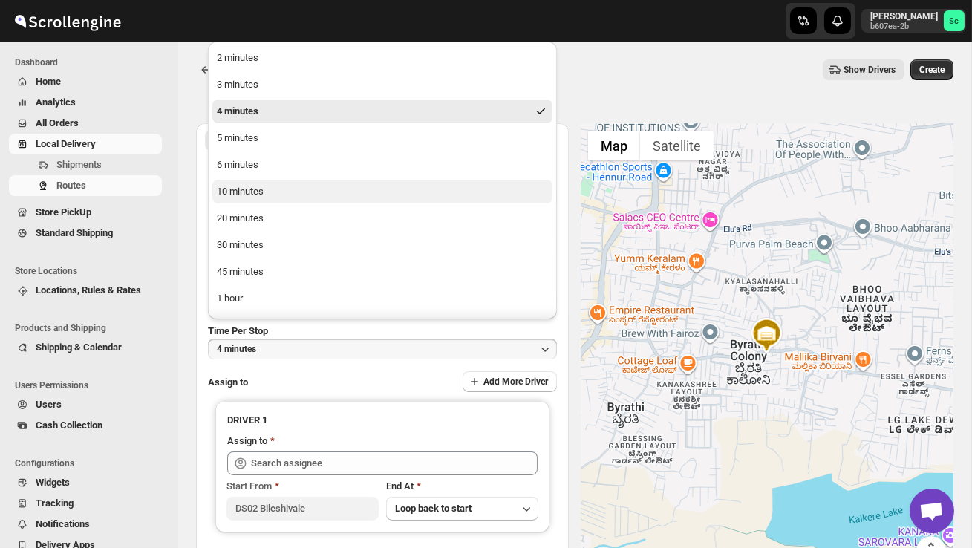
click at [266, 192] on button "10 minutes" at bounding box center [382, 192] width 340 height 24
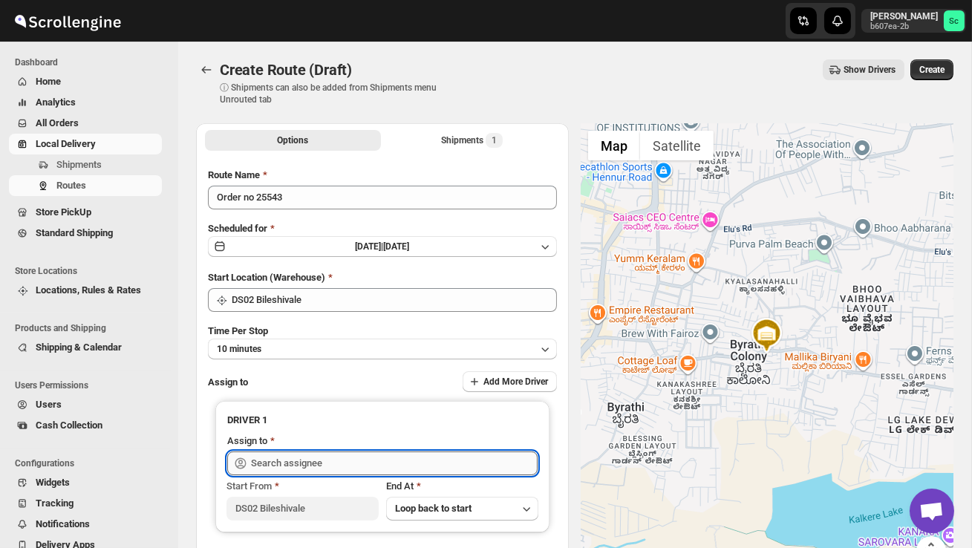
click at [293, 458] on input "text" at bounding box center [394, 464] width 287 height 24
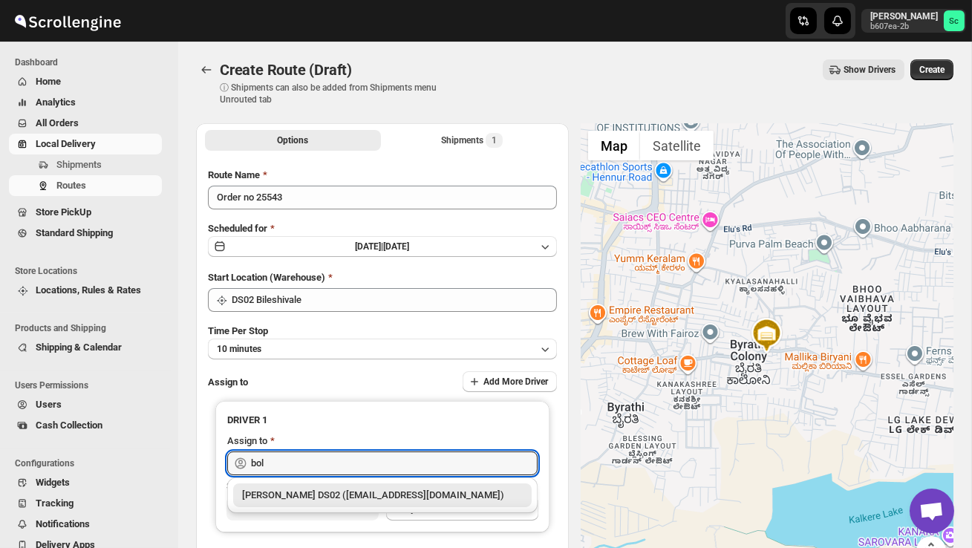
click at [314, 495] on div "[PERSON_NAME] DS02 ([EMAIL_ADDRESS][DOMAIN_NAME])" at bounding box center [382, 495] width 281 height 15
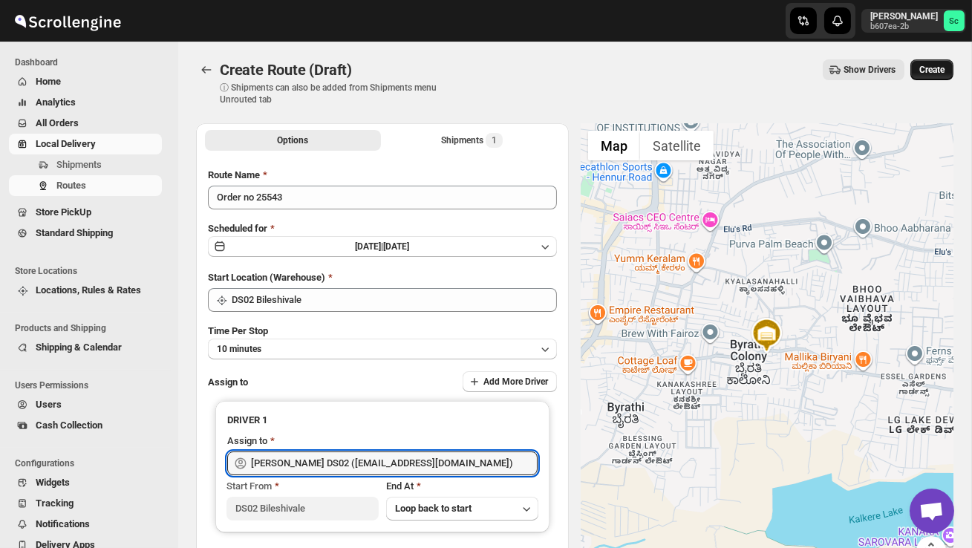
type input "[PERSON_NAME] DS02 ([EMAIL_ADDRESS][DOMAIN_NAME])"
click at [930, 62] on button "Create" at bounding box center [932, 69] width 43 height 21
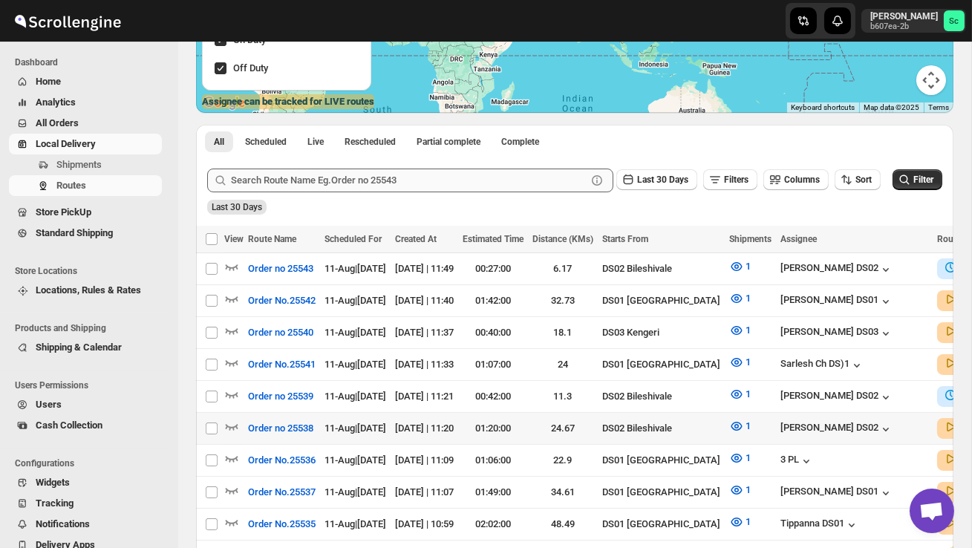
scroll to position [253, 0]
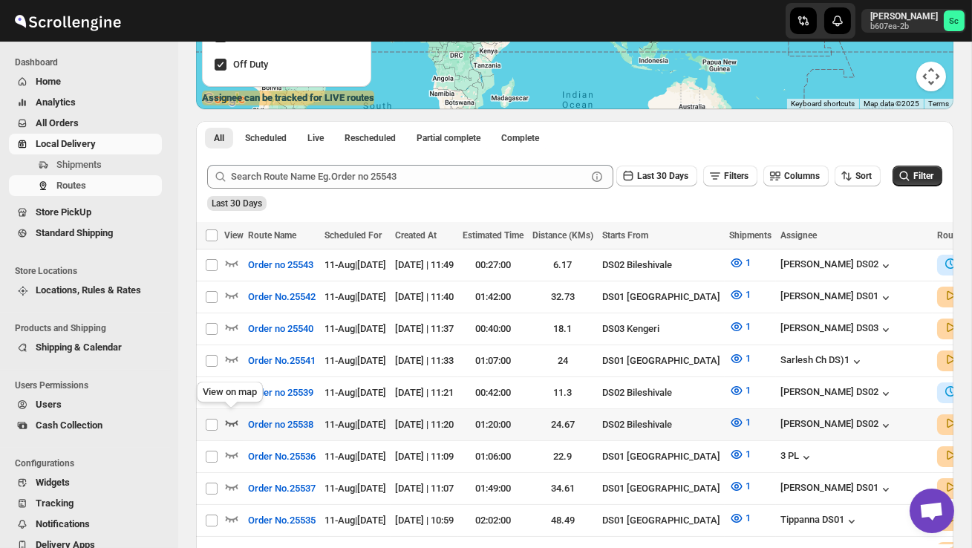
click at [234, 415] on icon "button" at bounding box center [231, 422] width 15 height 15
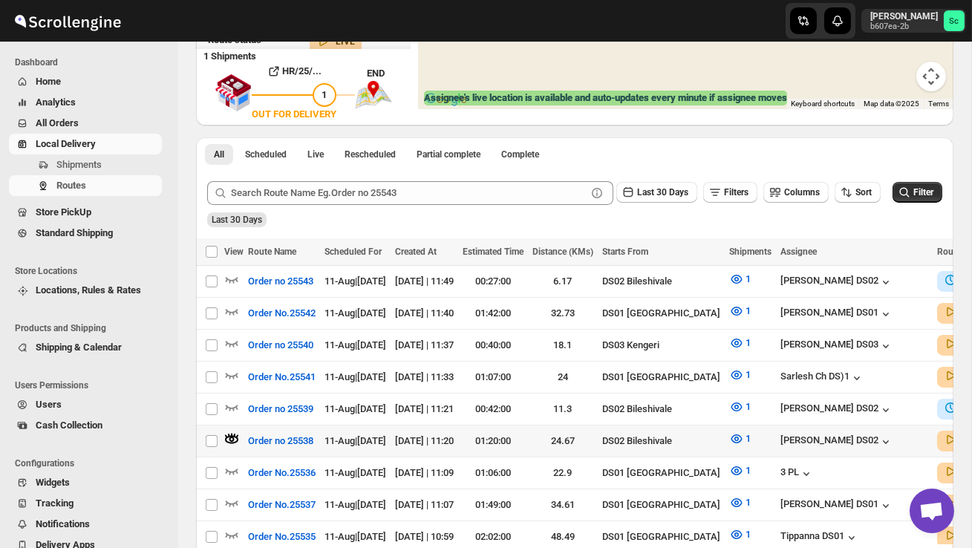
scroll to position [0, 0]
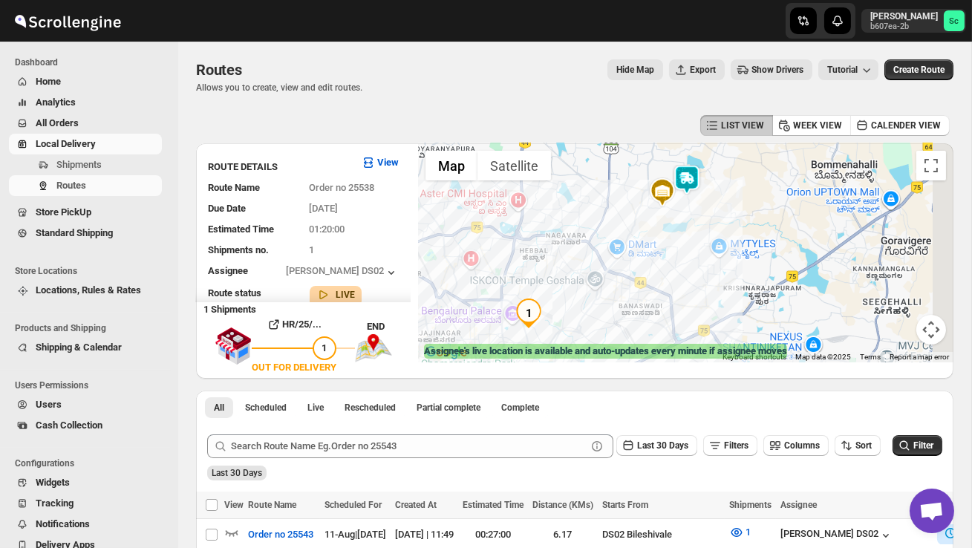
drag, startPoint x: 763, startPoint y: 256, endPoint x: 668, endPoint y: 279, distance: 97.8
click at [668, 279] on div at bounding box center [686, 252] width 536 height 219
click at [673, 235] on div at bounding box center [686, 252] width 536 height 219
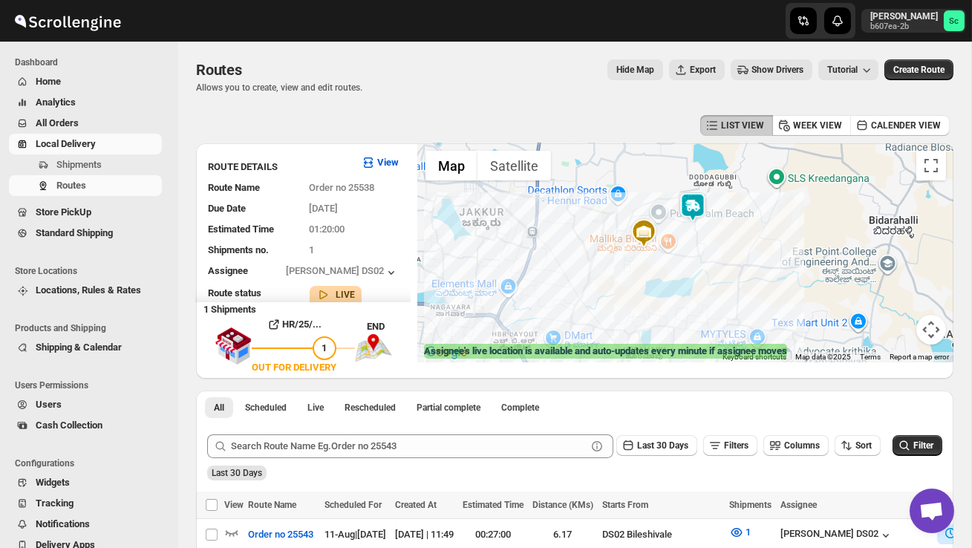
drag, startPoint x: 729, startPoint y: 211, endPoint x: 719, endPoint y: 282, distance: 71.3
click at [719, 283] on div at bounding box center [686, 252] width 536 height 219
click at [714, 268] on div at bounding box center [686, 252] width 536 height 219
click at [714, 269] on div at bounding box center [686, 252] width 536 height 219
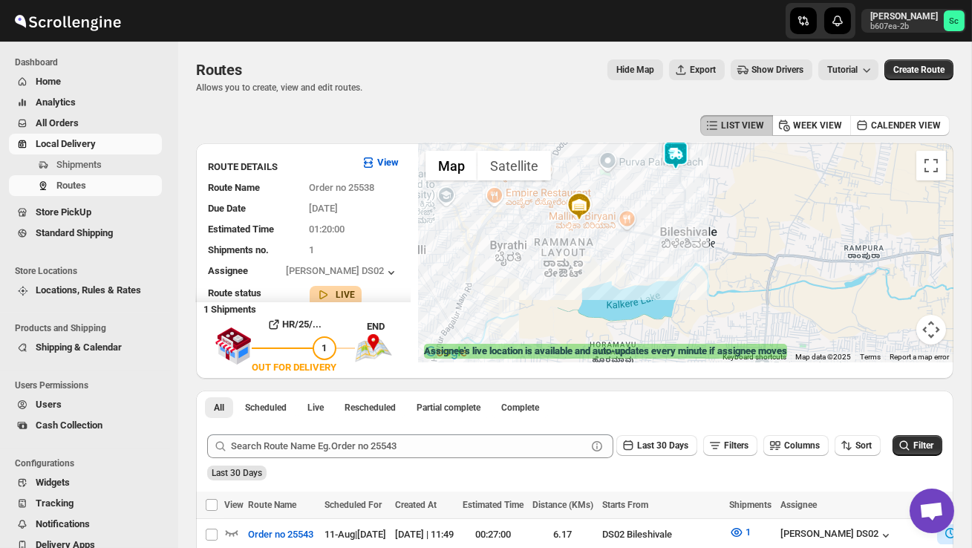
click at [729, 255] on div at bounding box center [686, 252] width 536 height 219
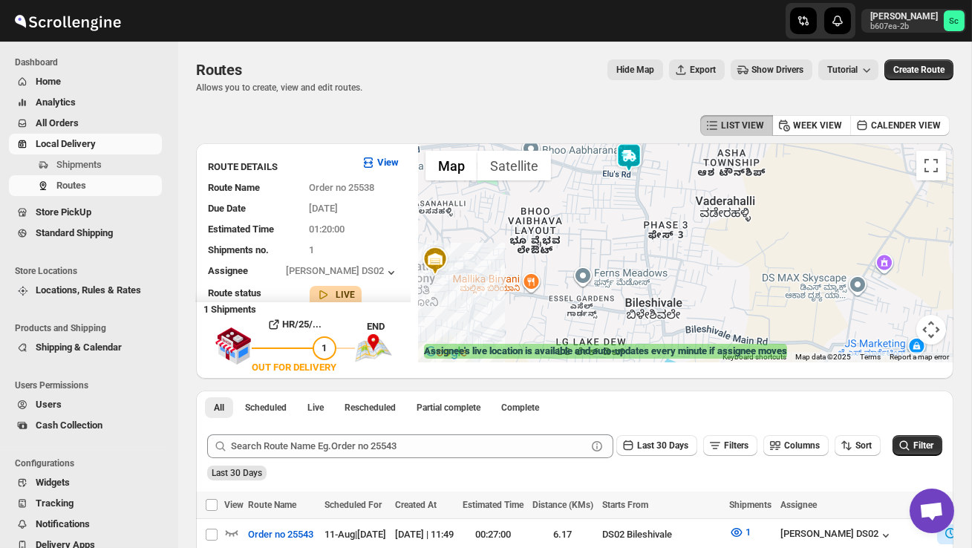
drag, startPoint x: 713, startPoint y: 197, endPoint x: 723, endPoint y: 345, distance: 148.9
click at [722, 343] on div at bounding box center [686, 252] width 536 height 219
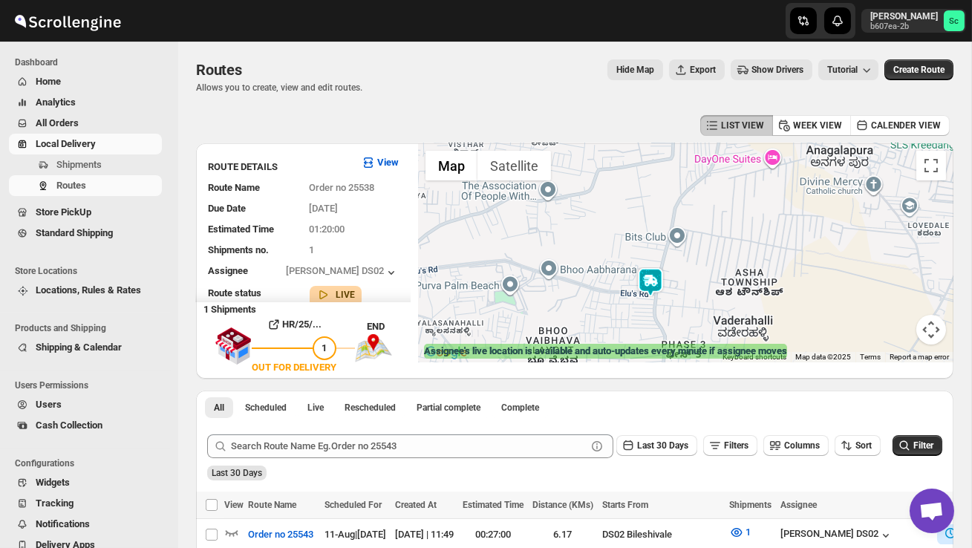
click at [701, 320] on div at bounding box center [686, 252] width 536 height 219
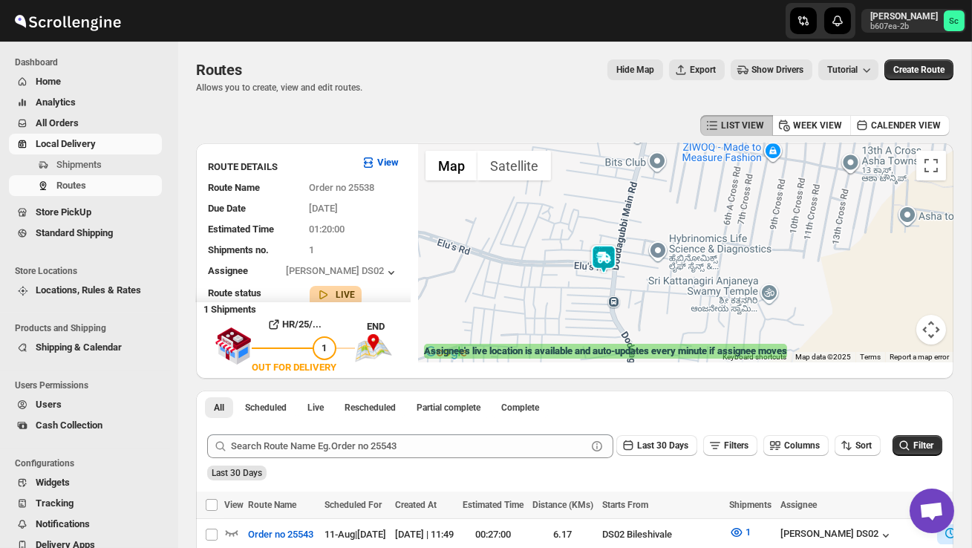
click at [660, 309] on div at bounding box center [686, 252] width 536 height 219
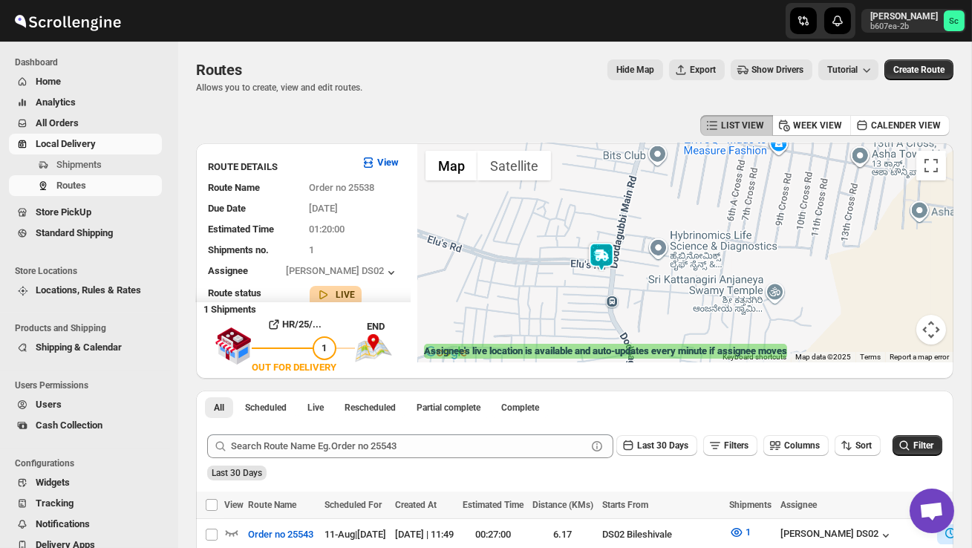
click at [660, 309] on div at bounding box center [686, 252] width 536 height 219
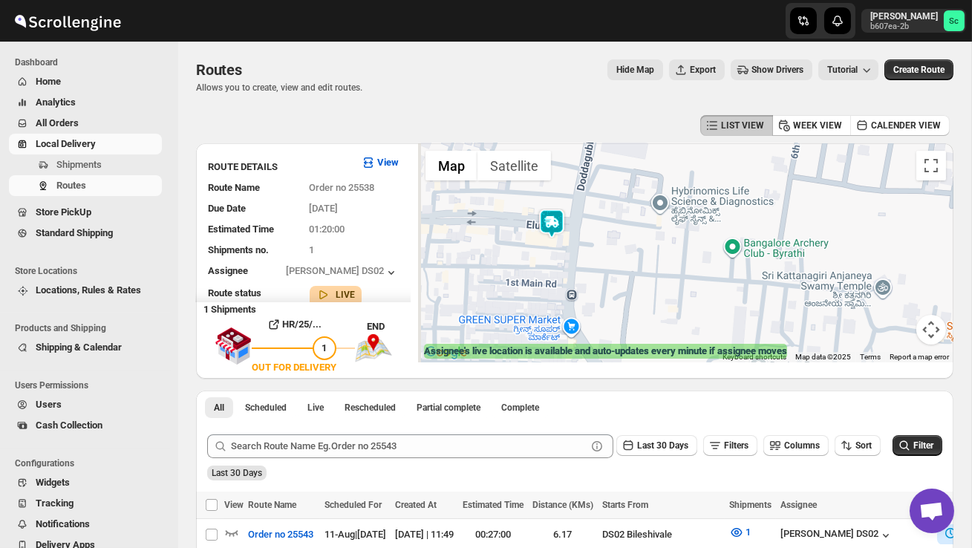
click at [629, 295] on div at bounding box center [686, 252] width 536 height 219
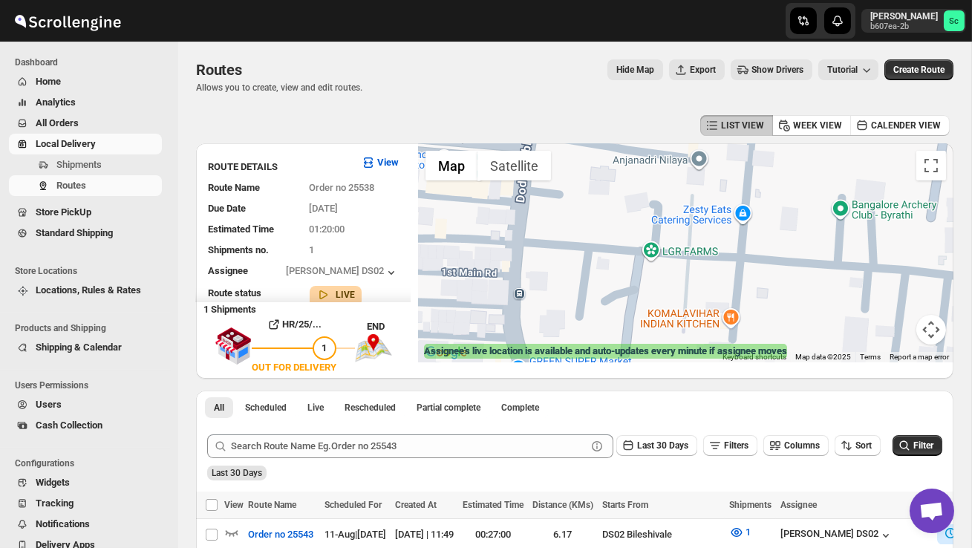
drag, startPoint x: 567, startPoint y: 268, endPoint x: 685, endPoint y: 299, distance: 122.2
click at [678, 299] on div at bounding box center [686, 252] width 536 height 219
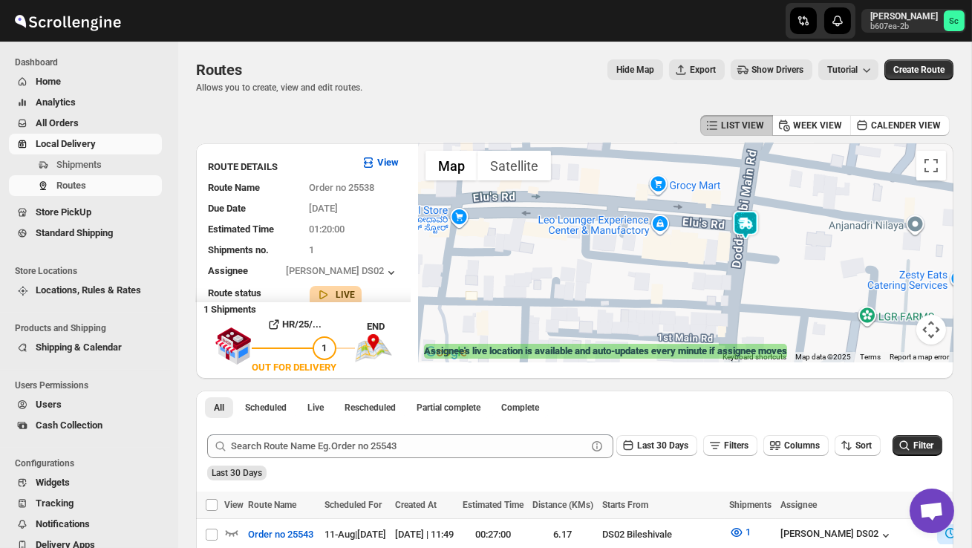
drag, startPoint x: 685, startPoint y: 279, endPoint x: 643, endPoint y: 279, distance: 41.6
click at [679, 279] on div at bounding box center [686, 252] width 536 height 219
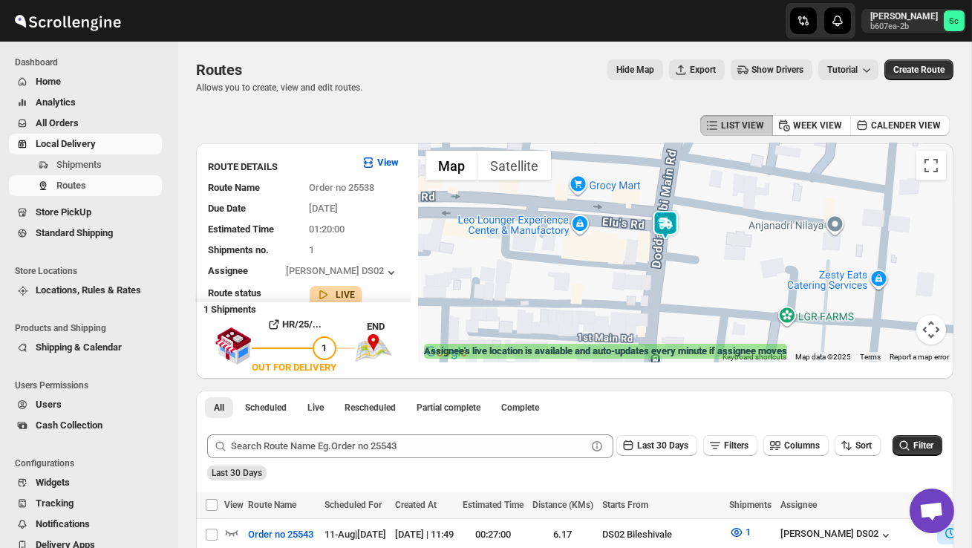
drag, startPoint x: 724, startPoint y: 282, endPoint x: 628, endPoint y: 282, distance: 95.1
click at [631, 282] on div at bounding box center [686, 252] width 536 height 219
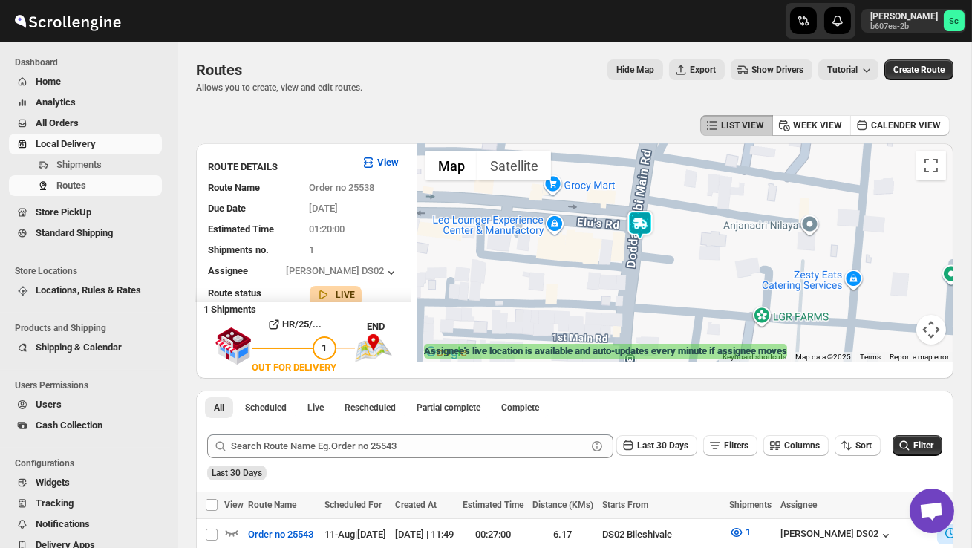
click at [628, 282] on div at bounding box center [686, 252] width 536 height 219
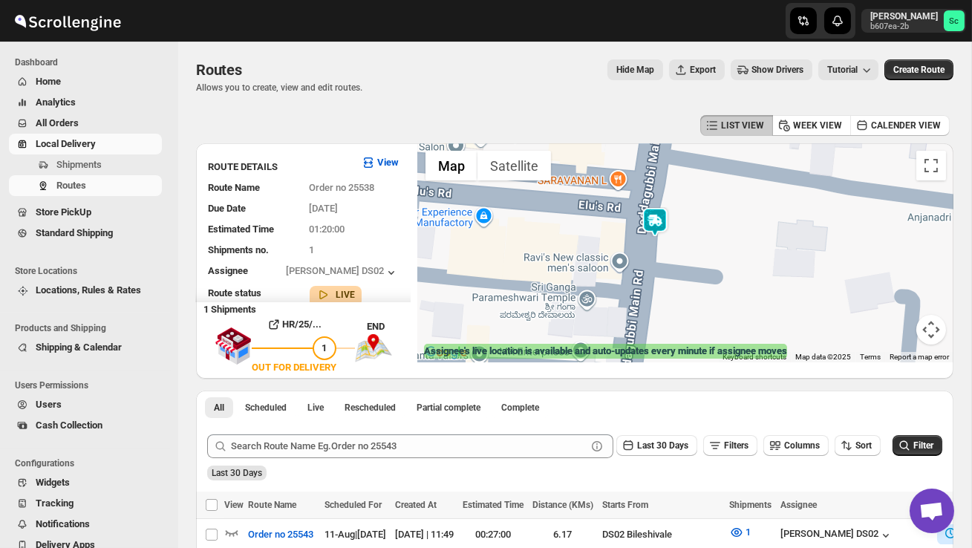
drag, startPoint x: 697, startPoint y: 260, endPoint x: 696, endPoint y: 299, distance: 38.6
click at [696, 300] on div at bounding box center [686, 252] width 536 height 219
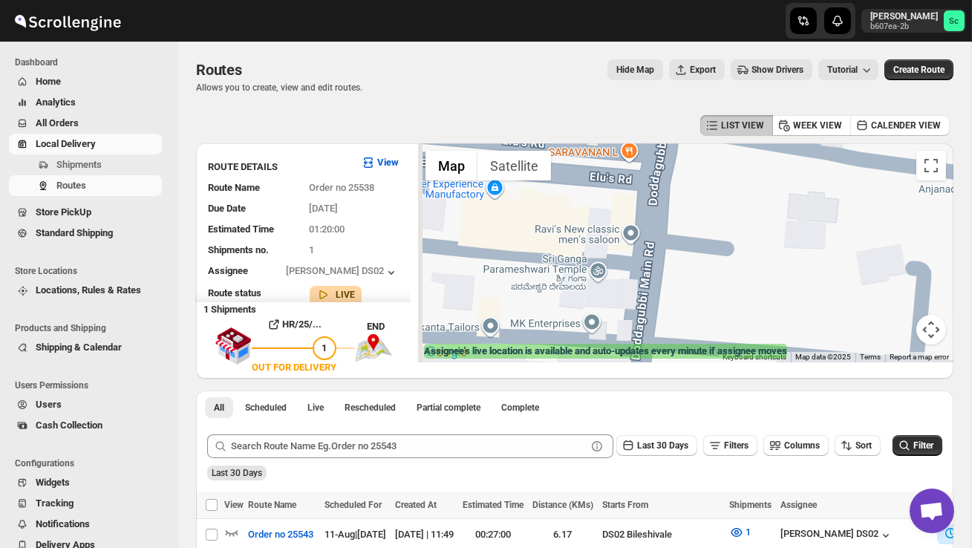
drag, startPoint x: 692, startPoint y: 244, endPoint x: 710, endPoint y: 186, distance: 60.8
click at [710, 187] on div at bounding box center [686, 252] width 536 height 219
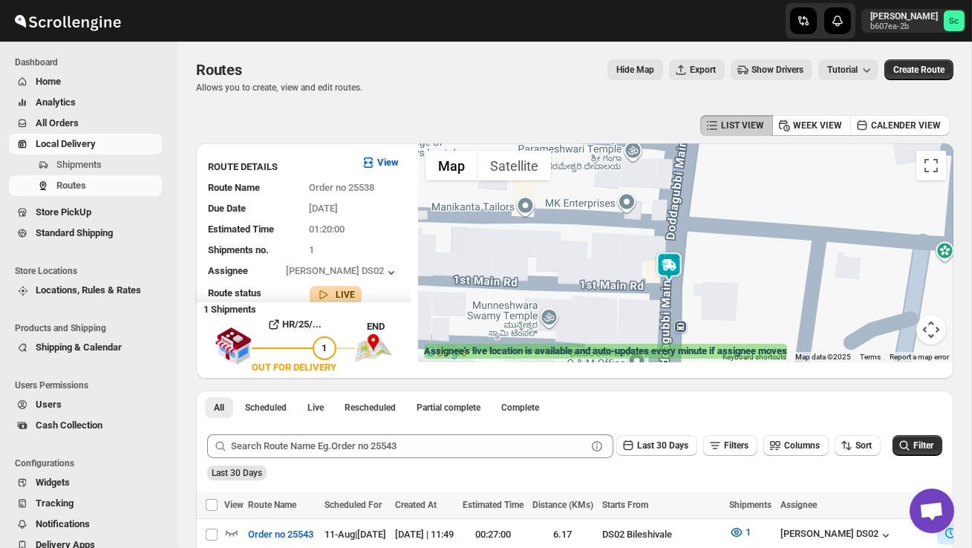
drag, startPoint x: 787, startPoint y: 320, endPoint x: 787, endPoint y: 250, distance: 69.8
click at [787, 319] on div at bounding box center [686, 252] width 536 height 219
click at [943, 331] on button "Map camera controls" at bounding box center [932, 330] width 30 height 30
click at [902, 329] on button "Zoom out" at bounding box center [895, 330] width 30 height 30
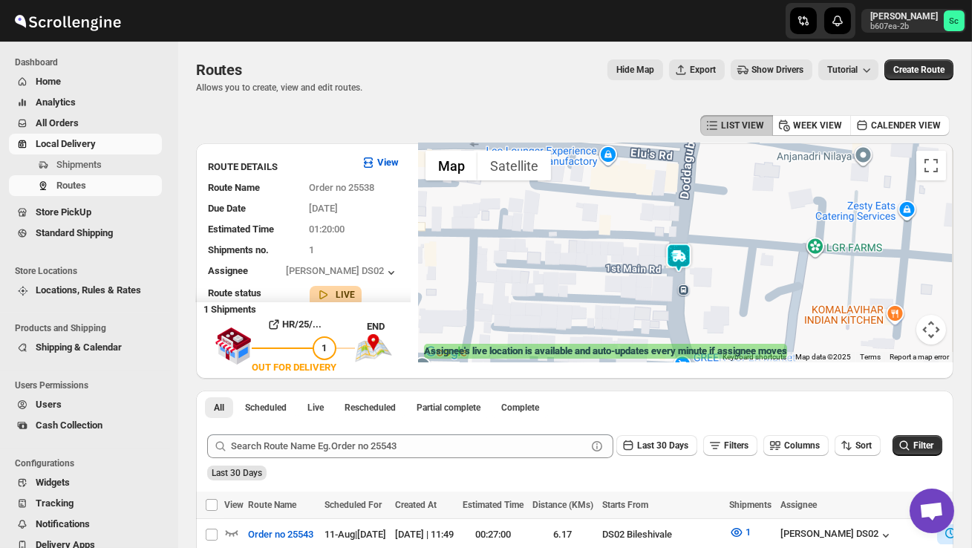
click at [901, 331] on div at bounding box center [686, 252] width 536 height 219
click at [937, 328] on button "Map camera controls" at bounding box center [932, 330] width 30 height 30
click at [900, 331] on button "Zoom out" at bounding box center [895, 330] width 30 height 30
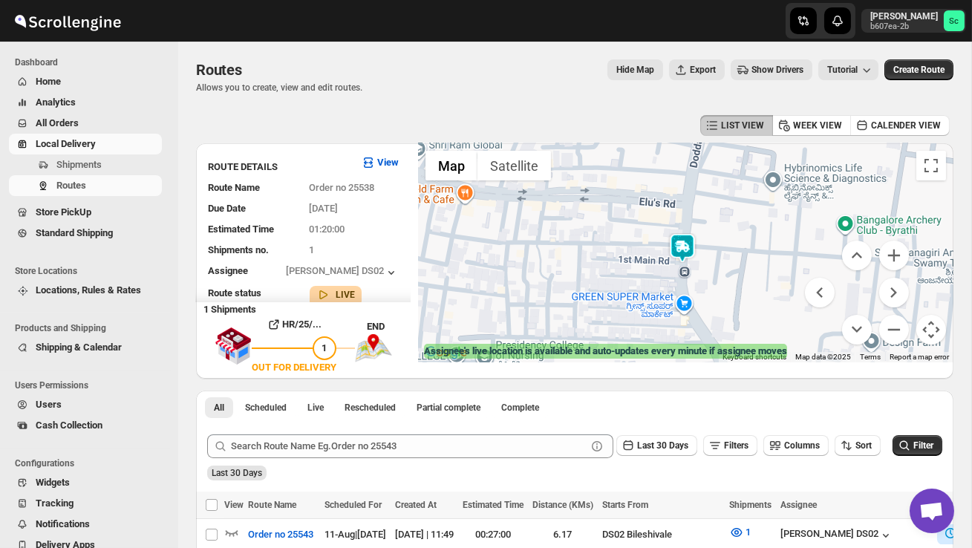
drag, startPoint x: 739, startPoint y: 302, endPoint x: 739, endPoint y: 267, distance: 34.2
click at [739, 284] on div at bounding box center [686, 252] width 536 height 219
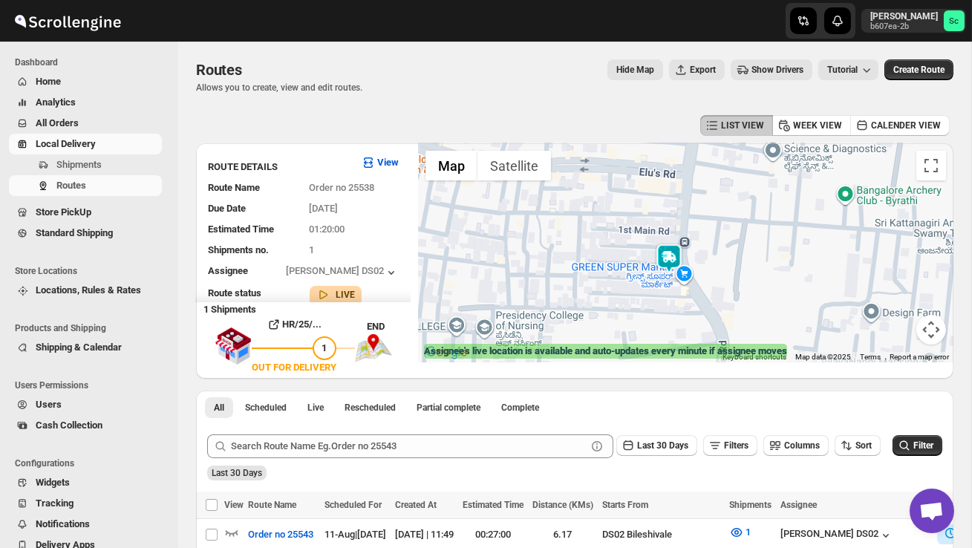
click at [930, 328] on button "Map camera controls" at bounding box center [932, 330] width 30 height 30
click at [897, 331] on button "Zoom out" at bounding box center [895, 330] width 30 height 30
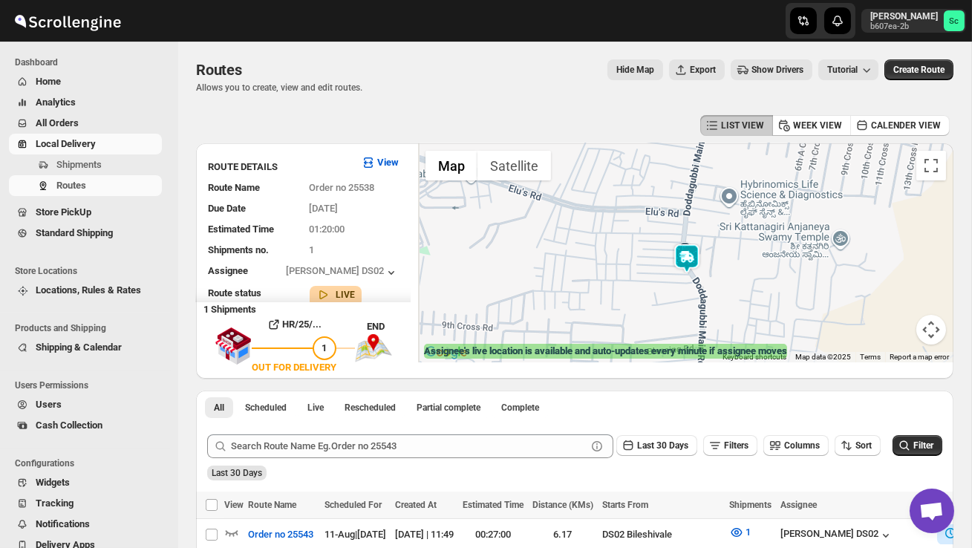
click at [897, 332] on div at bounding box center [686, 252] width 536 height 219
click at [937, 328] on button "Map camera controls" at bounding box center [932, 330] width 30 height 30
click at [899, 328] on button "Zoom out" at bounding box center [895, 330] width 30 height 30
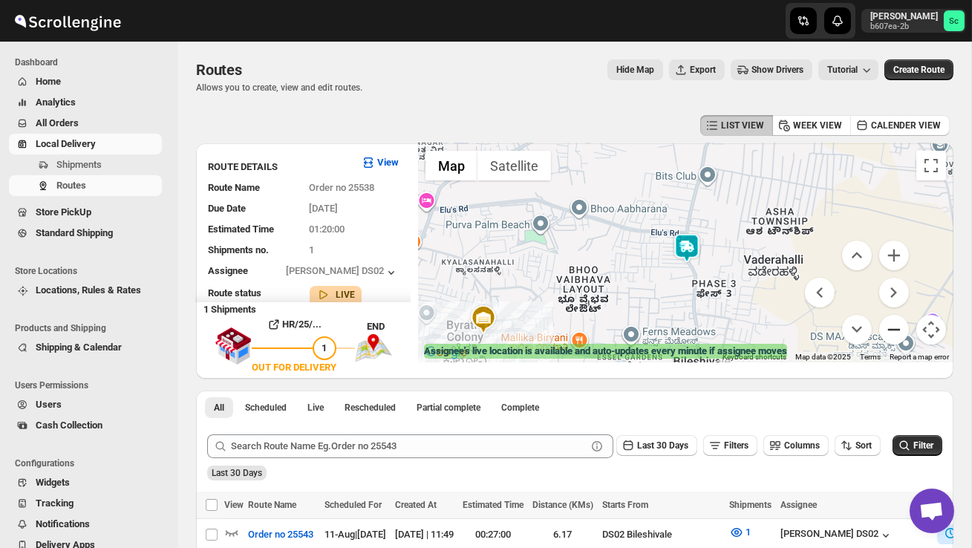
click at [898, 328] on button "Zoom out" at bounding box center [895, 330] width 30 height 30
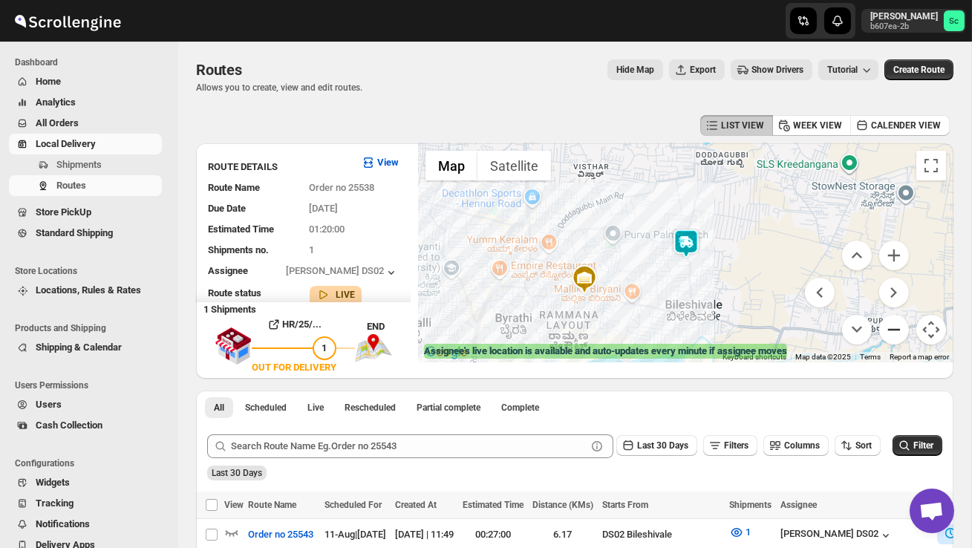
click at [898, 328] on button "Zoom out" at bounding box center [895, 330] width 30 height 30
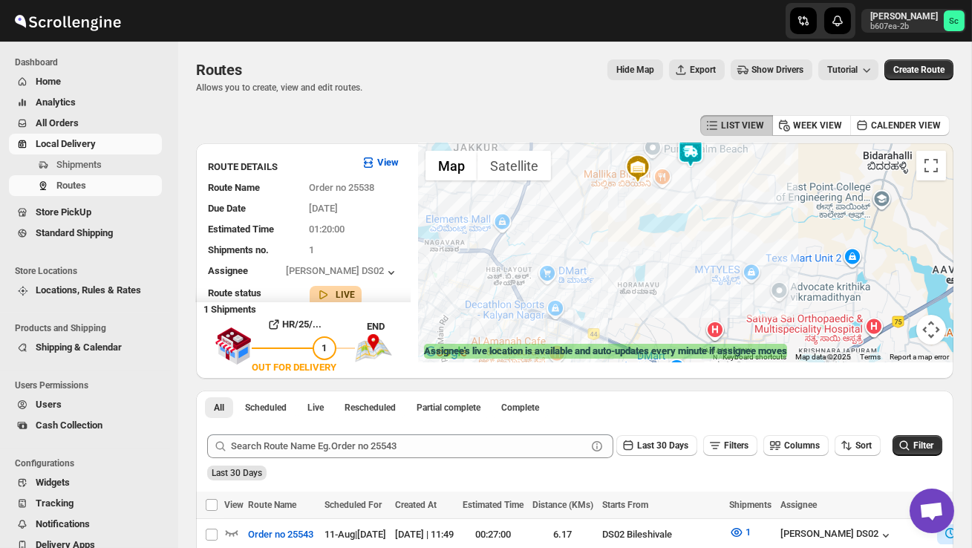
drag, startPoint x: 704, startPoint y: 319, endPoint x: 706, endPoint y: 227, distance: 92.1
click at [706, 227] on div at bounding box center [686, 252] width 536 height 219
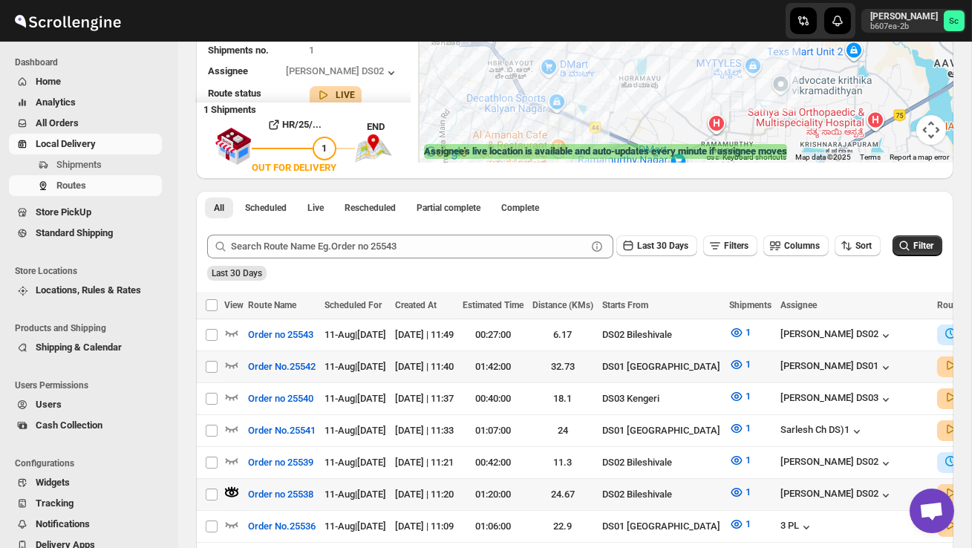
scroll to position [209, 0]
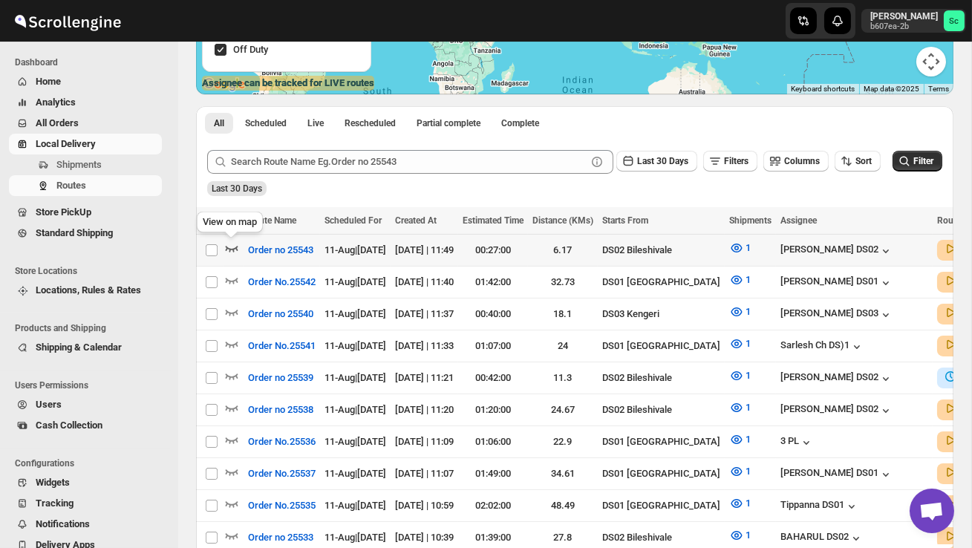
click at [227, 246] on icon "button" at bounding box center [231, 248] width 15 height 15
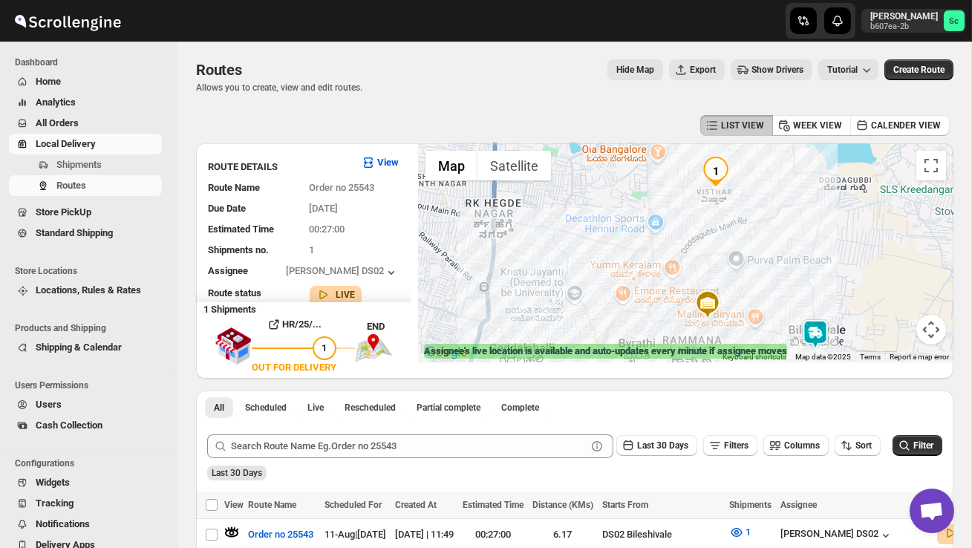
drag, startPoint x: 635, startPoint y: 339, endPoint x: 628, endPoint y: 296, distance: 43.6
click at [633, 328] on div at bounding box center [686, 252] width 536 height 219
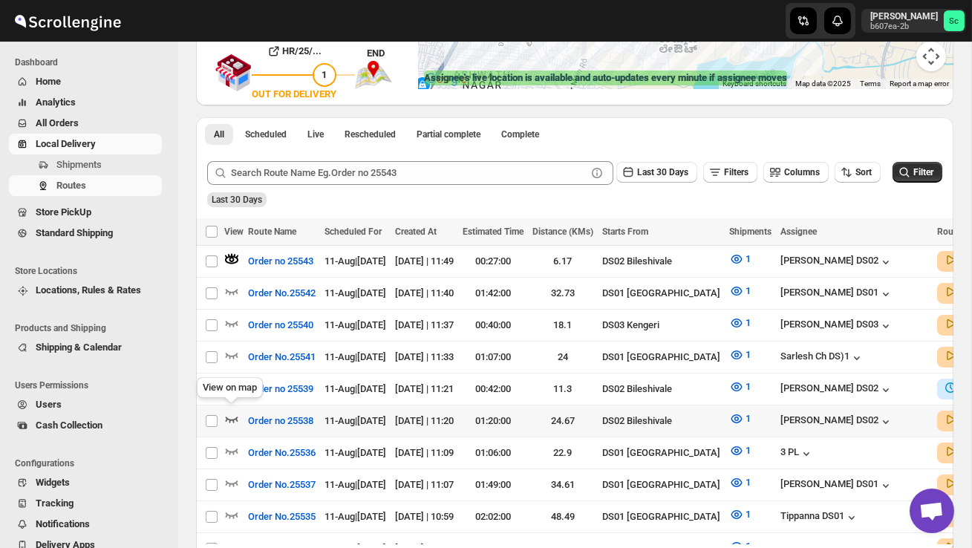
click at [233, 414] on icon "button" at bounding box center [231, 419] width 15 height 15
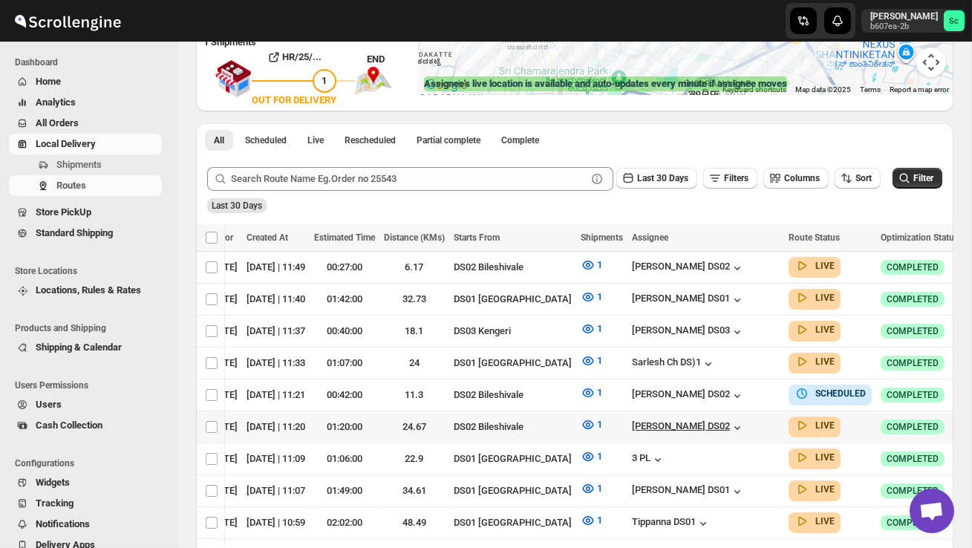
scroll to position [0, 132]
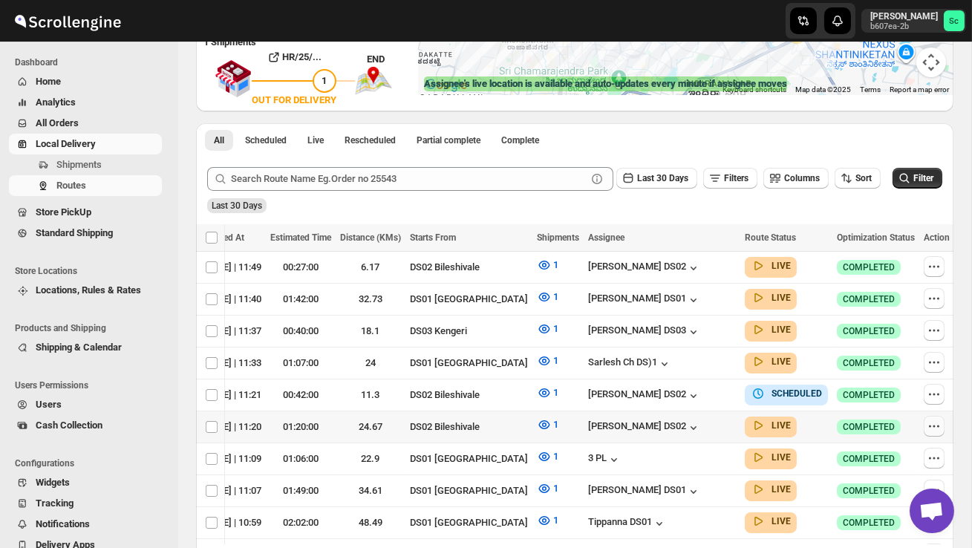
click at [929, 420] on icon "button" at bounding box center [934, 426] width 15 height 15
checkbox input "true"
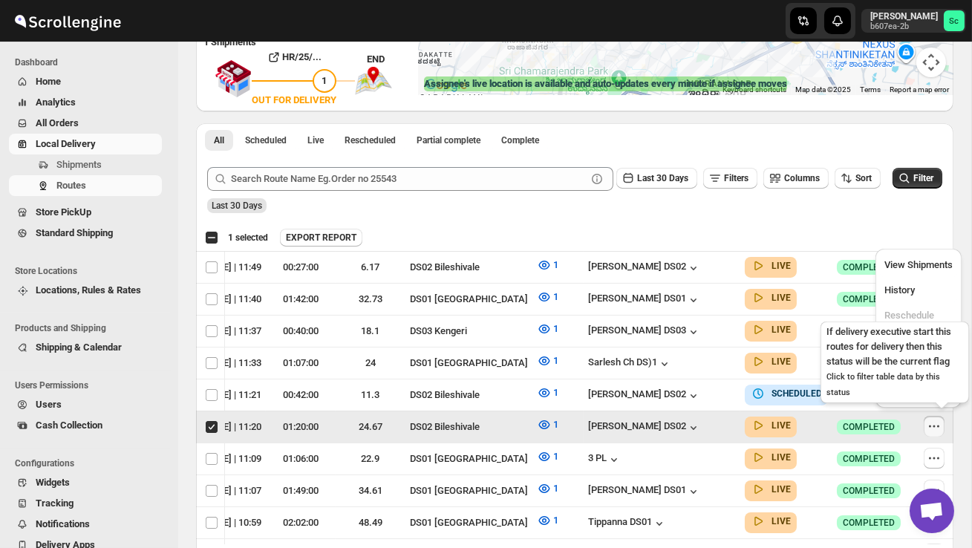
scroll to position [0, 1]
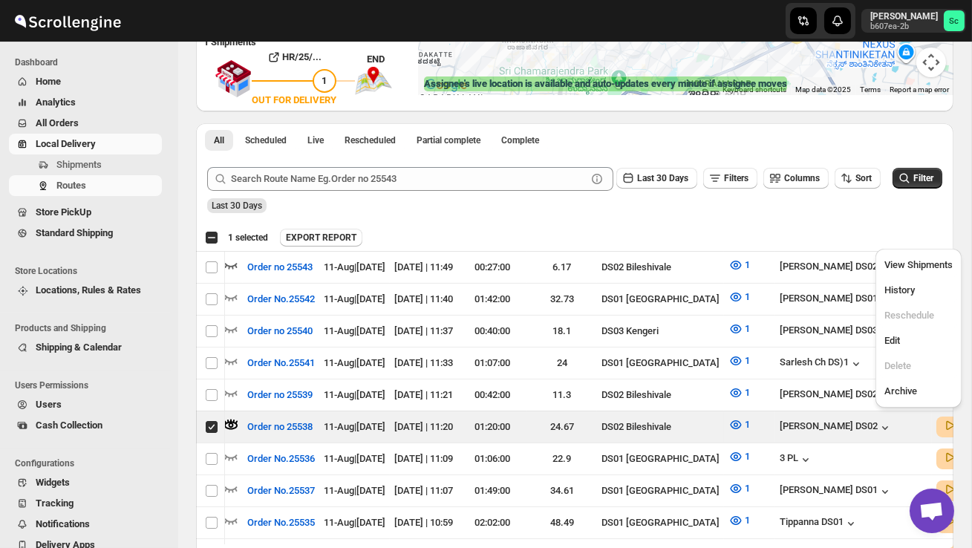
click at [756, 215] on div "Submit Last 30 Days Filters Columns Sort Filter Last 30 Days" at bounding box center [575, 190] width 758 height 68
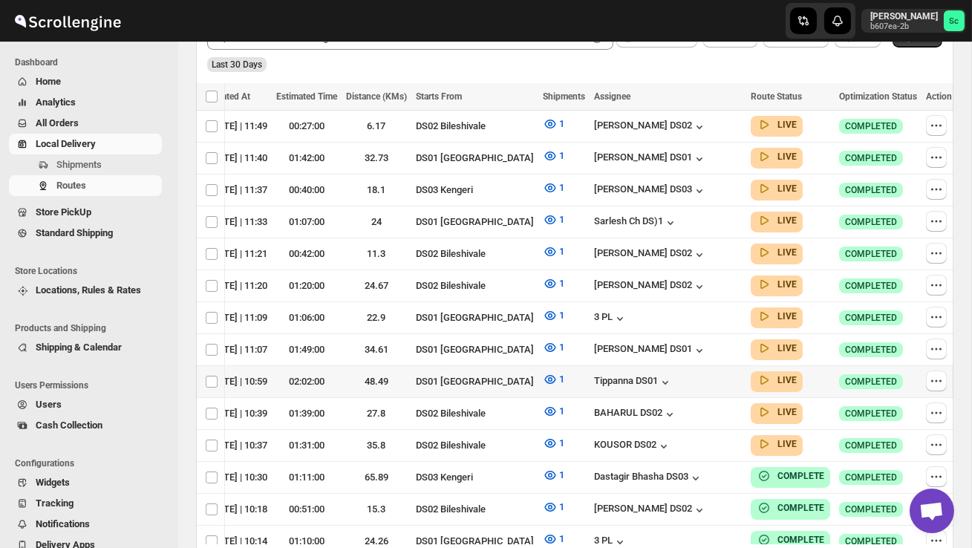
scroll to position [0, 186]
click at [929, 248] on icon "button" at bounding box center [936, 253] width 15 height 15
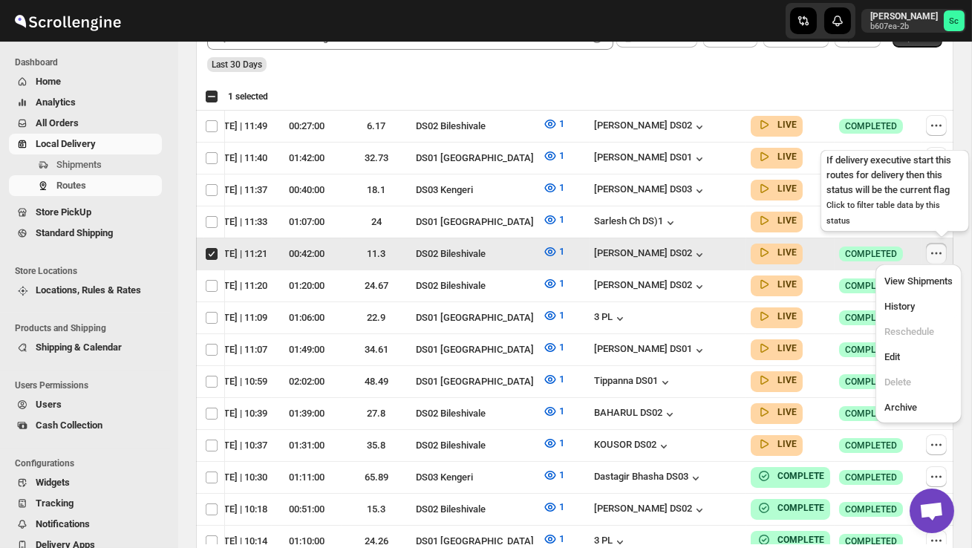
scroll to position [0, 1]
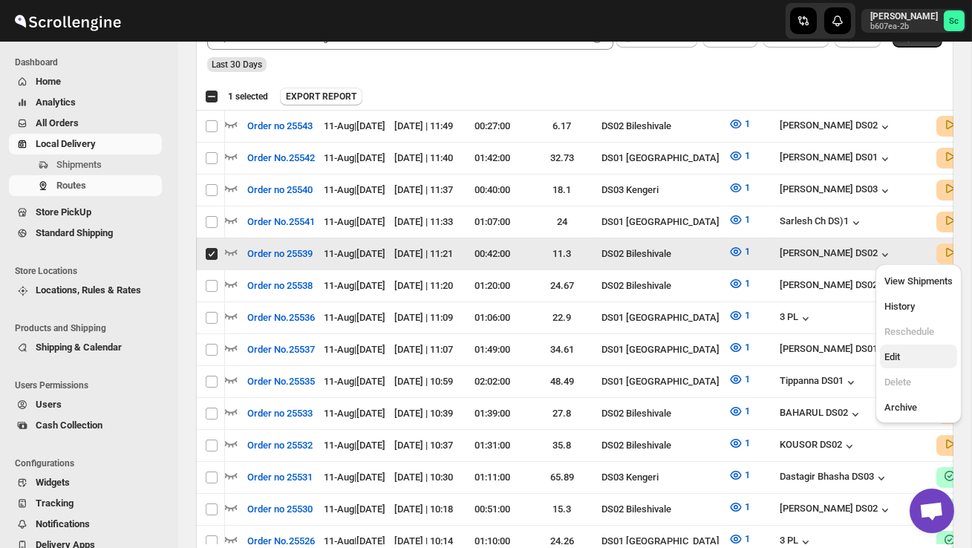
click at [923, 352] on span "Edit" at bounding box center [919, 357] width 68 height 15
checkbox input "false"
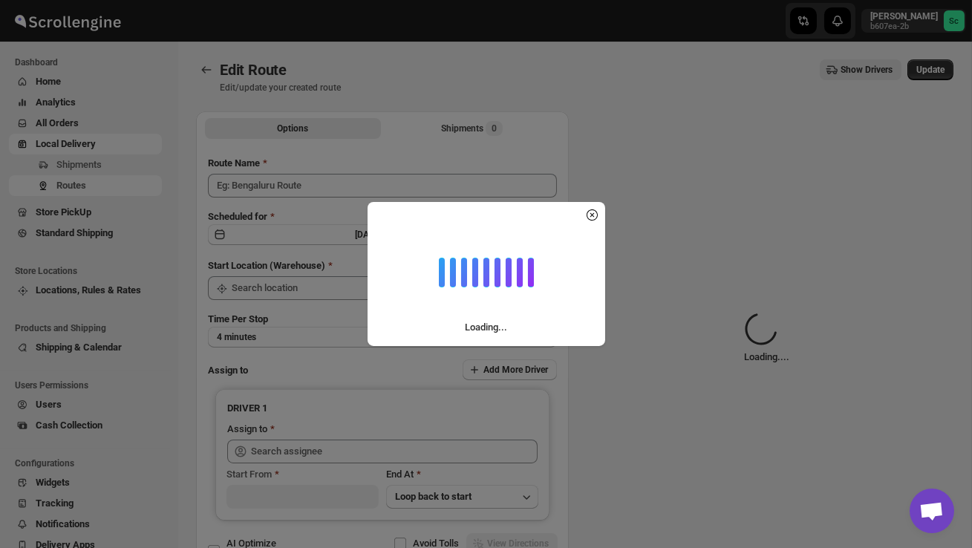
type input "Order no 25539"
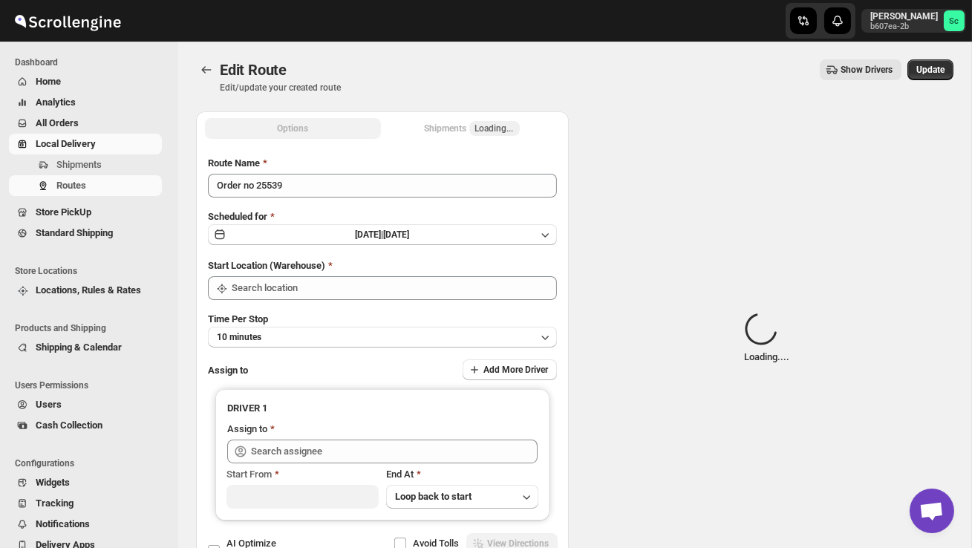
type input "DS02 Bileshivale"
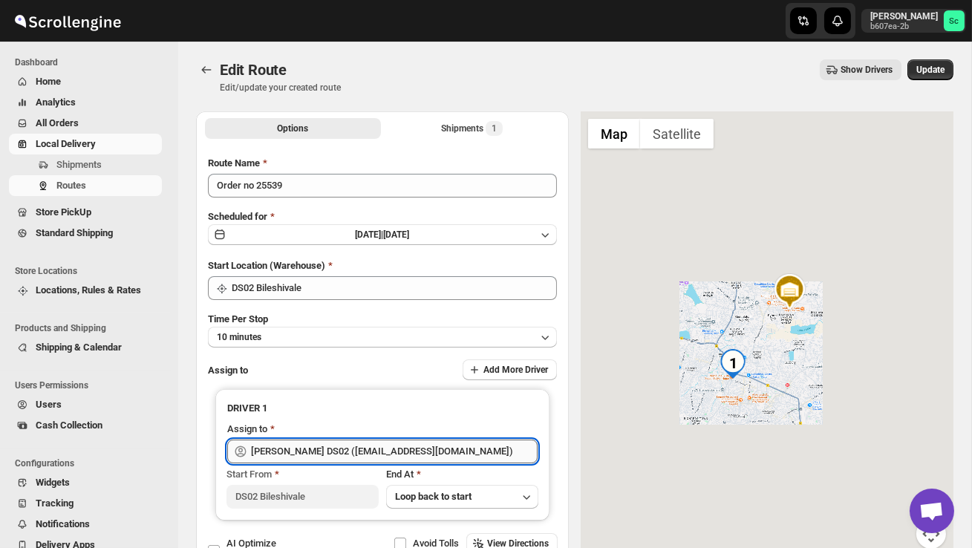
click at [470, 447] on input "[PERSON_NAME] DS02 ([EMAIL_ADDRESS][DOMAIN_NAME])" at bounding box center [394, 452] width 287 height 24
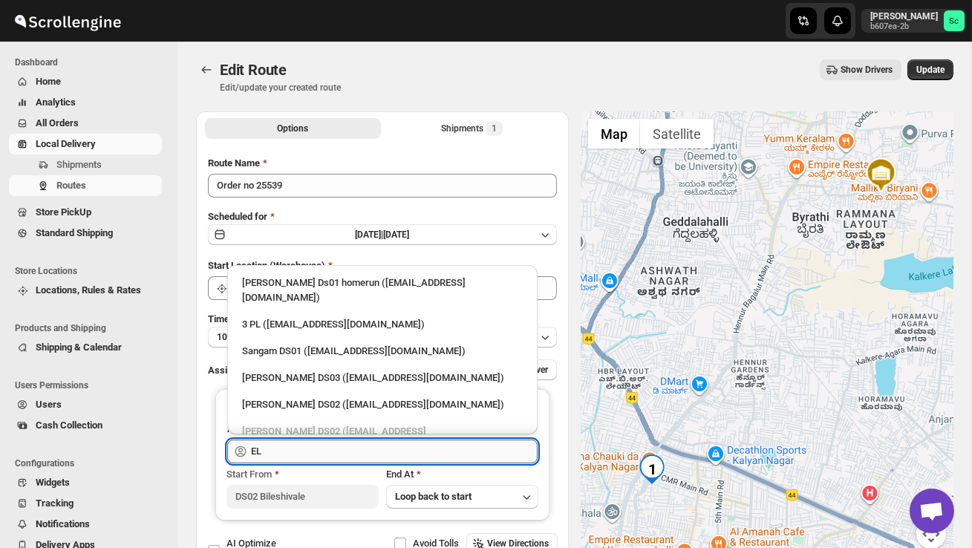
type input "E"
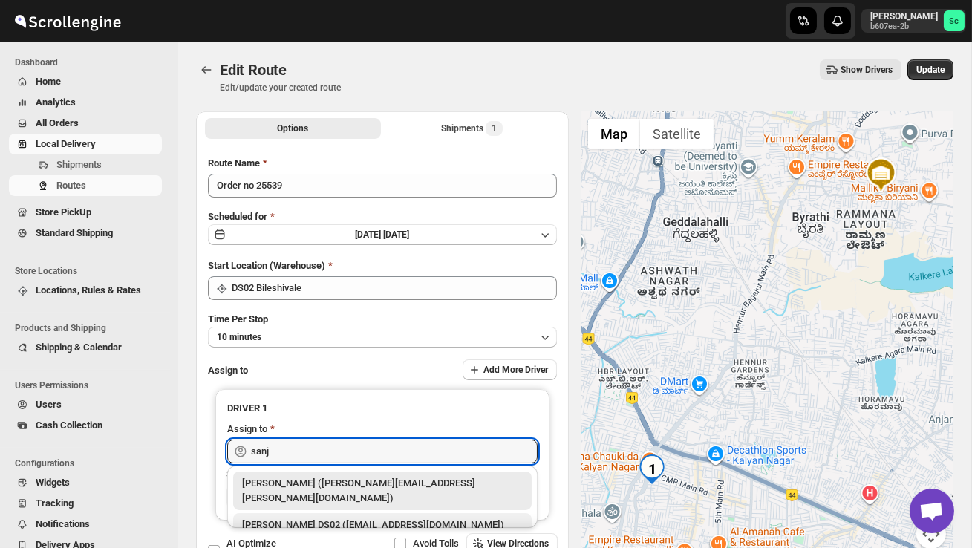
click at [441, 518] on div "[PERSON_NAME] DS02 ([EMAIL_ADDRESS][DOMAIN_NAME])" at bounding box center [382, 525] width 281 height 15
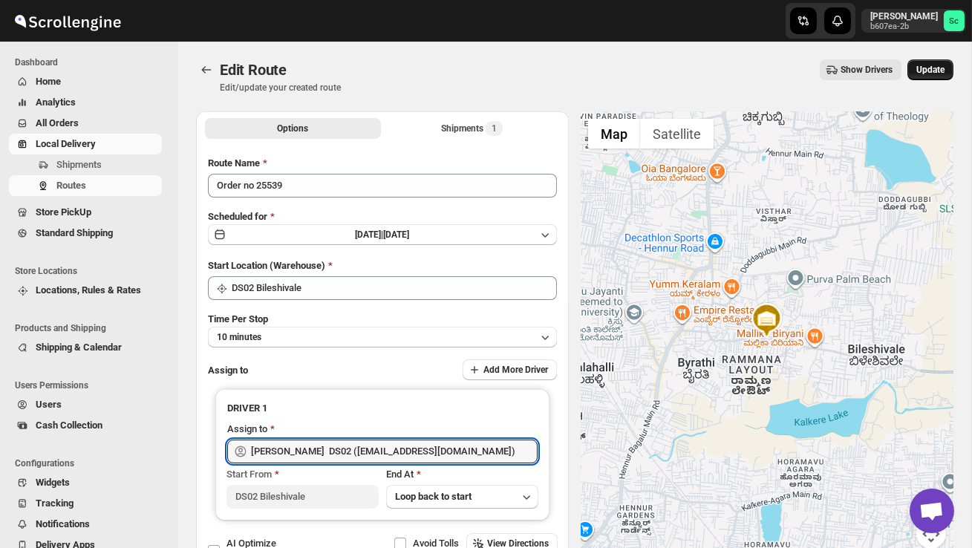
type input "[PERSON_NAME] DS02 ([EMAIL_ADDRESS][DOMAIN_NAME])"
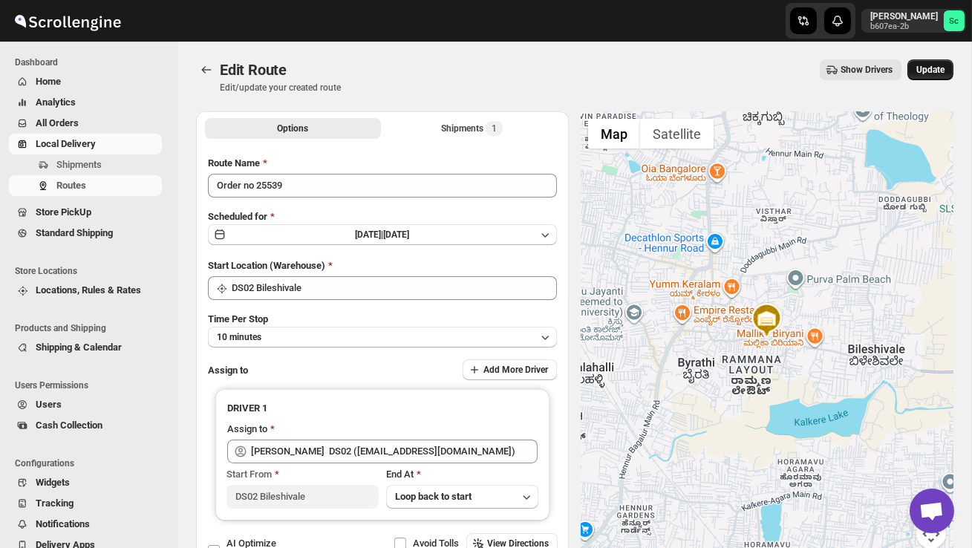
click at [946, 63] on button "Update" at bounding box center [931, 69] width 46 height 21
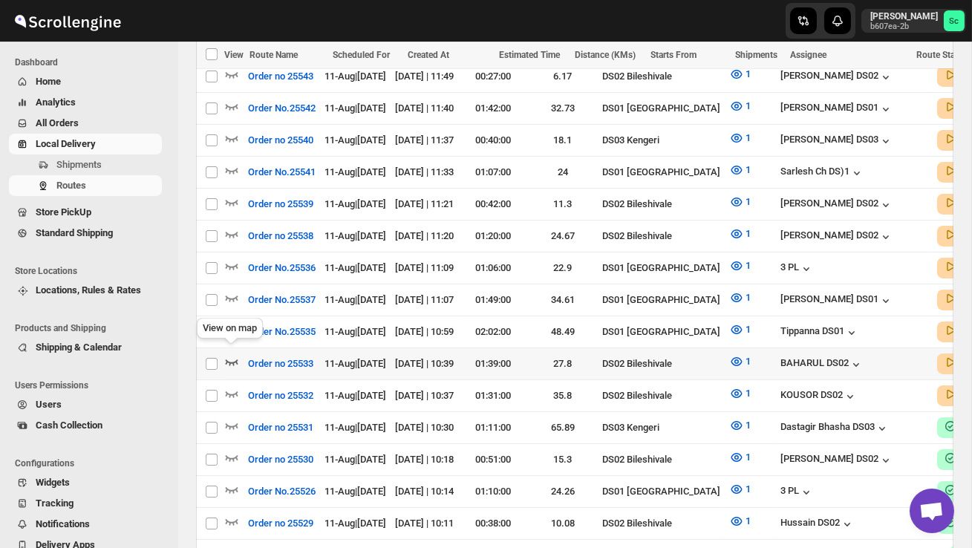
click at [228, 360] on icon "button" at bounding box center [232, 363] width 13 height 6
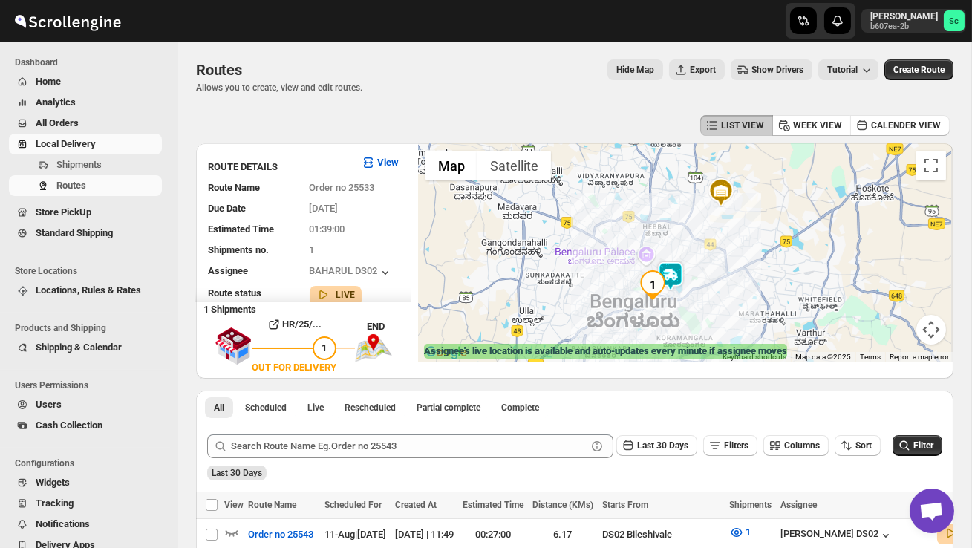
click at [687, 305] on div at bounding box center [686, 252] width 536 height 219
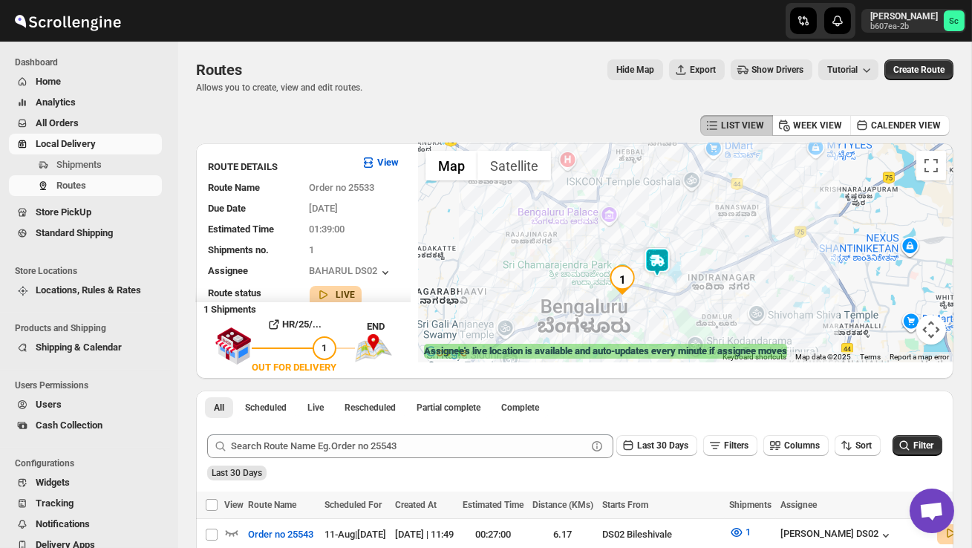
click at [668, 259] on img at bounding box center [658, 262] width 30 height 30
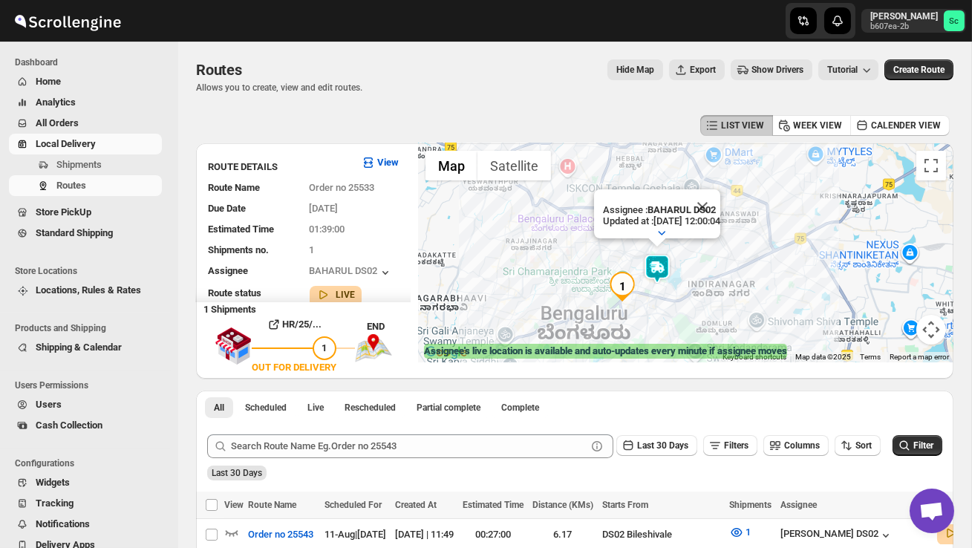
click at [672, 307] on div "Assignee : BAHARUL DS02 Updated at : [DATE] 12:00:04 Duty mode Enabled Battery …" at bounding box center [686, 252] width 536 height 219
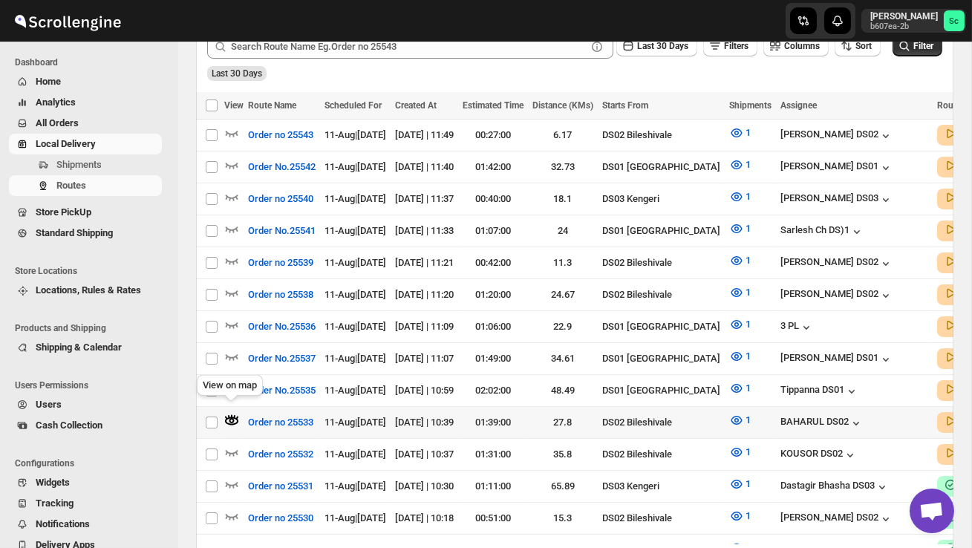
click at [232, 415] on icon "button" at bounding box center [231, 417] width 1 height 4
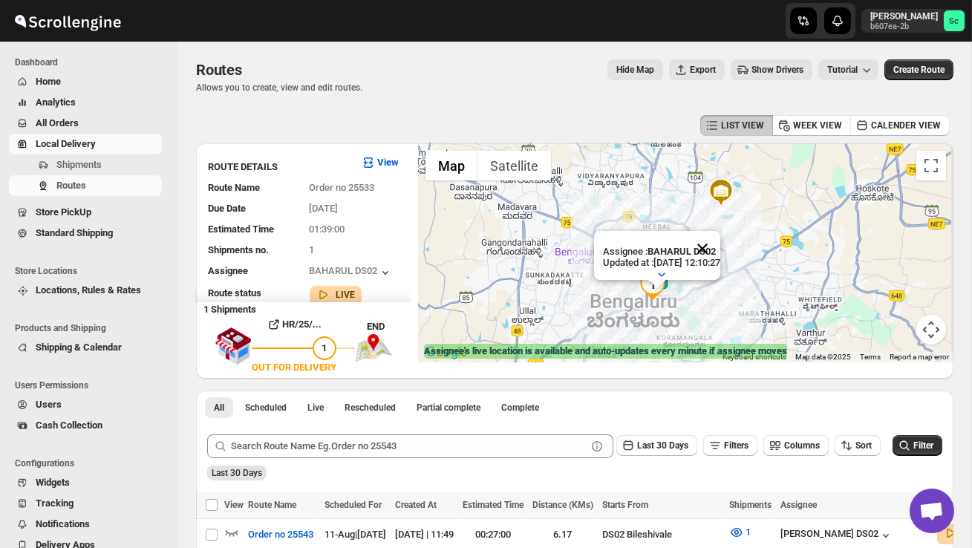
click at [721, 253] on button "Close" at bounding box center [703, 249] width 36 height 36
click at [704, 287] on div at bounding box center [686, 252] width 536 height 219
click at [704, 289] on div at bounding box center [686, 252] width 536 height 219
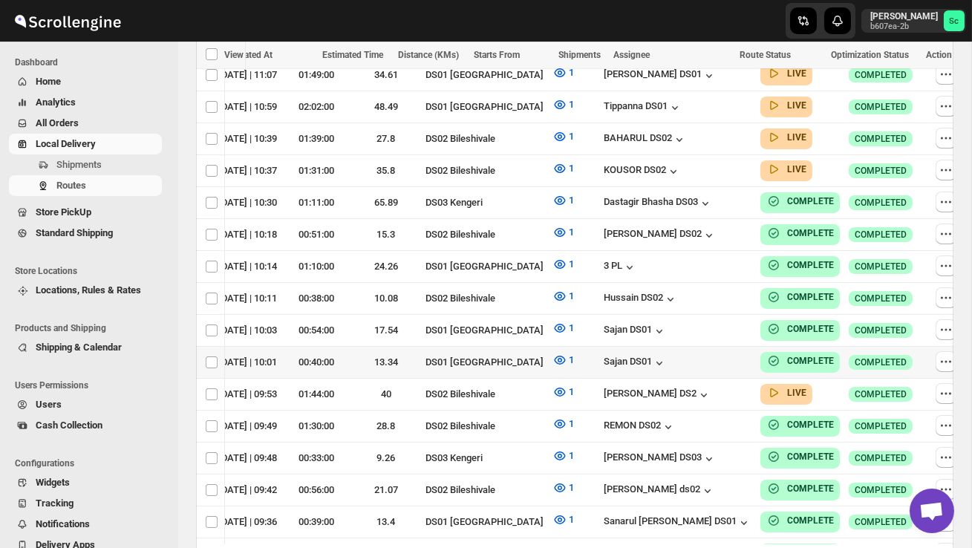
scroll to position [689, 0]
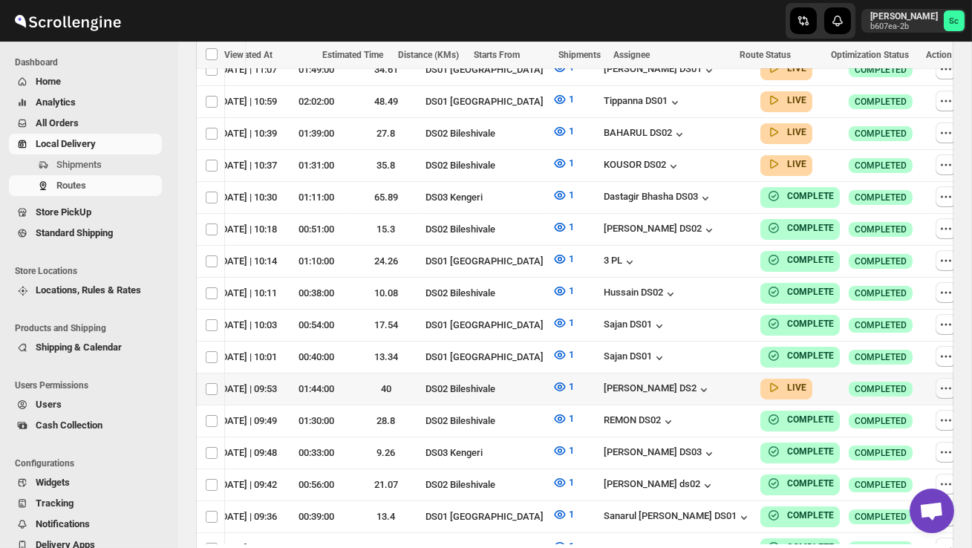
click at [939, 381] on icon "button" at bounding box center [946, 388] width 15 height 15
checkbox input "true"
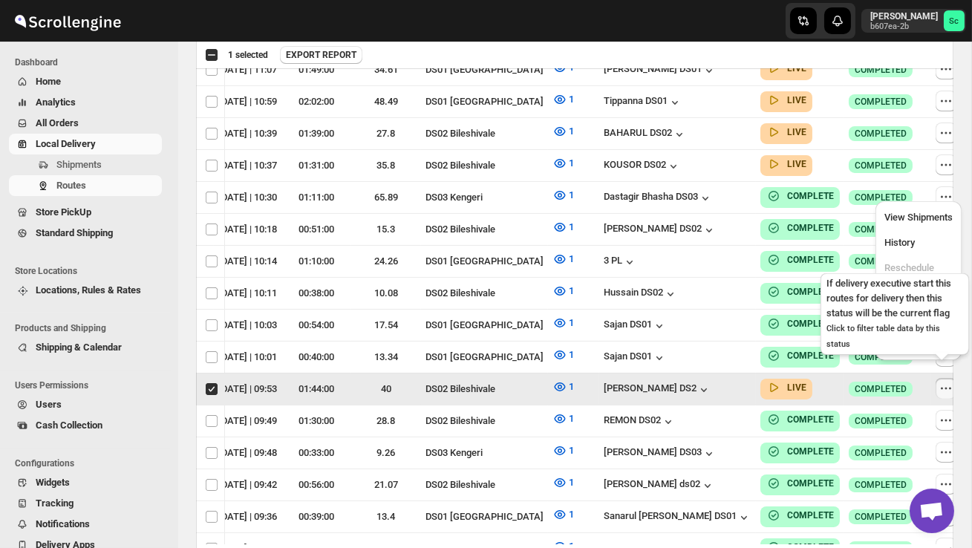
scroll to position [0, 1]
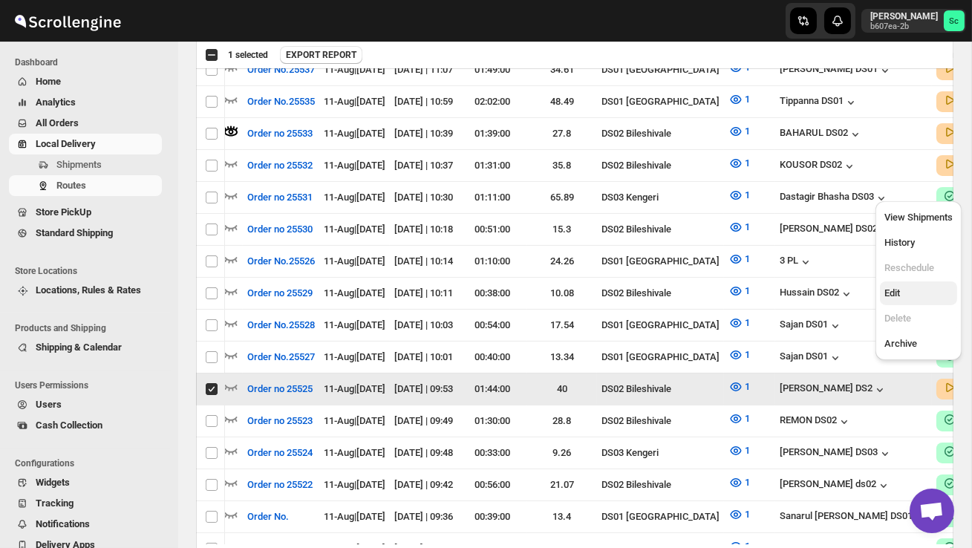
click at [917, 290] on span "Edit" at bounding box center [919, 293] width 68 height 15
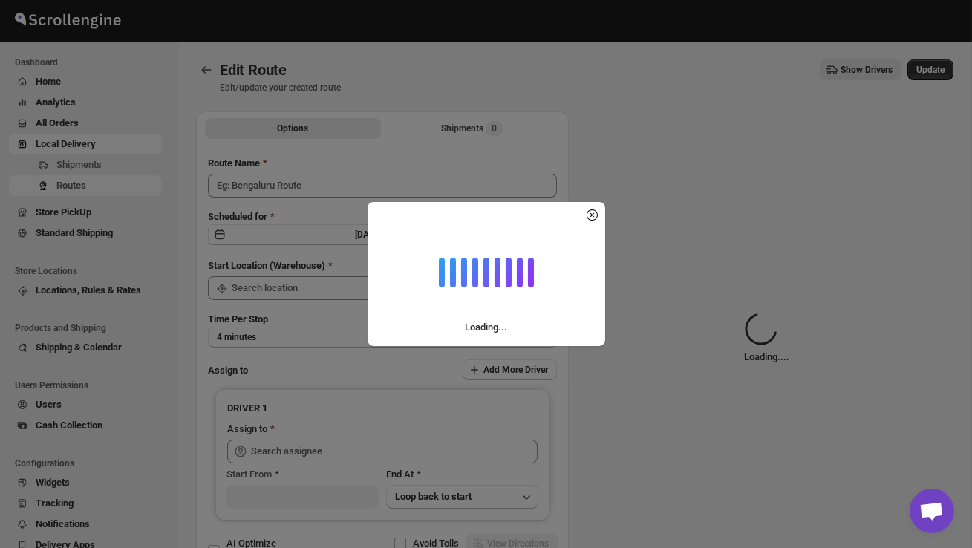
type input "Order no 25525"
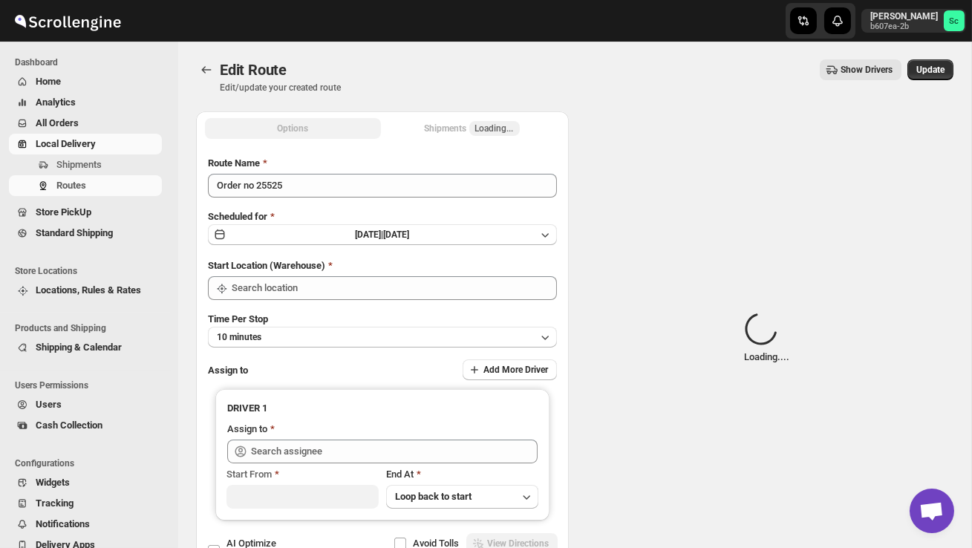
type input "DS02 Bileshivale"
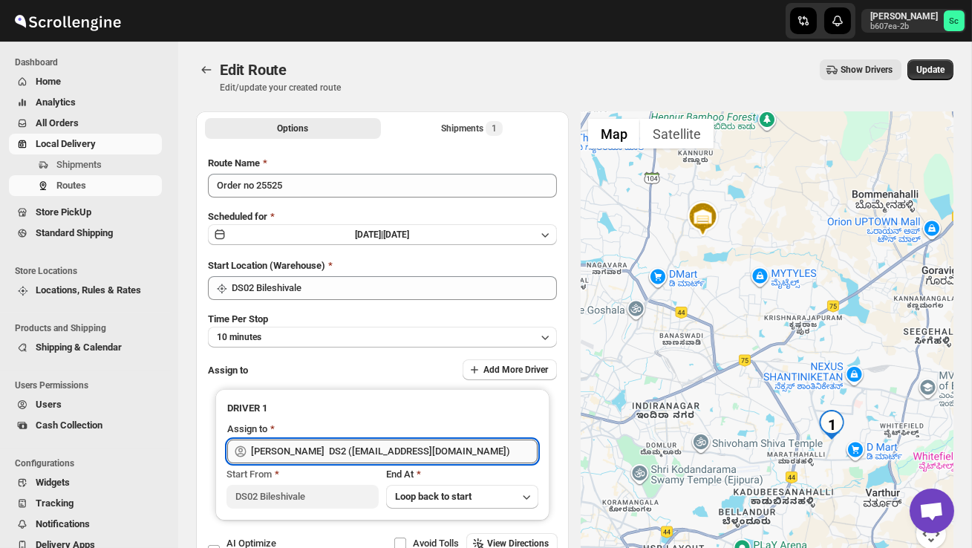
click at [497, 448] on input "[PERSON_NAME] DS2 ([EMAIL_ADDRESS][DOMAIN_NAME])" at bounding box center [394, 452] width 287 height 24
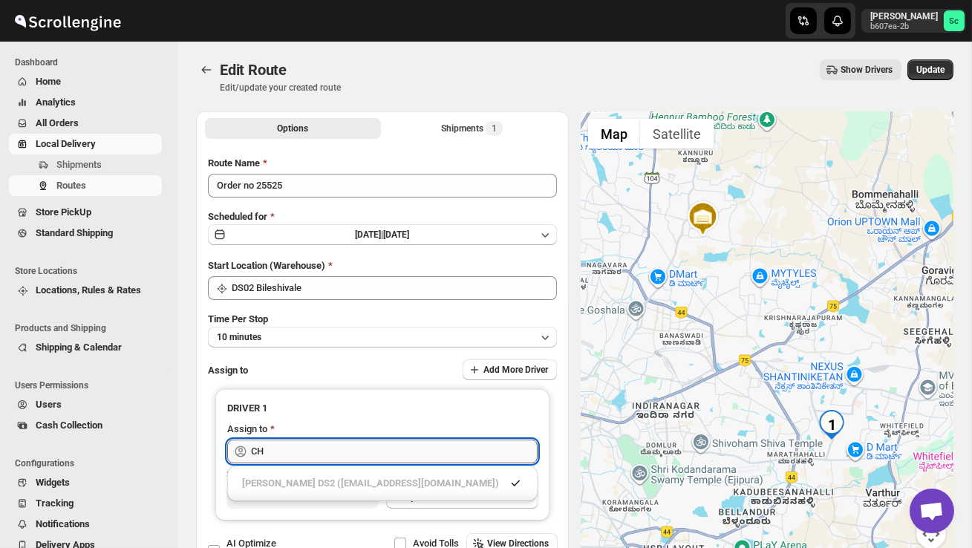
type input "C"
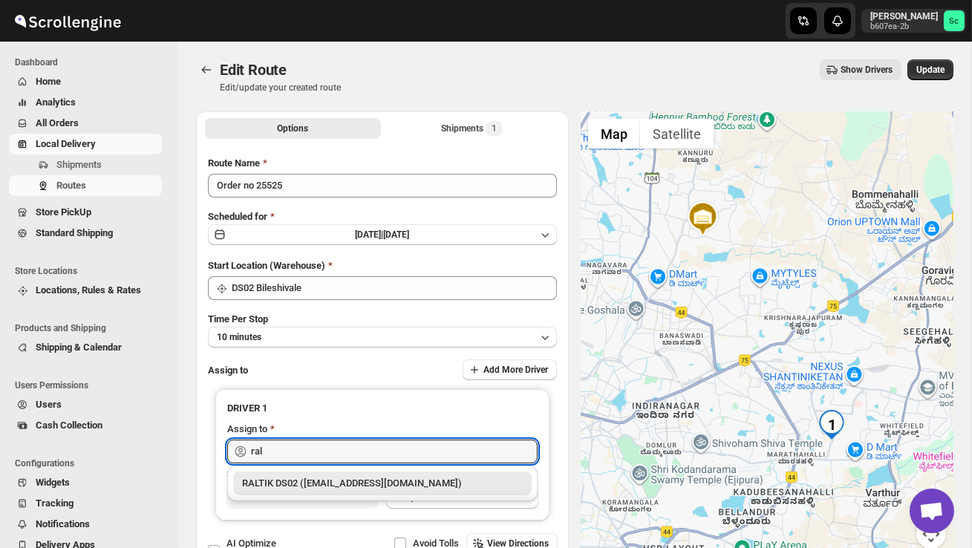
click at [490, 486] on div "RALTIK DS02 ([EMAIL_ADDRESS][DOMAIN_NAME])" at bounding box center [382, 483] width 281 height 15
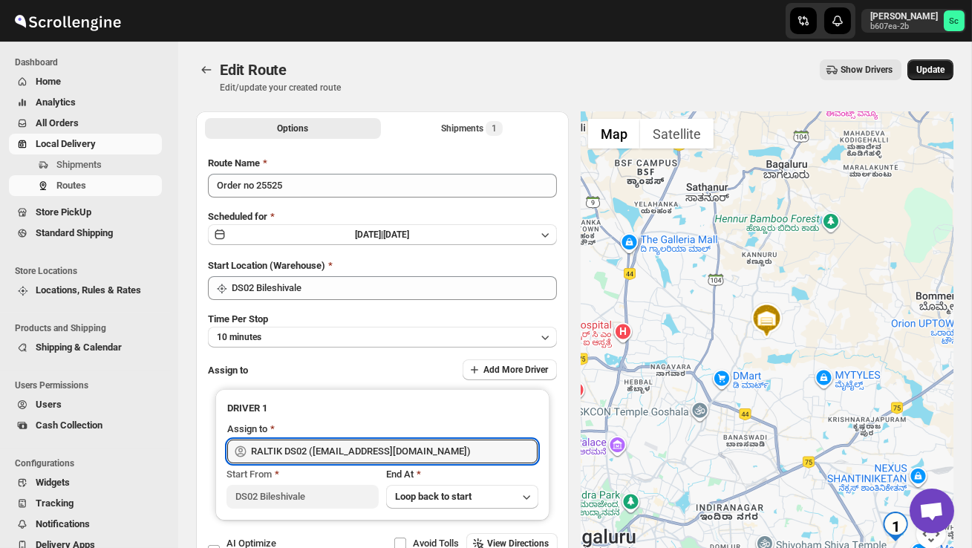
type input "RALTIK DS02 ([EMAIL_ADDRESS][DOMAIN_NAME])"
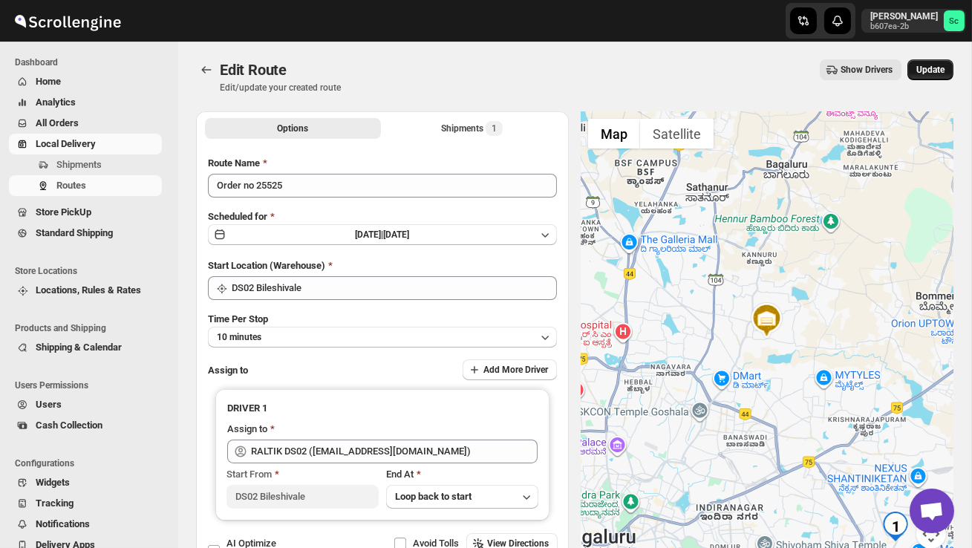
click at [926, 70] on span "Update" at bounding box center [931, 70] width 28 height 12
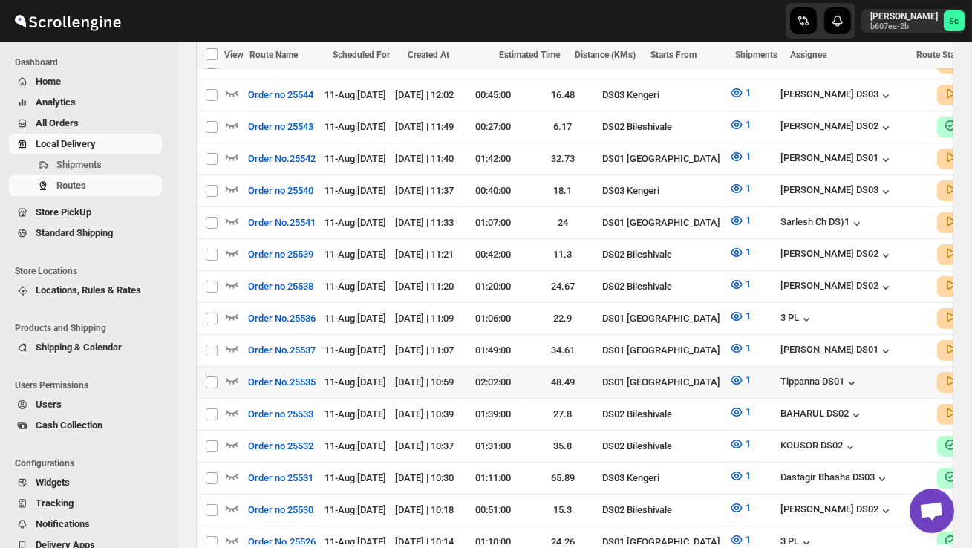
scroll to position [472, 0]
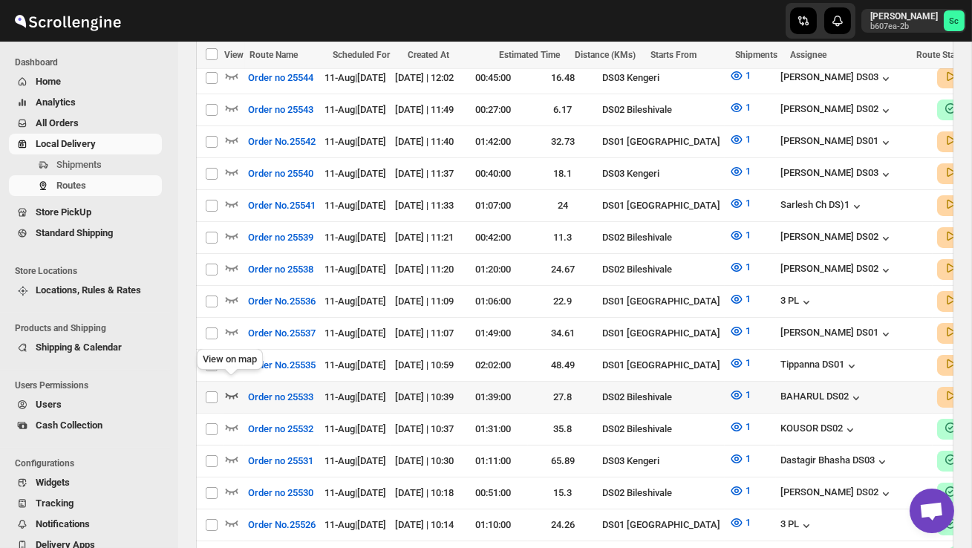
click at [230, 388] on icon "button" at bounding box center [231, 395] width 15 height 15
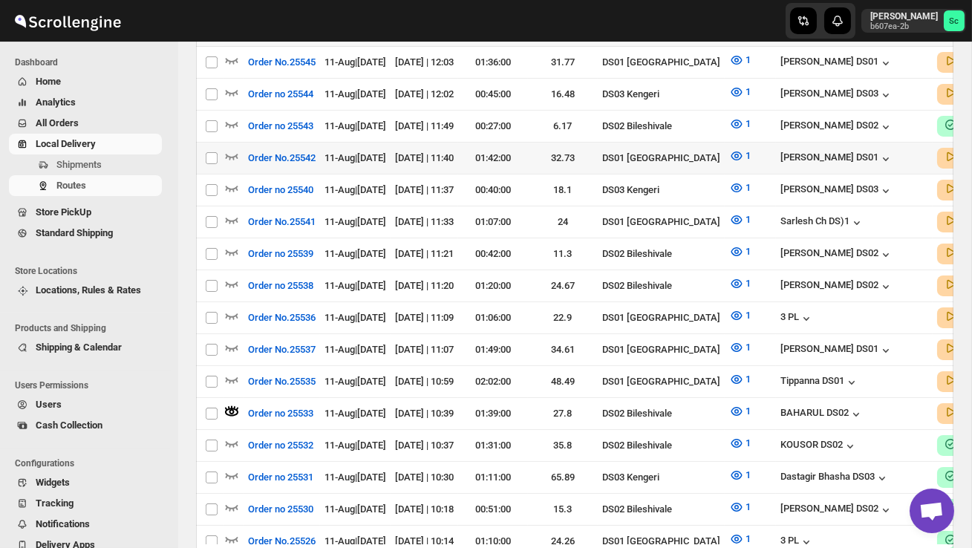
scroll to position [0, 0]
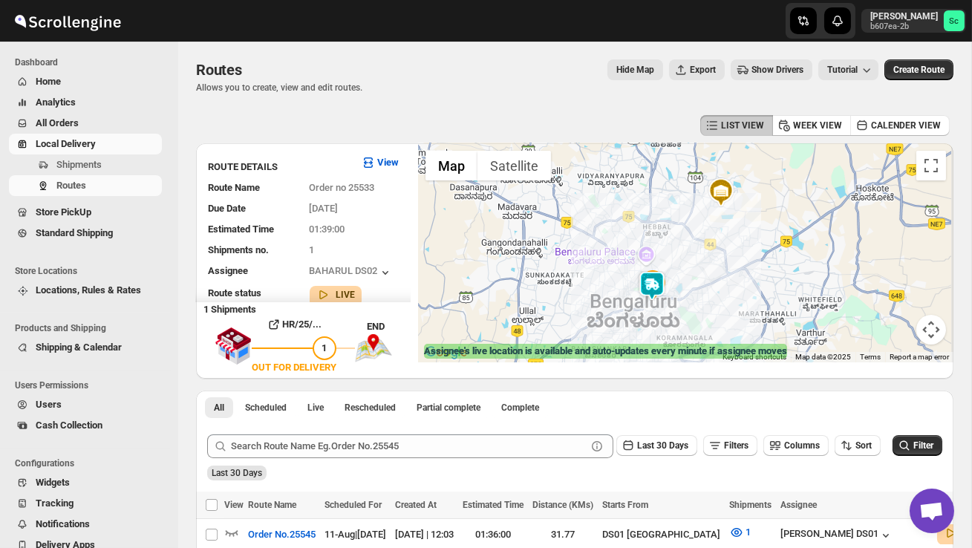
click at [689, 296] on div at bounding box center [686, 252] width 536 height 219
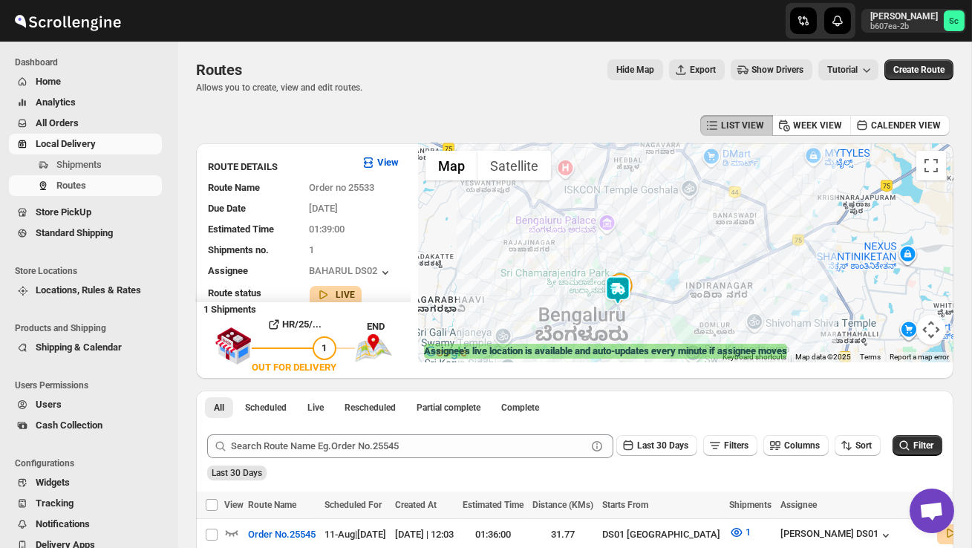
click at [668, 299] on div at bounding box center [686, 252] width 536 height 219
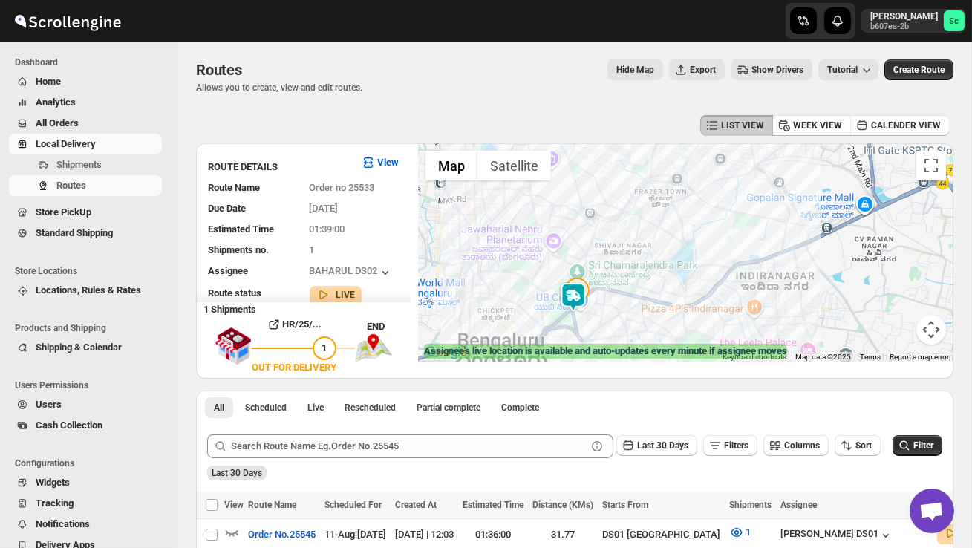
click at [611, 316] on div at bounding box center [686, 252] width 536 height 219
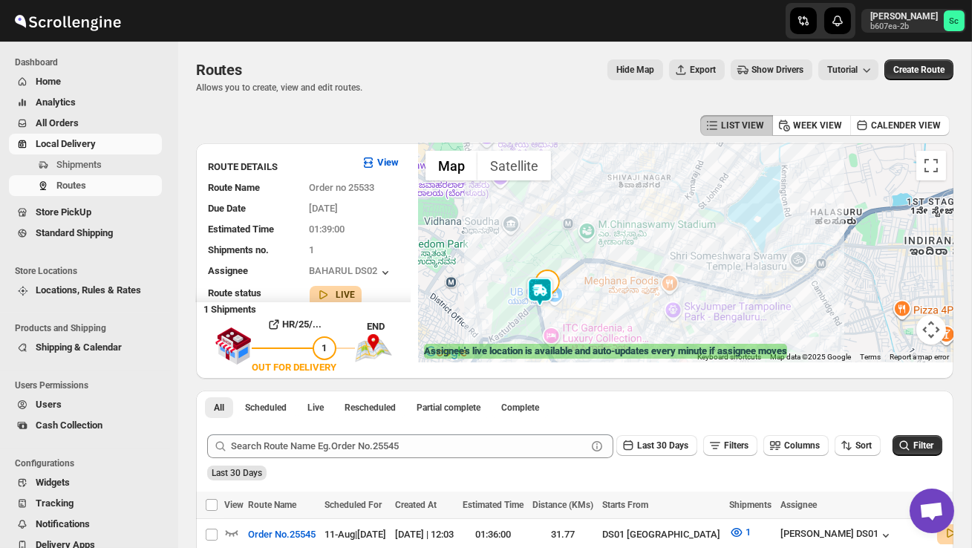
click at [585, 313] on div at bounding box center [686, 252] width 536 height 219
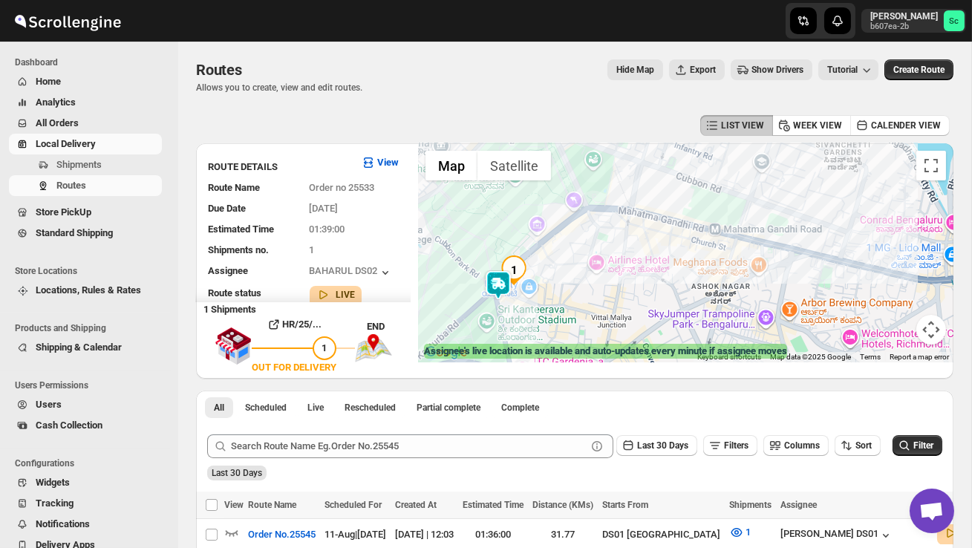
drag, startPoint x: 548, startPoint y: 313, endPoint x: 596, endPoint y: 313, distance: 47.5
click at [551, 313] on div at bounding box center [686, 252] width 536 height 219
click at [102, 160] on span "Shipments" at bounding box center [78, 164] width 45 height 11
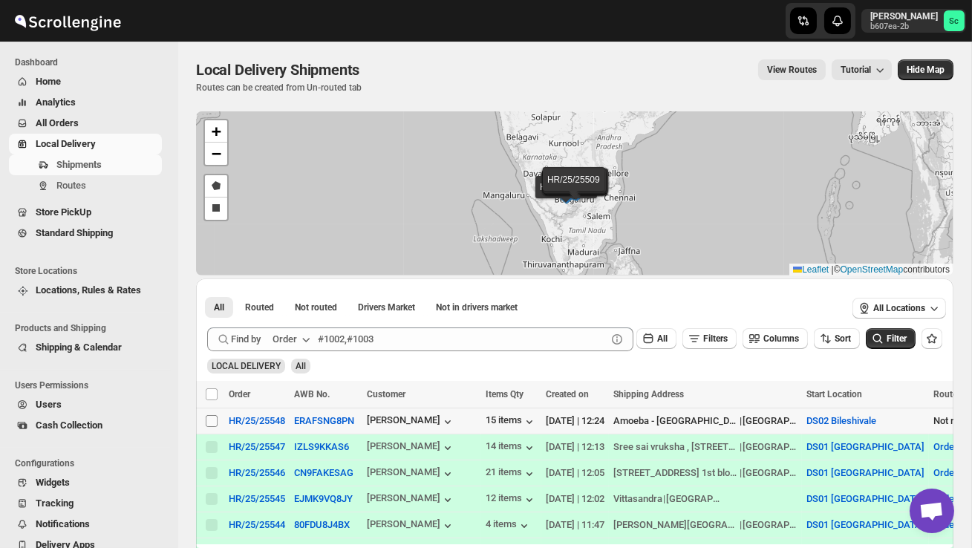
click at [212, 415] on span at bounding box center [211, 421] width 13 height 13
click at [212, 415] on input "Select shipment" at bounding box center [212, 421] width 12 height 12
click at [212, 426] on input "Select shipment" at bounding box center [212, 421] width 12 height 12
checkbox input "true"
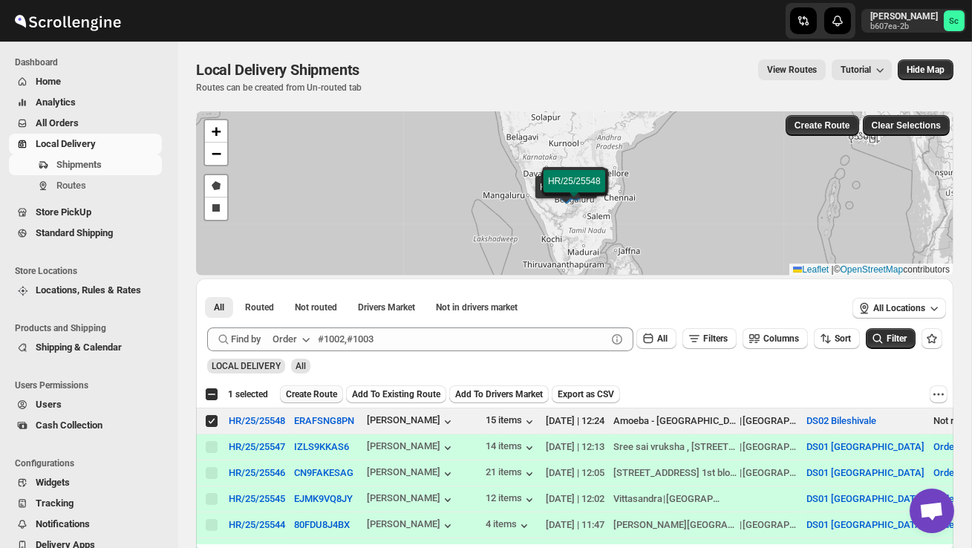
click at [308, 394] on span "Create Route" at bounding box center [311, 395] width 51 height 12
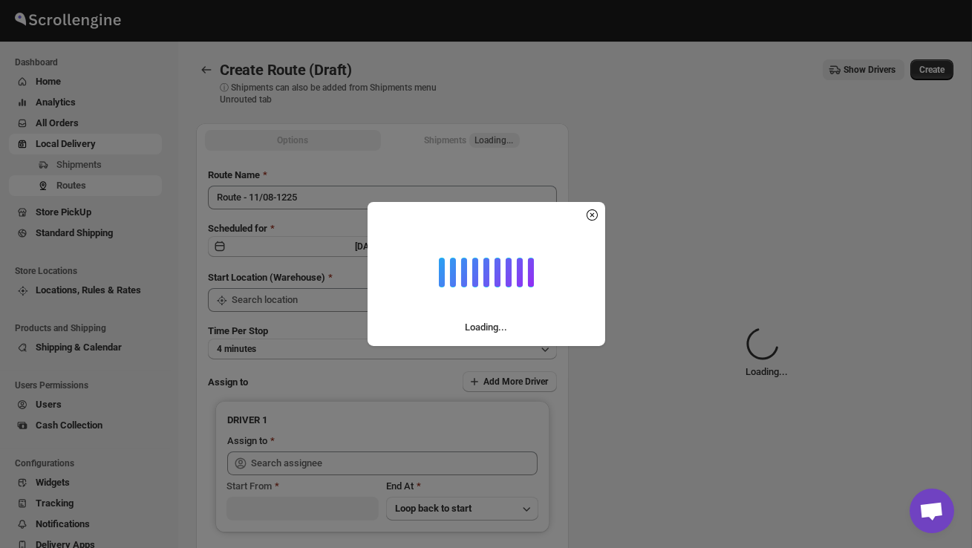
type input "DS02 Bileshivale"
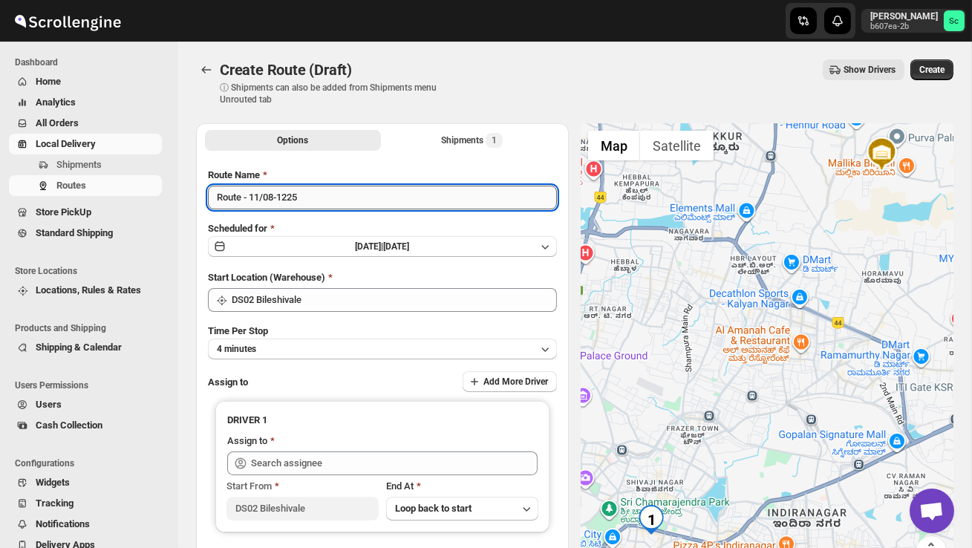
click at [312, 206] on input "Route - 11/08-1225" at bounding box center [382, 198] width 349 height 24
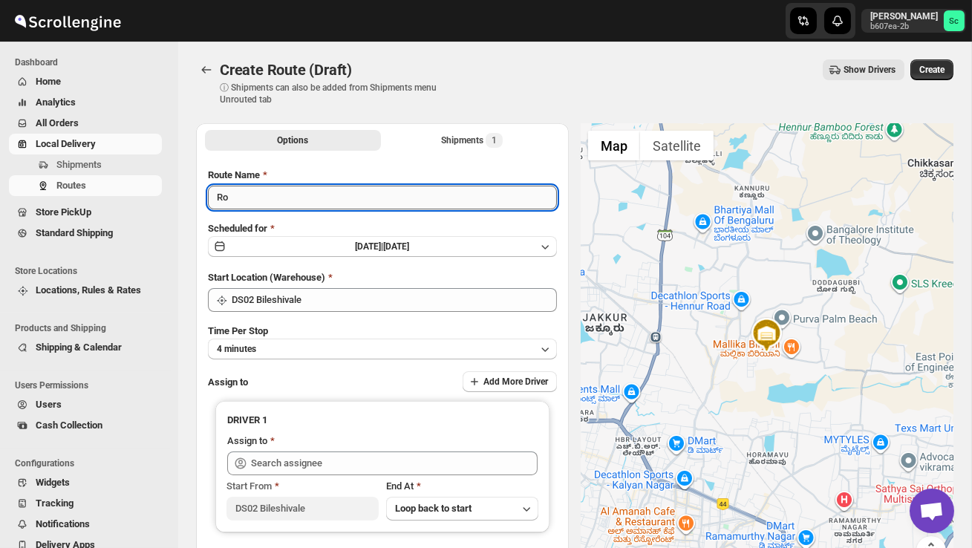
type input "R"
type input "Order no 25548"
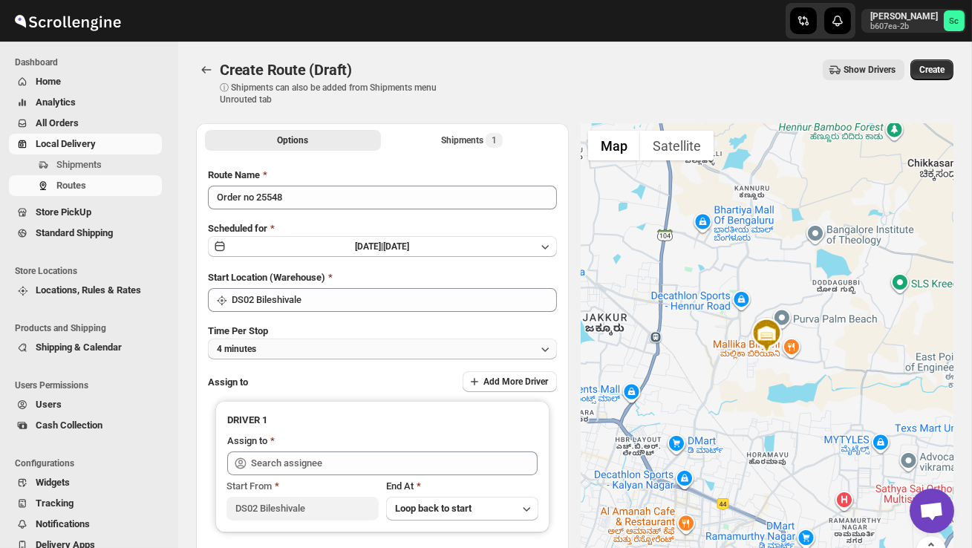
click at [351, 339] on button "4 minutes" at bounding box center [382, 349] width 349 height 21
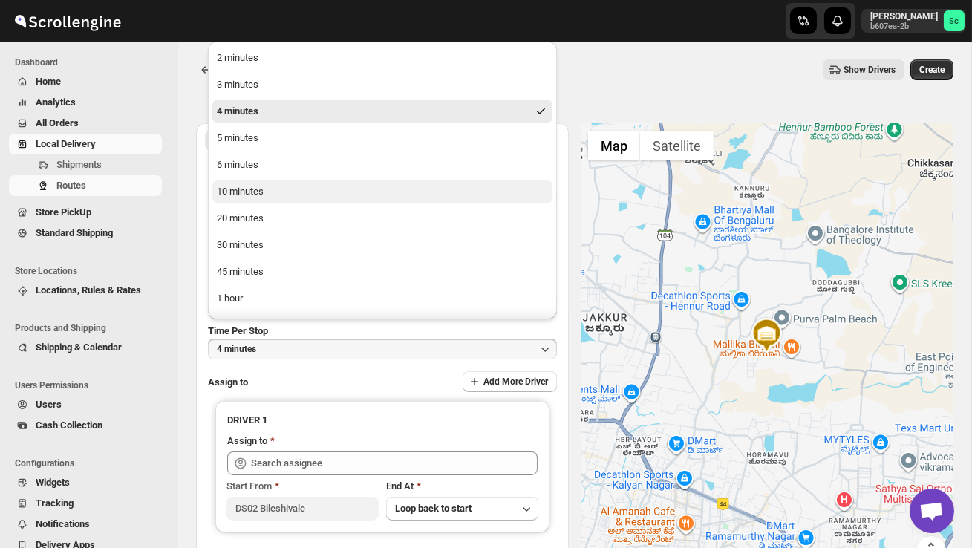
click at [273, 193] on button "10 minutes" at bounding box center [382, 192] width 340 height 24
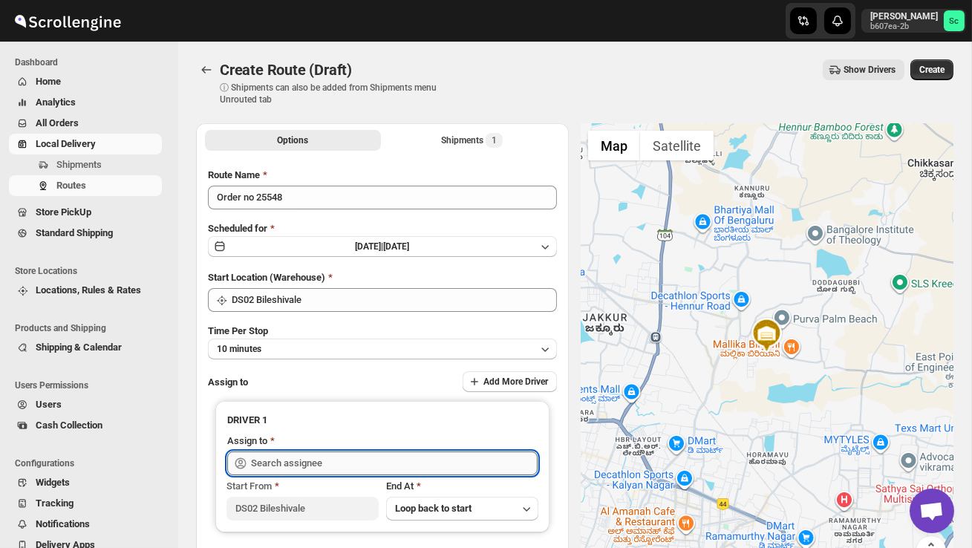
click at [310, 462] on input "text" at bounding box center [394, 464] width 287 height 24
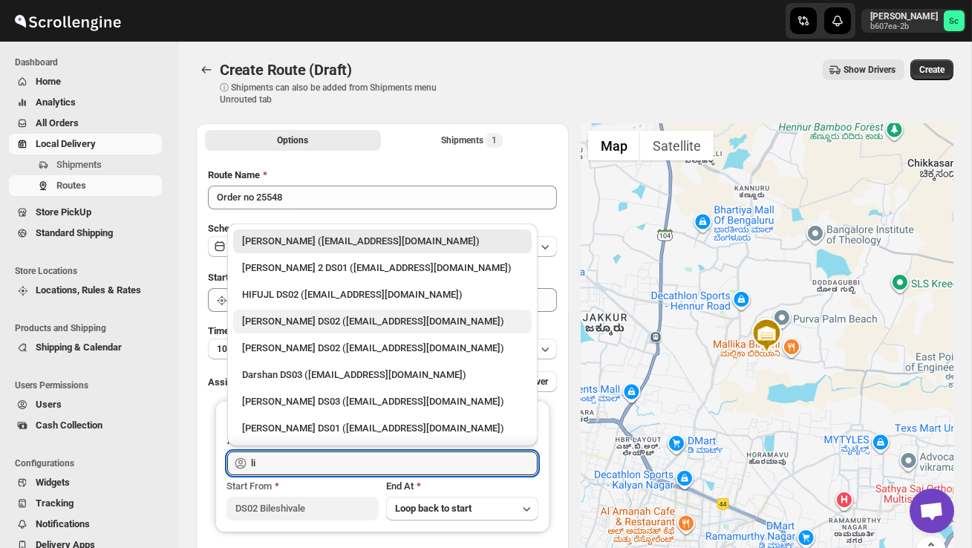
click at [315, 319] on div "[PERSON_NAME] DS02 ([EMAIL_ADDRESS][DOMAIN_NAME])" at bounding box center [382, 321] width 281 height 15
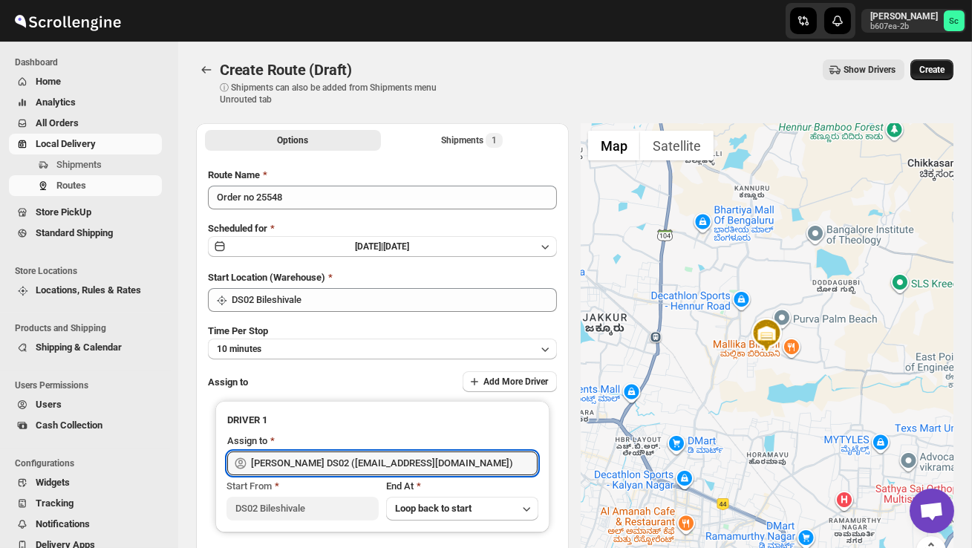
type input "[PERSON_NAME] DS02 ([EMAIL_ADDRESS][DOMAIN_NAME])"
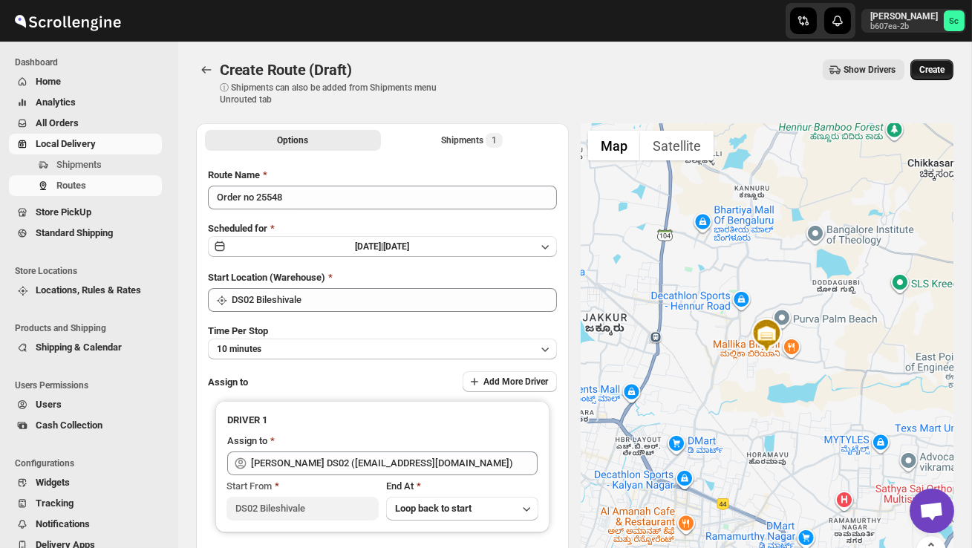
click at [932, 65] on span "Create" at bounding box center [932, 70] width 25 height 12
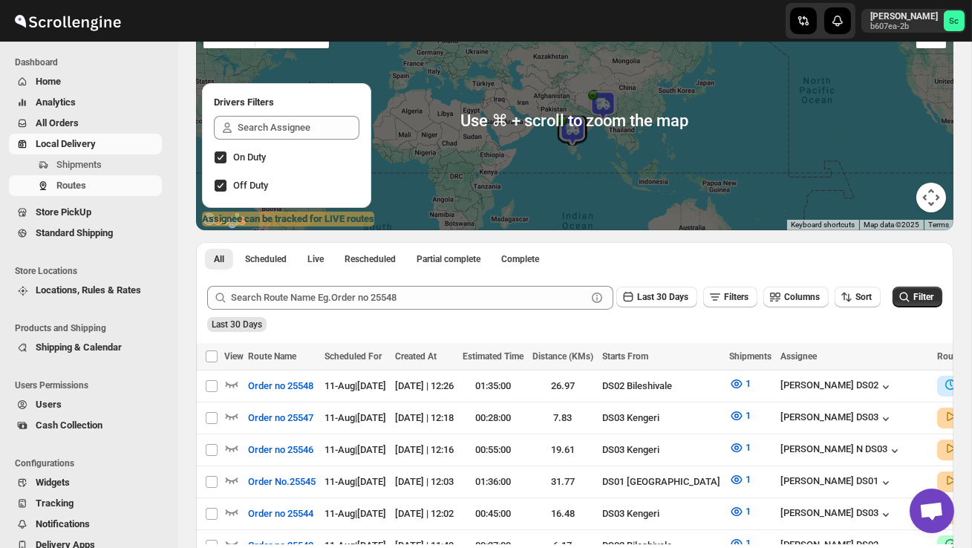
scroll to position [144, 0]
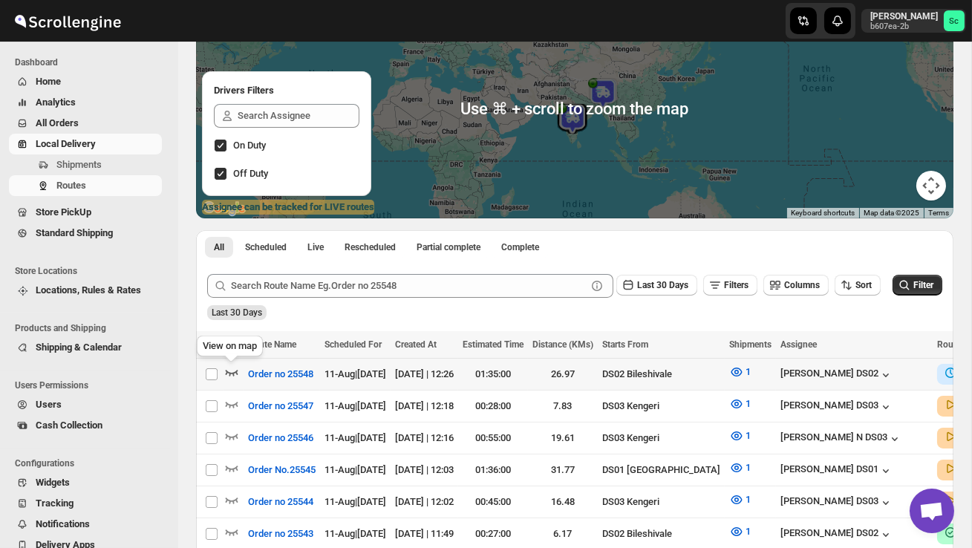
click at [234, 369] on icon "button" at bounding box center [231, 372] width 15 height 15
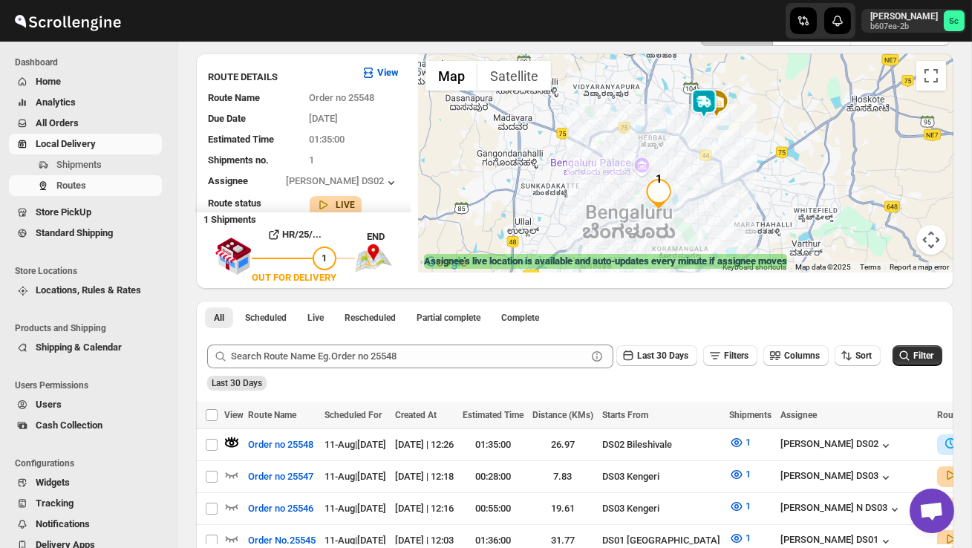
scroll to position [88, 0]
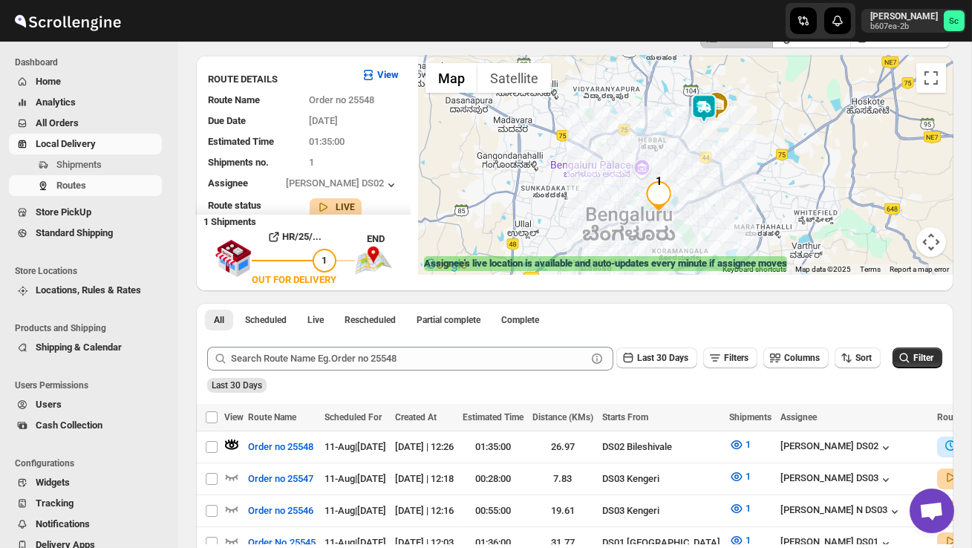
click at [709, 100] on img at bounding box center [704, 109] width 30 height 30
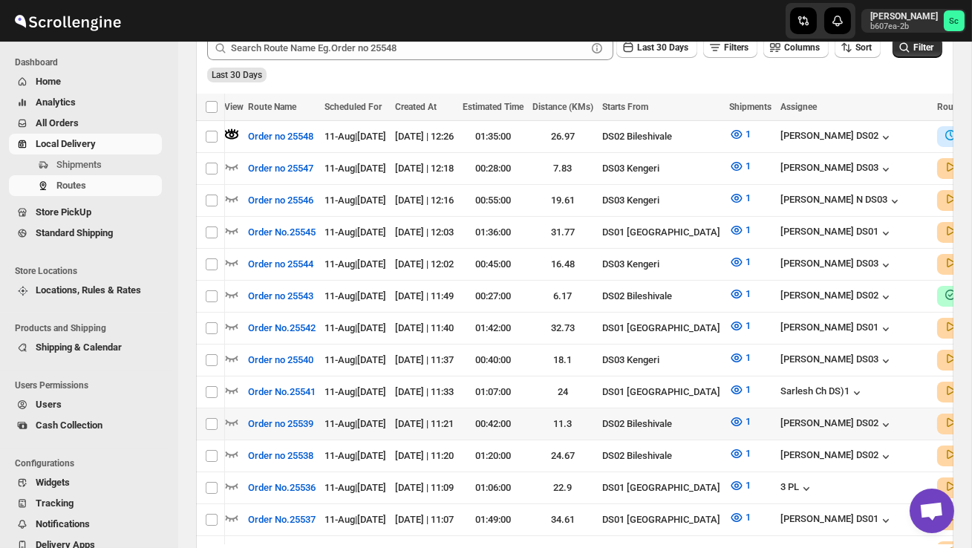
scroll to position [0, 0]
click at [227, 420] on icon "button" at bounding box center [232, 423] width 13 height 6
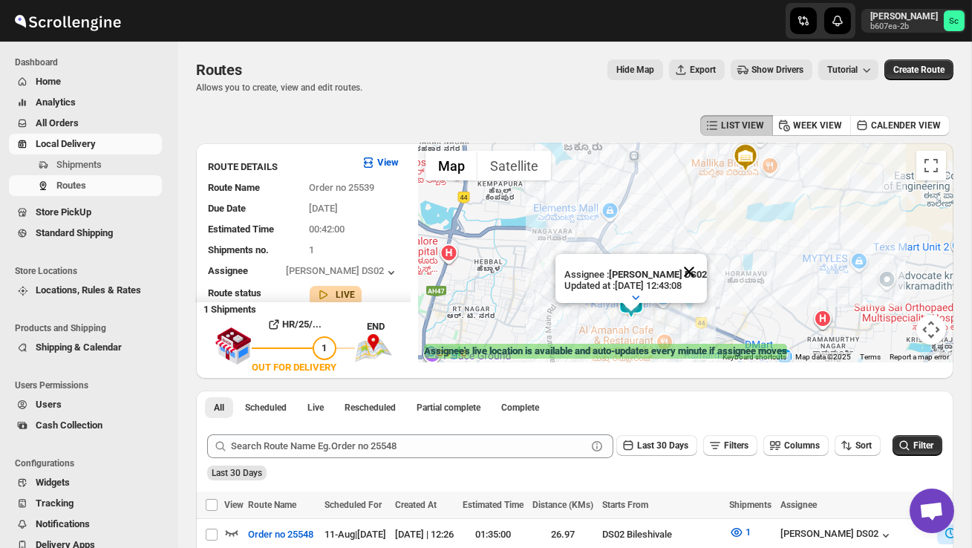
click at [704, 266] on button "Close" at bounding box center [690, 272] width 36 height 36
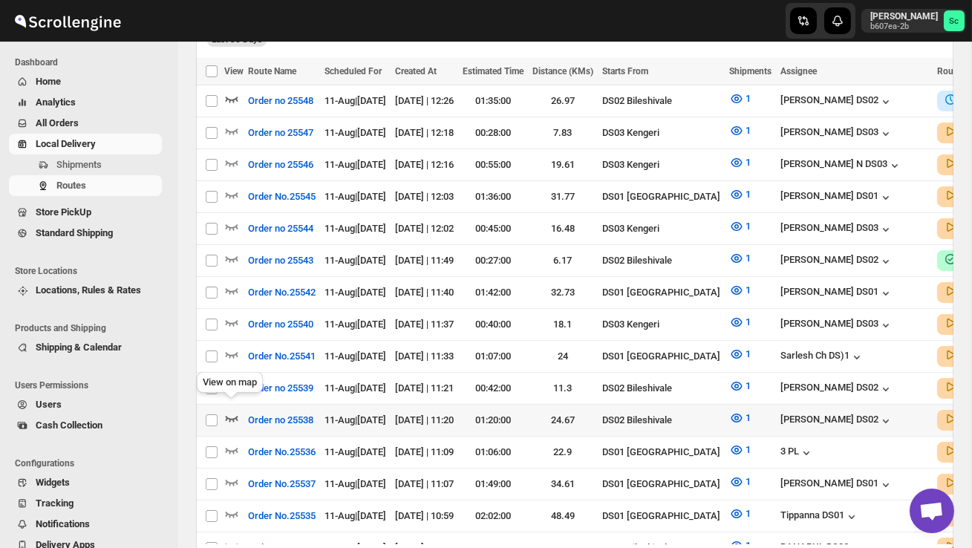
click at [233, 411] on icon "button" at bounding box center [231, 418] width 15 height 15
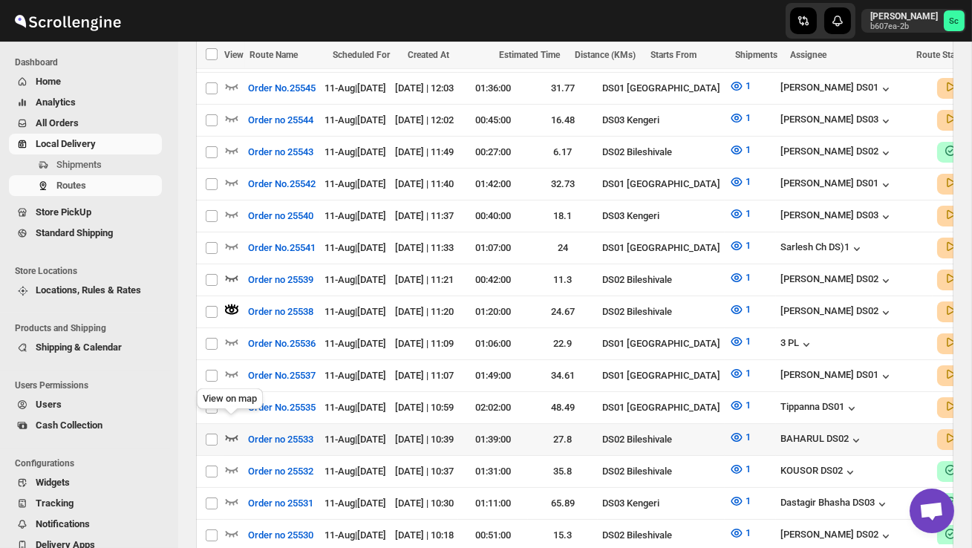
click at [230, 430] on icon "button" at bounding box center [231, 437] width 15 height 15
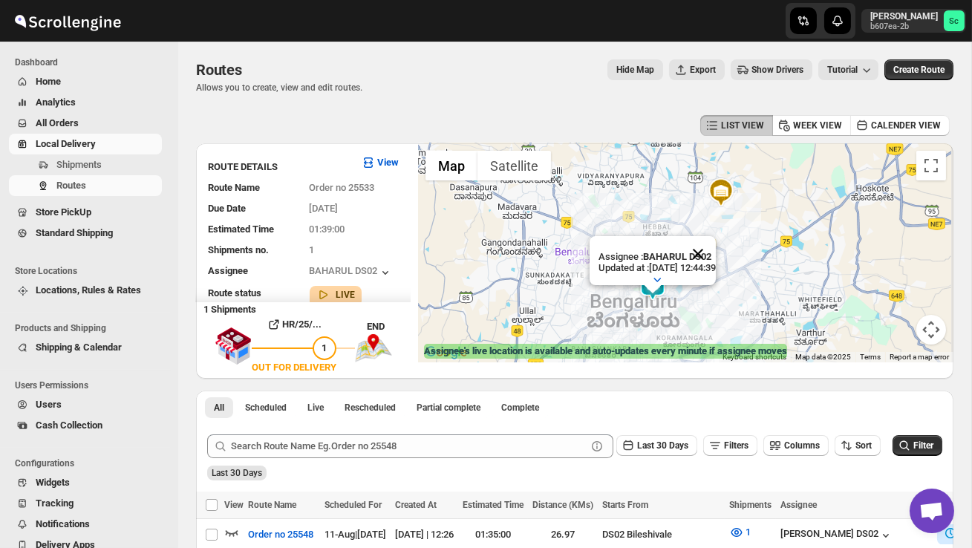
click at [712, 250] on button "Close" at bounding box center [698, 254] width 36 height 36
click at [701, 302] on div at bounding box center [686, 252] width 536 height 219
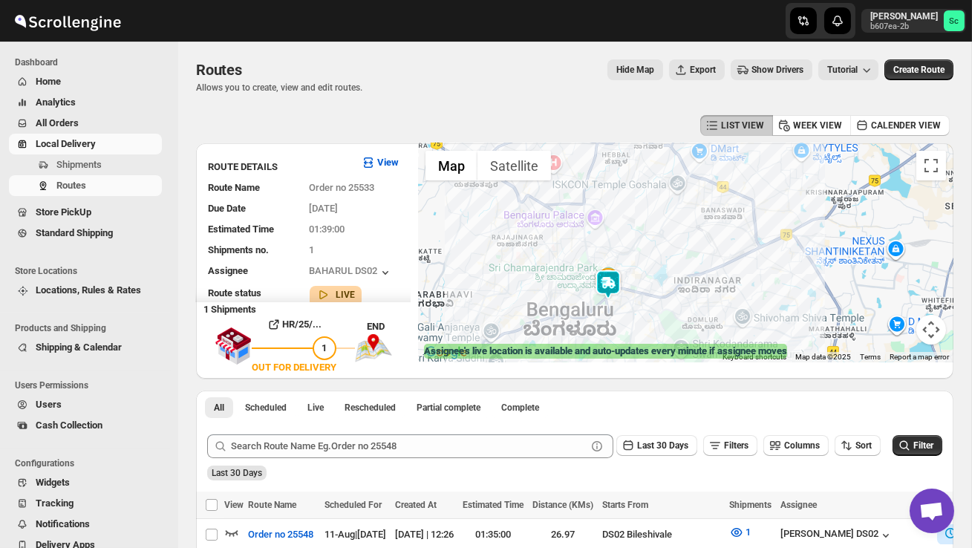
click at [677, 300] on div at bounding box center [686, 252] width 536 height 219
click at [677, 301] on div at bounding box center [686, 252] width 536 height 219
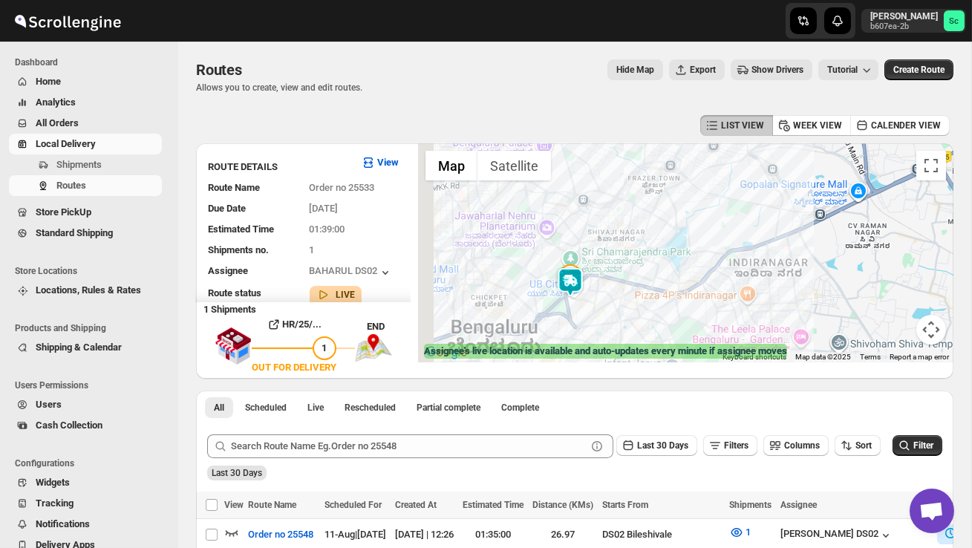
drag, startPoint x: 622, startPoint y: 318, endPoint x: 670, endPoint y: 311, distance: 48.7
click at [670, 312] on div at bounding box center [686, 252] width 536 height 219
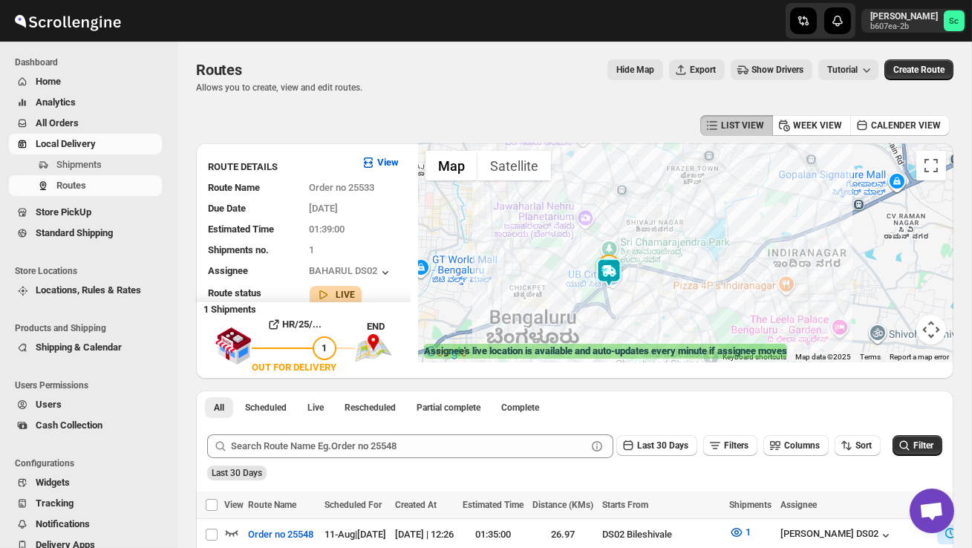
click at [670, 311] on div at bounding box center [686, 252] width 536 height 219
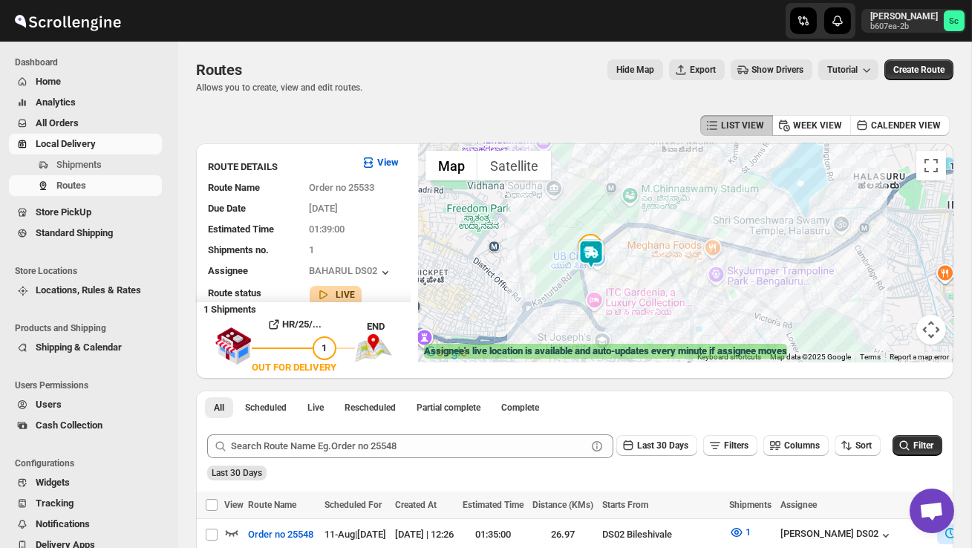
drag, startPoint x: 637, startPoint y: 299, endPoint x: 706, endPoint y: 304, distance: 70.0
click at [706, 304] on div at bounding box center [686, 252] width 536 height 219
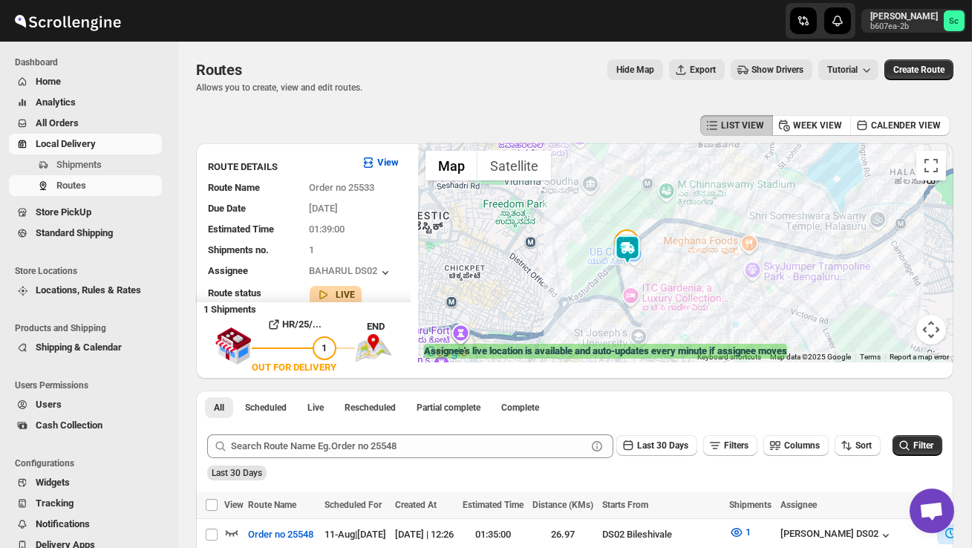
click at [686, 258] on div at bounding box center [686, 252] width 536 height 219
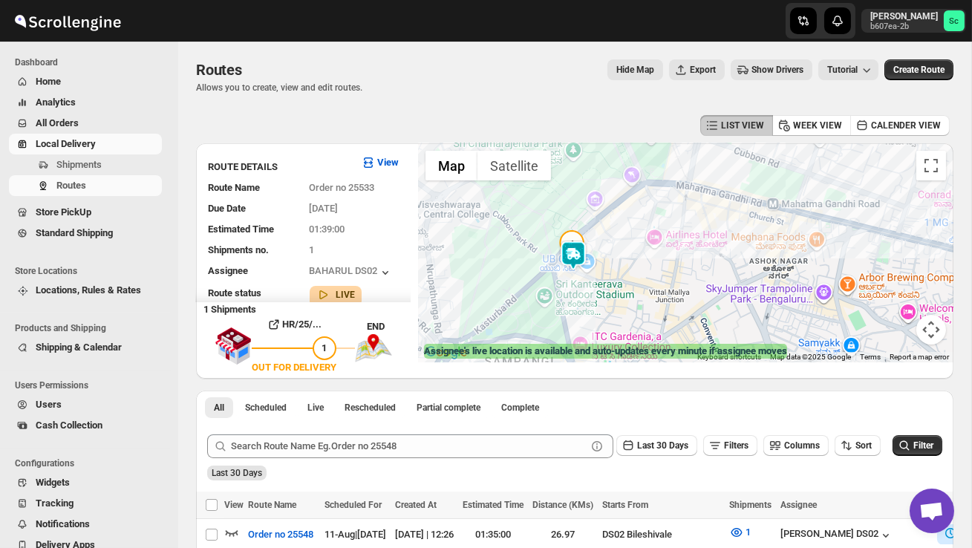
click at [639, 297] on div at bounding box center [686, 252] width 536 height 219
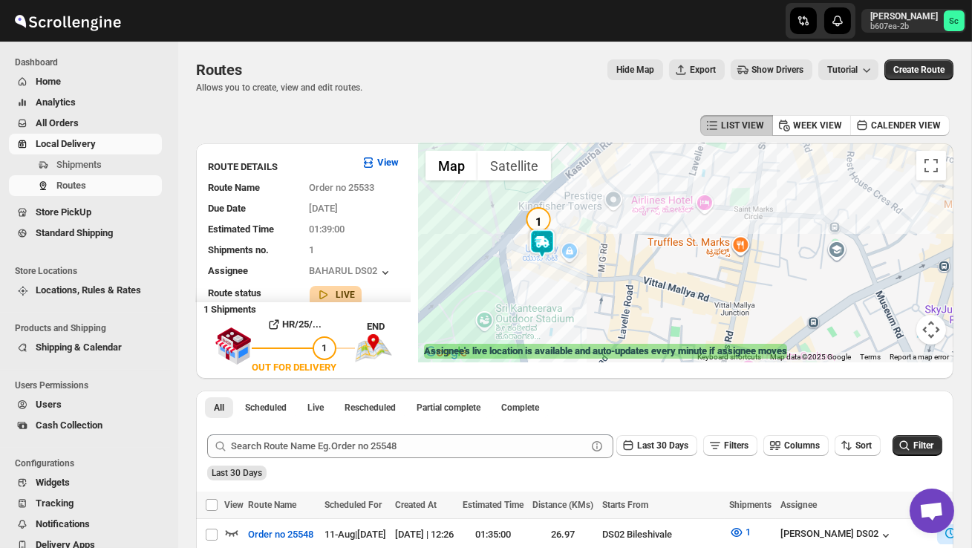
drag, startPoint x: 596, startPoint y: 264, endPoint x: 666, endPoint y: 280, distance: 71.7
click at [663, 282] on div at bounding box center [686, 252] width 536 height 219
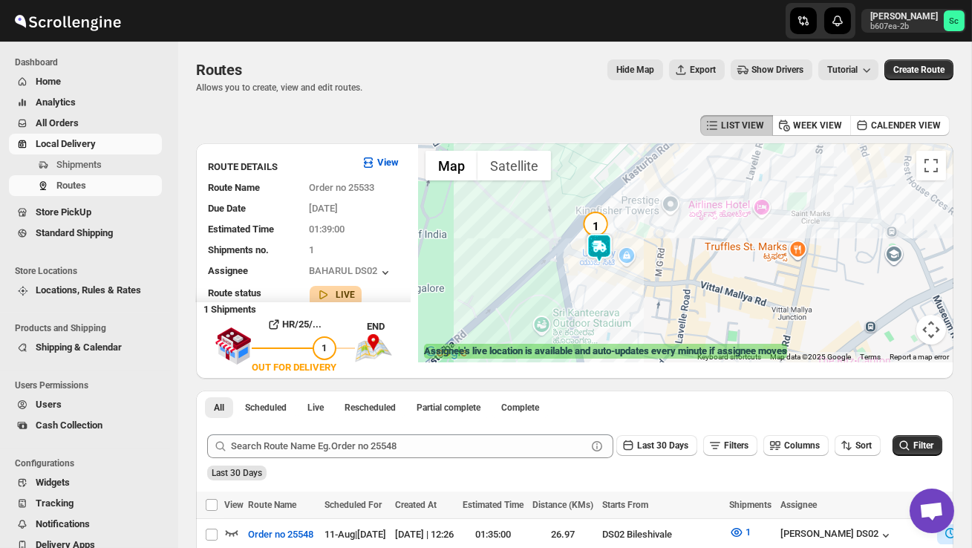
click at [666, 280] on div at bounding box center [686, 252] width 536 height 219
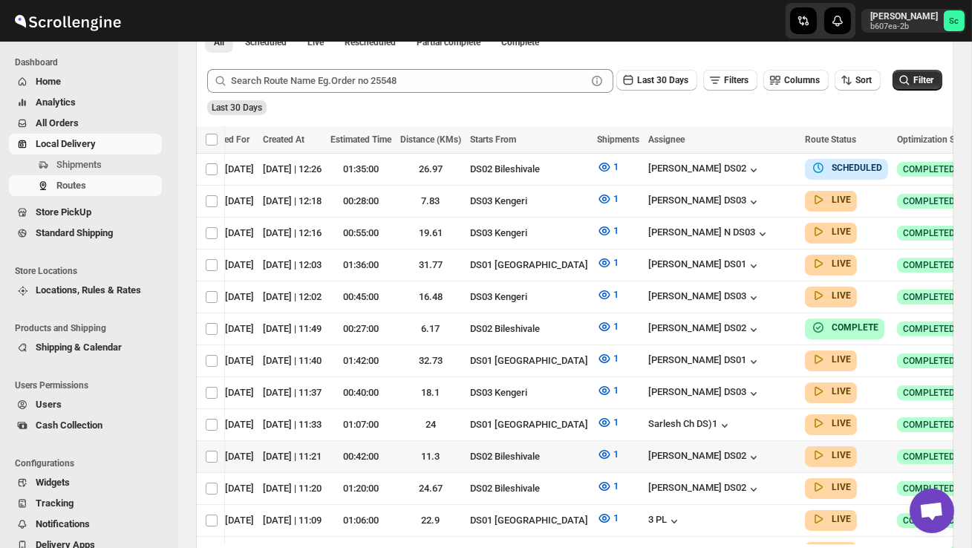
scroll to position [0, 141]
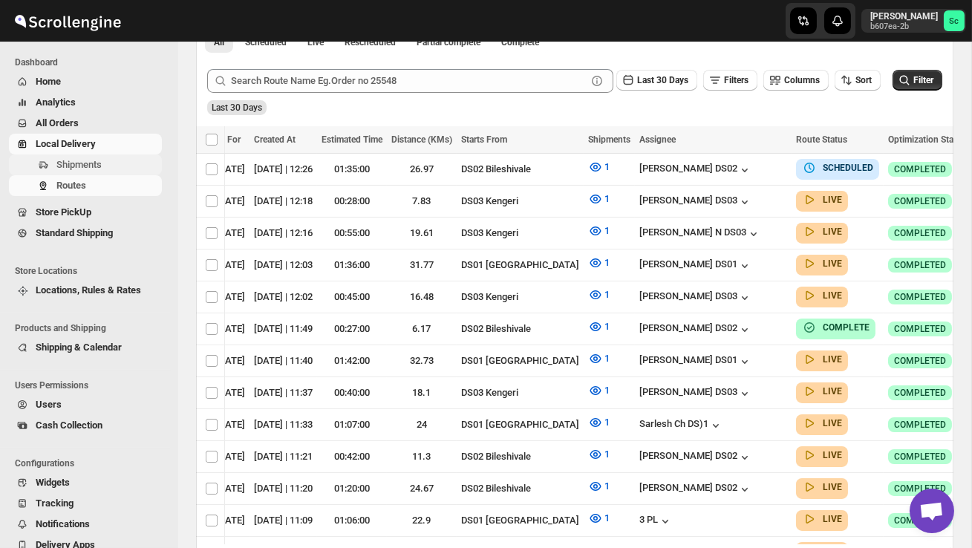
click at [87, 171] on span "Shipments" at bounding box center [107, 164] width 103 height 15
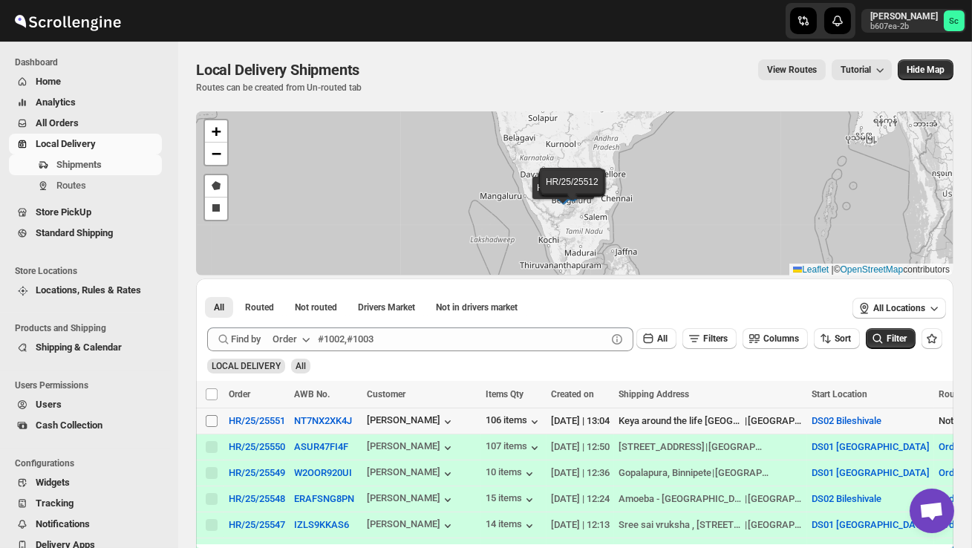
click at [214, 420] on input "Select shipment" at bounding box center [212, 421] width 12 height 12
checkbox input "true"
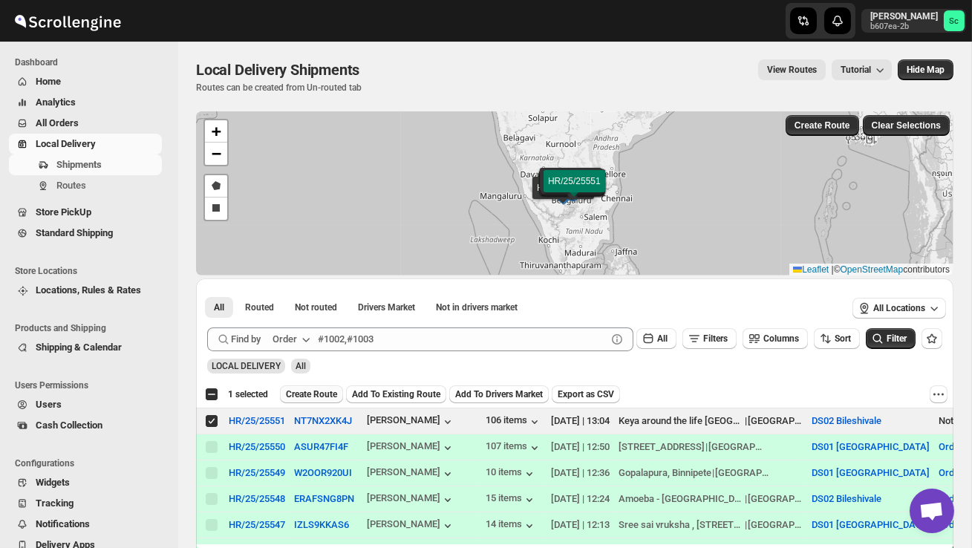
click at [316, 397] on span "Create Route" at bounding box center [311, 395] width 51 height 12
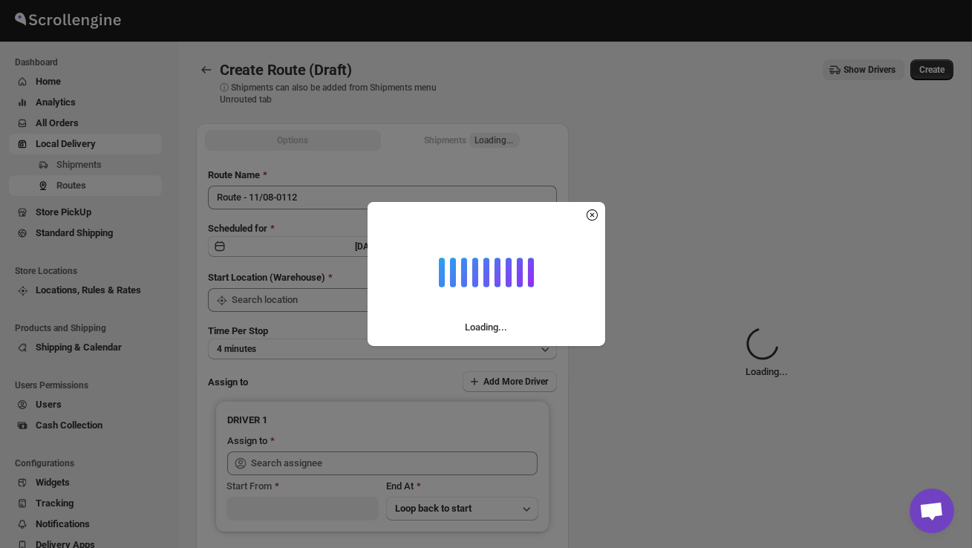
type input "DS02 Bileshivale"
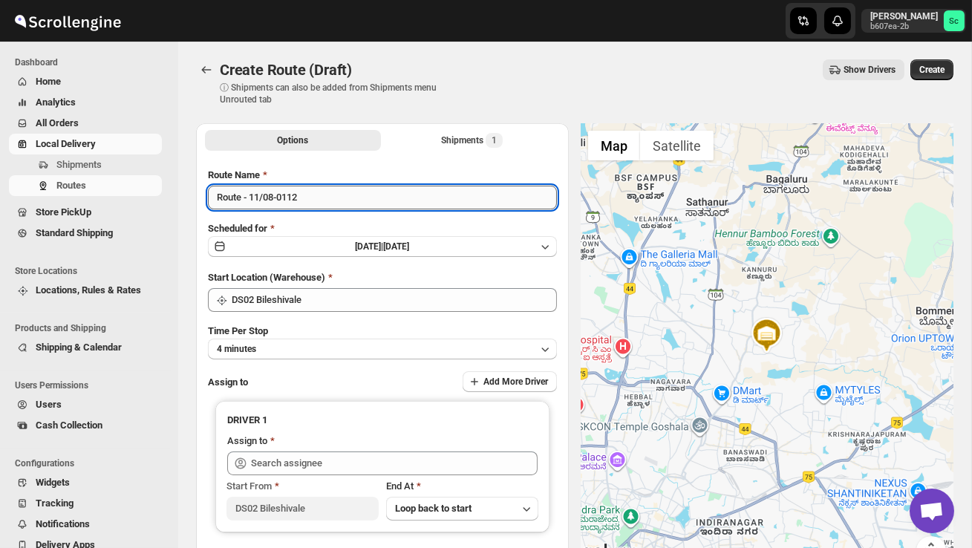
click at [316, 201] on input "Route - 11/08-0112" at bounding box center [382, 198] width 349 height 24
type input "R"
type input "Order no 25551"
click at [326, 348] on button "4 minutes" at bounding box center [382, 349] width 349 height 21
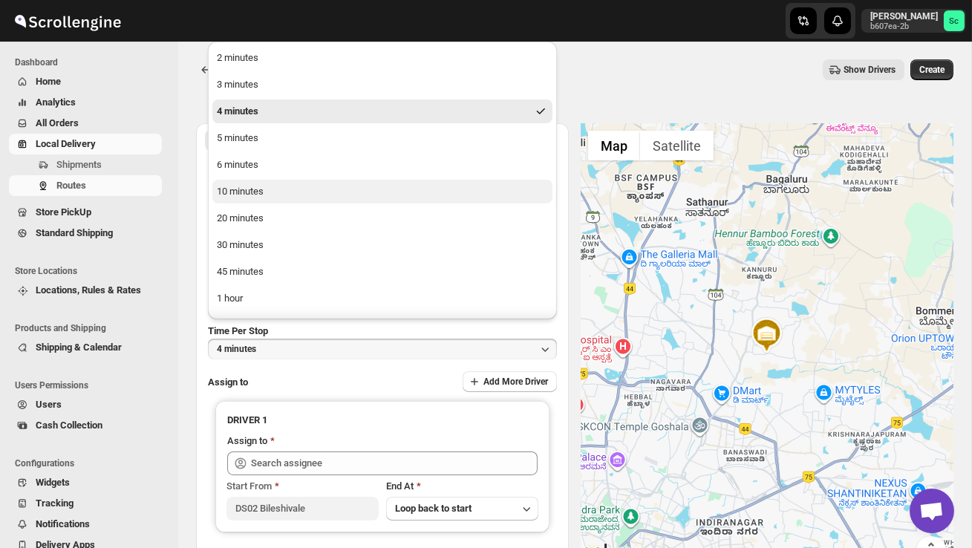
click at [256, 183] on button "10 minutes" at bounding box center [382, 192] width 340 height 24
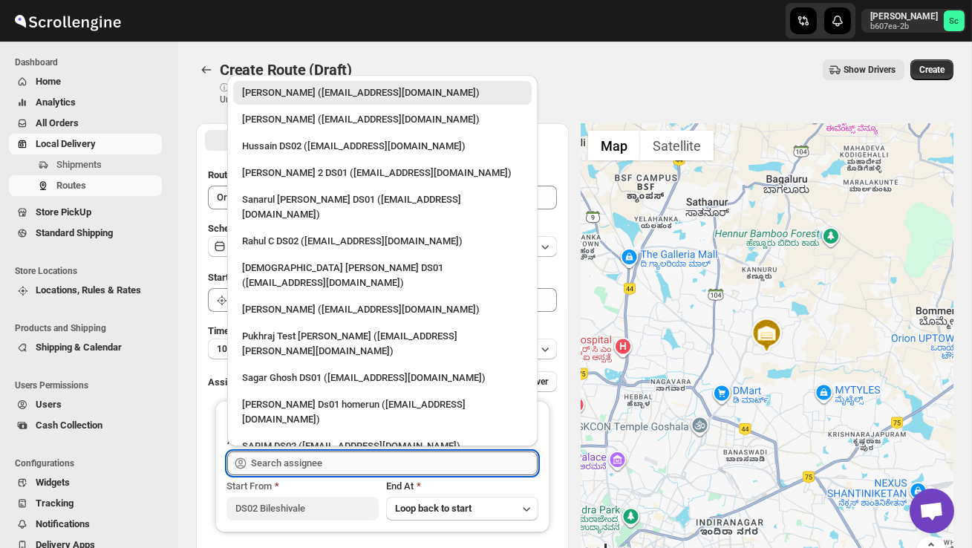
click at [305, 461] on input "text" at bounding box center [394, 464] width 287 height 24
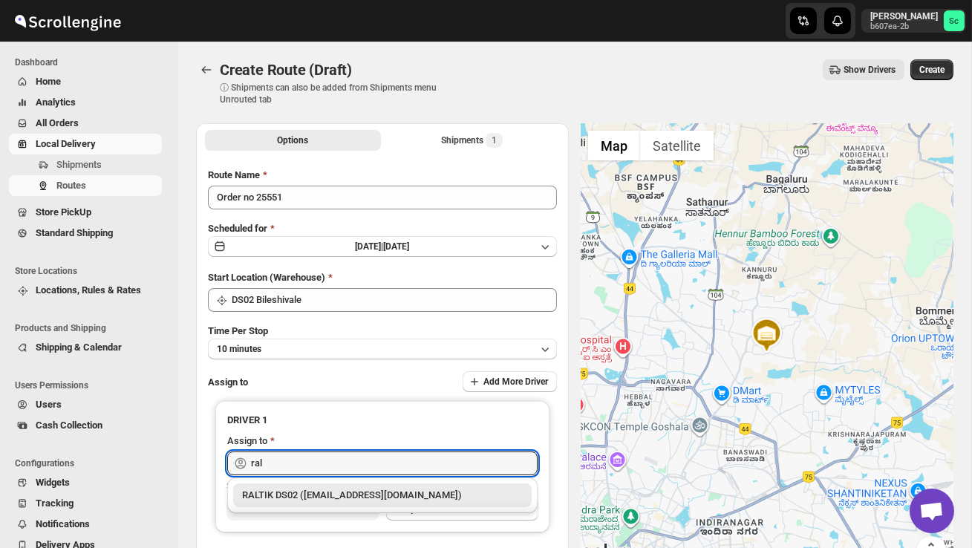
click at [322, 485] on div "RALTIK DS02 ([EMAIL_ADDRESS][DOMAIN_NAME])" at bounding box center [382, 496] width 299 height 24
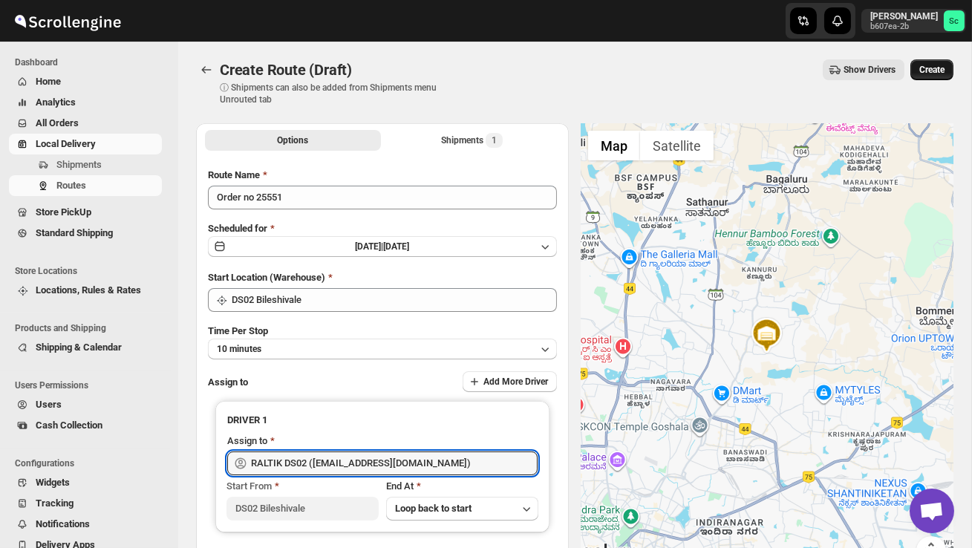
type input "RALTIK DS02 ([EMAIL_ADDRESS][DOMAIN_NAME])"
click at [926, 74] on span "Create" at bounding box center [932, 70] width 25 height 12
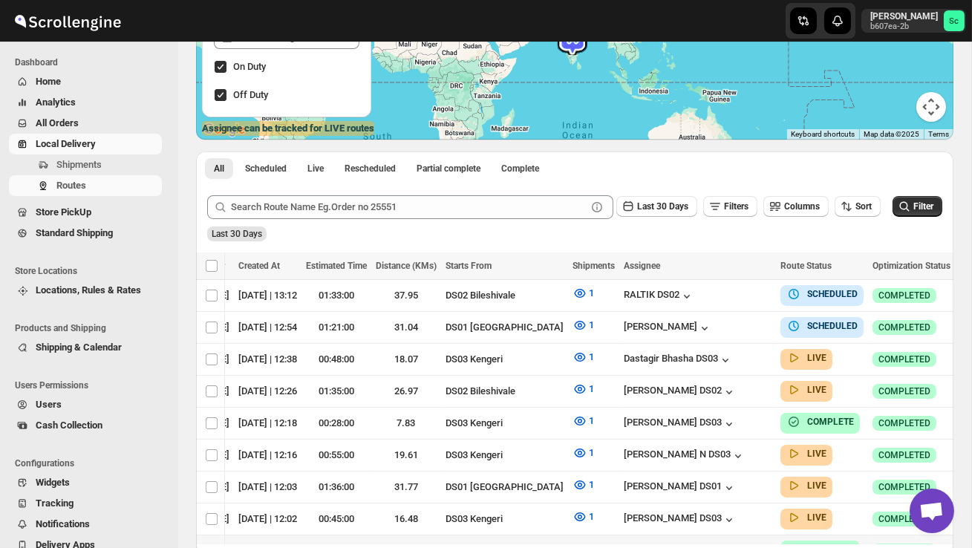
scroll to position [226, 0]
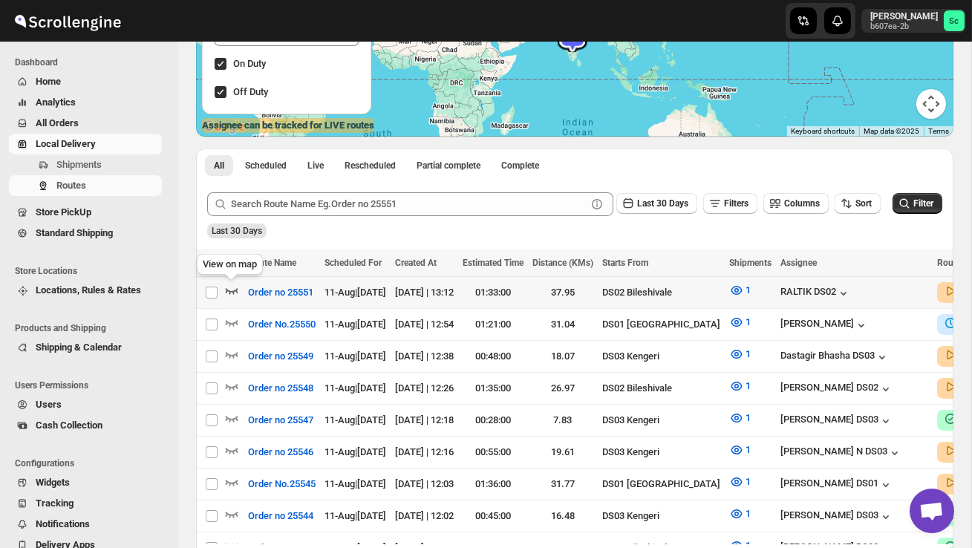
click at [235, 291] on icon "button" at bounding box center [232, 291] width 13 height 6
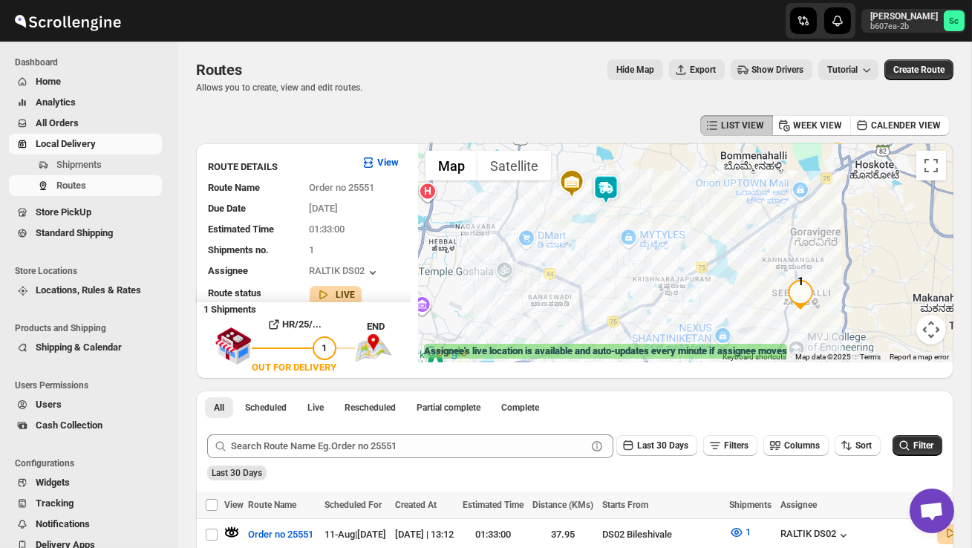
click at [608, 176] on img at bounding box center [606, 190] width 30 height 30
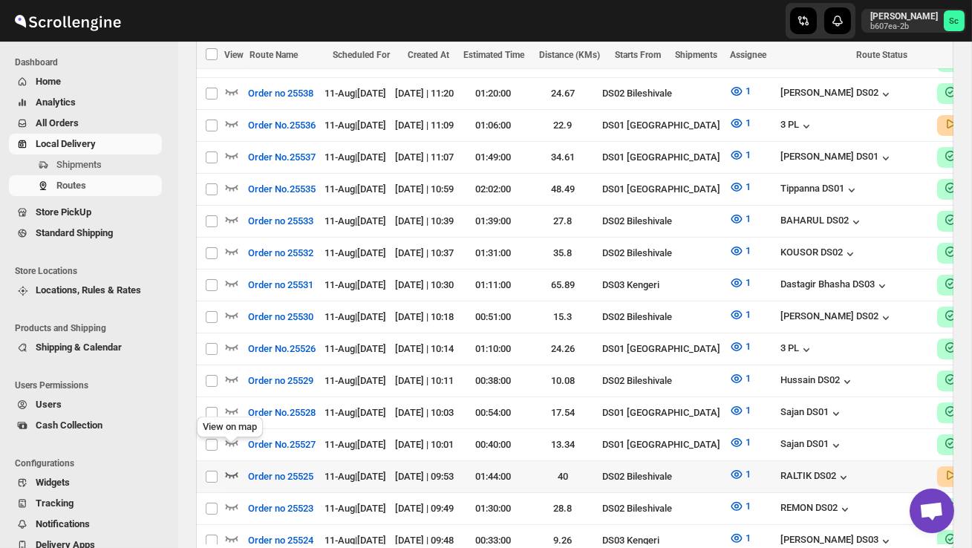
click at [225, 467] on icon "button" at bounding box center [231, 474] width 15 height 15
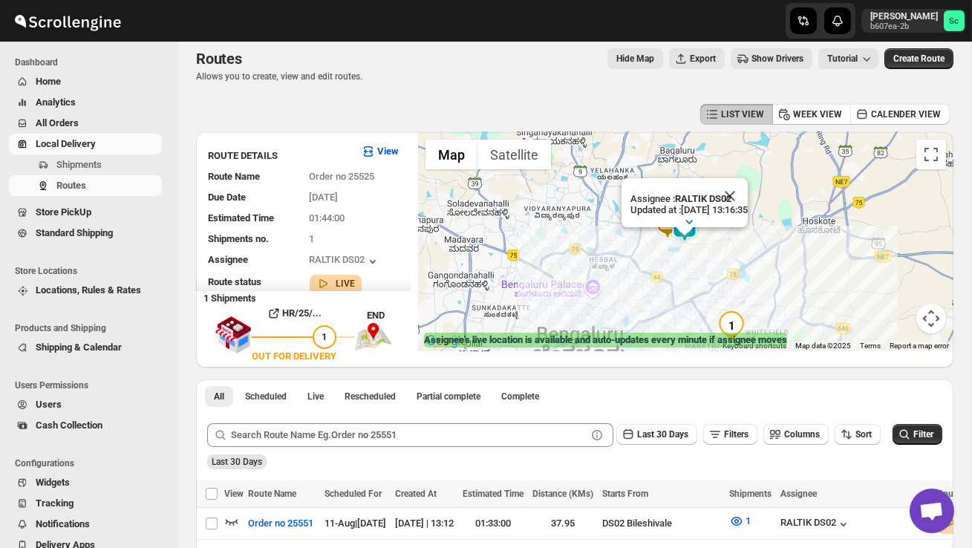
scroll to position [10, 0]
click at [748, 200] on button "Close" at bounding box center [730, 197] width 36 height 36
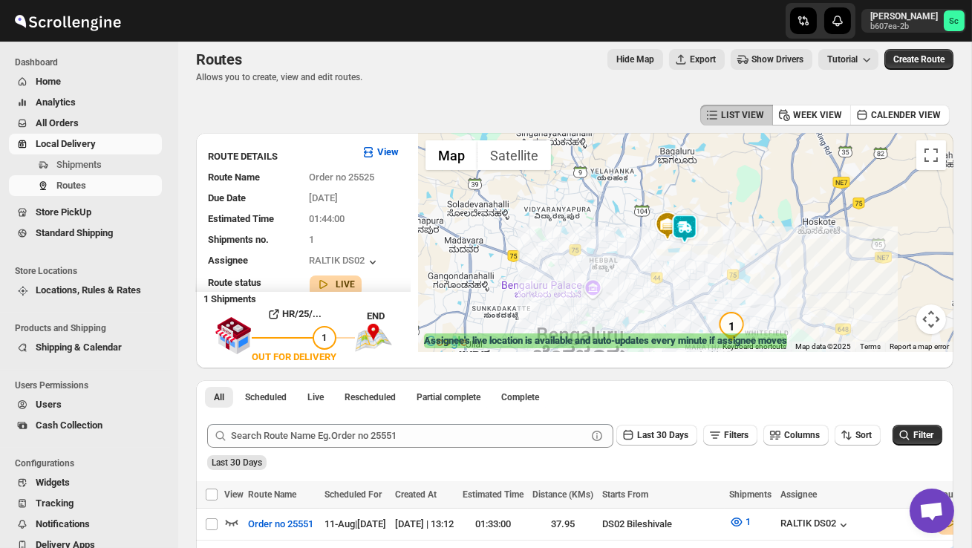
click at [701, 248] on div at bounding box center [686, 242] width 536 height 219
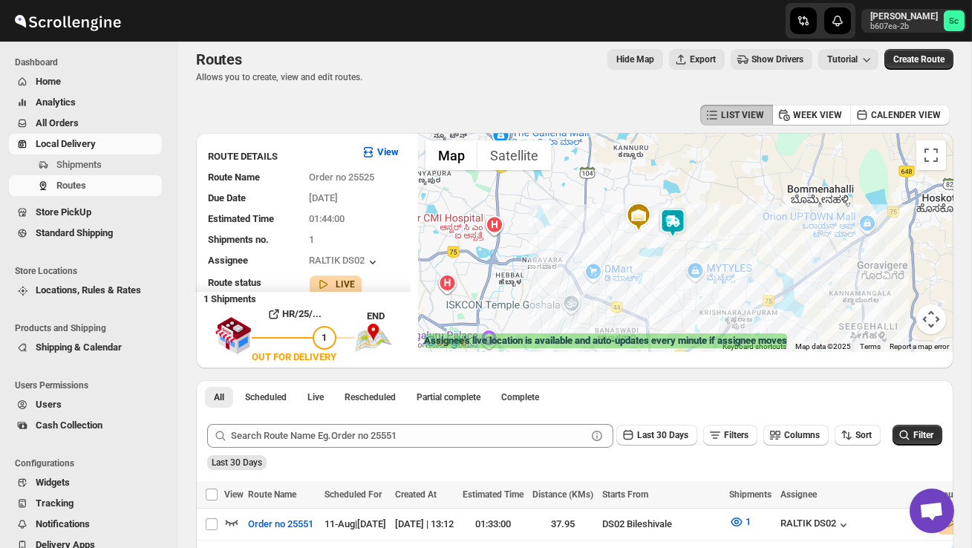
click at [701, 248] on div at bounding box center [686, 242] width 536 height 219
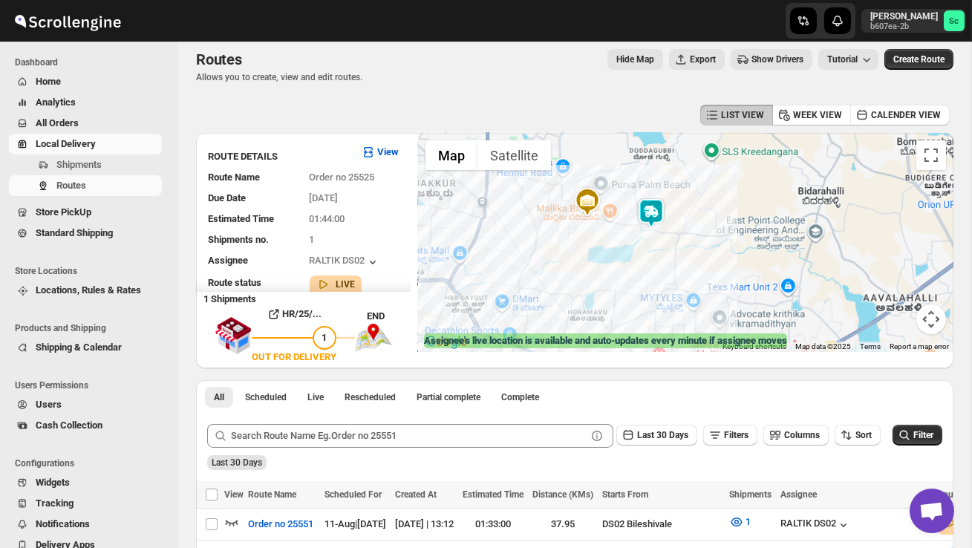
click at [701, 248] on div at bounding box center [686, 242] width 536 height 219
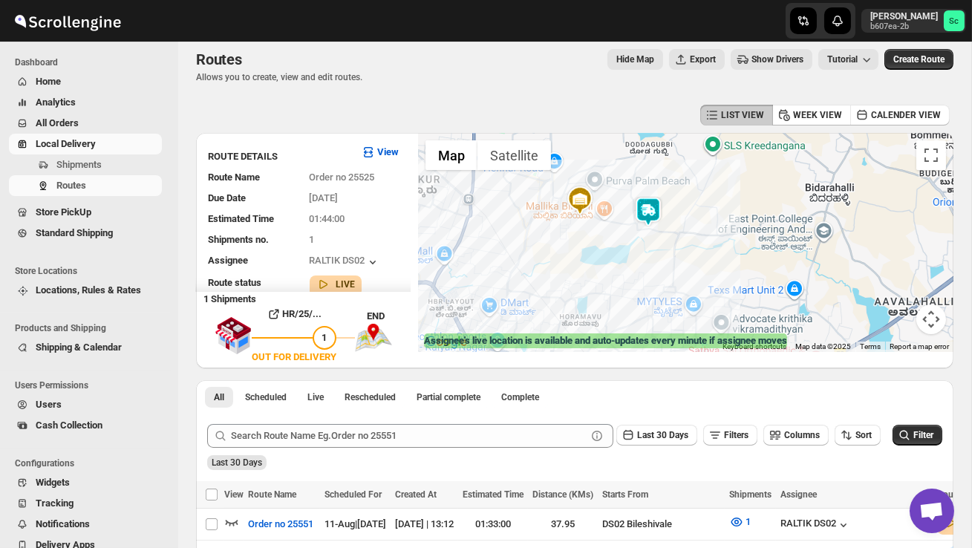
click at [701, 248] on div at bounding box center [686, 242] width 536 height 219
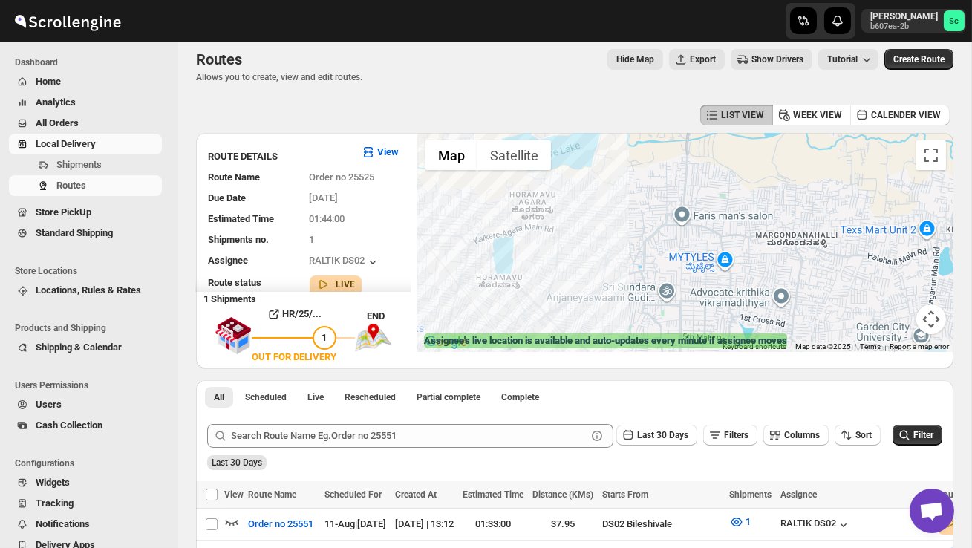
drag, startPoint x: 653, startPoint y: 272, endPoint x: 688, endPoint y: 160, distance: 116.8
click at [688, 160] on div at bounding box center [686, 242] width 536 height 219
click at [931, 319] on button "Map camera controls" at bounding box center [932, 320] width 30 height 30
click at [897, 319] on button "Zoom out" at bounding box center [895, 320] width 30 height 30
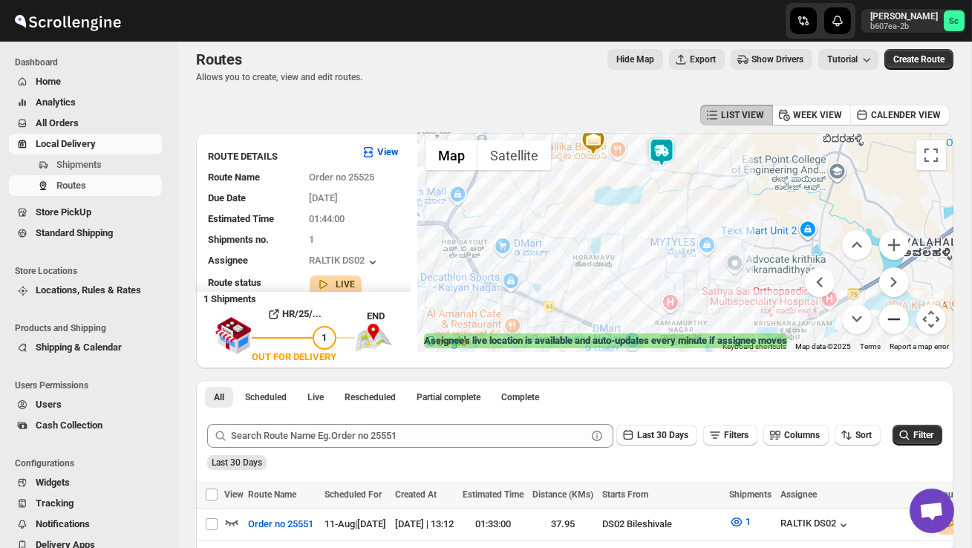
click at [896, 319] on button "Zoom out" at bounding box center [895, 320] width 30 height 30
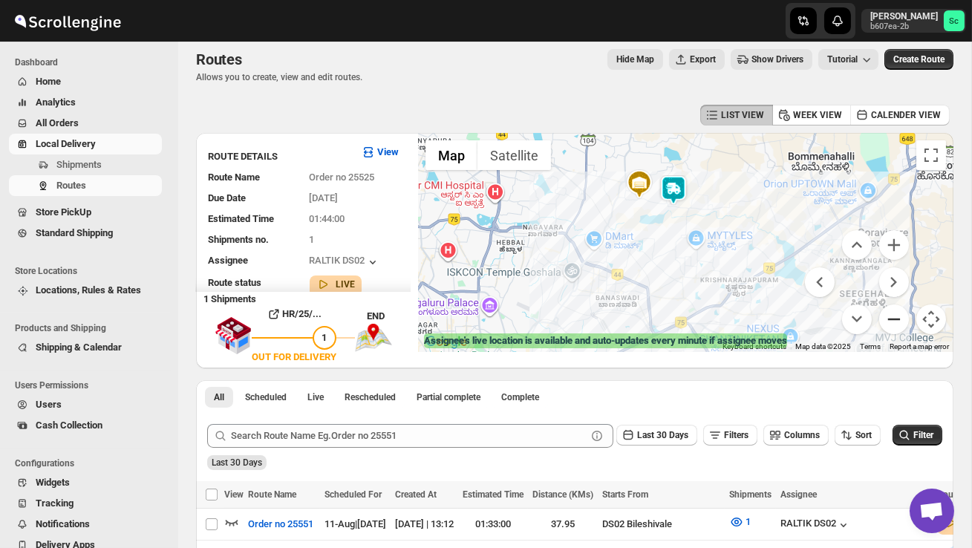
click at [896, 319] on button "Zoom out" at bounding box center [895, 320] width 30 height 30
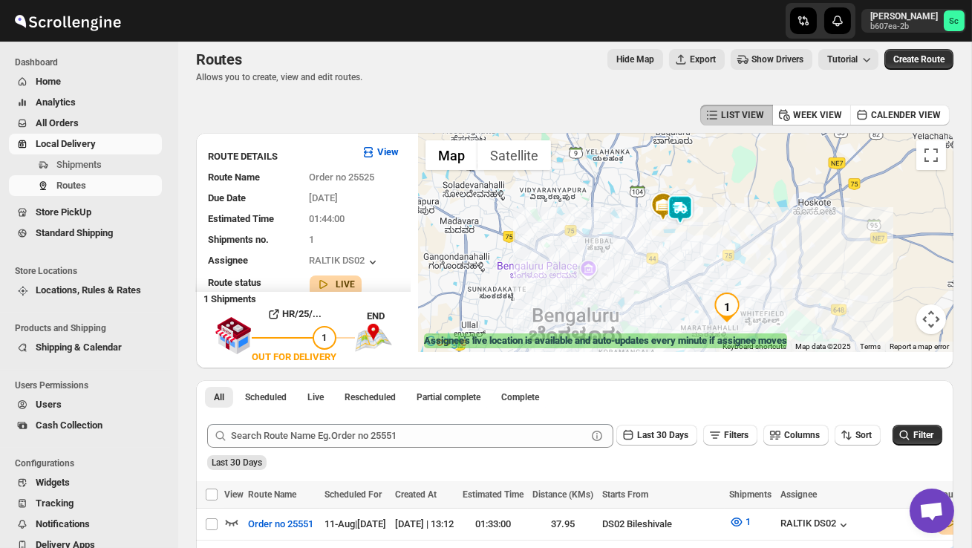
click at [683, 208] on img at bounding box center [681, 210] width 30 height 30
click at [689, 201] on img at bounding box center [681, 210] width 30 height 30
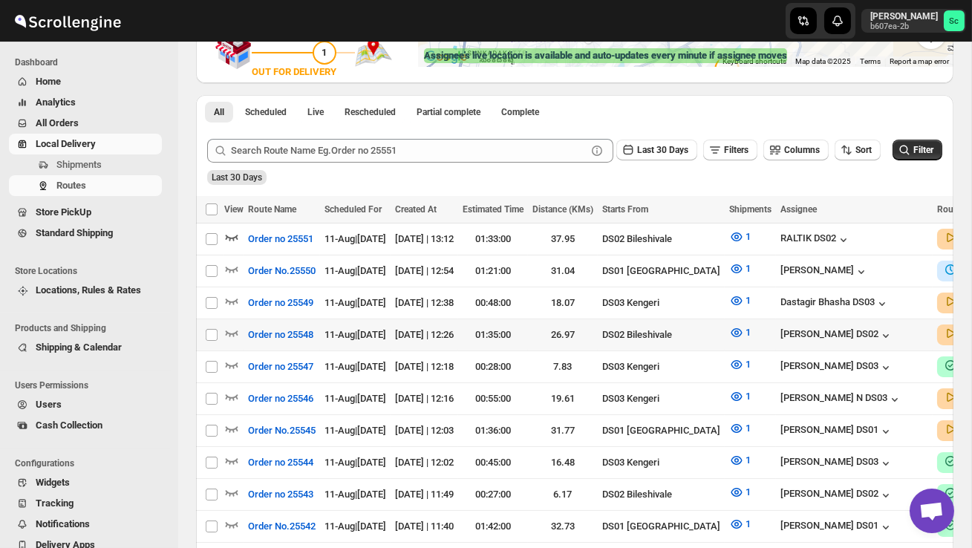
scroll to position [298, 0]
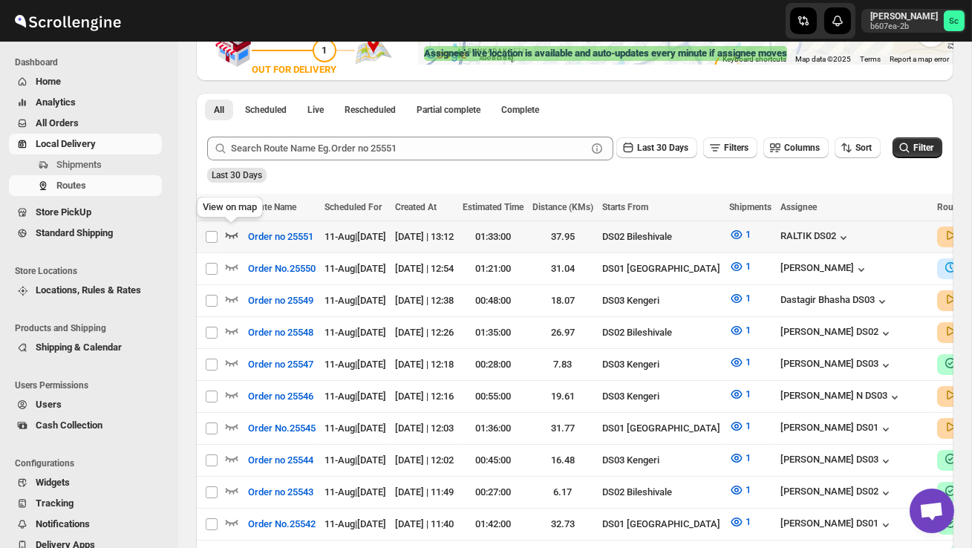
click at [231, 232] on icon "button" at bounding box center [231, 234] width 15 height 15
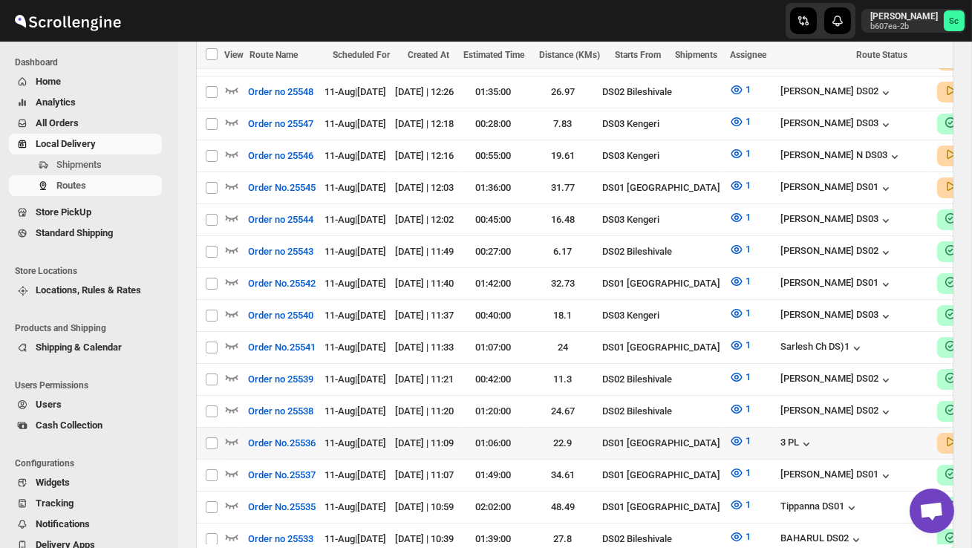
scroll to position [0, 0]
click at [235, 434] on icon "button" at bounding box center [231, 441] width 15 height 15
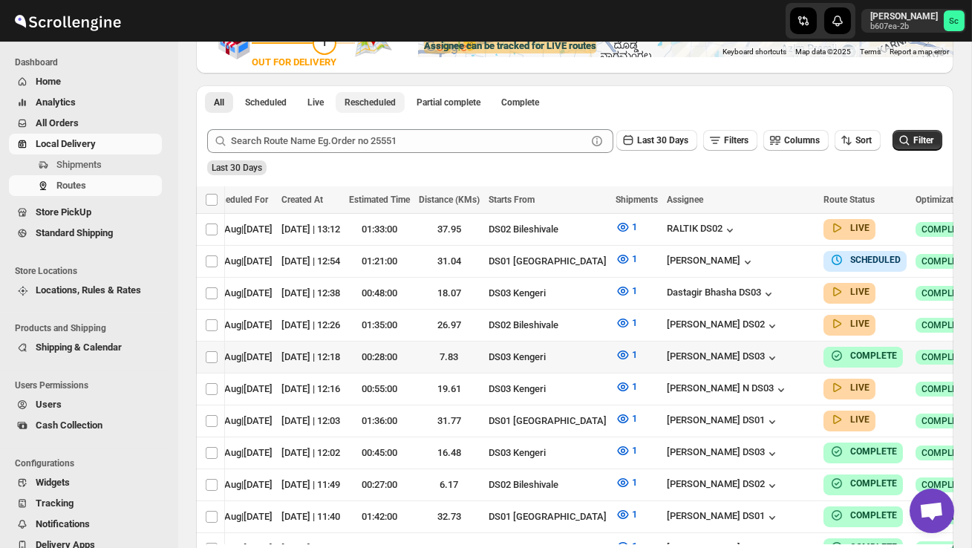
scroll to position [0, 143]
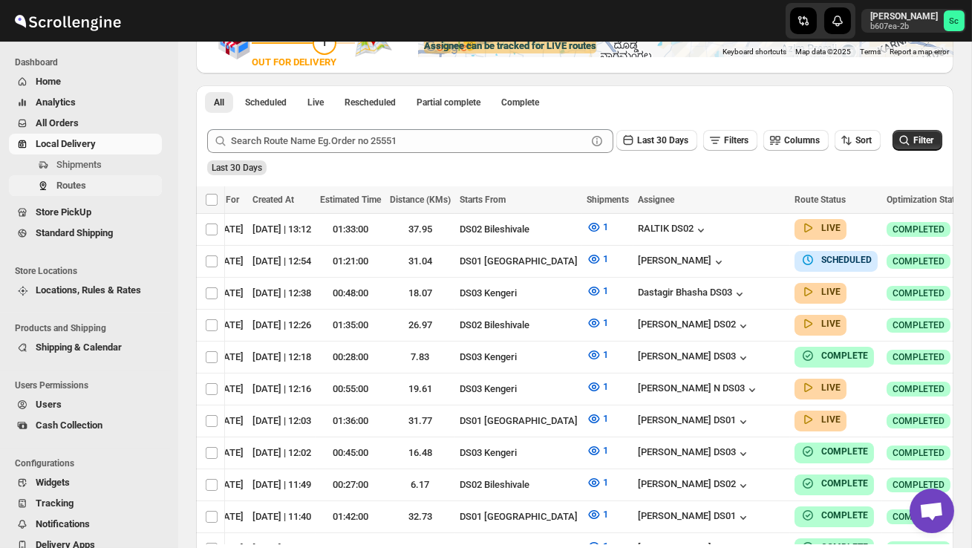
click at [94, 186] on span "Routes" at bounding box center [107, 185] width 103 height 15
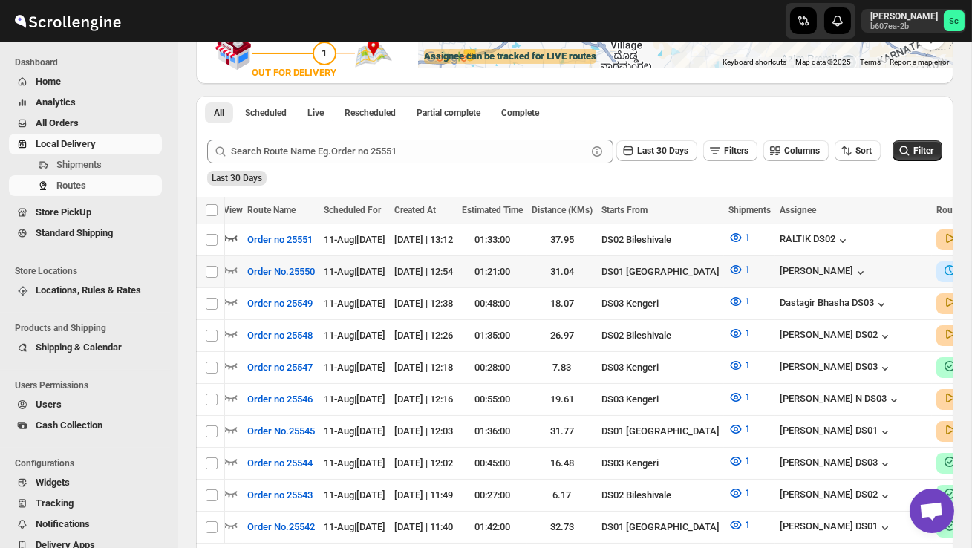
scroll to position [0, 0]
click at [233, 240] on icon "button" at bounding box center [231, 237] width 15 height 15
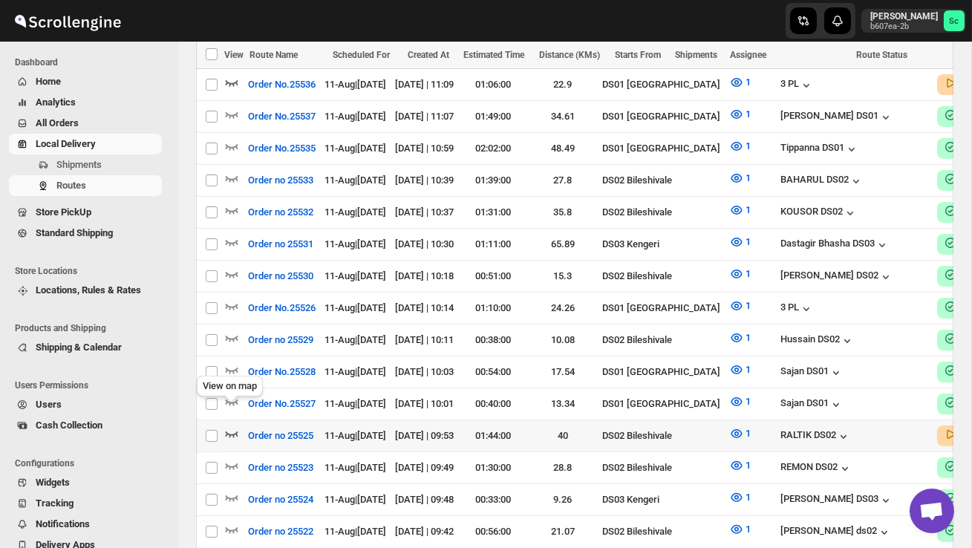
click at [232, 426] on icon "button" at bounding box center [231, 433] width 15 height 15
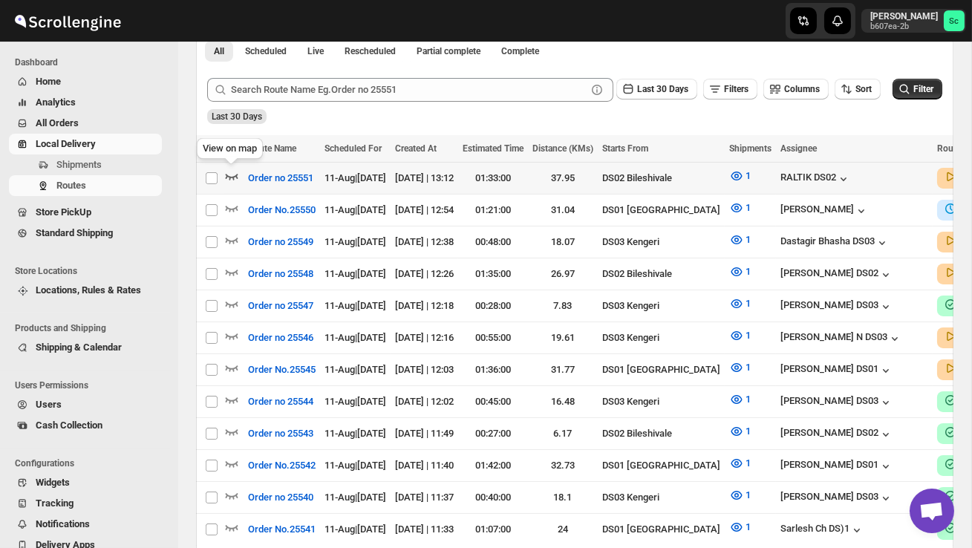
click at [235, 175] on icon "button" at bounding box center [232, 177] width 13 height 6
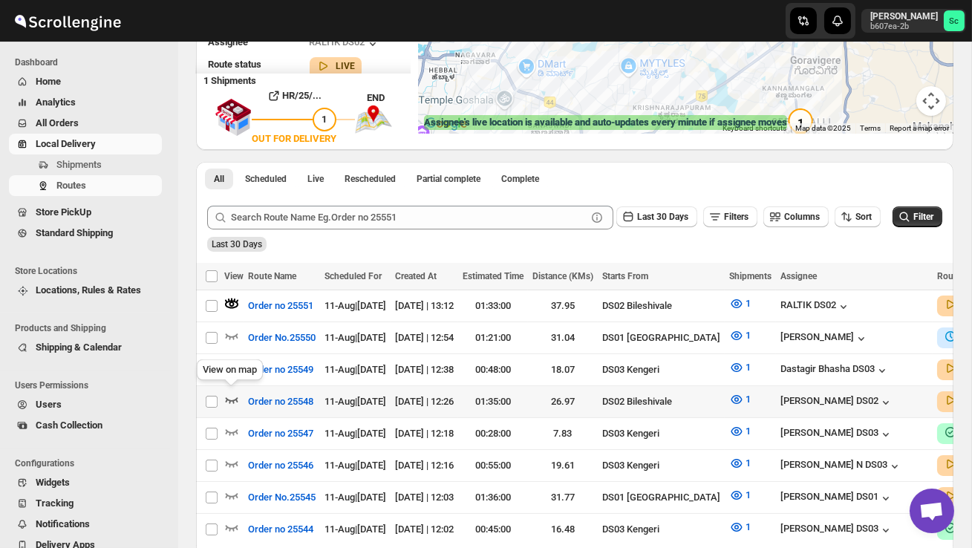
click at [235, 394] on icon "button" at bounding box center [231, 399] width 15 height 15
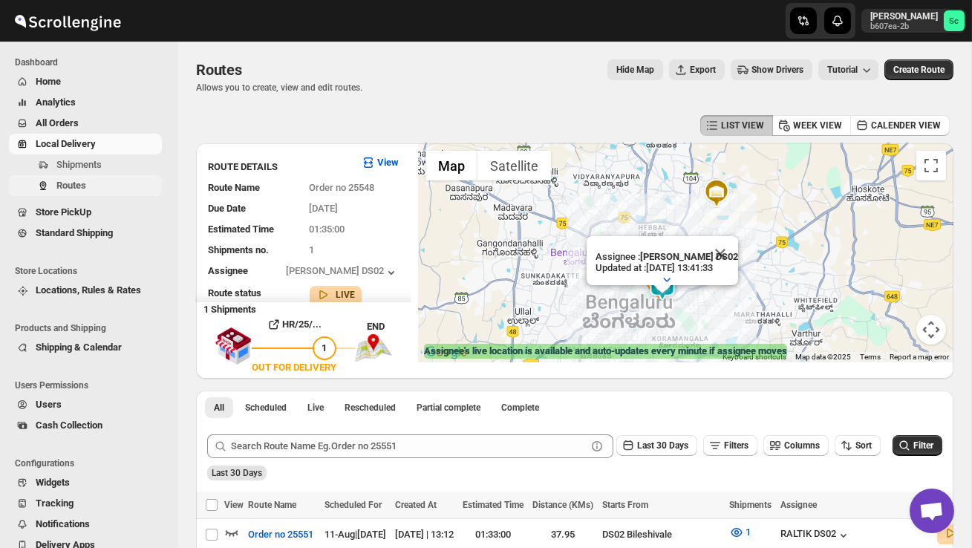
click at [97, 184] on span "Routes" at bounding box center [107, 185] width 103 height 15
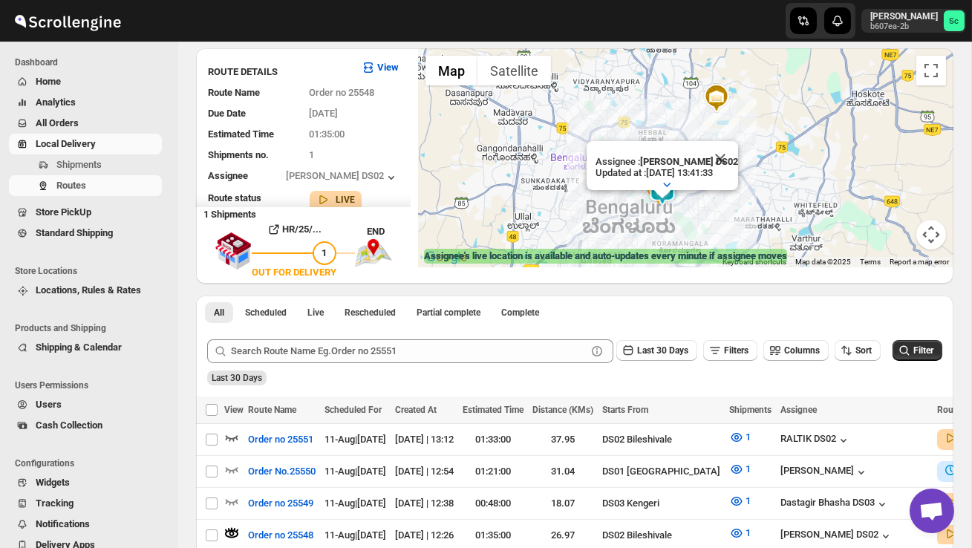
scroll to position [97, 0]
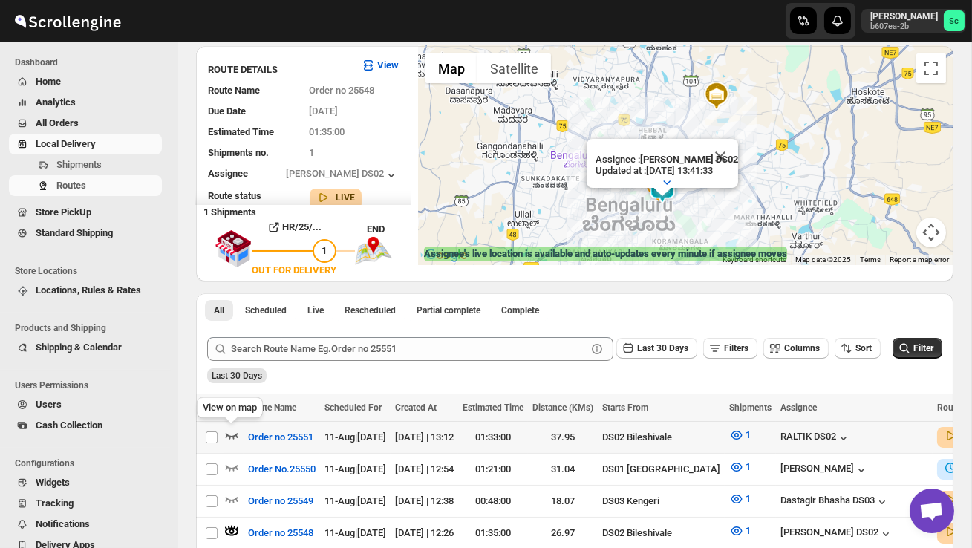
click at [232, 432] on icon "button" at bounding box center [231, 435] width 15 height 15
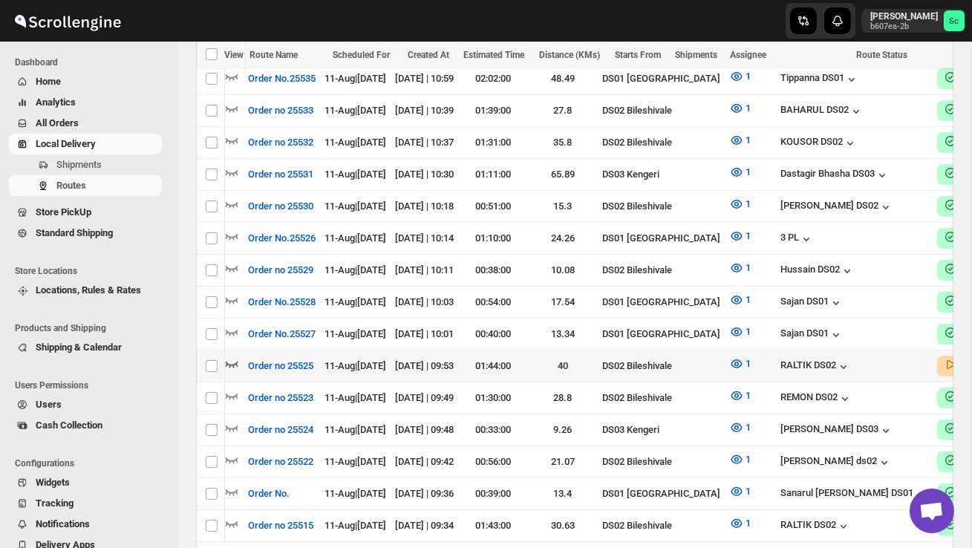
scroll to position [0, 0]
click at [231, 357] on icon "button" at bounding box center [231, 364] width 15 height 15
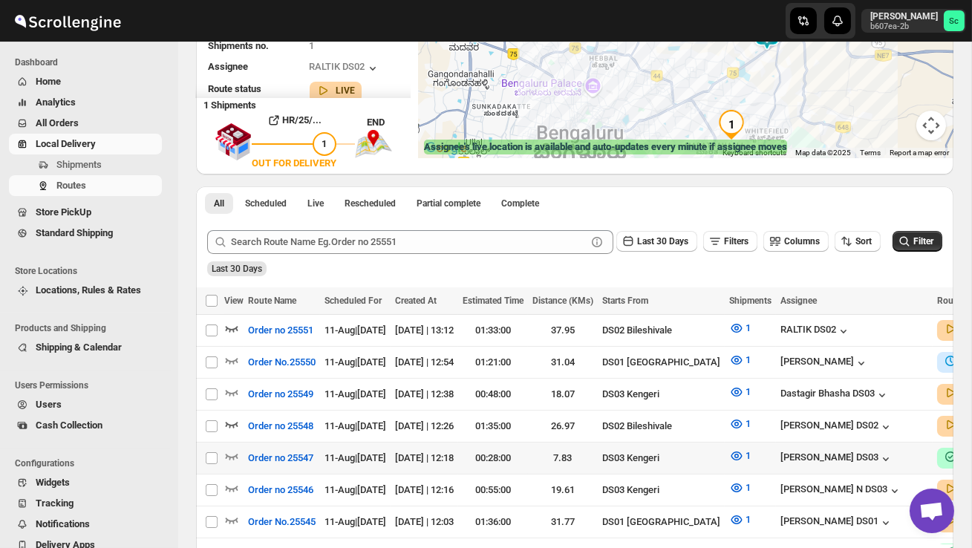
scroll to position [230, 0]
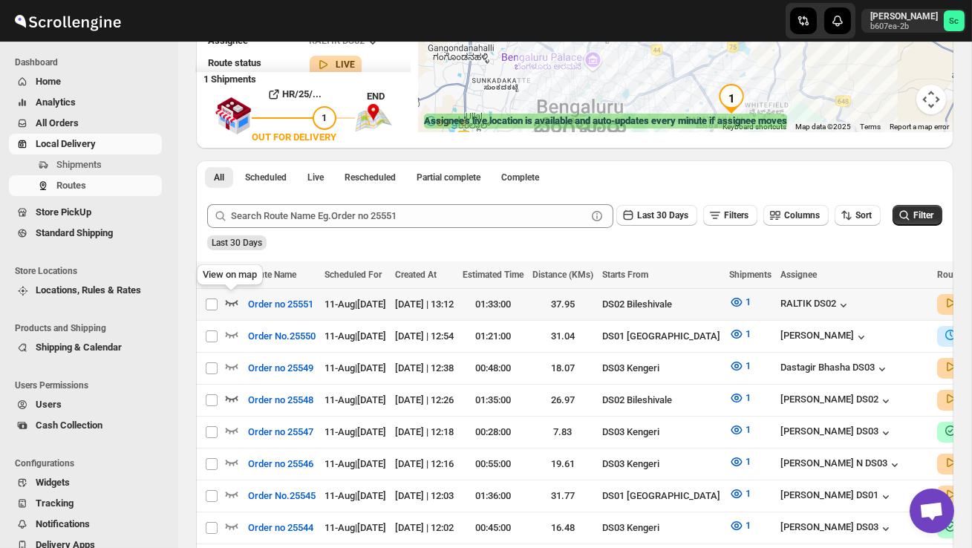
click at [230, 302] on icon "button" at bounding box center [232, 303] width 13 height 6
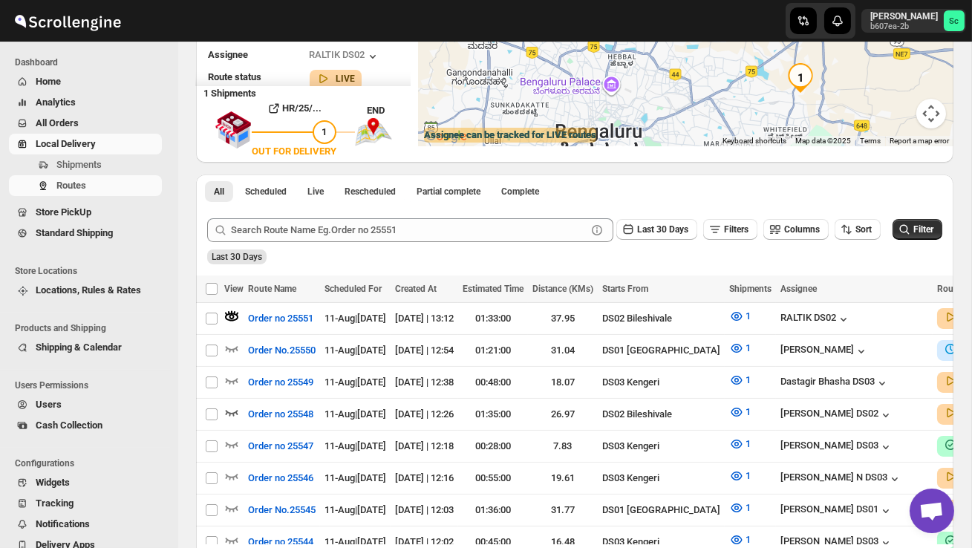
scroll to position [0, 0]
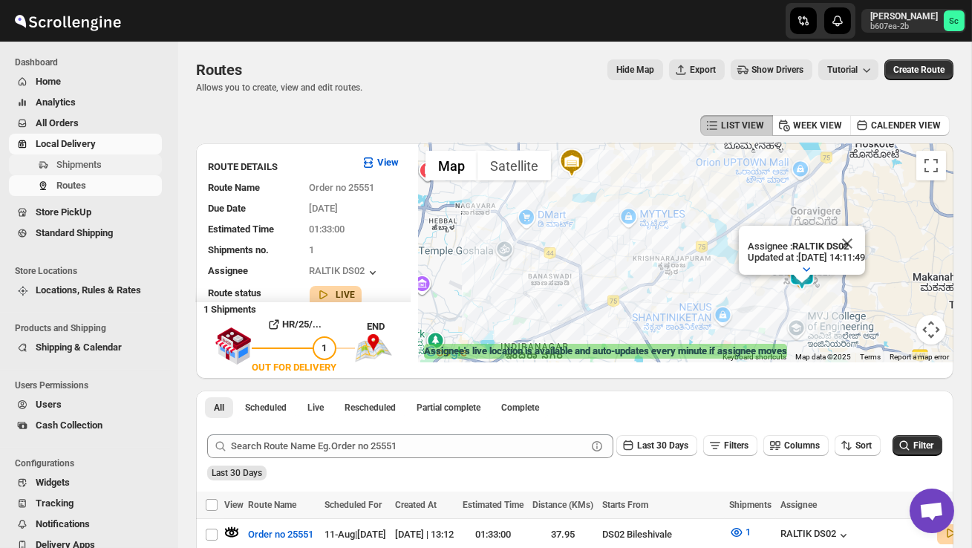
click at [97, 159] on span "Shipments" at bounding box center [78, 164] width 45 height 11
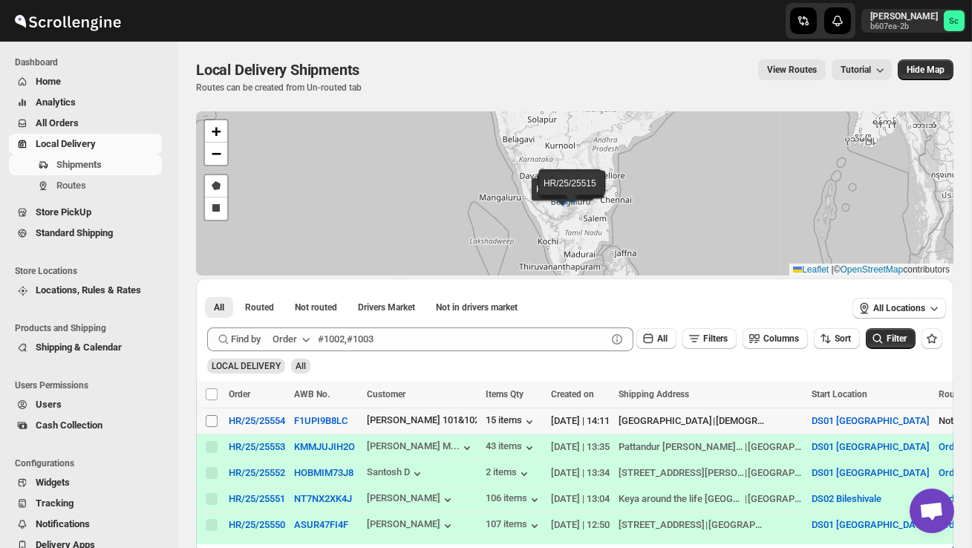
click at [213, 420] on input "Select shipment" at bounding box center [212, 421] width 12 height 12
checkbox input "true"
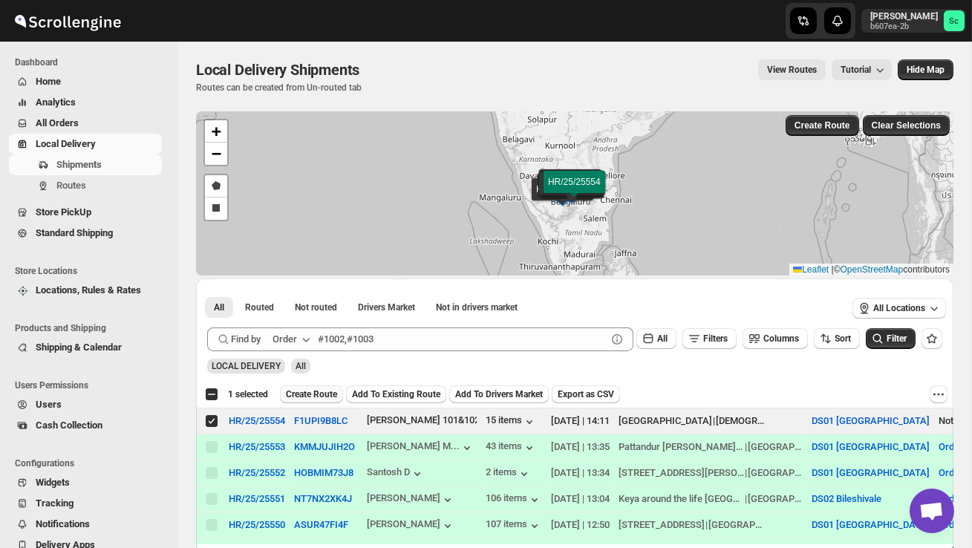
click at [325, 389] on span "Create Route" at bounding box center [311, 395] width 51 height 12
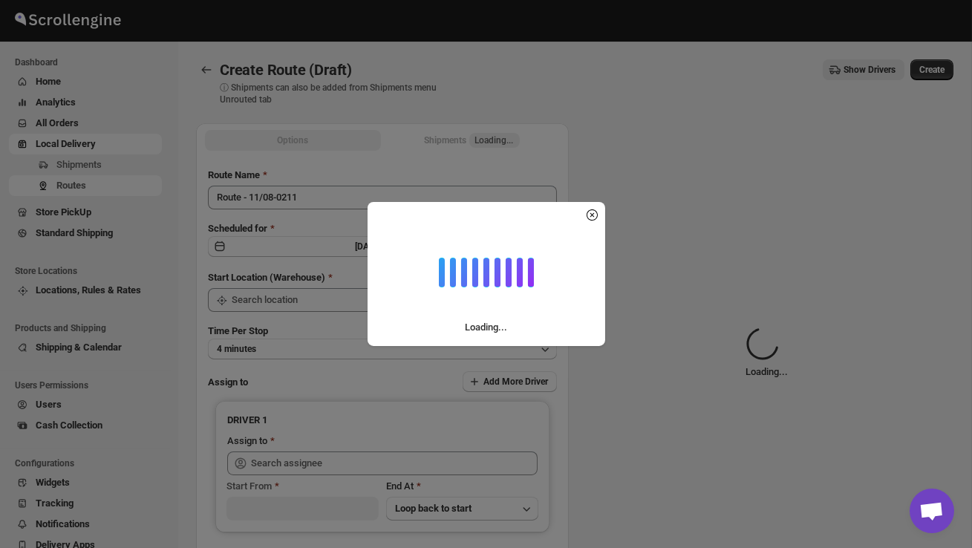
type input "DS01 [GEOGRAPHIC_DATA]"
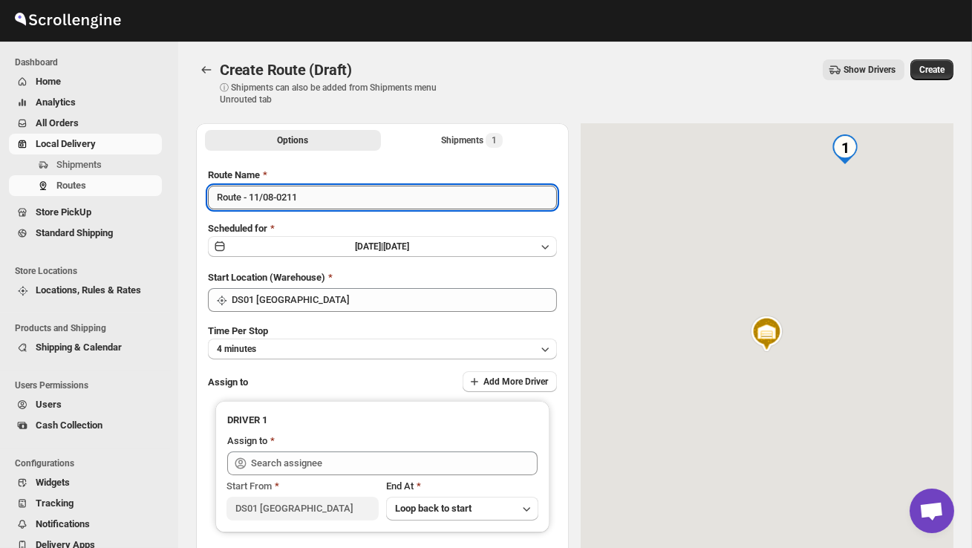
click at [319, 208] on input "Route - 11/08-0211" at bounding box center [382, 198] width 349 height 24
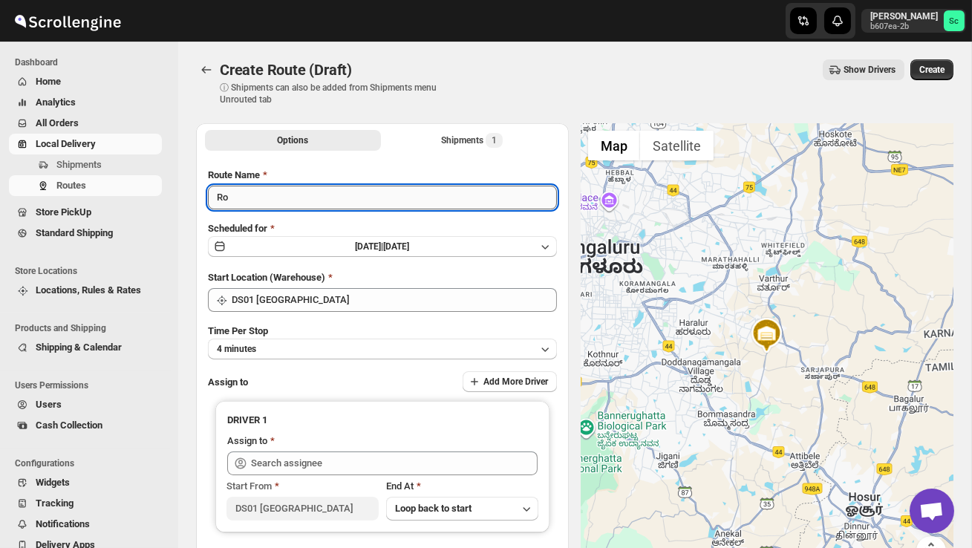
type input "R"
type input "o"
type input "Order no 25554"
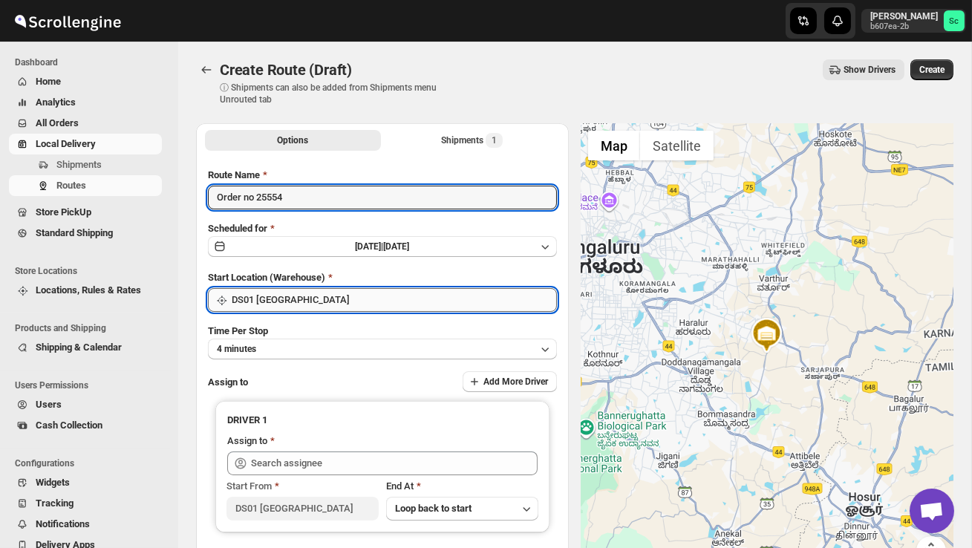
click at [313, 299] on input "DS01 [GEOGRAPHIC_DATA]" at bounding box center [394, 300] width 325 height 24
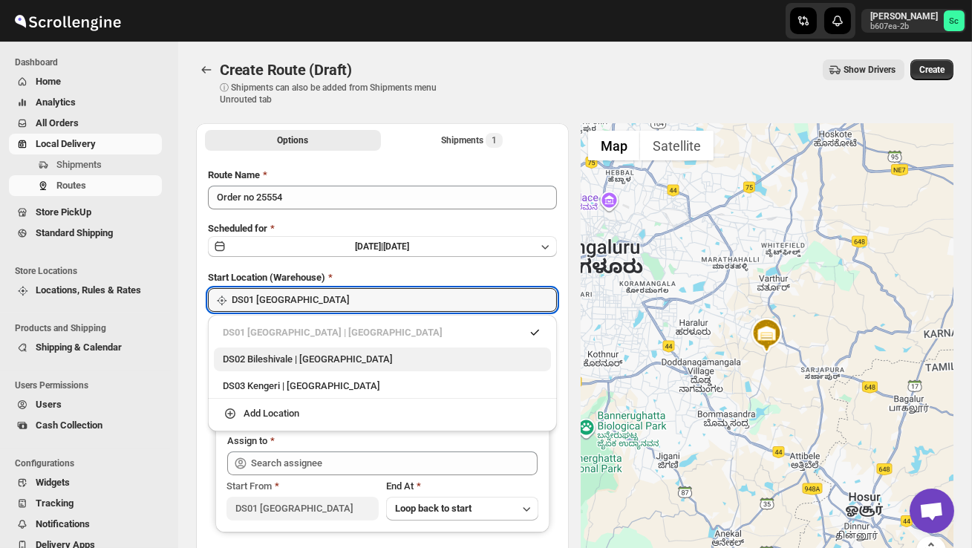
click at [323, 358] on div "DS02 Bileshivale | Bangalore" at bounding box center [382, 359] width 319 height 15
type input "DS02 Bileshivale"
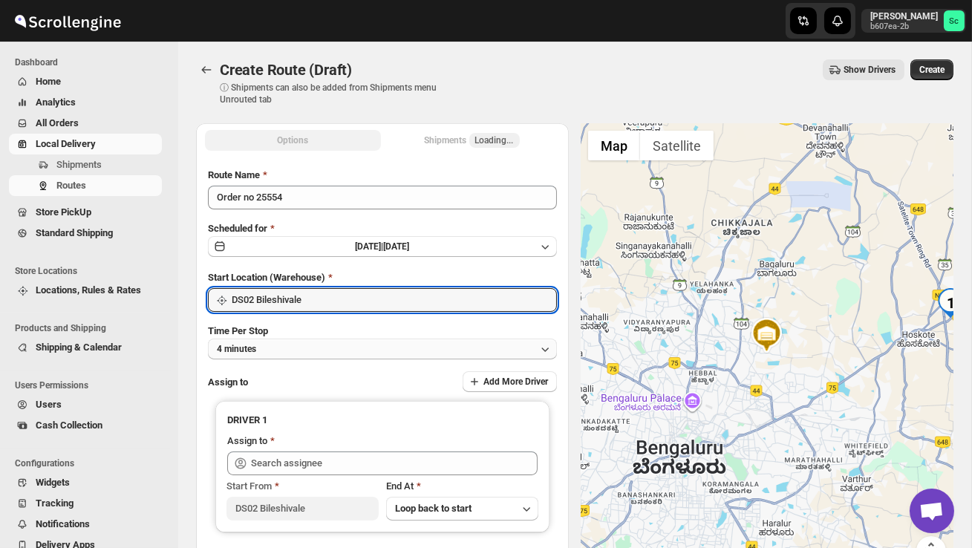
click at [323, 358] on button "4 minutes" at bounding box center [382, 349] width 349 height 21
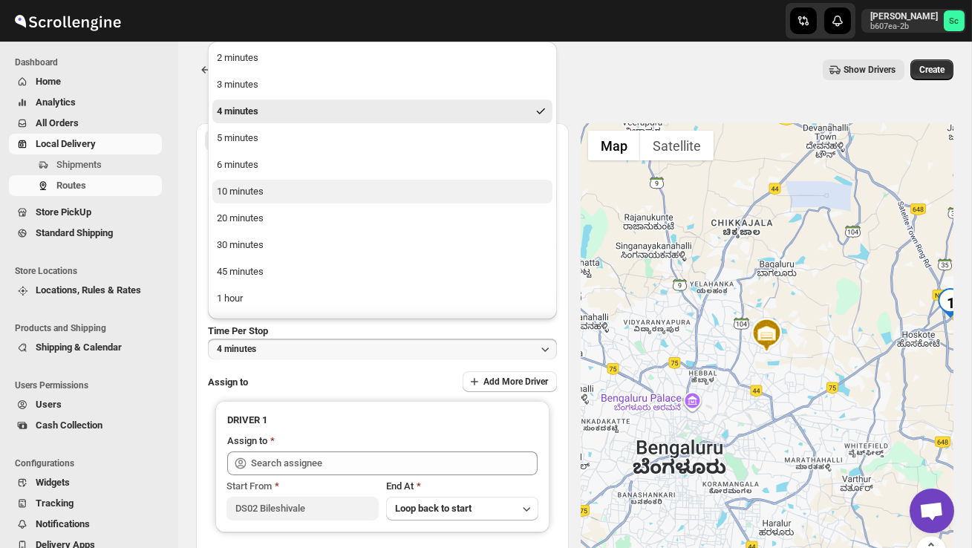
click at [269, 196] on button "10 minutes" at bounding box center [382, 192] width 340 height 24
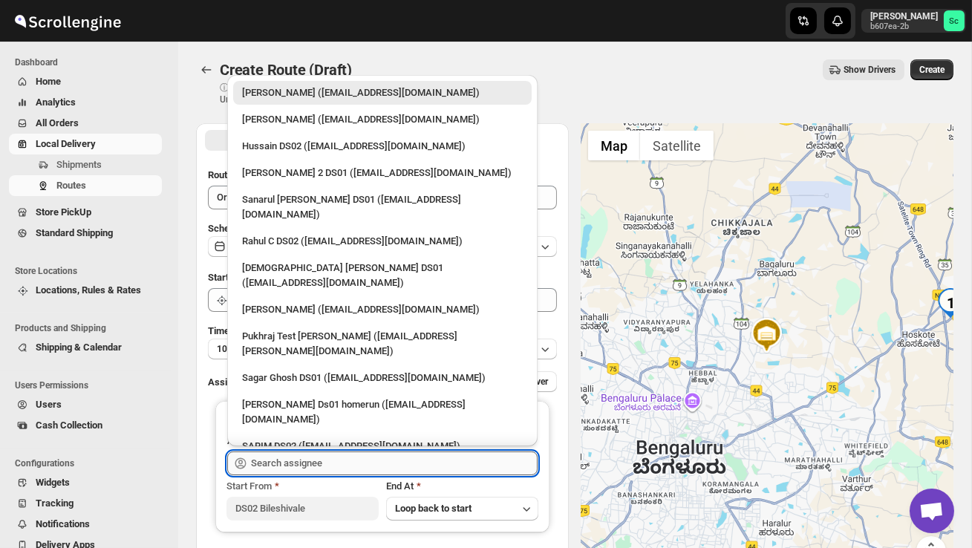
click at [293, 453] on input "text" at bounding box center [394, 464] width 287 height 24
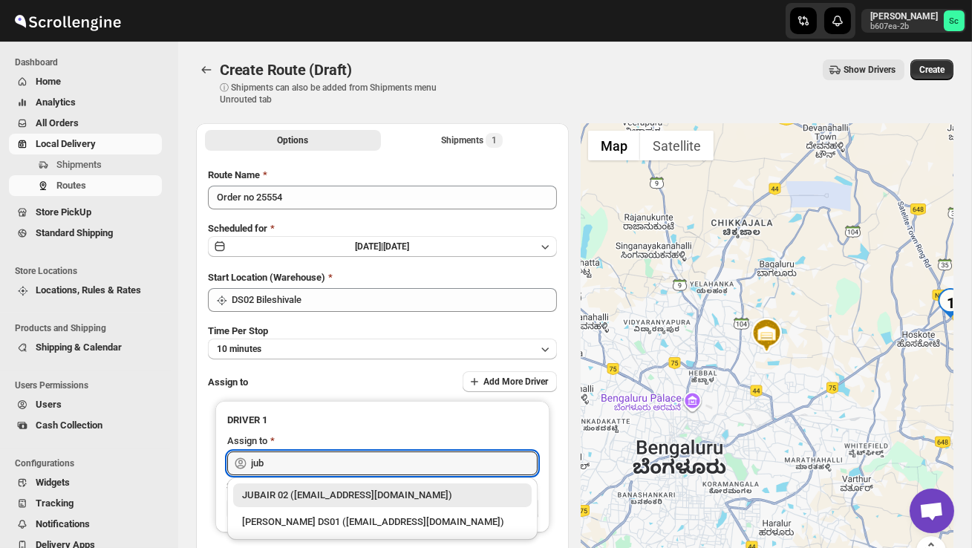
click at [329, 492] on div "JUBAIR 02 ([EMAIL_ADDRESS][DOMAIN_NAME])" at bounding box center [382, 495] width 281 height 15
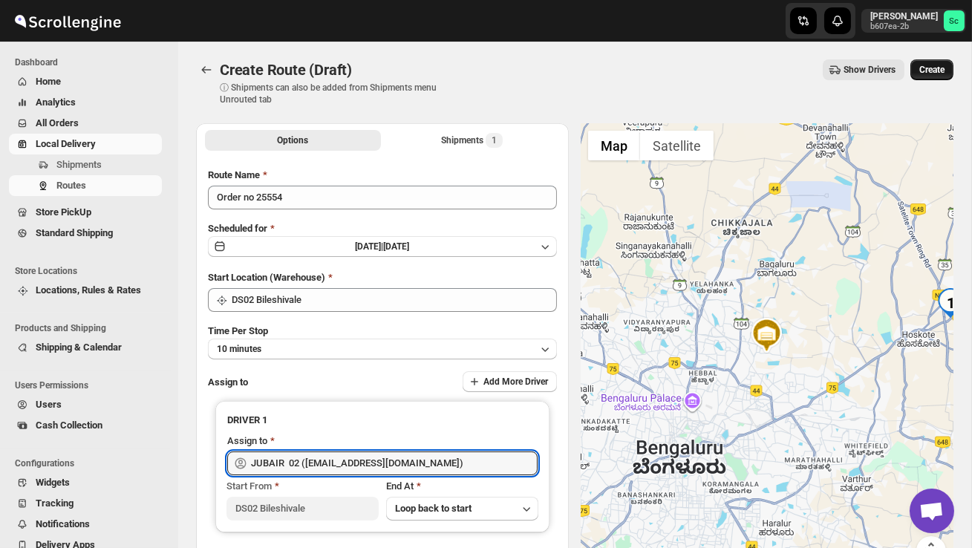
type input "JUBAIR 02 ([EMAIL_ADDRESS][DOMAIN_NAME])"
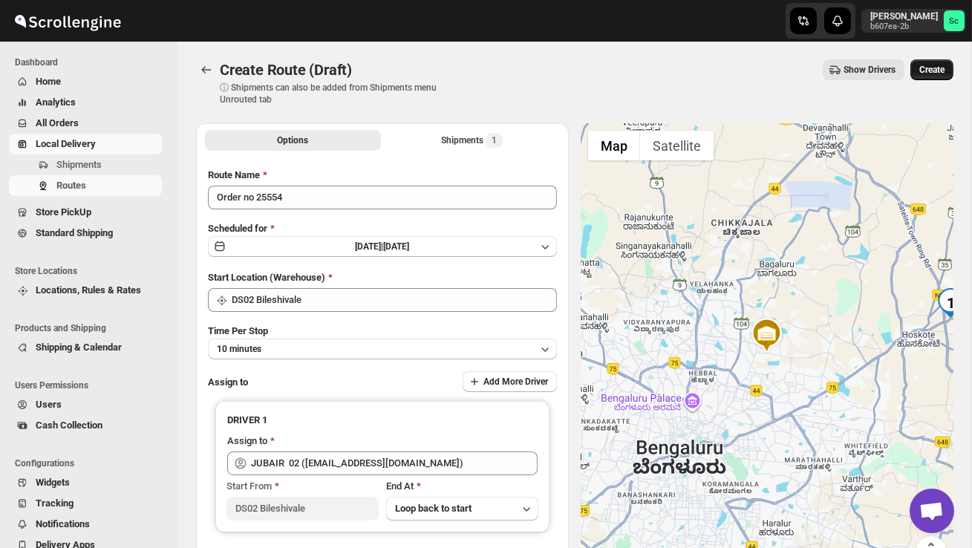
click at [942, 66] on span "Create" at bounding box center [932, 70] width 25 height 12
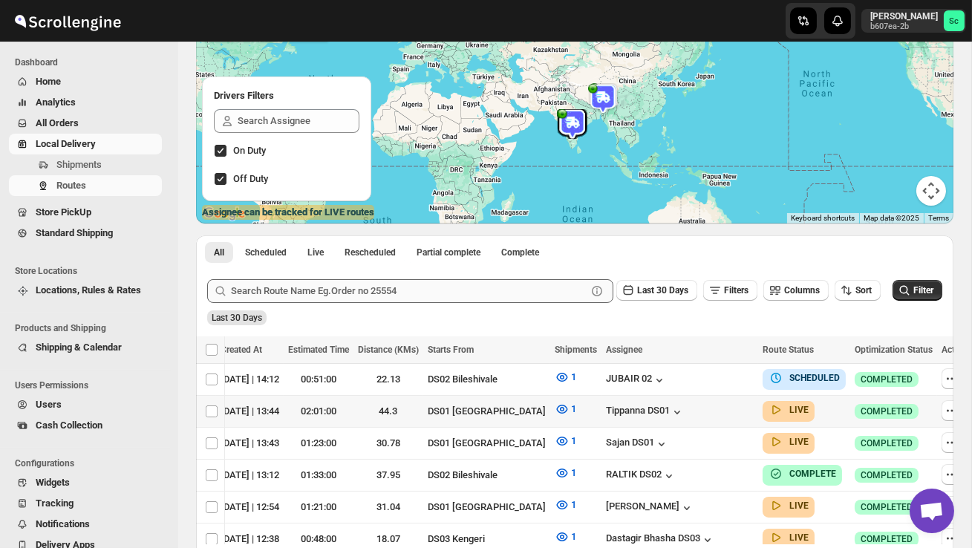
scroll to position [0, 175]
click at [943, 371] on button "button" at bounding box center [952, 378] width 21 height 21
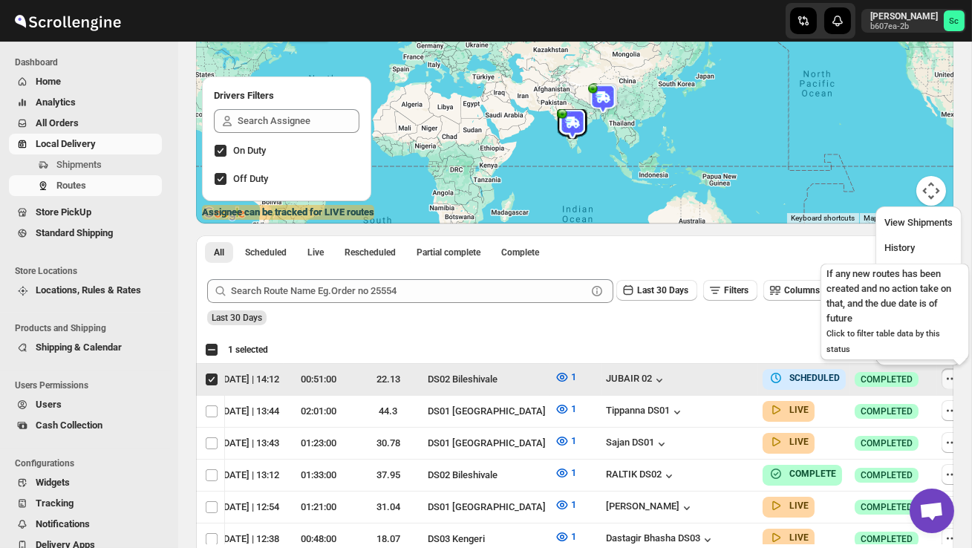
scroll to position [0, 1]
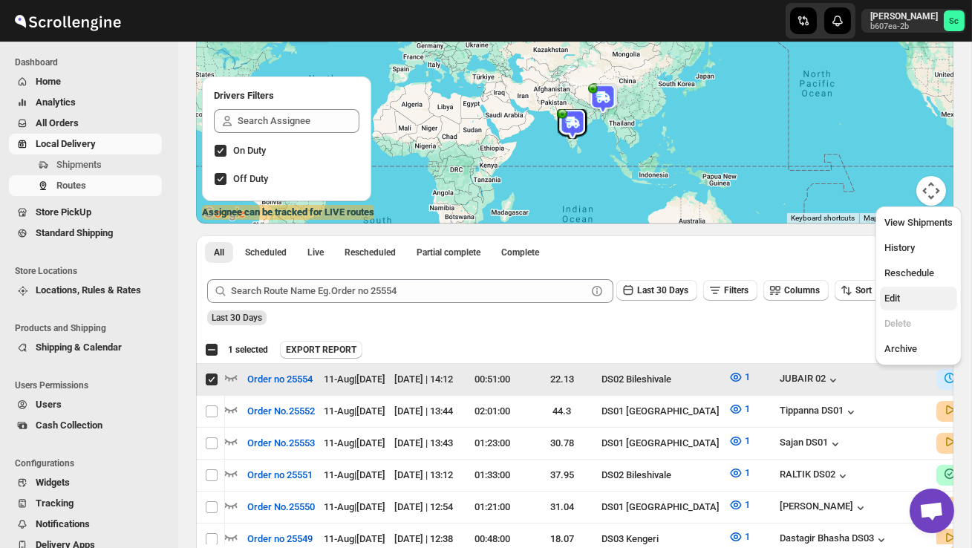
click at [906, 302] on span "Edit" at bounding box center [919, 298] width 68 height 15
checkbox input "false"
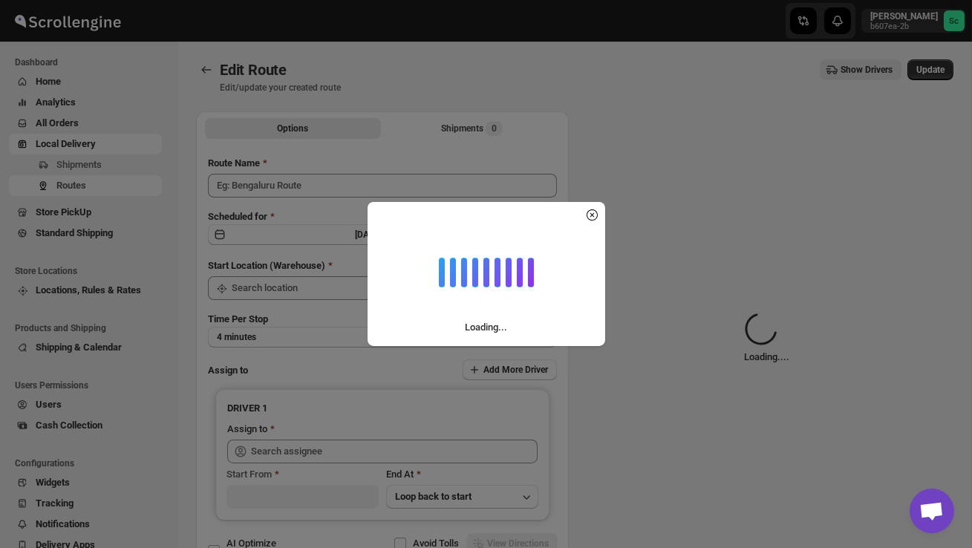
type input "Order no 25554"
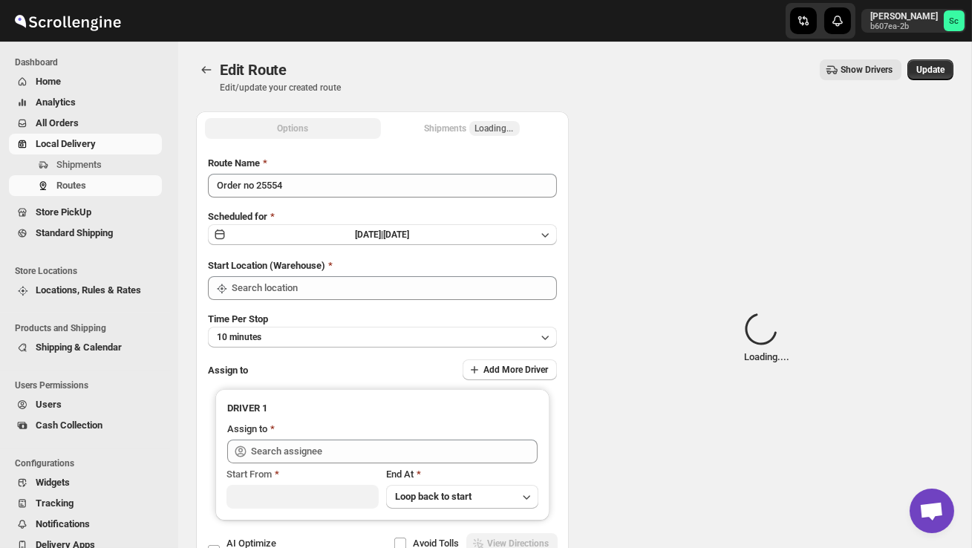
type input "DS02 Bileshivale"
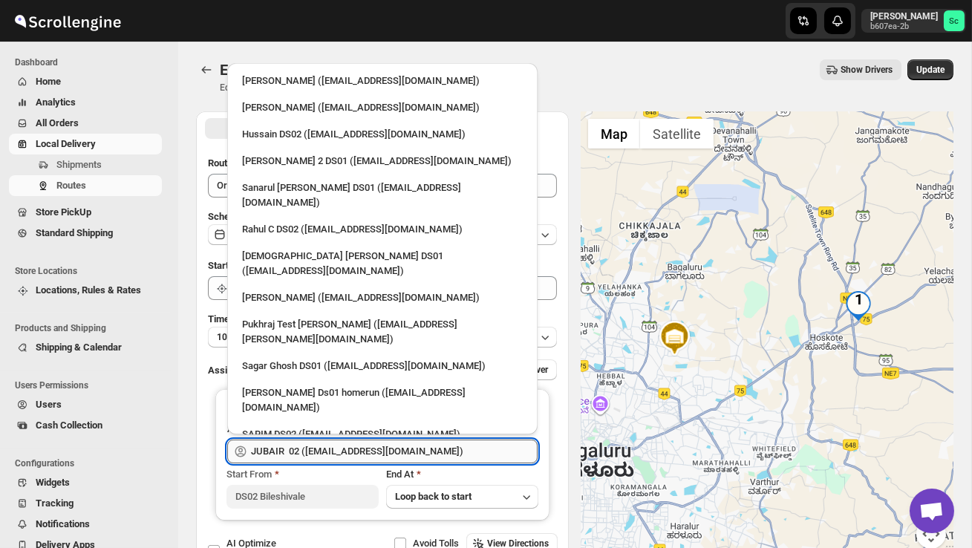
click at [456, 451] on input "JUBAIR 02 ([EMAIL_ADDRESS][DOMAIN_NAME])" at bounding box center [394, 452] width 287 height 24
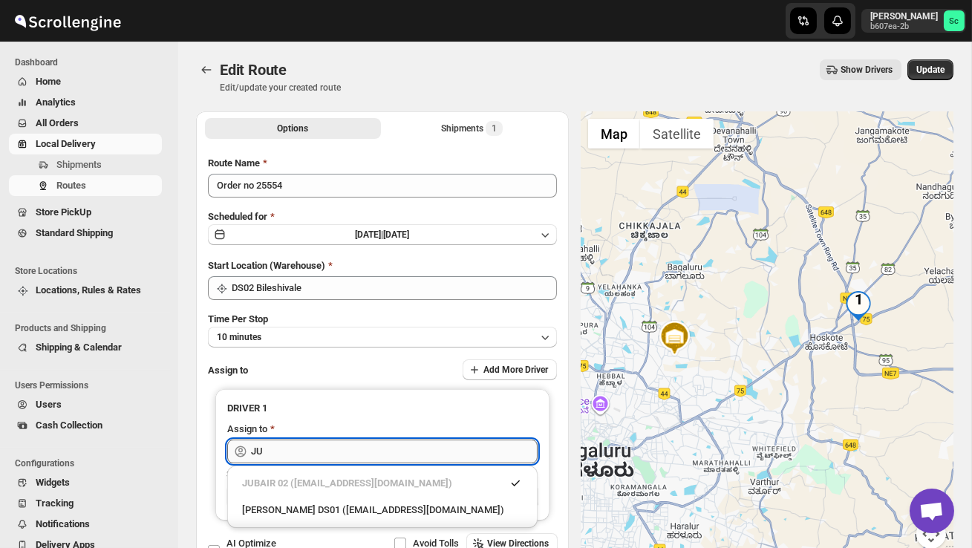
type input "J"
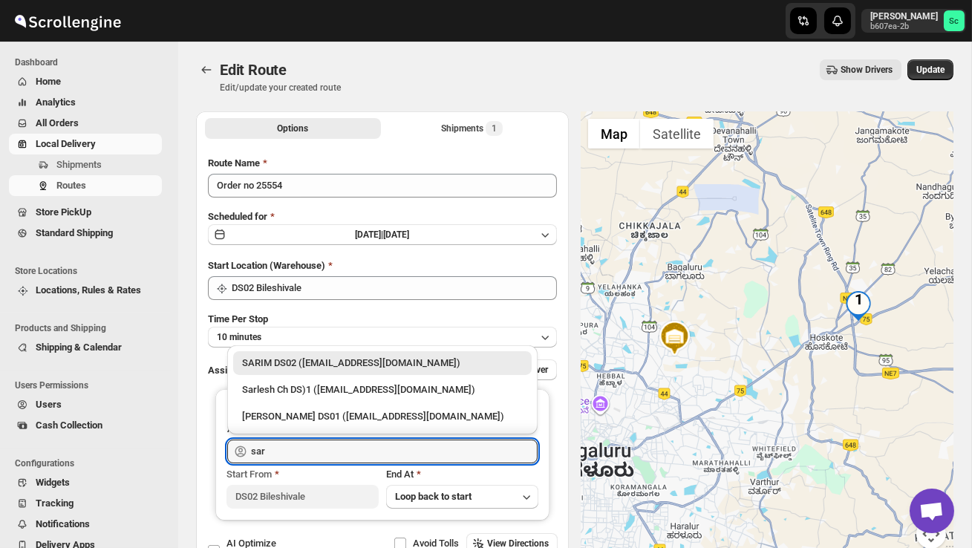
click at [464, 361] on div "SARIM DS02 ([EMAIL_ADDRESS][DOMAIN_NAME])" at bounding box center [382, 363] width 281 height 15
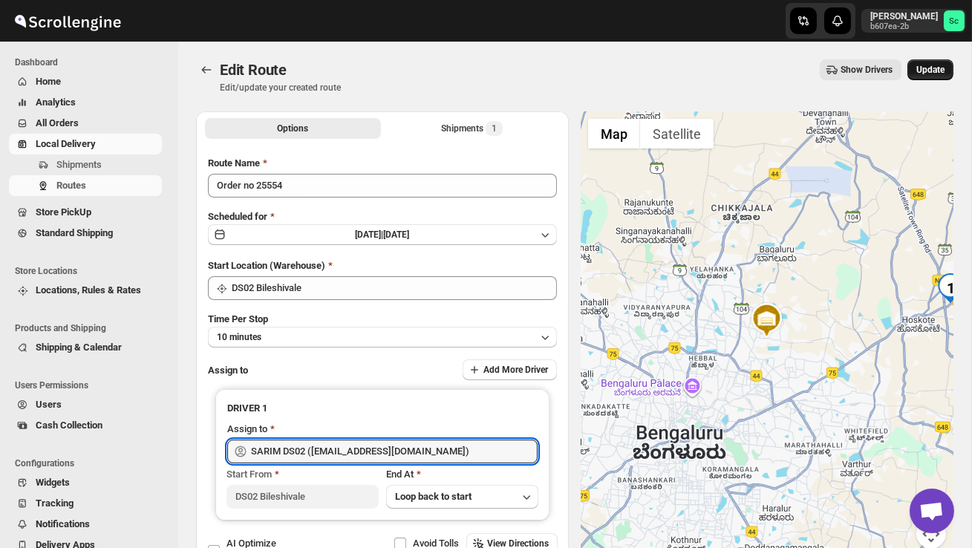
type input "SARIM DS02 ([EMAIL_ADDRESS][DOMAIN_NAME])"
click at [943, 69] on span "Update" at bounding box center [931, 70] width 28 height 12
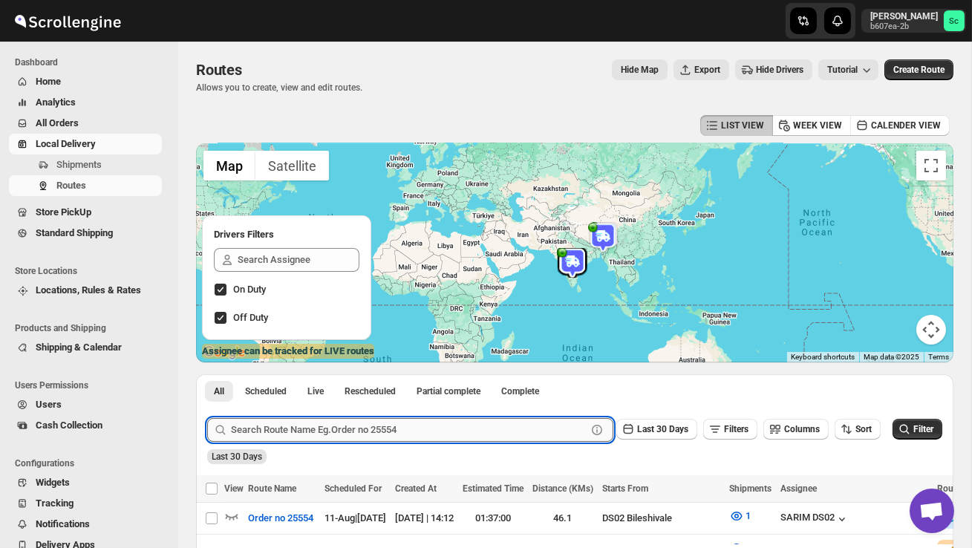
click at [263, 424] on input "text" at bounding box center [409, 430] width 356 height 24
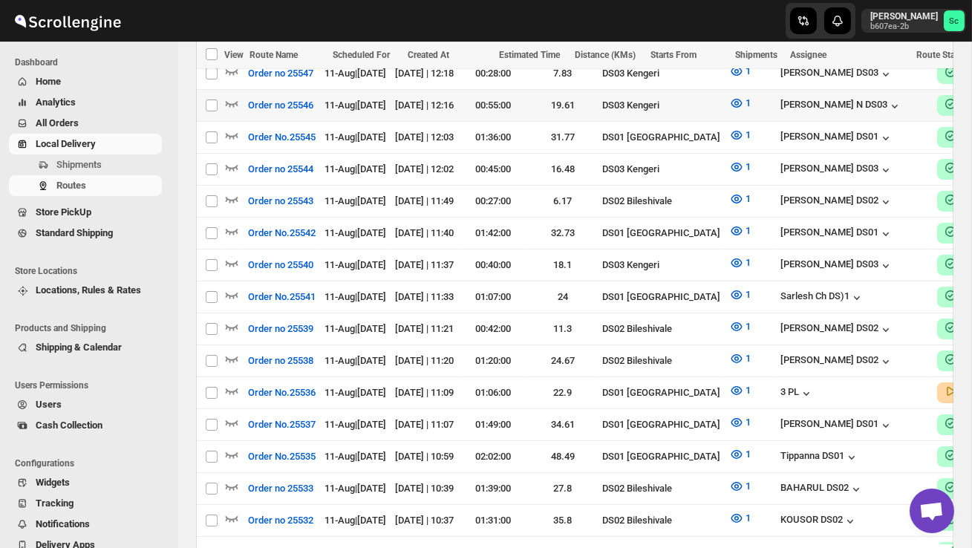
scroll to position [200, 0]
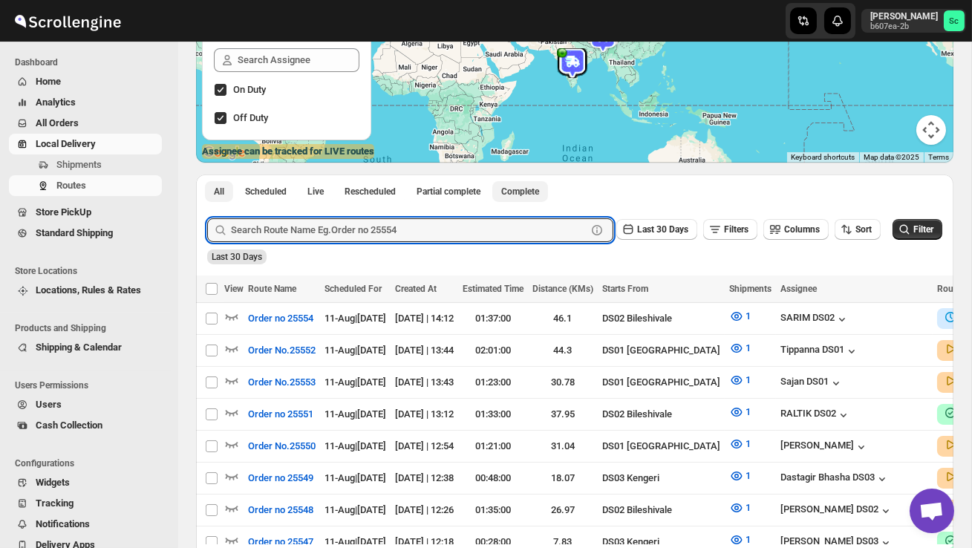
click at [533, 192] on span "Complete" at bounding box center [520, 192] width 38 height 12
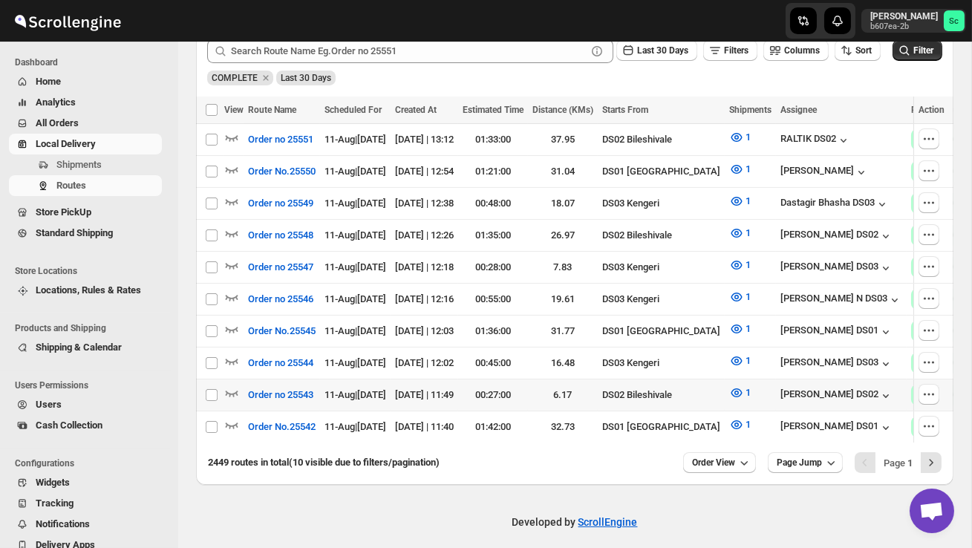
scroll to position [388, 0]
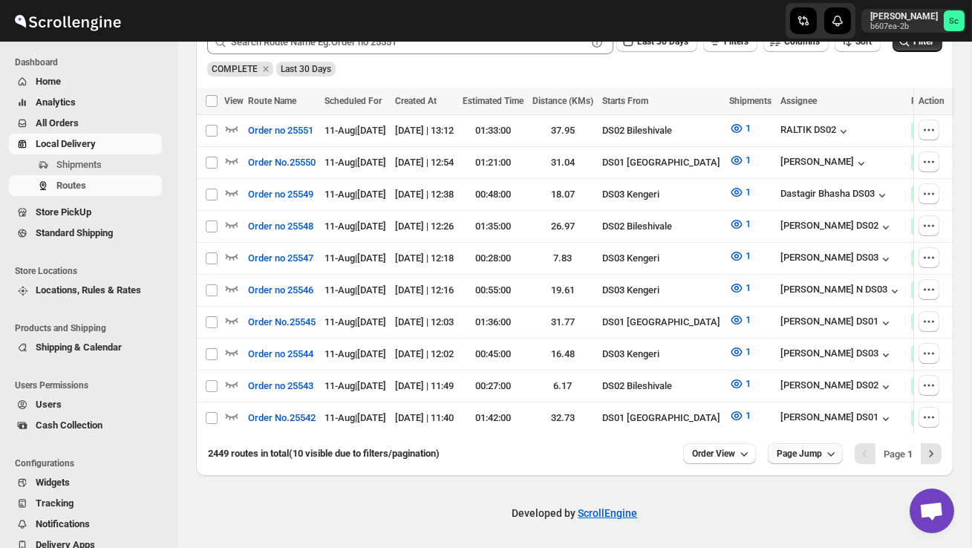
click at [801, 450] on span "Page Jump" at bounding box center [799, 454] width 45 height 12
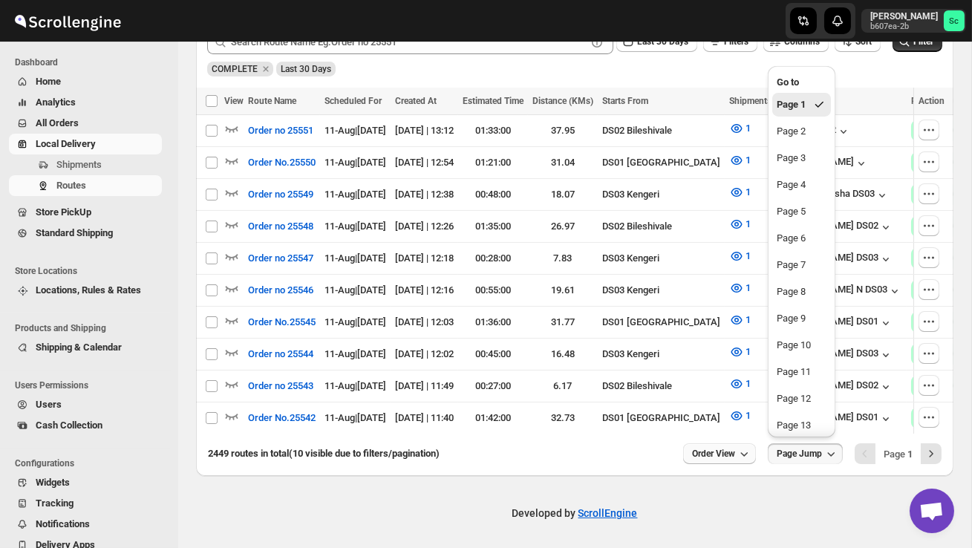
click at [720, 448] on span "Order View" at bounding box center [713, 454] width 43 height 12
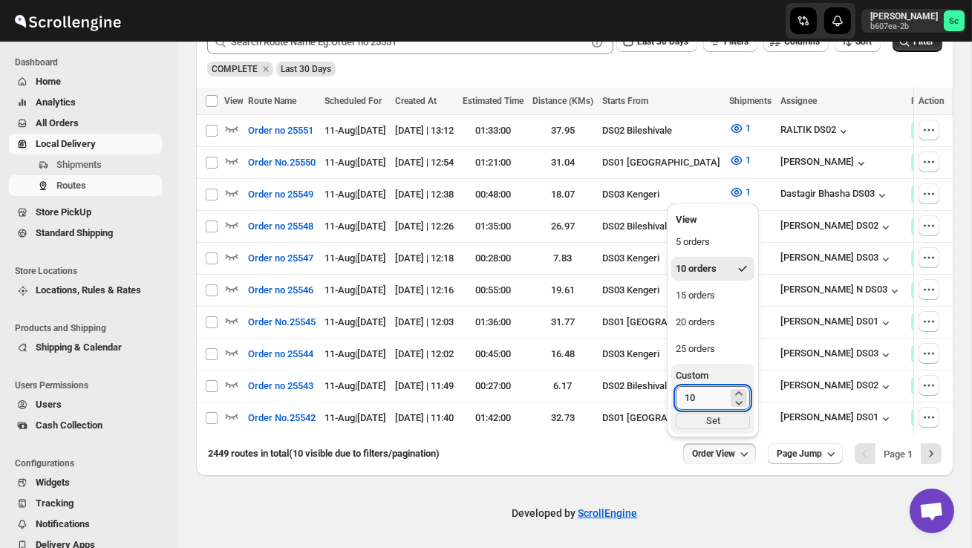
click at [709, 389] on input "10" at bounding box center [702, 398] width 52 height 24
click at [709, 395] on input "10" at bounding box center [702, 398] width 52 height 24
type input "1"
type input "40"
click at [716, 424] on div "Set" at bounding box center [713, 421] width 74 height 16
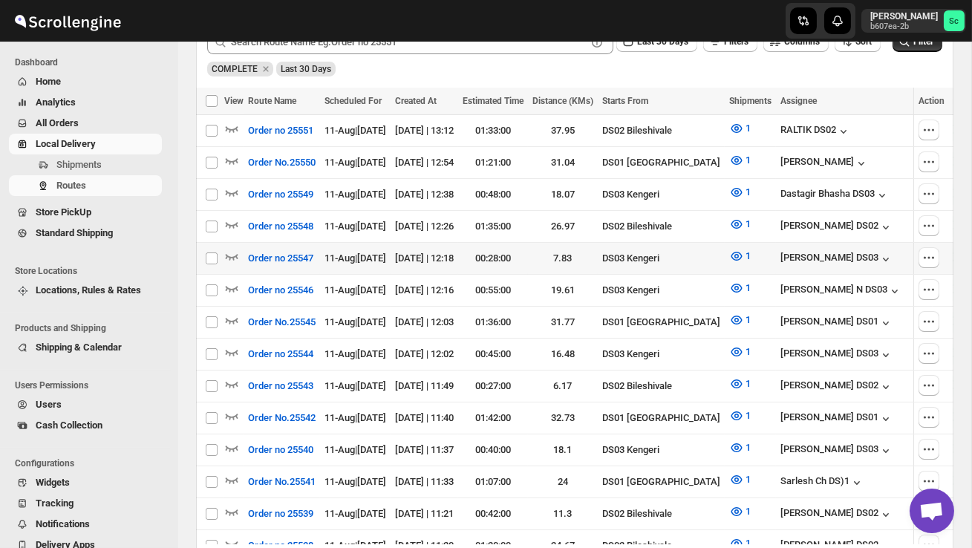
scroll to position [0, 0]
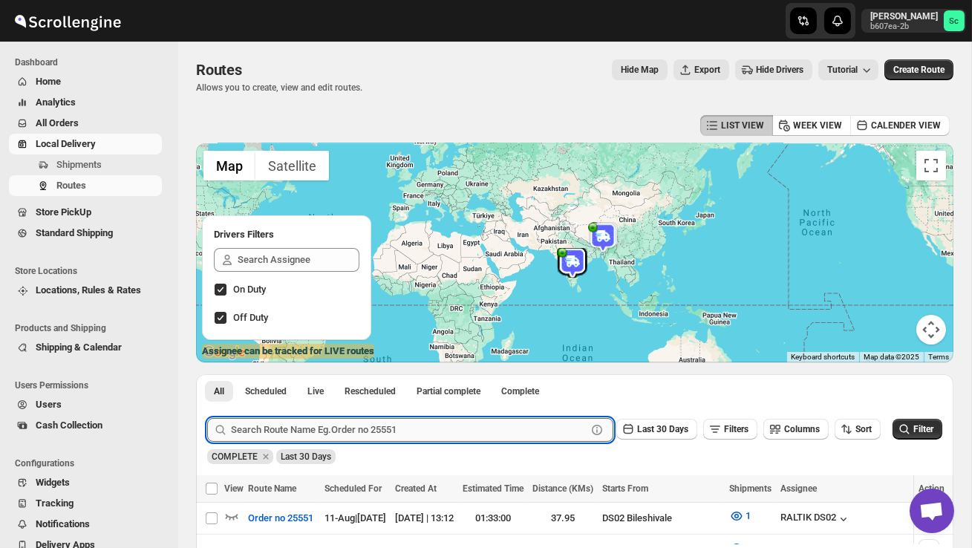
click at [378, 429] on input "text" at bounding box center [409, 430] width 356 height 24
type input "25480"
click button "Submit" at bounding box center [228, 382] width 42 height 16
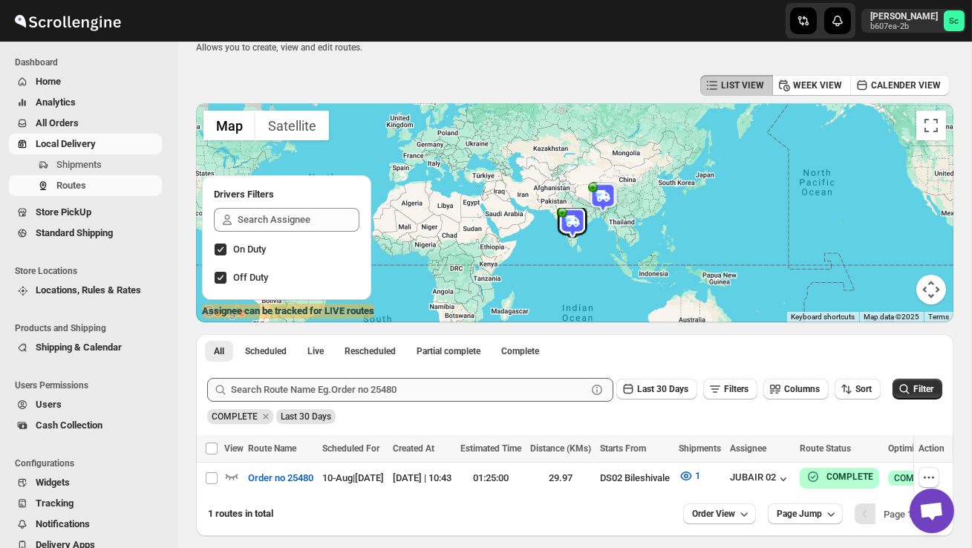
scroll to position [42, 0]
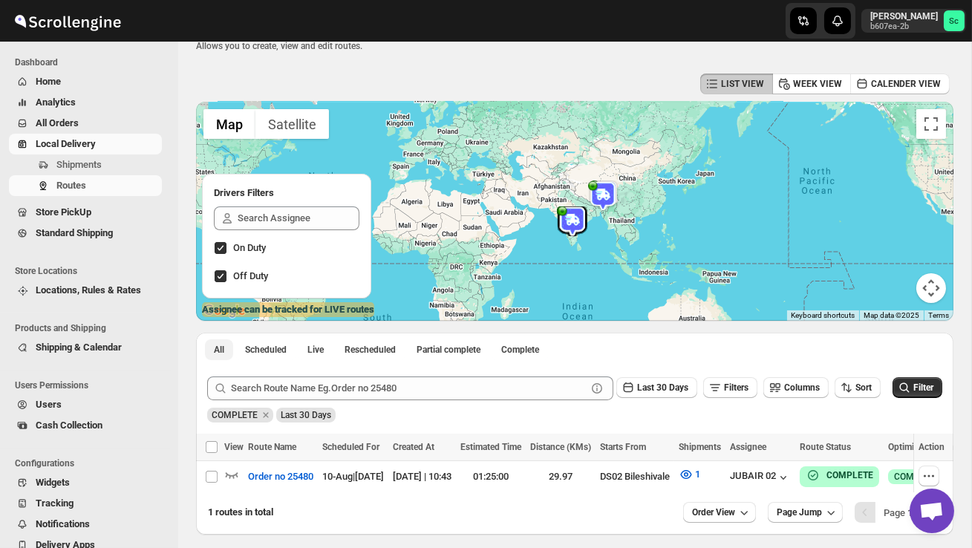
click at [220, 347] on span "All" at bounding box center [219, 350] width 10 height 12
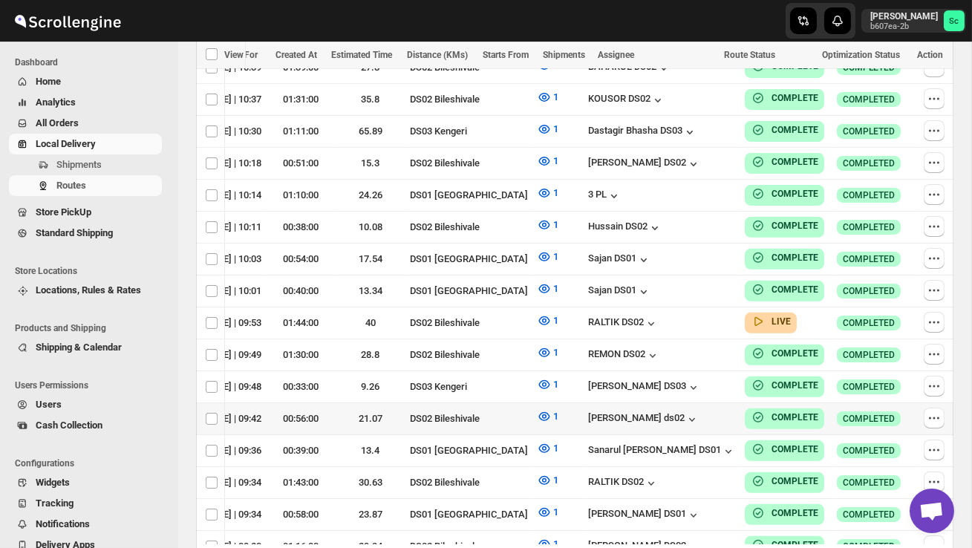
scroll to position [1186, 0]
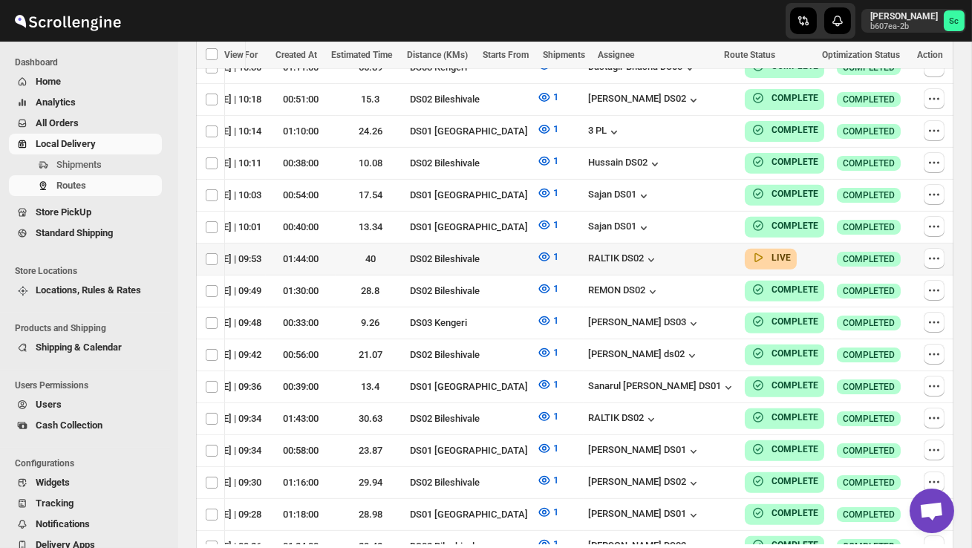
click at [943, 248] on div at bounding box center [937, 259] width 26 height 22
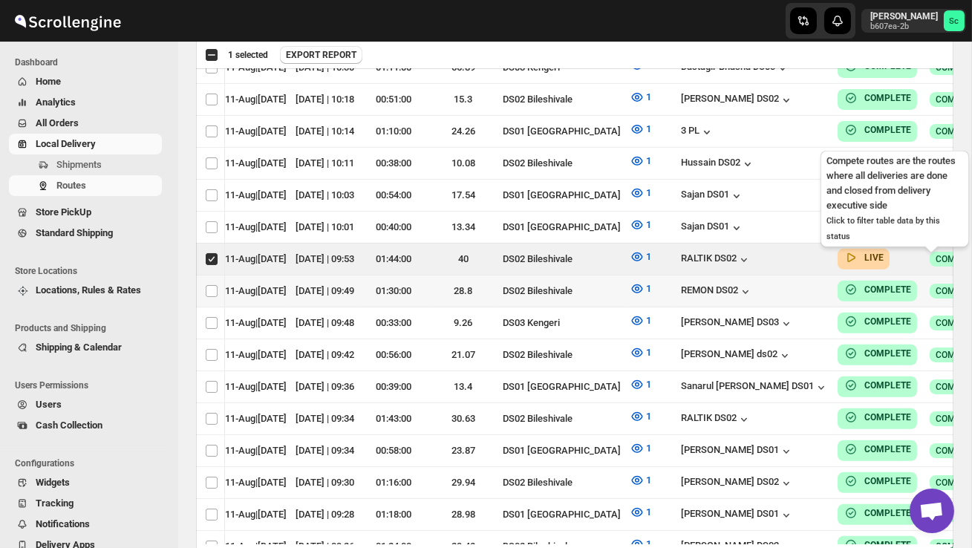
scroll to position [0, 132]
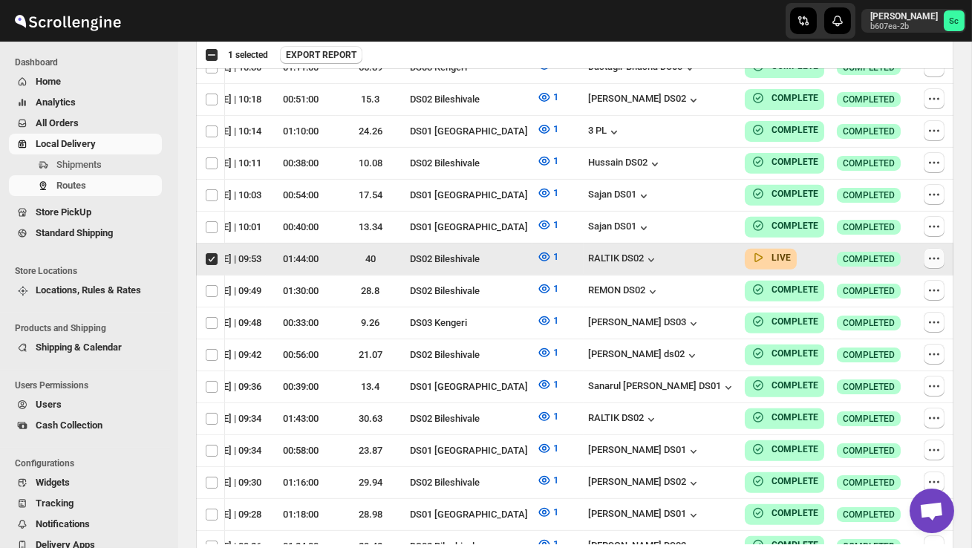
click at [928, 251] on icon "button" at bounding box center [934, 258] width 15 height 15
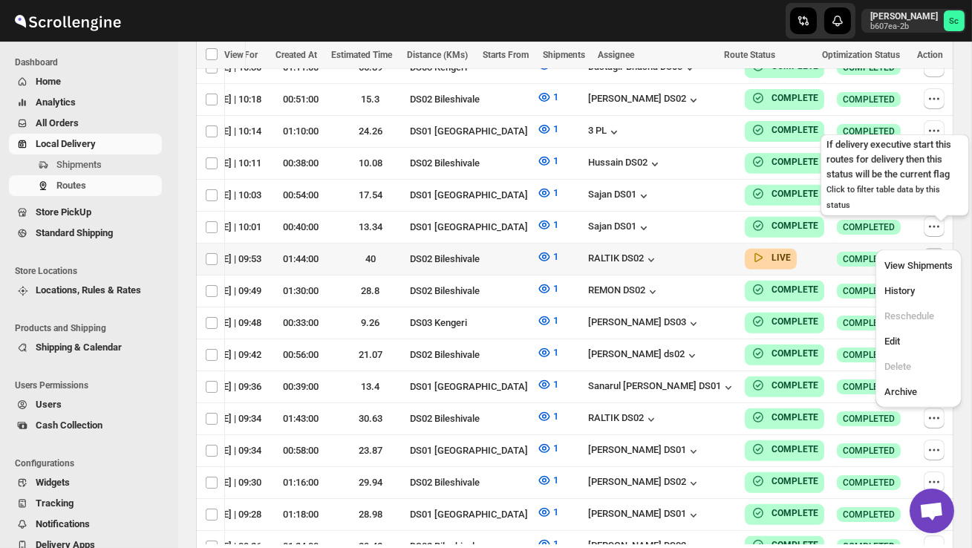
scroll to position [0, 1]
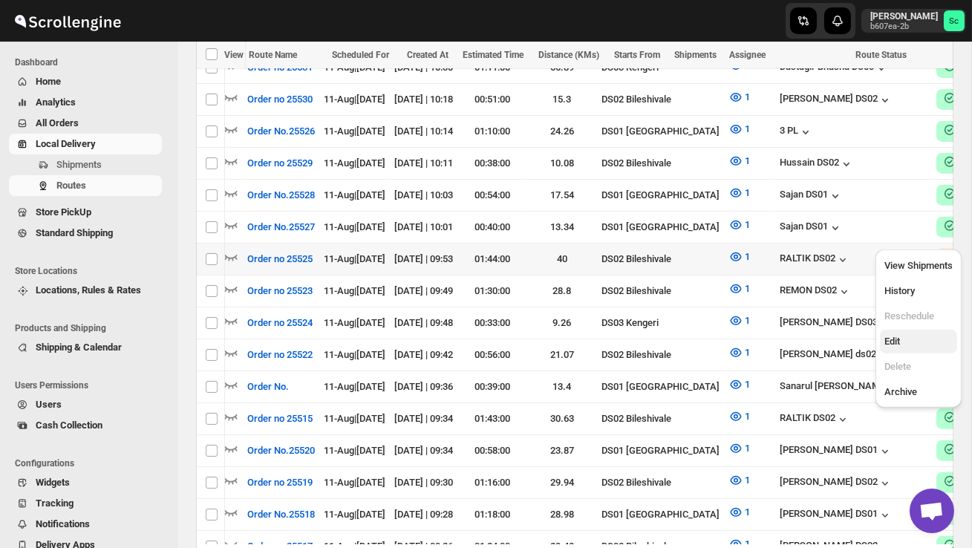
click at [907, 339] on span "Edit" at bounding box center [919, 341] width 68 height 15
checkbox input "true"
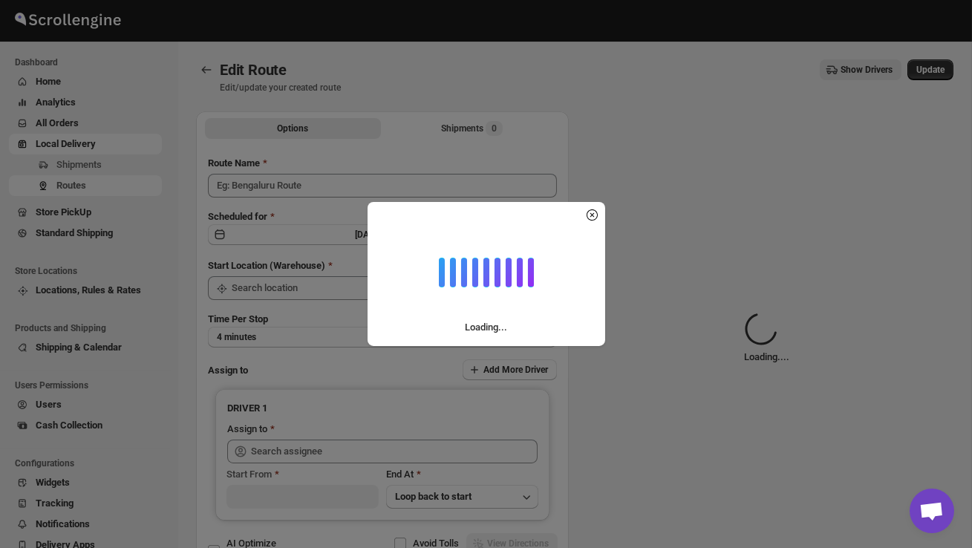
type input "Order no 25525"
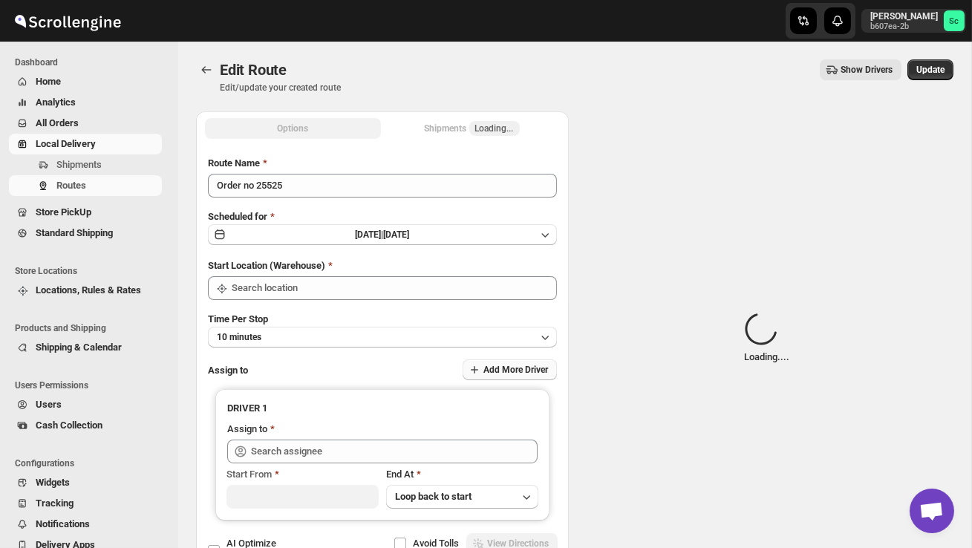
type input "DS02 Bileshivale"
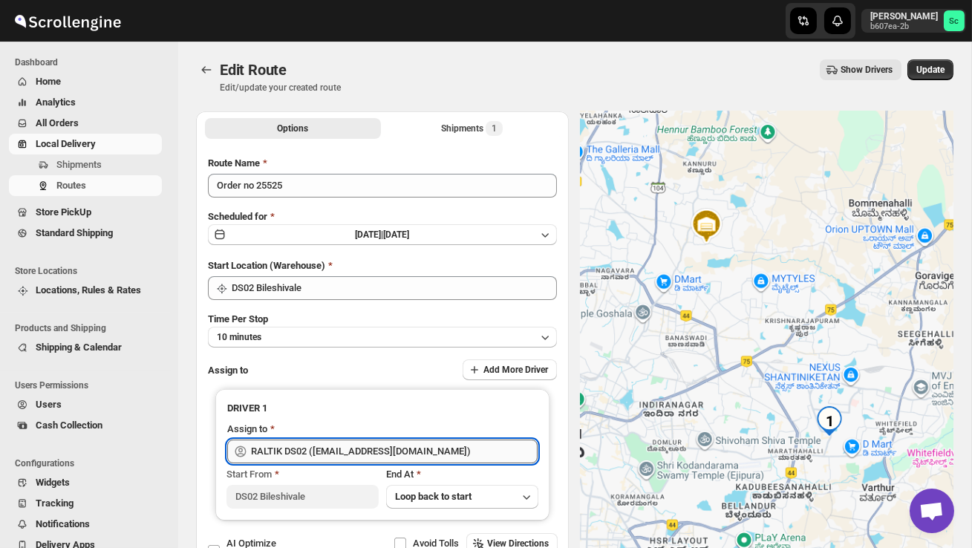
click at [458, 449] on input "RALTIK DS02 ([EMAIL_ADDRESS][DOMAIN_NAME])" at bounding box center [394, 452] width 287 height 24
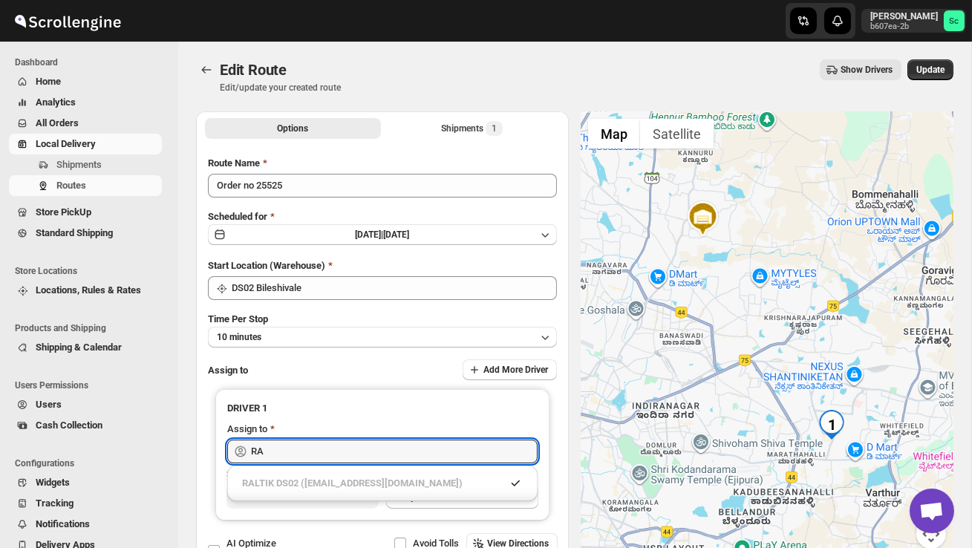
type input "R"
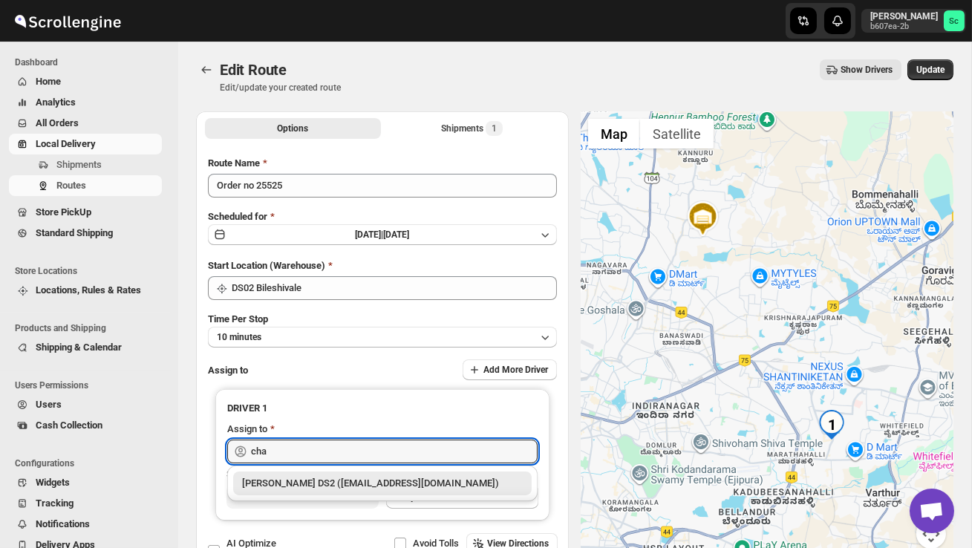
click at [337, 478] on div "[PERSON_NAME] DS2 ([EMAIL_ADDRESS][DOMAIN_NAME])" at bounding box center [382, 483] width 281 height 15
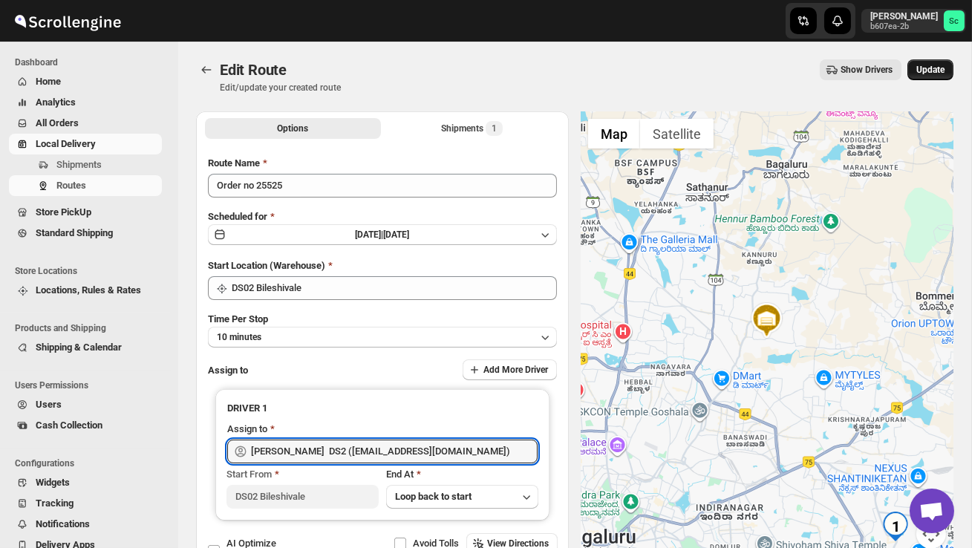
type input "[PERSON_NAME] DS2 ([EMAIL_ADDRESS][DOMAIN_NAME])"
click at [922, 76] on button "Update" at bounding box center [931, 69] width 46 height 21
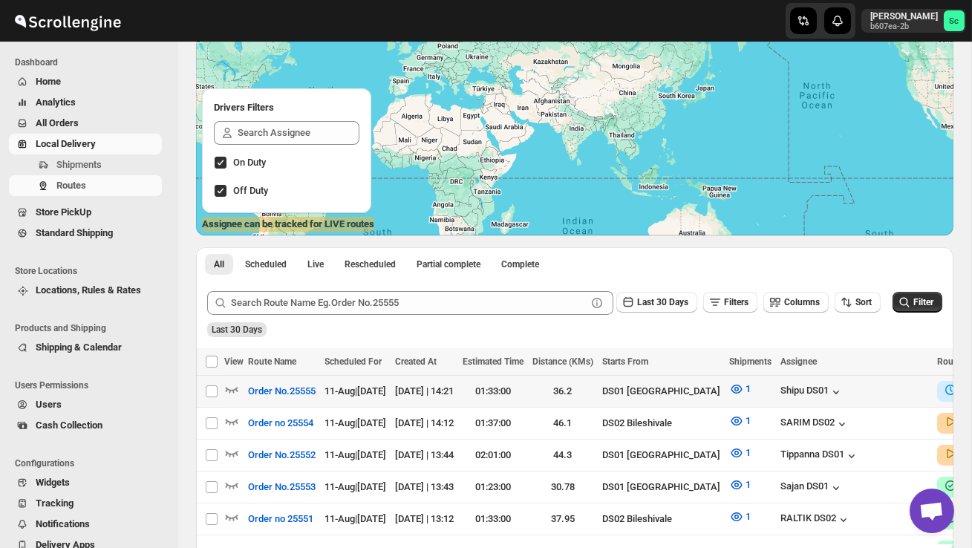
scroll to position [137, 0]
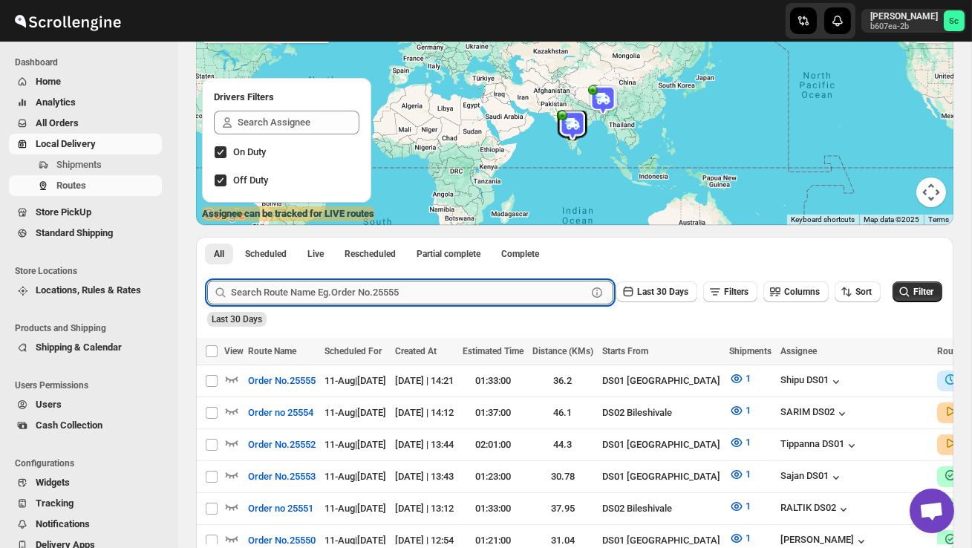
click at [368, 290] on input "text" at bounding box center [409, 293] width 356 height 24
paste input "25254"
type input "25254"
click button "Submit" at bounding box center [228, 245] width 42 height 16
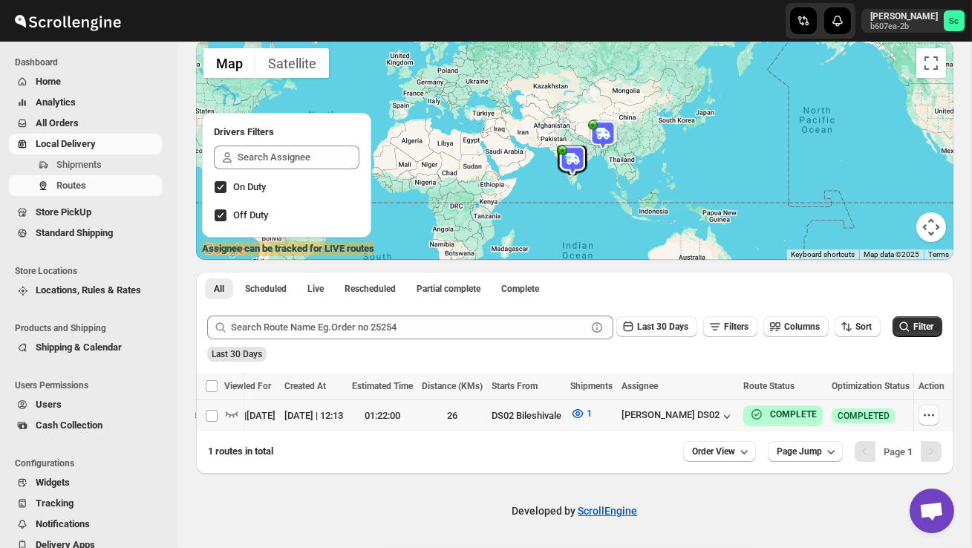
scroll to position [0, 184]
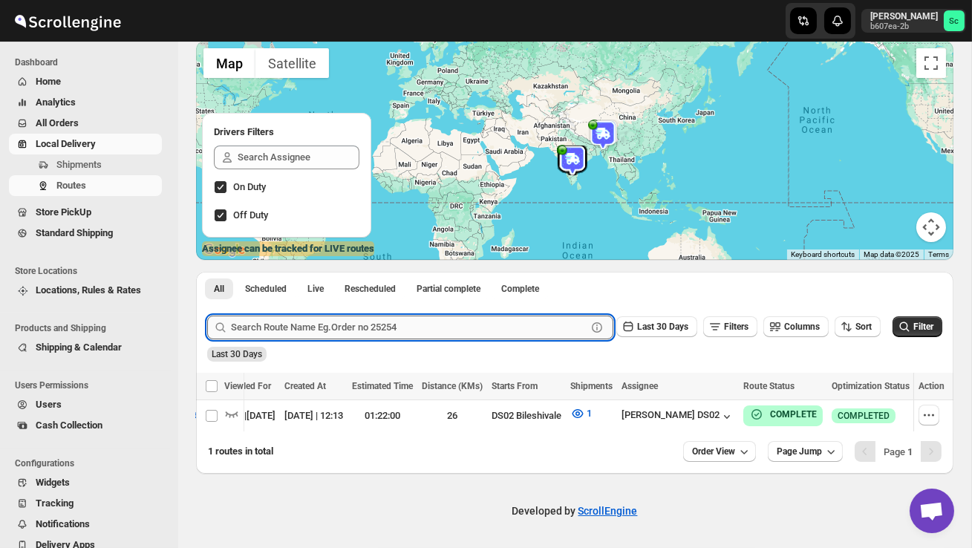
click at [411, 328] on input "text" at bounding box center [409, 328] width 356 height 24
paste input "25214"
type input "25214"
click button "Submit" at bounding box center [228, 280] width 42 height 16
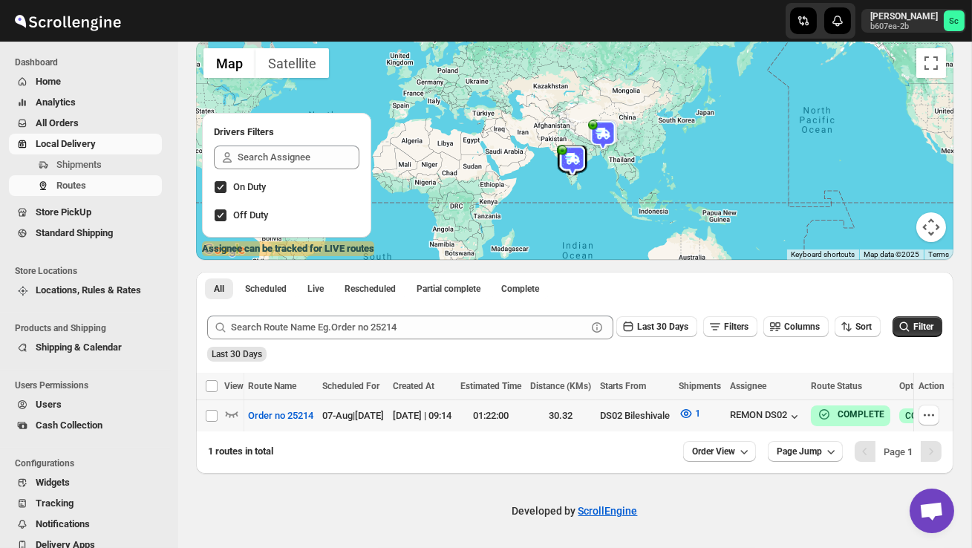
scroll to position [0, 0]
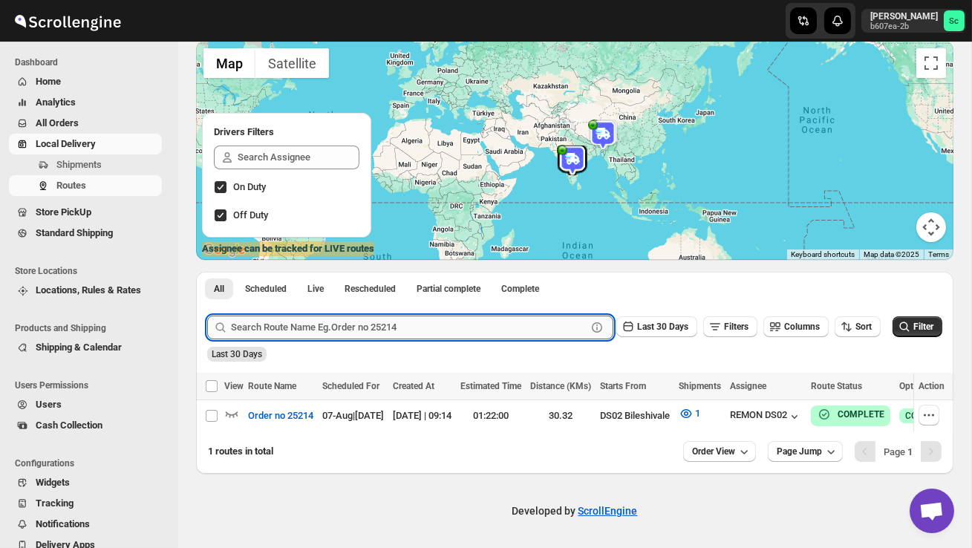
click at [296, 316] on input "text" at bounding box center [409, 328] width 356 height 24
paste input "25191"
type input "25191"
click button "Submit" at bounding box center [228, 280] width 42 height 16
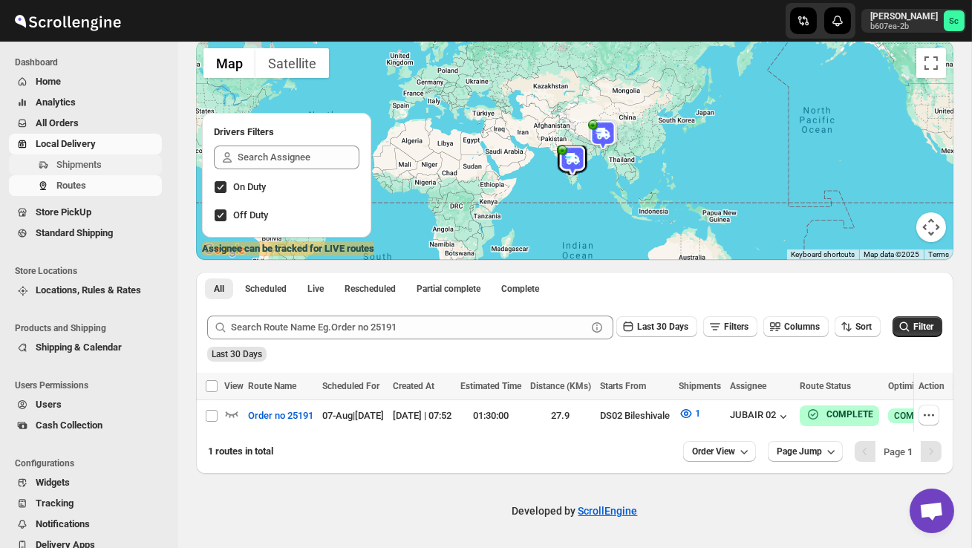
click at [69, 160] on span "Shipments" at bounding box center [78, 164] width 45 height 11
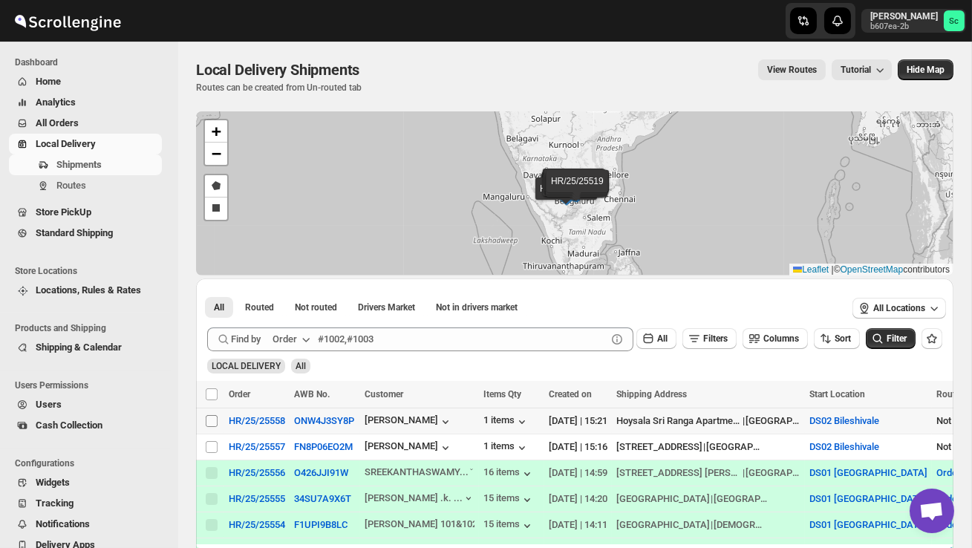
click at [209, 420] on input "Select shipment" at bounding box center [212, 421] width 12 height 12
checkbox input "true"
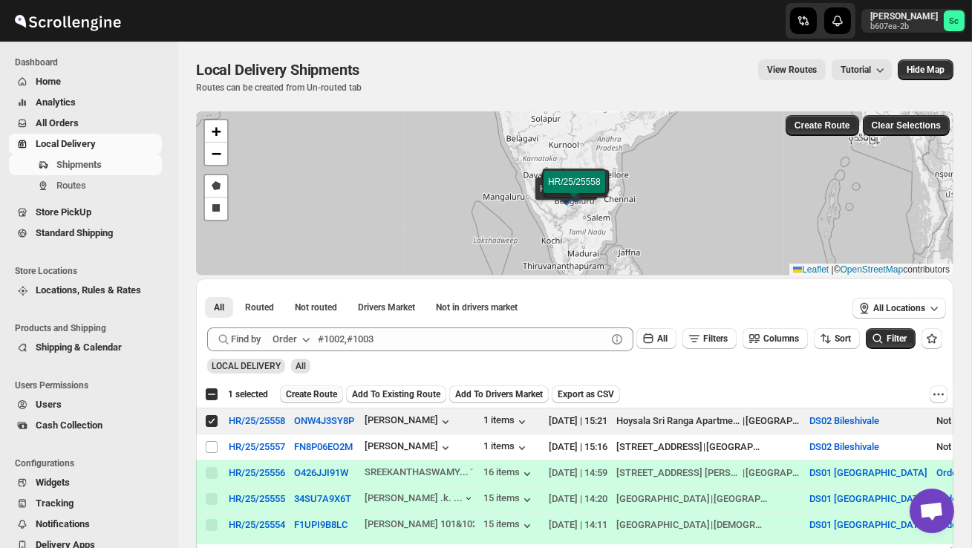
click at [320, 389] on span "Create Route" at bounding box center [311, 395] width 51 height 12
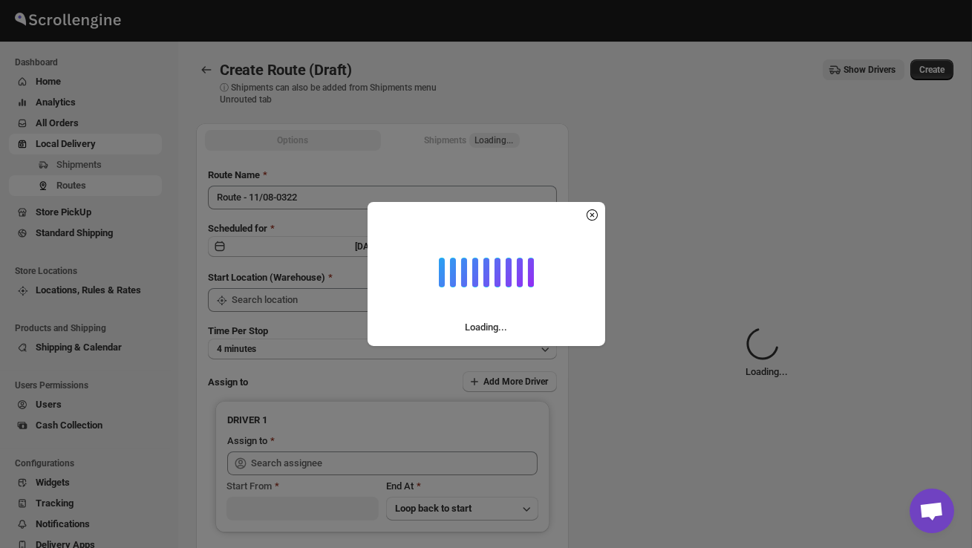
type input "DS02 Bileshivale"
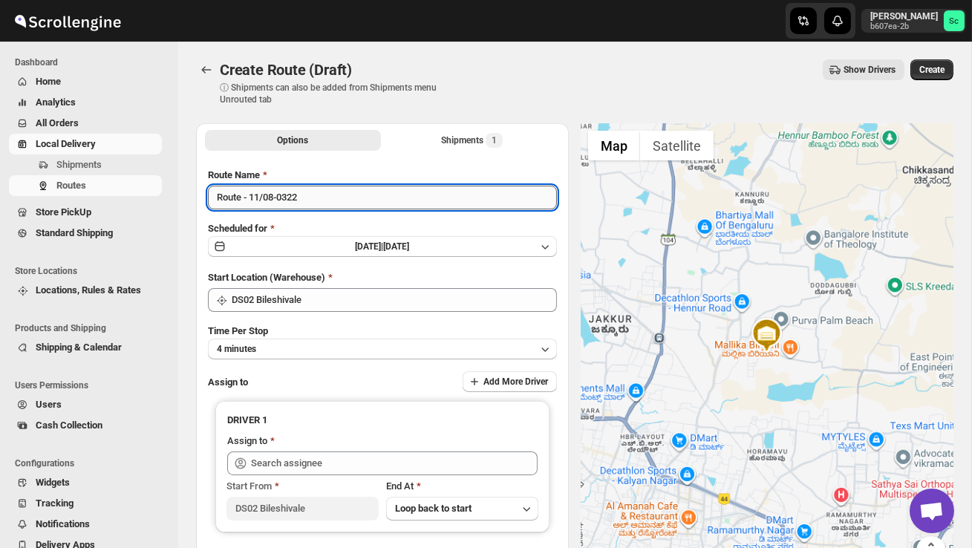
click at [320, 195] on input "Route - 11/08-0322" at bounding box center [382, 198] width 349 height 24
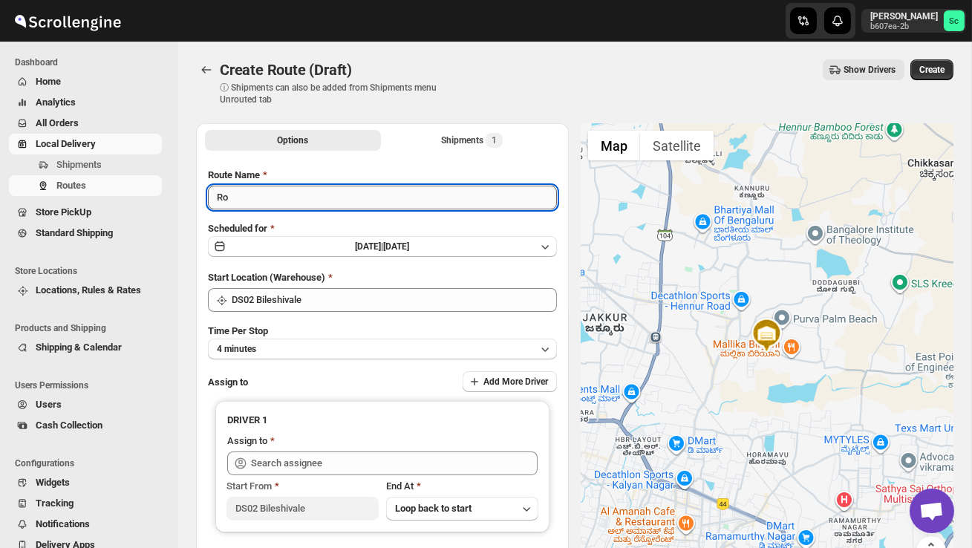
type input "R"
type input "Order no 25558"
click at [308, 349] on button "4 minutes" at bounding box center [382, 349] width 349 height 21
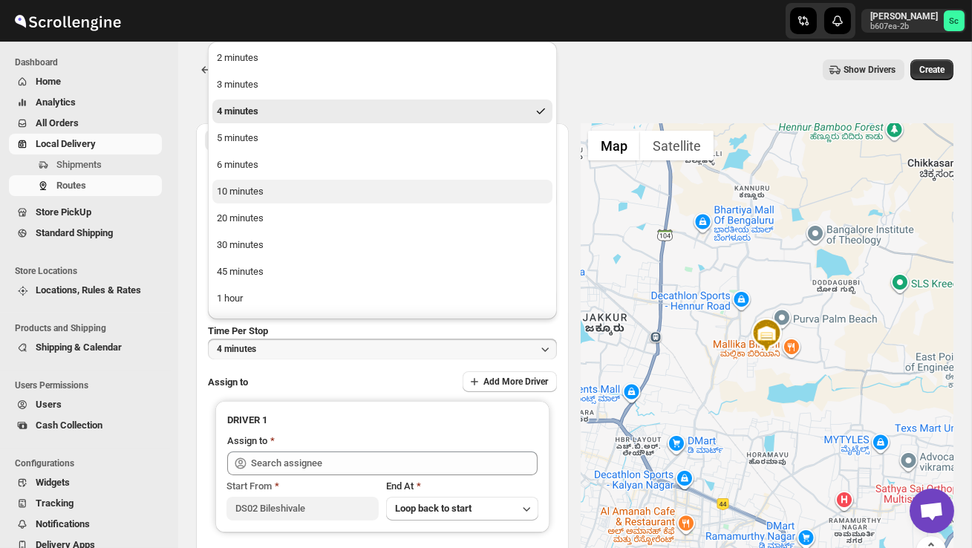
click at [282, 191] on button "10 minutes" at bounding box center [382, 192] width 340 height 24
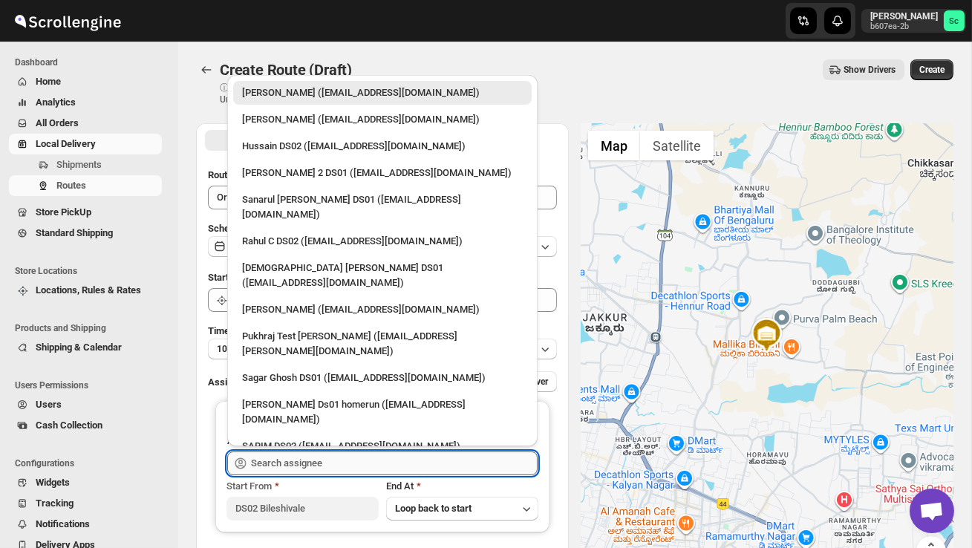
click at [277, 461] on input "text" at bounding box center [394, 464] width 287 height 24
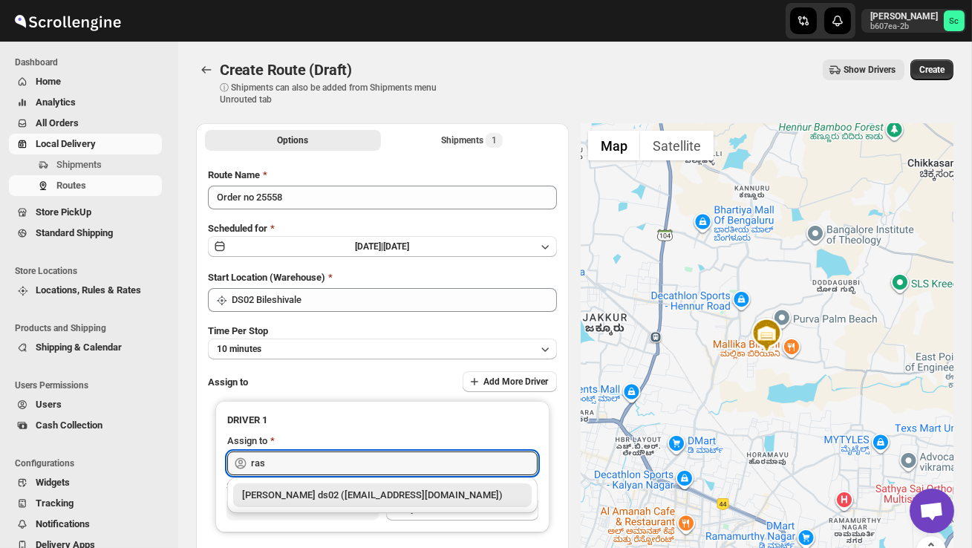
click at [297, 489] on div "[PERSON_NAME] ds02 ([EMAIL_ADDRESS][DOMAIN_NAME])" at bounding box center [382, 495] width 281 height 15
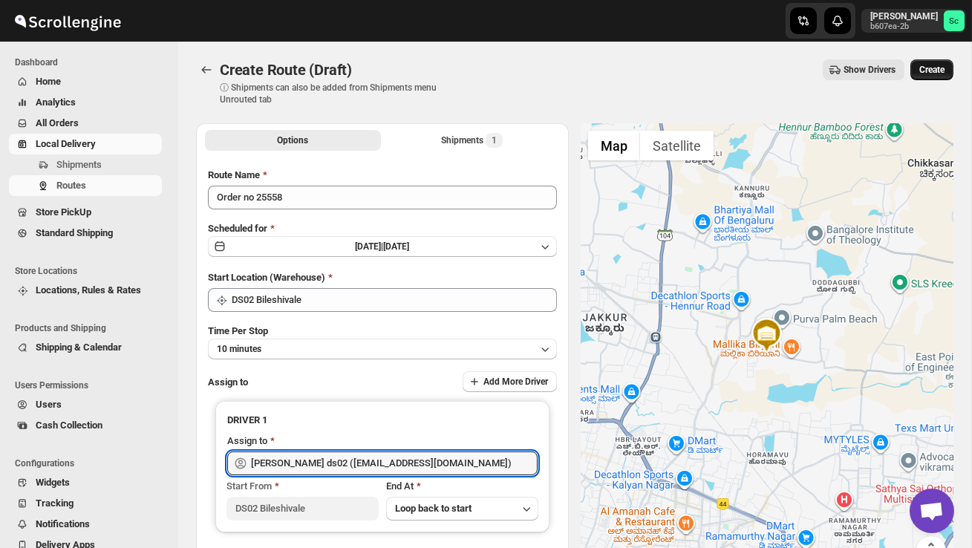
type input "[PERSON_NAME] ds02 ([EMAIL_ADDRESS][DOMAIN_NAME])"
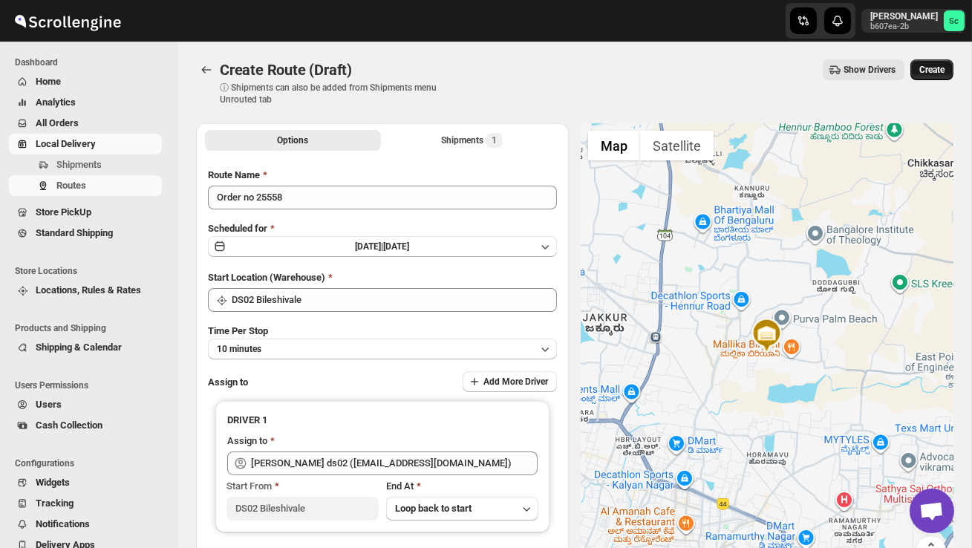
click at [929, 78] on button "Create" at bounding box center [932, 69] width 43 height 21
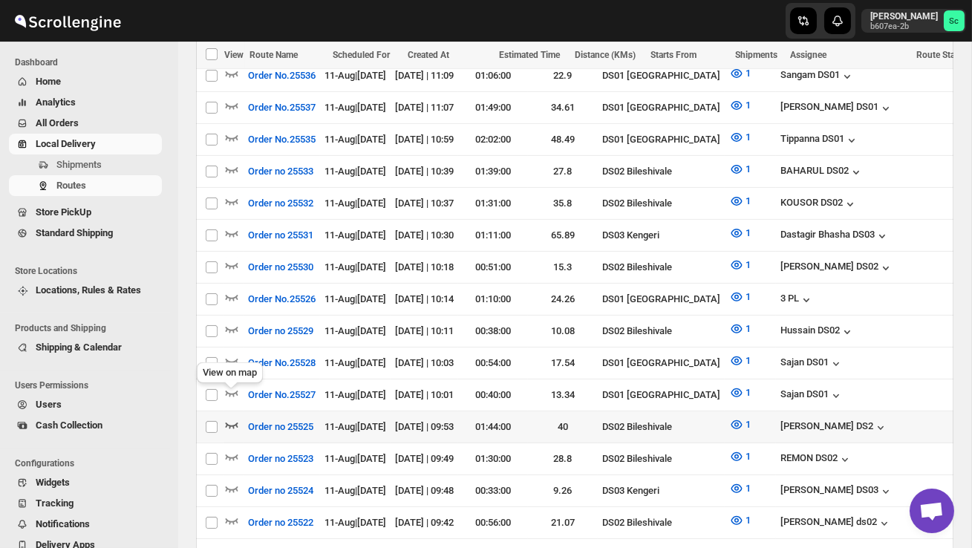
click at [235, 423] on icon "button" at bounding box center [232, 426] width 13 height 6
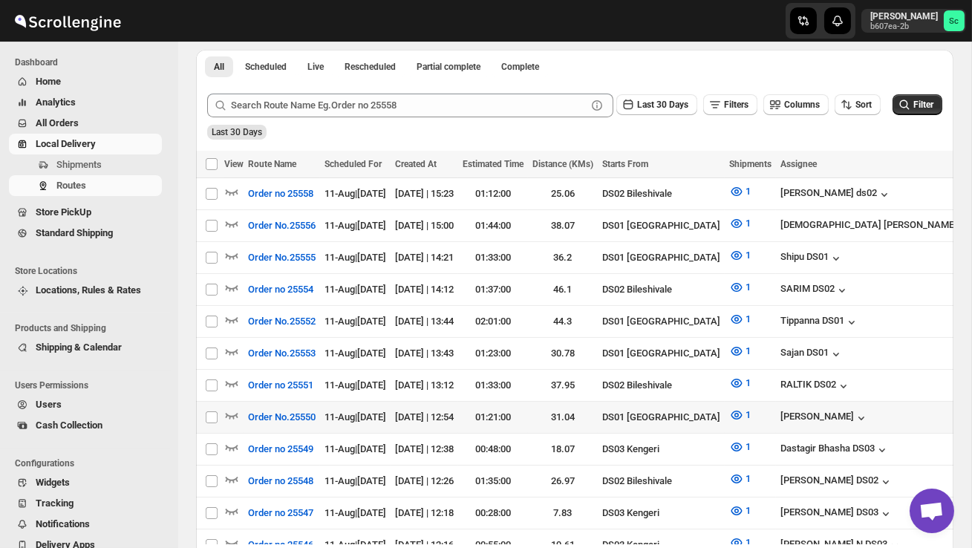
scroll to position [348, 0]
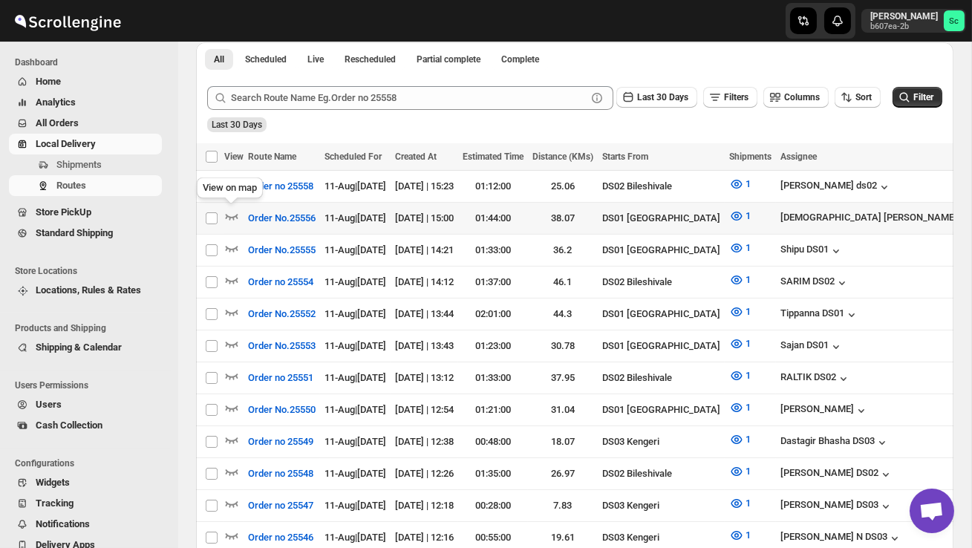
click at [233, 181] on div "View on map" at bounding box center [230, 191] width 72 height 33
click at [238, 184] on icon "button" at bounding box center [231, 184] width 15 height 15
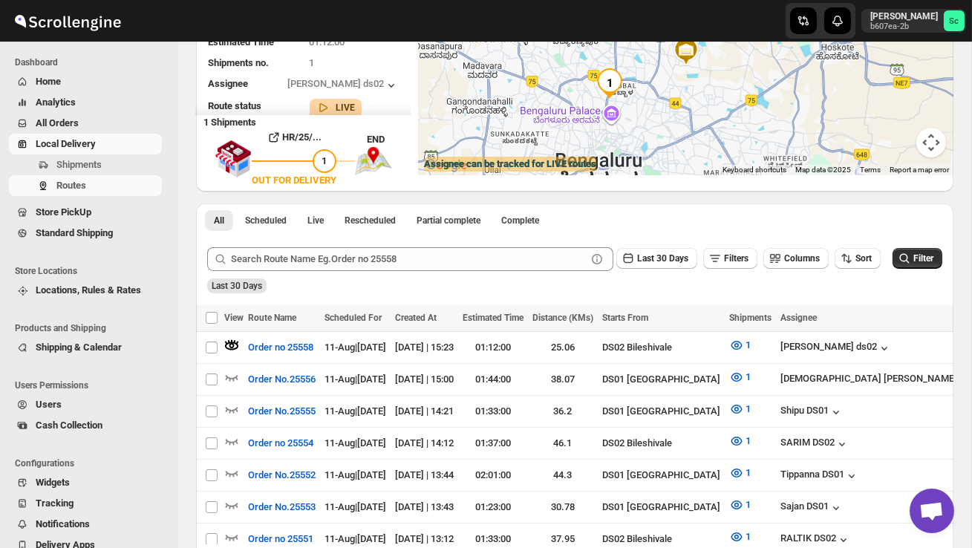
scroll to position [0, 0]
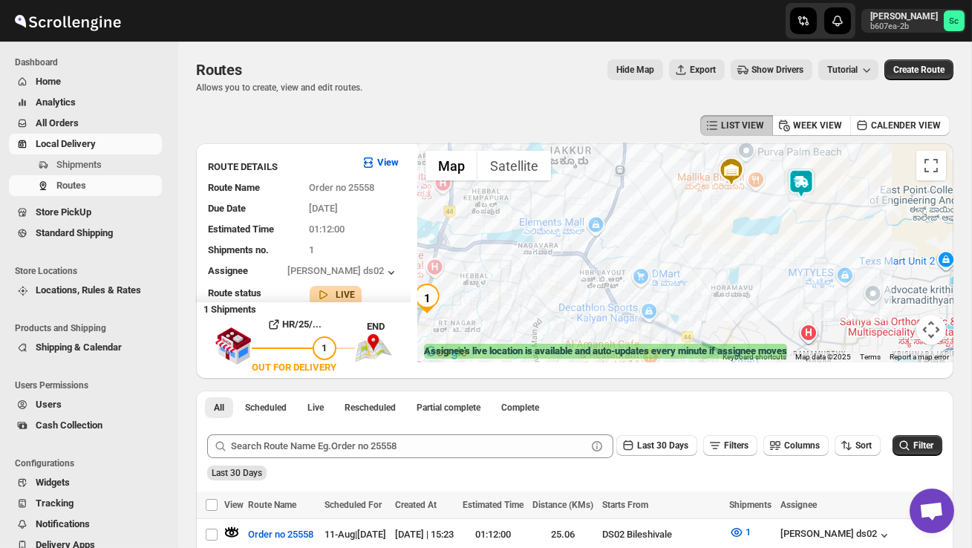
drag, startPoint x: 781, startPoint y: 270, endPoint x: 655, endPoint y: 267, distance: 126.3
click at [662, 267] on div at bounding box center [686, 252] width 536 height 219
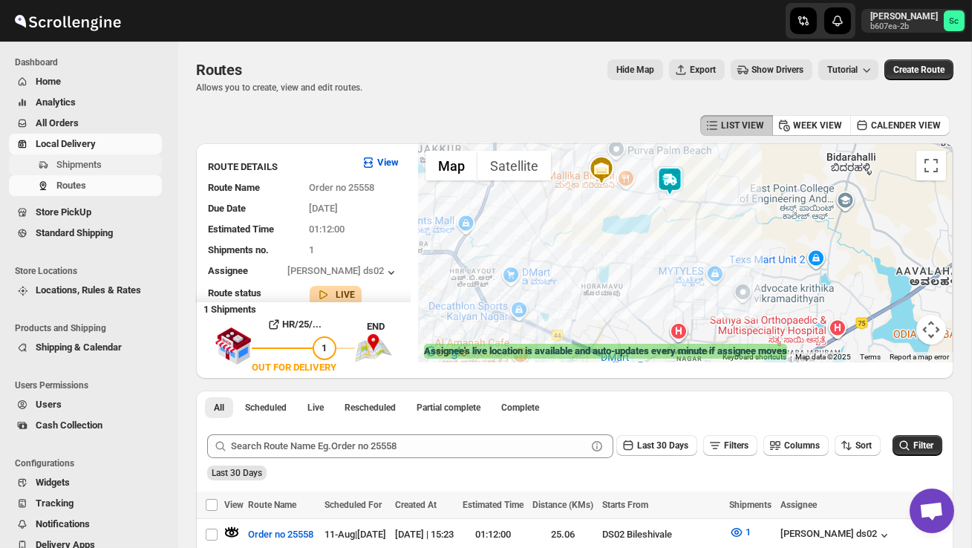
click at [100, 169] on span "Shipments" at bounding box center [78, 164] width 45 height 11
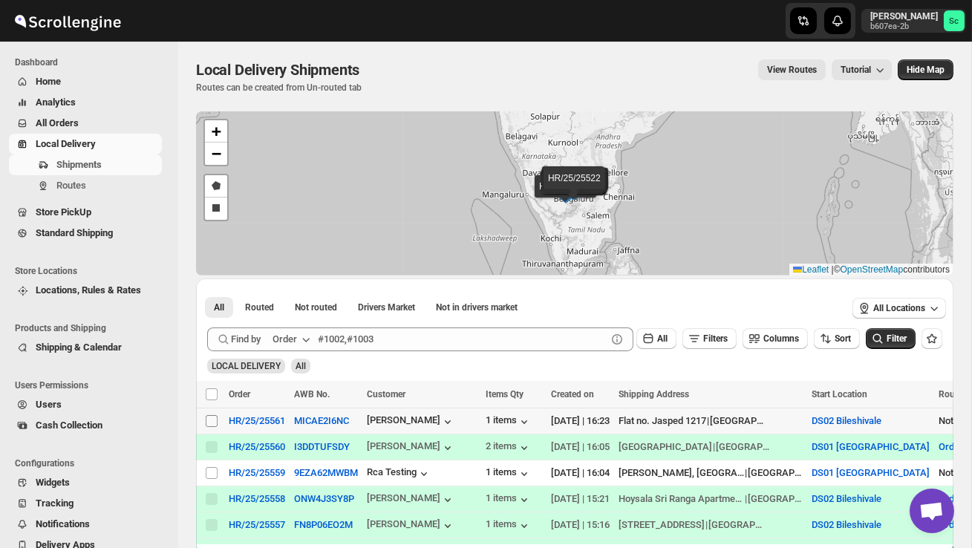
click at [215, 424] on input "Select shipment" at bounding box center [212, 421] width 12 height 12
checkbox input "true"
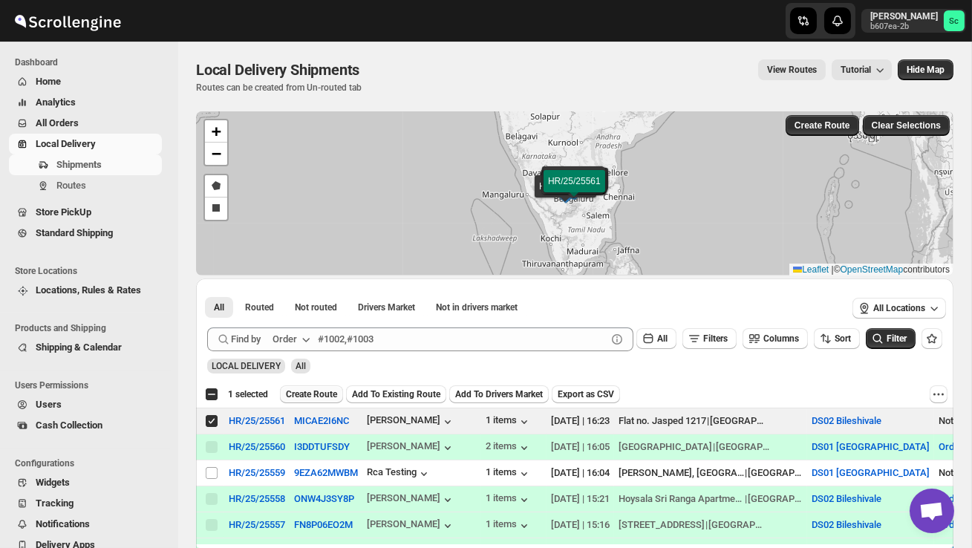
click at [303, 394] on span "Create Route" at bounding box center [311, 395] width 51 height 12
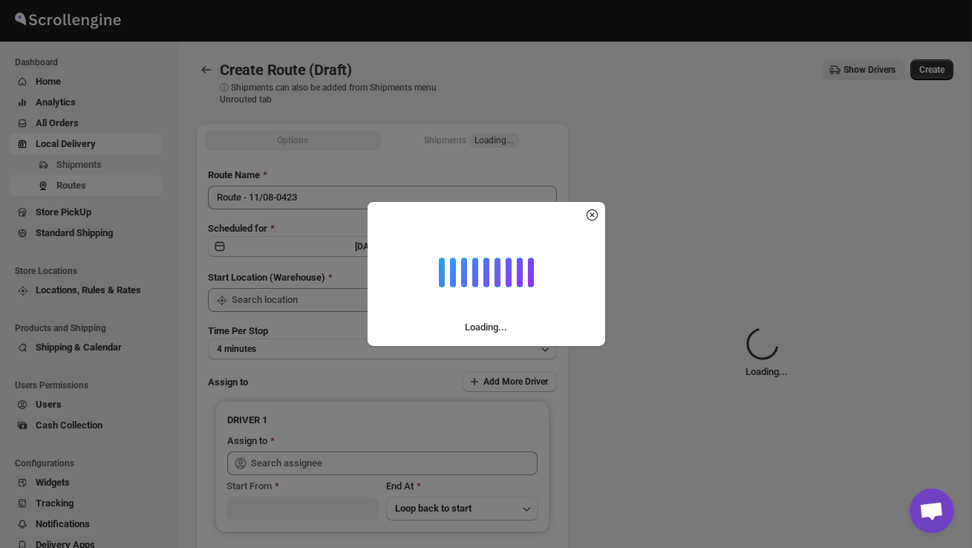
type input "DS02 Bileshivale"
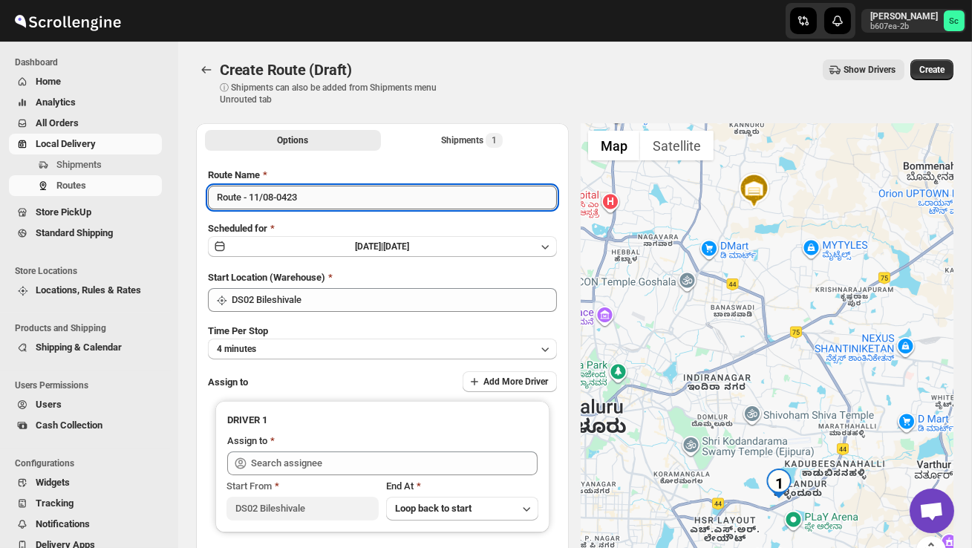
click at [324, 198] on input "Route - 11/08-0423" at bounding box center [382, 198] width 349 height 24
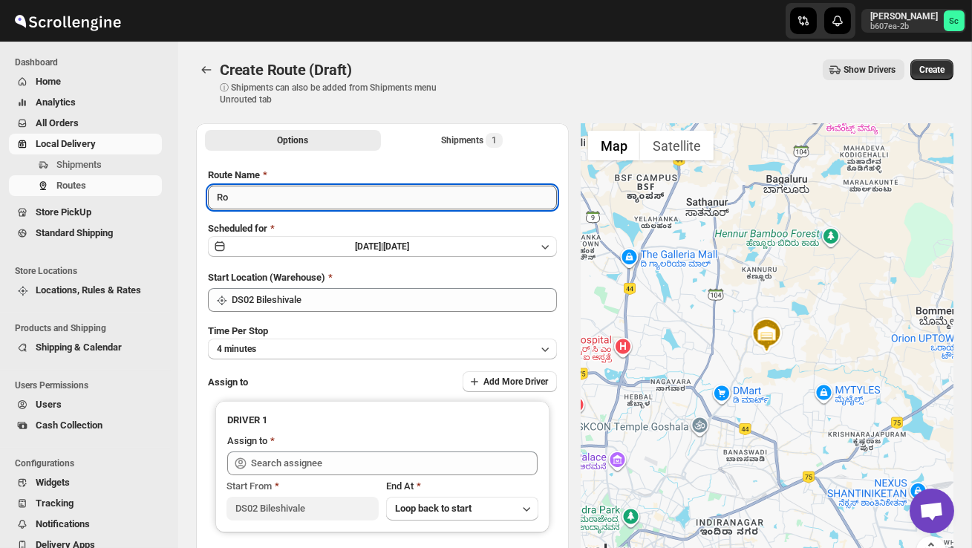
type input "R"
type input "Order no 25561"
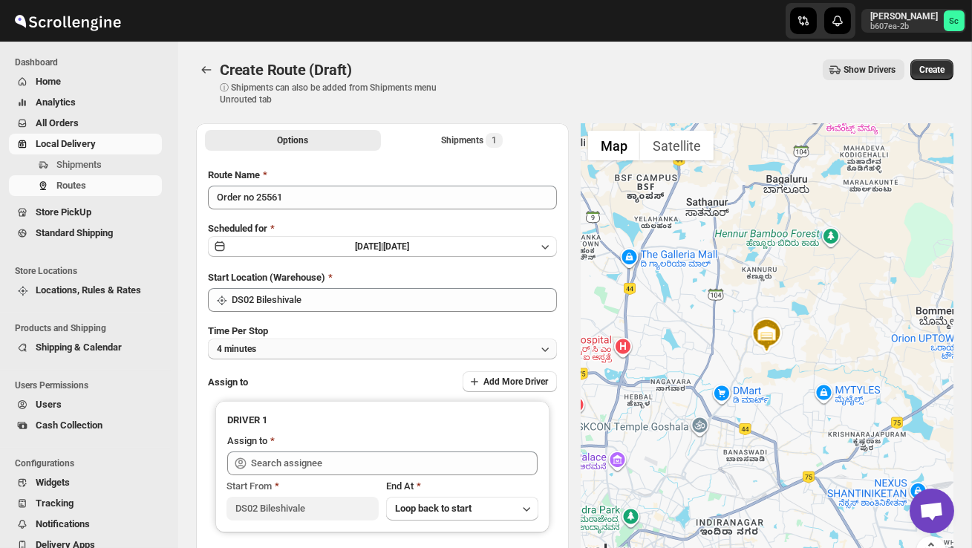
click at [331, 350] on button "4 minutes" at bounding box center [382, 349] width 349 height 21
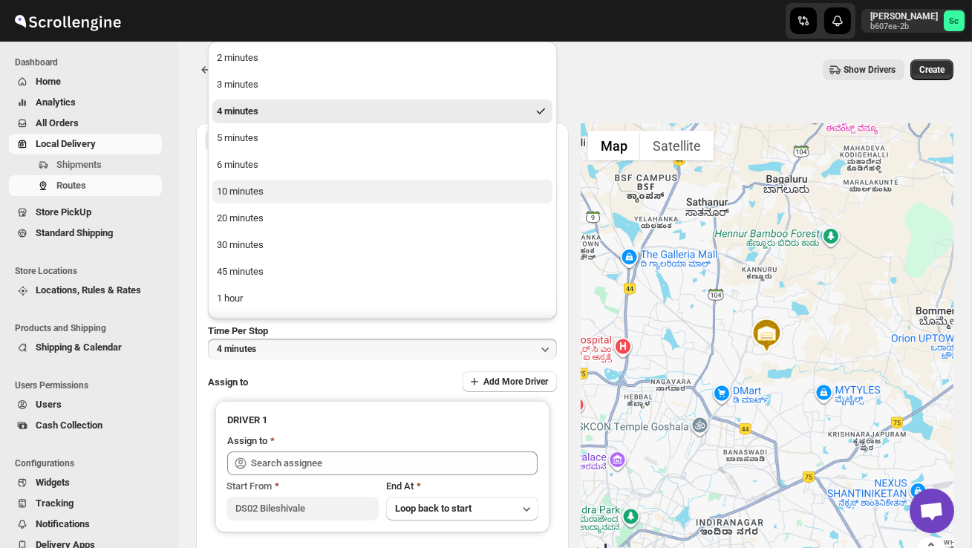
click at [271, 198] on button "10 minutes" at bounding box center [382, 192] width 340 height 24
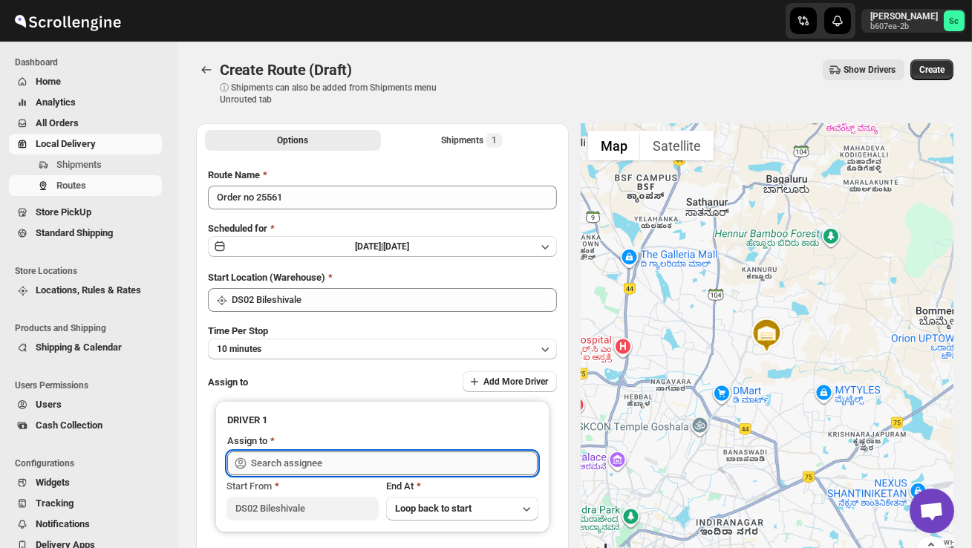
click at [295, 460] on input "text" at bounding box center [394, 464] width 287 height 24
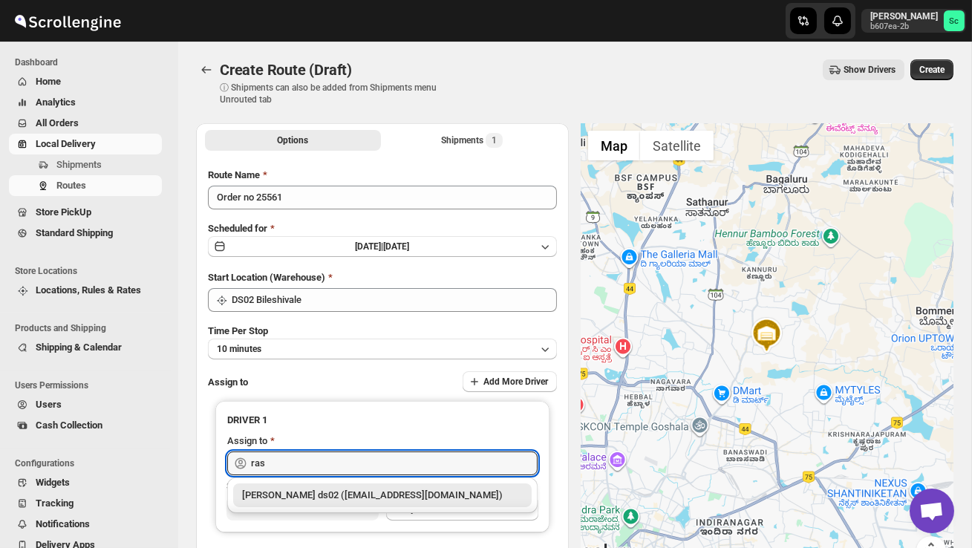
click at [331, 500] on div "[PERSON_NAME] ds02 ([EMAIL_ADDRESS][DOMAIN_NAME])" at bounding box center [382, 495] width 281 height 15
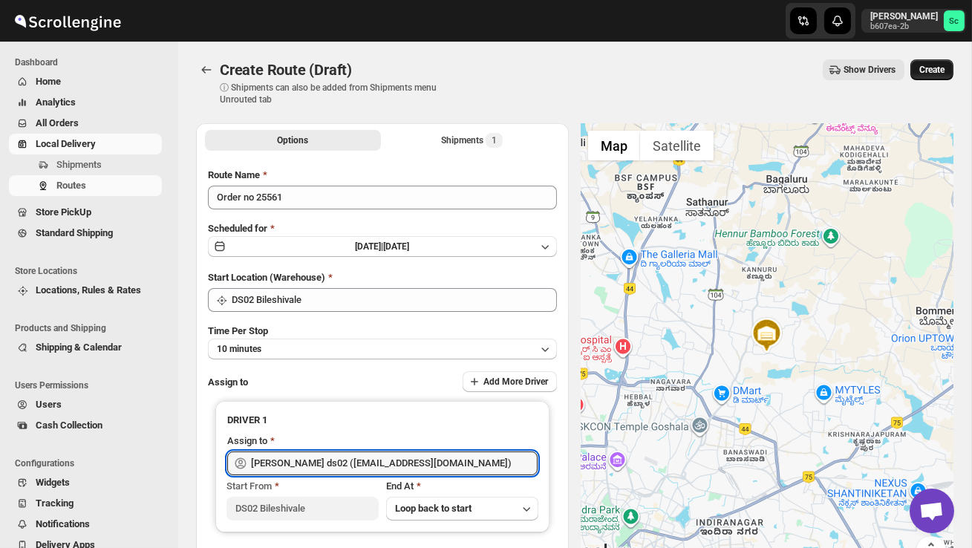
type input "[PERSON_NAME] ds02 ([EMAIL_ADDRESS][DOMAIN_NAME])"
click at [929, 70] on span "Create" at bounding box center [932, 70] width 25 height 12
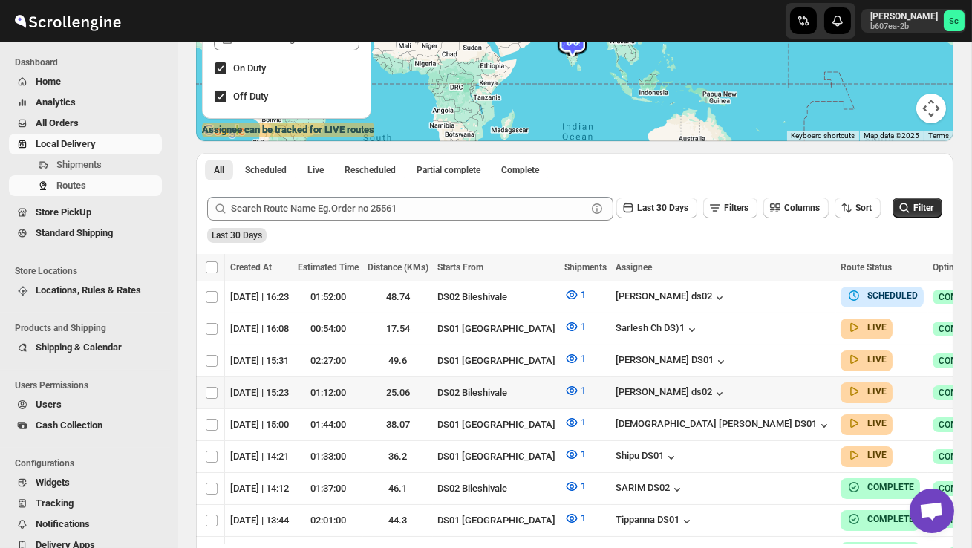
scroll to position [0, 192]
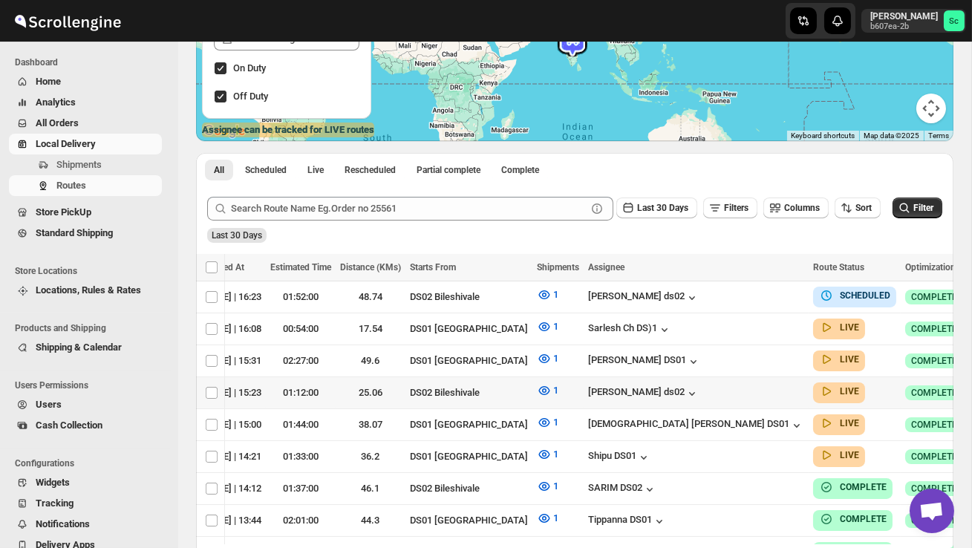
checkbox input "true"
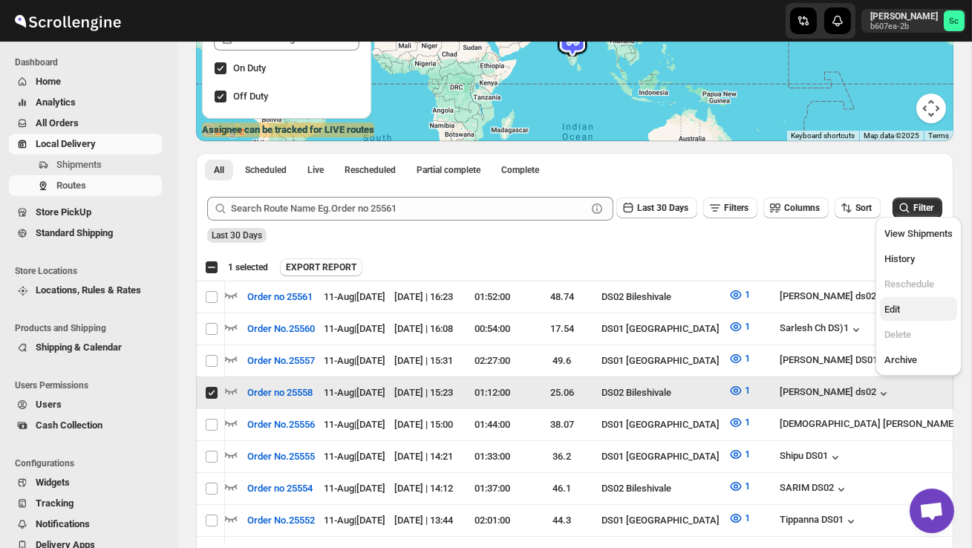
click at [908, 313] on span "Edit" at bounding box center [919, 309] width 68 height 15
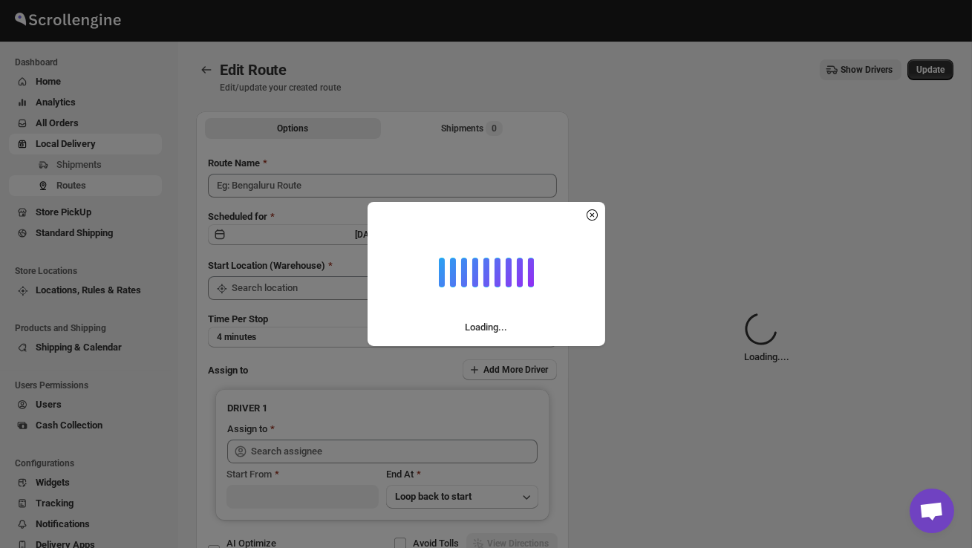
type input "Order no 25558"
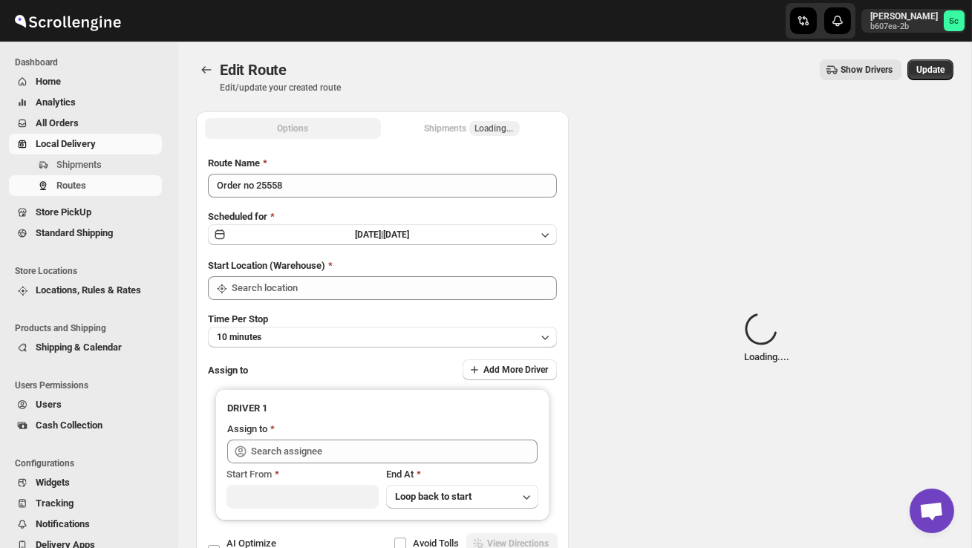
type input "DS02 Bileshivale"
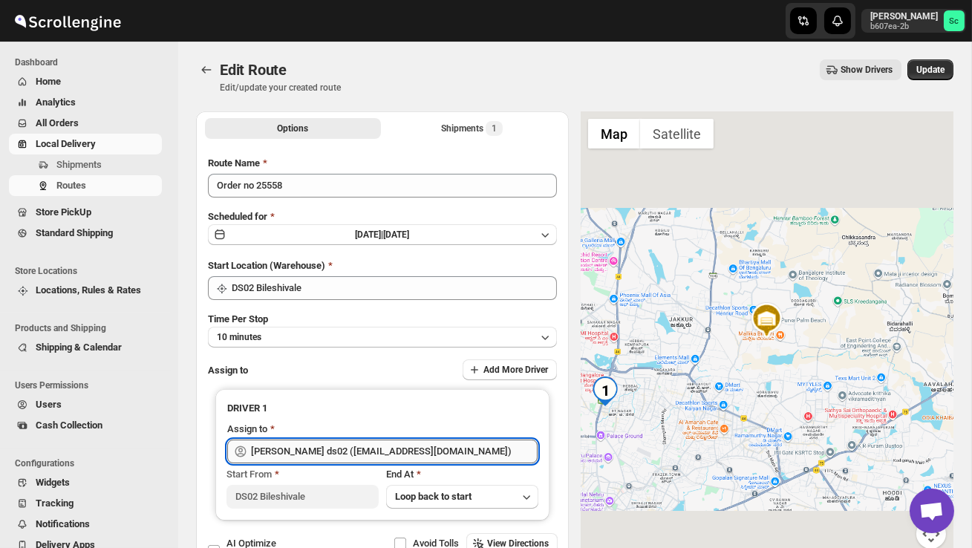
click at [462, 446] on input "[PERSON_NAME] ds02 ([EMAIL_ADDRESS][DOMAIN_NAME])" at bounding box center [394, 452] width 287 height 24
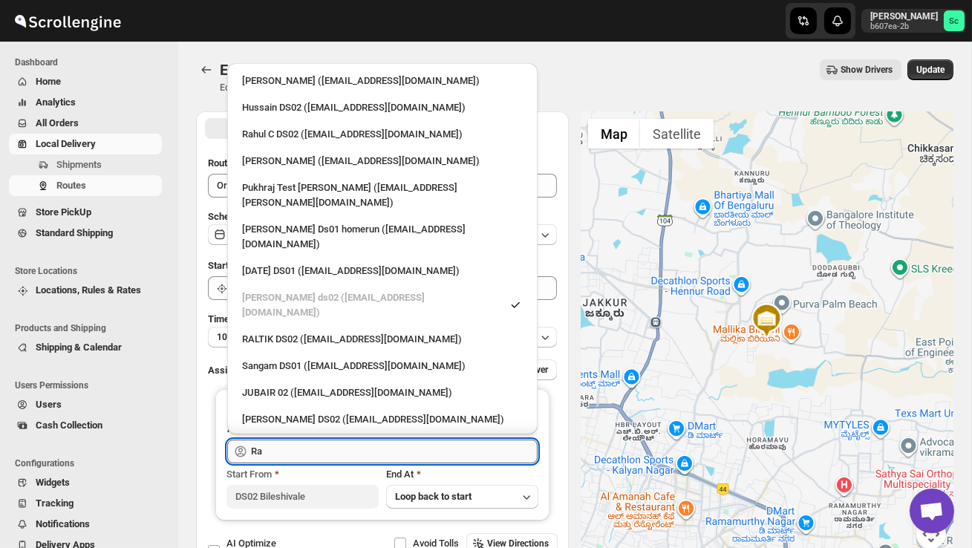
type input "R"
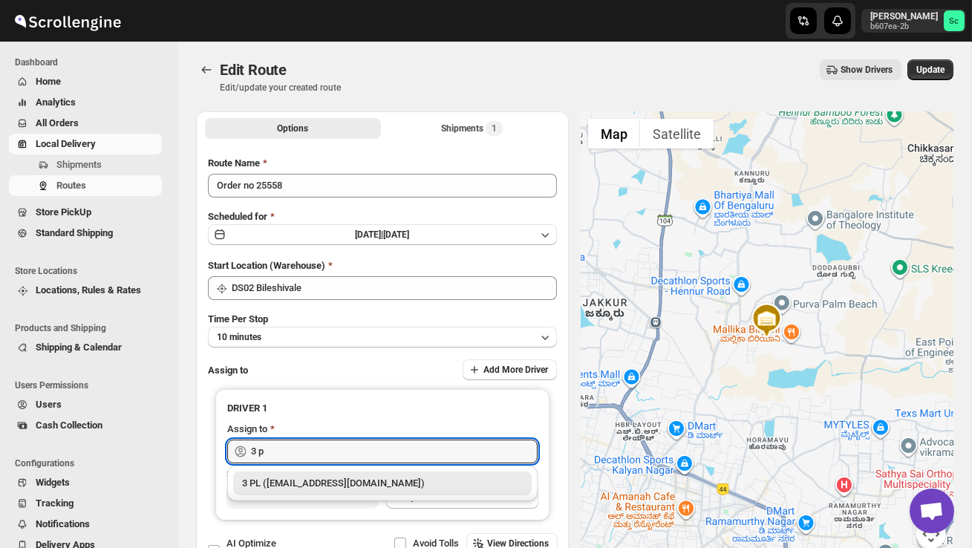
click at [452, 486] on div "3 PL ([EMAIL_ADDRESS][DOMAIN_NAME])" at bounding box center [382, 483] width 281 height 15
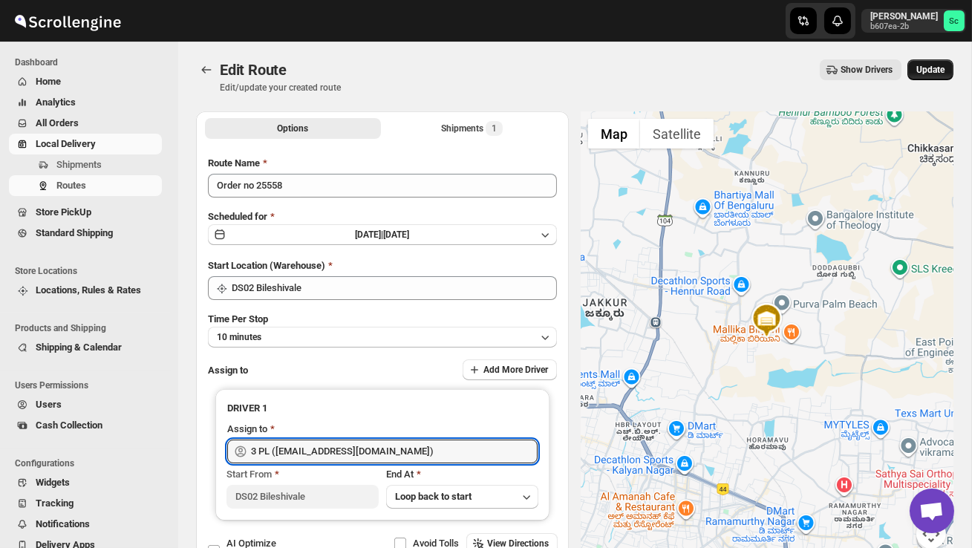
type input "3 PL ([EMAIL_ADDRESS][DOMAIN_NAME])"
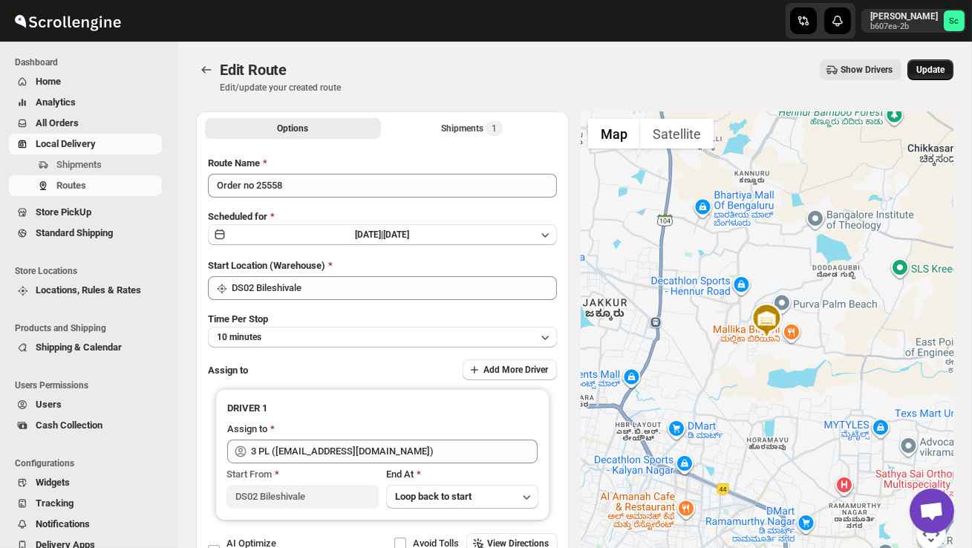
click at [933, 62] on button "Update" at bounding box center [931, 69] width 46 height 21
